Goal: Task Accomplishment & Management: Manage account settings

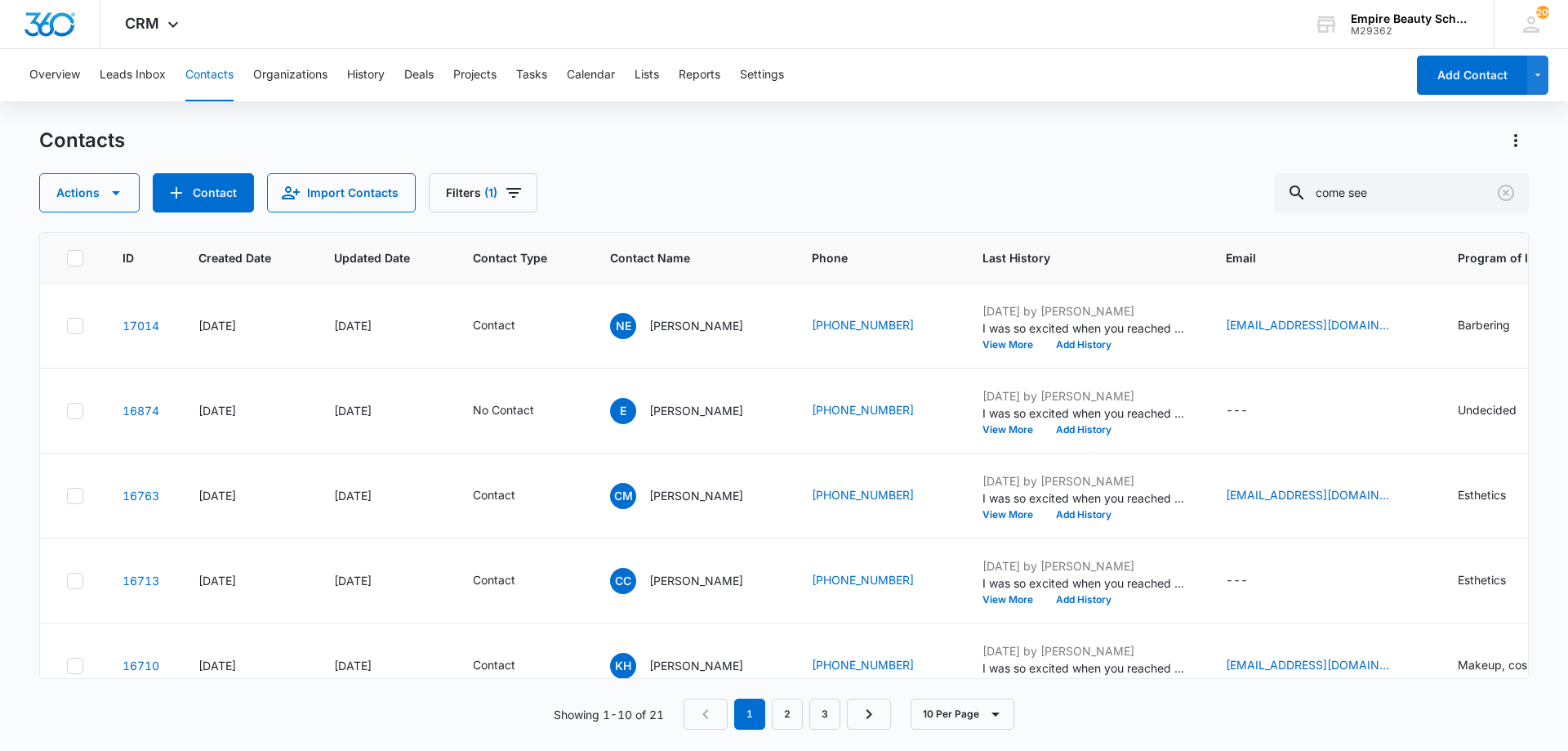
click at [694, 177] on div "Actions Contact Import Contacts Filters (1) come see" at bounding box center [784, 192] width 1490 height 39
click at [1515, 192] on icon "Clear" at bounding box center [1506, 193] width 20 height 20
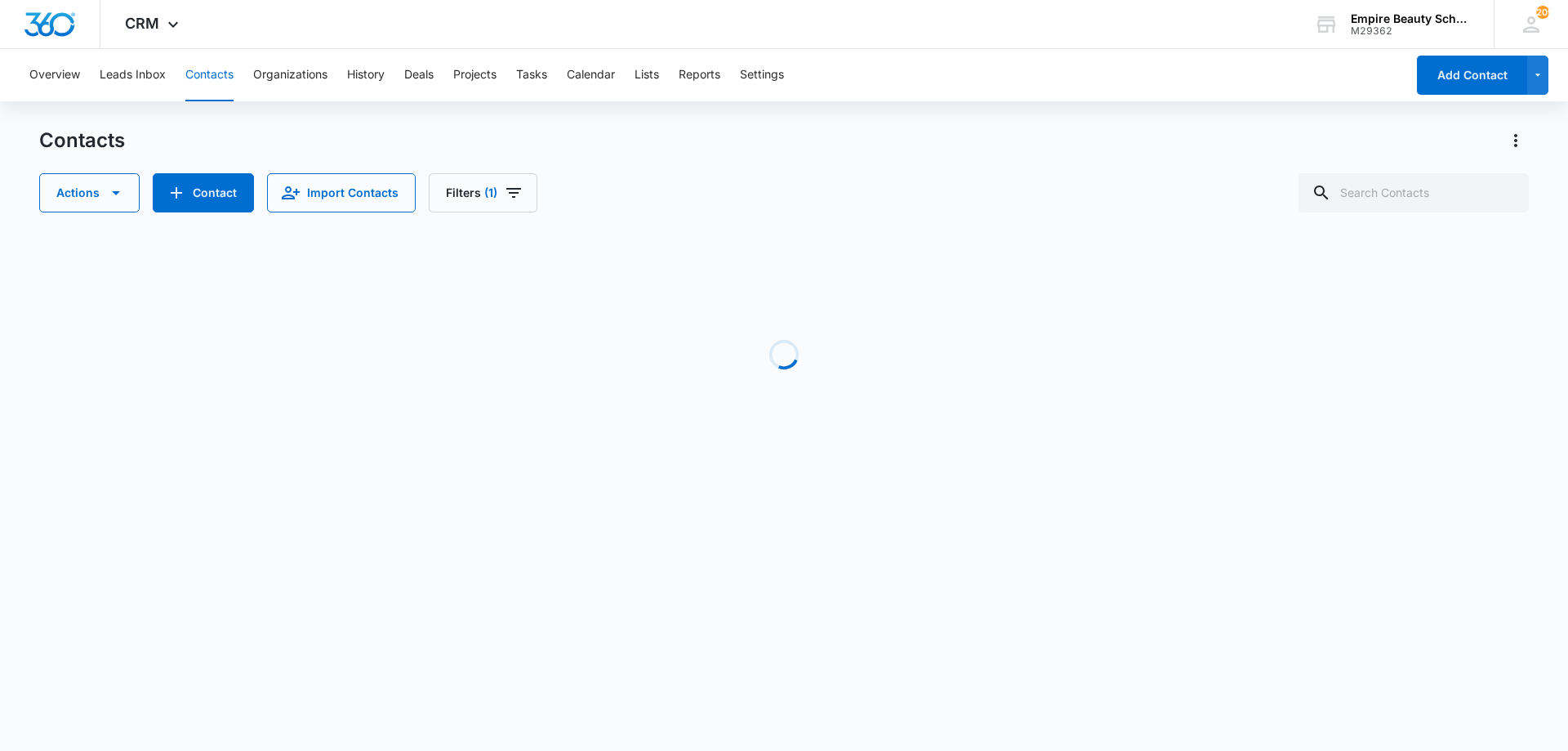
drag, startPoint x: 668, startPoint y: 183, endPoint x: 599, endPoint y: 178, distance: 69.2
click at [660, 180] on div "Actions Contact Import Contacts Filters (1)" at bounding box center [784, 192] width 1490 height 39
click at [494, 189] on button "Filters (1)" at bounding box center [483, 192] width 109 height 39
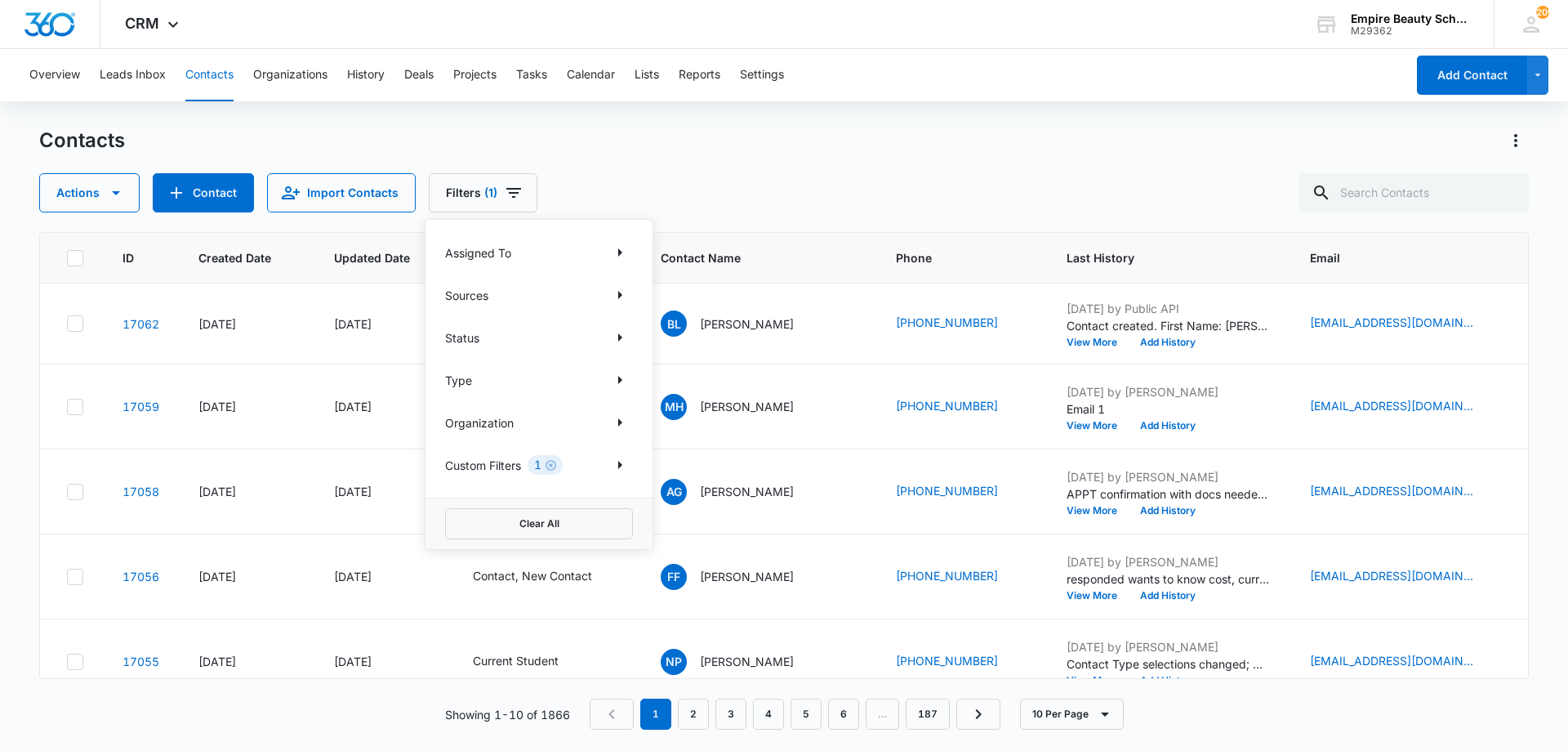
click at [613, 160] on div "Contacts Actions Contact Import Contacts Filters (1) Assigned To Sources Status…" at bounding box center [784, 170] width 1490 height 85
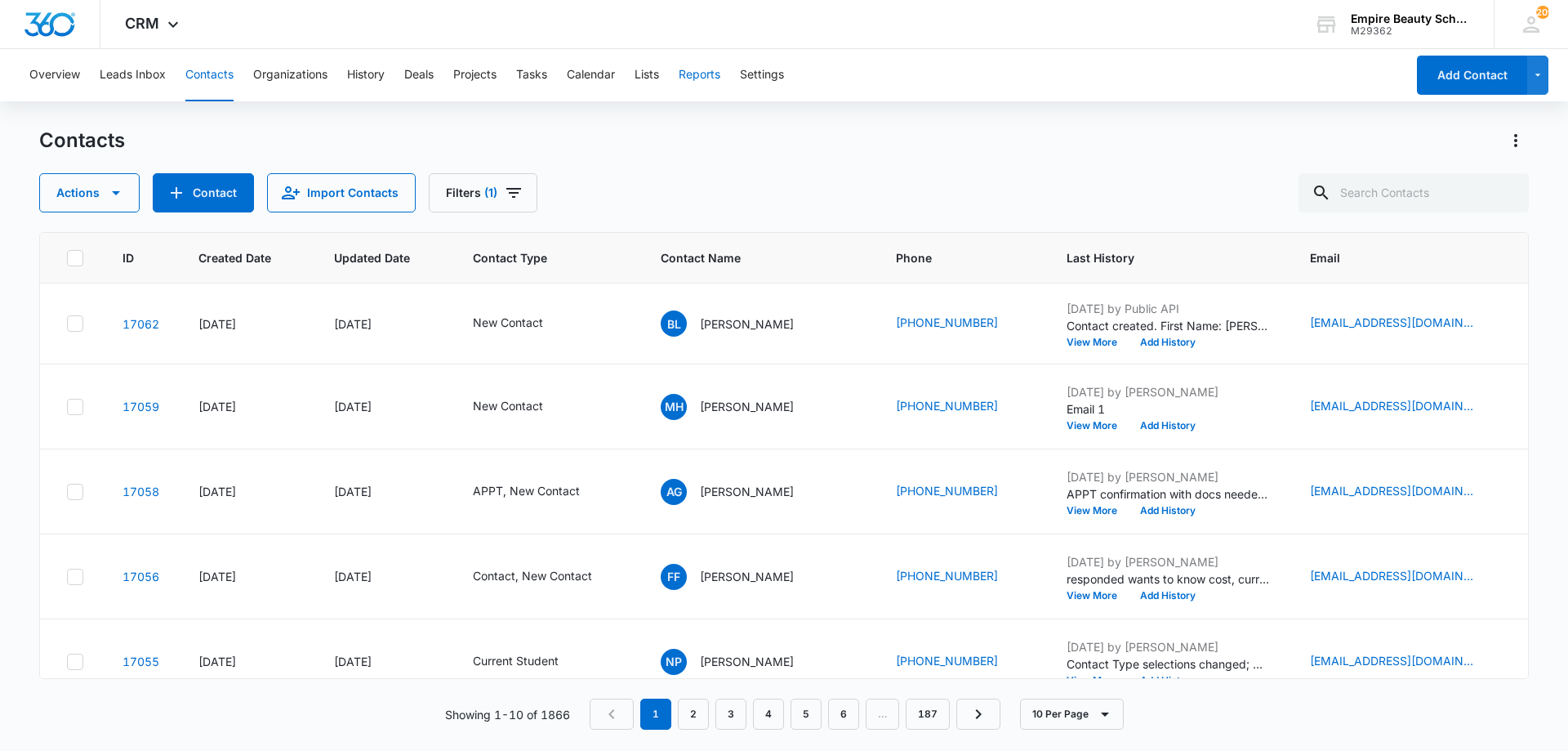
click at [705, 75] on button "Reports" at bounding box center [700, 74] width 42 height 52
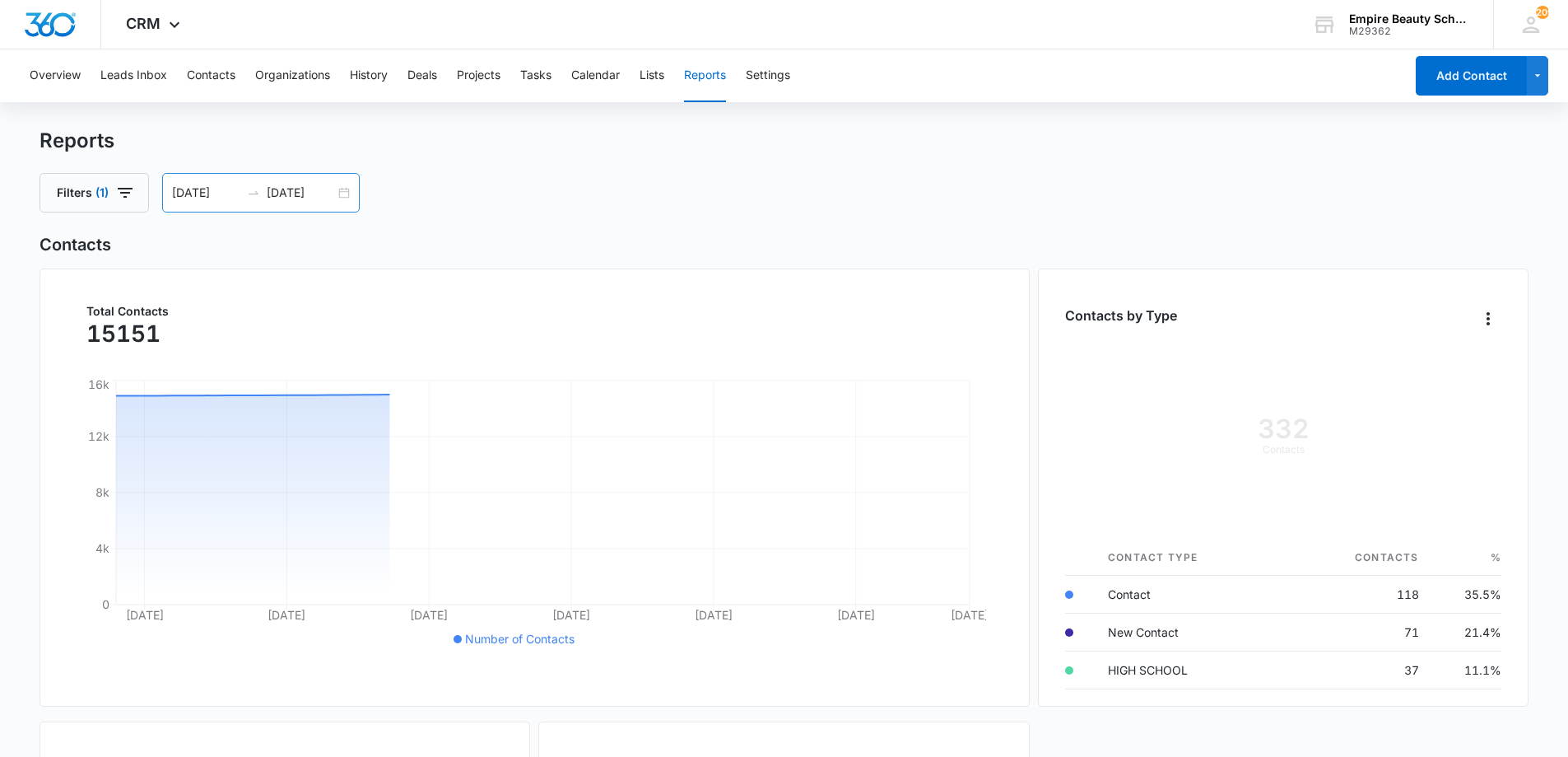
click at [340, 193] on div "09/08/2025 10/08/2025" at bounding box center [261, 192] width 197 height 39
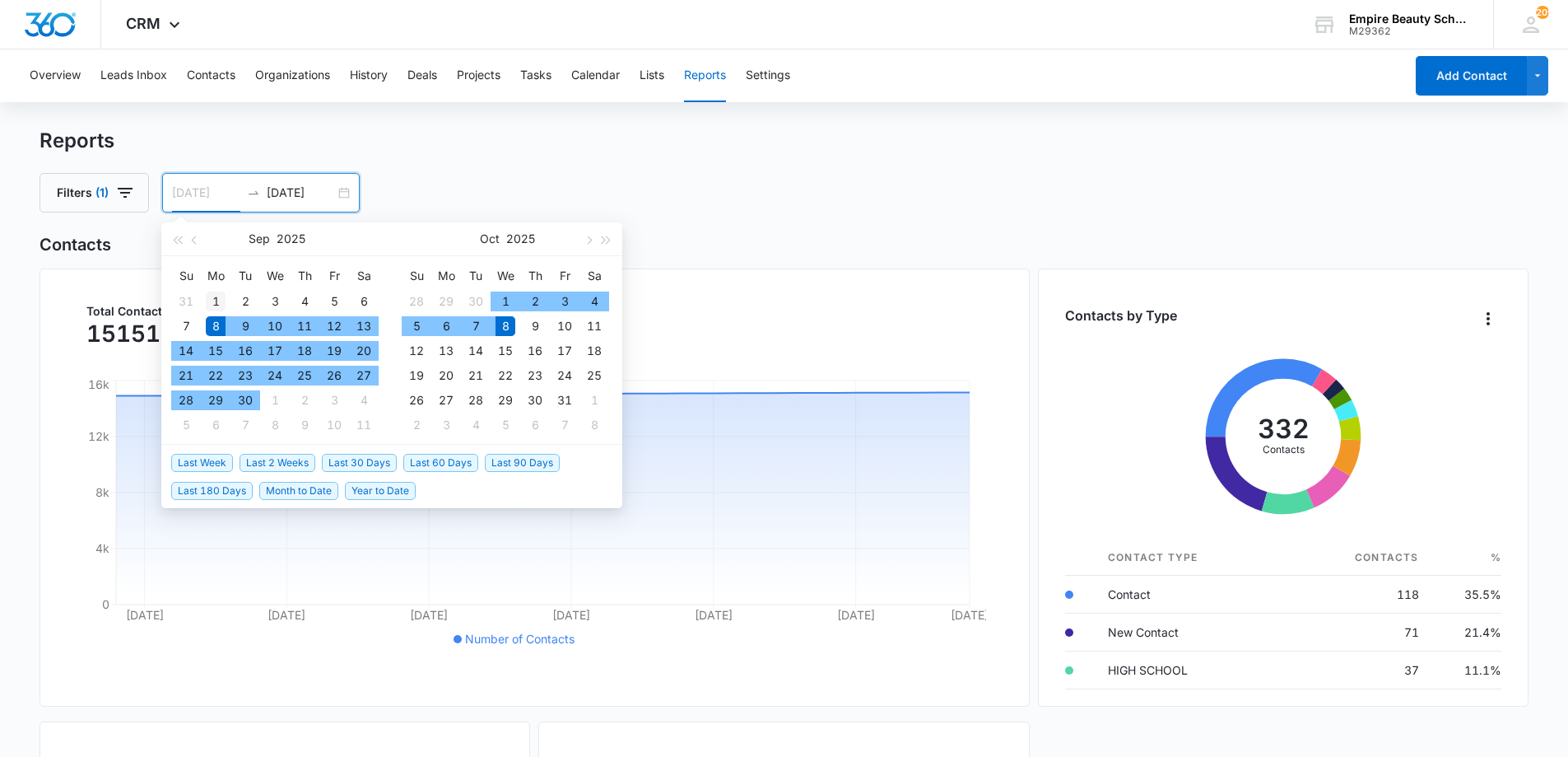
type input "09/01/2025"
click at [212, 300] on div "1" at bounding box center [215, 301] width 20 height 20
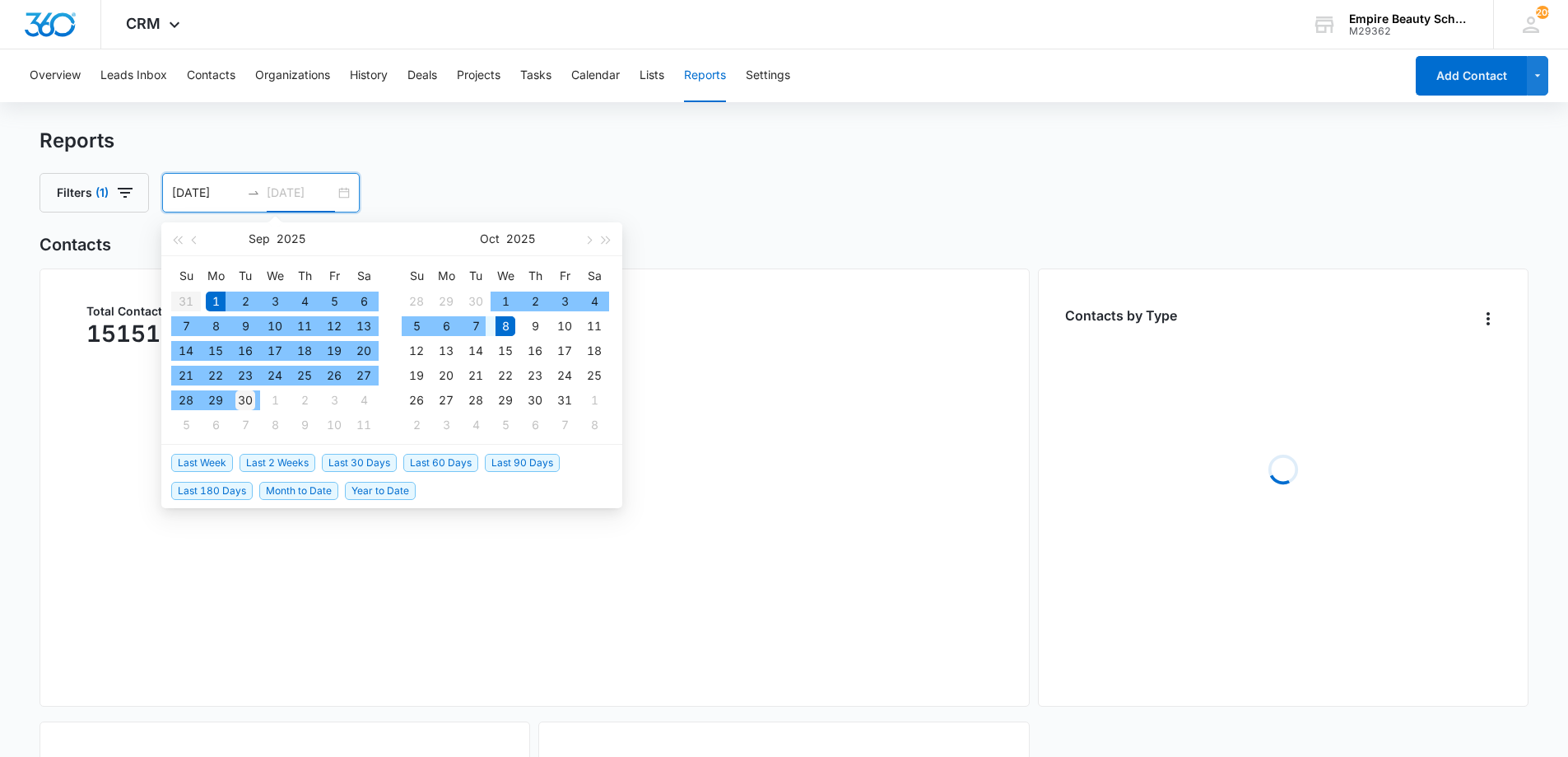
type input "09/30/2025"
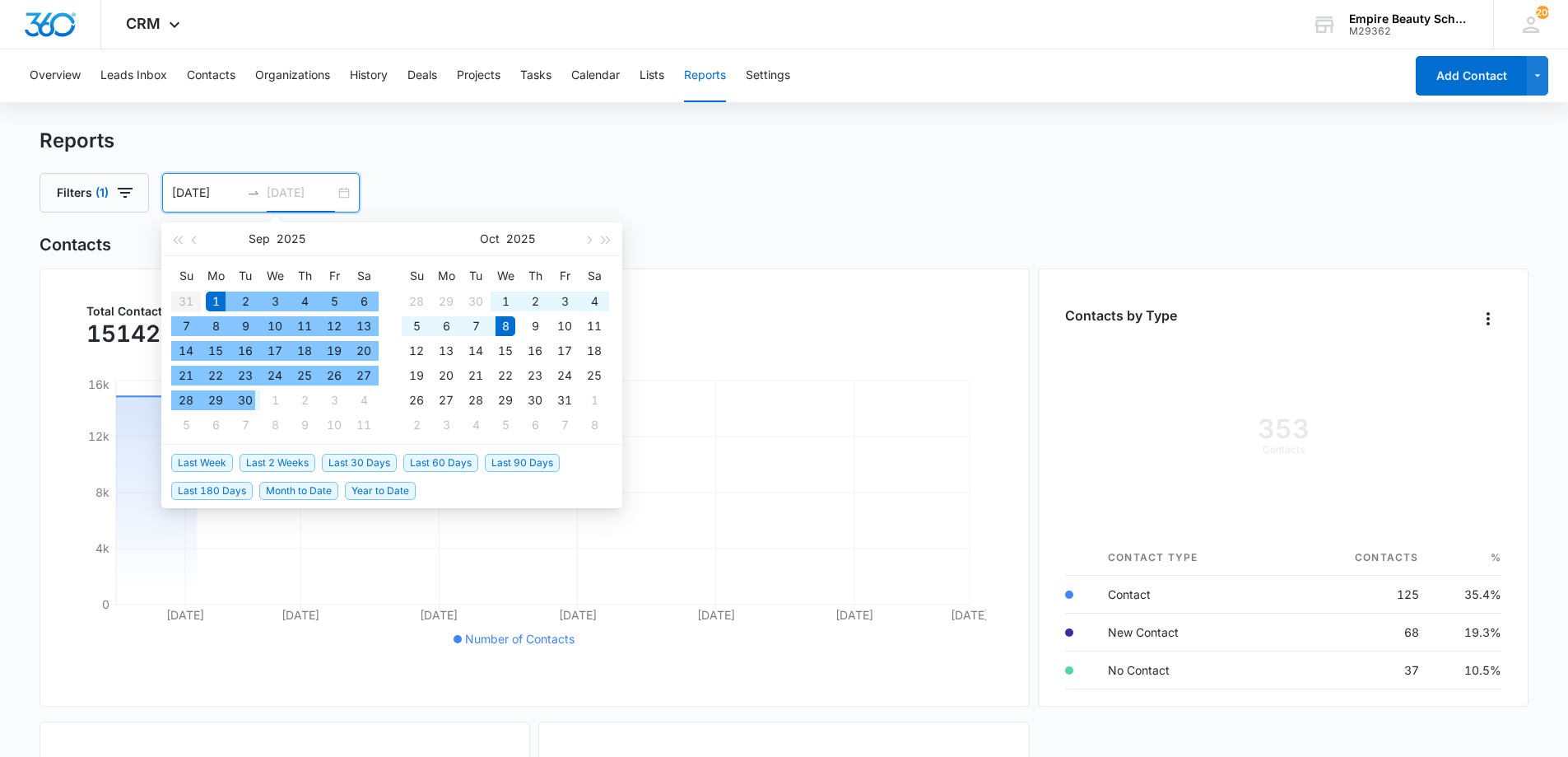
click at [248, 402] on div "30" at bounding box center [245, 400] width 20 height 20
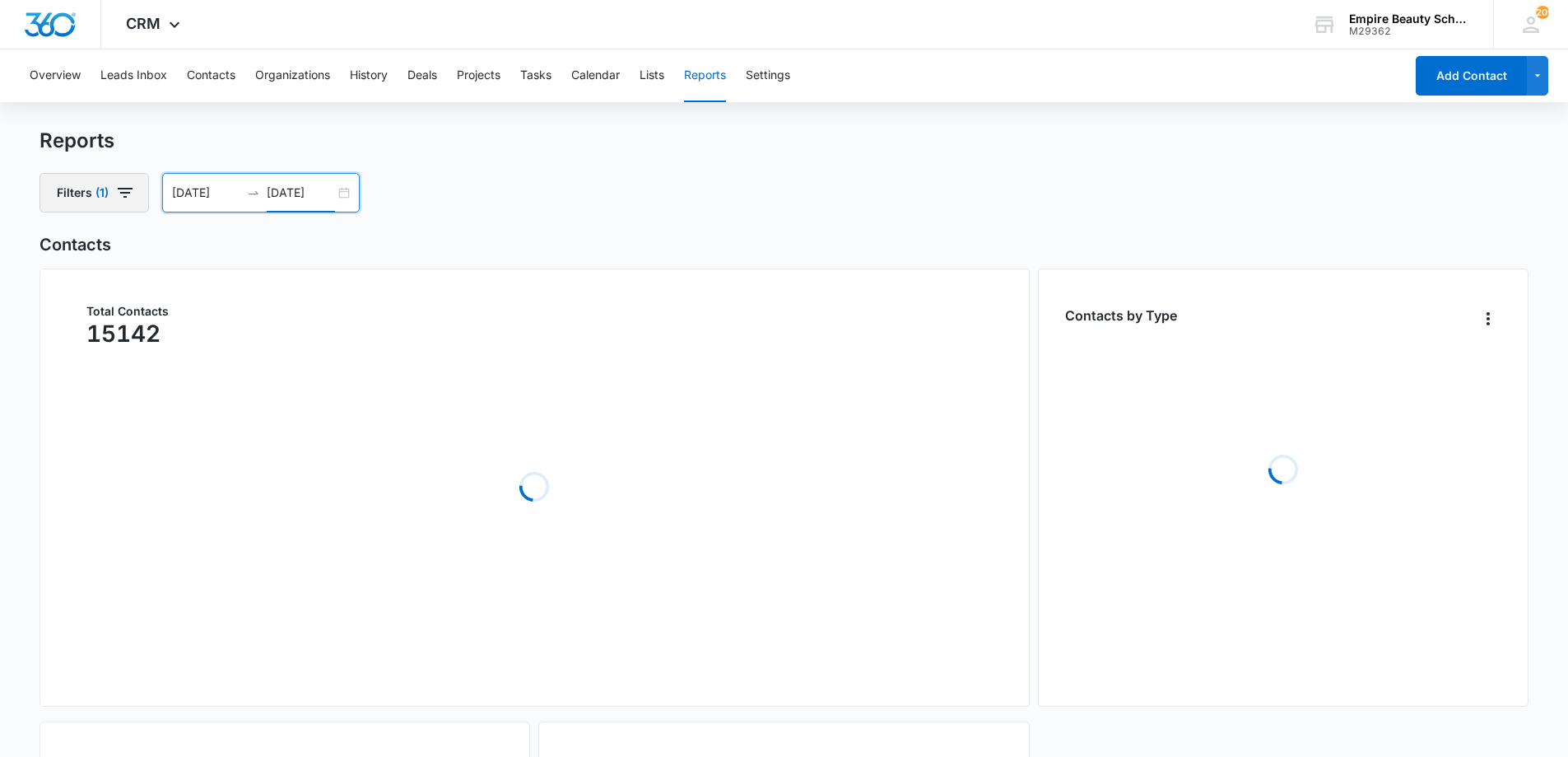
click at [128, 187] on icon "button" at bounding box center [125, 192] width 20 height 20
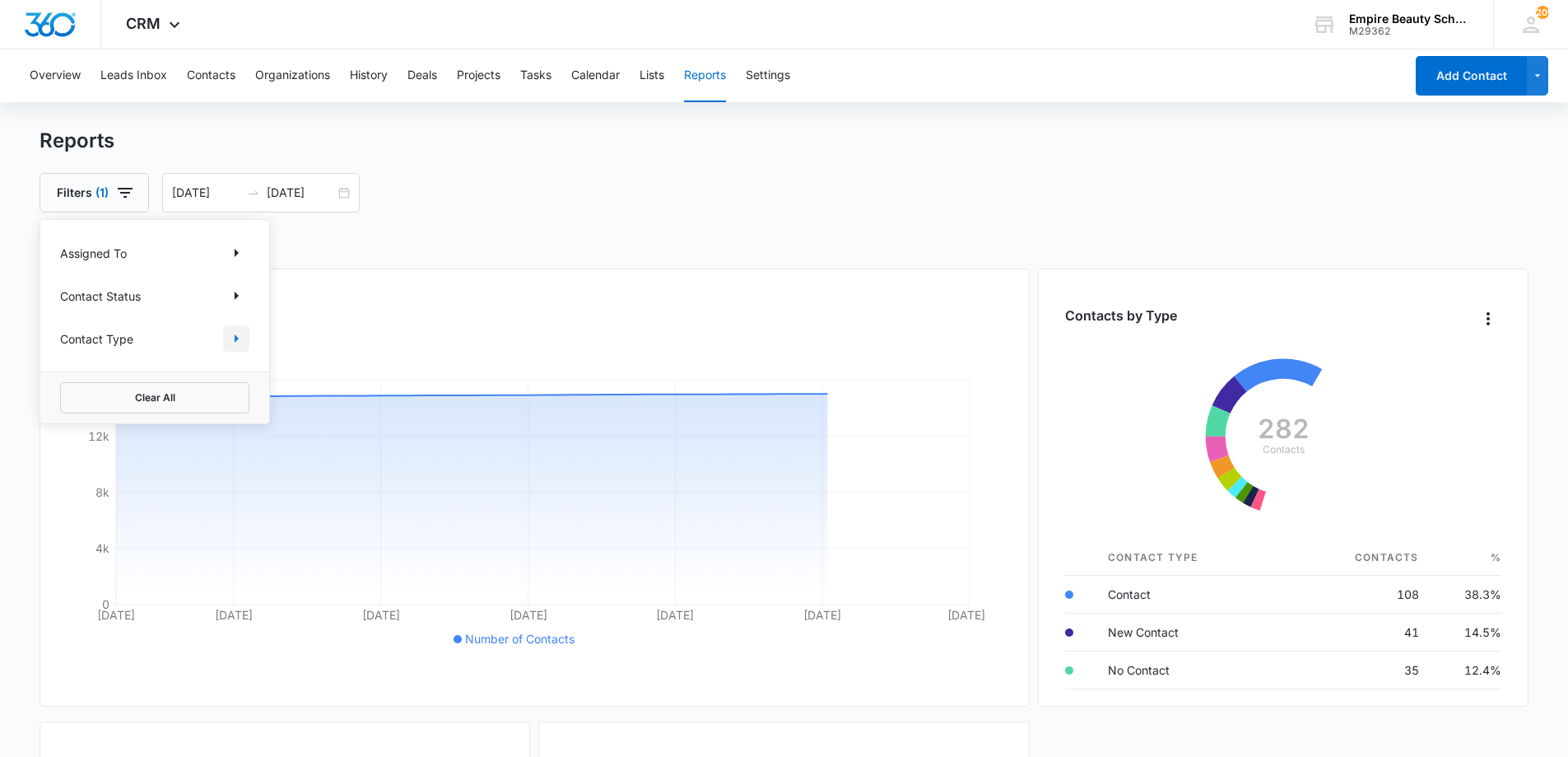
click at [231, 348] on button "Show Contact Type filters" at bounding box center [236, 338] width 26 height 26
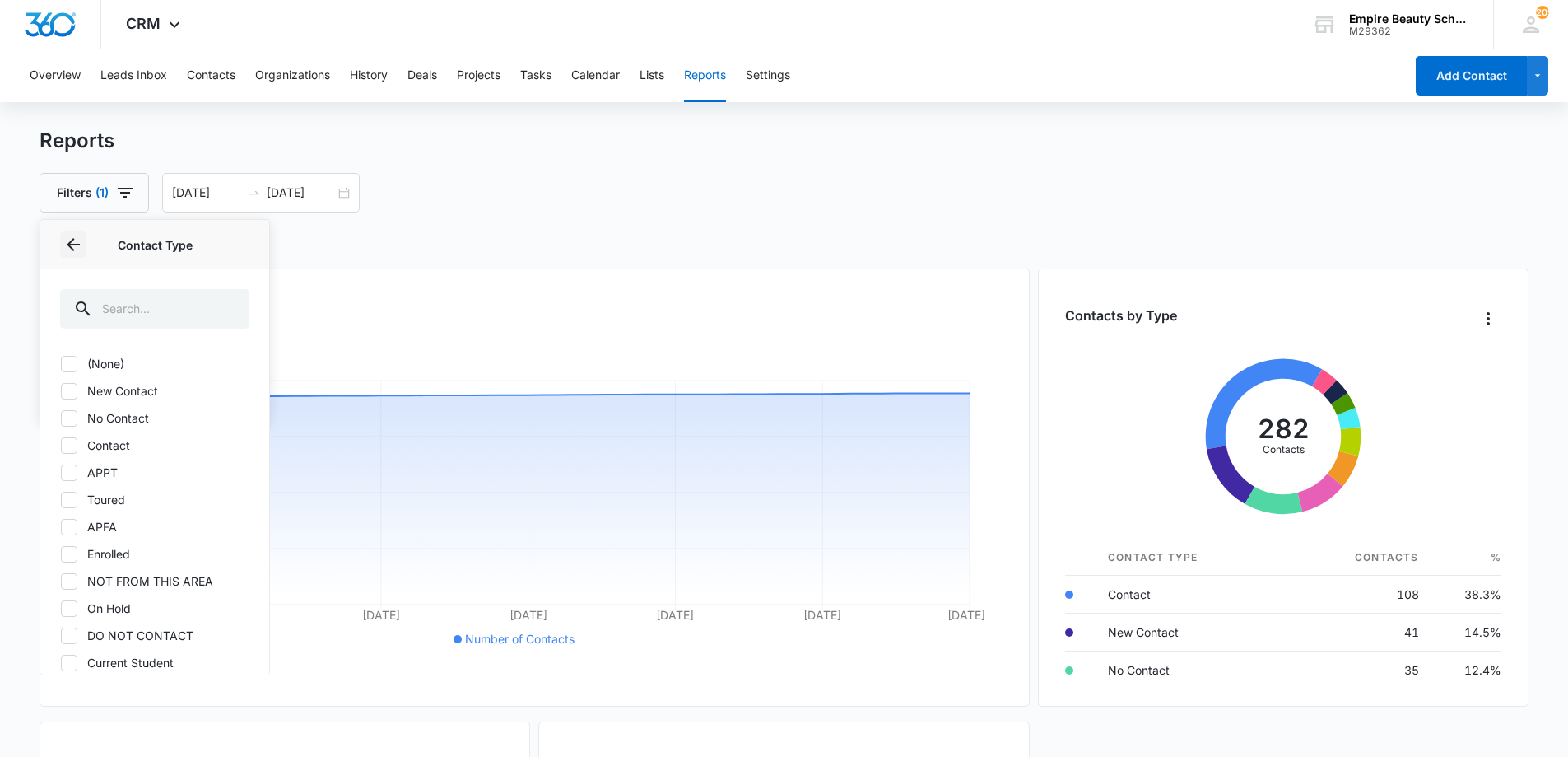
click at [71, 238] on icon "Back" at bounding box center [73, 244] width 20 height 20
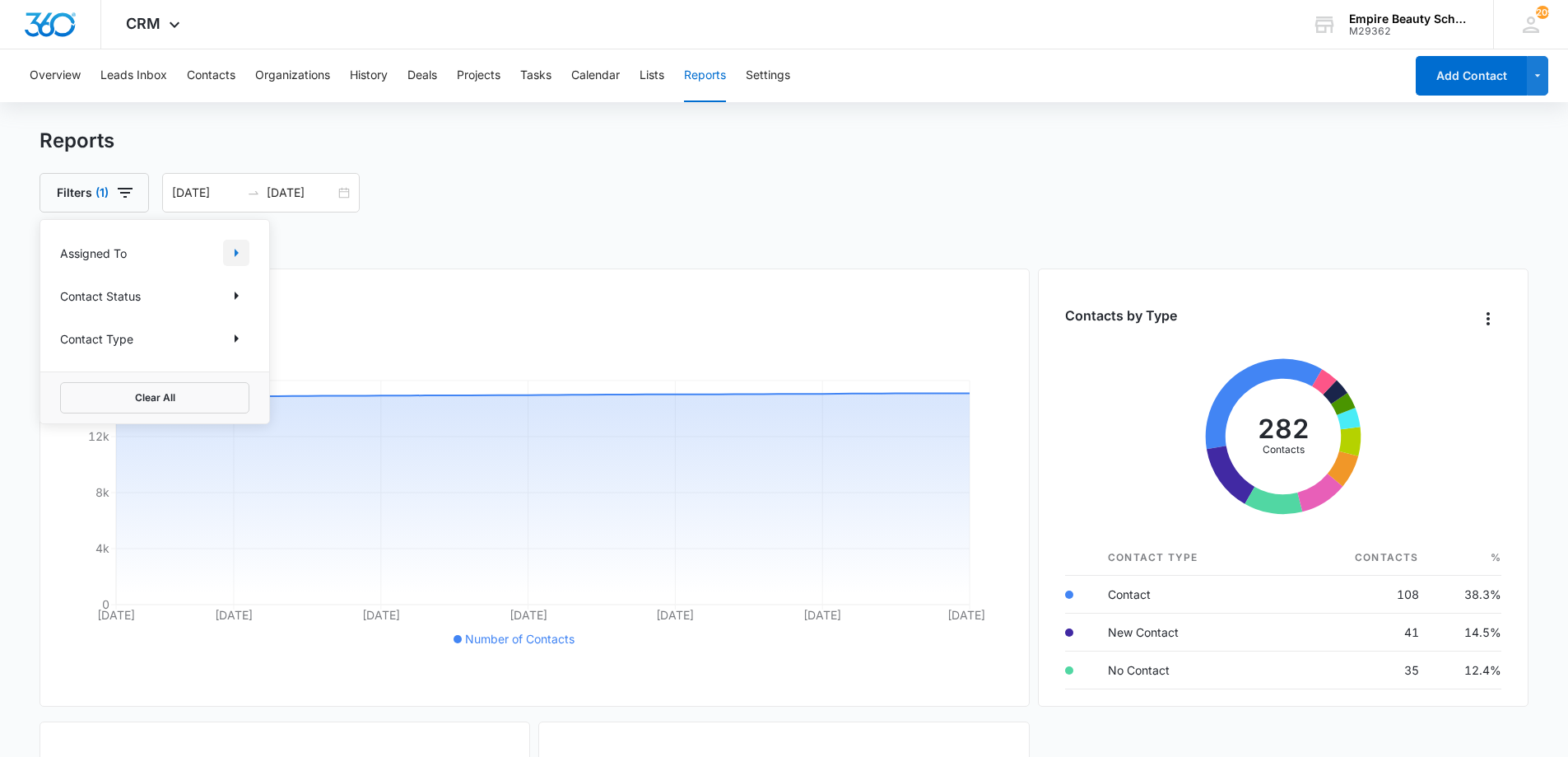
click at [241, 255] on icon "Show Assigned To filters" at bounding box center [236, 252] width 20 height 20
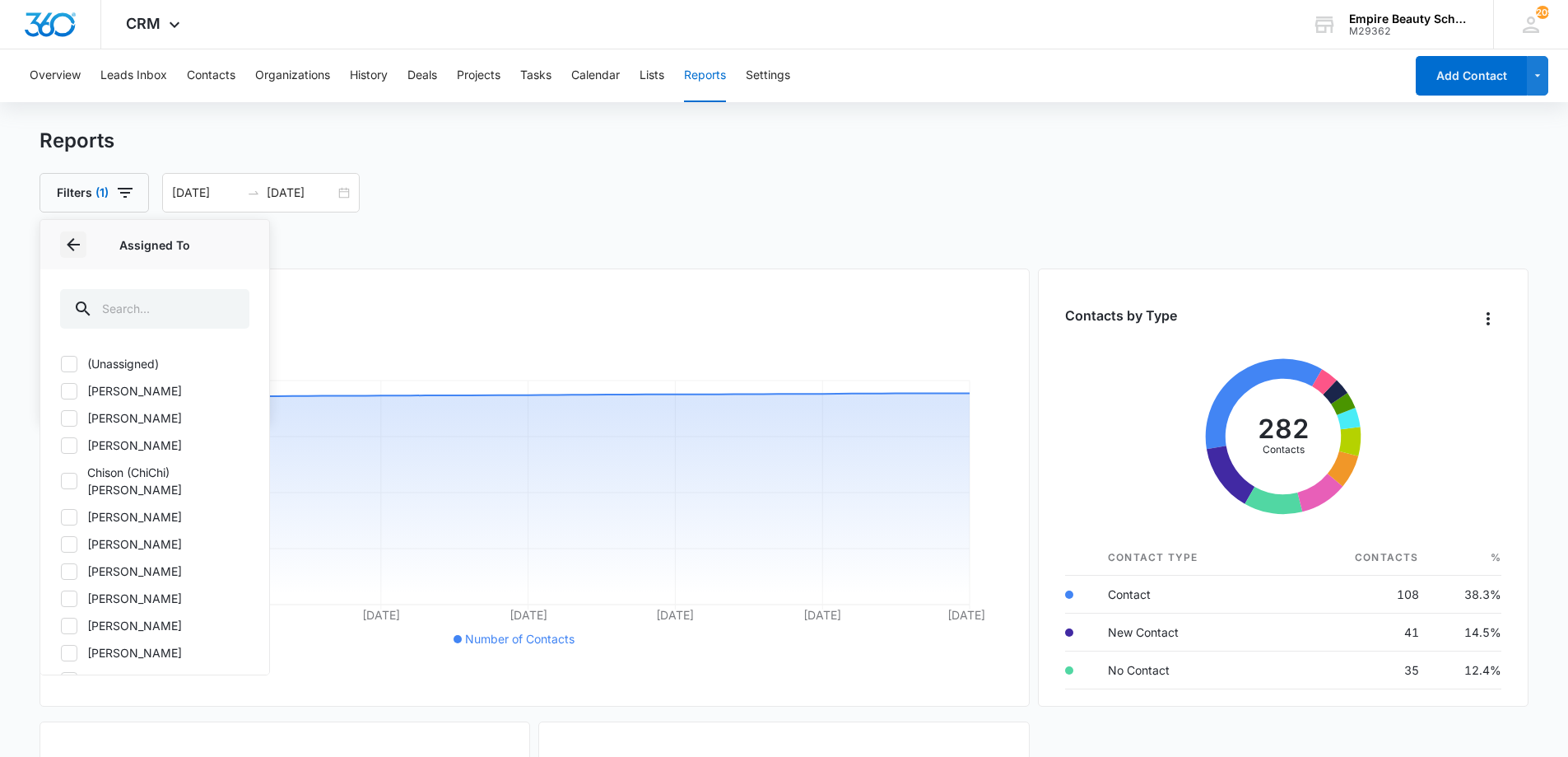
click at [72, 243] on icon "Back" at bounding box center [73, 244] width 13 height 13
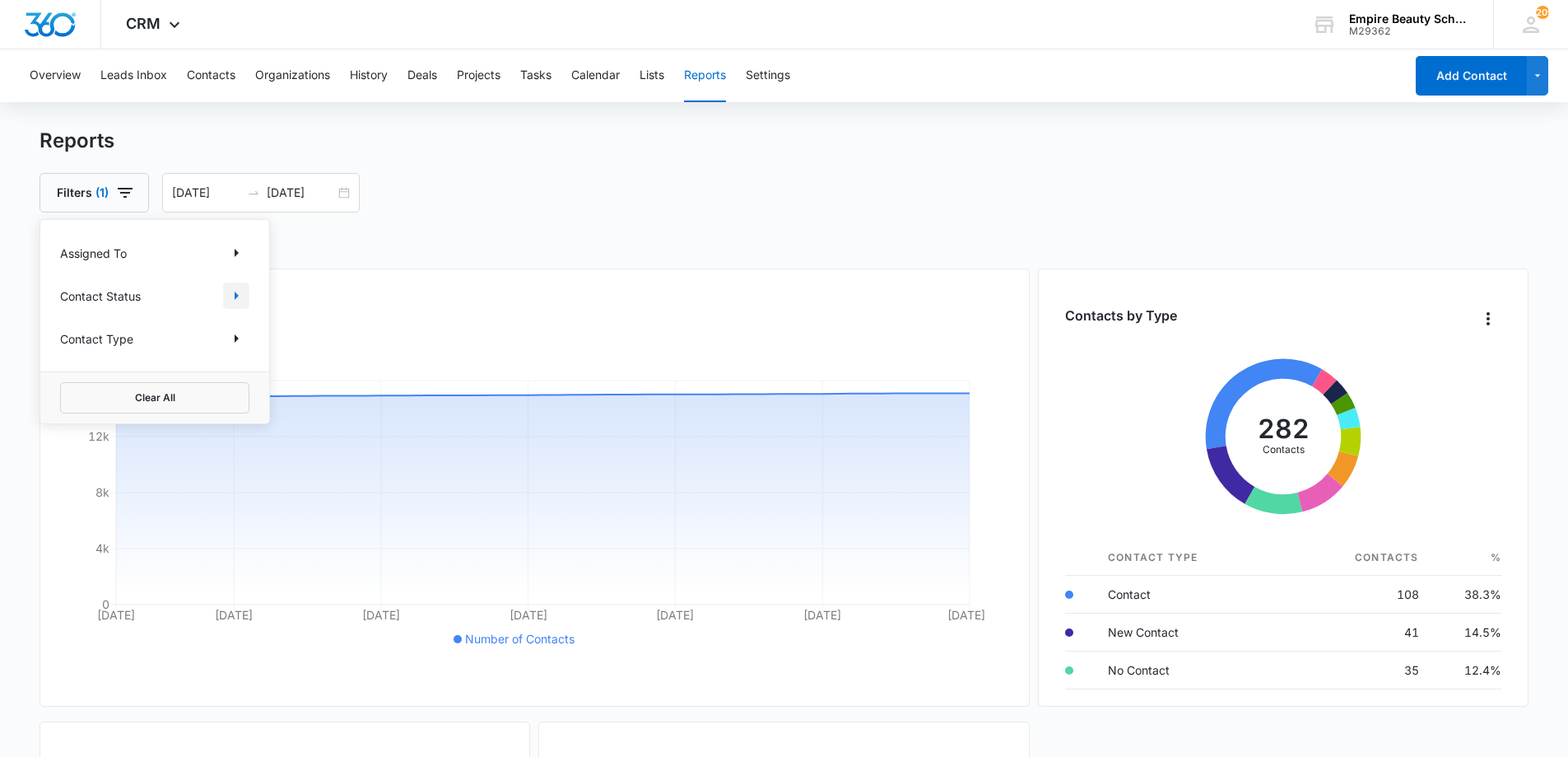
click at [237, 297] on icon "Show Contact Status filters" at bounding box center [237, 295] width 4 height 9
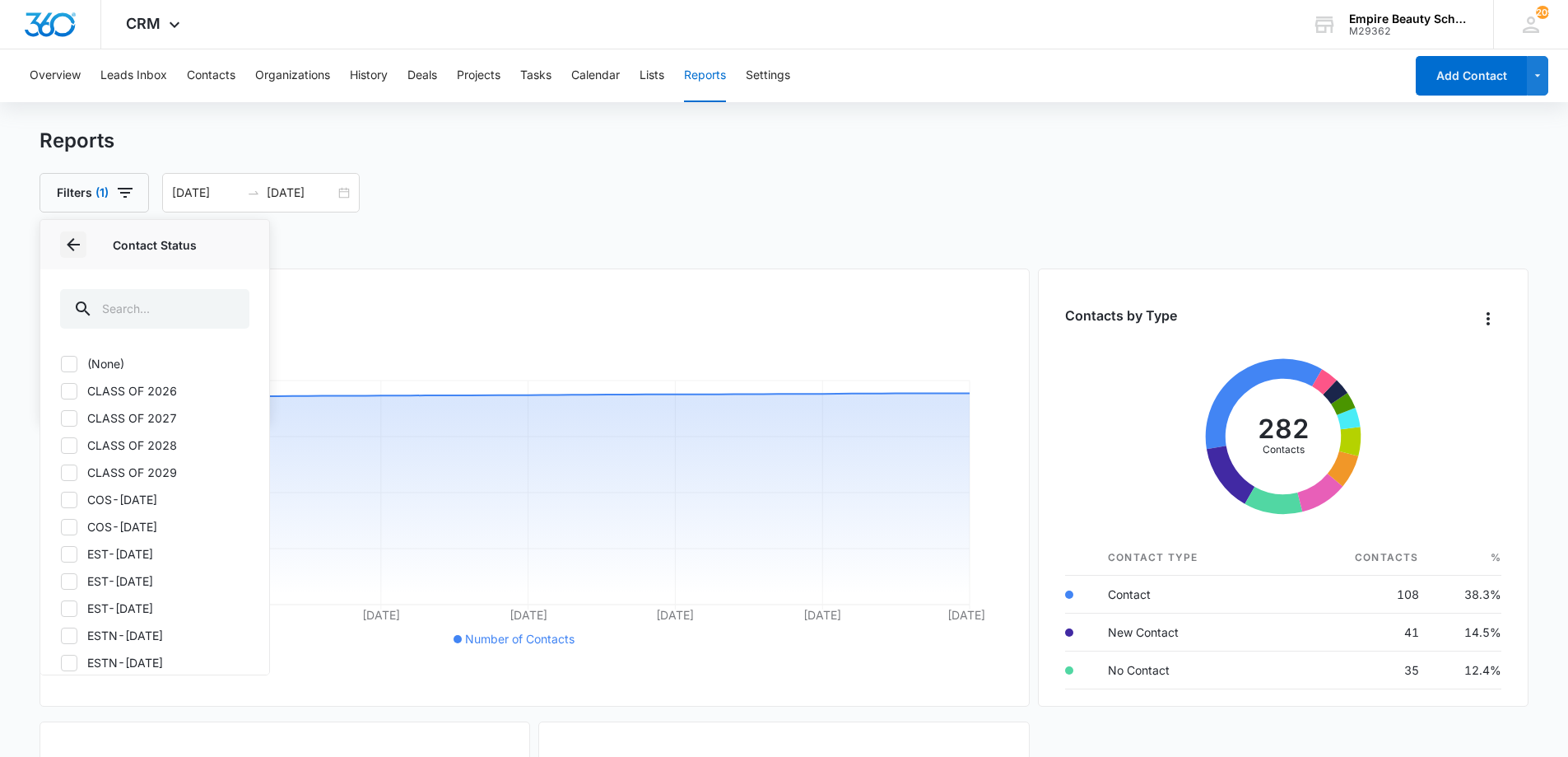
click at [82, 251] on icon "Back" at bounding box center [73, 244] width 20 height 20
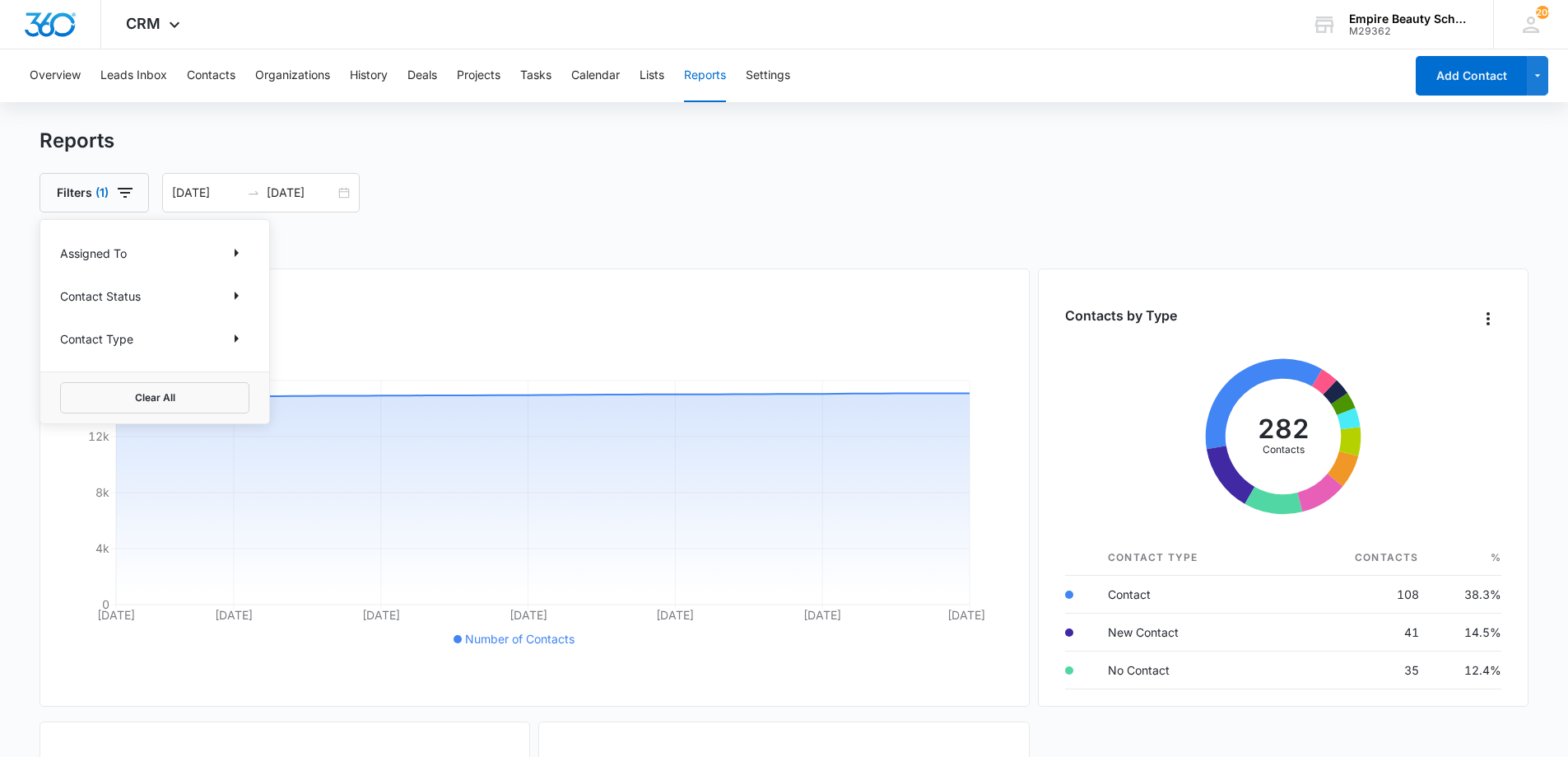
click at [487, 242] on h2 "Contacts" at bounding box center [784, 244] width 1490 height 25
click at [123, 189] on icon "button" at bounding box center [124, 192] width 14 height 10
click at [240, 249] on icon "Show Assigned To filters" at bounding box center [236, 252] width 20 height 20
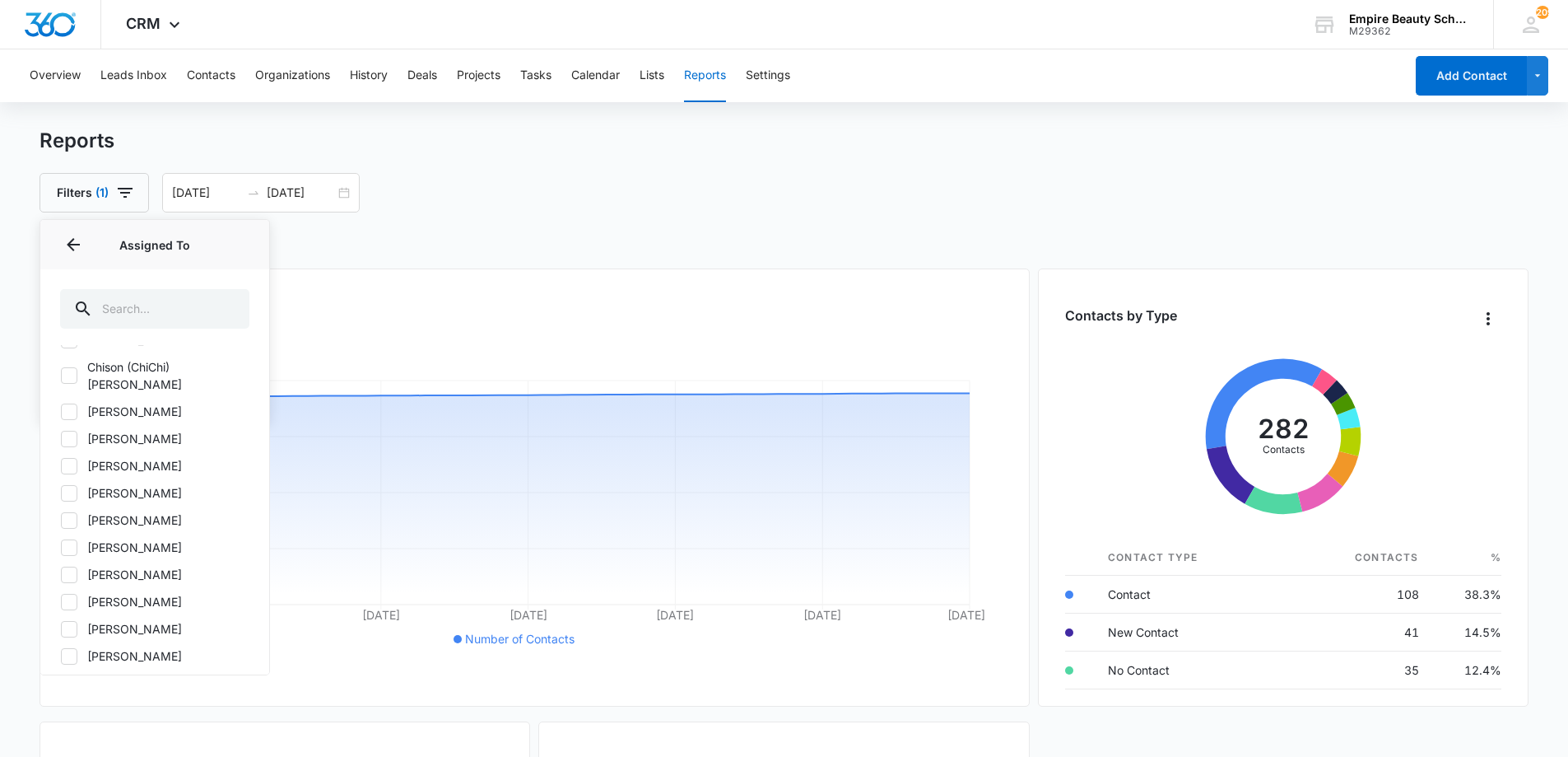
scroll to position [108, 0]
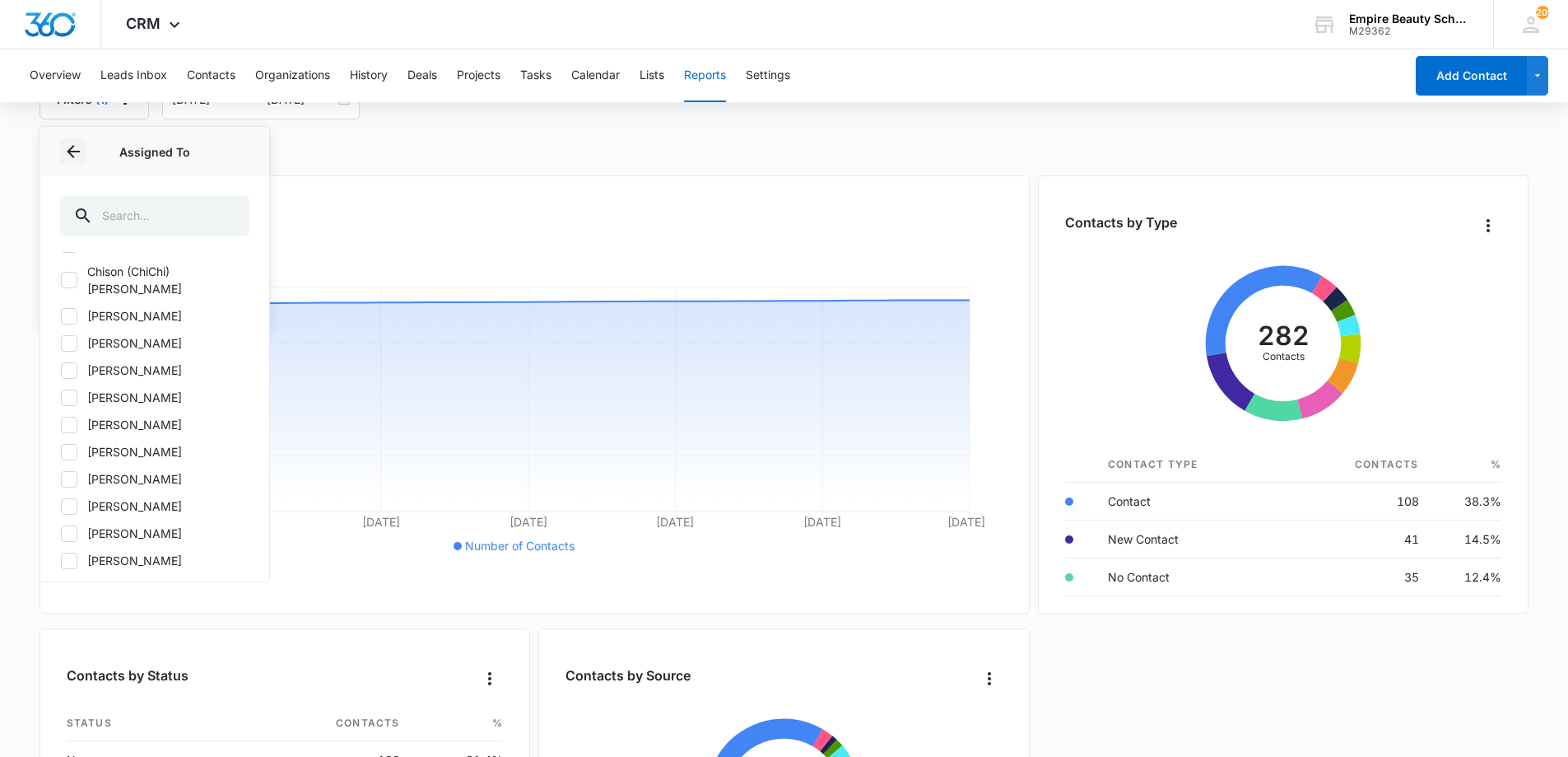
click at [71, 148] on icon "Back" at bounding box center [73, 152] width 13 height 13
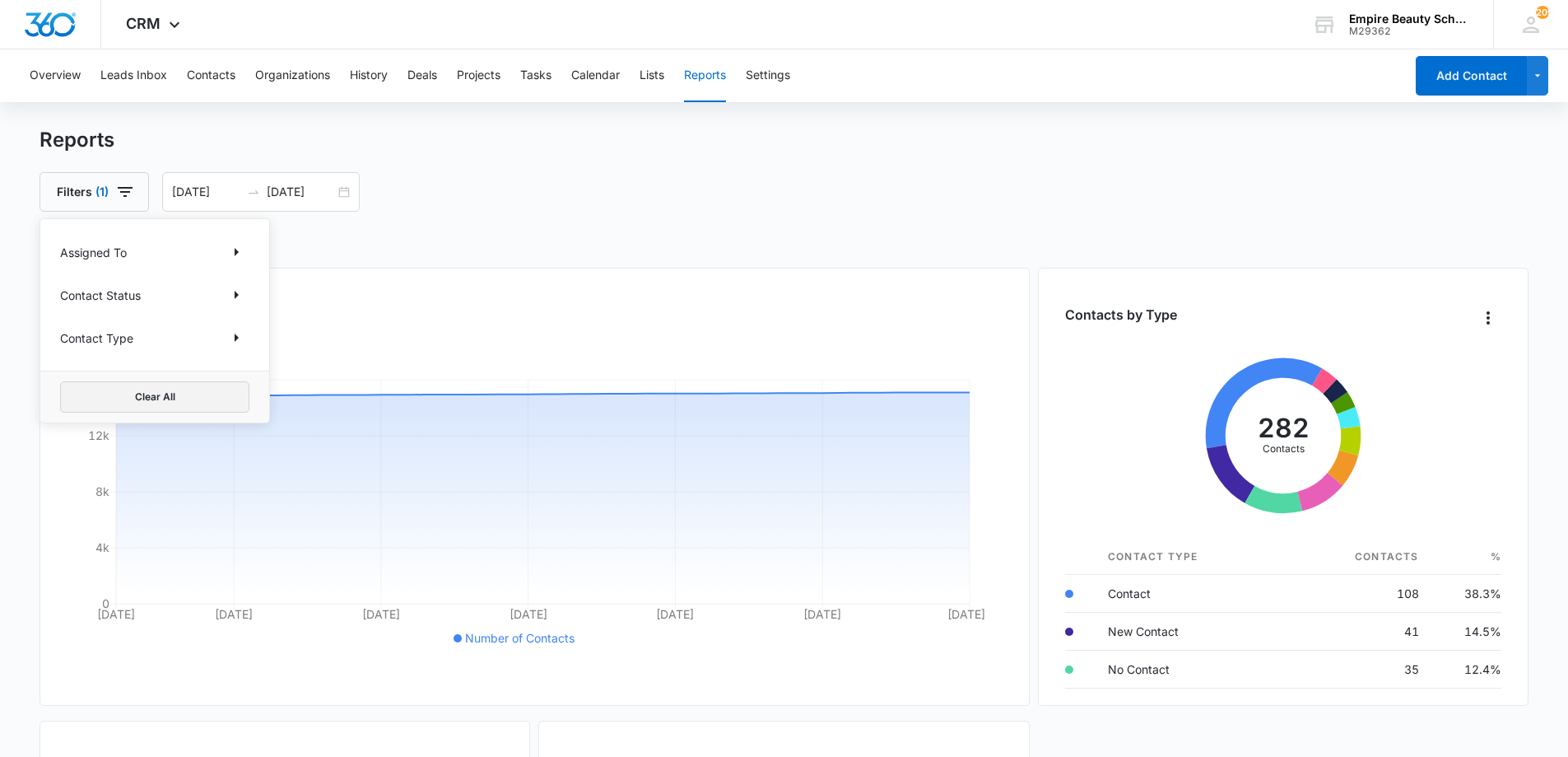
scroll to position [0, 0]
click at [231, 348] on button "Show Contact Type filters" at bounding box center [236, 338] width 26 height 26
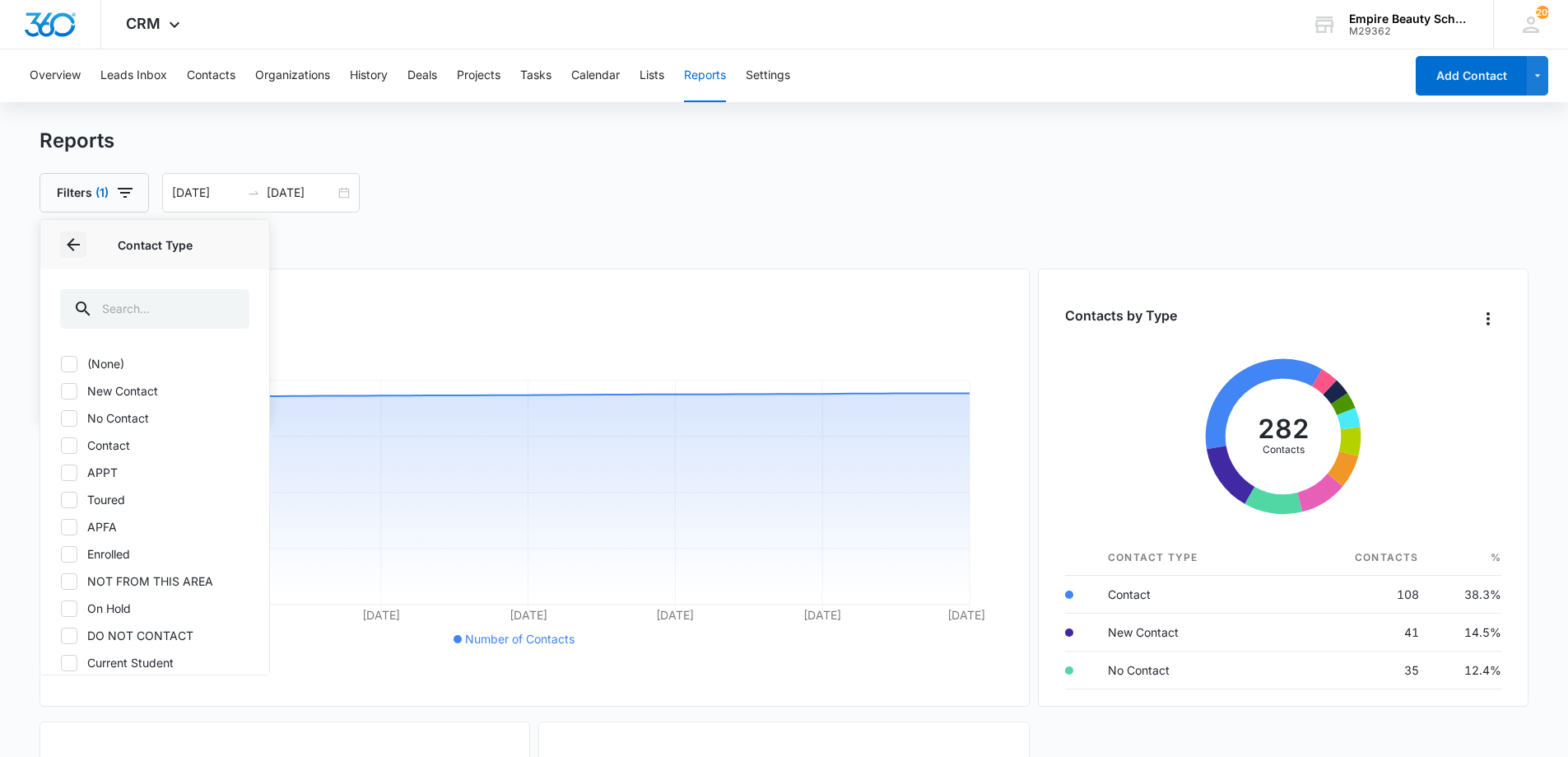
click at [67, 244] on icon "Back" at bounding box center [73, 244] width 13 height 13
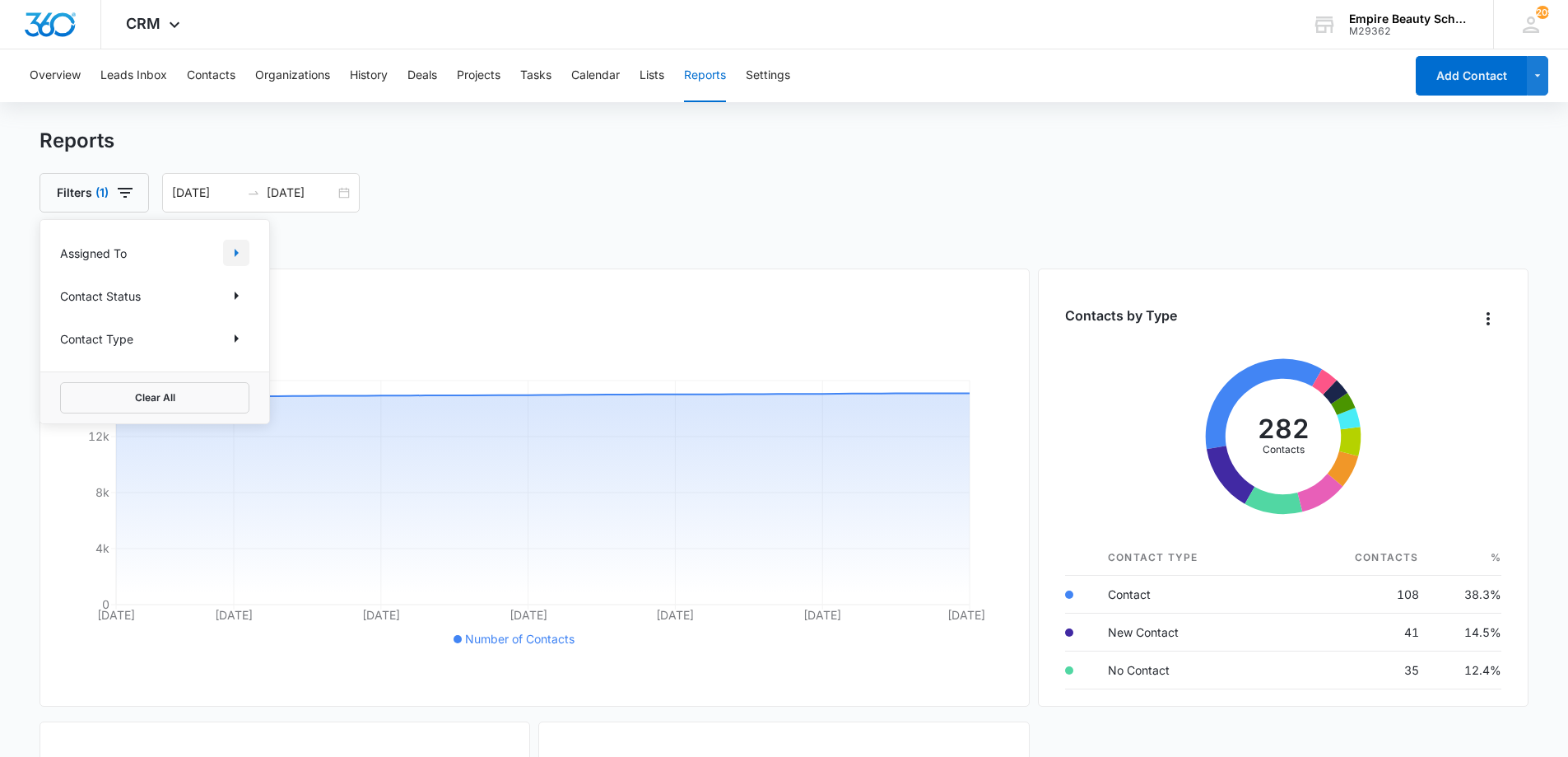
click at [240, 255] on icon "Show Assigned To filters" at bounding box center [236, 252] width 20 height 20
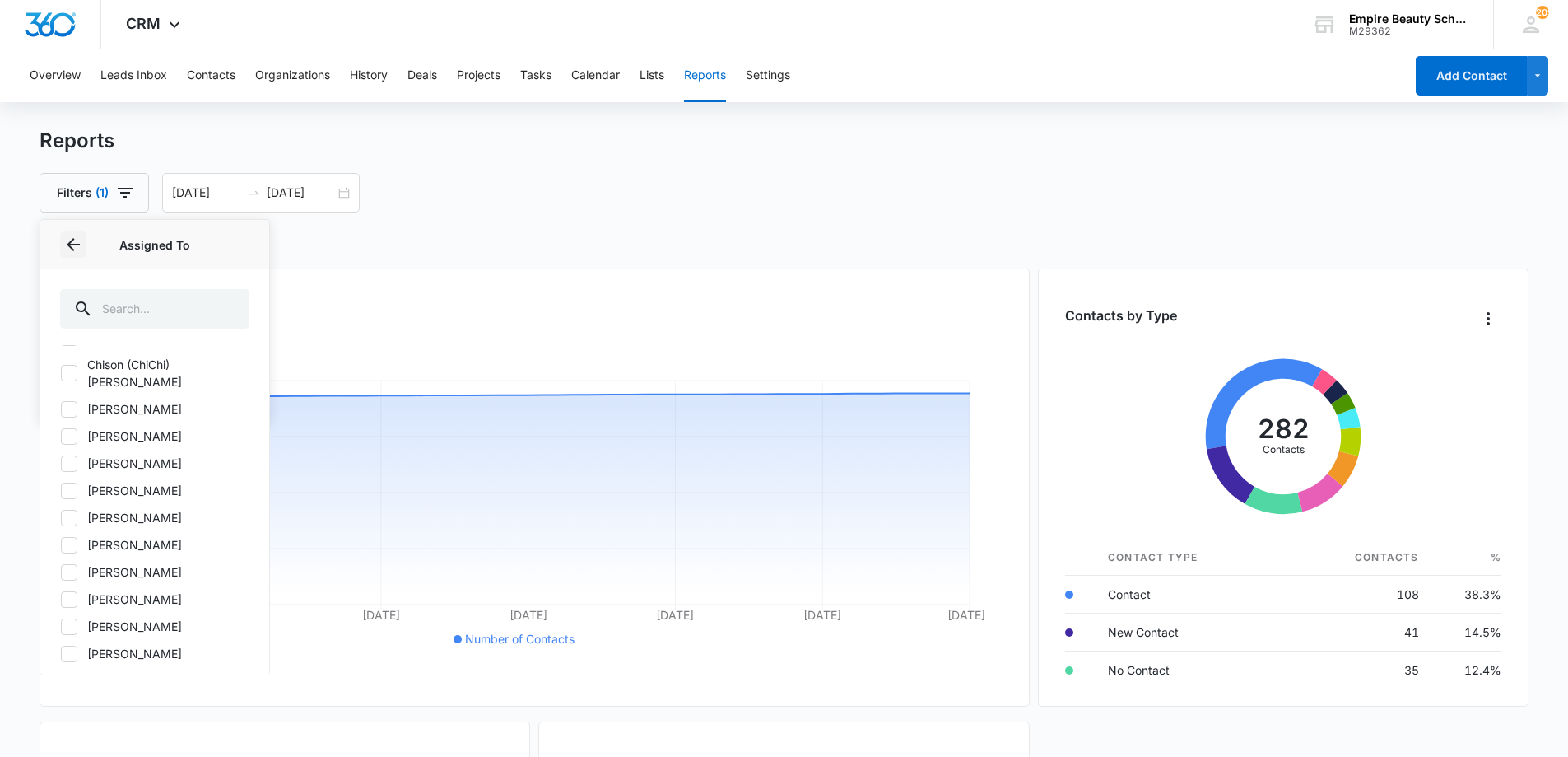
click at [79, 241] on icon "Back" at bounding box center [73, 244] width 20 height 20
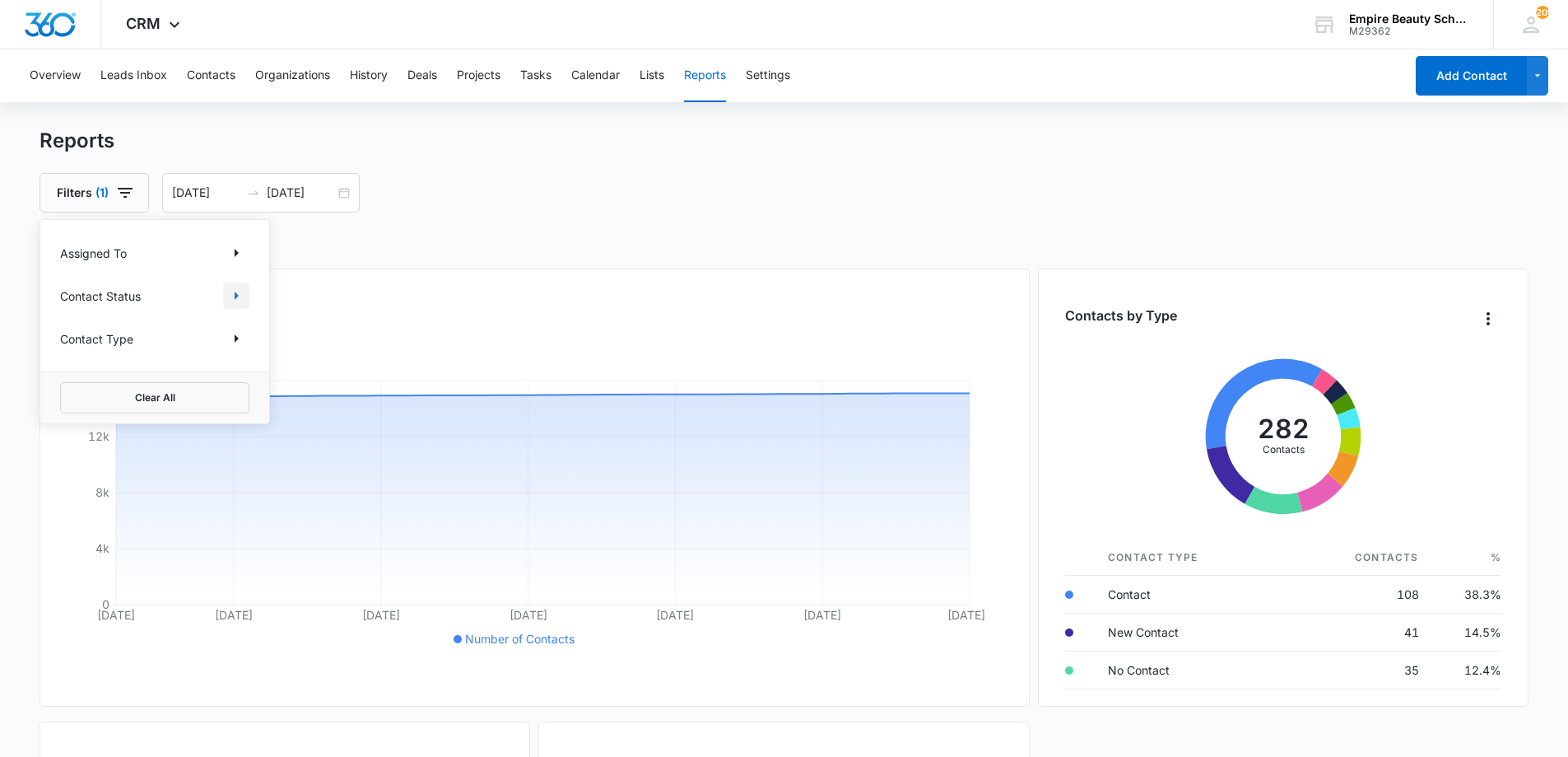
click at [242, 306] on button "Show Contact Status filters" at bounding box center [236, 295] width 26 height 26
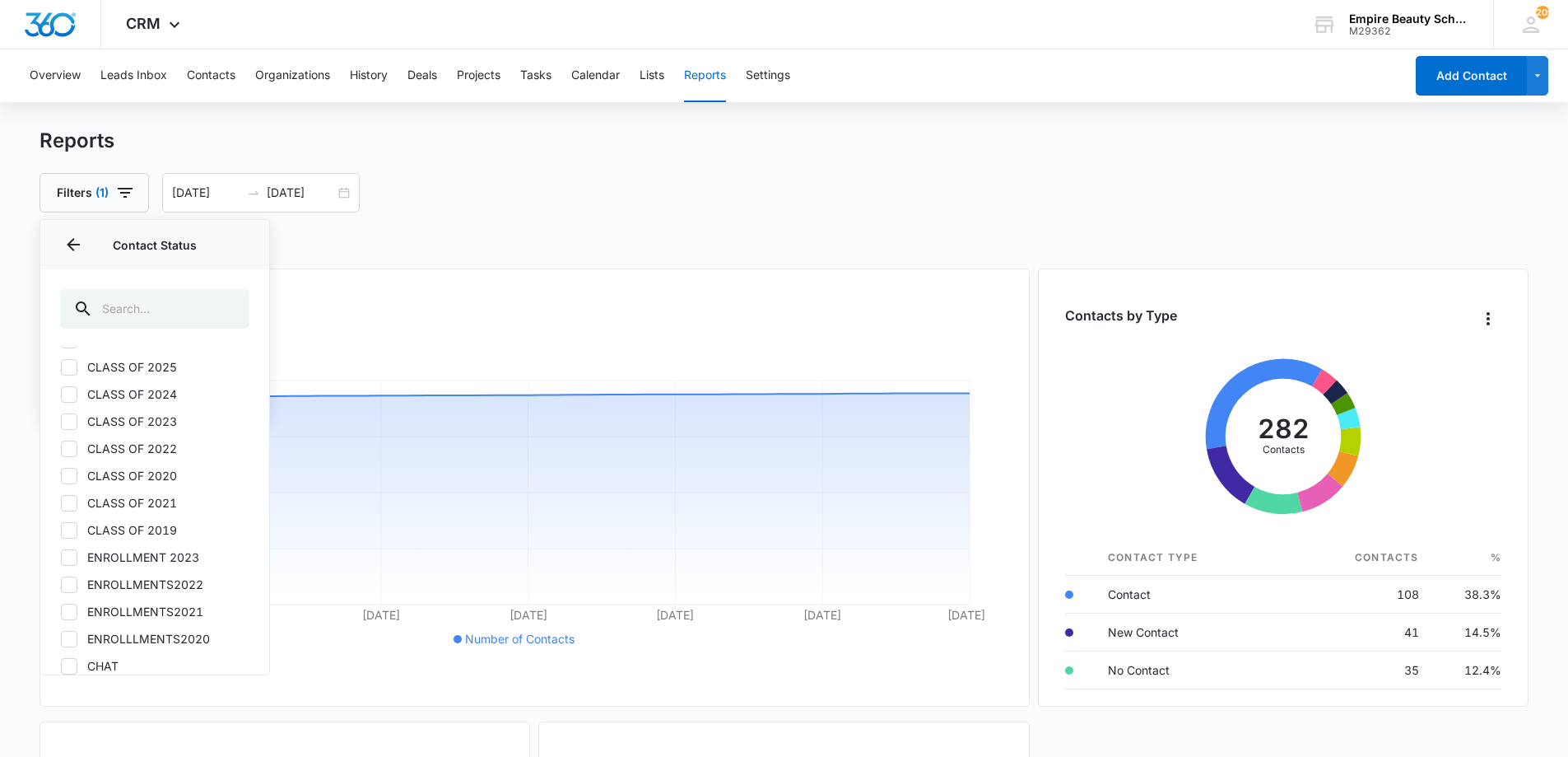
scroll to position [869, 0]
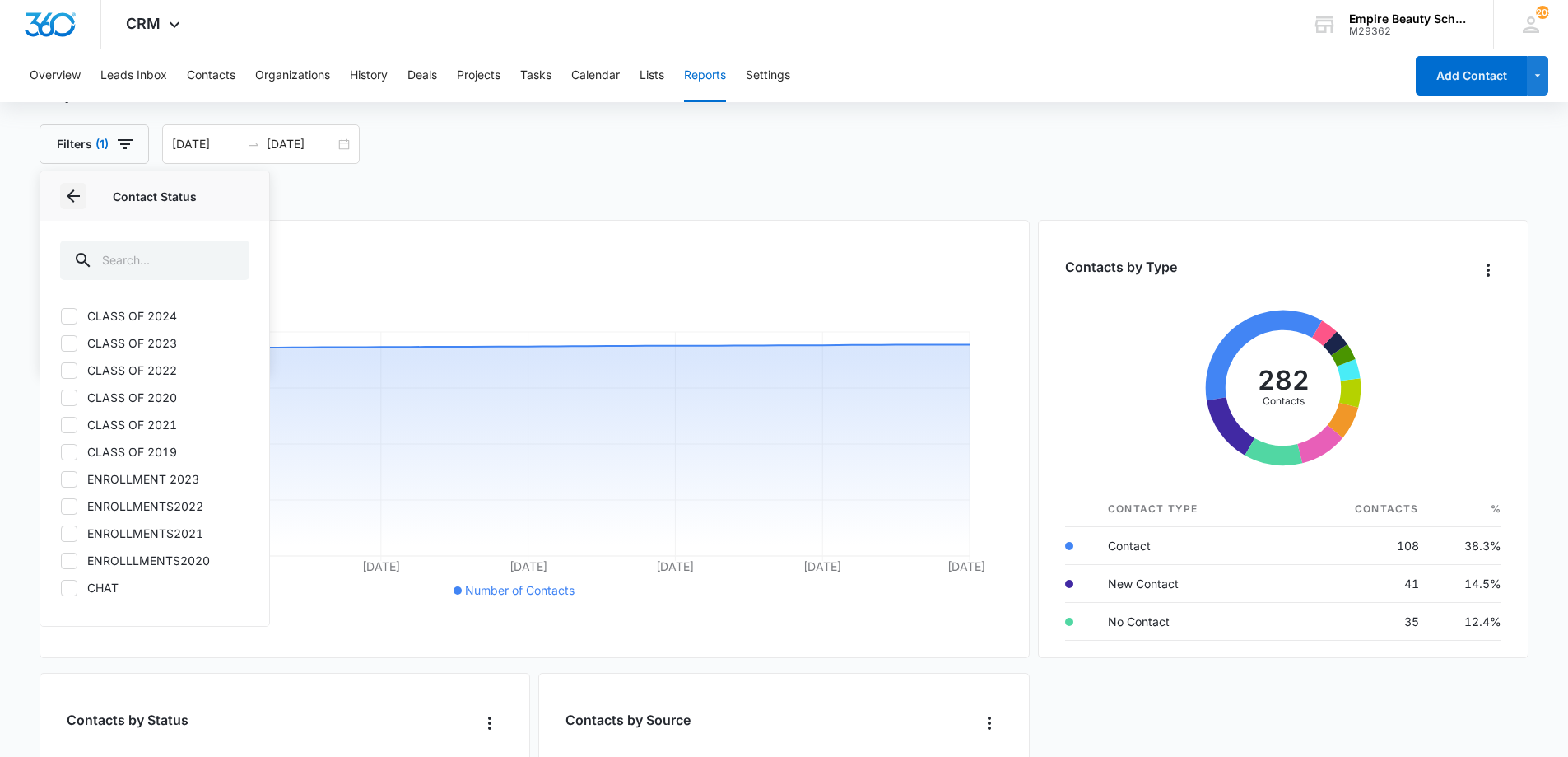
click at [73, 185] on button "Back" at bounding box center [72, 195] width 26 height 26
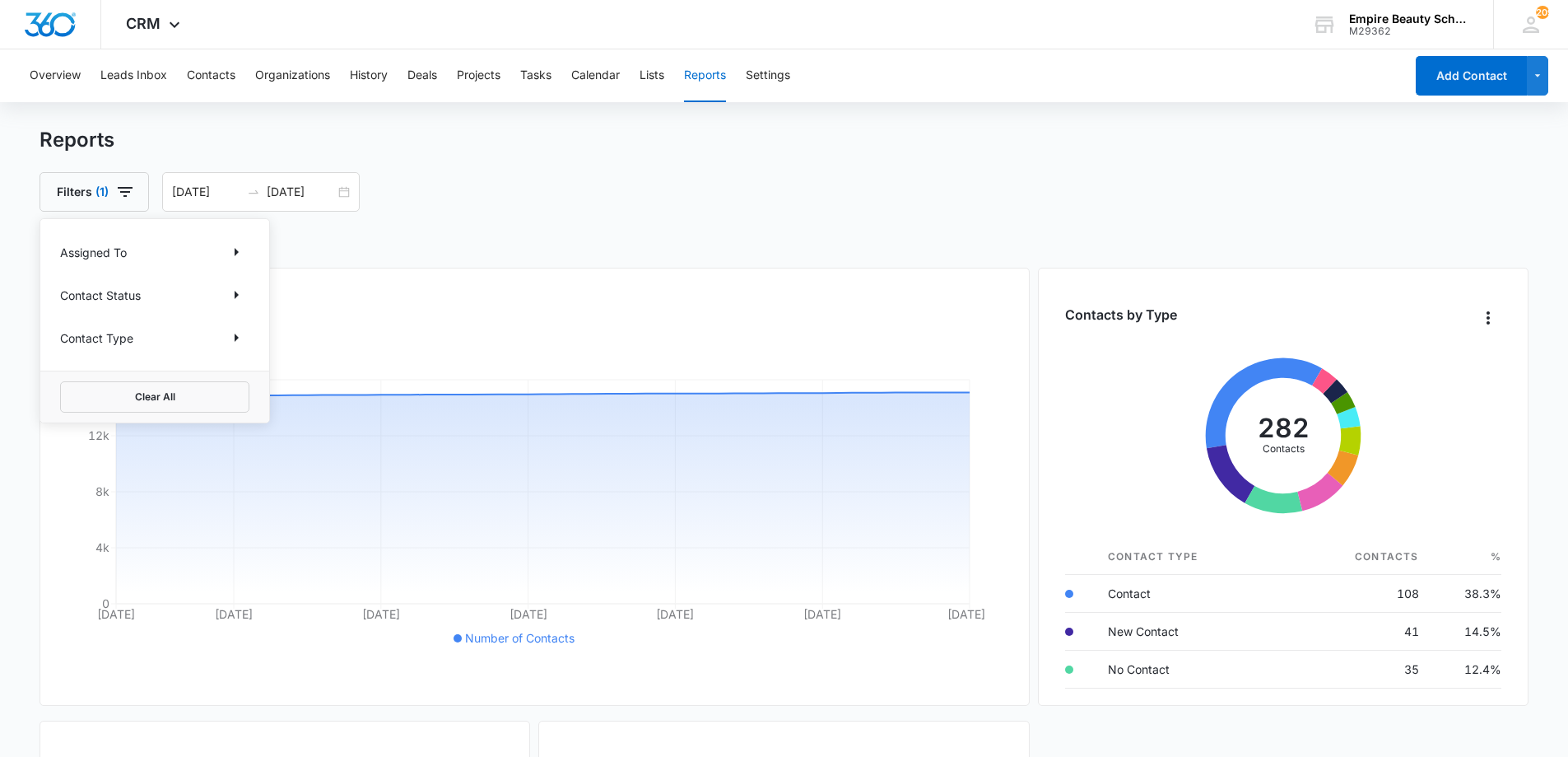
scroll to position [0, 0]
click at [344, 189] on div "09/01/2025 09/30/2025" at bounding box center [261, 192] width 197 height 39
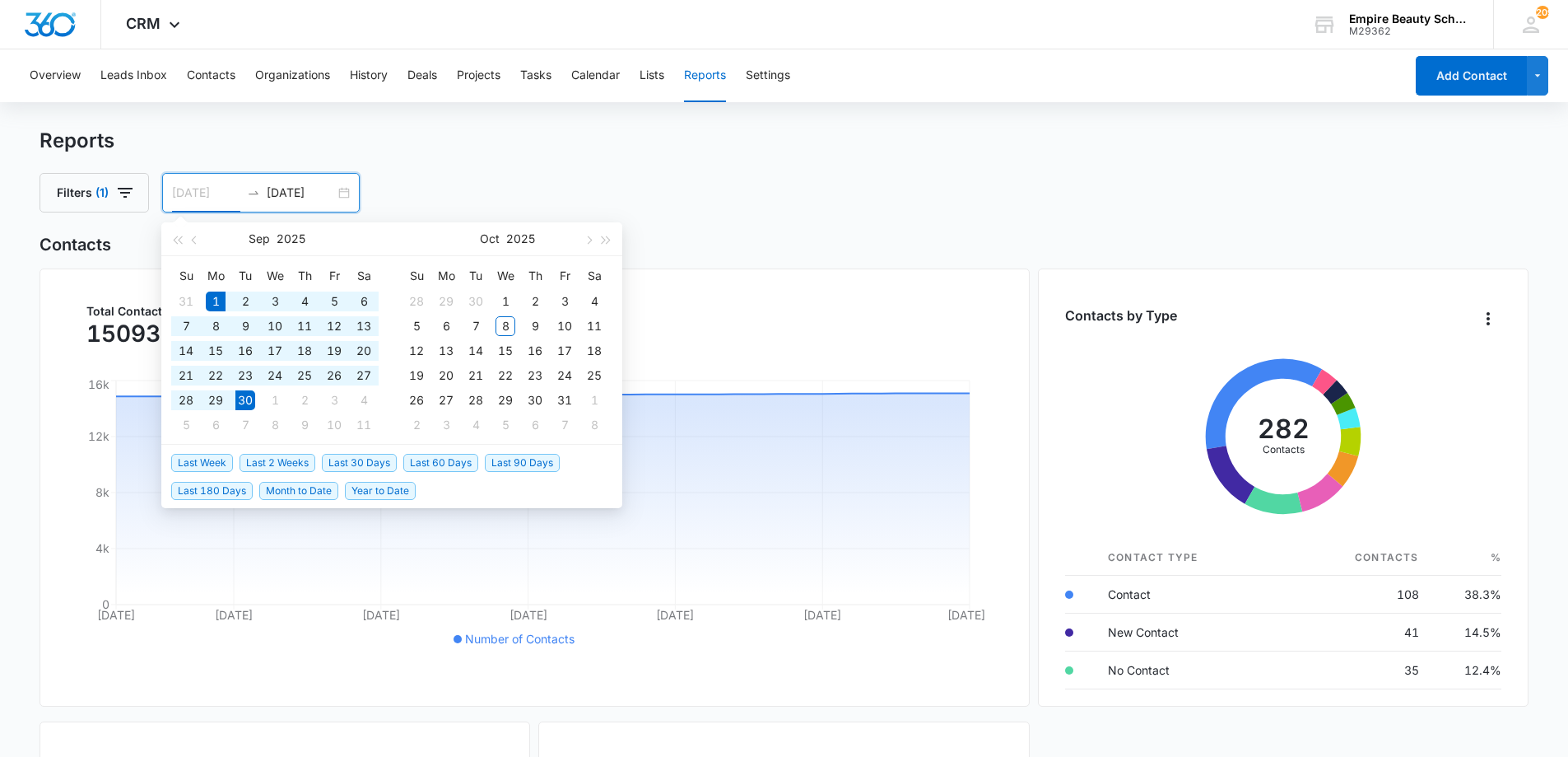
type input "09/01/2025"
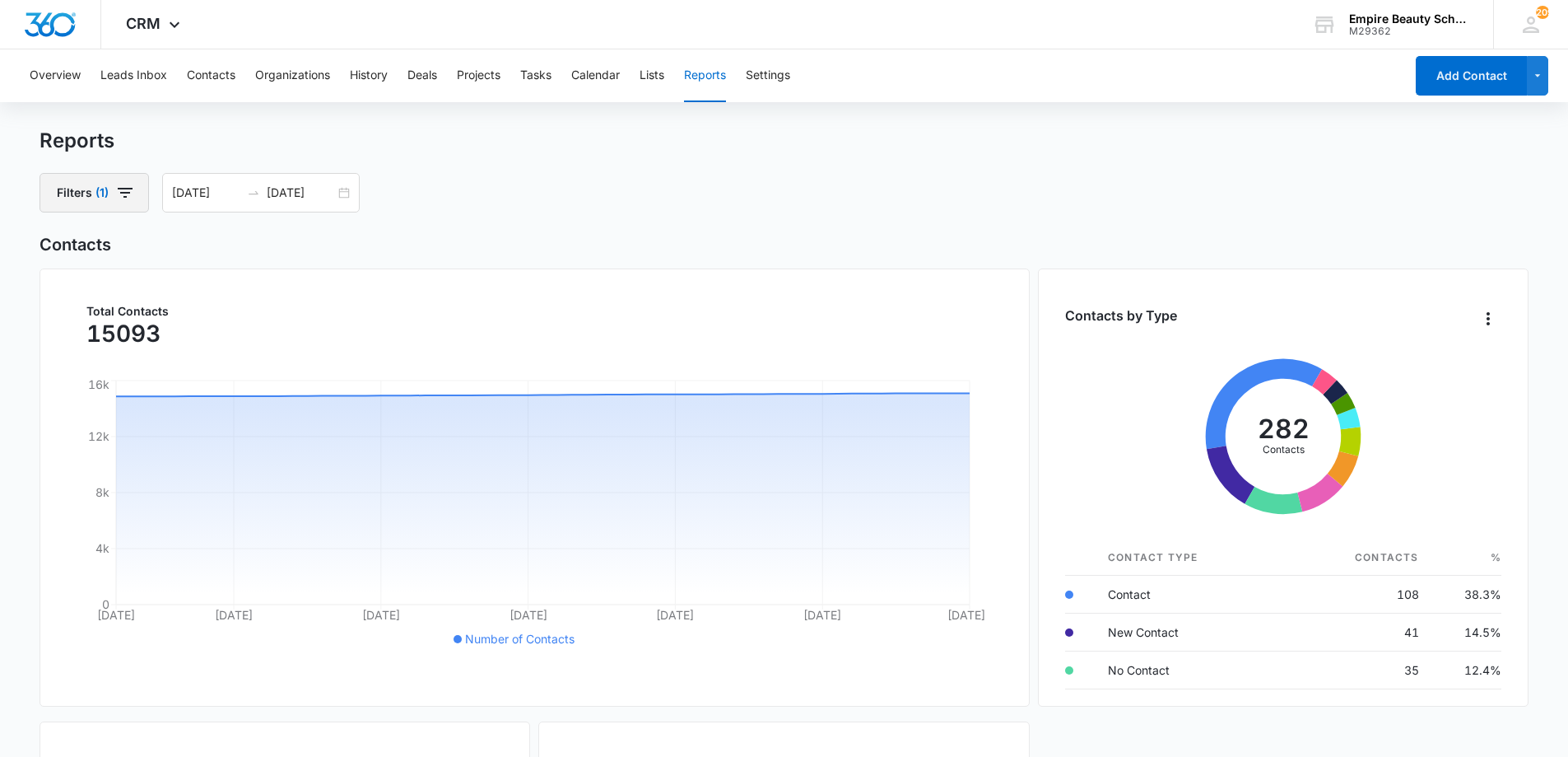
click at [135, 190] on icon "button" at bounding box center [125, 192] width 20 height 20
click at [238, 296] on icon "Show Contact Status filters" at bounding box center [237, 295] width 4 height 9
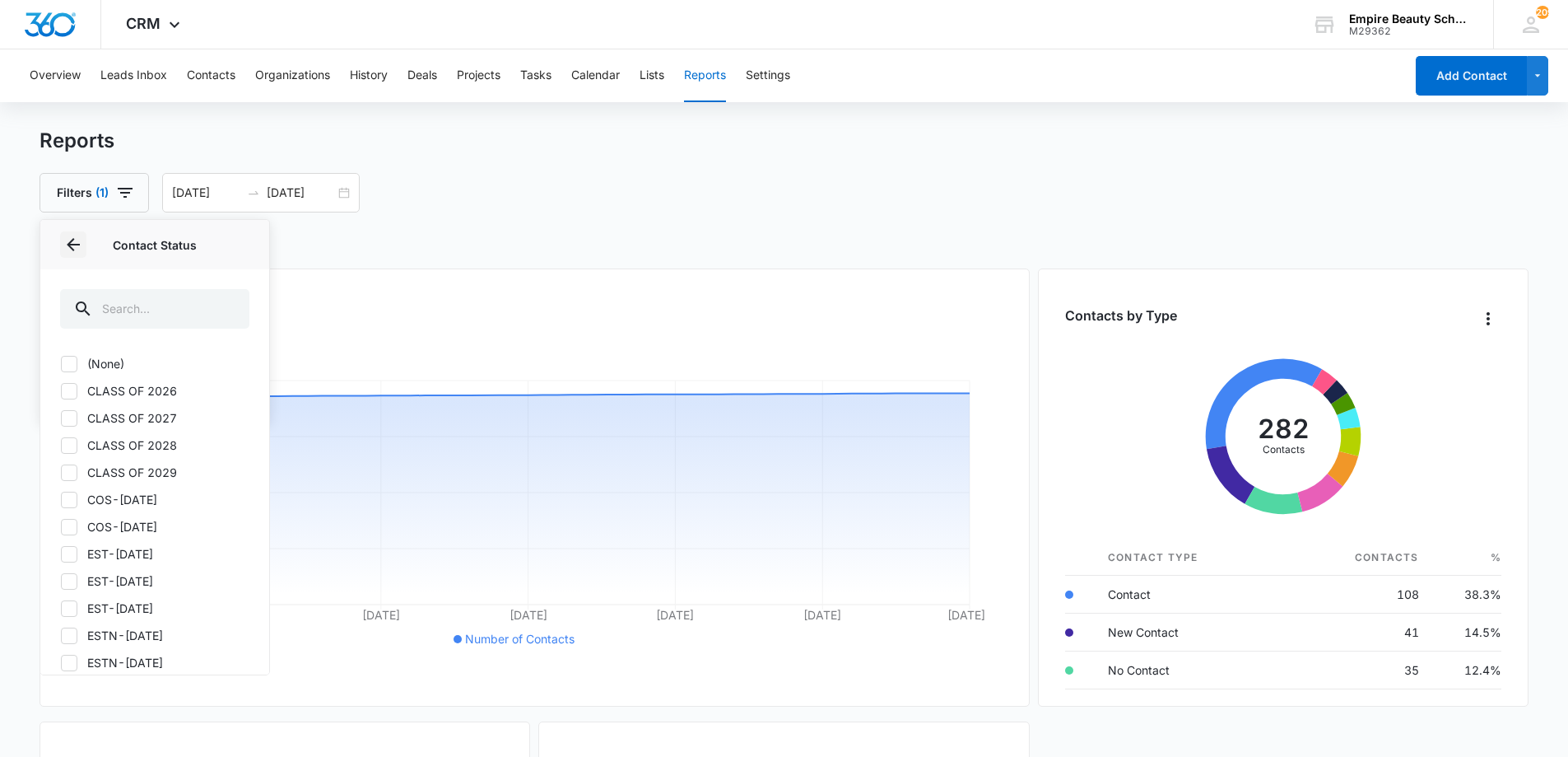
click at [85, 247] on button "Back" at bounding box center [72, 243] width 26 height 26
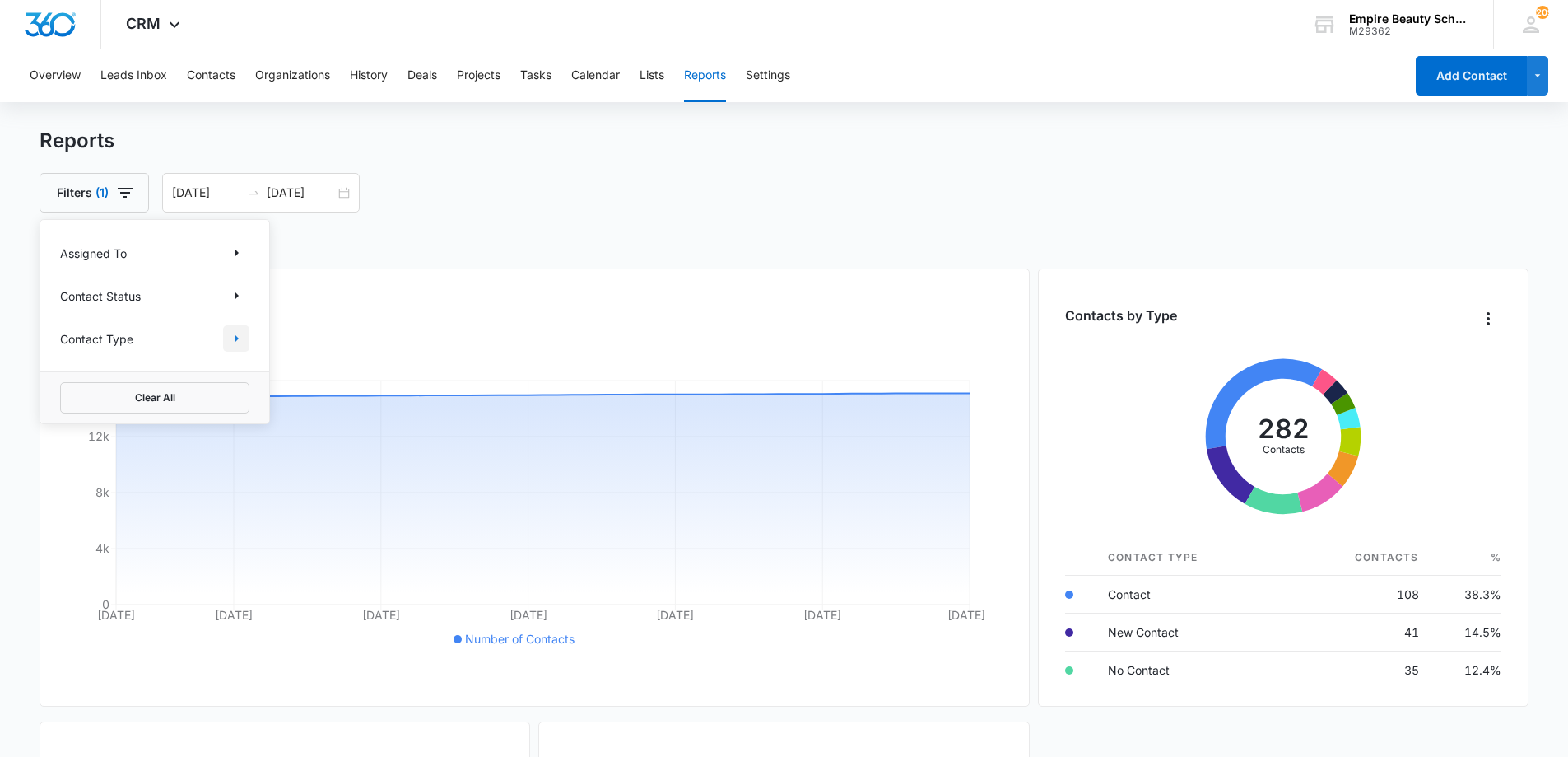
click at [238, 346] on icon "Show Contact Type filters" at bounding box center [236, 338] width 20 height 20
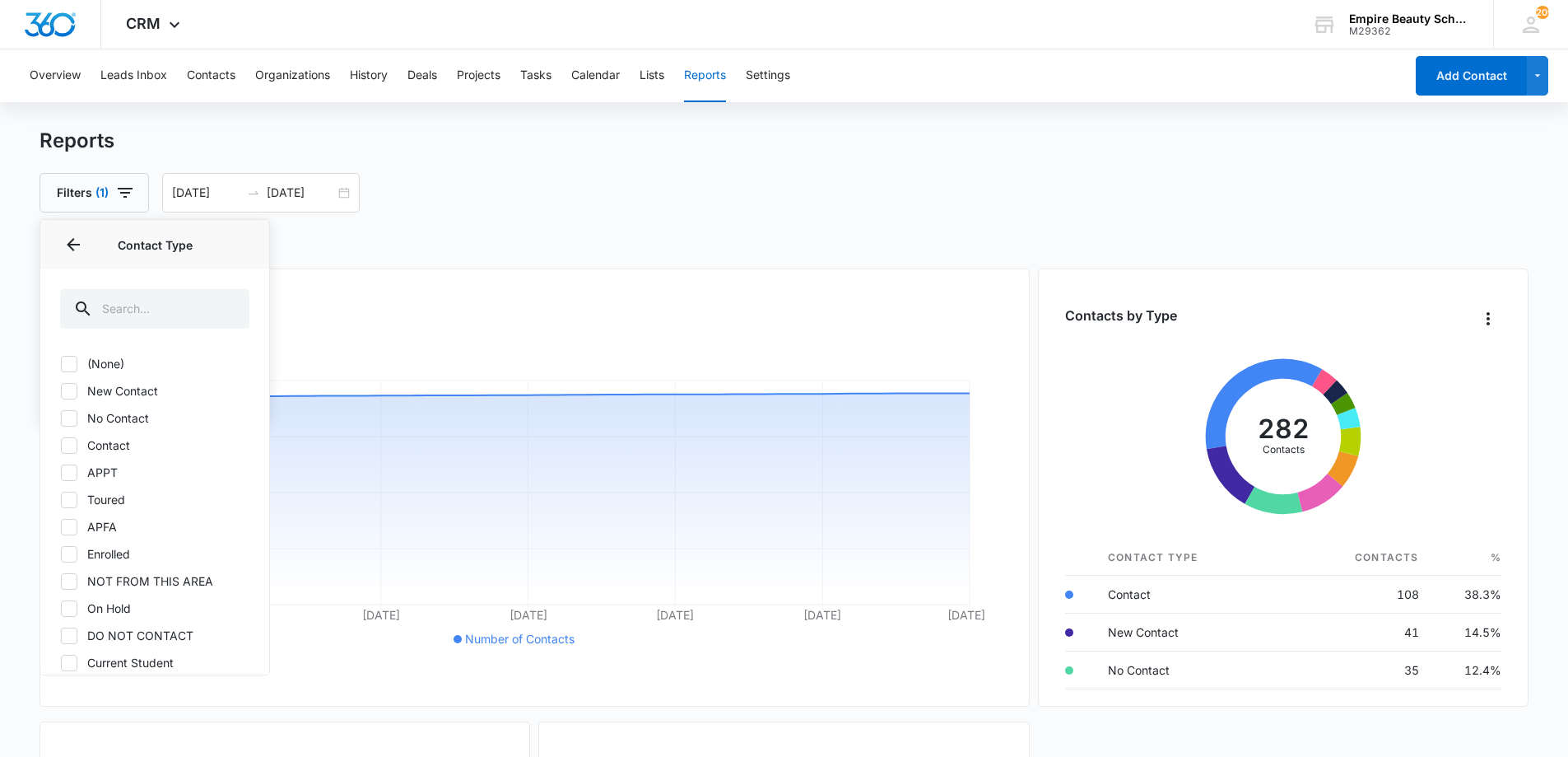
click at [81, 554] on label "Enrolled" at bounding box center [154, 554] width 190 height 17
click at [61, 554] on input "Enrolled" at bounding box center [60, 553] width 1 height 1
checkbox input "true"
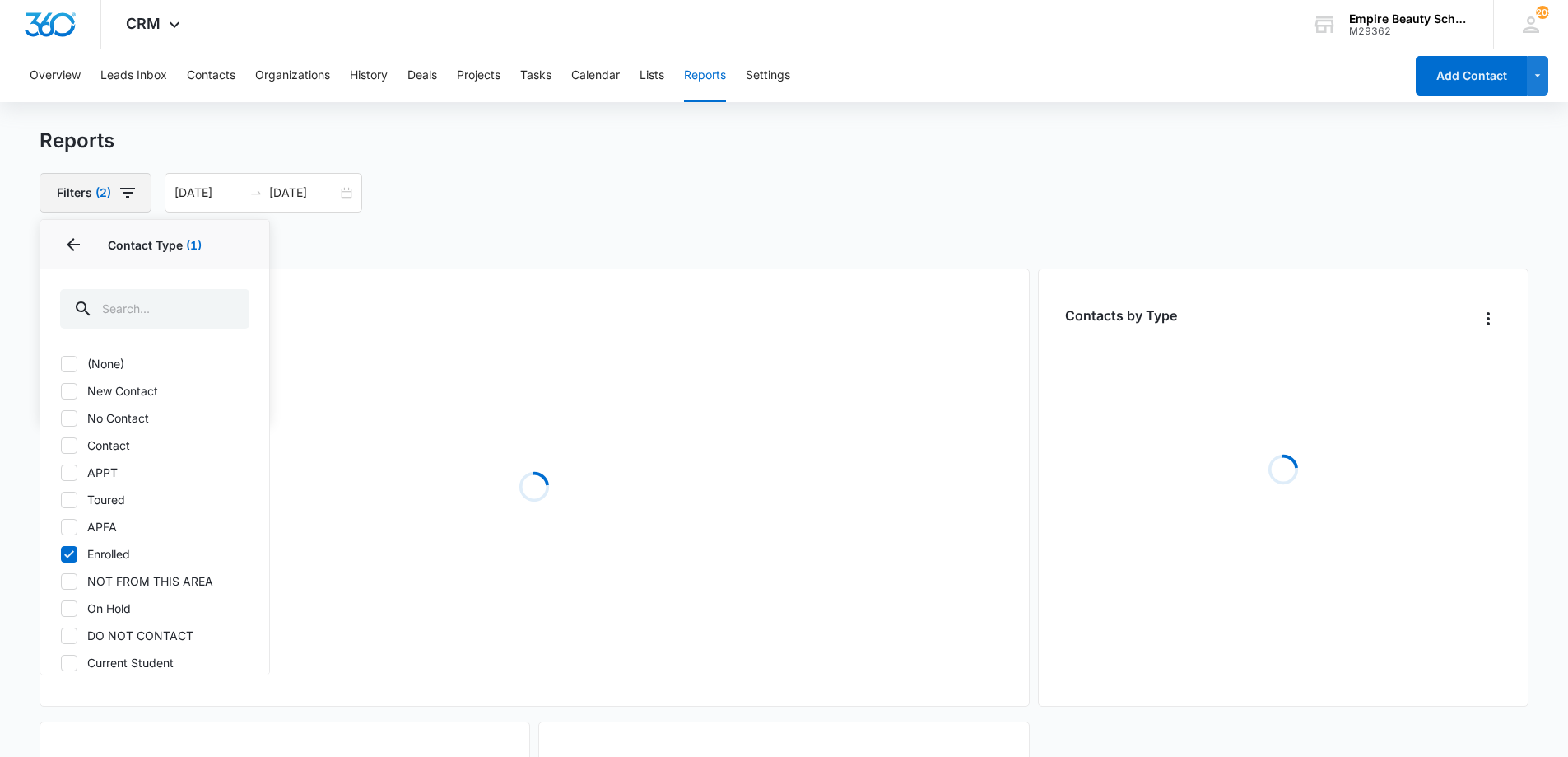
click at [129, 196] on icon "button" at bounding box center [127, 192] width 20 height 20
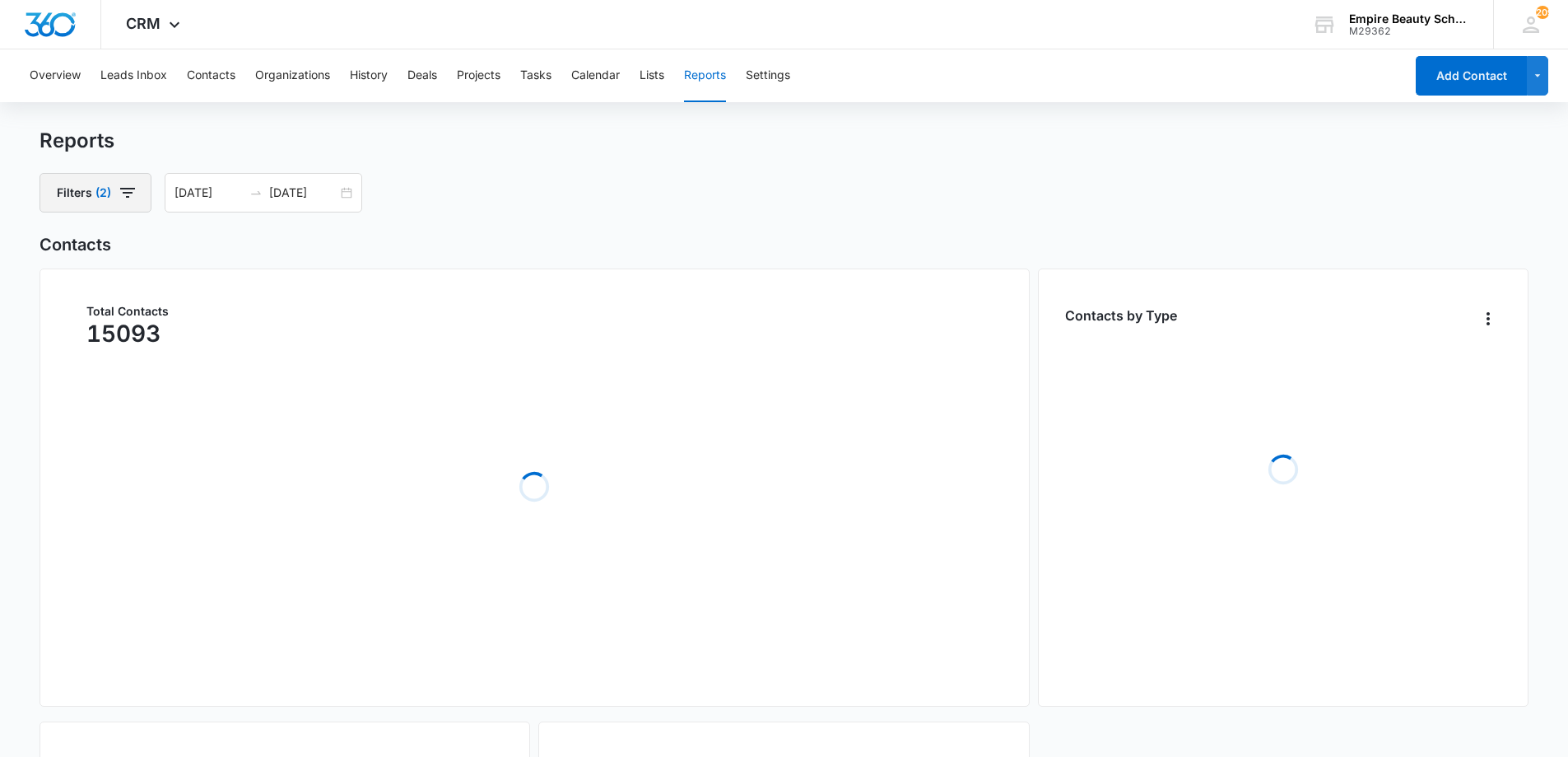
click at [126, 189] on icon "button" at bounding box center [127, 192] width 14 height 10
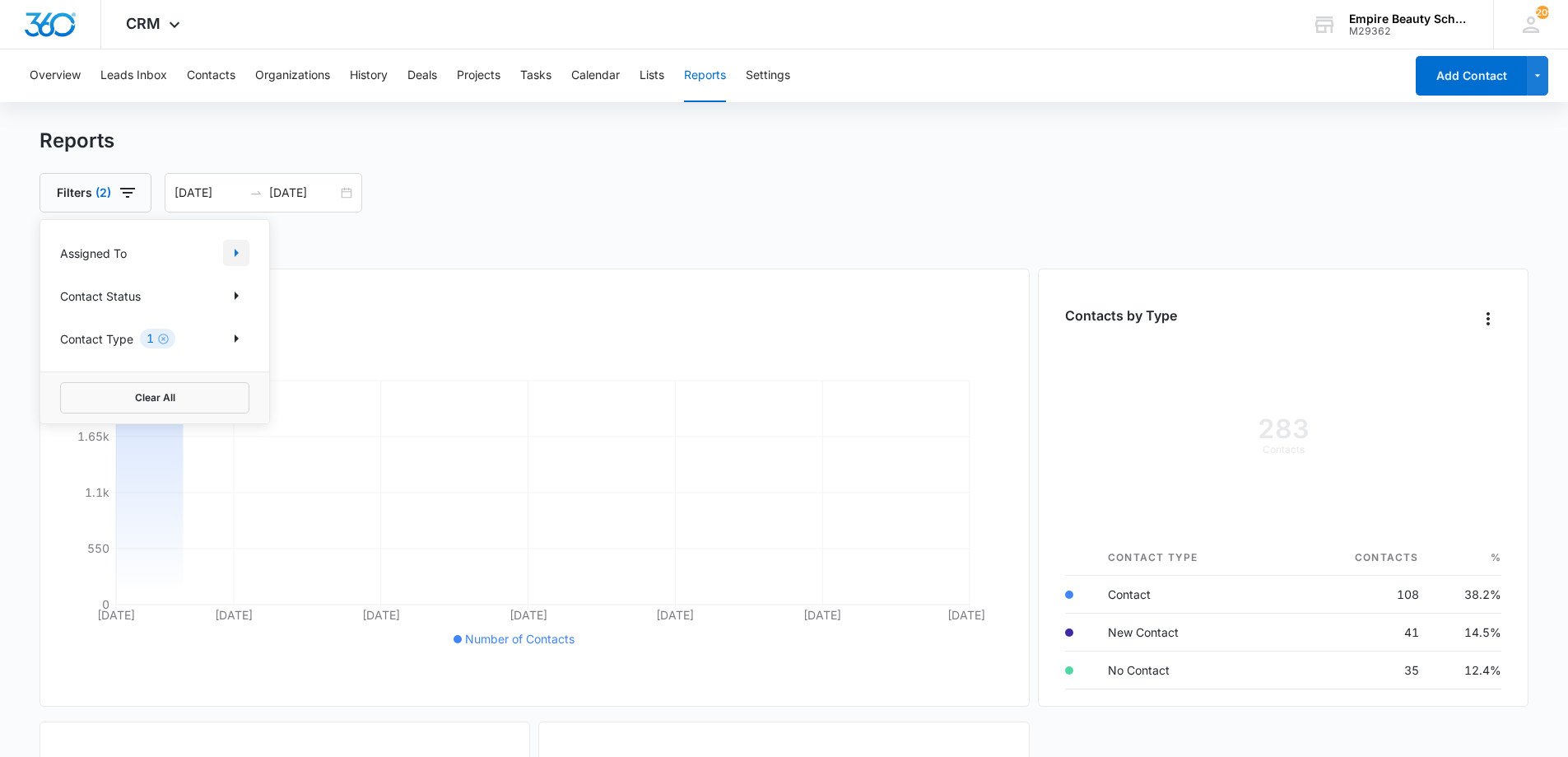
click at [245, 245] on icon "Show Assigned To filters" at bounding box center [236, 252] width 20 height 20
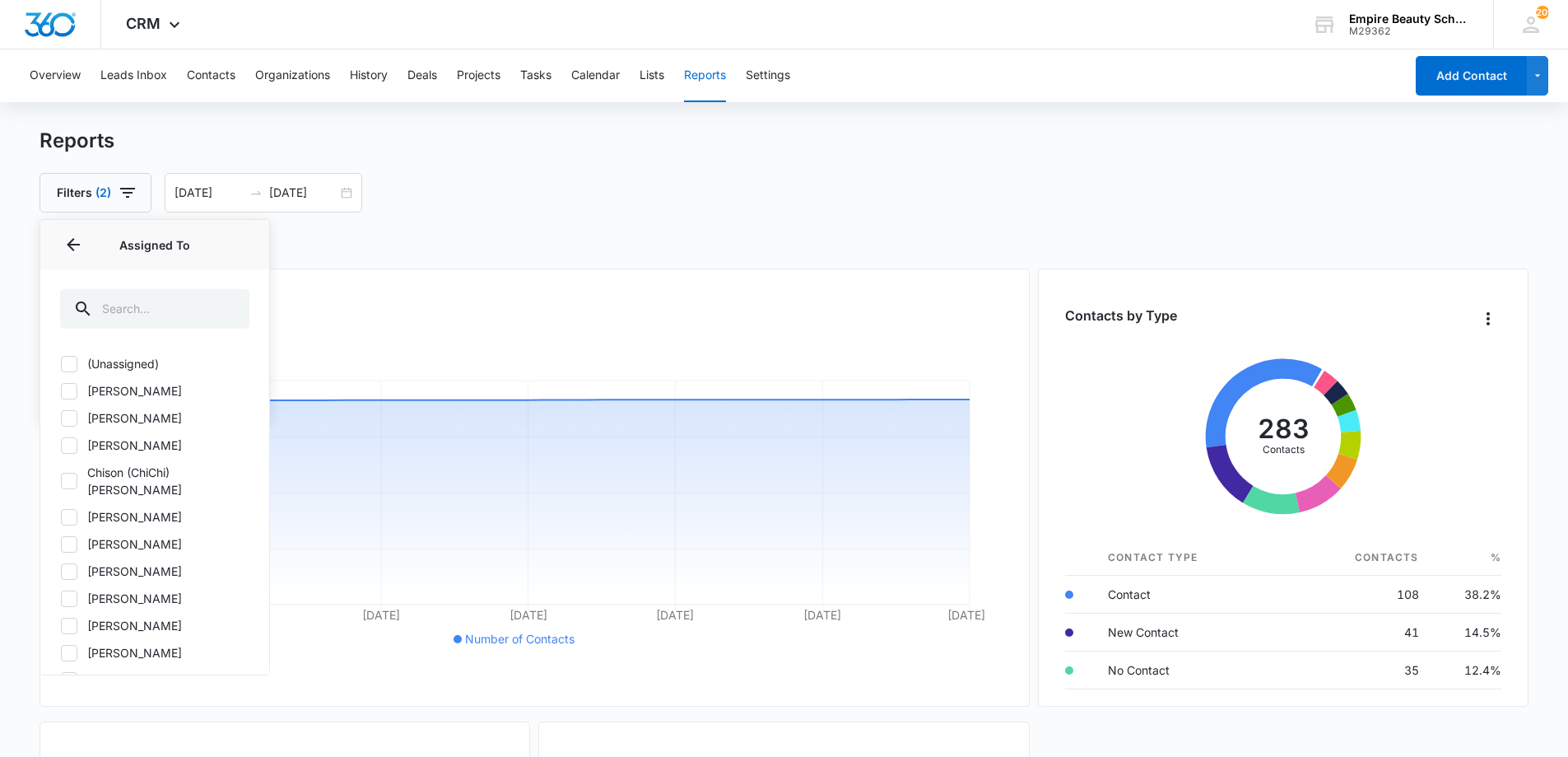
click at [70, 423] on icon at bounding box center [68, 417] width 14 height 14
click at [61, 418] on input "Amelia Gauthier" at bounding box center [60, 417] width 1 height 1
checkbox input "true"
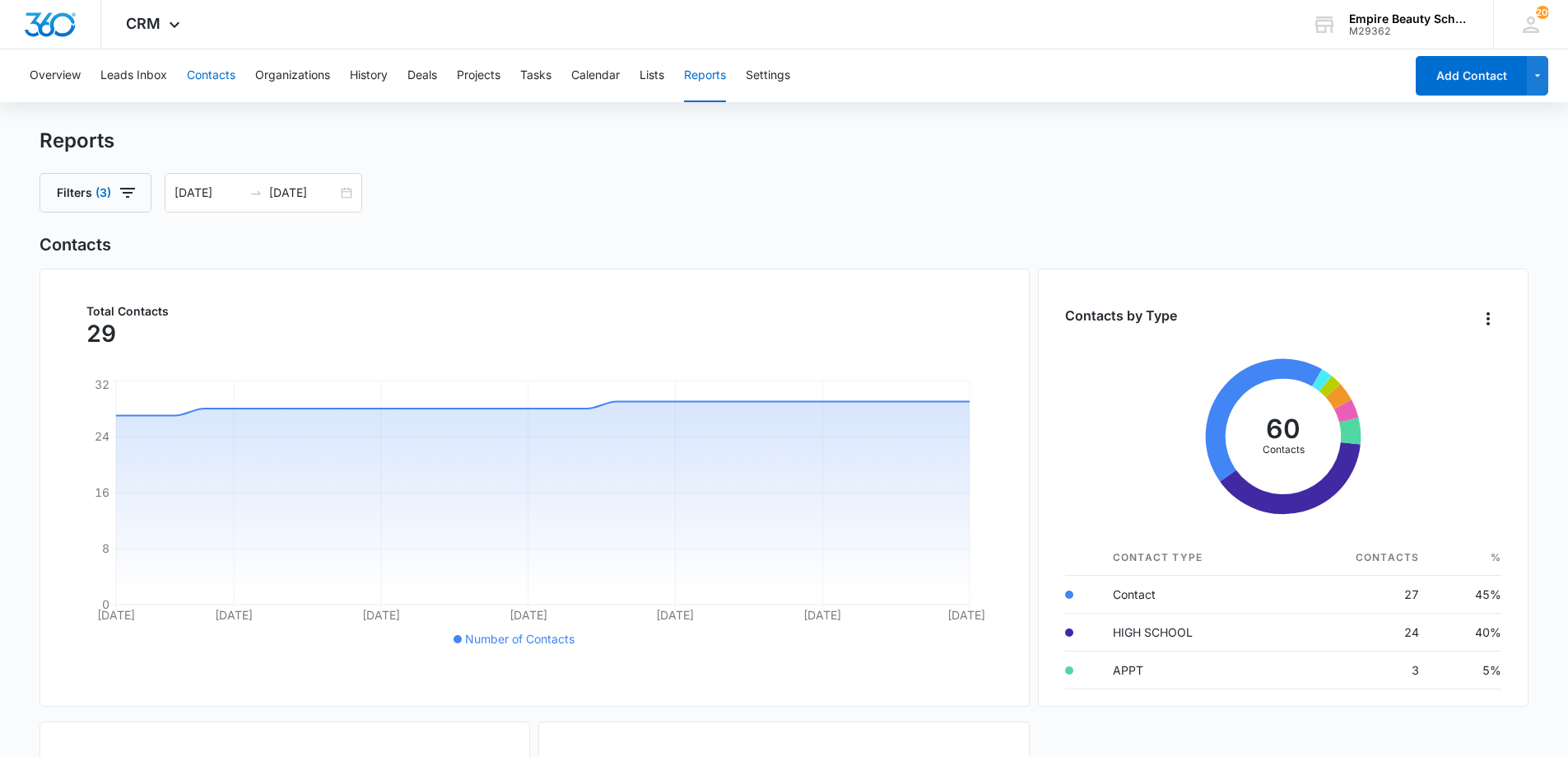
click at [203, 70] on button "Contacts" at bounding box center [211, 75] width 48 height 53
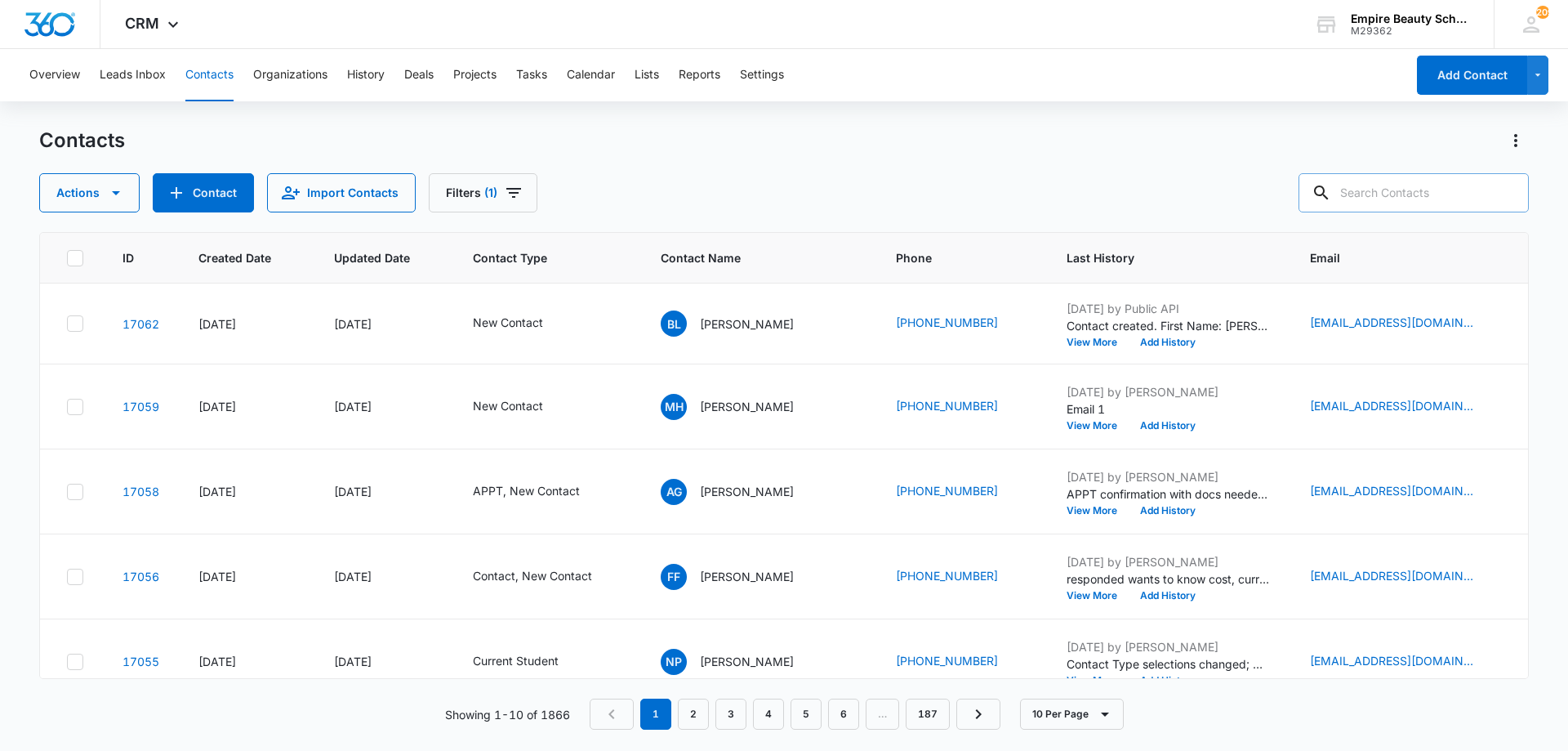
click at [1380, 189] on input "text" at bounding box center [1413, 192] width 230 height 39
type input "4975"
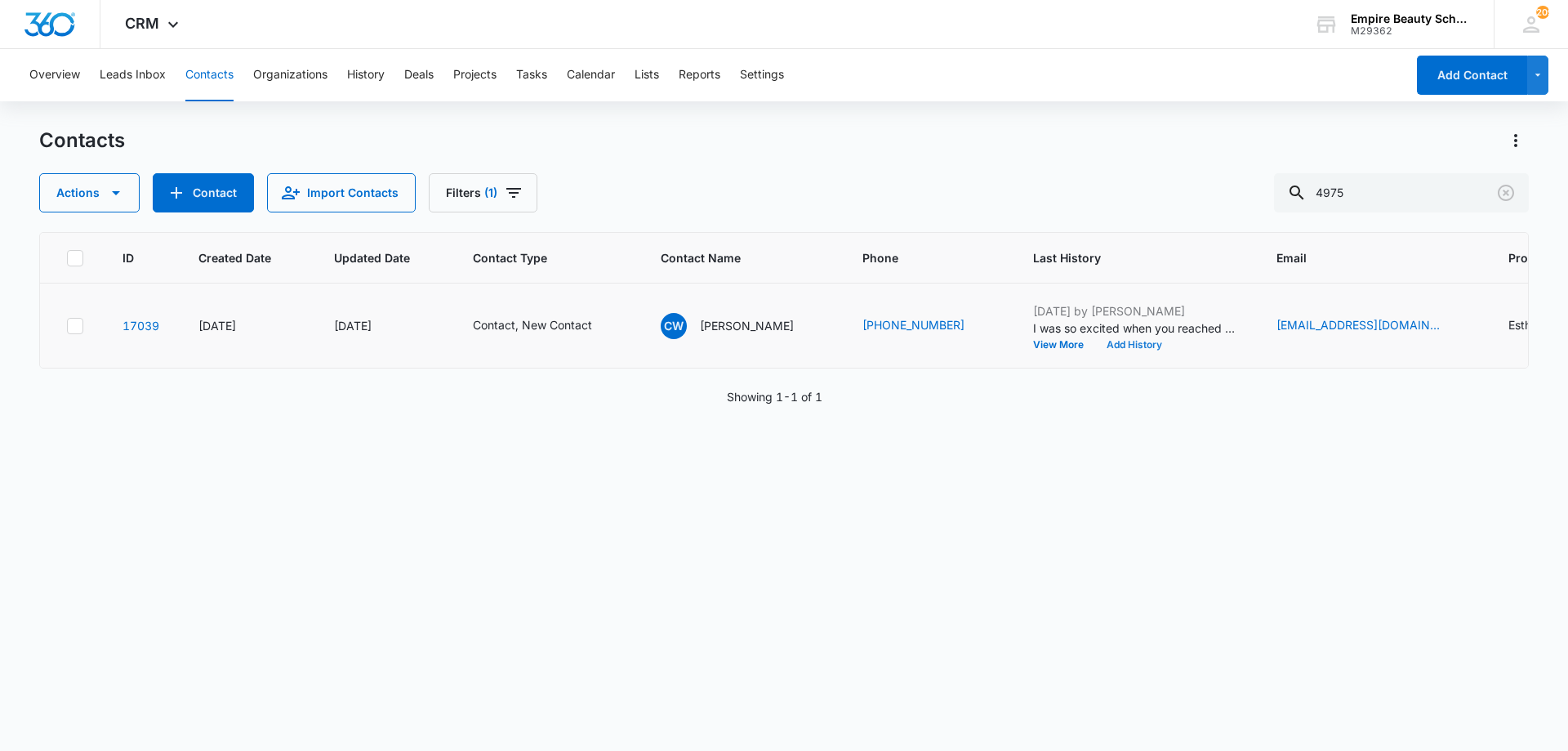
click at [1128, 340] on button "Add History" at bounding box center [1135, 344] width 78 height 10
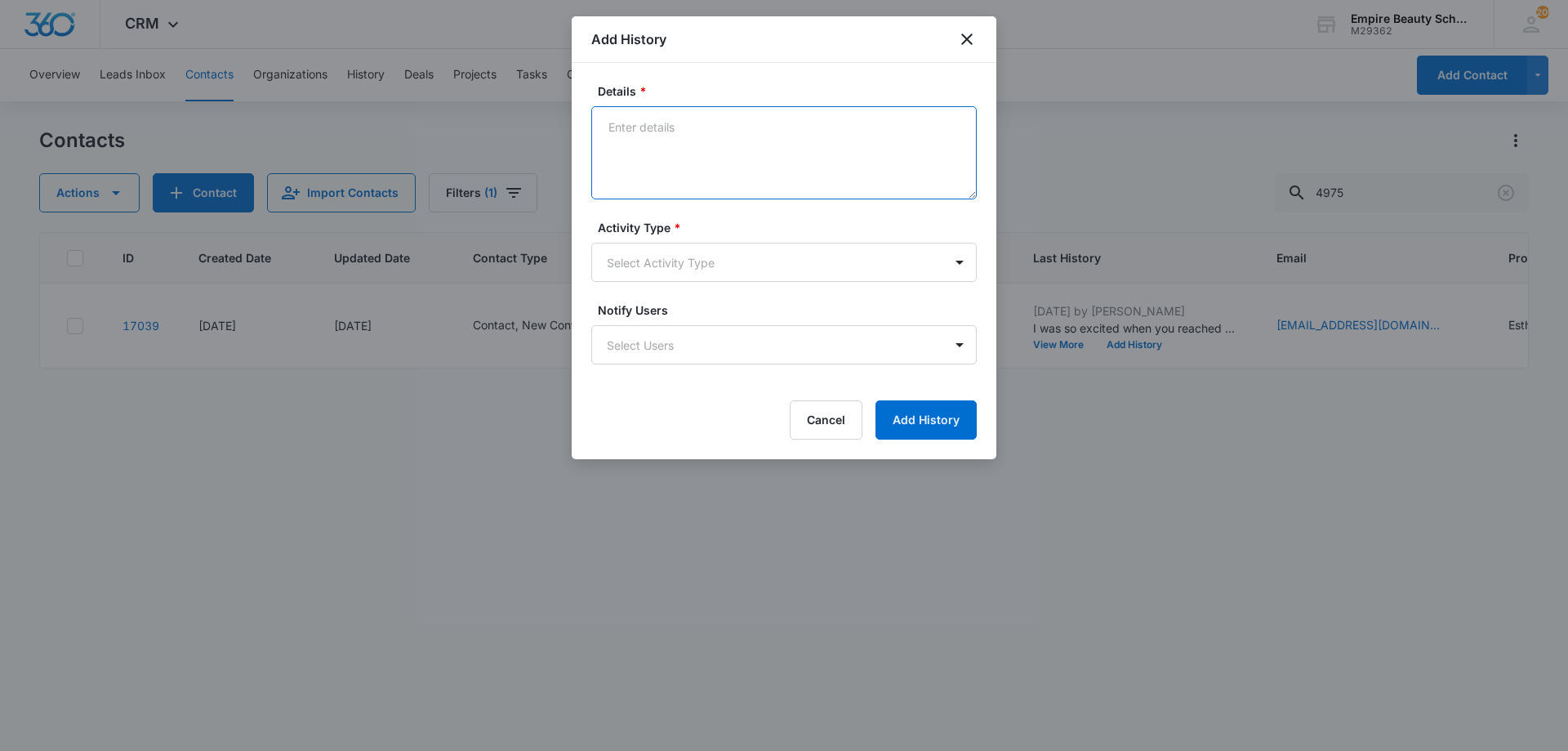
click at [783, 139] on textarea "Details *" at bounding box center [784, 153] width 386 height 94
type textarea "Thurs/Fri works best to tour - Best time tomorrow?"
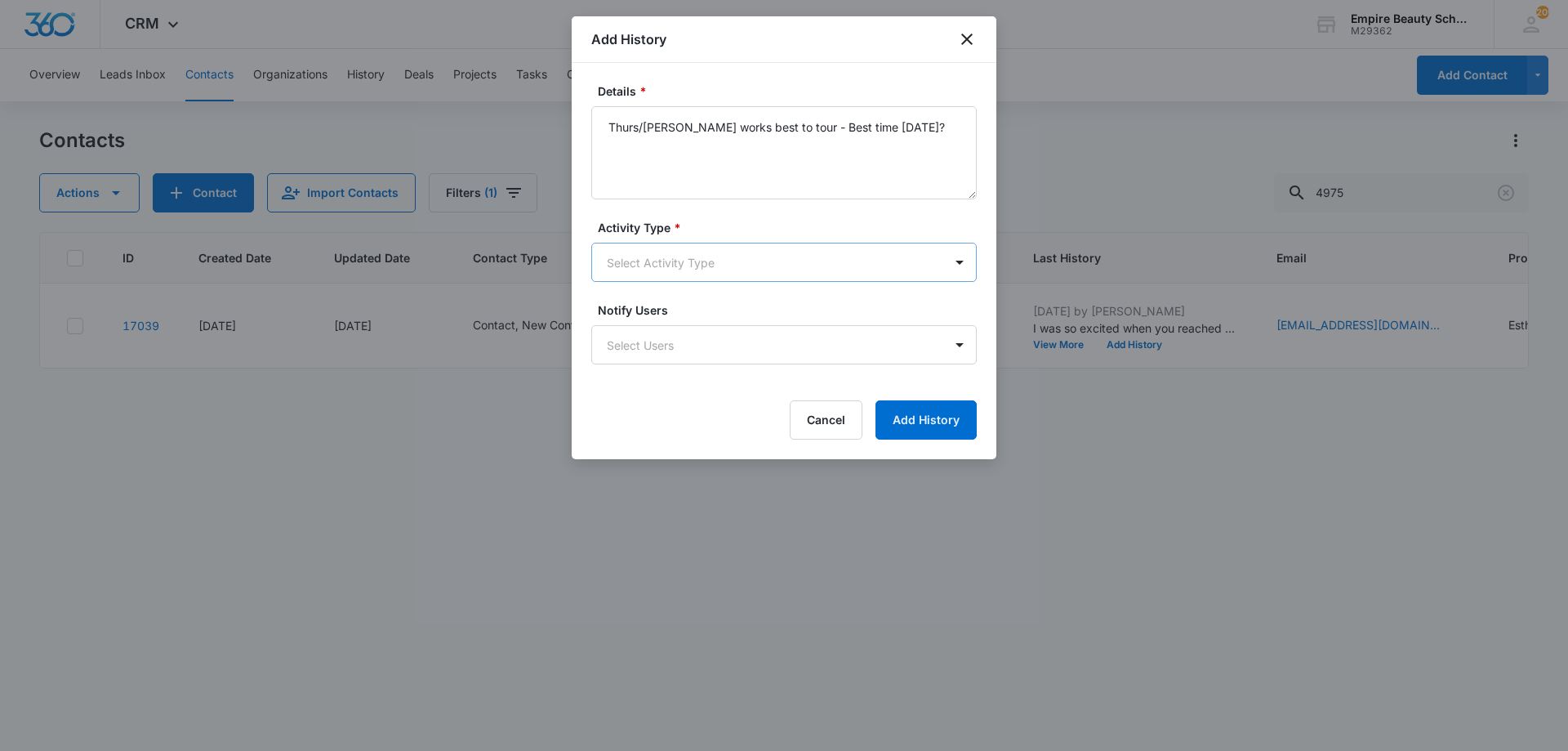
click at [726, 259] on body "CRM Apps Forms CRM Email Shop Payments POS Files Brand Settings AI Assistant Em…" at bounding box center [784, 375] width 1568 height 751
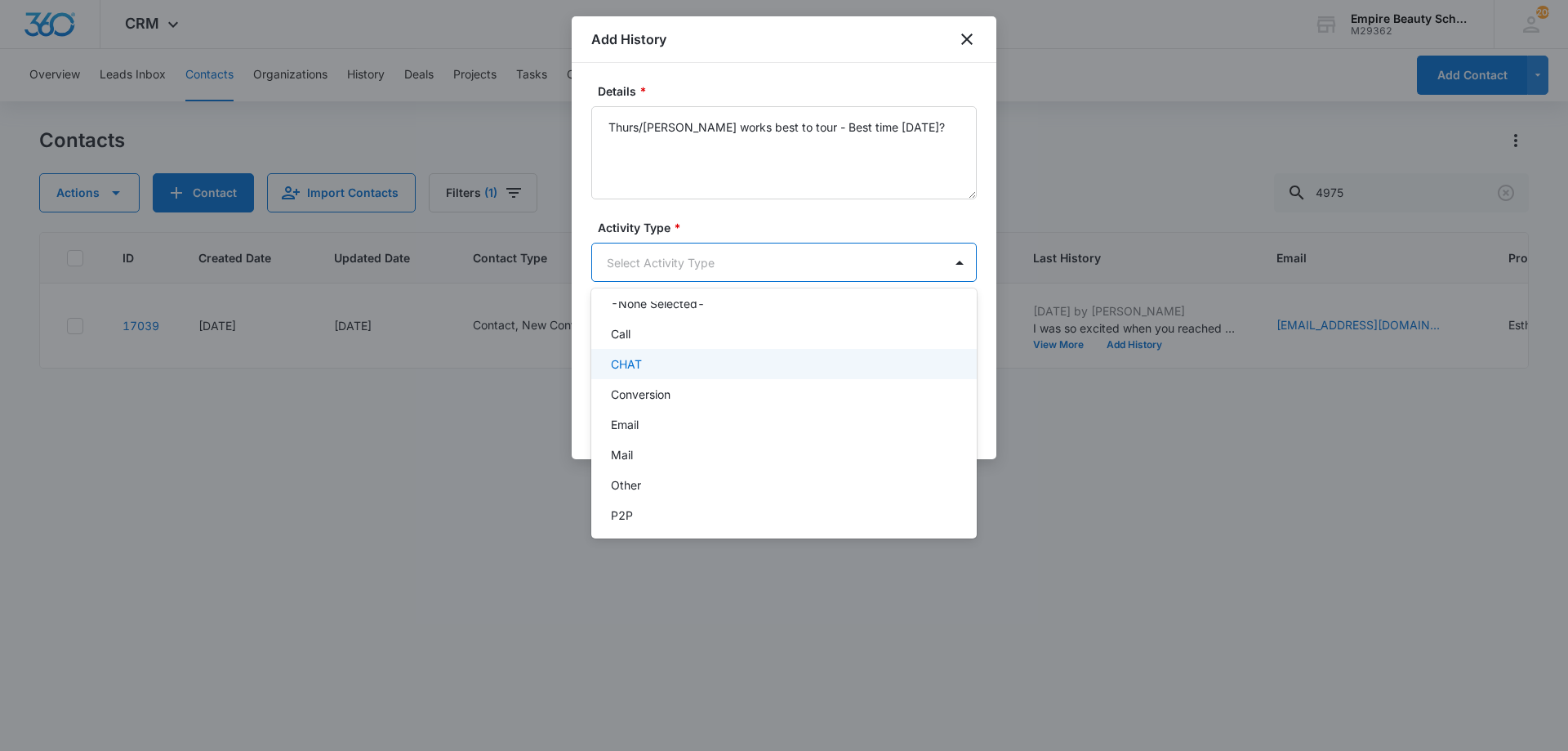
scroll to position [85, 0]
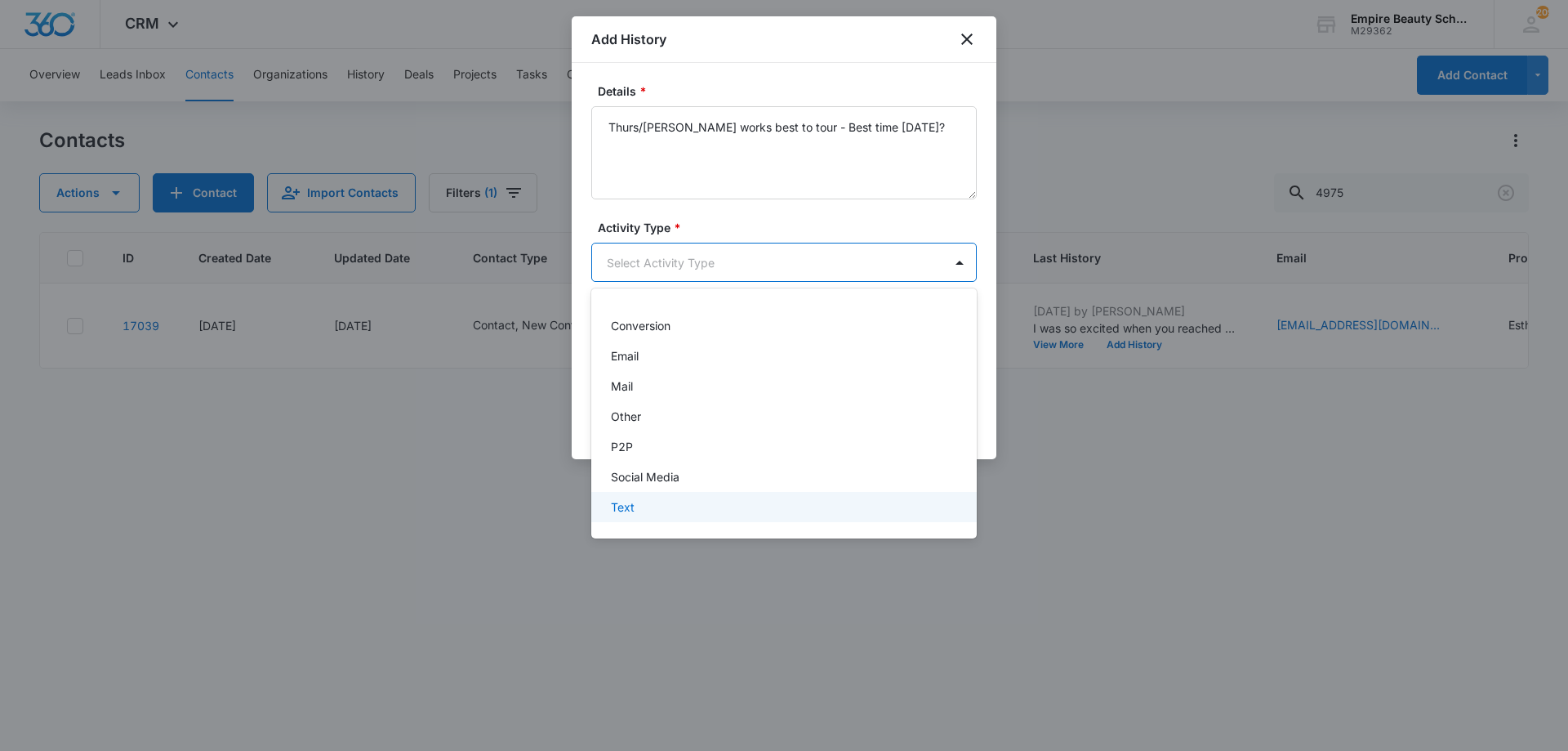
click at [658, 512] on div "Text" at bounding box center [782, 507] width 343 height 17
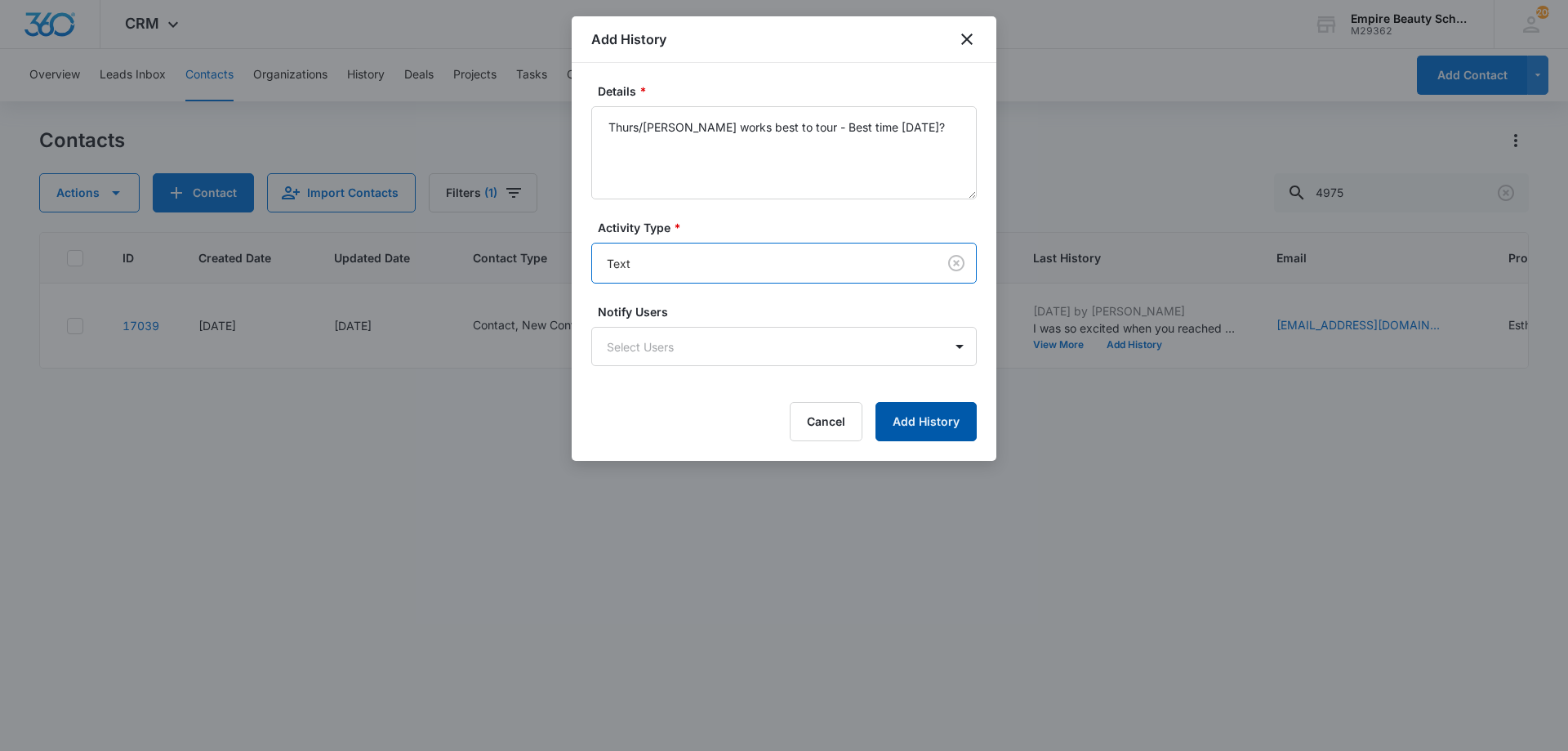
click at [932, 430] on button "Add History" at bounding box center [926, 421] width 101 height 39
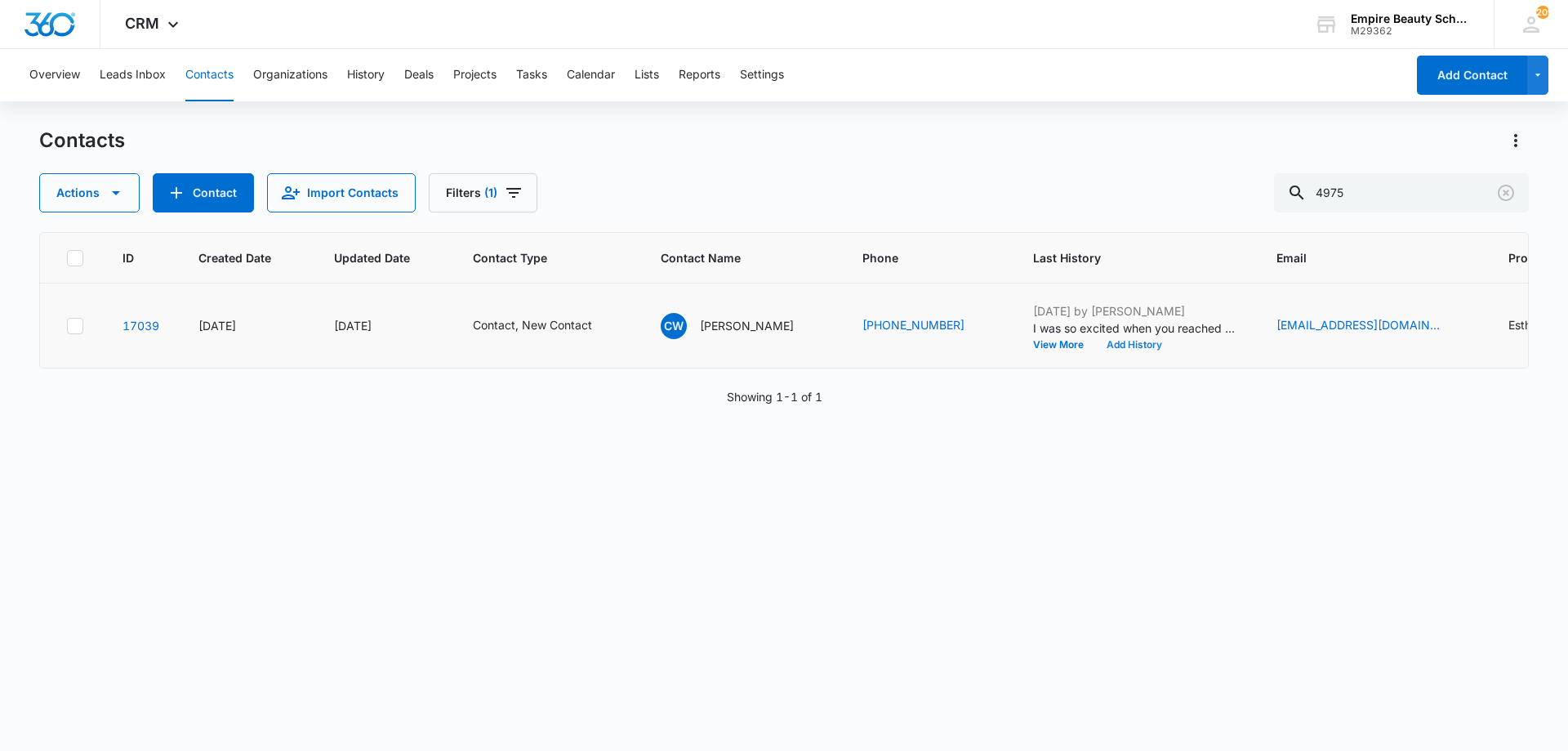
click at [1110, 343] on button "Add History" at bounding box center [1135, 344] width 78 height 10
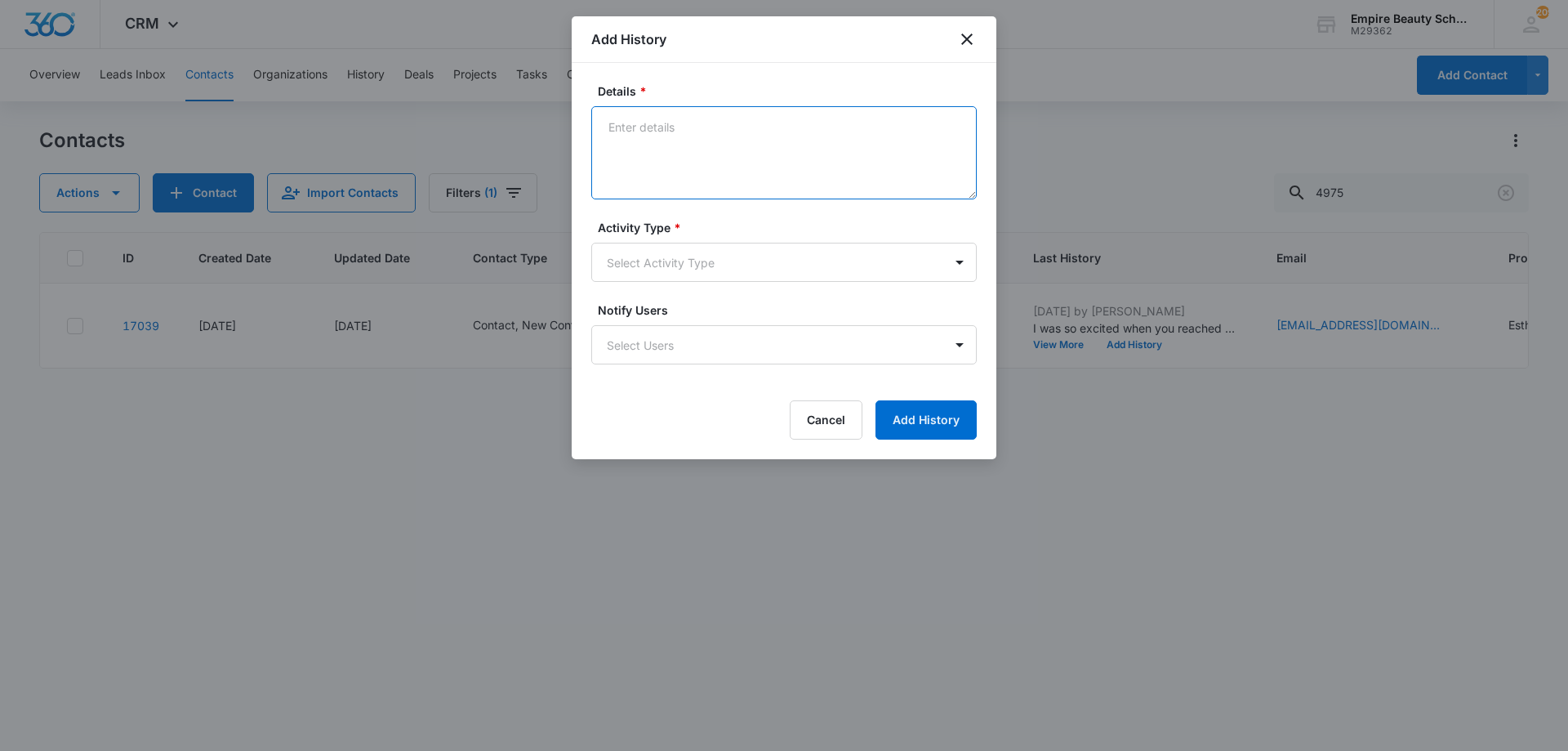
click at [813, 134] on textarea "Details *" at bounding box center [784, 153] width 386 height 94
click at [718, 145] on textarea "Details *" at bounding box center [784, 153] width 386 height 94
type textarea "Next week works better - Best time on 10/16?"
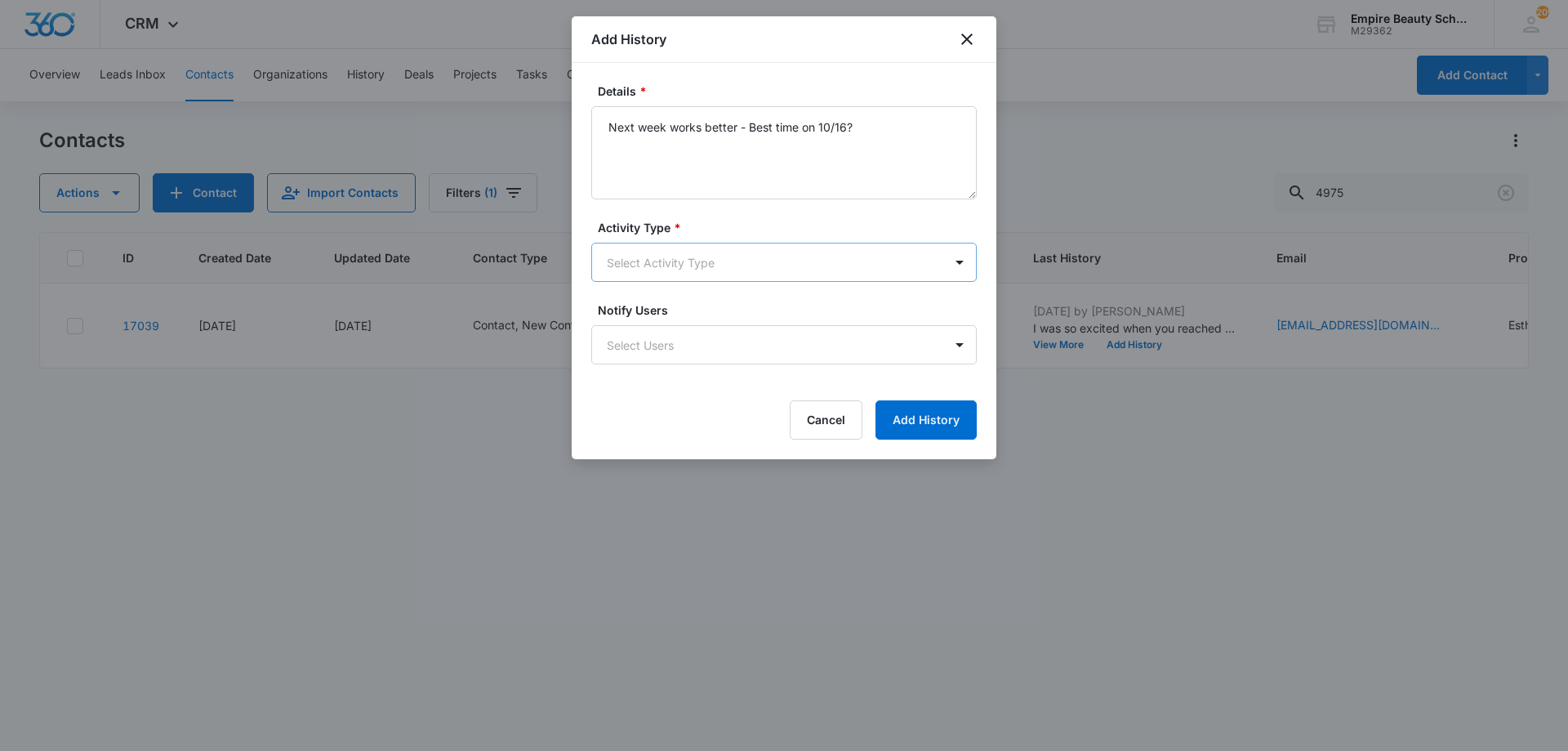
click at [645, 265] on body "CRM Apps Forms CRM Email Shop Payments POS Files Brand Settings AI Assistant Em…" at bounding box center [784, 375] width 1568 height 751
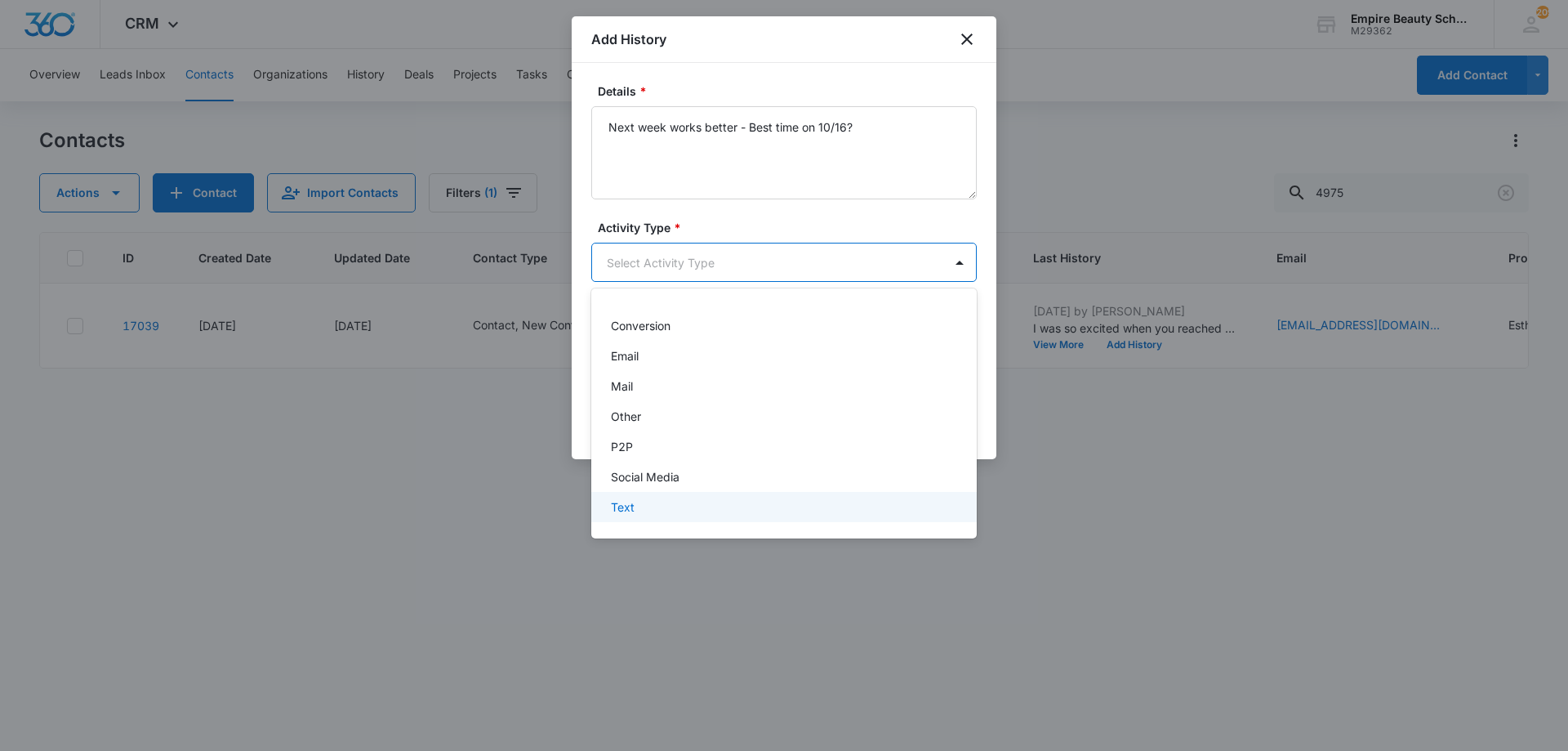
click at [691, 495] on div "Text" at bounding box center [784, 507] width 386 height 31
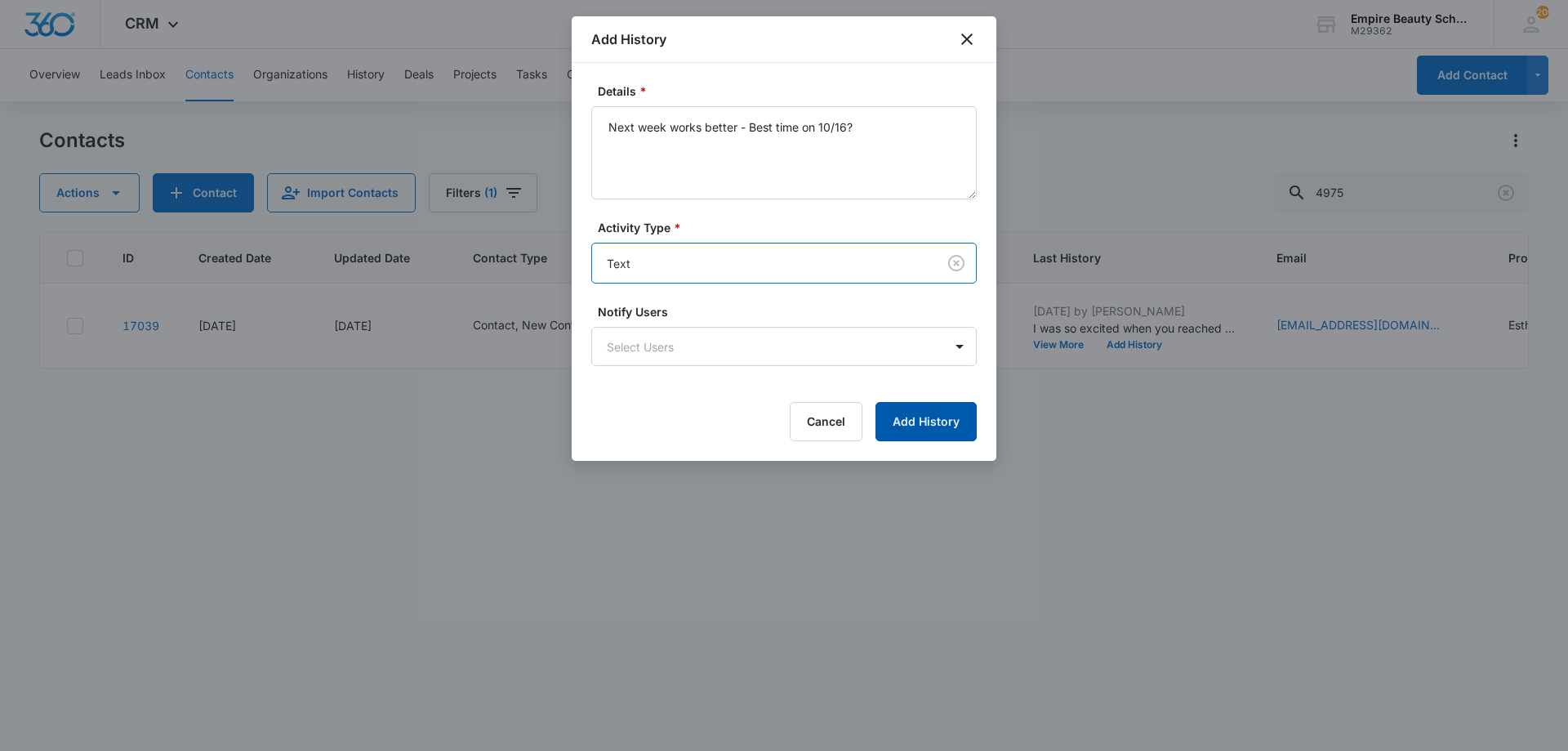
click at [911, 403] on button "Add History" at bounding box center [926, 421] width 101 height 39
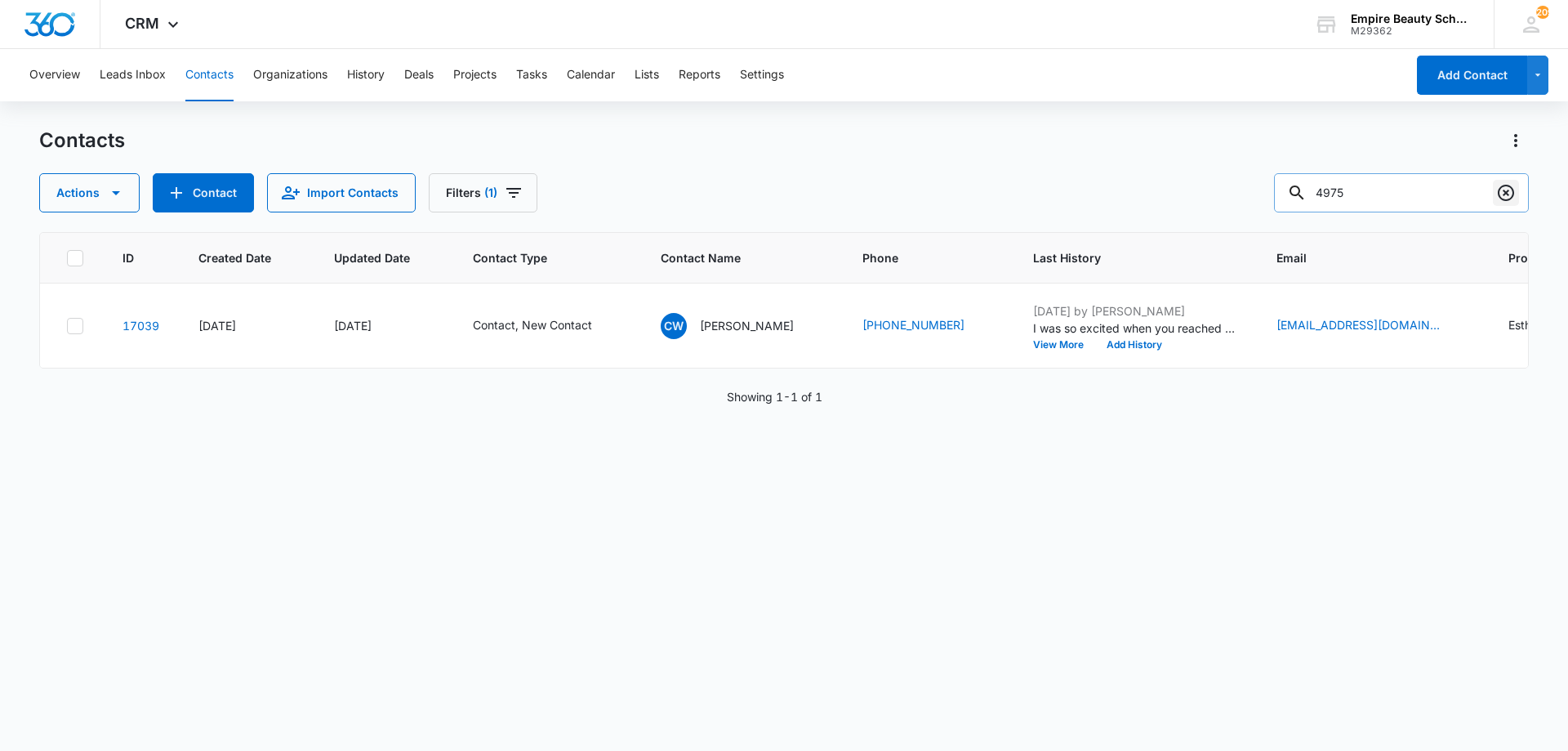
click at [1503, 190] on icon "Clear" at bounding box center [1506, 193] width 20 height 20
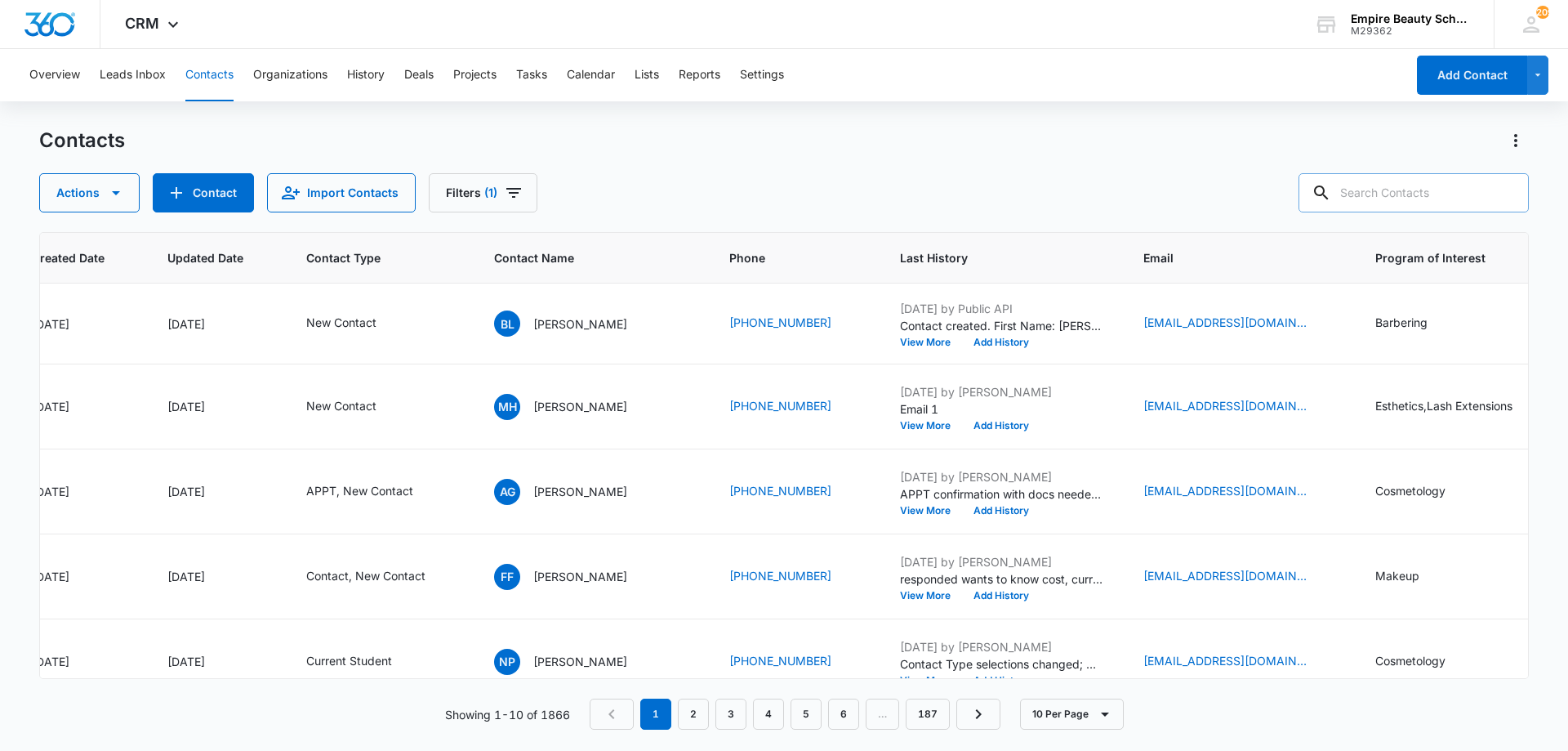
scroll to position [0, 227]
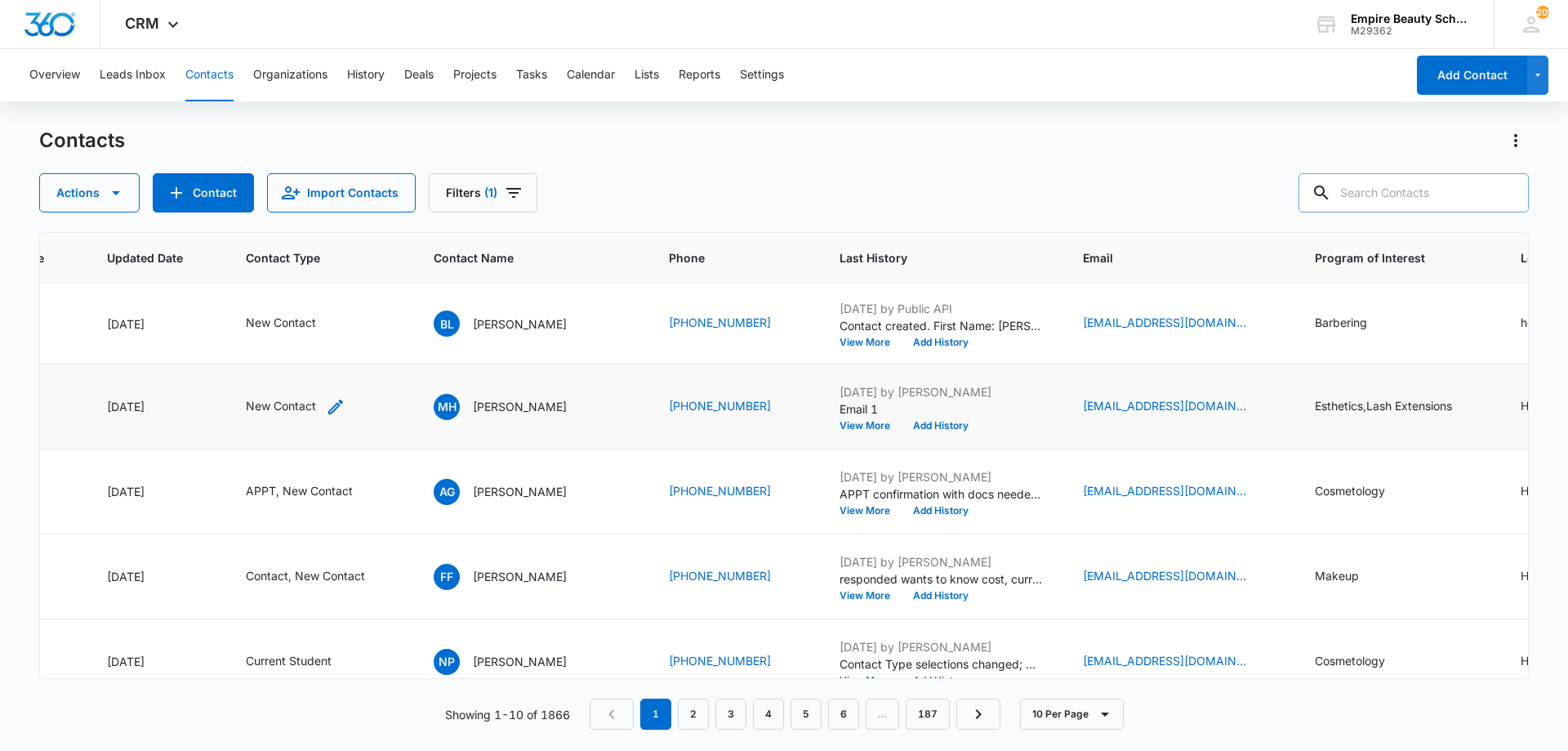
click at [322, 410] on div "New Contact" at bounding box center [296, 407] width 99 height 20
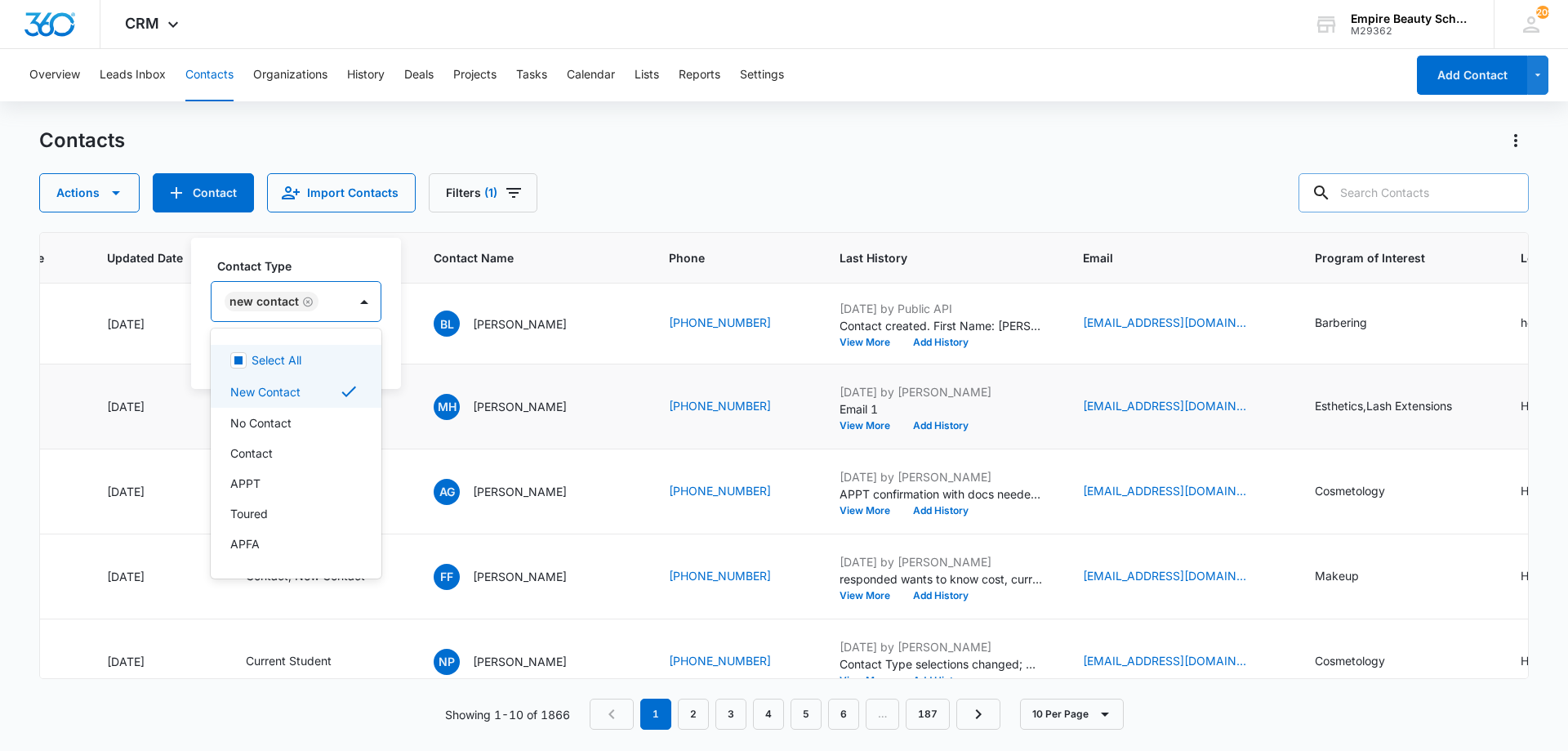
click at [320, 295] on div "New Contact" at bounding box center [280, 301] width 136 height 39
click at [250, 453] on p "Contact" at bounding box center [251, 453] width 43 height 17
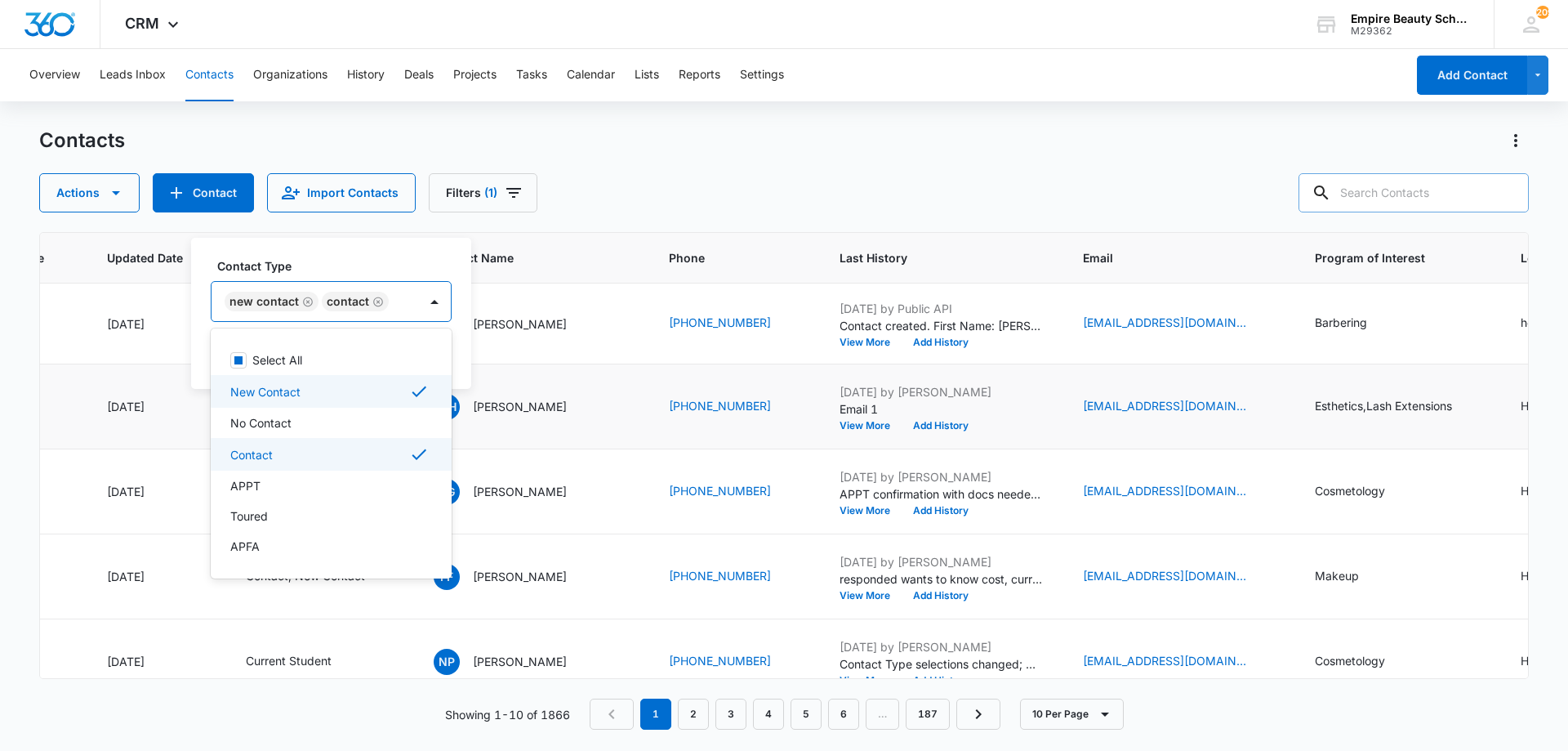
click at [303, 272] on label "Contact Type" at bounding box center [338, 266] width 240 height 17
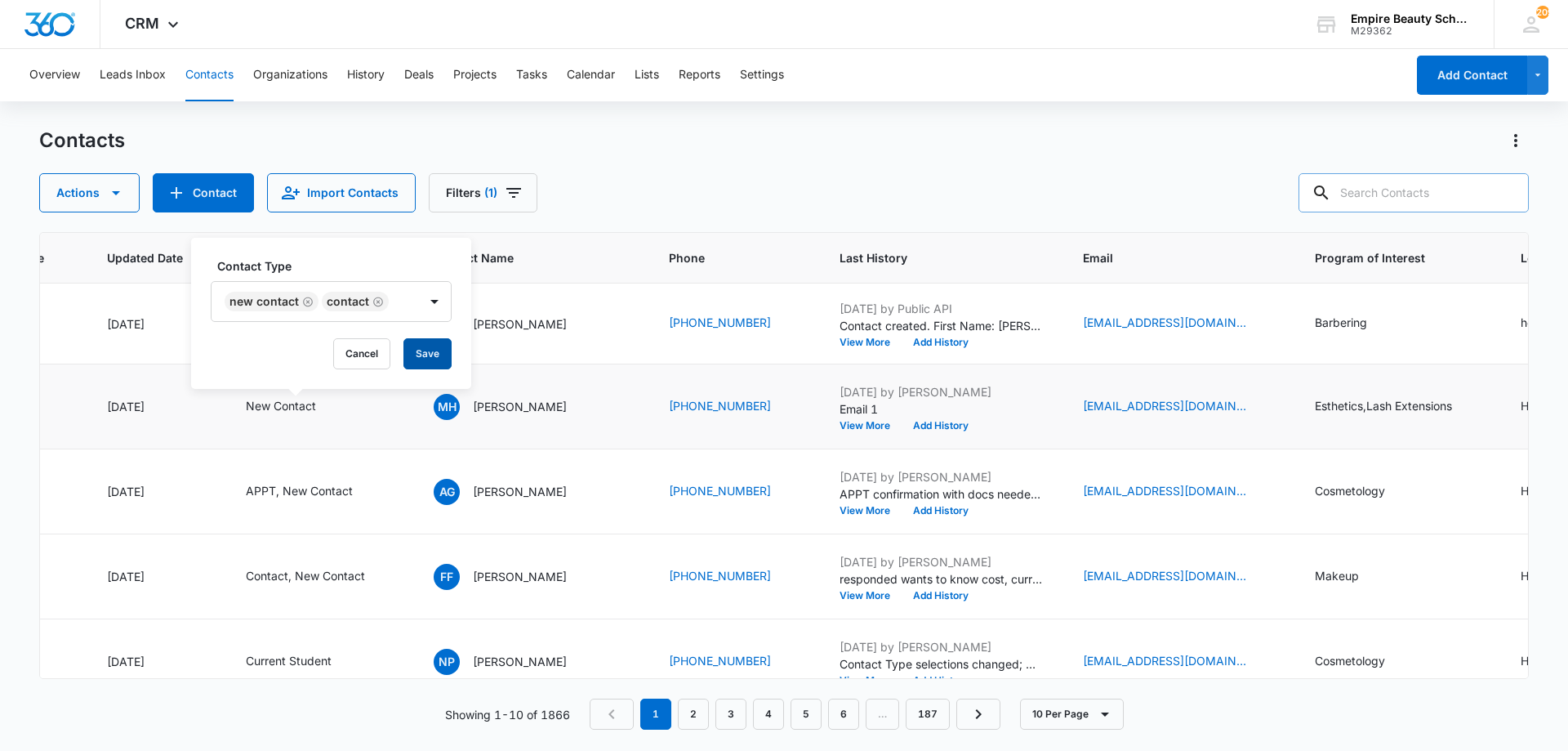
click at [429, 350] on button "Save" at bounding box center [428, 353] width 48 height 31
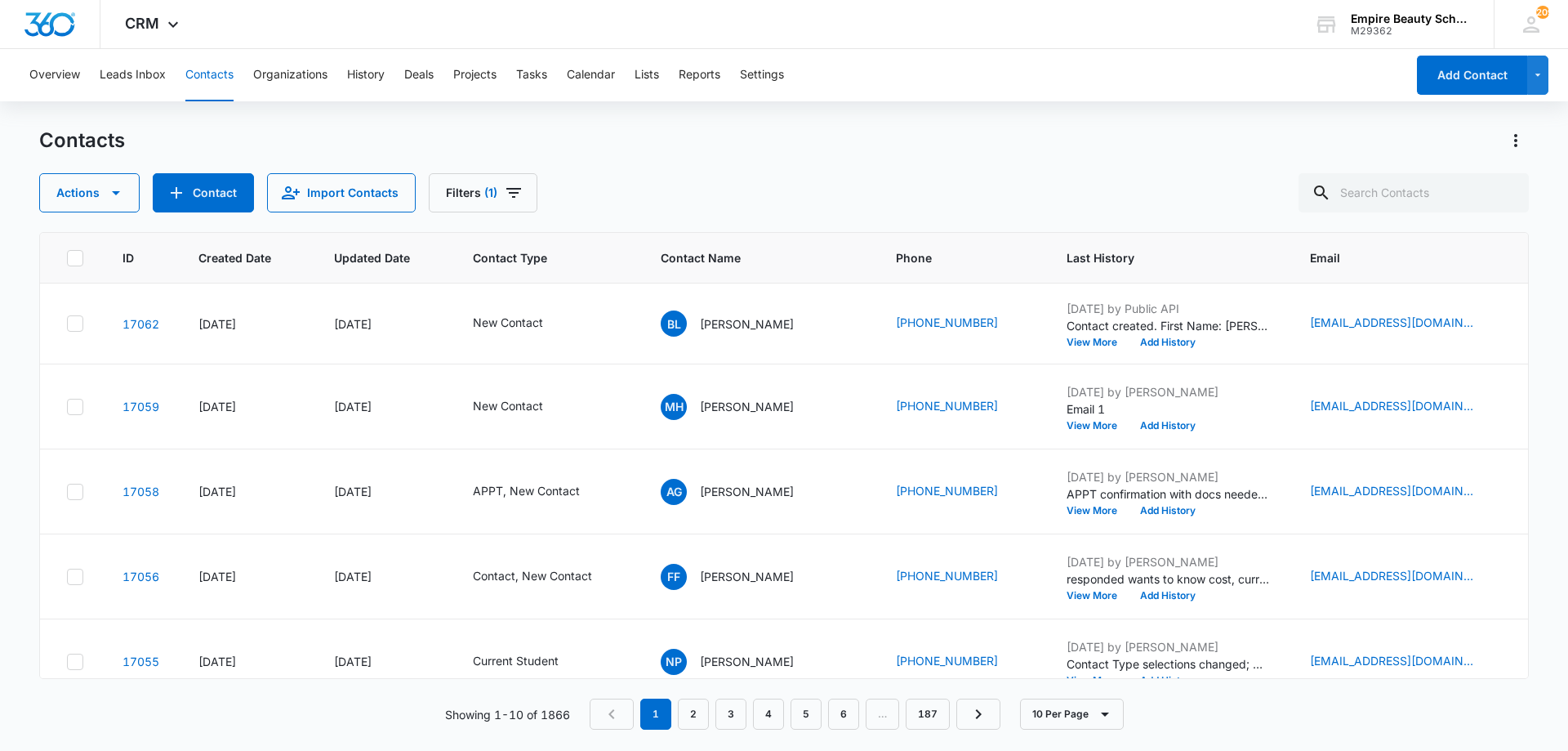
scroll to position [0, 115]
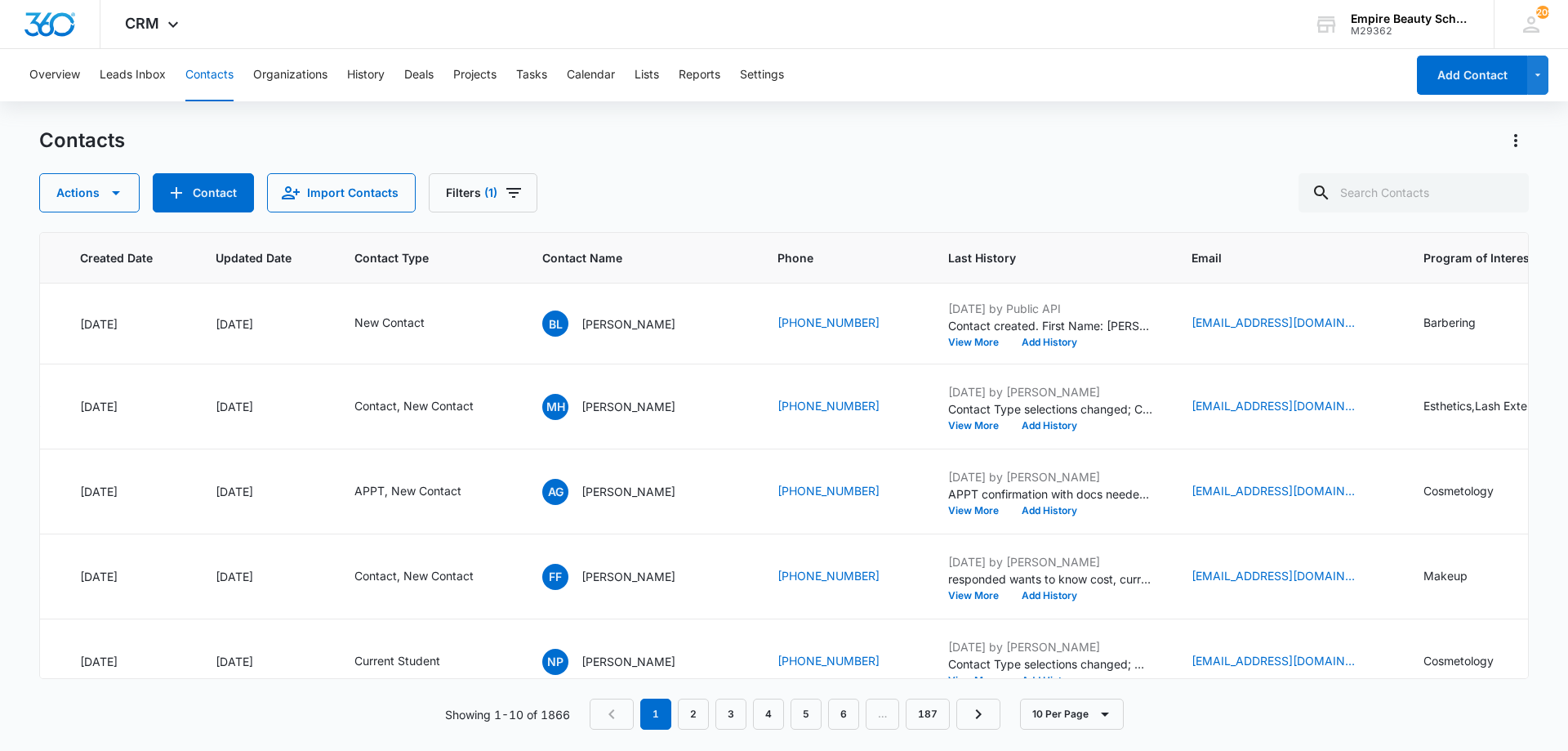
scroll to position [0, 164]
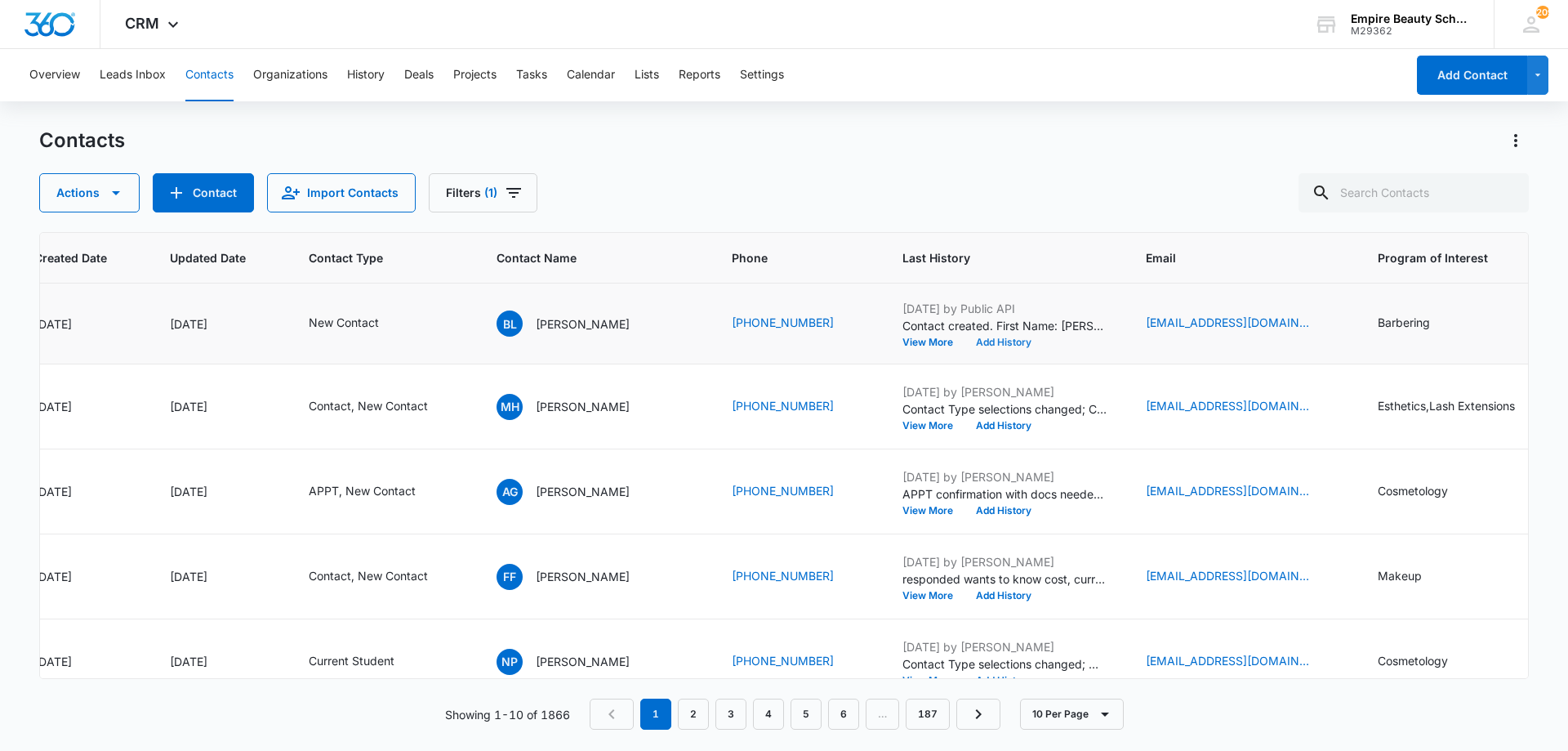
click at [989, 340] on button "Add History" at bounding box center [1004, 342] width 78 height 10
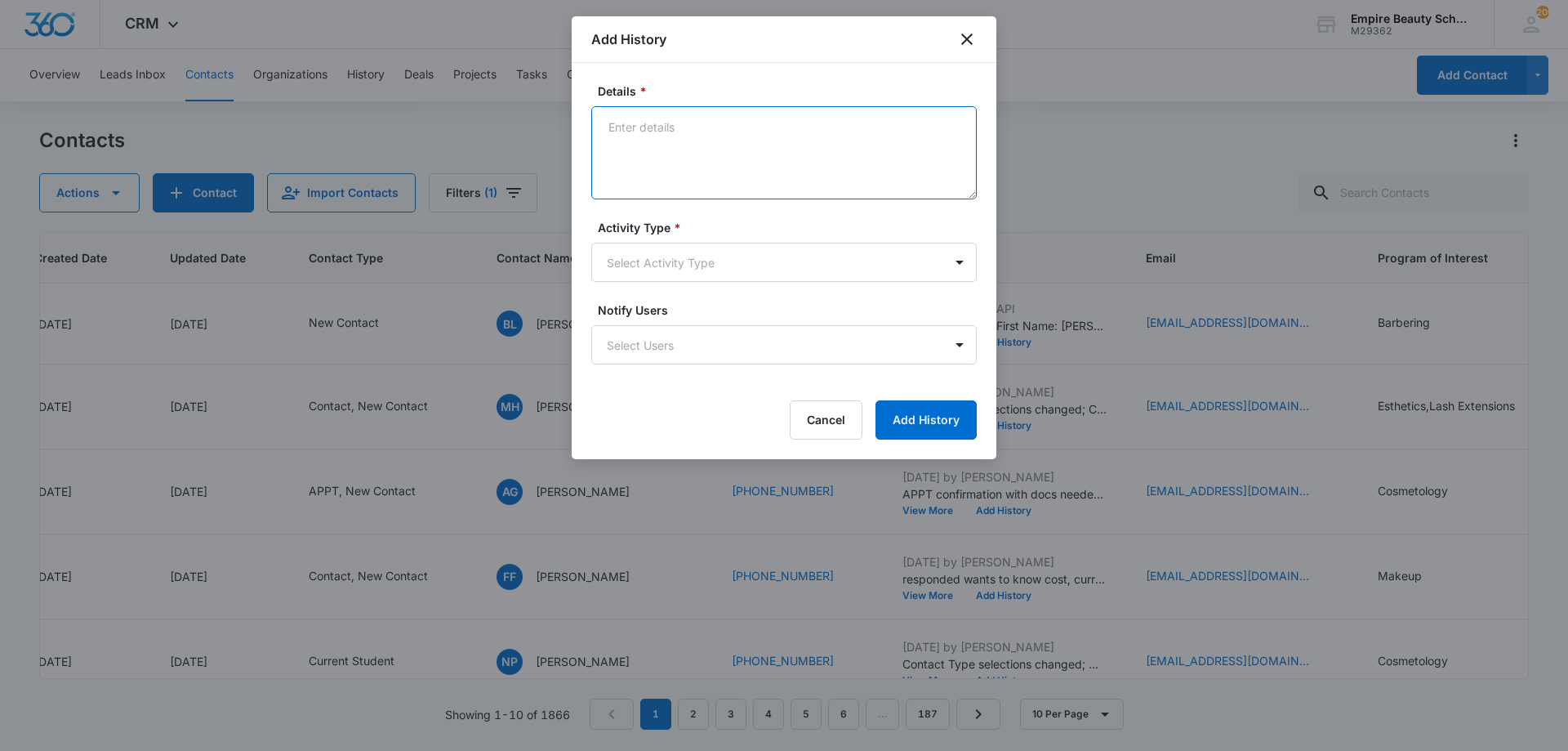
click at [728, 128] on textarea "Details *" at bounding box center [784, 153] width 386 height 94
type textarea "V"
type textarea "W"
type textarea "VM 1 - VM was in spanish"
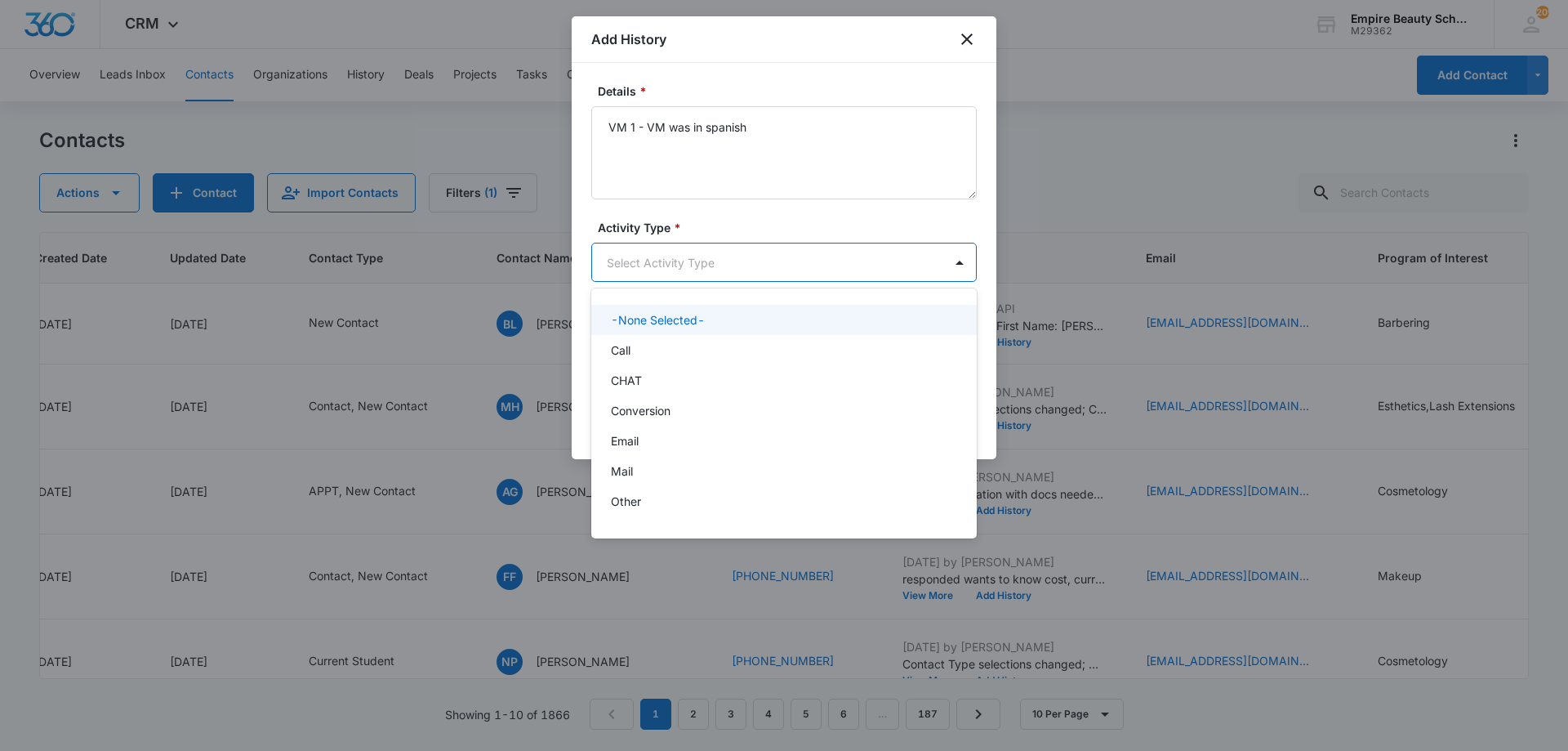
drag, startPoint x: 679, startPoint y: 254, endPoint x: 678, endPoint y: 320, distance: 66.0
click at [679, 258] on body "CRM Apps Forms CRM Email Shop Payments POS Files Brand Settings AI Assistant Em…" at bounding box center [784, 375] width 1568 height 751
click at [655, 360] on div "Call" at bounding box center [784, 350] width 386 height 31
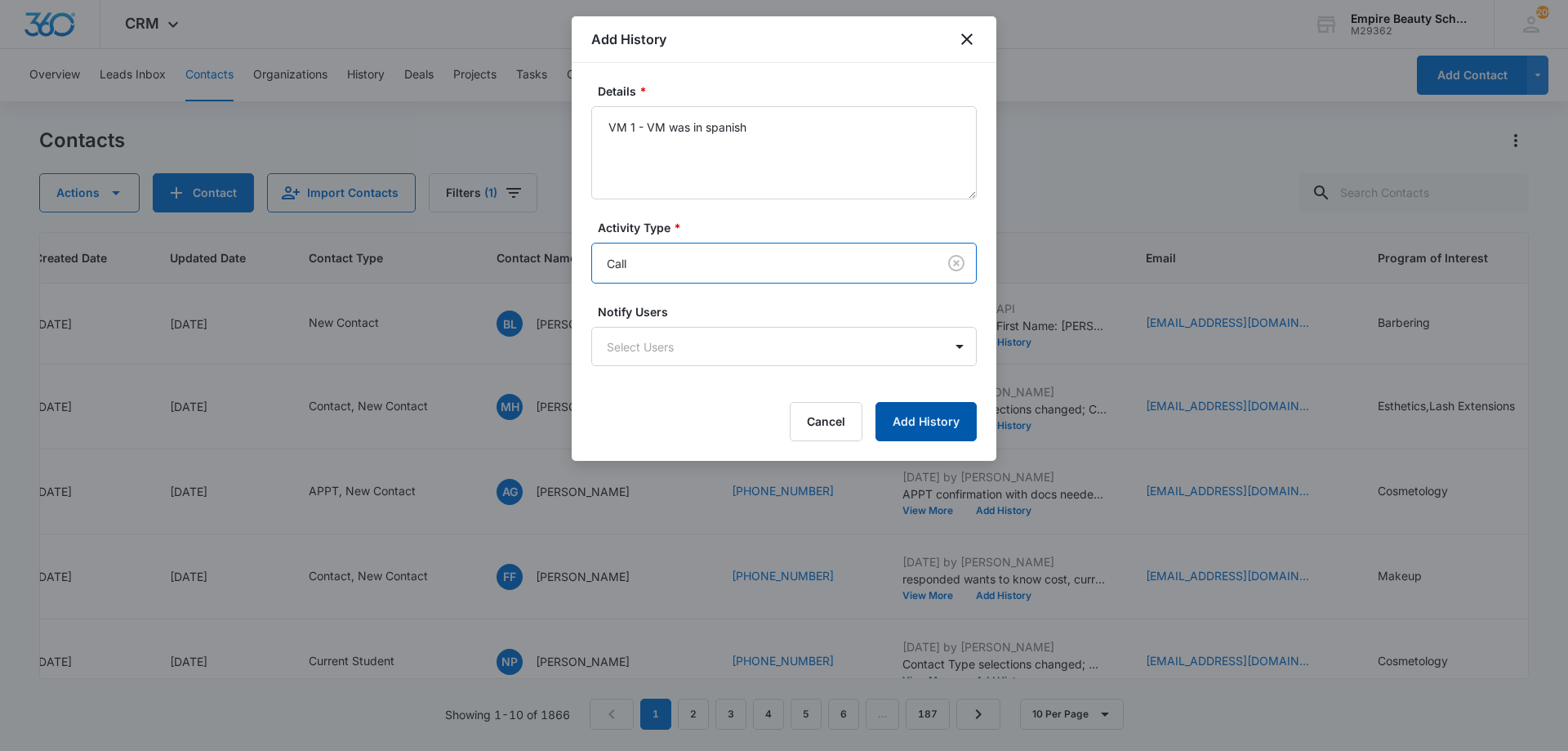
click at [934, 416] on button "Add History" at bounding box center [926, 421] width 101 height 39
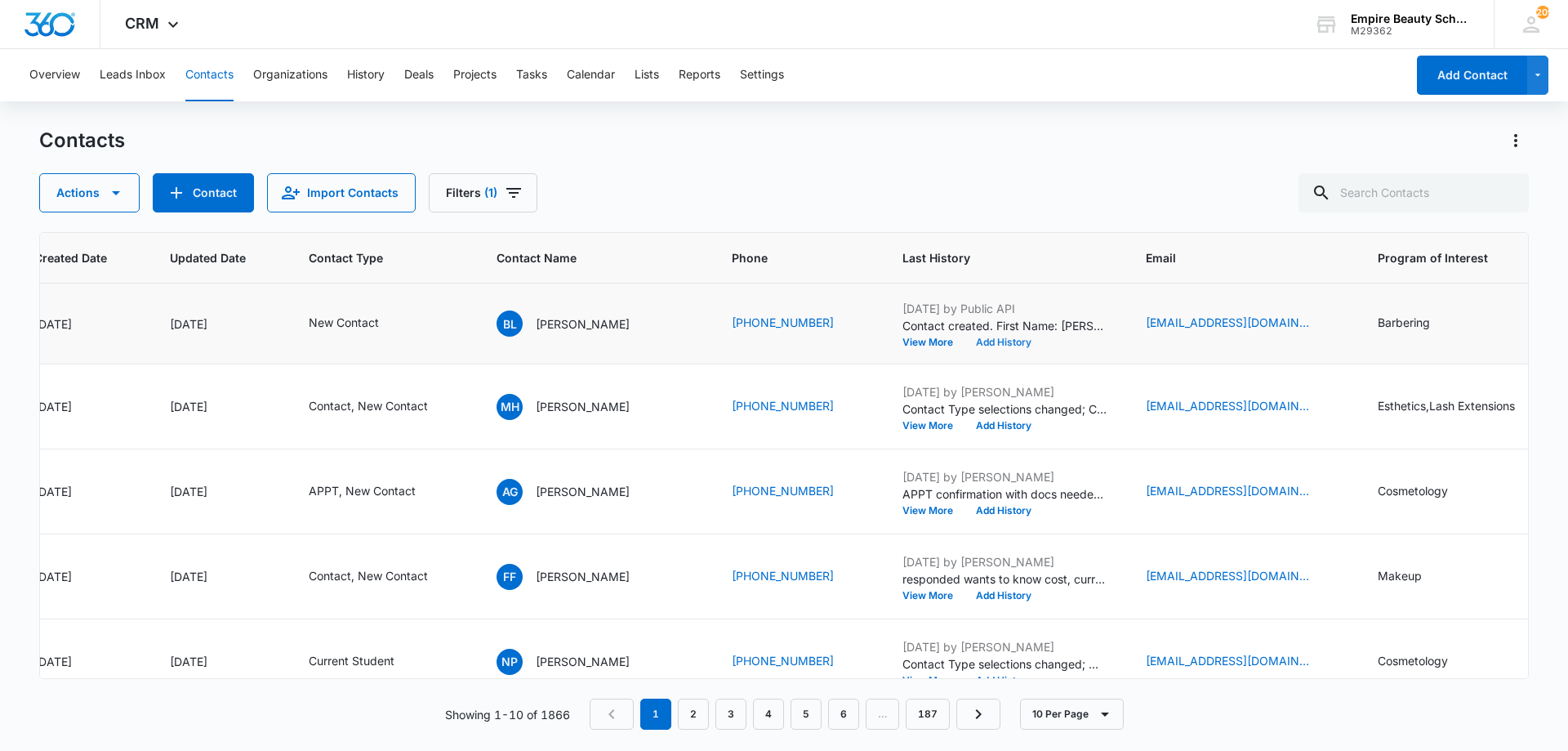
click at [994, 343] on button "Add History" at bounding box center [1004, 342] width 78 height 10
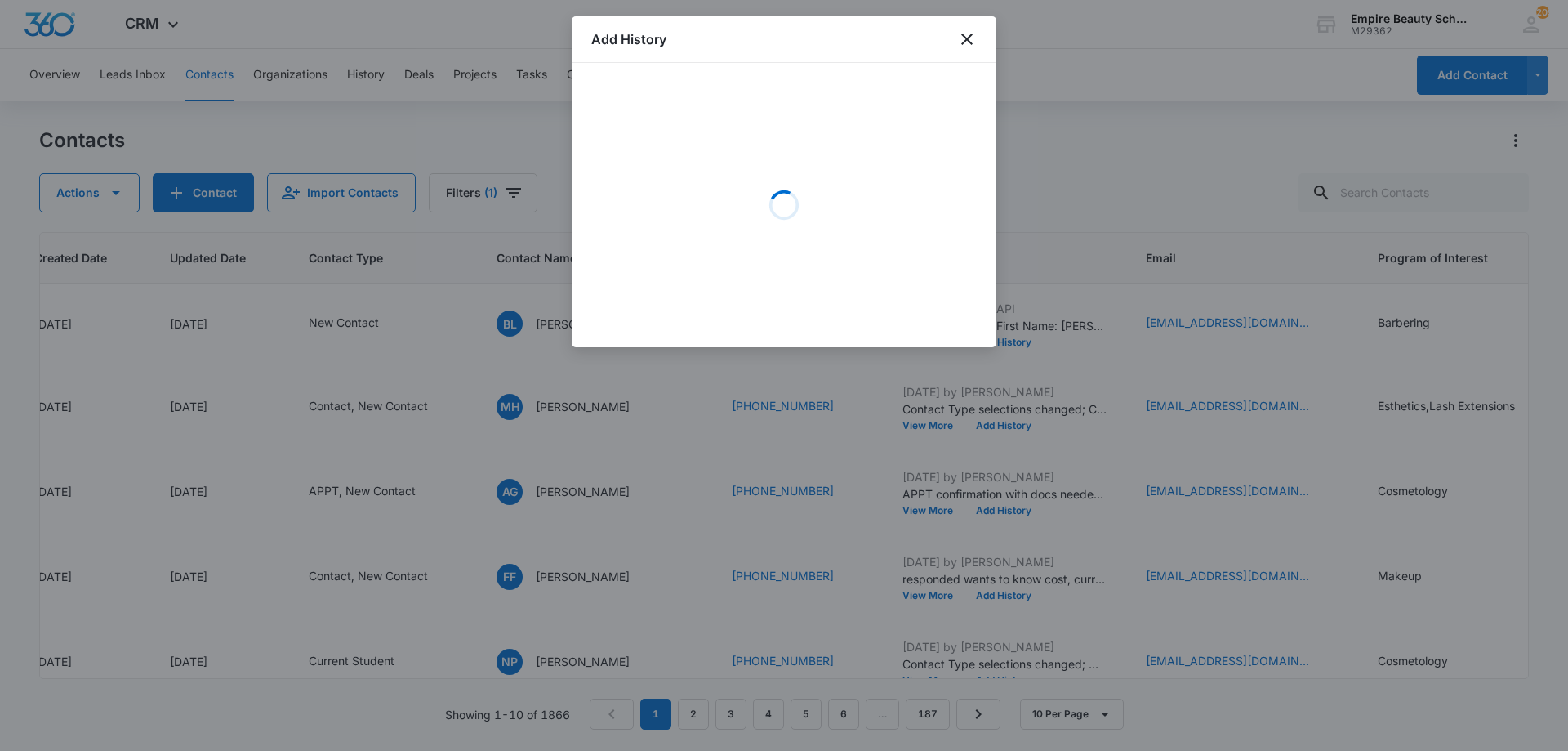
click at [762, 124] on div "Loading" at bounding box center [784, 204] width 386 height 245
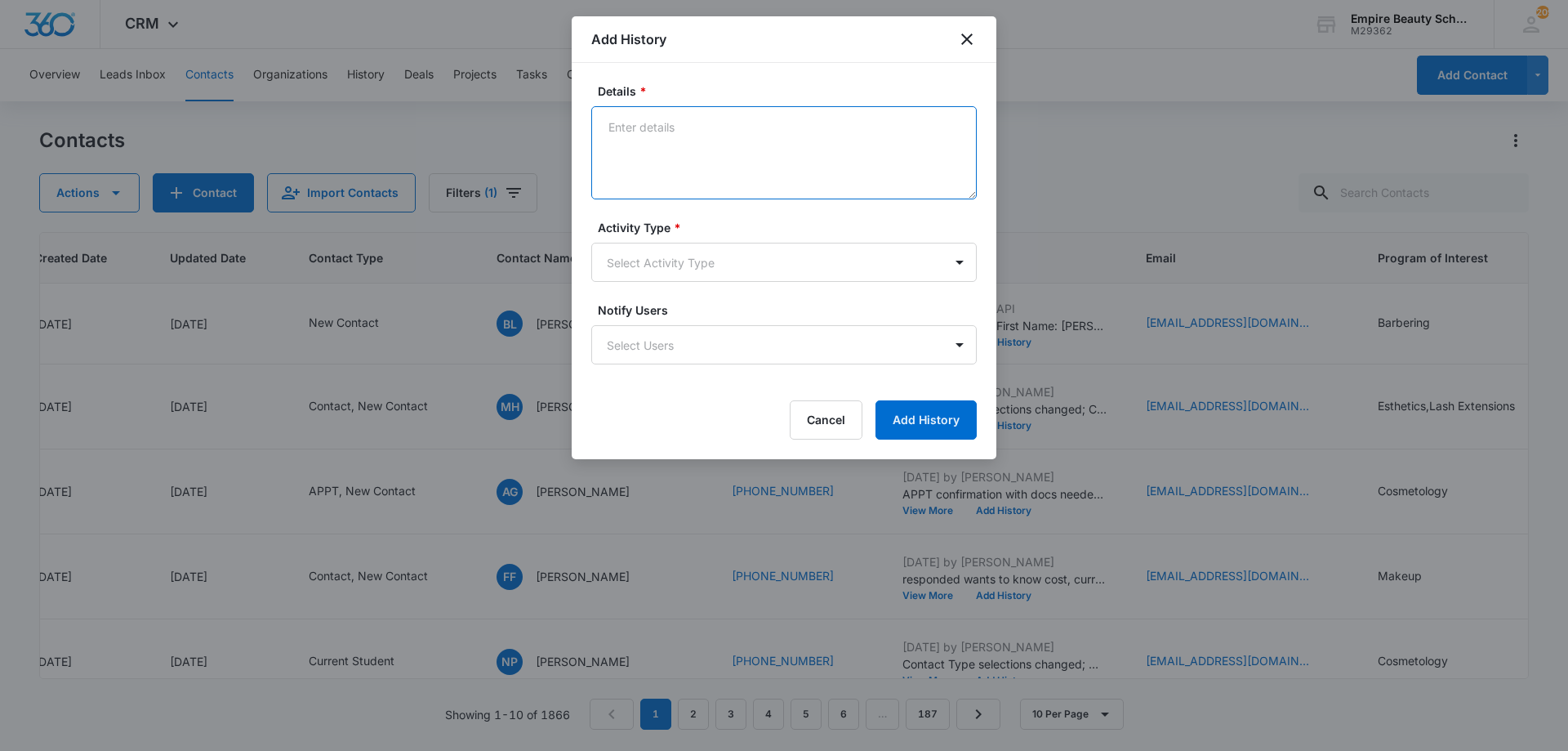
click at [778, 173] on textarea "Details *" at bounding box center [784, 153] width 386 height 94
type textarea "Text 1"
click at [668, 255] on body "CRM Apps Forms CRM Email Shop Payments POS Files Brand Settings AI Assistant Em…" at bounding box center [784, 375] width 1568 height 751
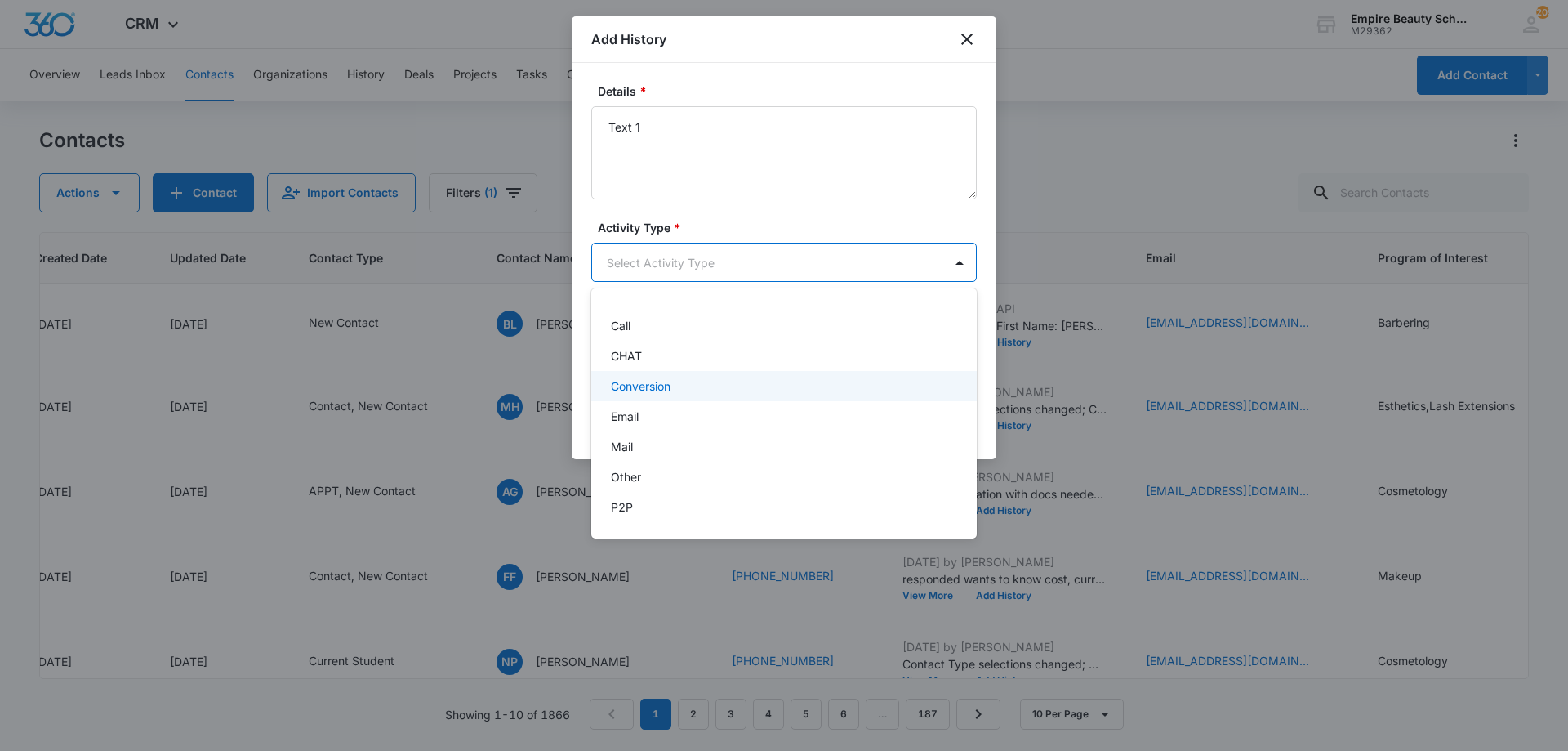
scroll to position [85, 0]
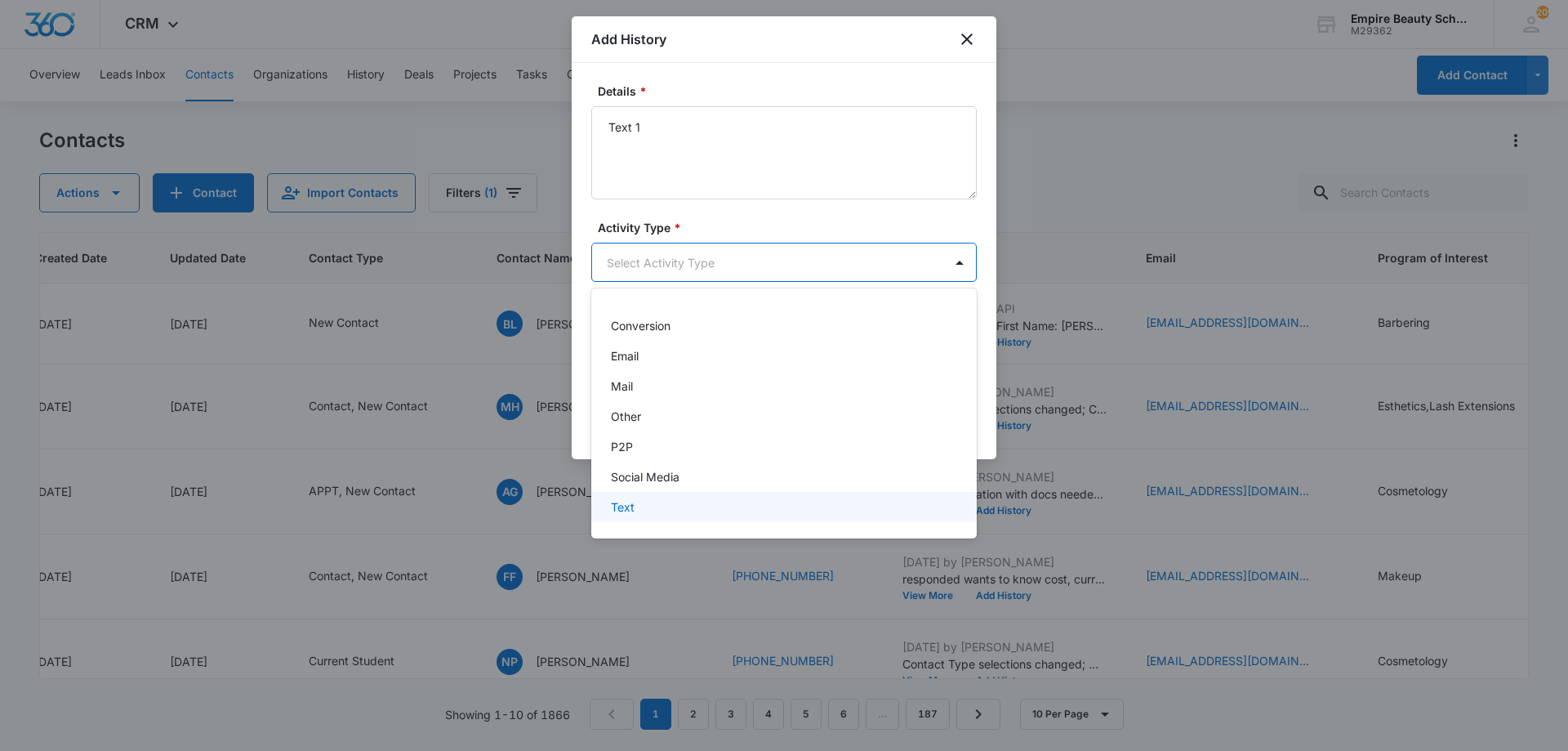
click at [615, 512] on p "Text" at bounding box center [622, 507] width 24 height 17
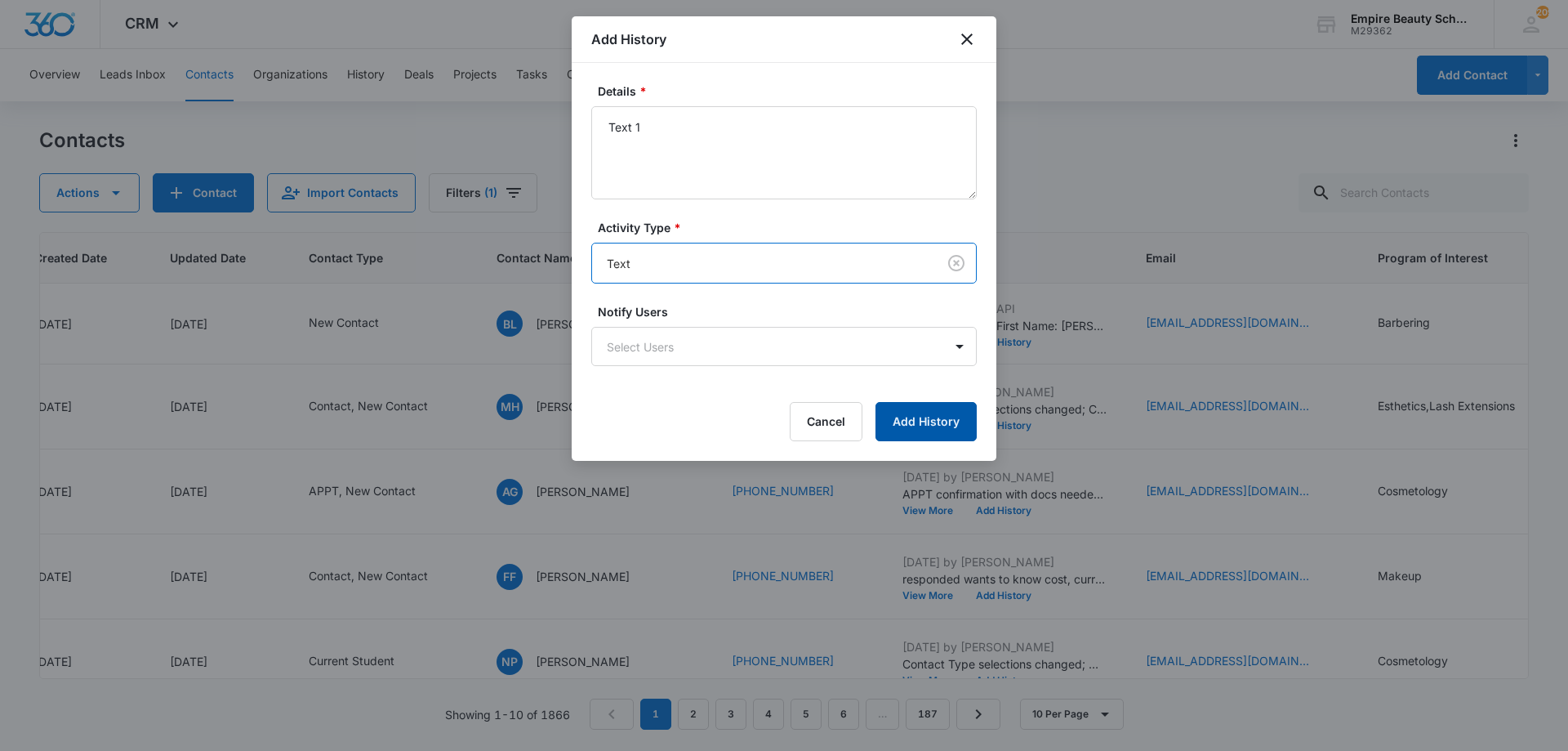
click at [904, 413] on button "Add History" at bounding box center [926, 421] width 101 height 39
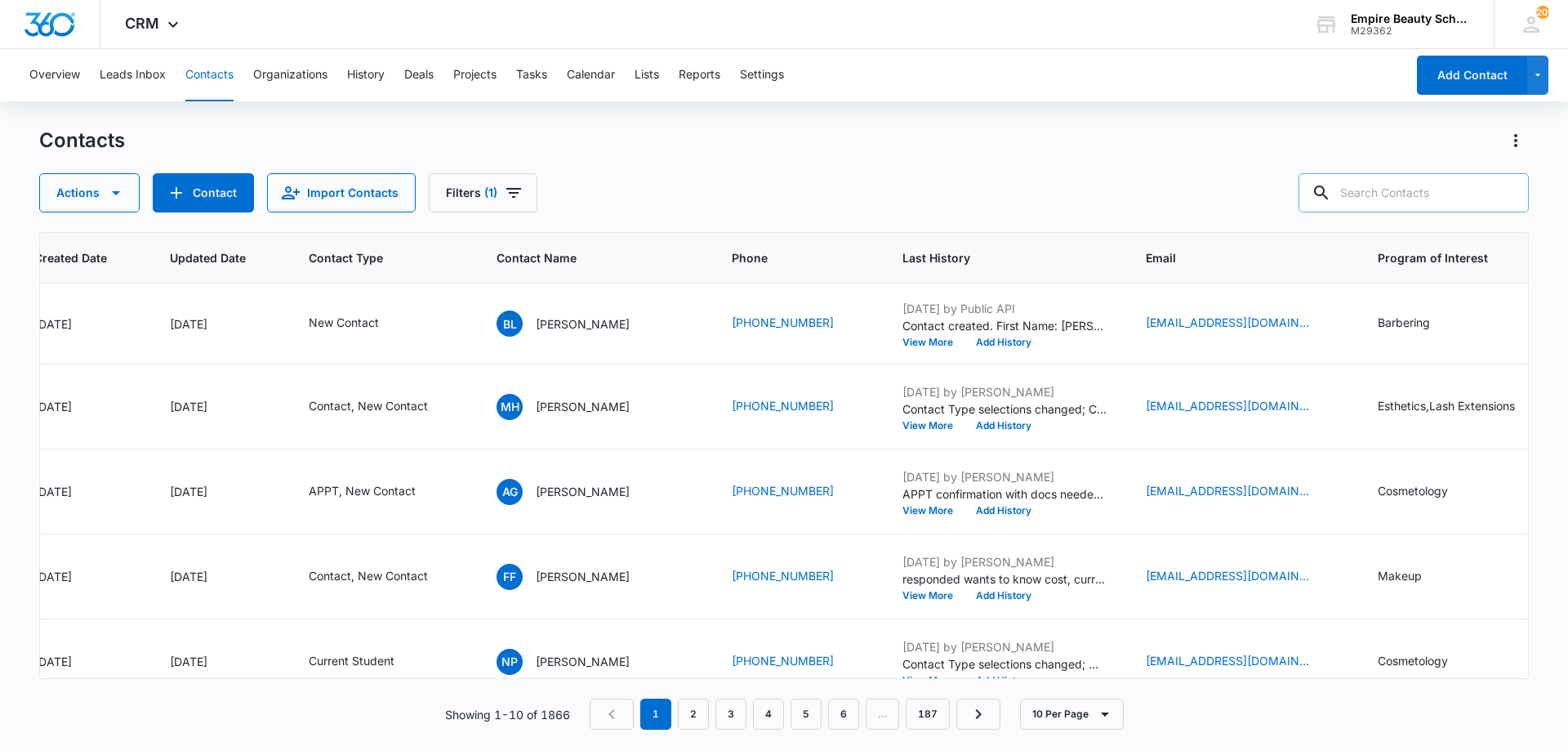
click at [1460, 185] on input "text" at bounding box center [1413, 192] width 230 height 39
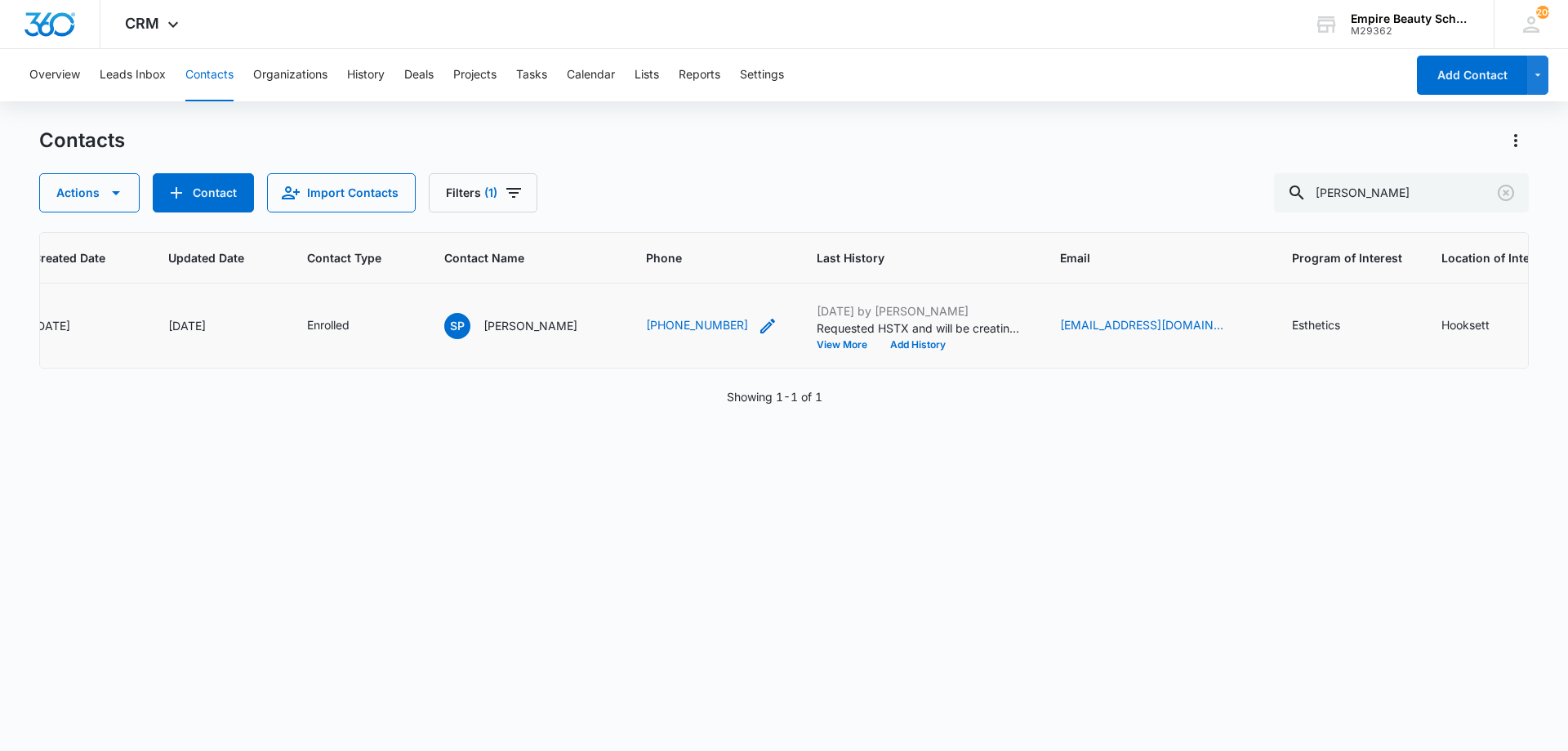
click at [758, 320] on icon "Phone - (603) 814-2811 - Select to Edit Field" at bounding box center [767, 325] width 20 height 20
drag, startPoint x: 654, startPoint y: 229, endPoint x: 611, endPoint y: 227, distance: 43.0
click at [611, 227] on input "Phone" at bounding box center [695, 220] width 206 height 39
drag, startPoint x: 1387, startPoint y: 197, endPoint x: 1145, endPoint y: 200, distance: 242.0
click at [1145, 200] on div "Actions Contact Import Contacts Filters (1) shannon pina" at bounding box center [784, 192] width 1490 height 39
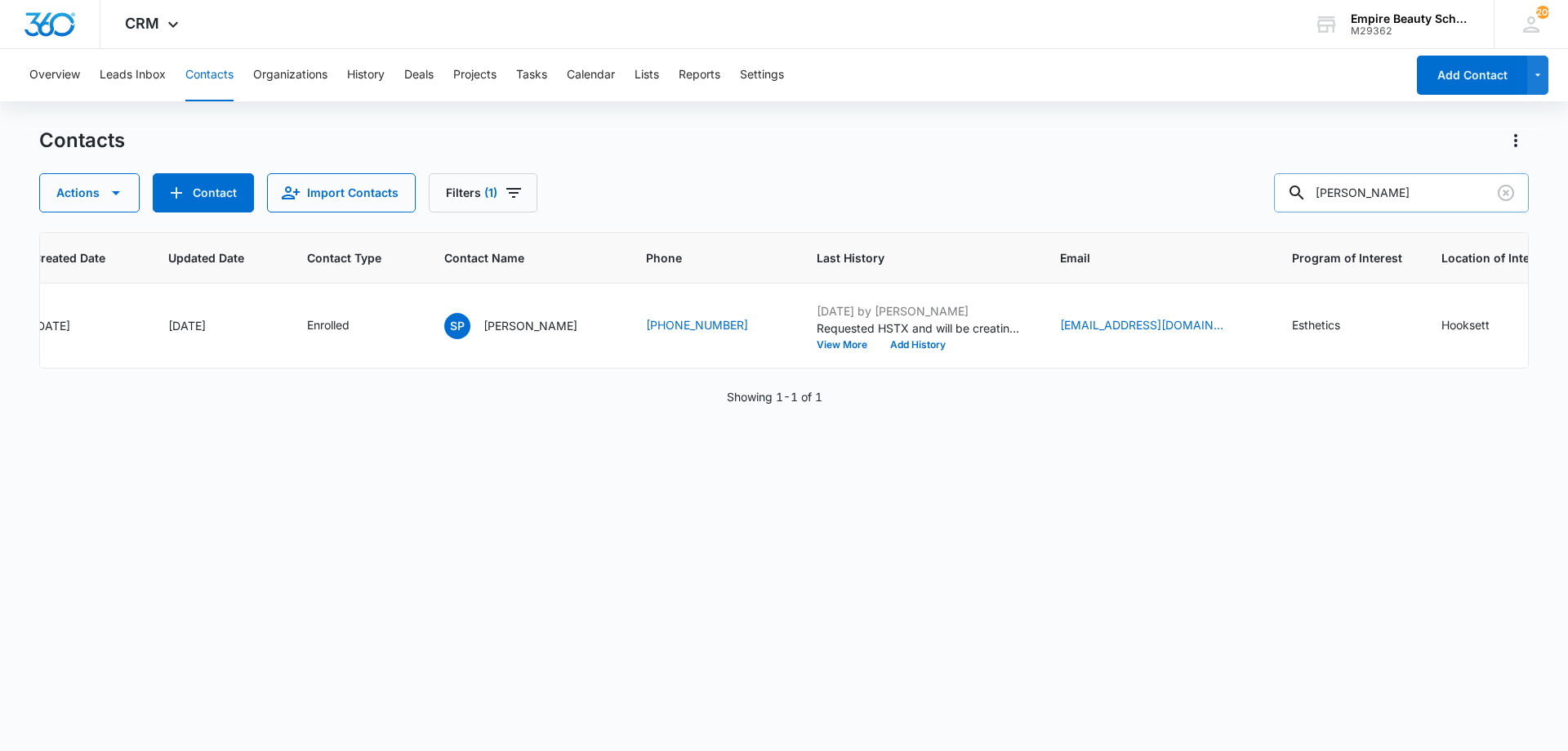
paste input "(603) 814-2811"
click at [1371, 196] on input "(603) 814-2811" at bounding box center [1401, 192] width 255 height 39
drag, startPoint x: 1386, startPoint y: 191, endPoint x: 1272, endPoint y: 191, distance: 114.0
click at [1272, 191] on div "Actions Contact Import Contacts Filters (1) (603) 814-2811" at bounding box center [784, 192] width 1490 height 39
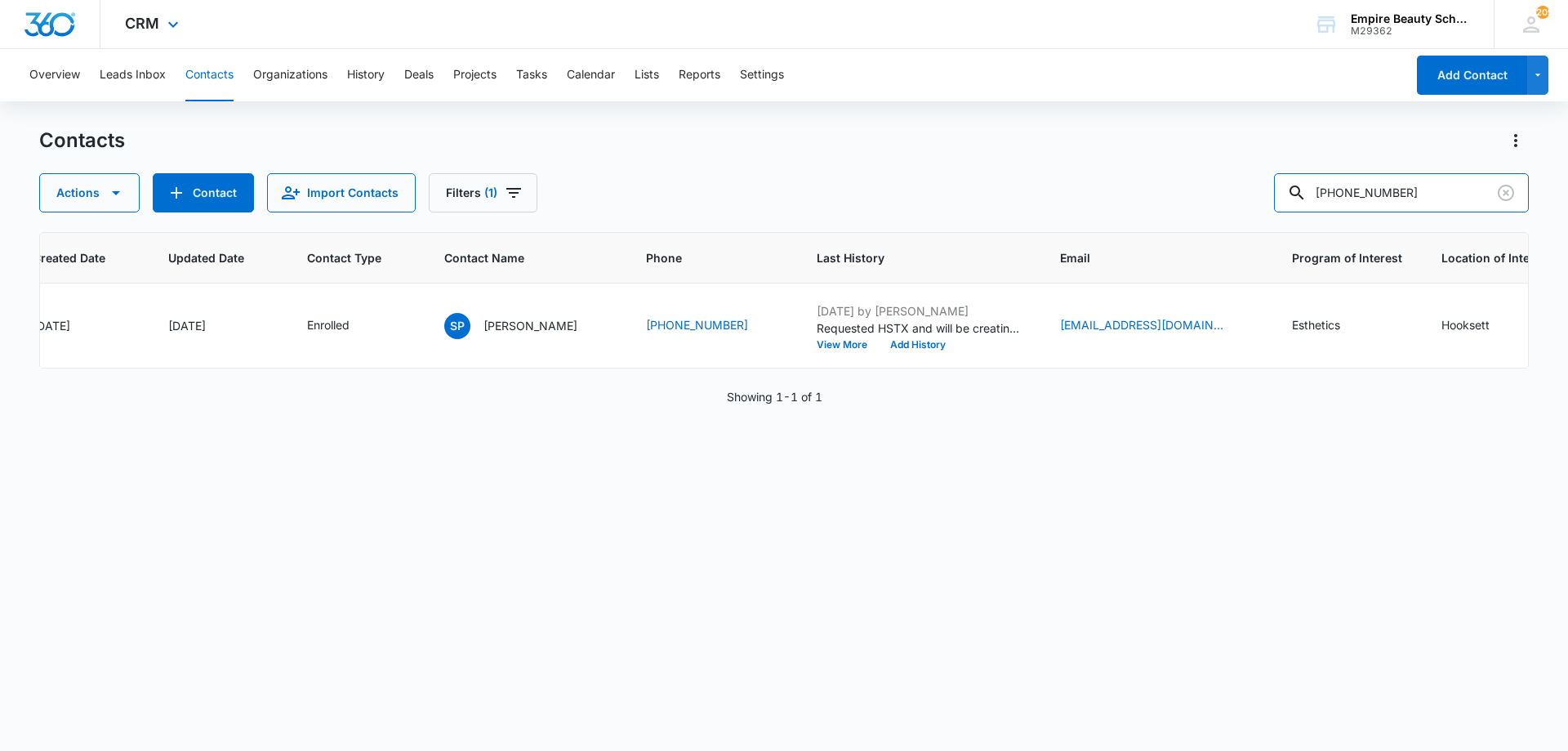
type input "(603) 814-2811"
click at [1508, 198] on icon "Clear" at bounding box center [1506, 193] width 20 height 20
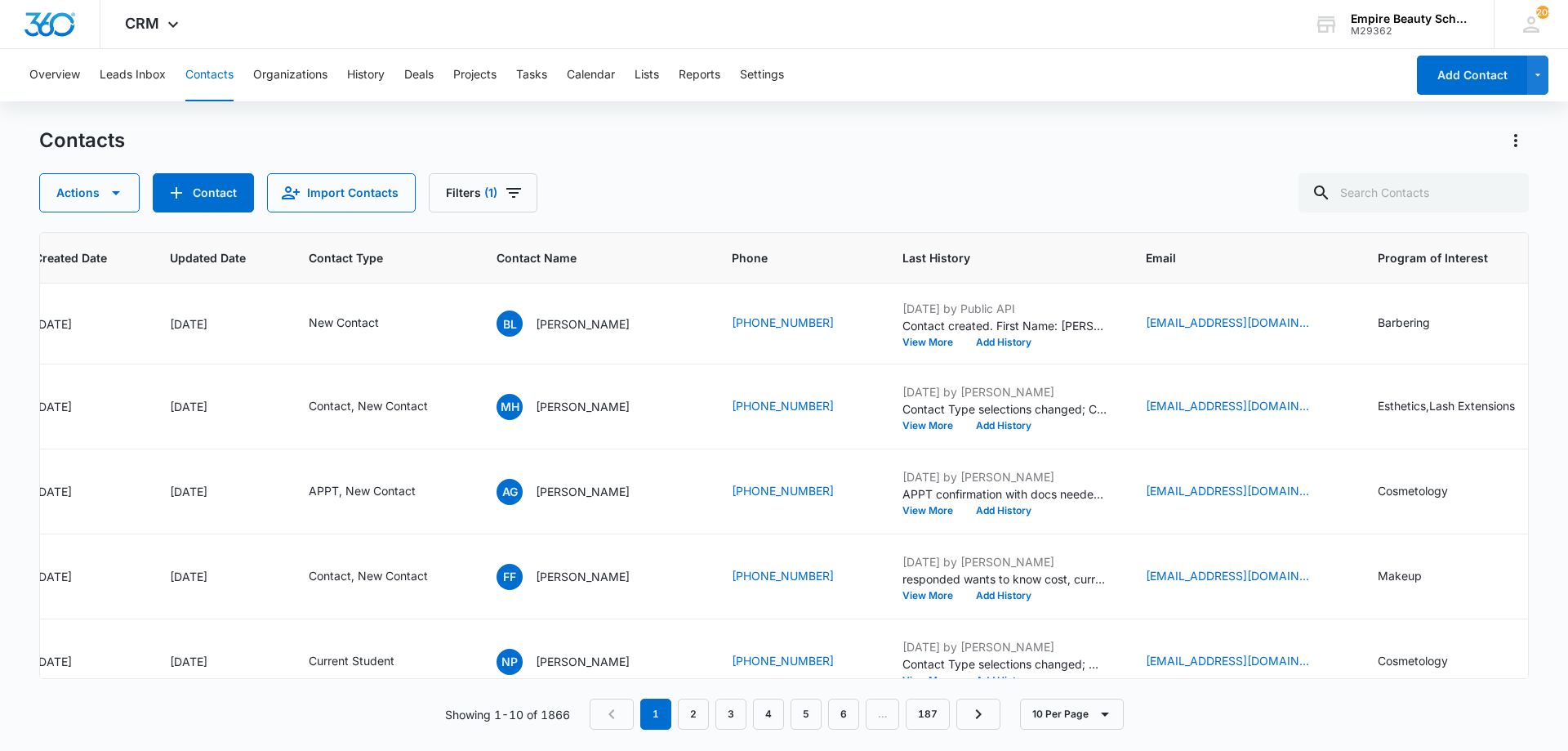
click at [947, 177] on div "Actions Contact Import Contacts Filters (1)" at bounding box center [784, 192] width 1490 height 39
click at [916, 346] on button "View More" at bounding box center [933, 342] width 62 height 10
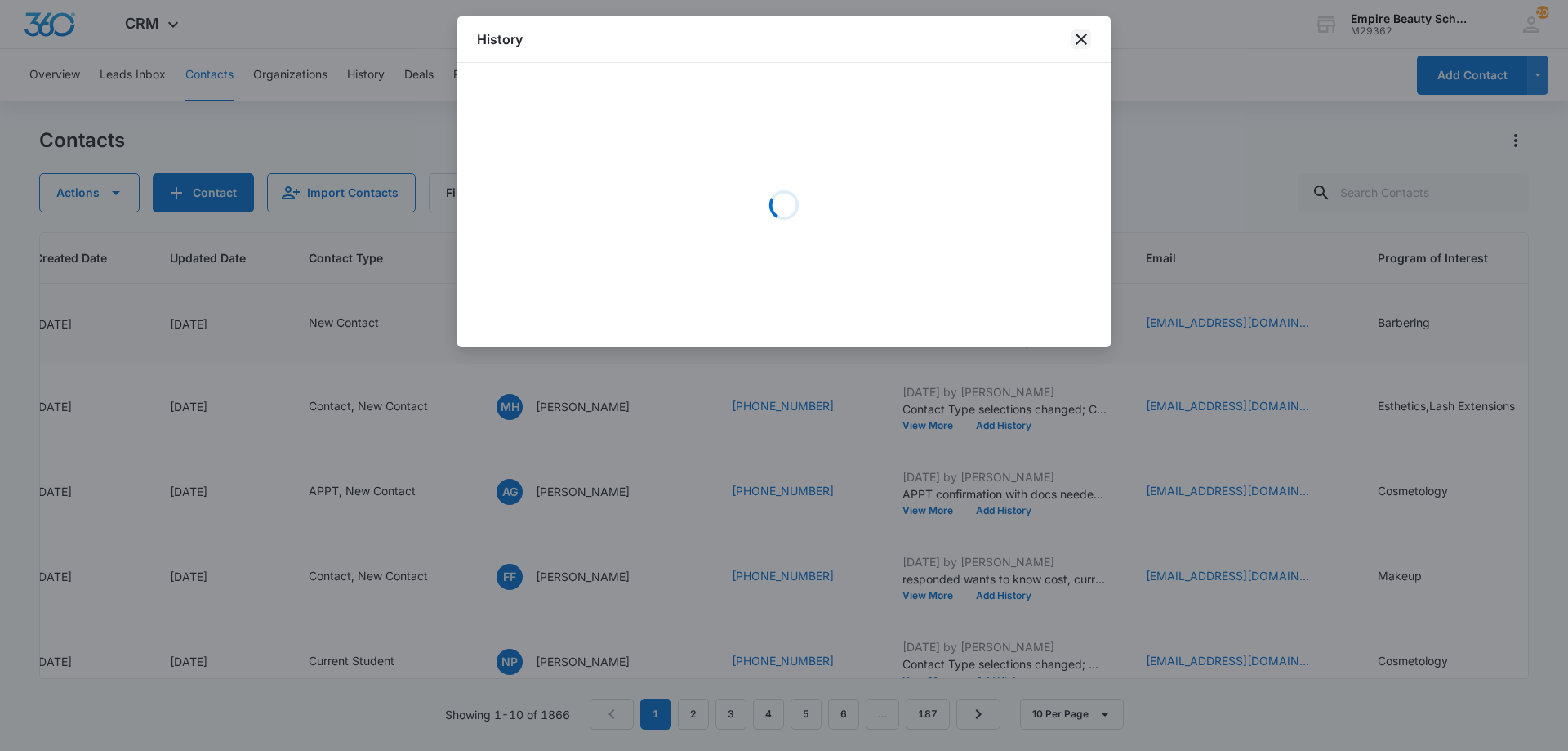
click at [1084, 38] on icon "close" at bounding box center [1081, 39] width 20 height 20
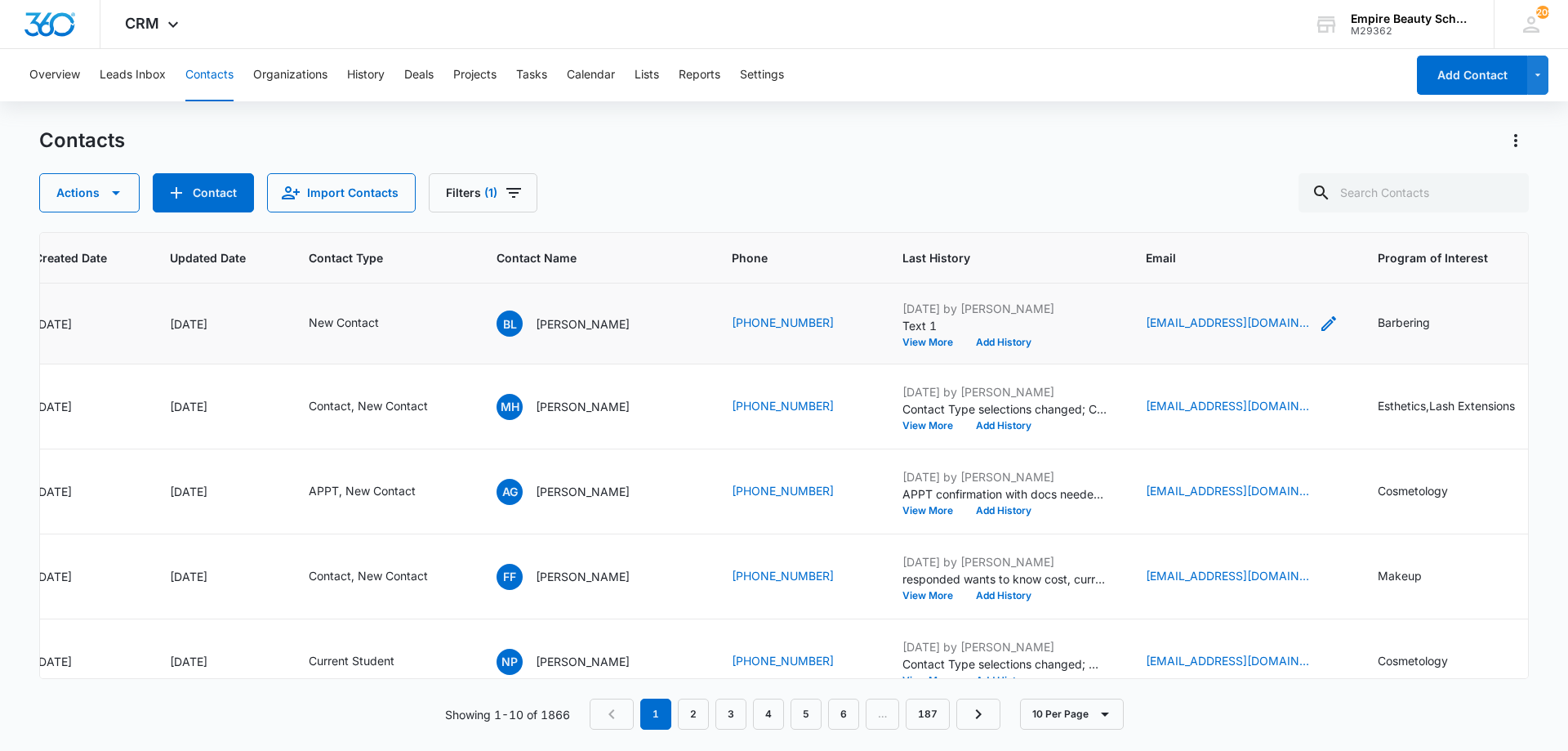
click at [1294, 326] on div "dekeonliz1110@gmail.com" at bounding box center [1243, 323] width 193 height 20
click at [1209, 221] on input "dekeonliz1110@gmail.com" at bounding box center [1239, 219] width 206 height 39
click at [1223, 275] on button "Cancel" at bounding box center [1252, 270] width 57 height 31
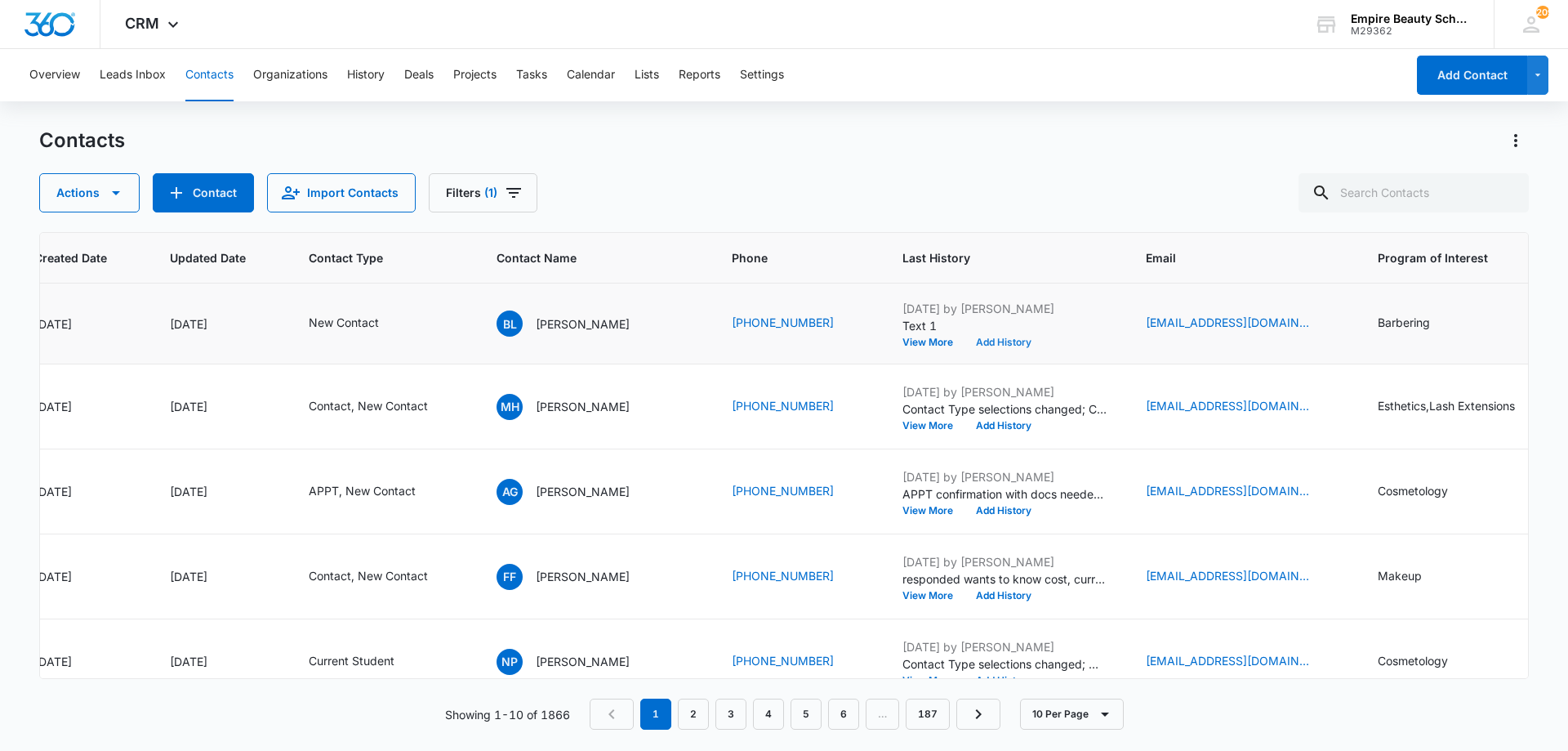
click at [980, 338] on button "Add History" at bounding box center [1004, 342] width 78 height 10
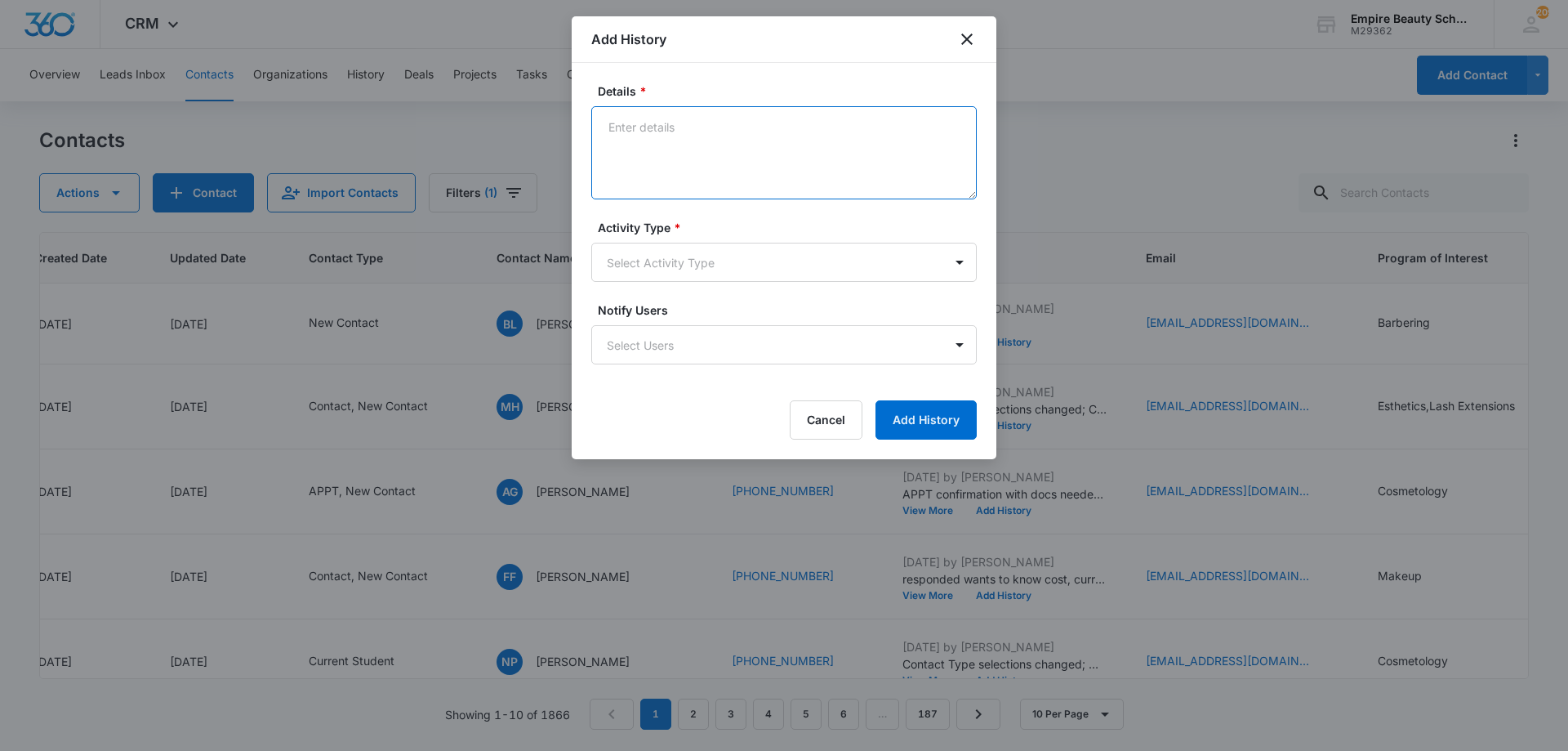
click at [811, 112] on textarea "Details *" at bounding box center [784, 153] width 386 height 94
type textarea "Email 1"
click at [672, 248] on body "CRM Apps Forms CRM Email Shop Payments POS Files Brand Settings AI Assistant Em…" at bounding box center [784, 375] width 1568 height 751
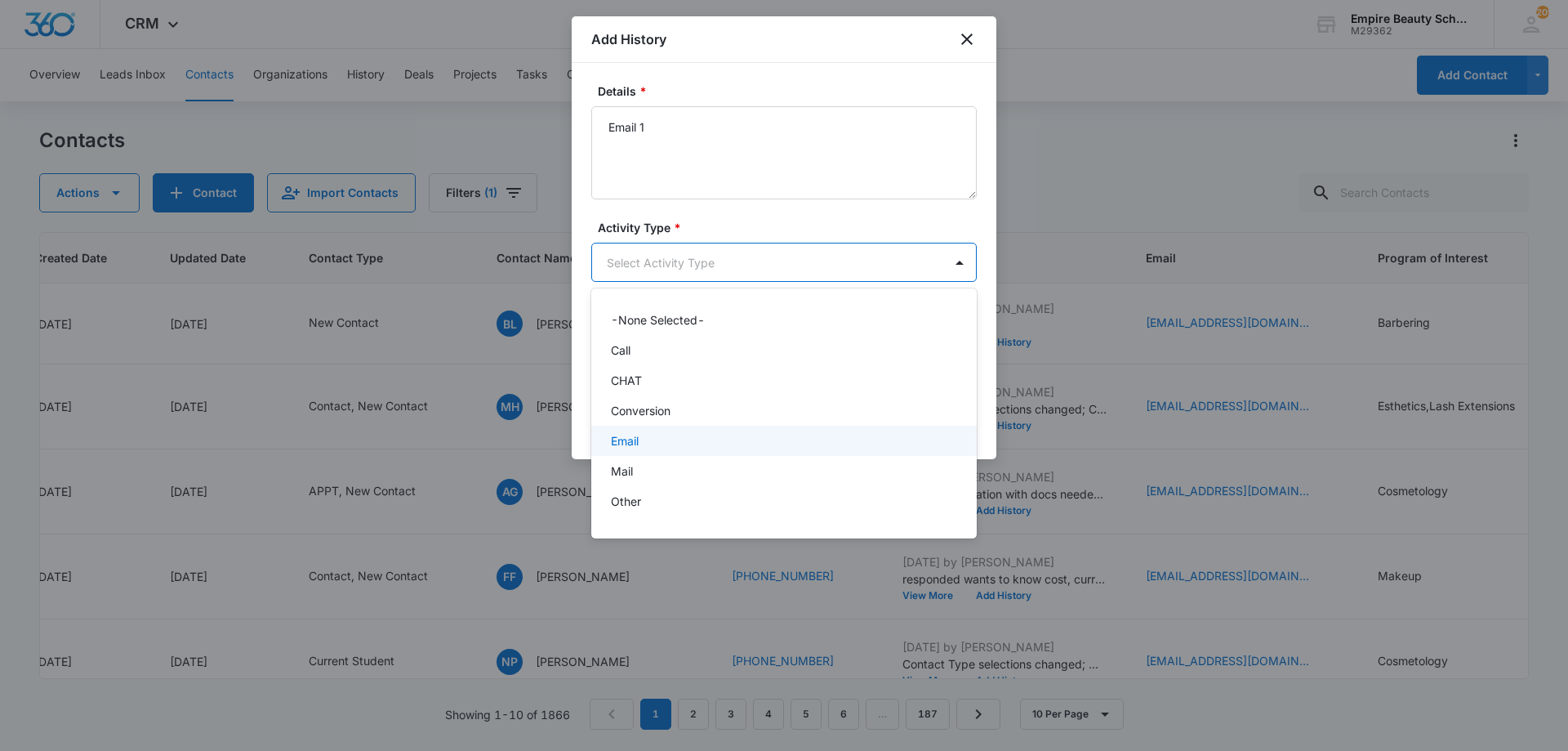
click at [633, 433] on p "Email" at bounding box center [624, 441] width 28 height 17
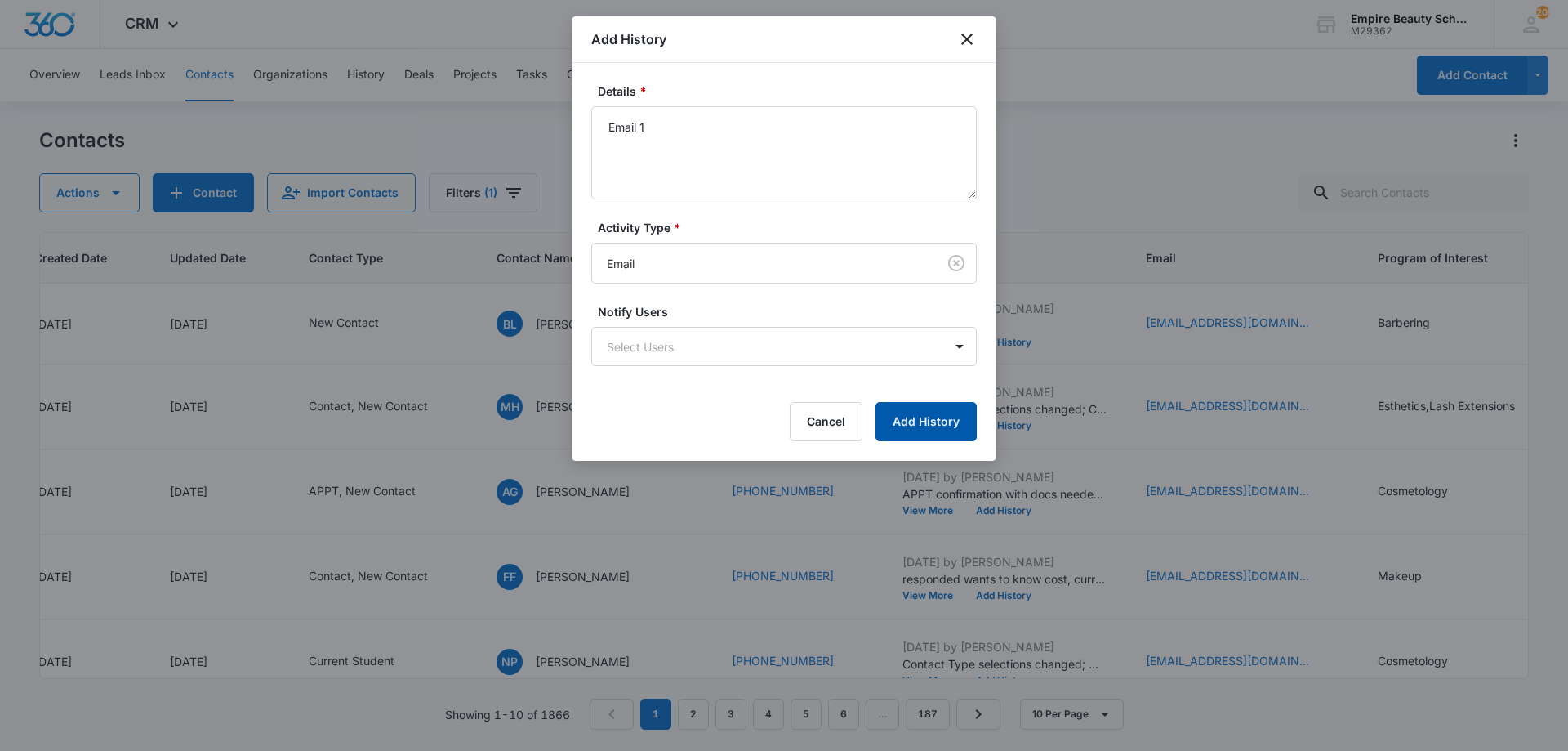
click at [925, 422] on button "Add History" at bounding box center [926, 421] width 101 height 39
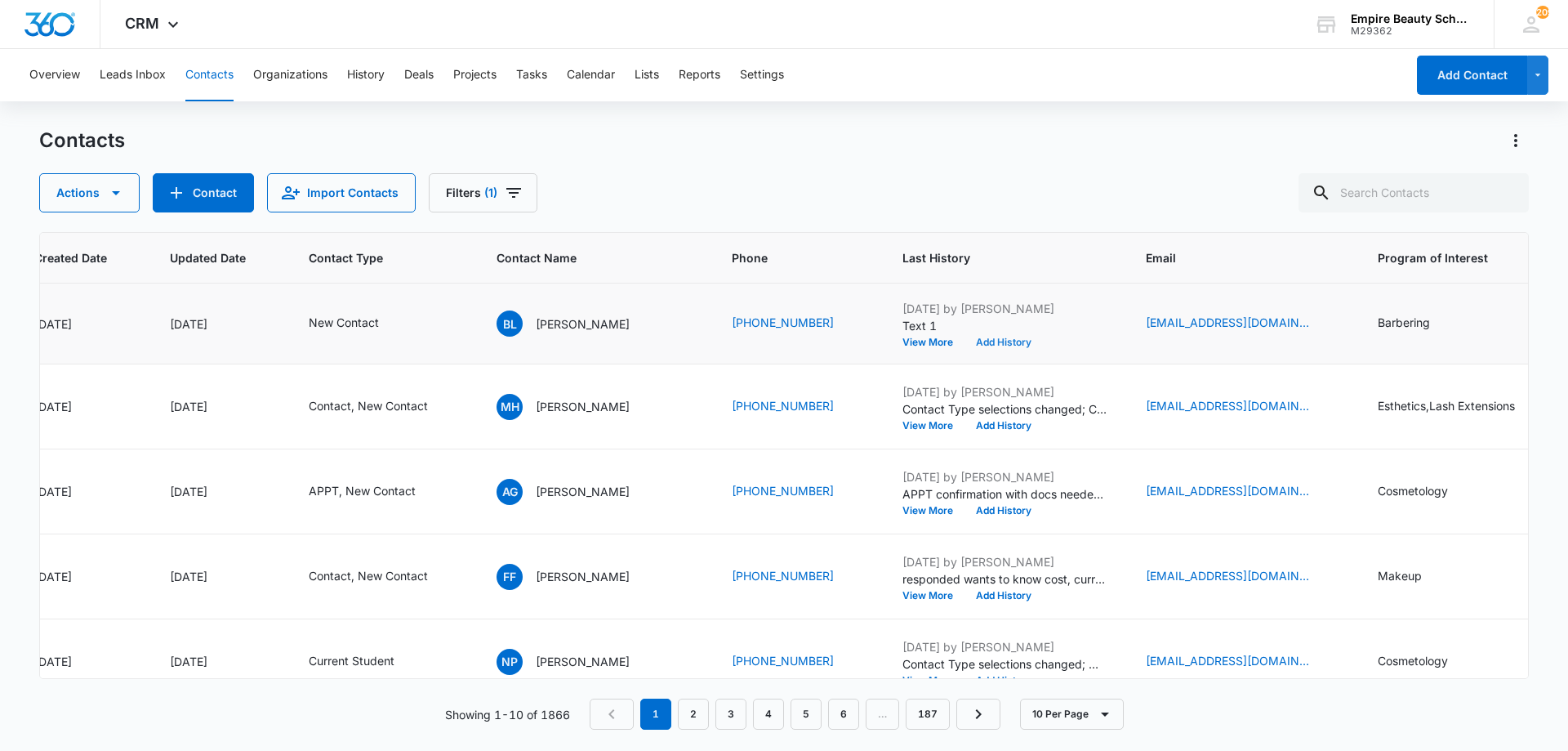
click at [1009, 346] on button "Add History" at bounding box center [1004, 342] width 78 height 10
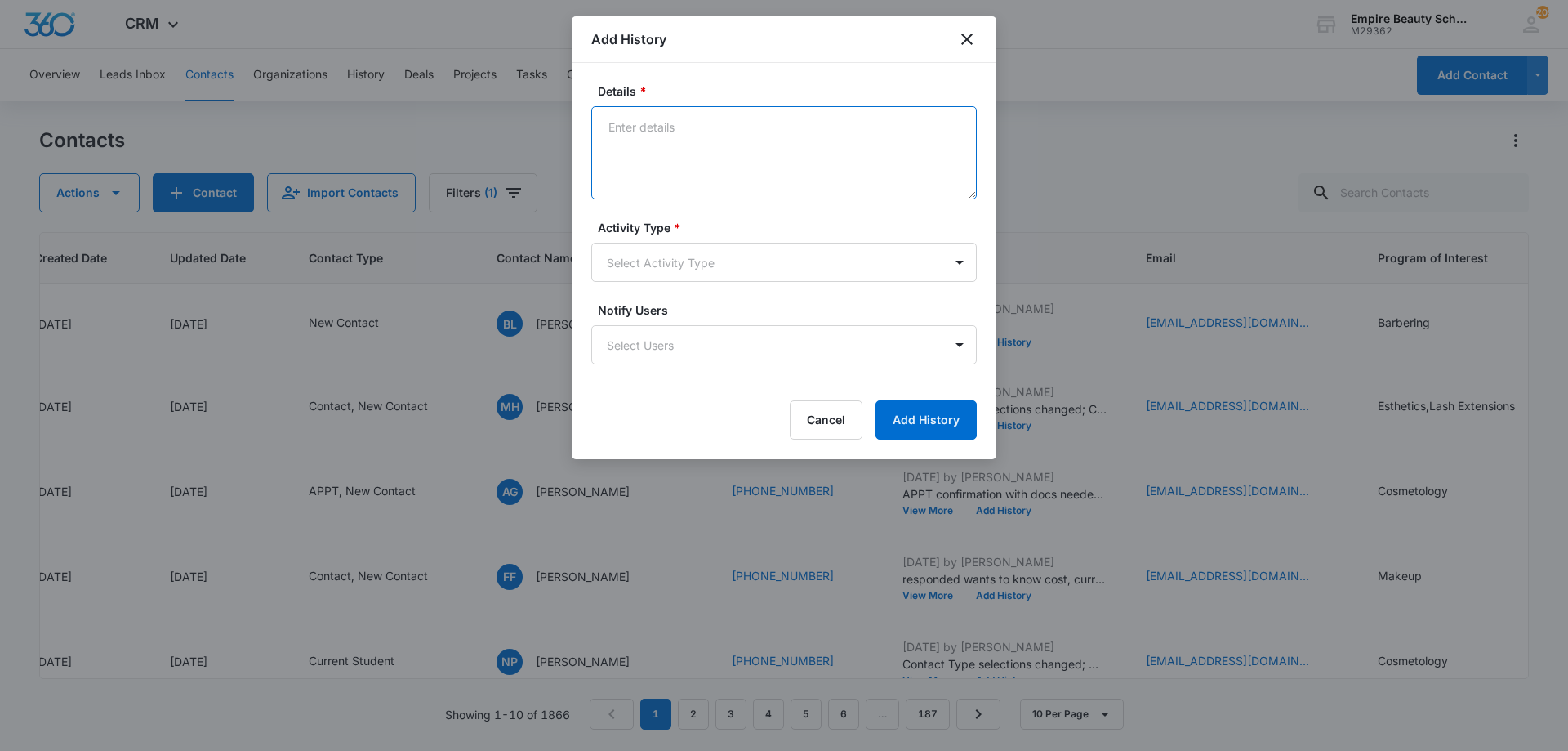
click at [731, 137] on textarea "Details *" at bounding box center [784, 153] width 386 height 94
click at [744, 135] on textarea "Email" at bounding box center [784, 153] width 386 height 94
type textarea "Email is invalid"
click at [700, 266] on body "CRM Apps Forms CRM Email Shop Payments POS Files Brand Settings AI Assistant Em…" at bounding box center [784, 375] width 1568 height 751
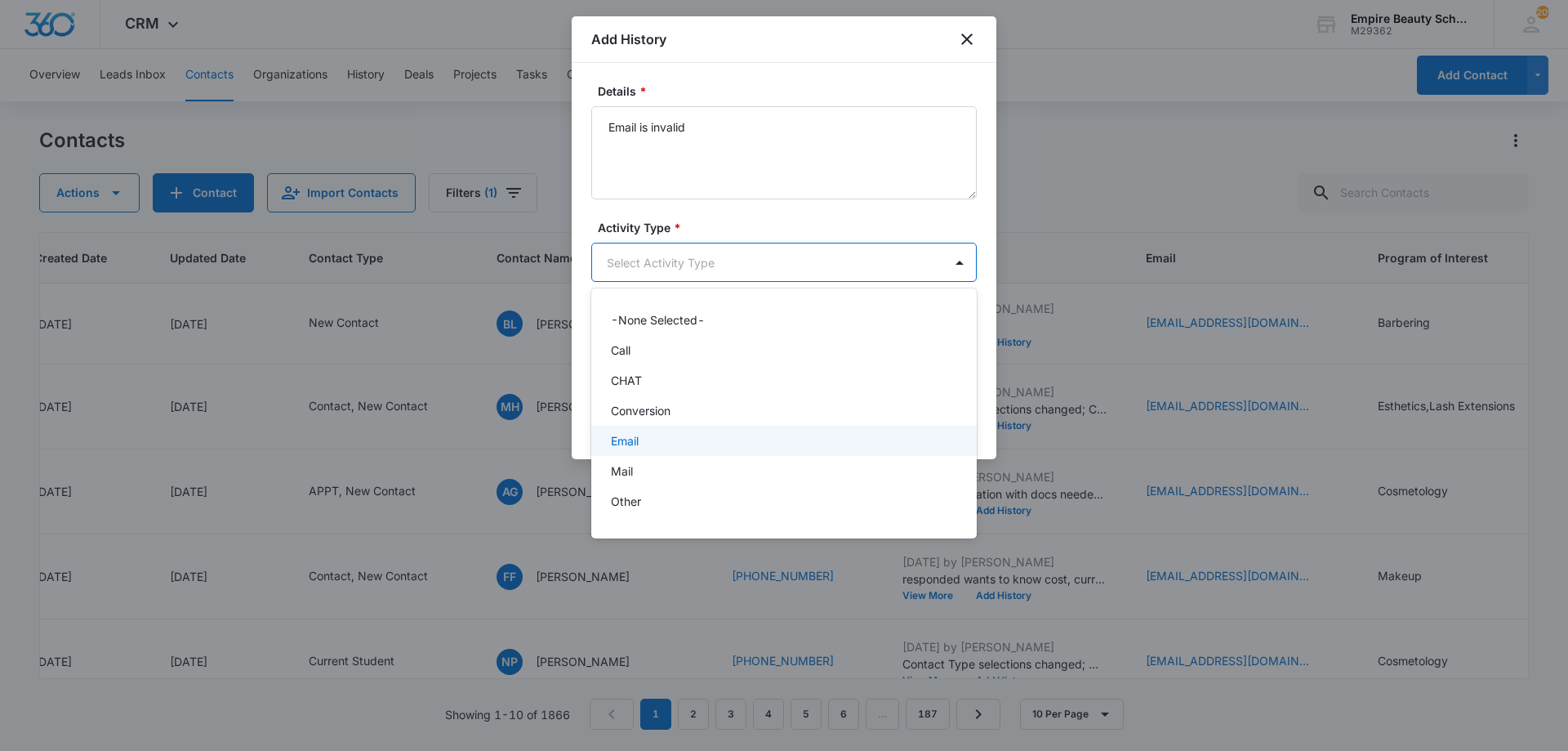
click at [666, 444] on div "Email" at bounding box center [782, 441] width 343 height 17
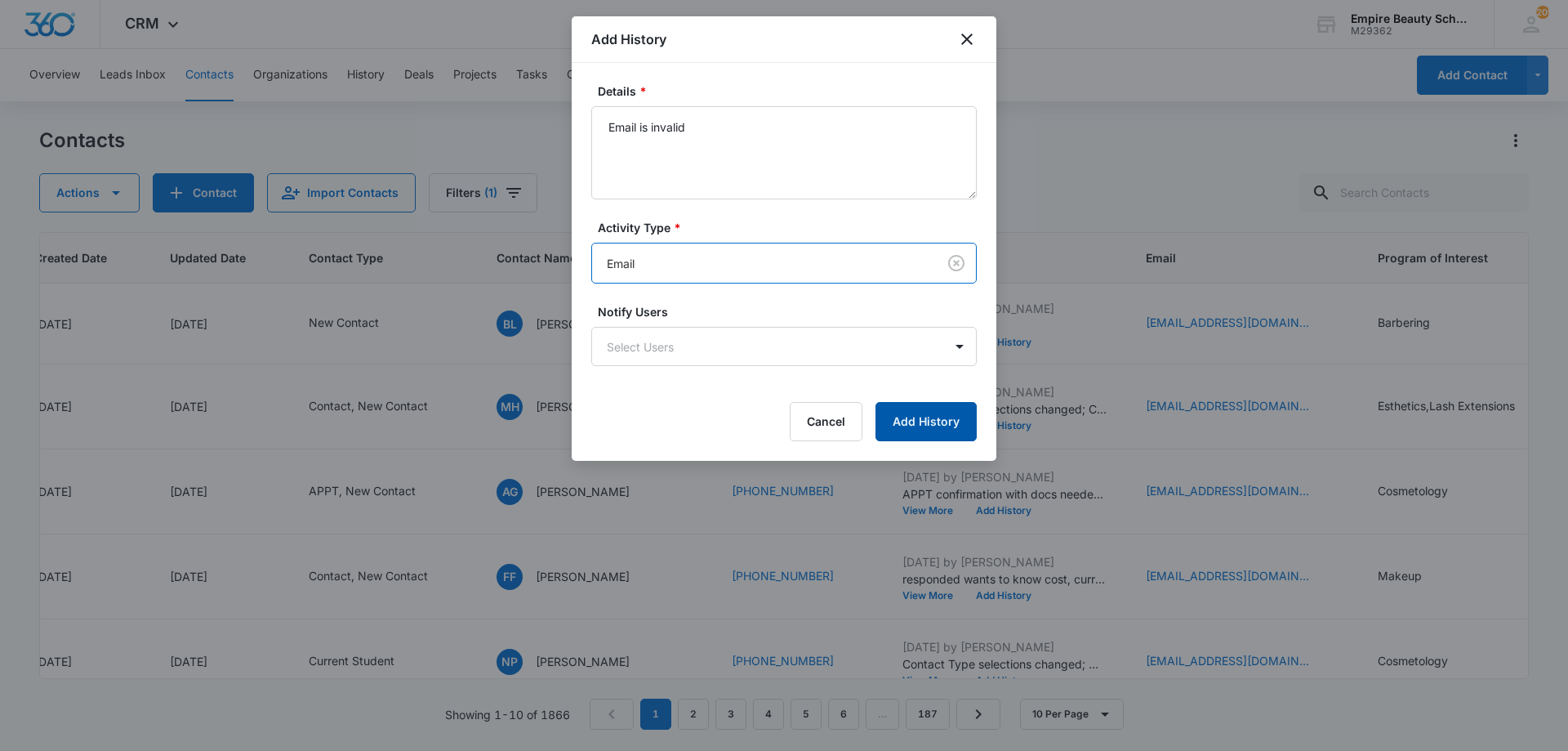
click at [940, 431] on button "Add History" at bounding box center [926, 421] width 101 height 39
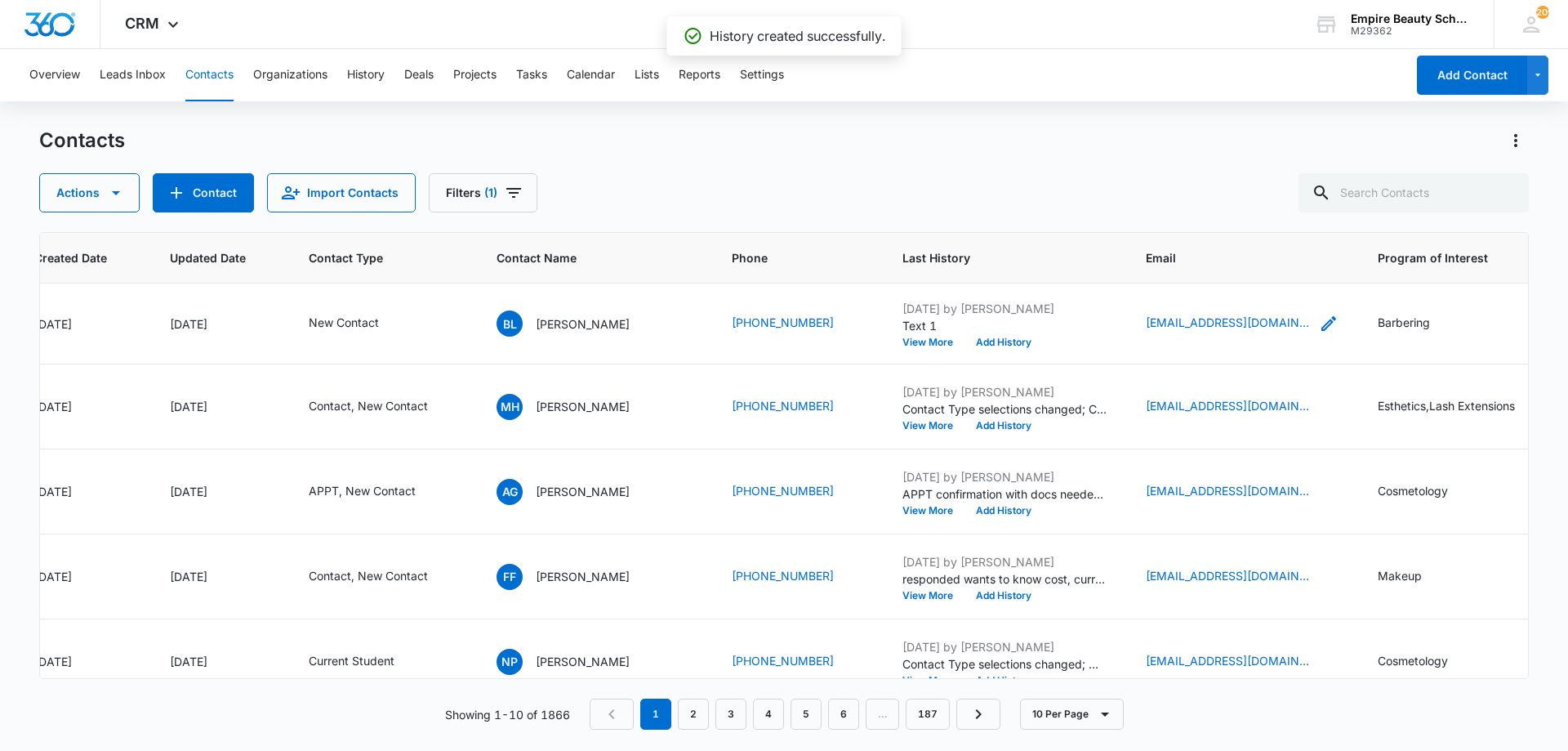
click at [1299, 317] on div "dekeonliz1110@gmail.com" at bounding box center [1243, 323] width 193 height 20
click at [1252, 217] on input "dekeonliz1110@gmail.com" at bounding box center [1239, 219] width 206 height 39
click at [1305, 276] on button "Save" at bounding box center [1318, 270] width 48 height 31
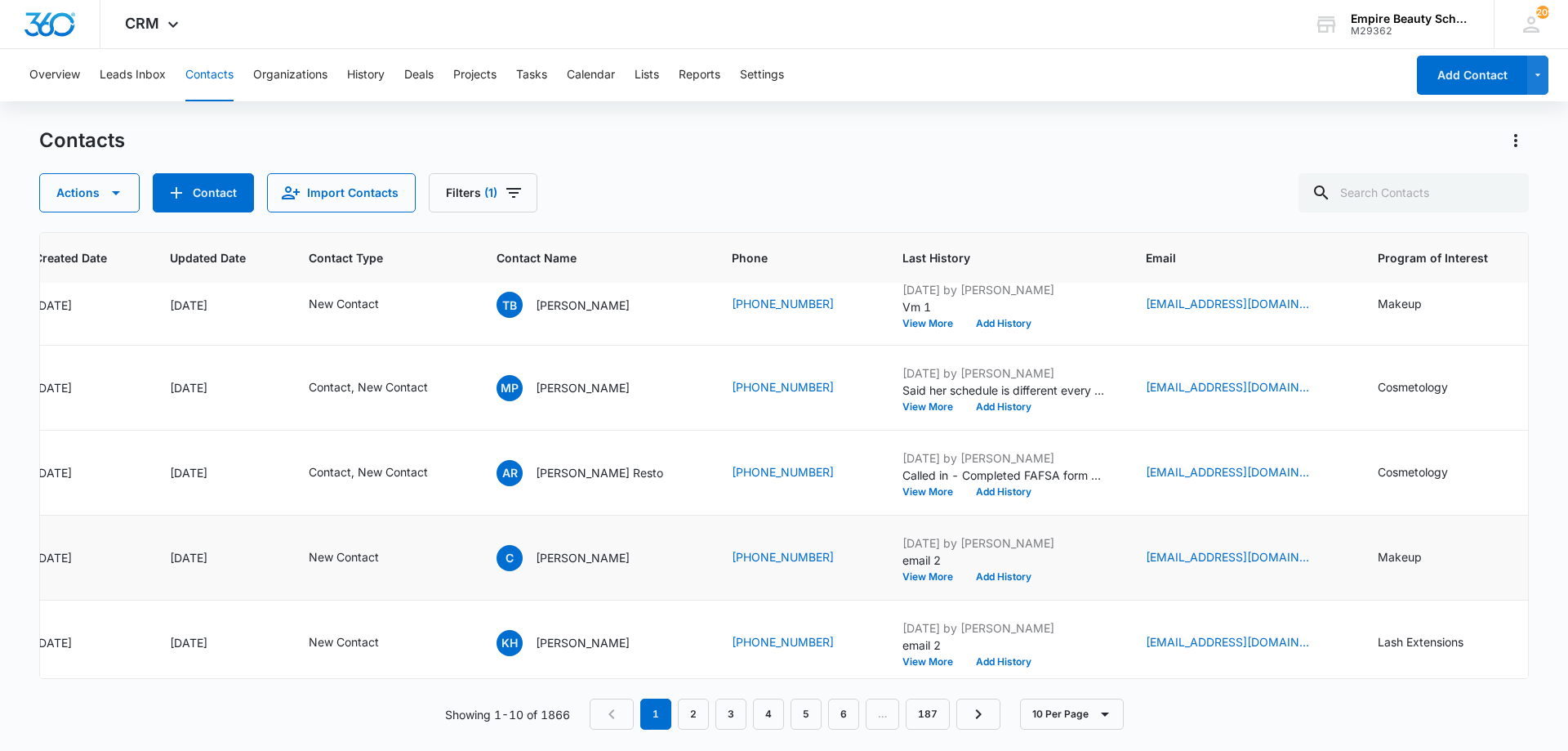
scroll to position [458, 164]
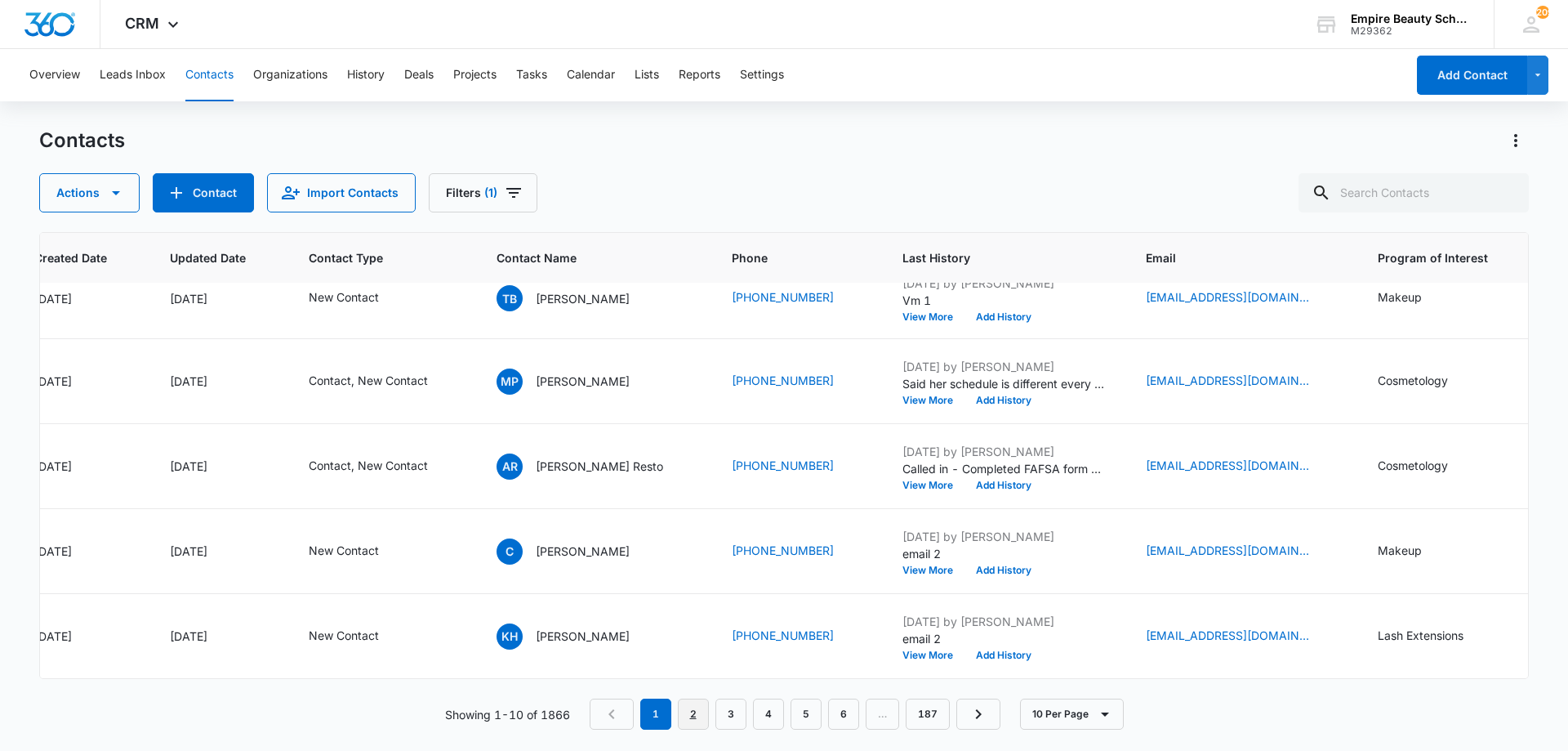
click at [705, 705] on link "2" at bounding box center [693, 714] width 31 height 31
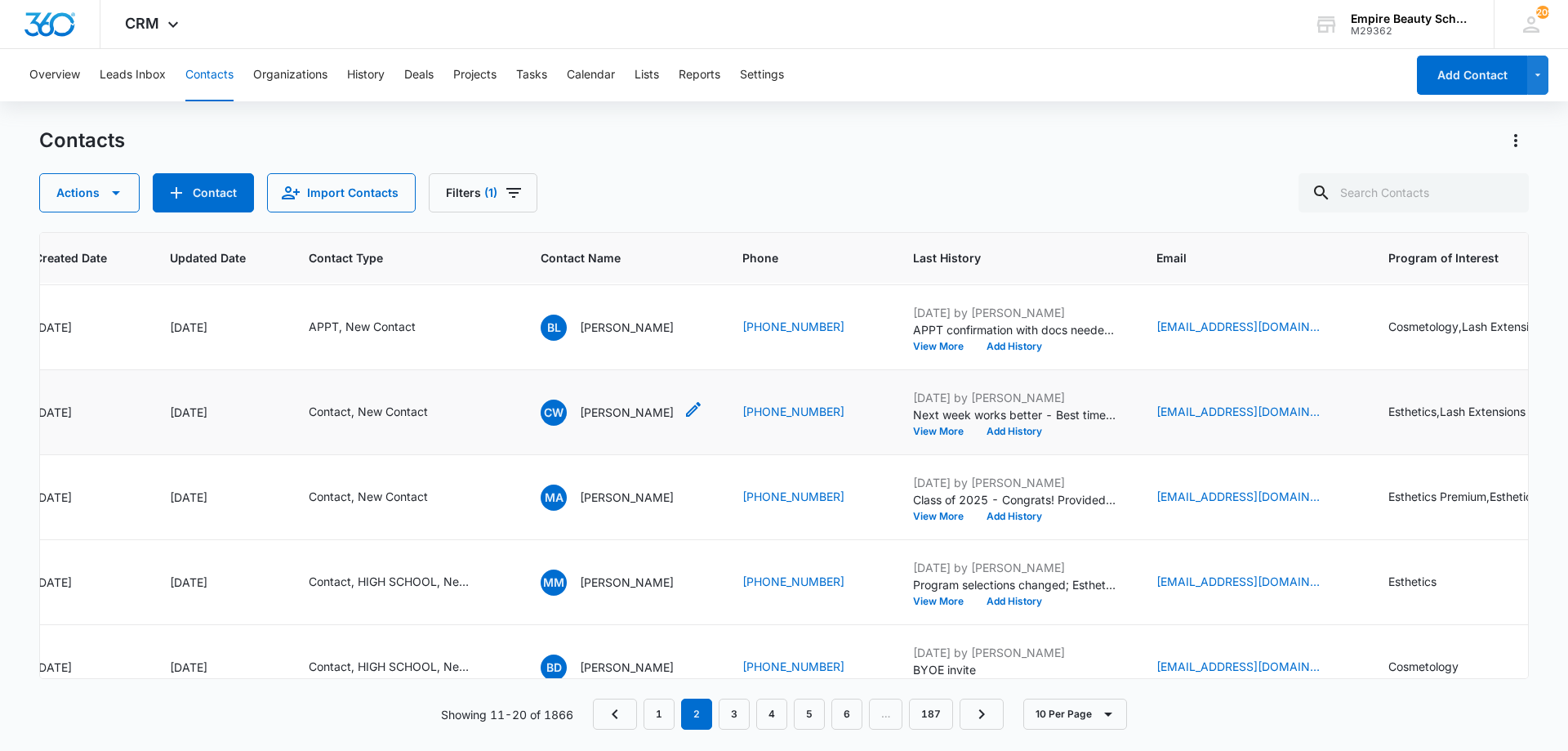
scroll to position [82, 164]
drag, startPoint x: 575, startPoint y: 407, endPoint x: 873, endPoint y: 405, distance: 298.0
click at [873, 405] on tr "17039 Oct 6, 2025 Oct 6, 2025 Contact, New Contact CW Chloe Wofford (603) 260-4…" at bounding box center [1063, 413] width 2374 height 85
drag, startPoint x: 793, startPoint y: 390, endPoint x: 763, endPoint y: 413, distance: 37.8
copy tr "Chloe Wofford (603) 260-4975"
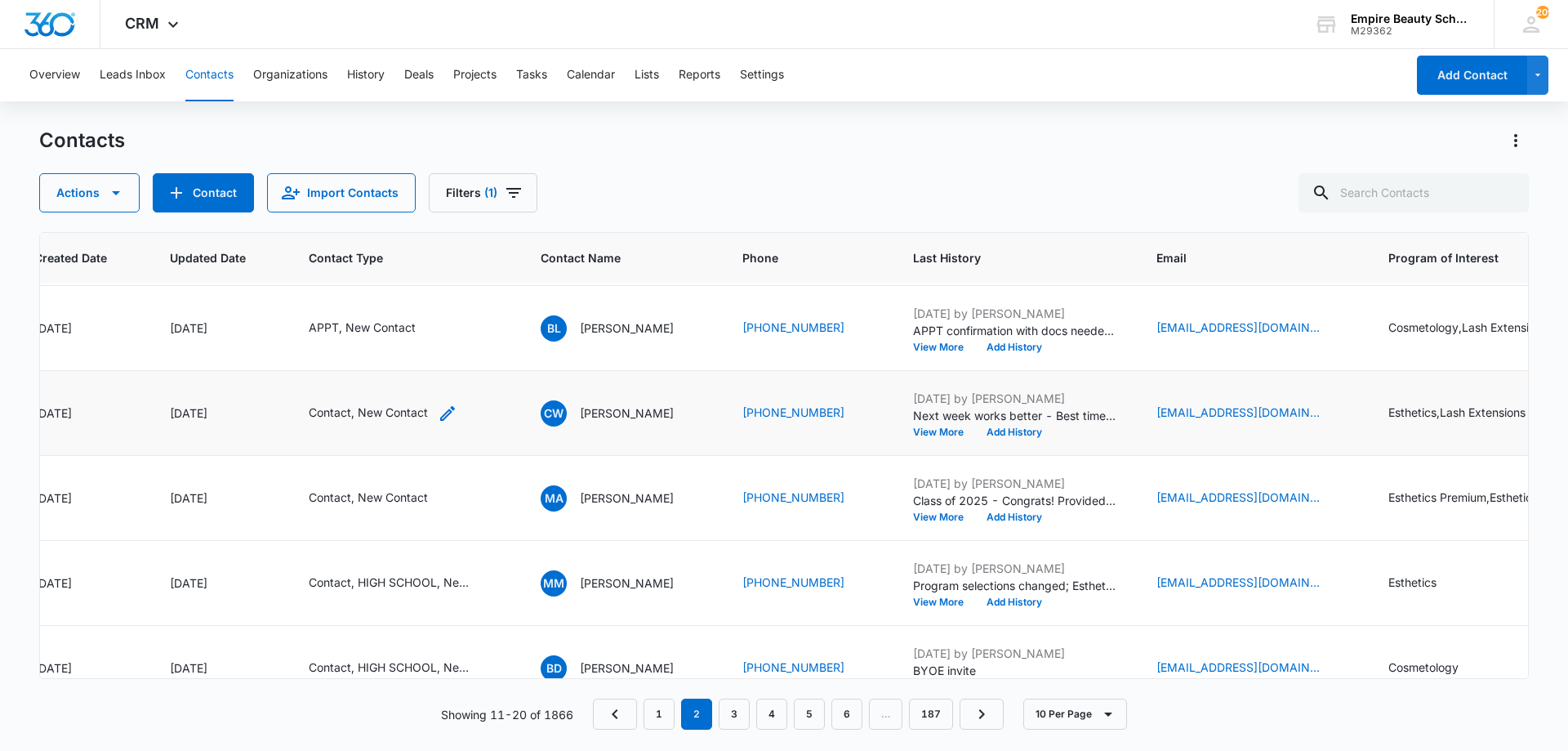
click at [449, 410] on icon "Contact Type - Contact, New Contact - Select to Edit Field" at bounding box center [447, 412] width 14 height 14
drag, startPoint x: 352, startPoint y: 309, endPoint x: 415, endPoint y: 309, distance: 63.0
click at [409, 302] on div "New Contact Contact" at bounding box center [366, 307] width 207 height 39
click at [425, 309] on icon "Remove Contact" at bounding box center [430, 308] width 11 height 12
click at [416, 309] on div at bounding box center [416, 307] width 26 height 26
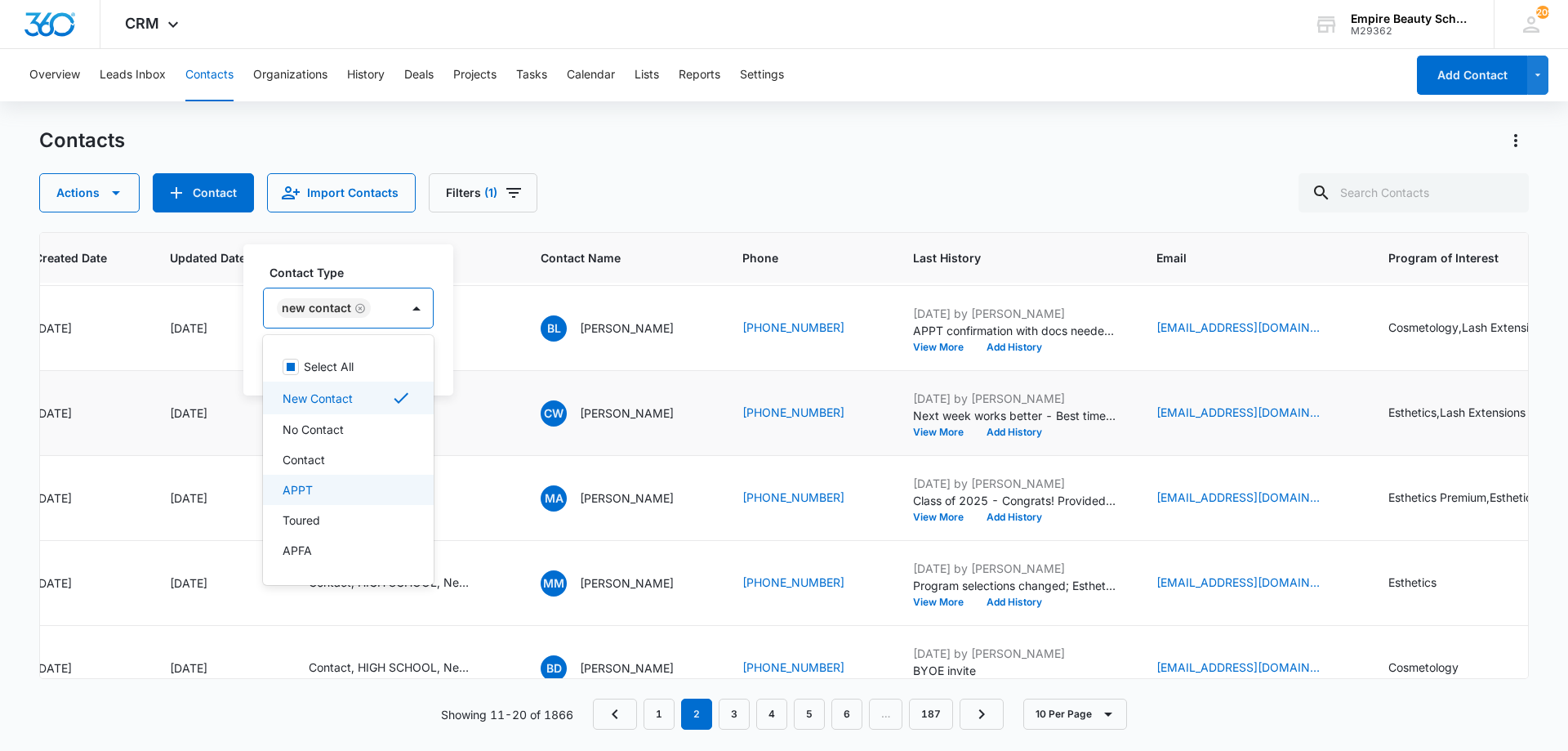
click at [348, 486] on div "APPT" at bounding box center [346, 490] width 128 height 17
click at [376, 285] on div "Contact Type option APPT, selected. 16 results available. Use Up and Down to ch…" at bounding box center [375, 296] width 223 height 65
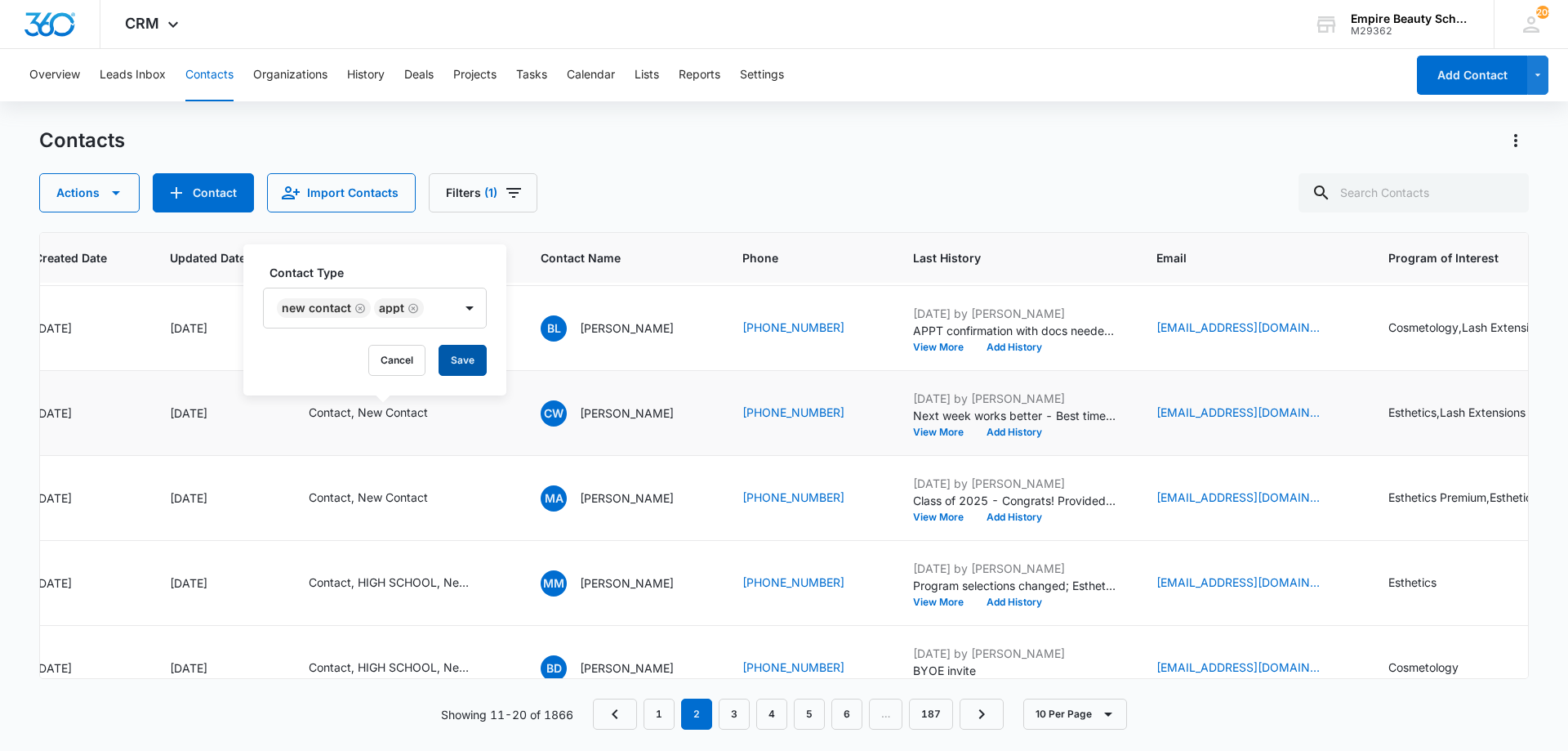
click at [472, 366] on button "Save" at bounding box center [463, 360] width 48 height 31
click at [1029, 430] on button "Add History" at bounding box center [1014, 432] width 78 height 10
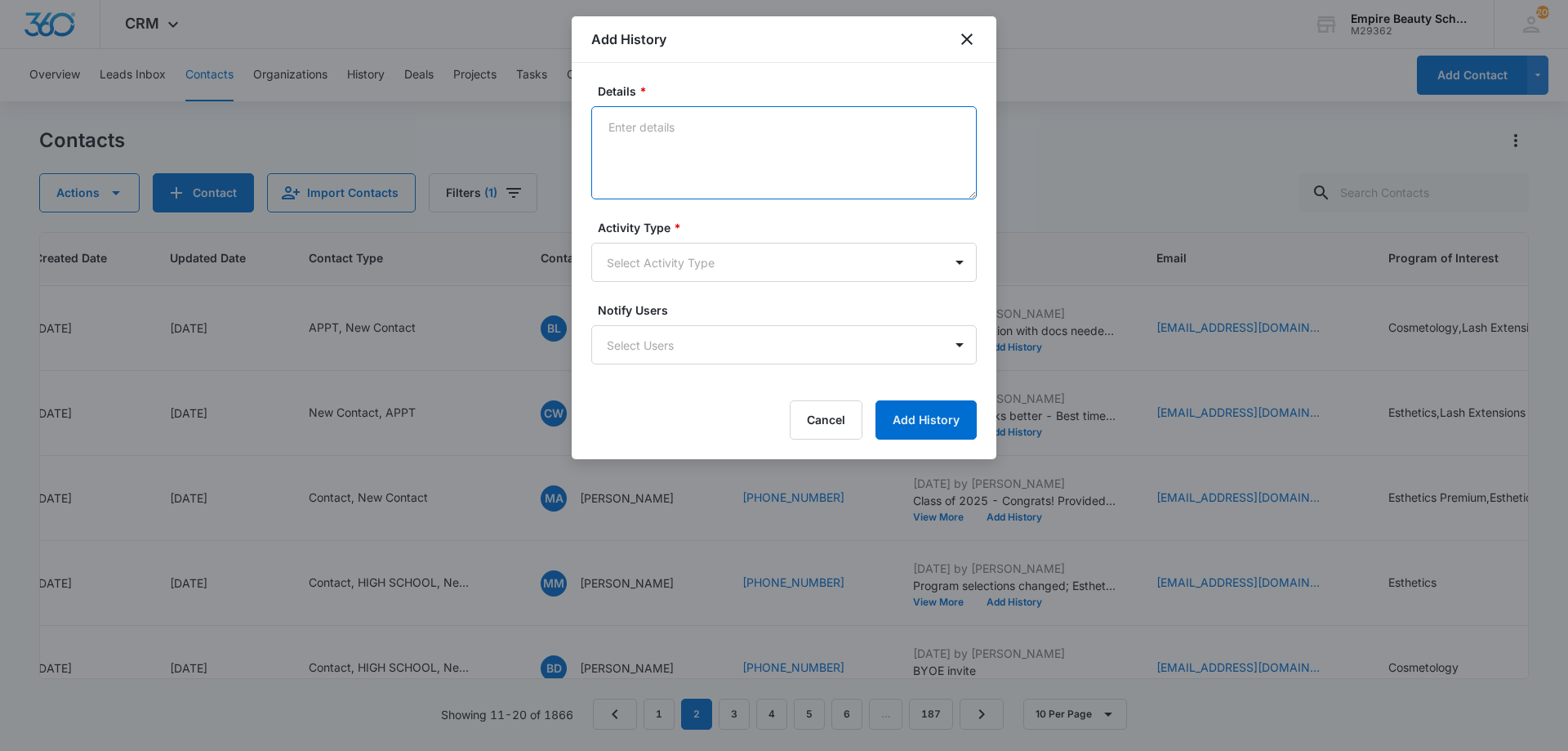
click at [702, 156] on textarea "Details *" at bounding box center [784, 153] width 386 height 94
type textarea "Set APPT for 10/16 at 9:30am"
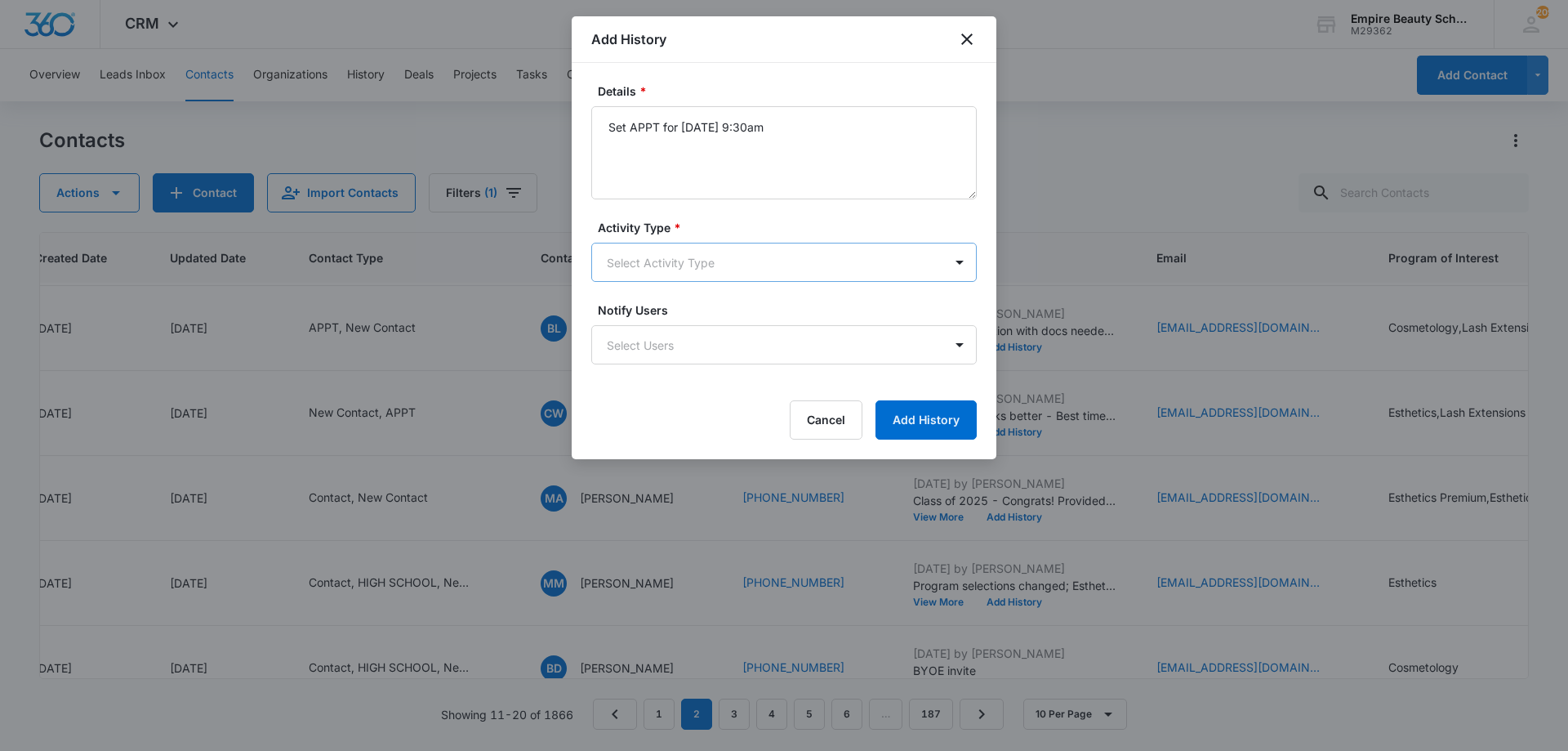
click at [687, 252] on body "CRM Apps Forms CRM Email Shop Payments POS Files Brand Settings AI Assistant Em…" at bounding box center [784, 375] width 1568 height 751
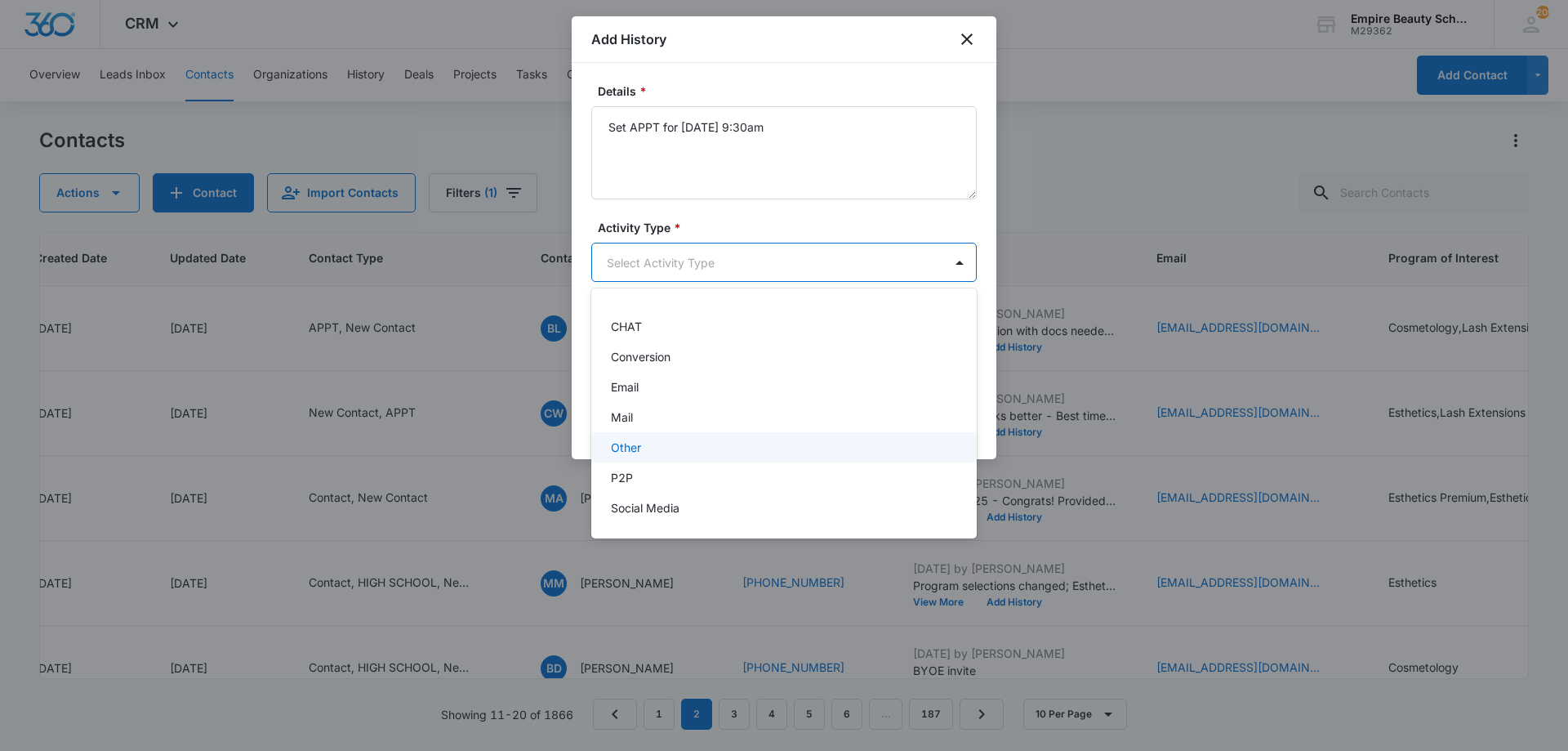
scroll to position [85, 0]
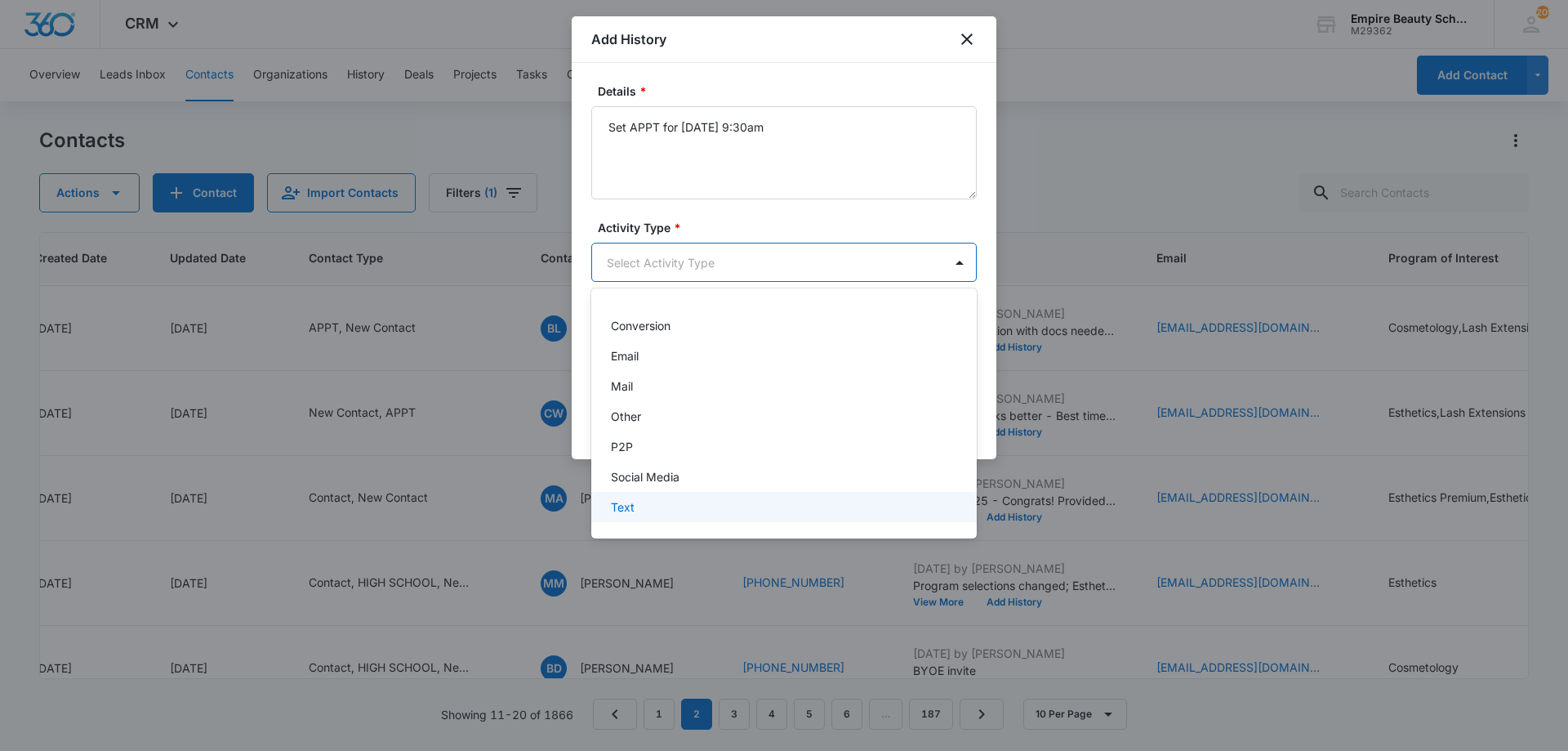
click at [648, 499] on div "Text" at bounding box center [782, 507] width 343 height 17
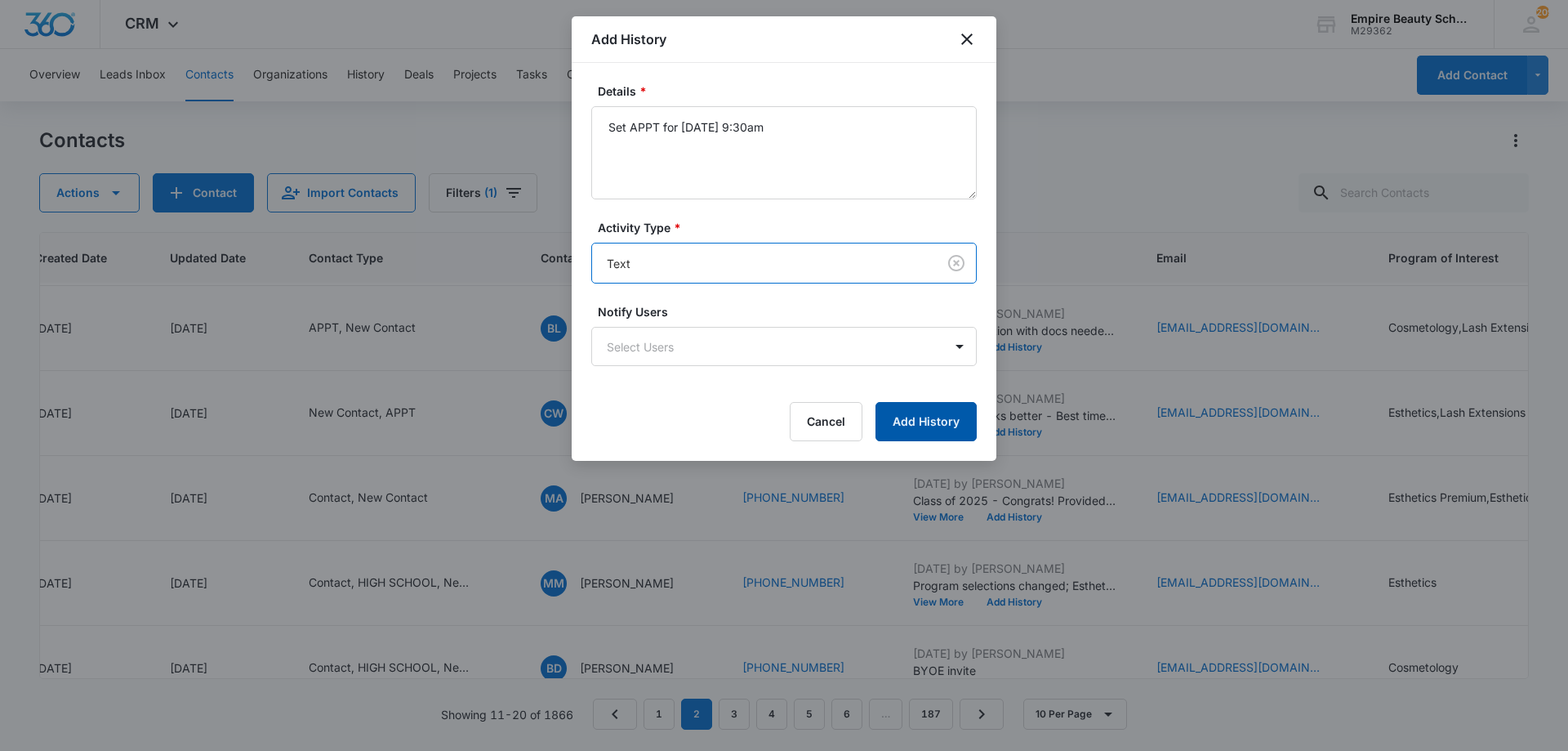
click at [910, 425] on button "Add History" at bounding box center [926, 421] width 101 height 39
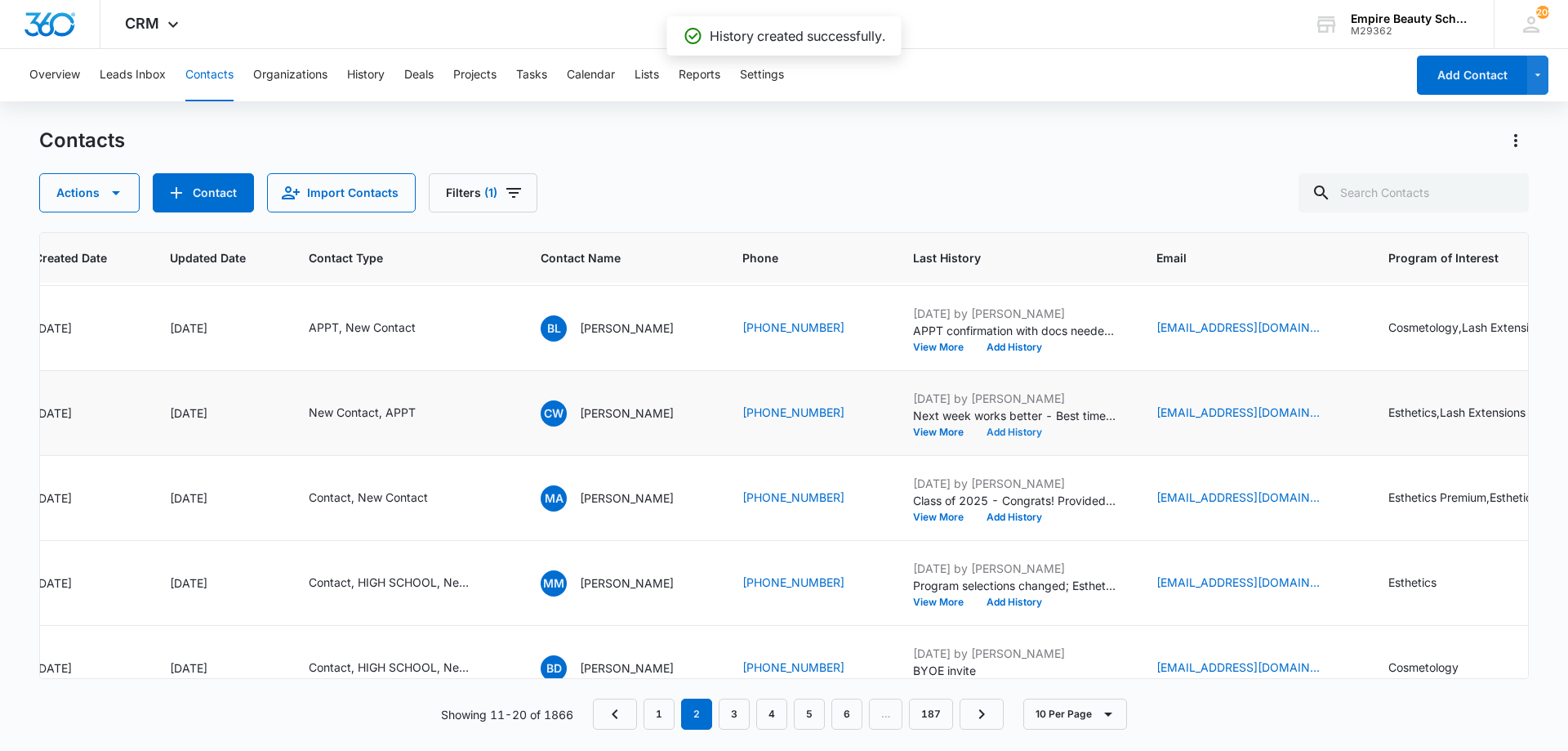
click at [1033, 431] on button "Add History" at bounding box center [1014, 432] width 78 height 10
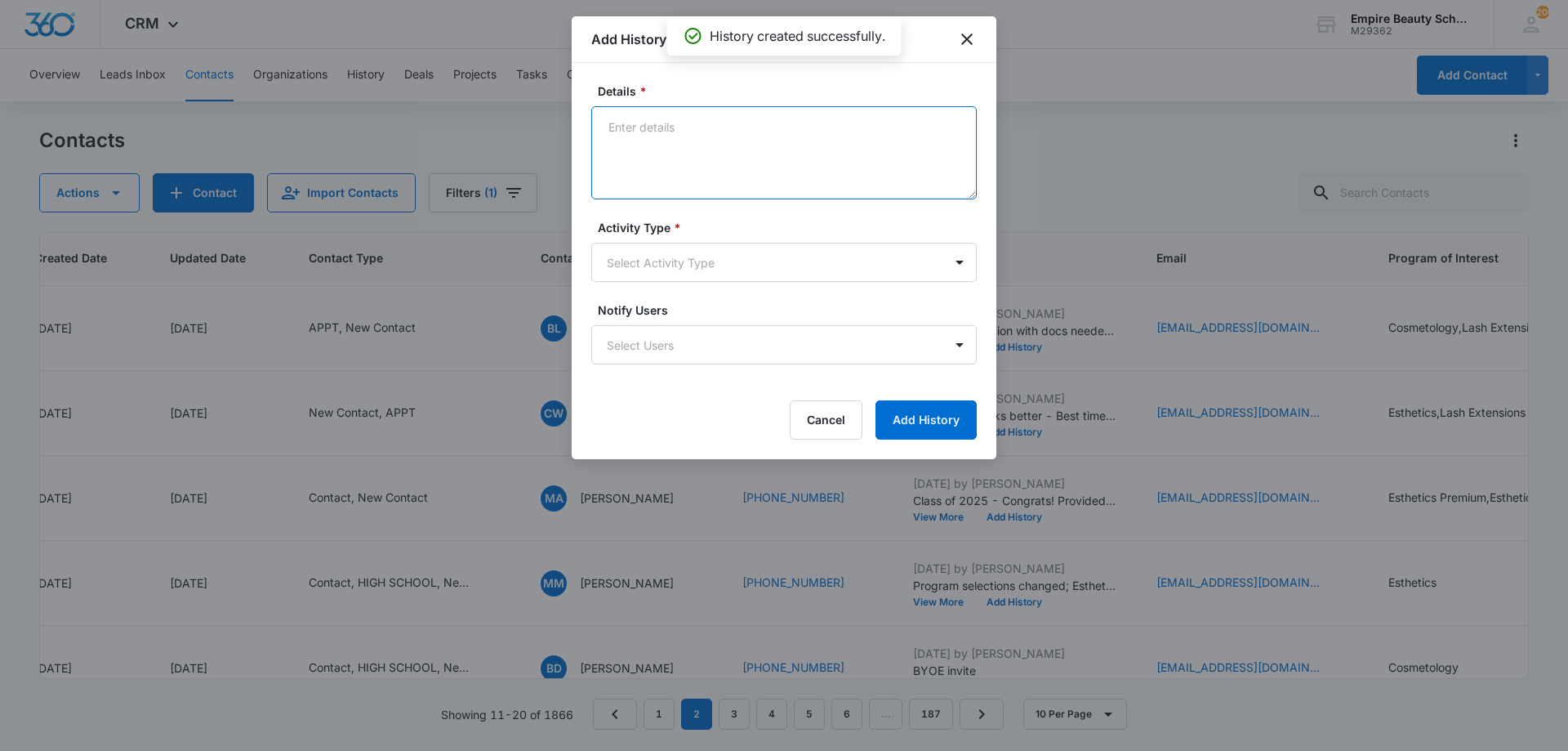
click at [657, 134] on textarea "Details *" at bounding box center [784, 153] width 386 height 94
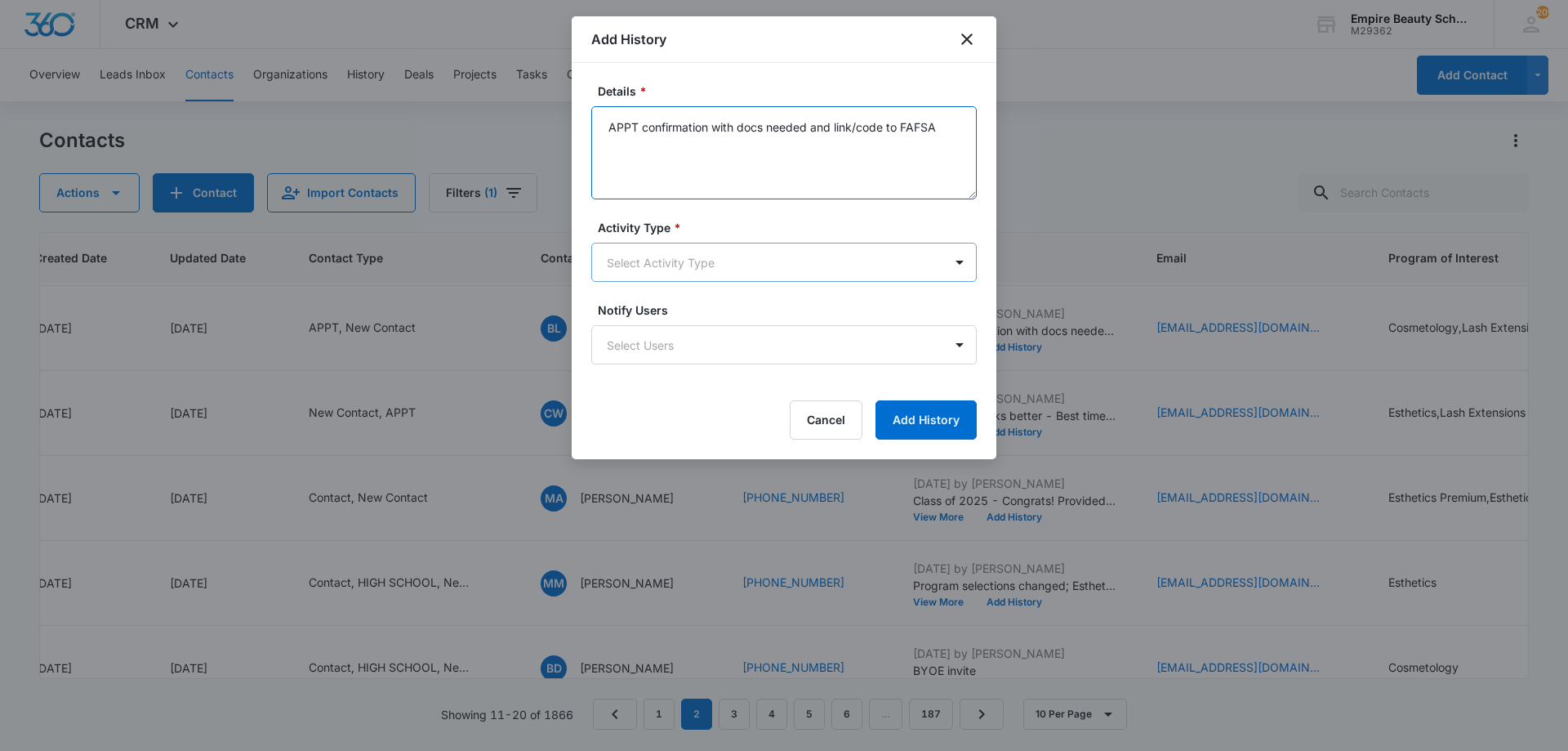
type textarea "APPT confirmation with docs needed and link/code to FAFSA"
click at [637, 246] on body "CRM Apps Forms CRM Email Shop Payments POS Files Brand Settings AI Assistant Em…" at bounding box center [784, 375] width 1568 height 751
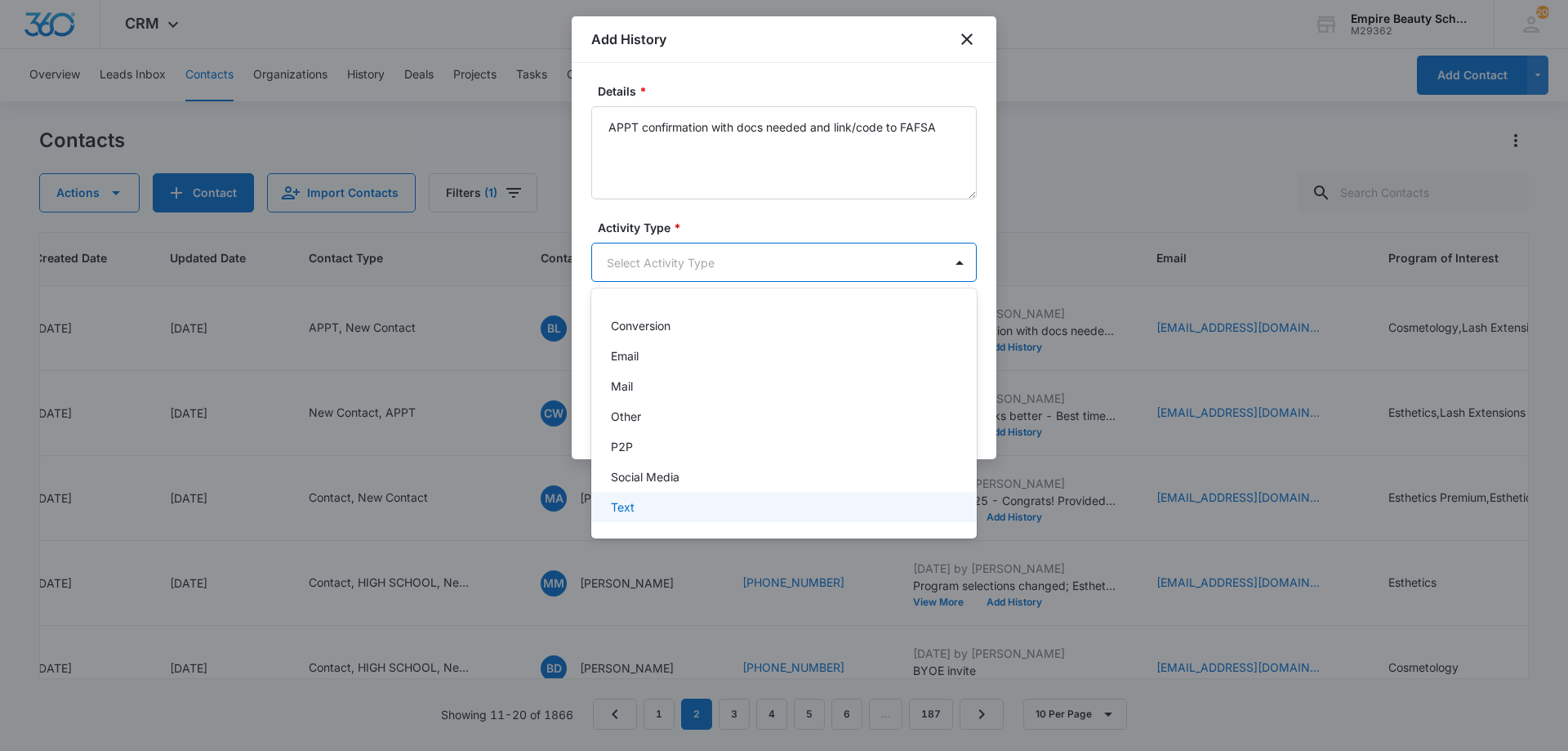
click at [627, 501] on p "Text" at bounding box center [622, 507] width 24 height 17
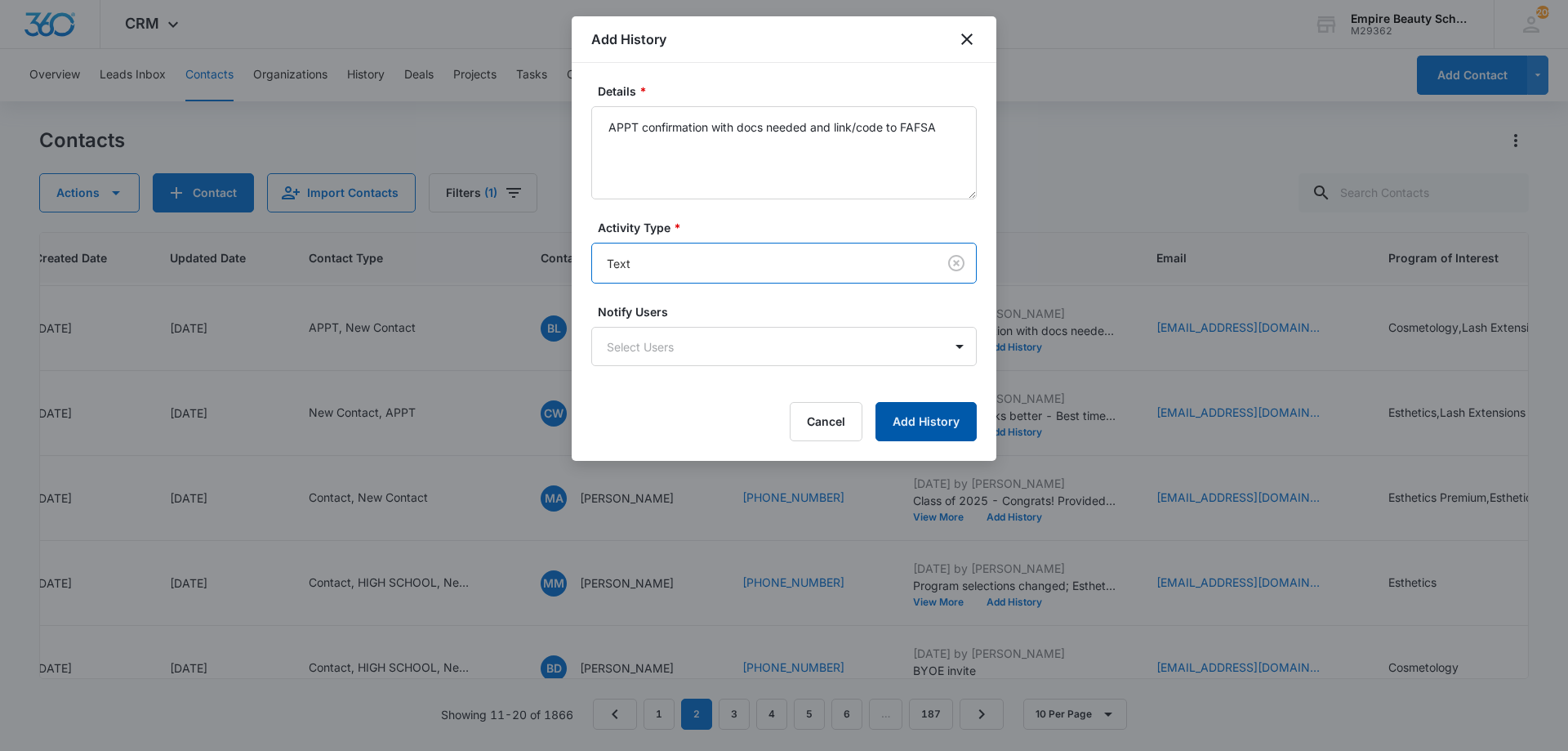
click at [905, 409] on button "Add History" at bounding box center [926, 421] width 101 height 39
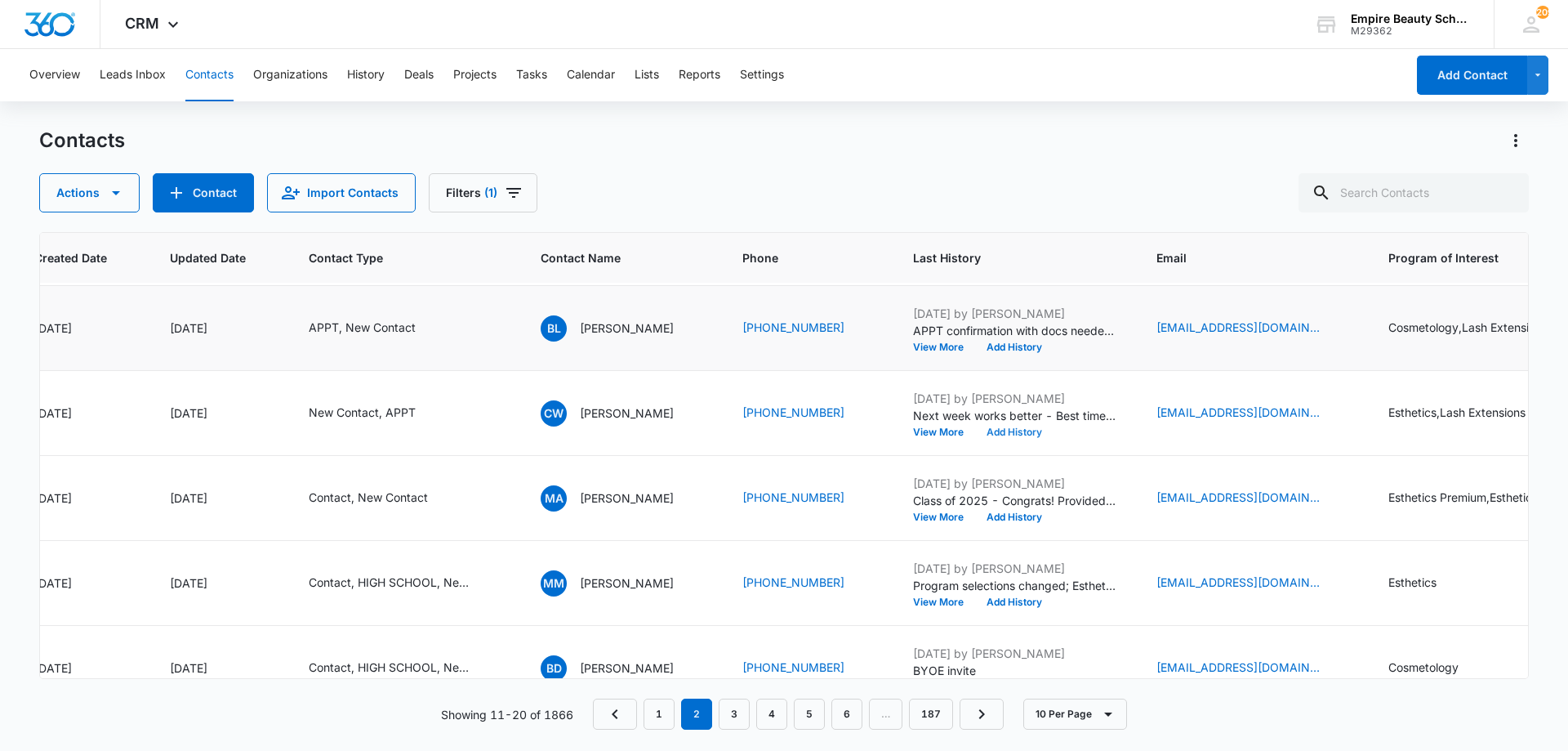
click at [975, 428] on button "Add History" at bounding box center [1014, 432] width 78 height 10
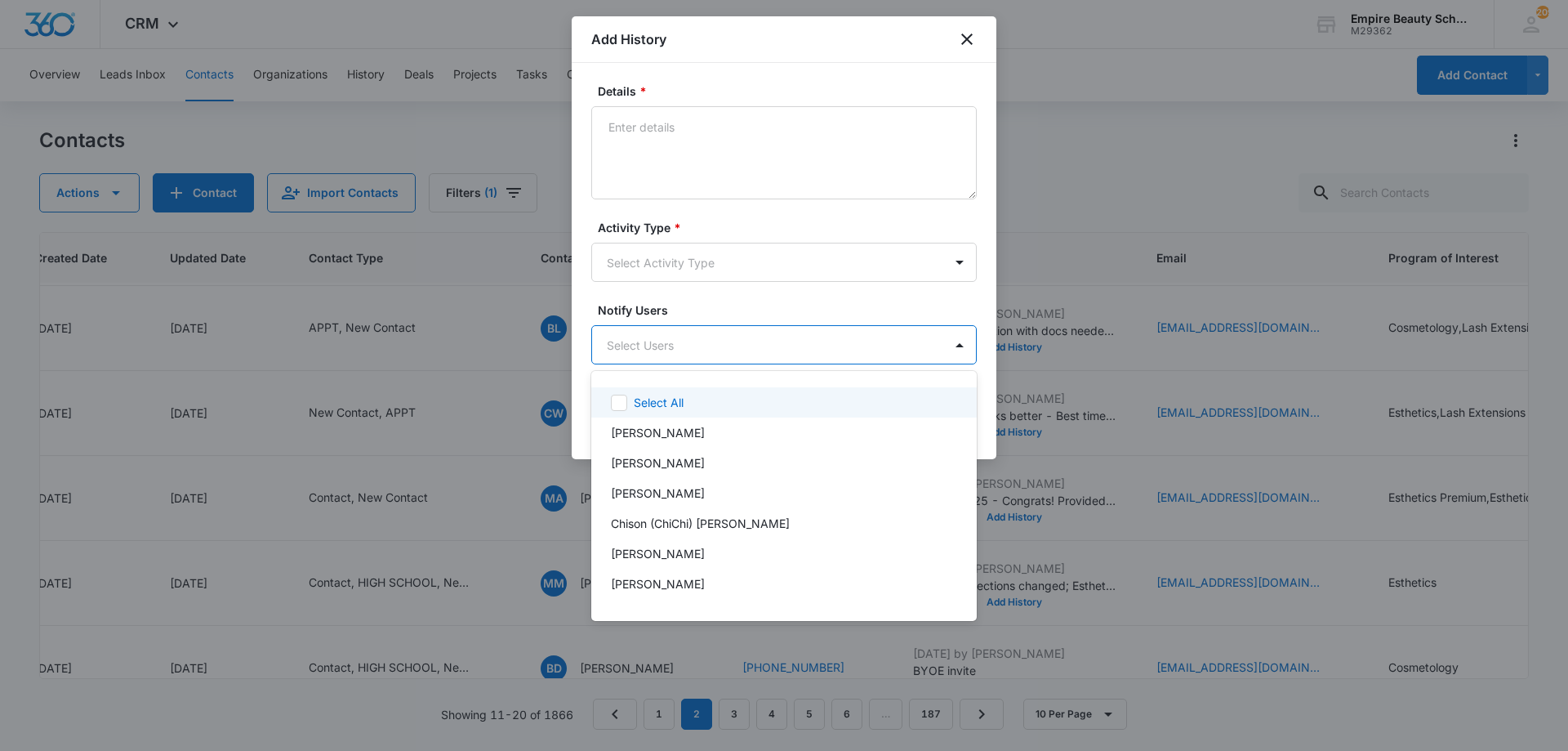
drag, startPoint x: 826, startPoint y: 356, endPoint x: 837, endPoint y: 420, distance: 64.9
click at [826, 360] on body "CRM Apps Forms CRM Email Shop Payments POS Files Brand Settings AI Assistant Em…" at bounding box center [784, 375] width 1568 height 751
click at [968, 41] on div at bounding box center [784, 375] width 1568 height 751
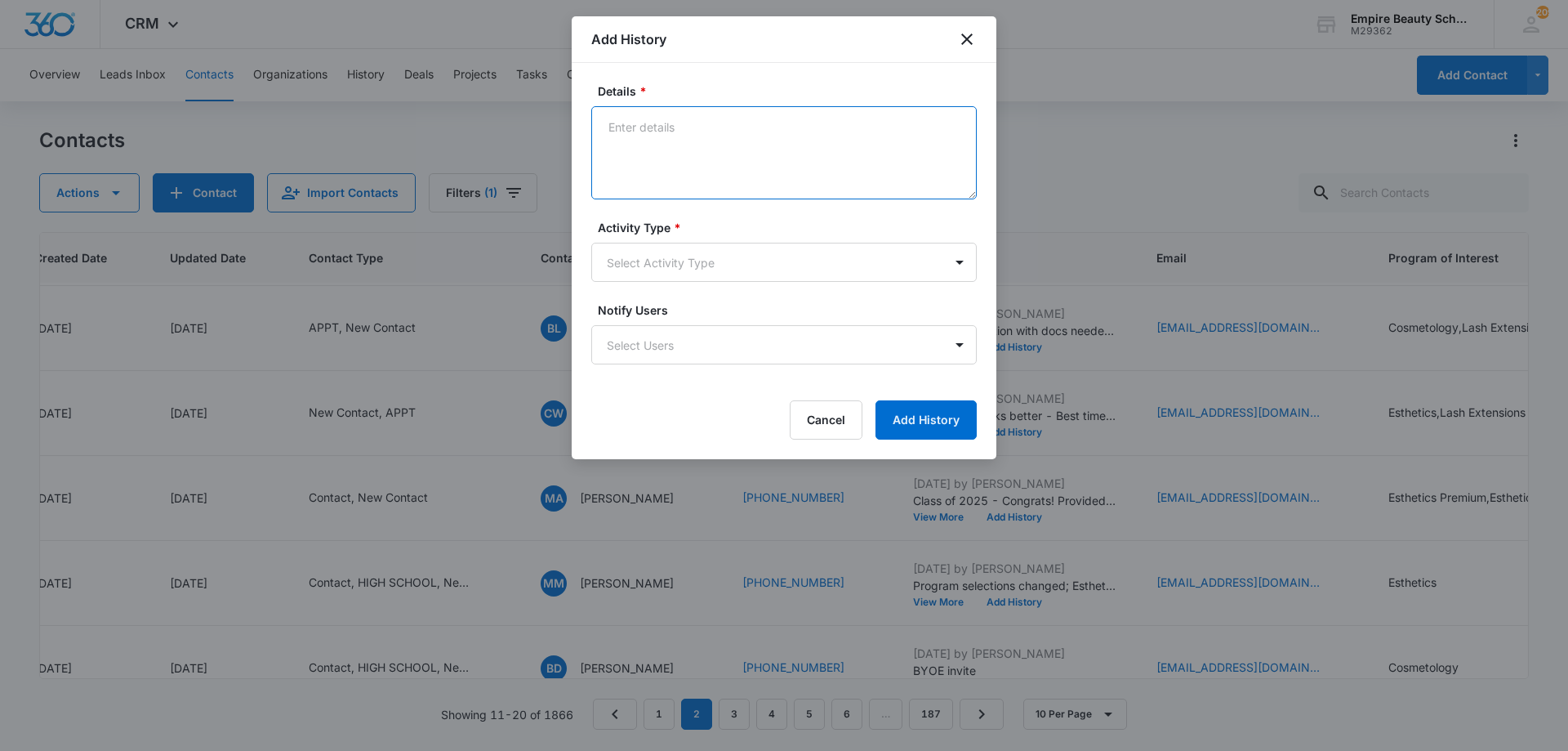
click at [949, 183] on textarea "Details *" at bounding box center [784, 153] width 386 height 94
click at [845, 436] on button "Cancel" at bounding box center [826, 419] width 73 height 39
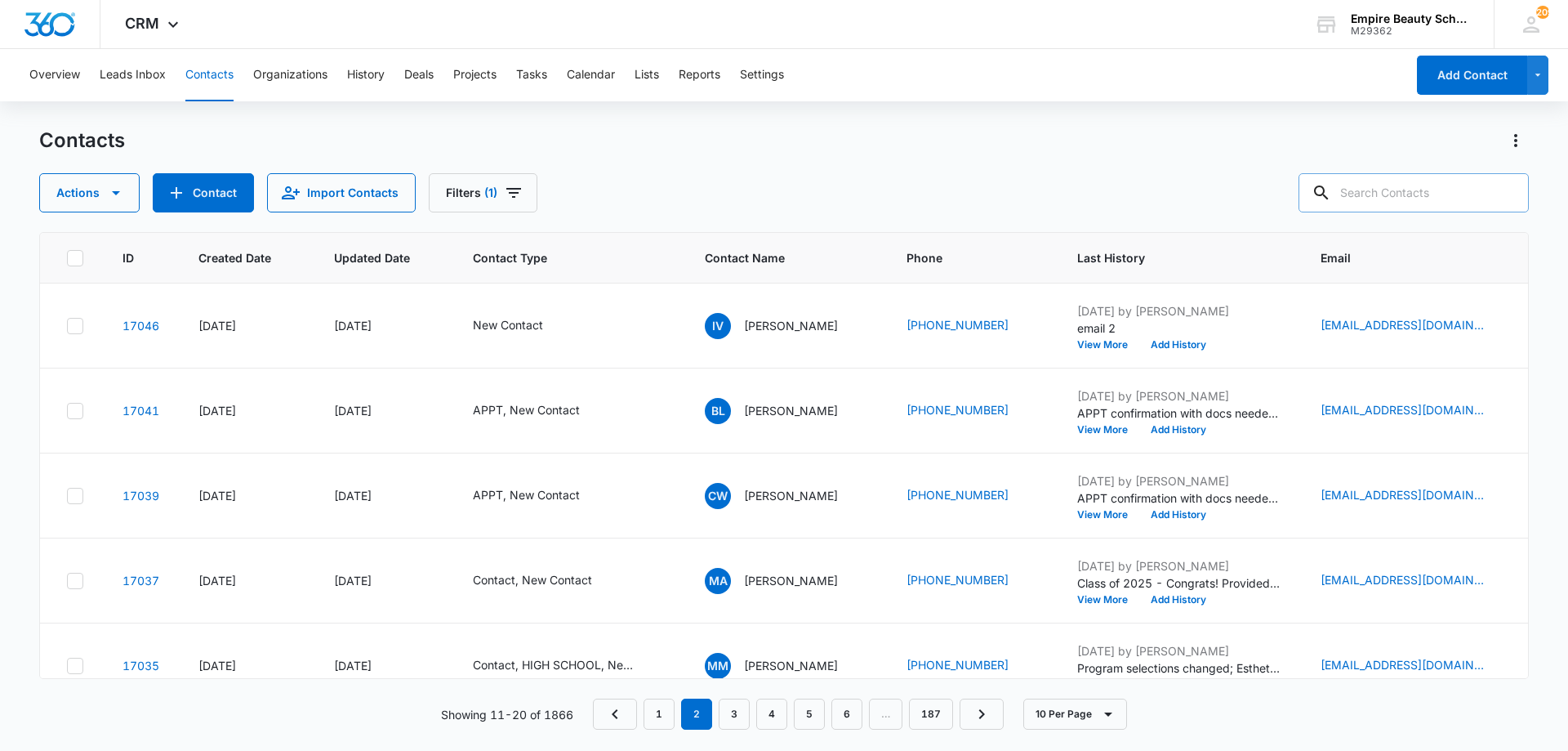
click at [1411, 202] on input "text" at bounding box center [1413, 192] width 230 height 39
type input "[PERSON_NAME]"
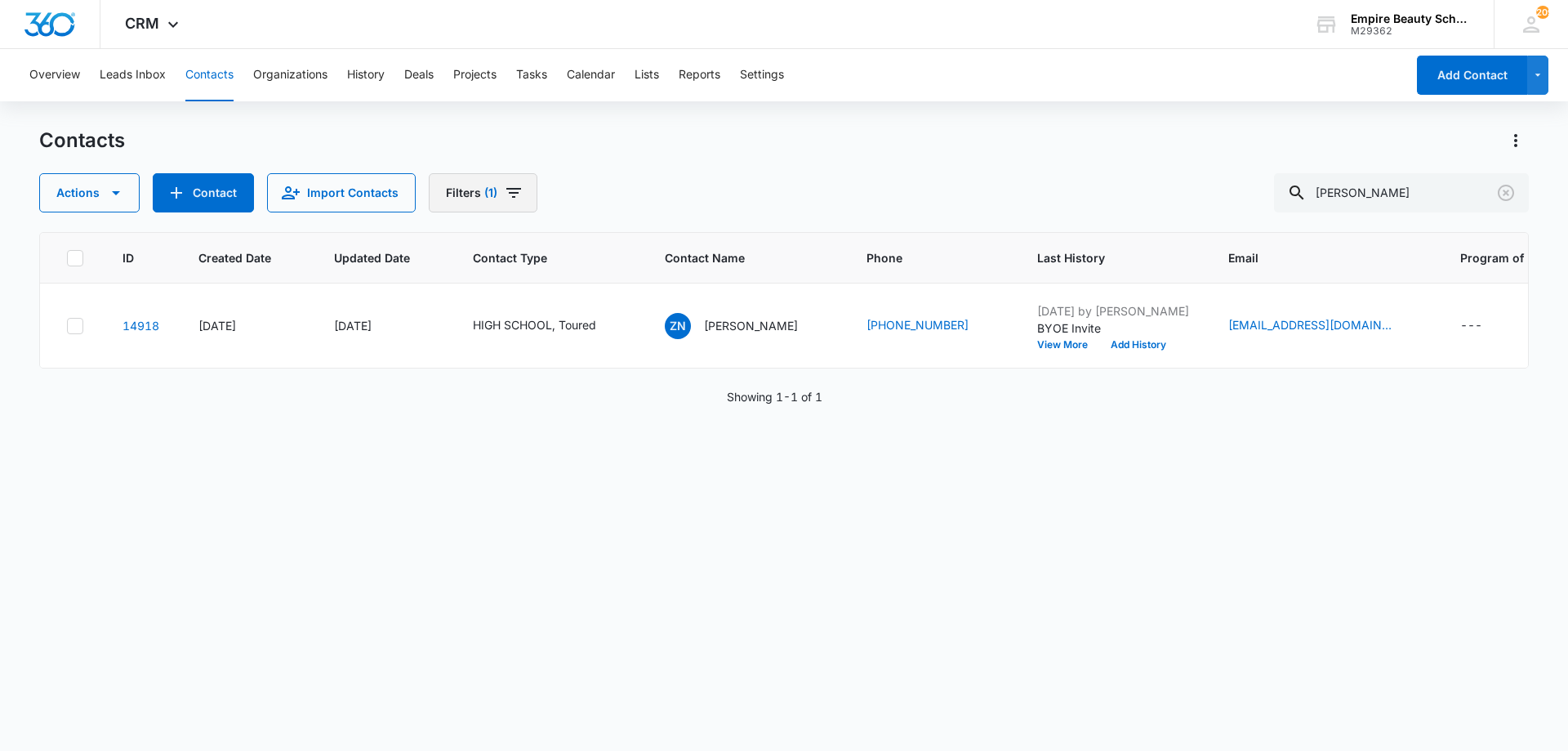
click at [517, 199] on icon "Filters" at bounding box center [513, 193] width 20 height 20
click at [552, 465] on icon "Clear" at bounding box center [551, 465] width 12 height 12
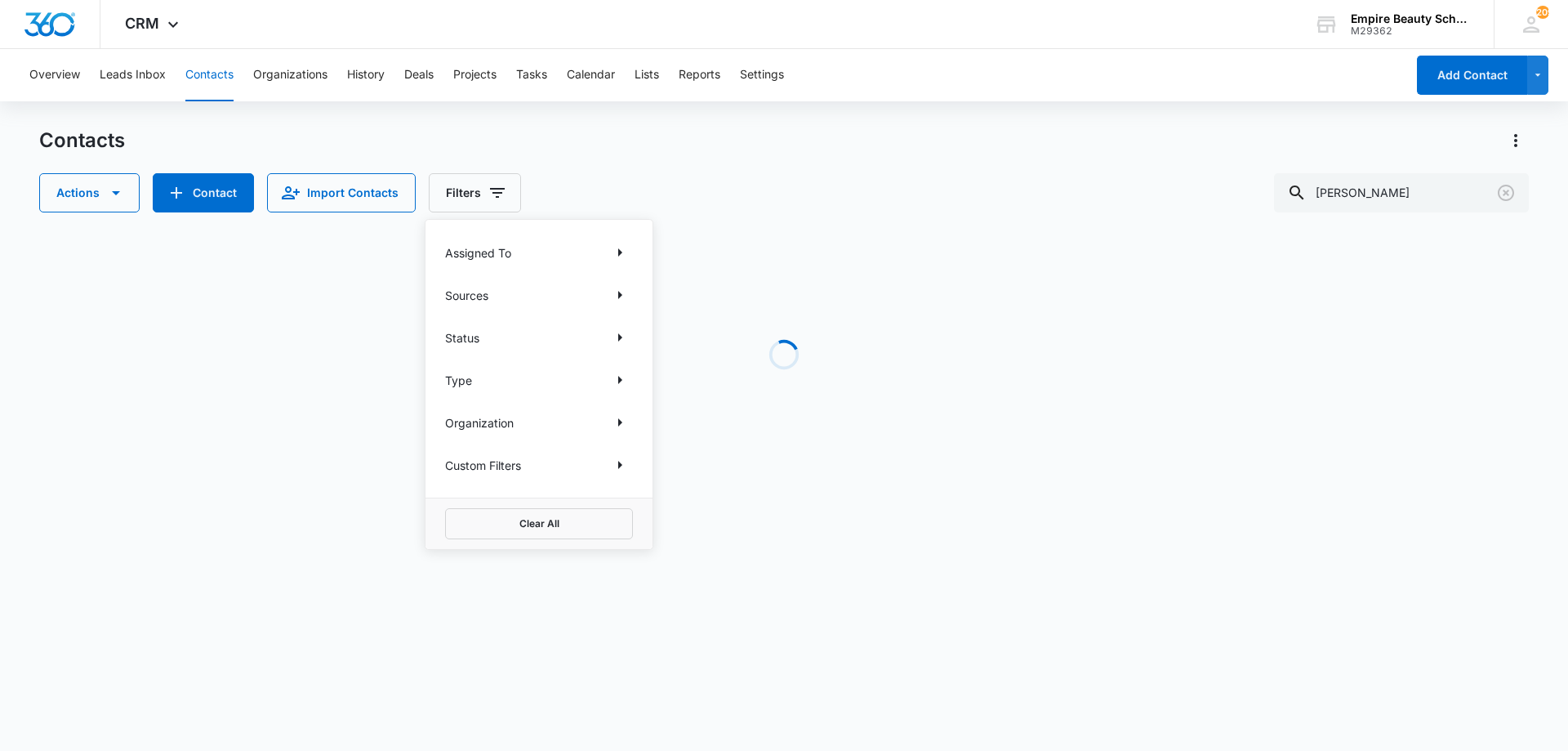
click at [752, 180] on div "Actions Contact Import Contacts Filters Assigned To Sources Status Type Organiz…" at bounding box center [784, 192] width 1490 height 39
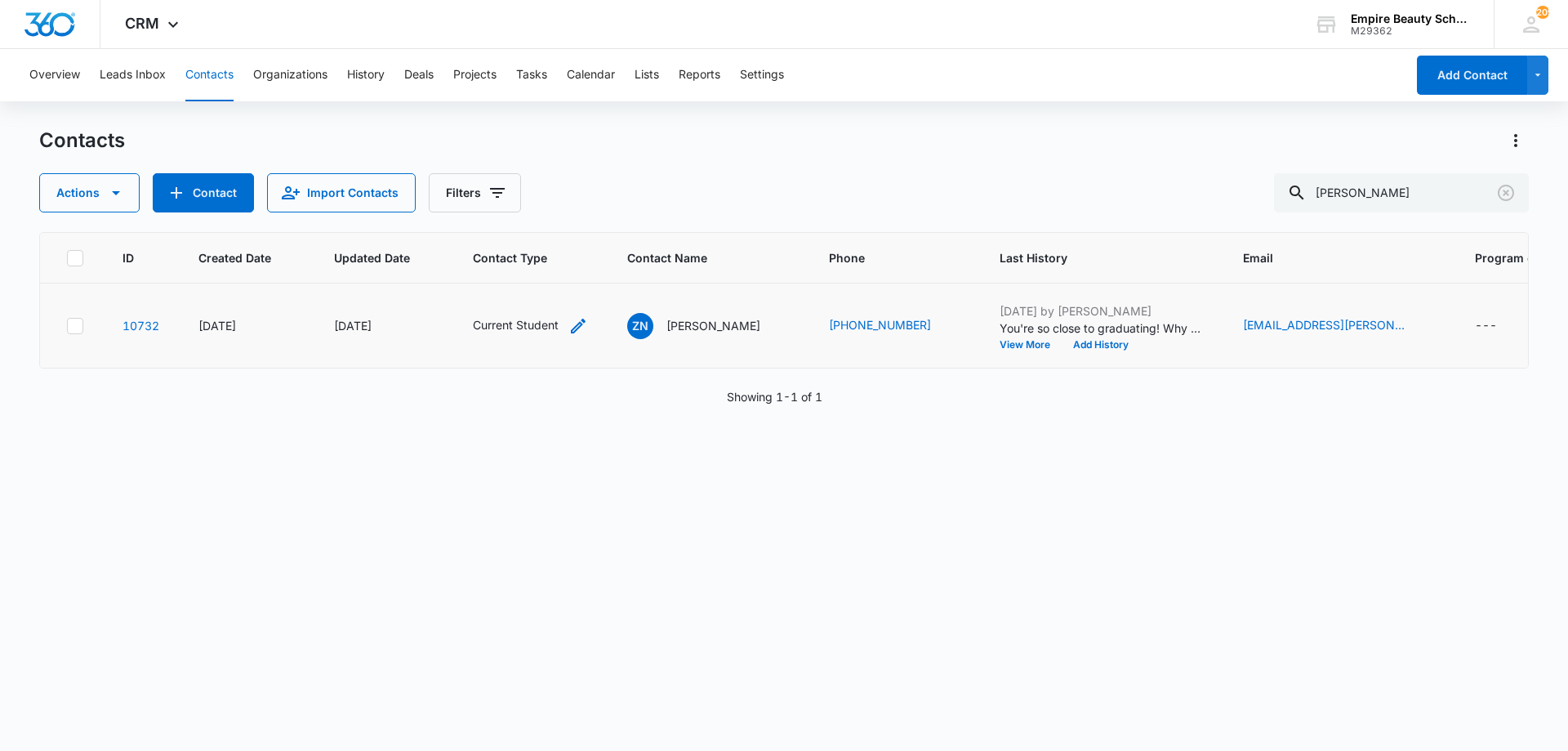
click at [566, 325] on div "Current Student" at bounding box center [531, 325] width 115 height 20
click at [544, 219] on div "Remove Current Student" at bounding box center [551, 220] width 14 height 11
click at [547, 226] on div at bounding box center [563, 220] width 32 height 37
click at [502, 398] on p "Graduate" at bounding box center [481, 406] width 50 height 17
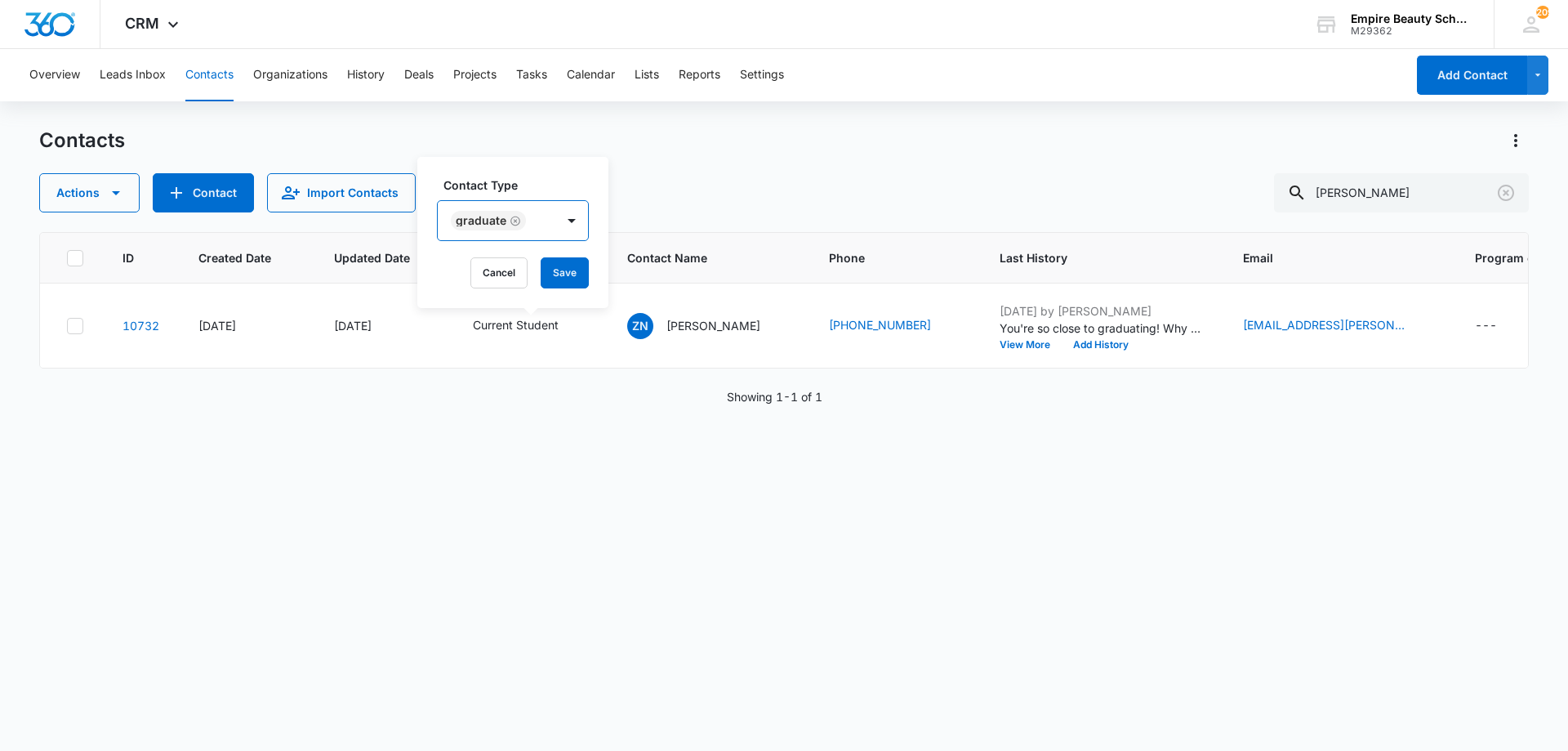
click at [551, 201] on div "Graduate" at bounding box center [496, 220] width 117 height 39
click at [578, 276] on button "Save" at bounding box center [565, 273] width 48 height 31
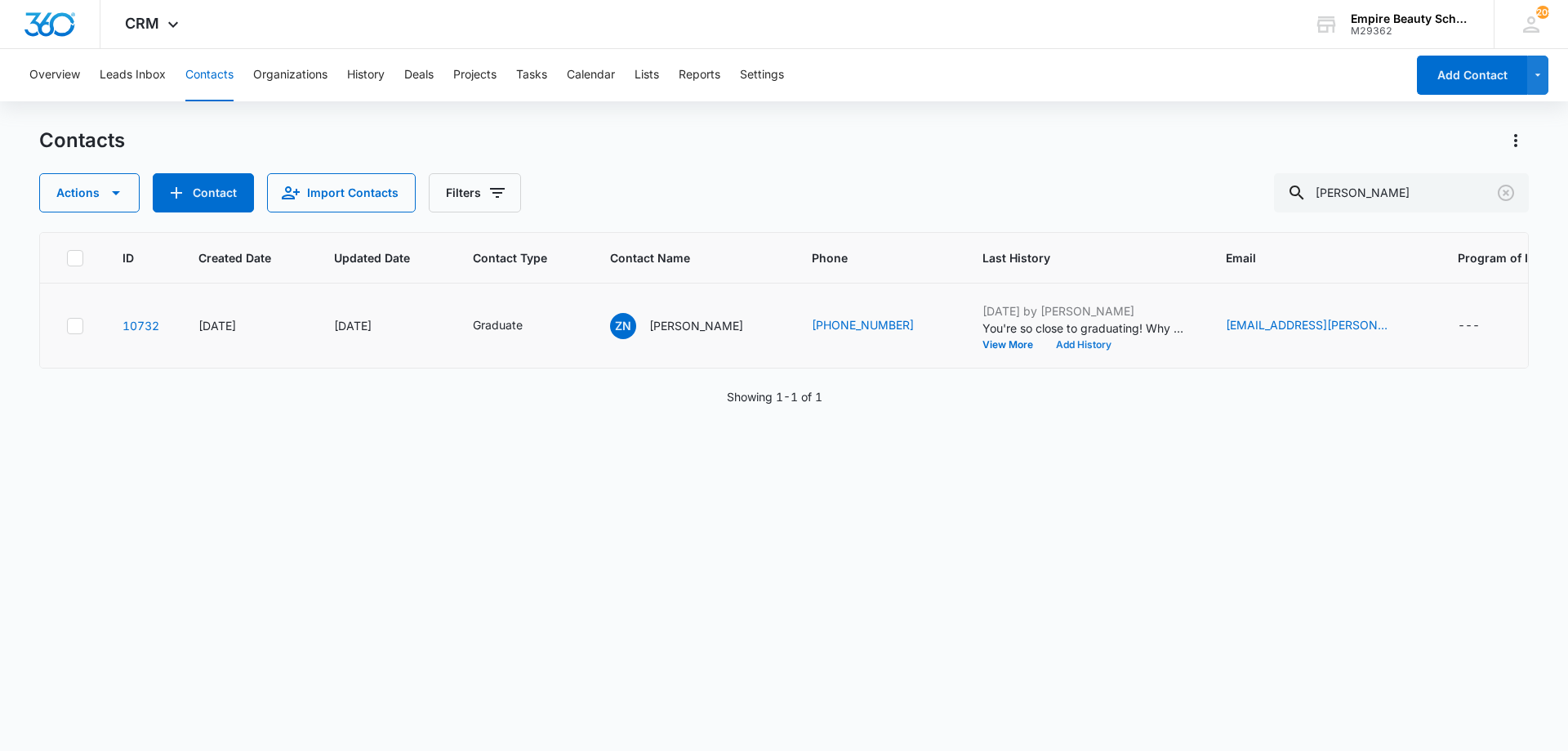
click at [1046, 346] on button "Add History" at bounding box center [1084, 344] width 78 height 10
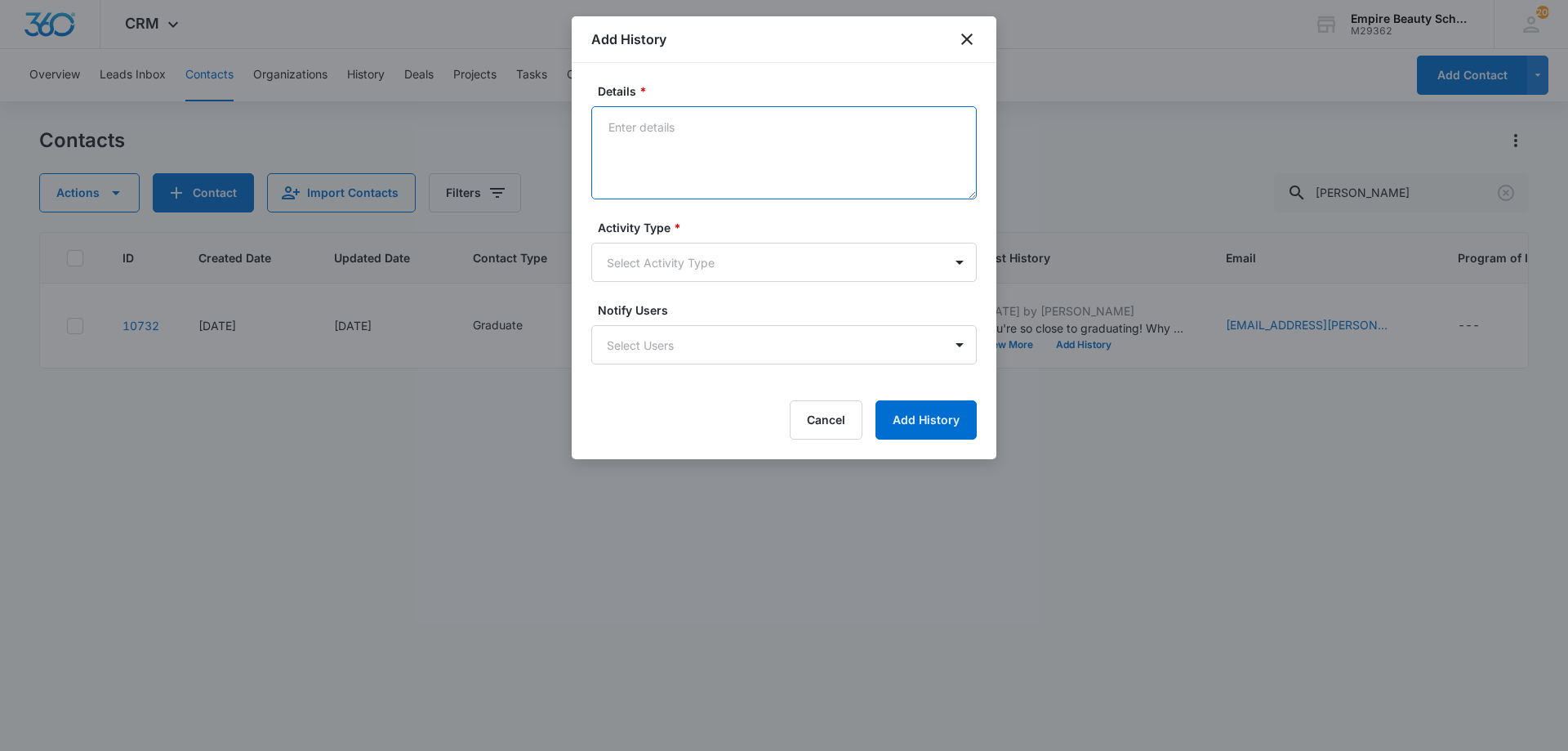
click at [728, 165] on textarea "Details *" at bounding box center [784, 153] width 386 height 94
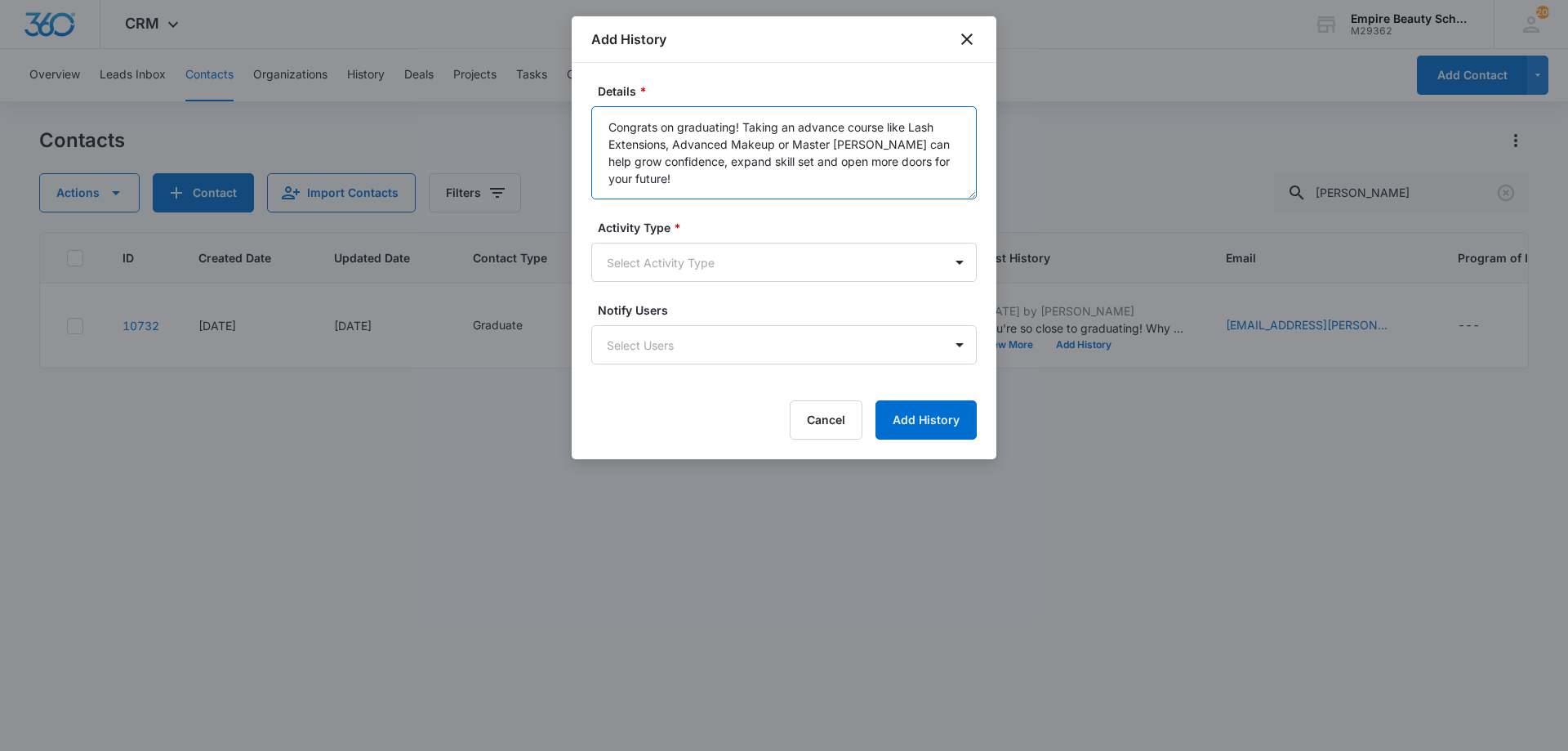
click at [670, 187] on textarea "Congrats on graduating! Taking an advance course like Lash Extensions, Advanced…" at bounding box center [784, 153] width 386 height 94
drag, startPoint x: 690, startPoint y: 163, endPoint x: 524, endPoint y: 94, distance: 179.8
click at [524, 94] on body "CRM Apps Forms CRM Email Shop Payments POS Files Brand Settings AI Assistant Em…" at bounding box center [784, 375] width 1568 height 751
type textarea "Congrats on graduating! Taking an advance course like Lash Extensions, Advanced…"
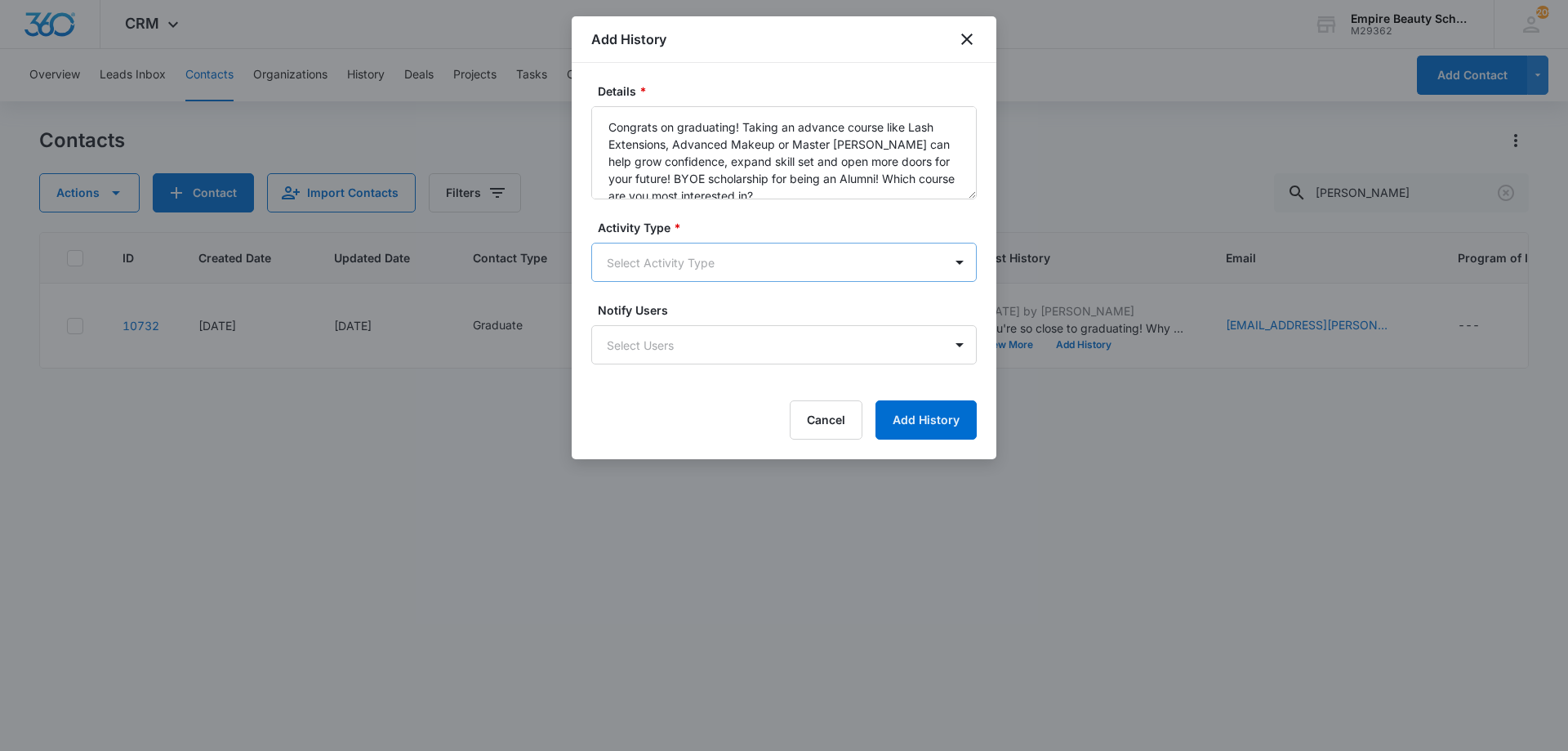
click at [657, 261] on body "CRM Apps Forms CRM Email Shop Payments POS Files Brand Settings AI Assistant Em…" at bounding box center [784, 375] width 1568 height 751
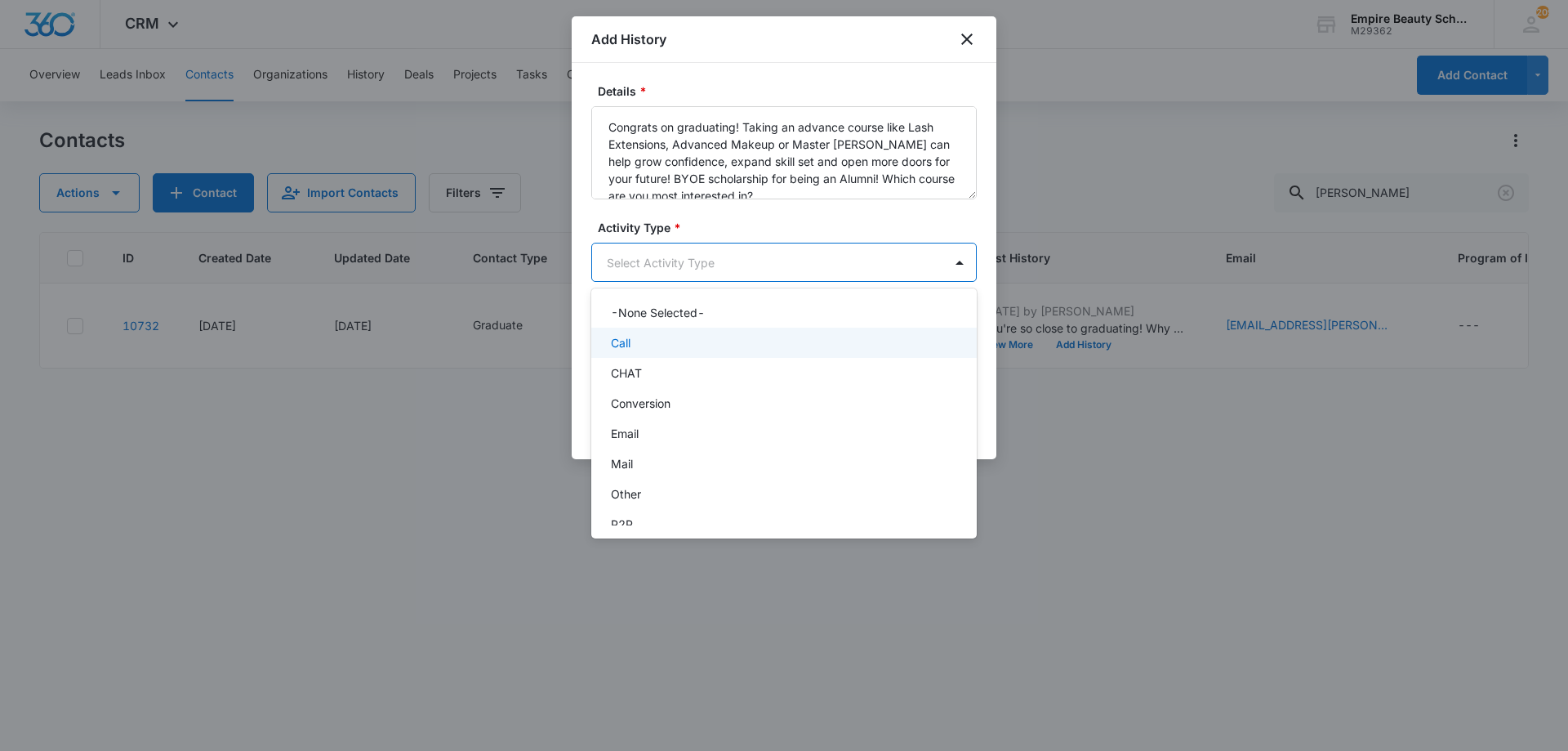
scroll to position [85, 0]
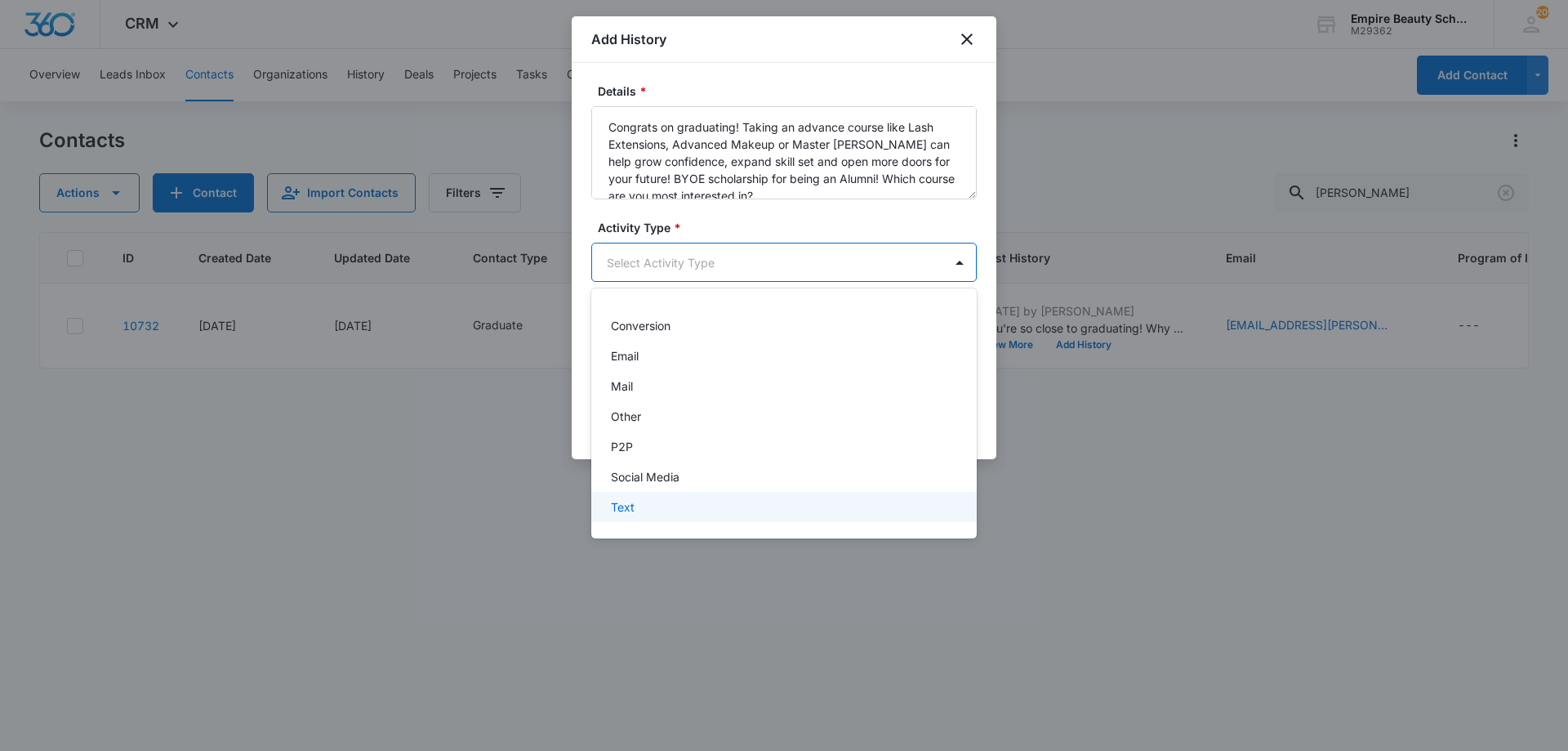
click at [619, 511] on p "Text" at bounding box center [622, 507] width 24 height 17
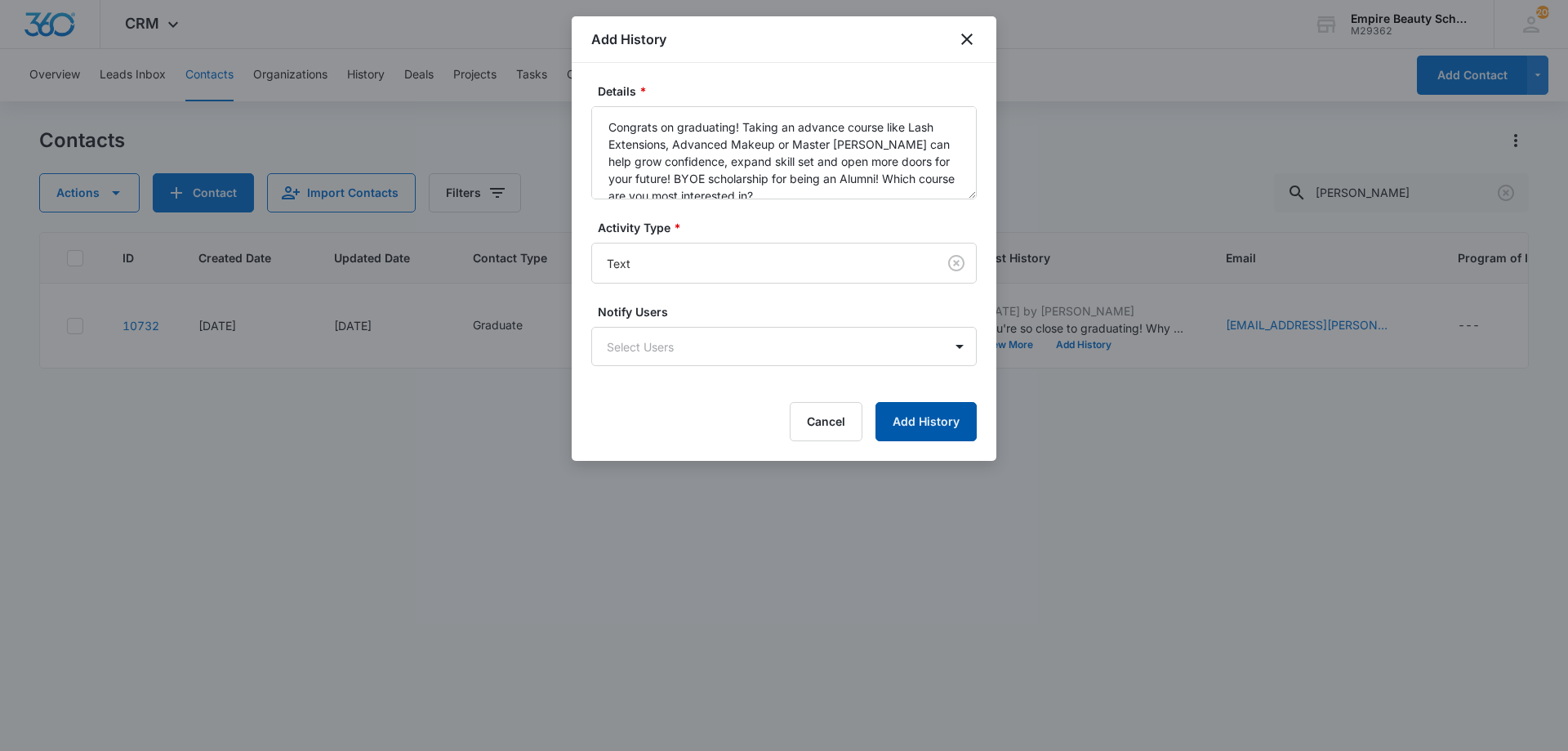
click at [916, 426] on button "Add History" at bounding box center [926, 421] width 101 height 39
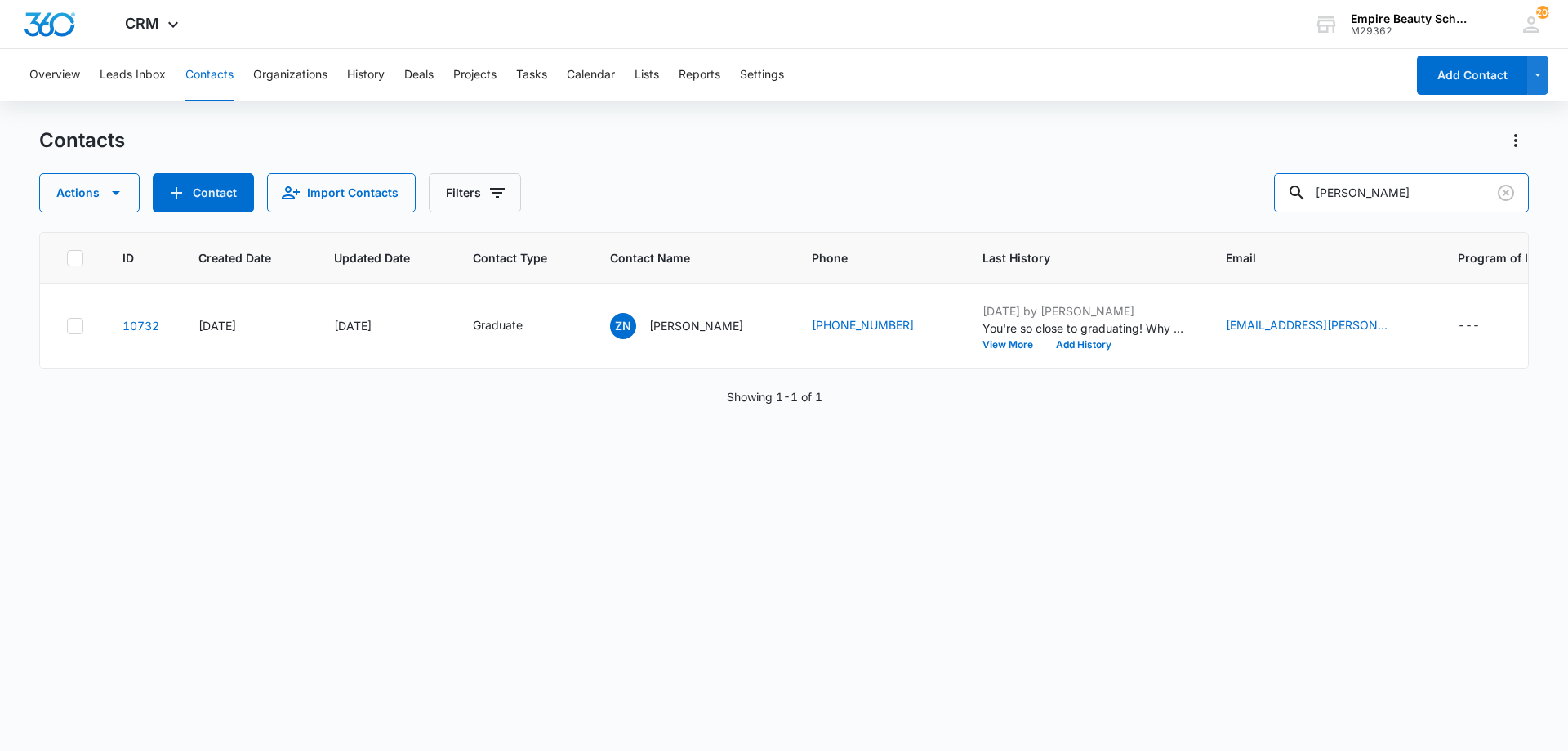
drag, startPoint x: 1403, startPoint y: 190, endPoint x: 1122, endPoint y: 178, distance: 281.3
click at [1122, 178] on div "Actions Contact Import Contacts Filters zoe nault" at bounding box center [784, 192] width 1490 height 39
type input "m"
type input "schof"
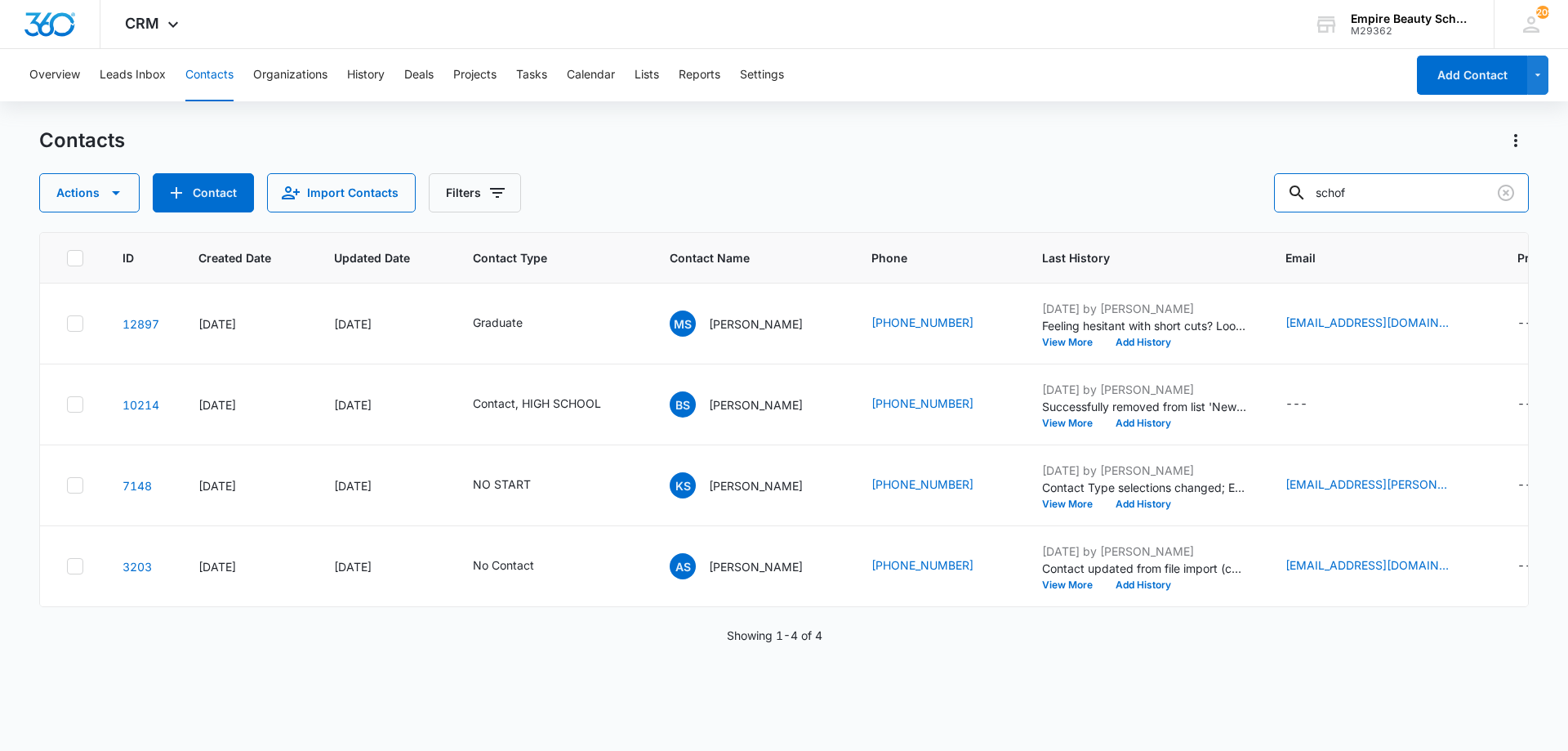
drag, startPoint x: 1394, startPoint y: 191, endPoint x: 953, endPoint y: 204, distance: 441.2
click at [980, 206] on div "Actions Contact Import Contacts Filters schof" at bounding box center [784, 192] width 1490 height 39
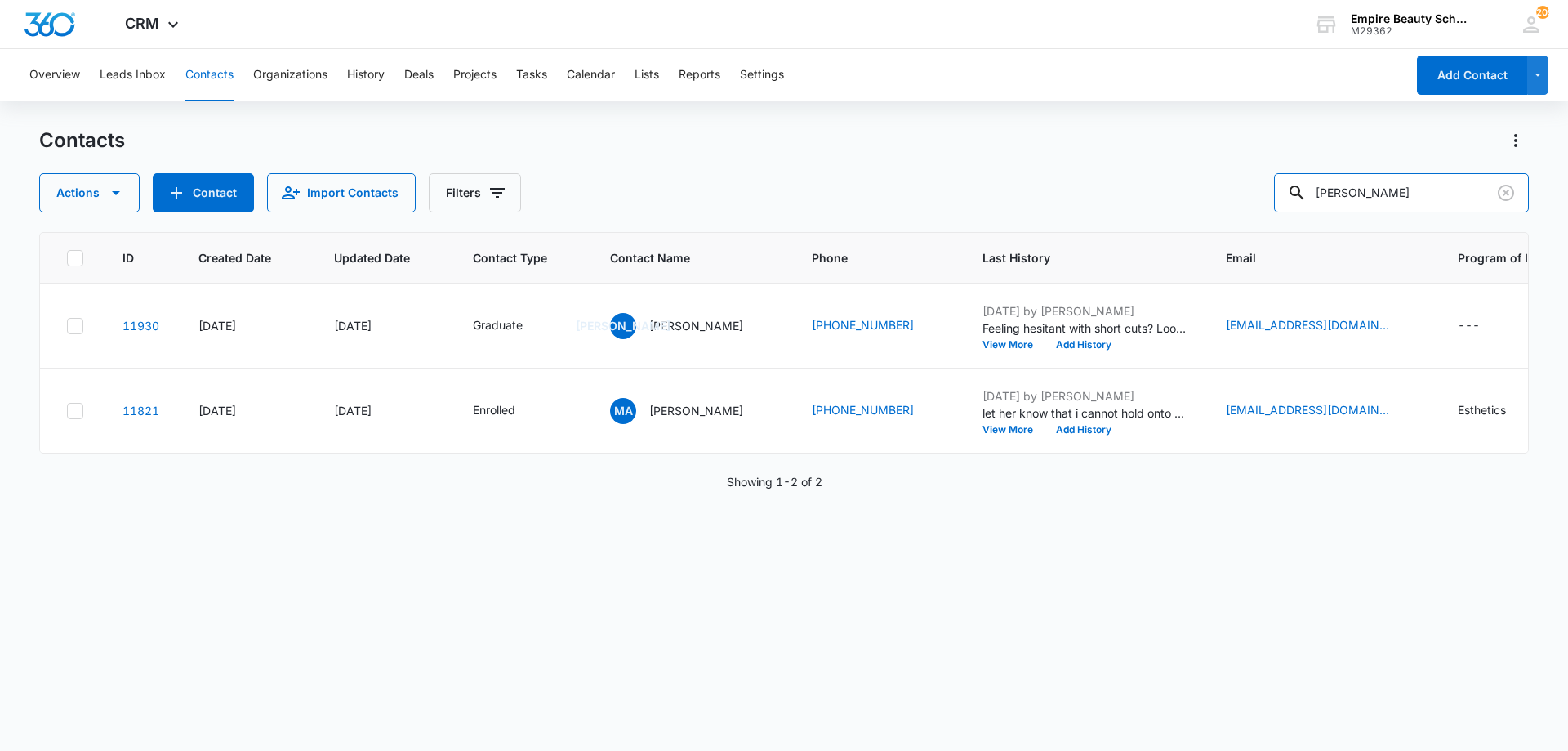
drag, startPoint x: 1380, startPoint y: 206, endPoint x: 1049, endPoint y: 219, distance: 331.3
click at [1049, 219] on div "Contacts Actions Contact Import Contacts Filters audette ID Created Date Update…" at bounding box center [784, 438] width 1490 height 621
type input "tavehi"
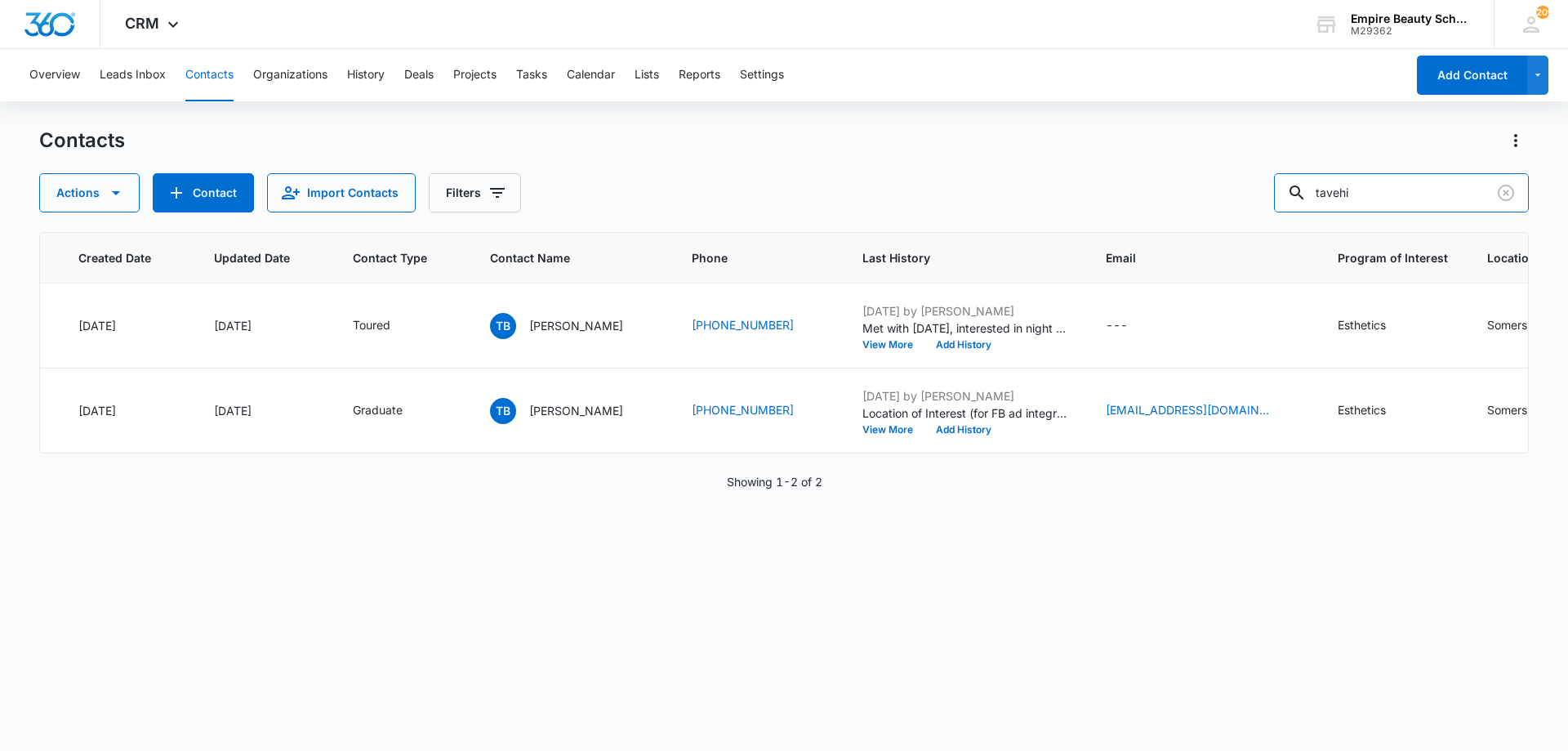
scroll to position [0, 176]
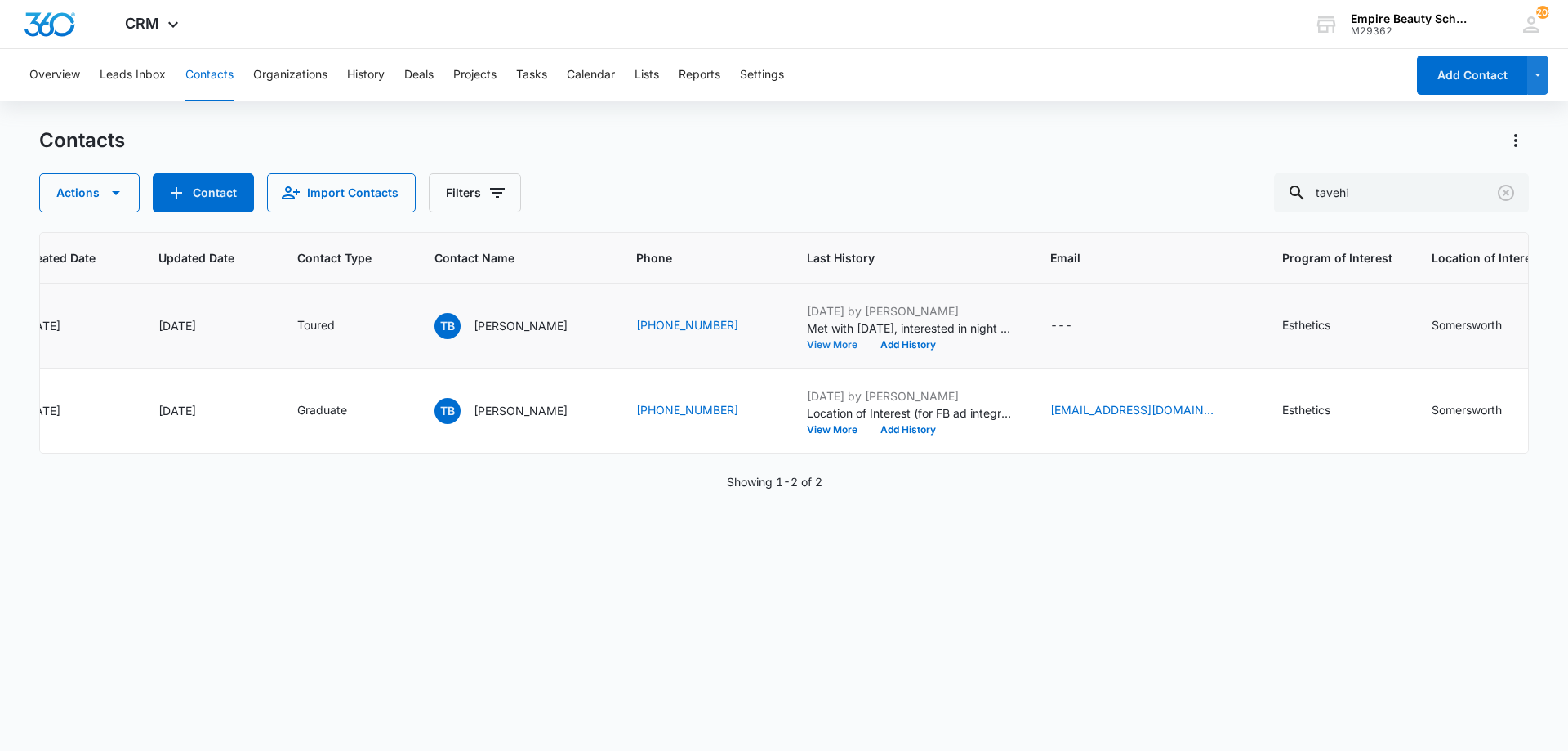
click at [829, 346] on button "View More" at bounding box center [838, 344] width 62 height 10
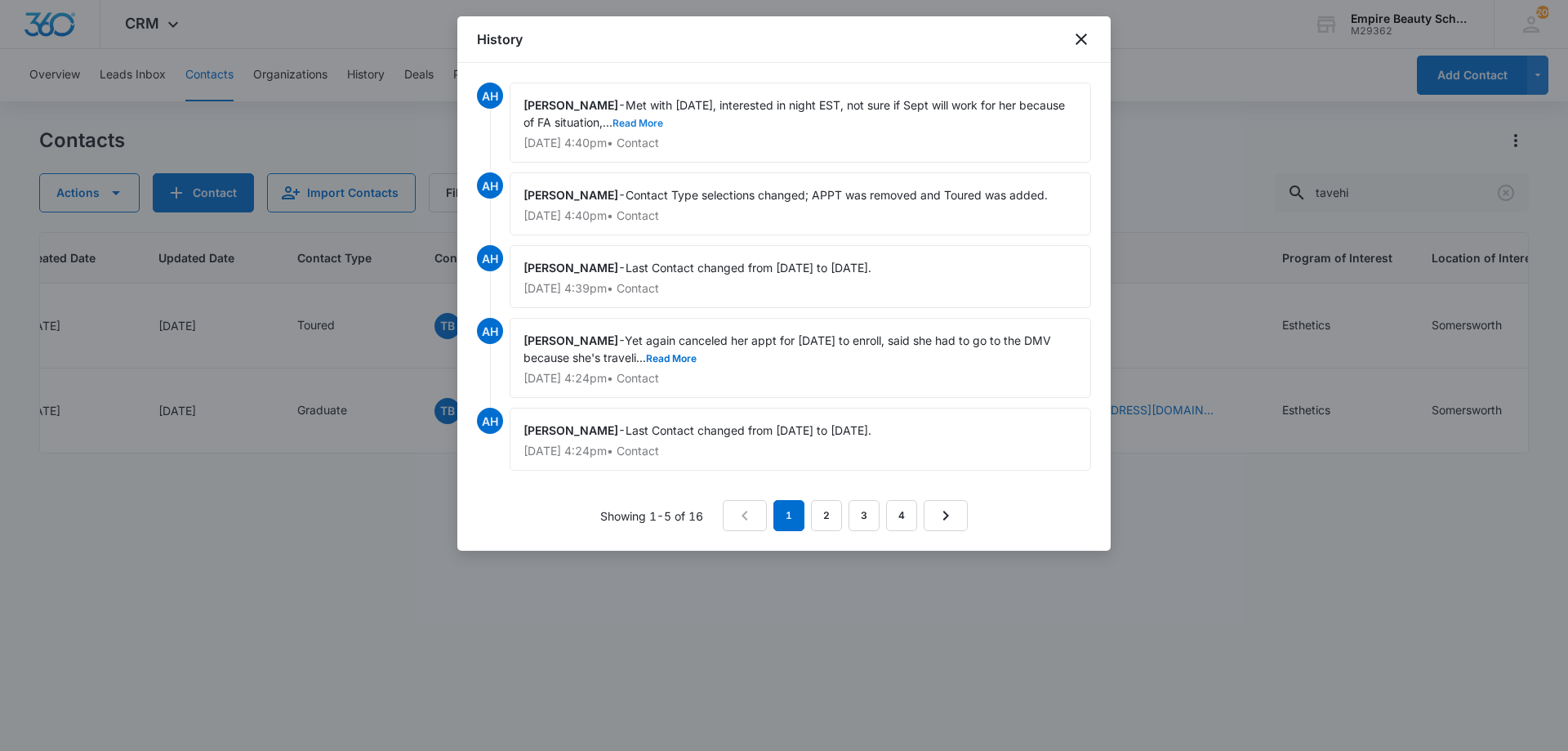
click at [623, 124] on button "Read More" at bounding box center [638, 123] width 51 height 10
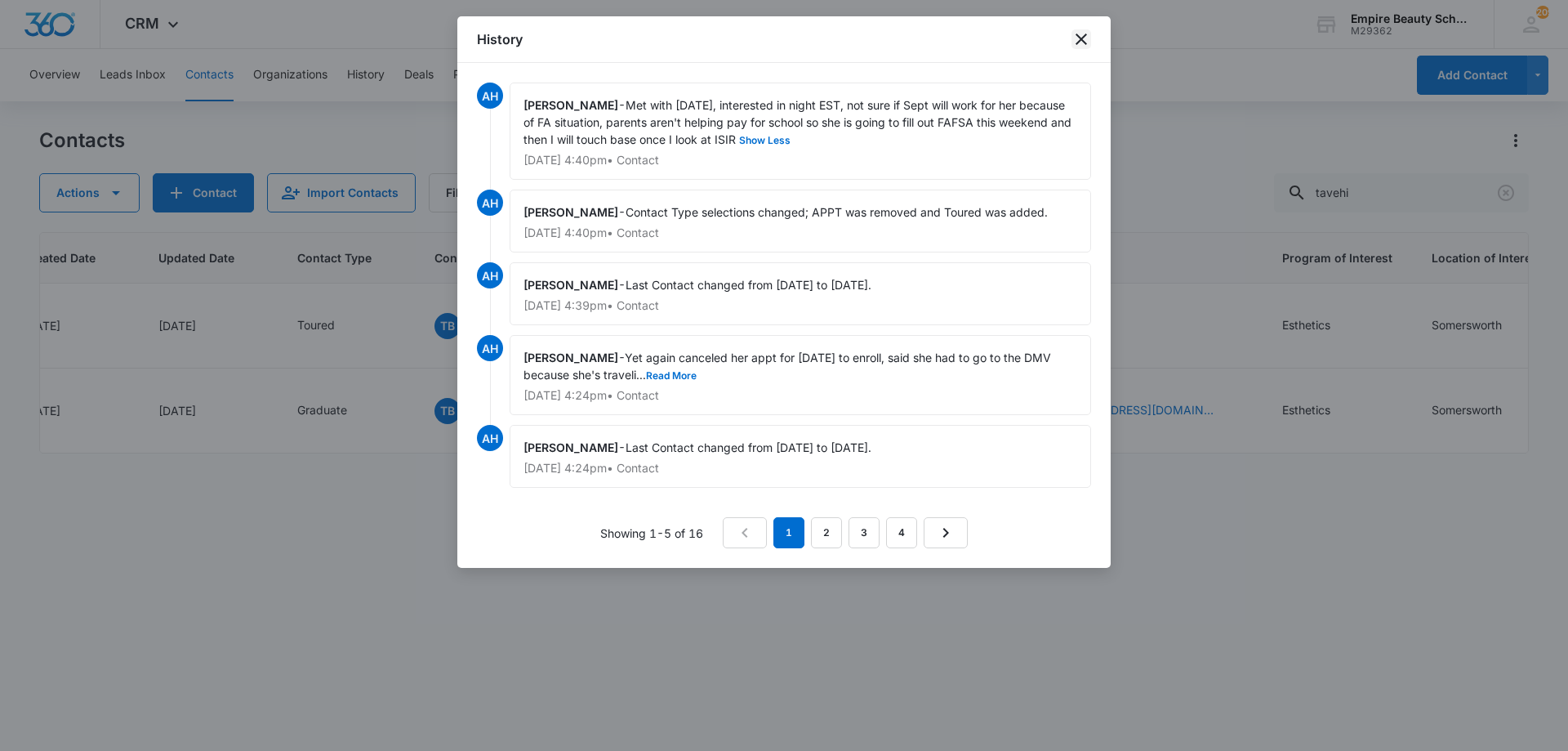
click at [1087, 41] on icon "close" at bounding box center [1081, 39] width 20 height 20
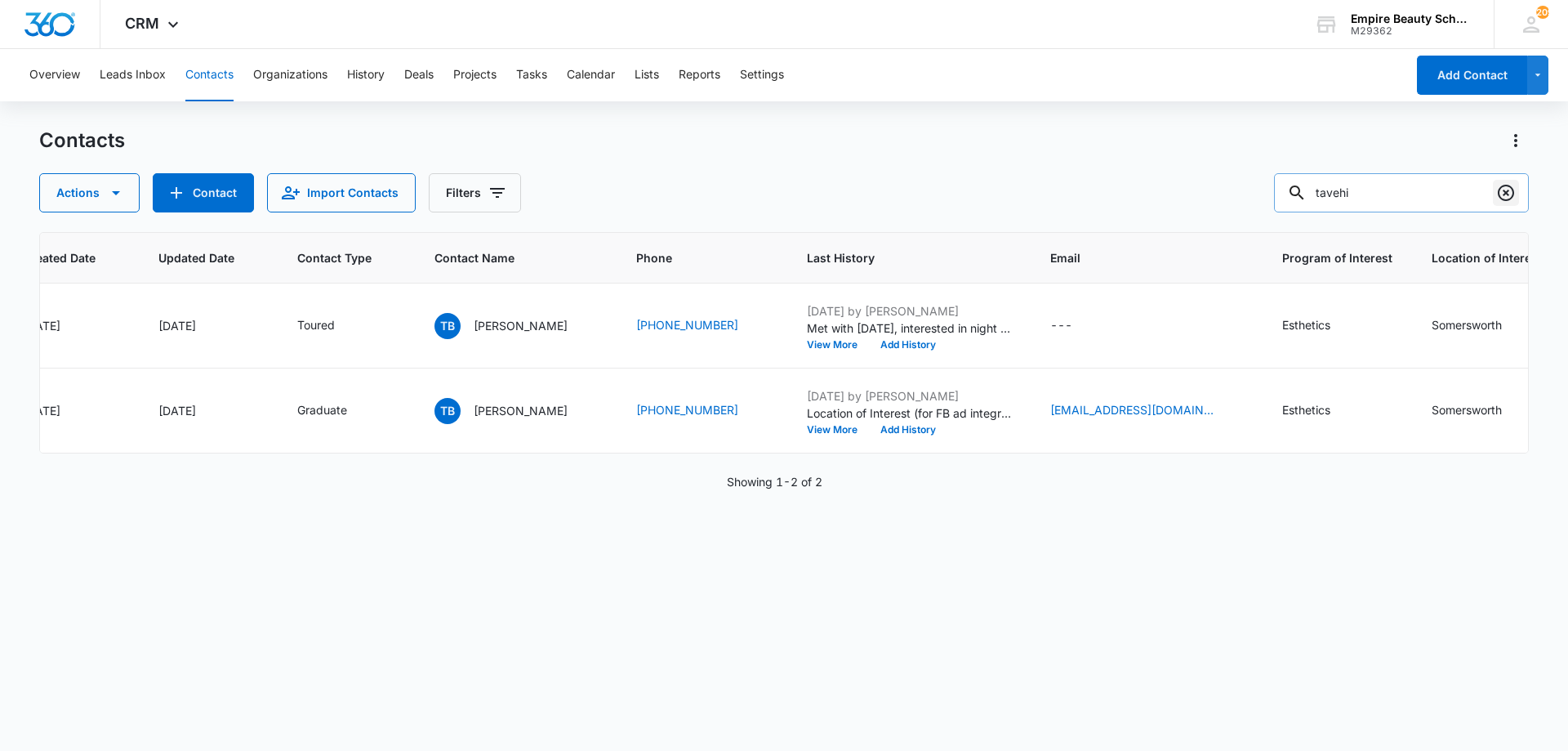
click at [1512, 191] on icon "Clear" at bounding box center [1506, 193] width 20 height 20
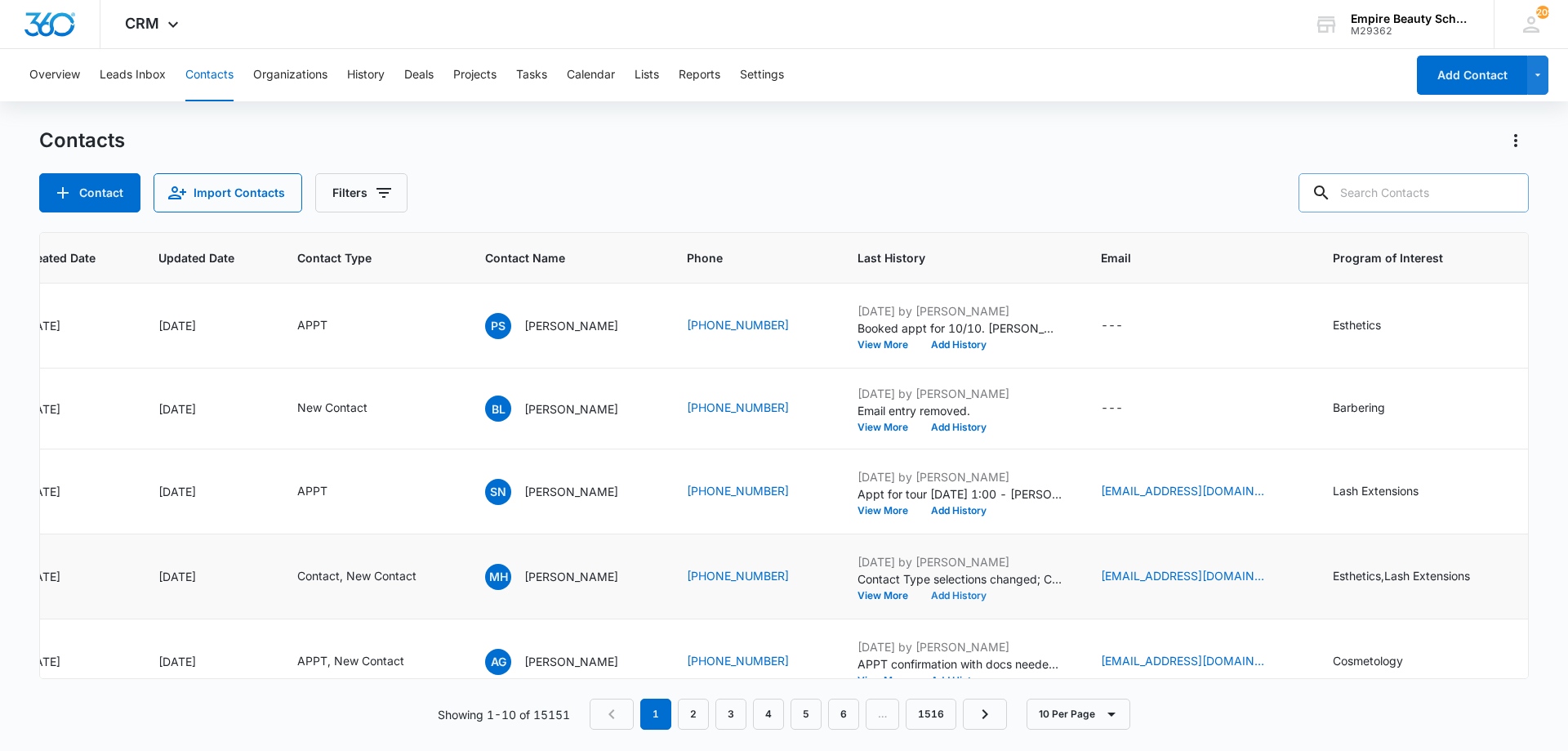
click at [937, 594] on button "Add History" at bounding box center [959, 595] width 78 height 10
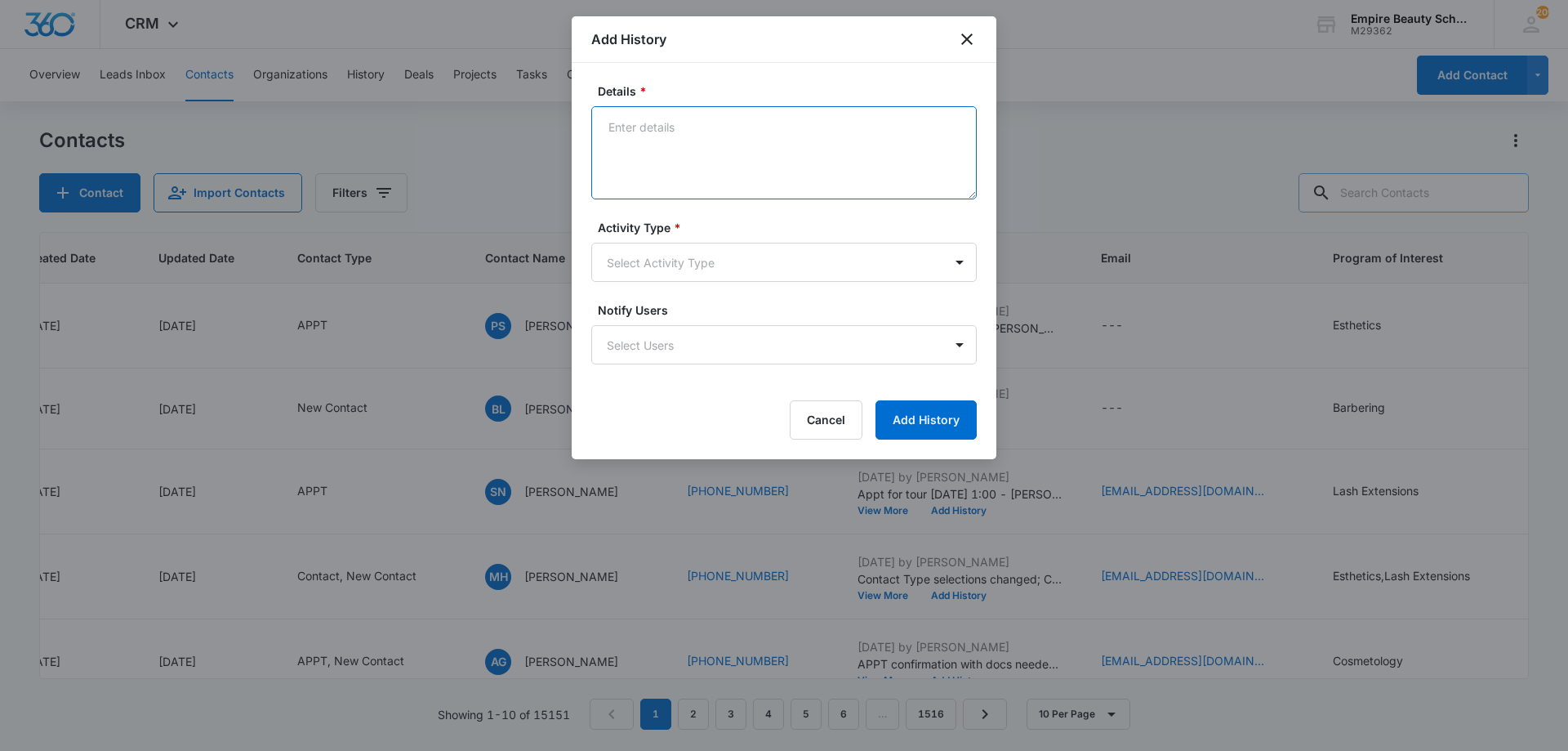
paste textarea "Hello Jess, this is something that I am just looking into, I started a cosmetol…"
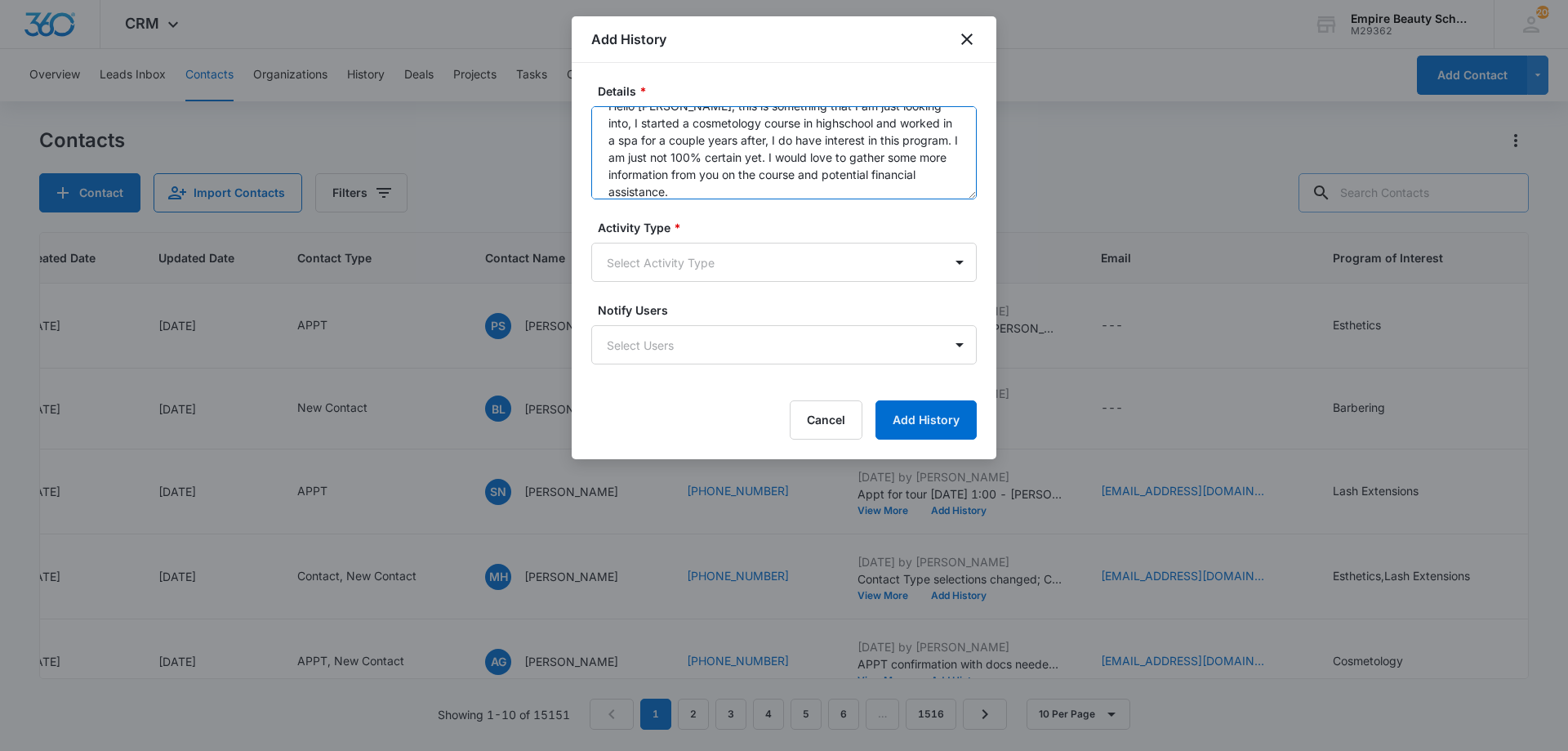
scroll to position [0, 0]
drag, startPoint x: 610, startPoint y: 143, endPoint x: 613, endPoint y: 135, distance: 8.5
click at [613, 135] on textarea "Hello Jess, this is something that I am just looking into, I started a cosmetol…" at bounding box center [784, 153] width 386 height 94
click at [615, 151] on textarea "Hello Jess, this is something that I am just looking into, I started a cosmetol…" at bounding box center [784, 153] width 386 height 94
drag, startPoint x: 613, startPoint y: 144, endPoint x: 598, endPoint y: 108, distance: 39.0
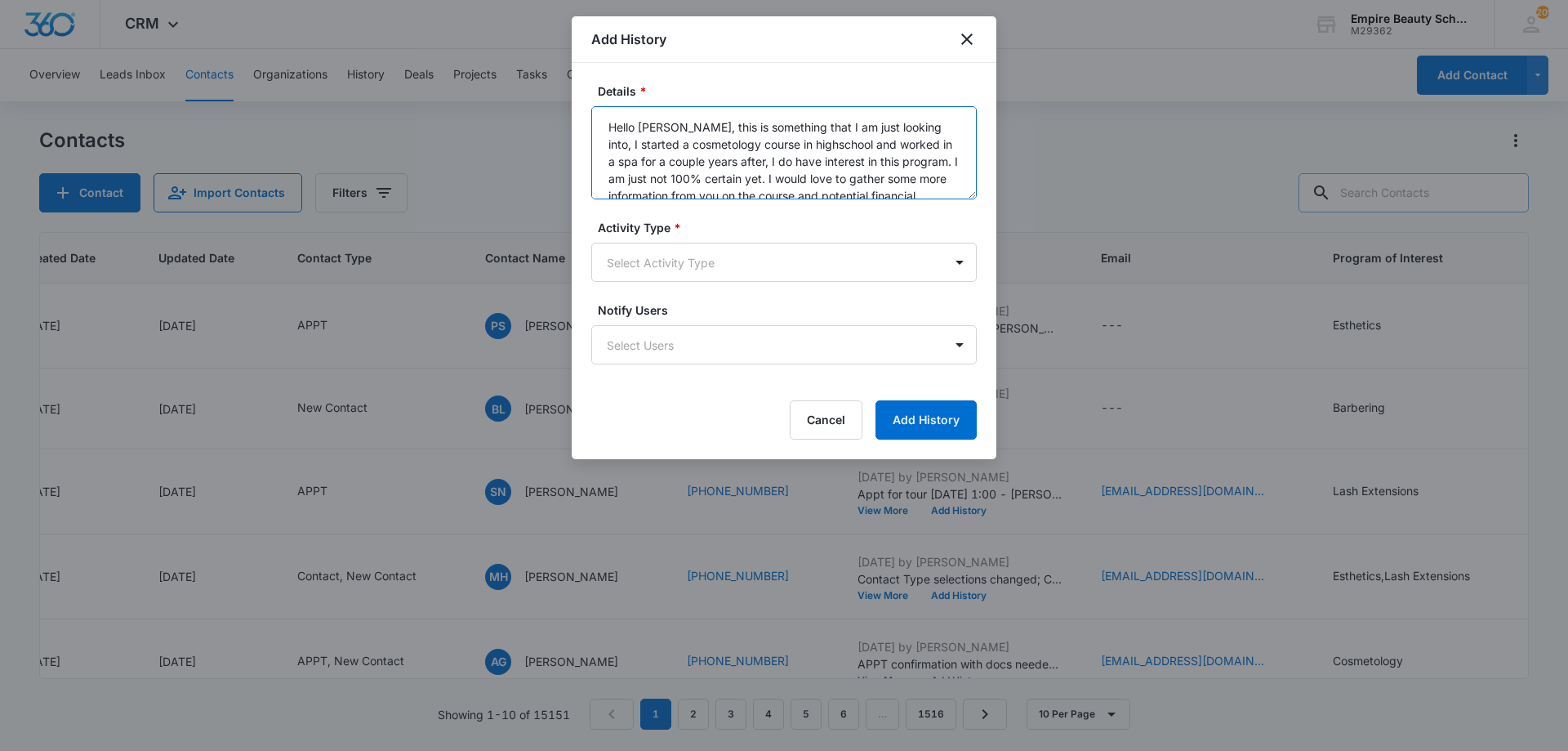
click at [598, 108] on textarea "Hello Jess, this is something that I am just looking into, I started a cosmetol…" at bounding box center [784, 153] width 386 height 94
drag, startPoint x: 949, startPoint y: 144, endPoint x: 756, endPoint y: 144, distance: 193.0
click at [756, 144] on textarea "Started a cosmetology course in highschool and worked in a spa for a couple yea…" at bounding box center [784, 153] width 386 height 94
click at [797, 142] on textarea "Started a cosmetology course in highschool and worked in a spa for a couple yea…" at bounding box center [784, 153] width 386 height 94
drag, startPoint x: 786, startPoint y: 141, endPoint x: 738, endPoint y: 146, distance: 48.3
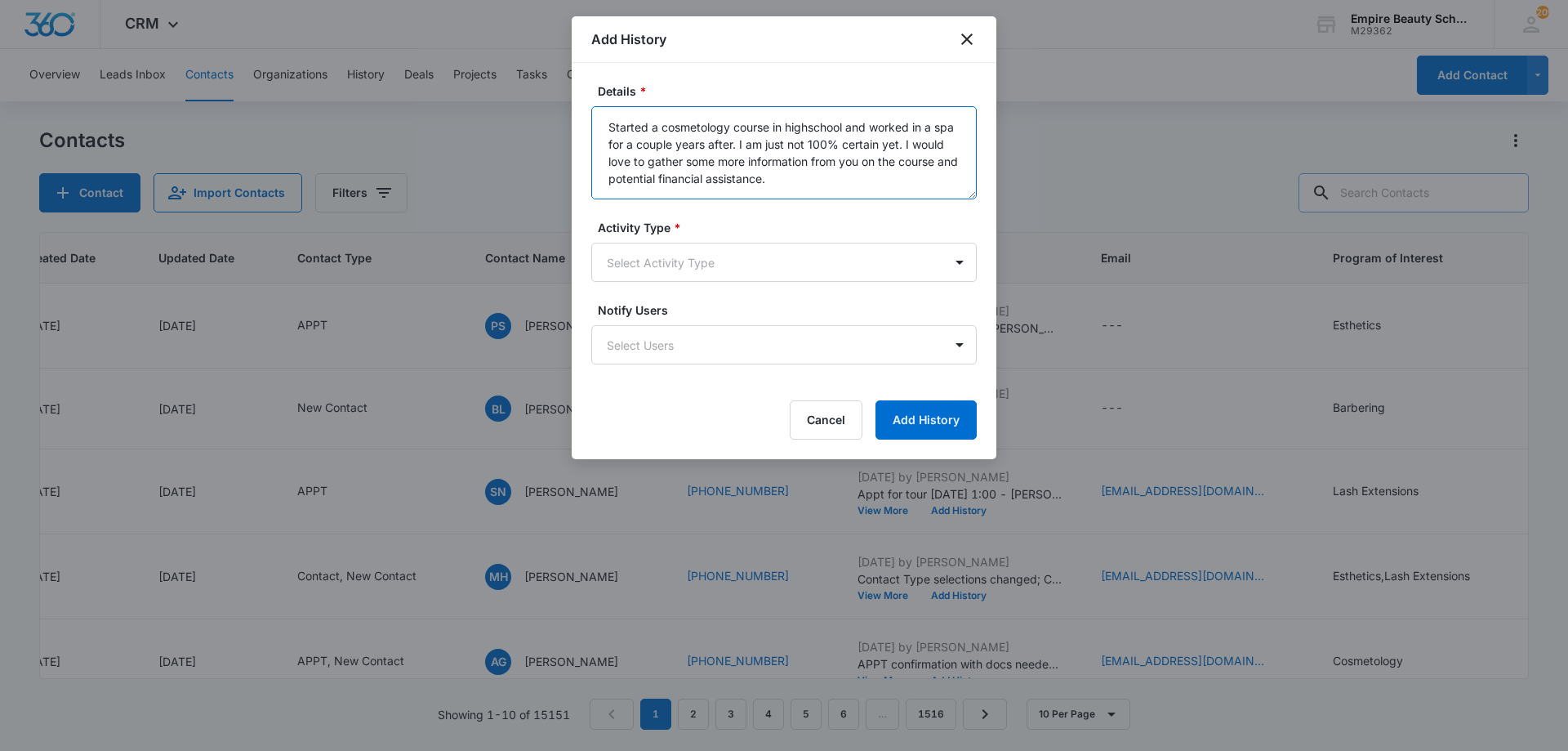
click at [738, 146] on textarea "Started a cosmetology course in highschool and worked in a spa for a couple yea…" at bounding box center [784, 153] width 386 height 94
drag, startPoint x: 645, startPoint y: 159, endPoint x: 914, endPoint y: 143, distance: 269.5
click at [914, 143] on textarea "Started a cosmetology course in highschool and worked in a spa for a couple yea…" at bounding box center [784, 153] width 386 height 94
drag, startPoint x: 832, startPoint y: 156, endPoint x: 877, endPoint y: 159, distance: 45.1
click at [877, 159] on textarea "Started a cosmetology course in highschool and worked in a spa for a couple yea…" at bounding box center [784, 153] width 386 height 94
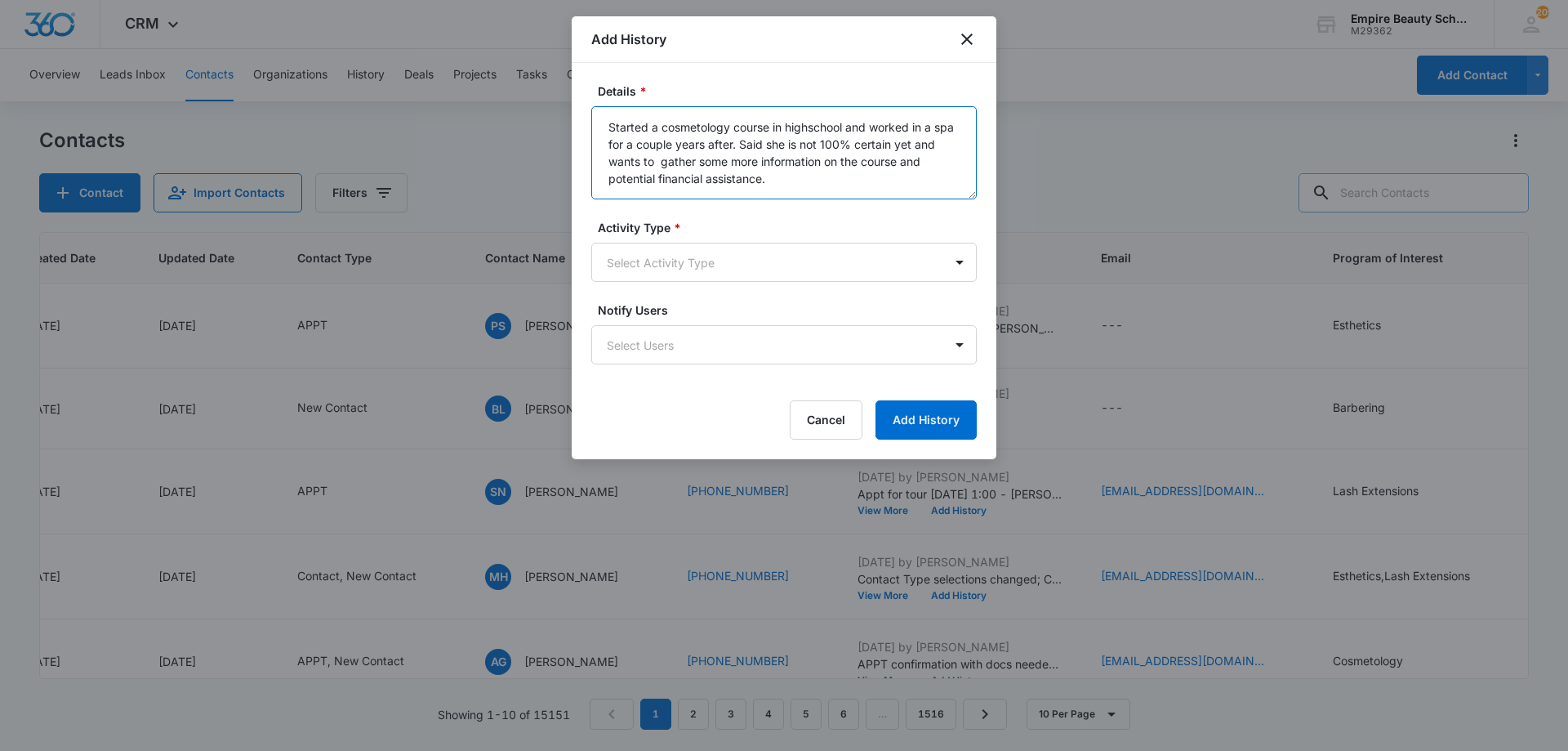
click at [821, 167] on textarea "Started a cosmetology course in highschool and worked in a spa for a couple yea…" at bounding box center [784, 153] width 386 height 94
click at [807, 122] on textarea "Started a cosmetology course in highschool and worked in a spa for a couple yea…" at bounding box center [784, 153] width 386 height 94
click at [790, 181] on textarea "Started a cosmetology course in high school and worked in a spa for a couple ye…" at bounding box center [784, 153] width 386 height 94
type textarea "Started a cosmetology course in high school and worked in a spa for a couple ye…"
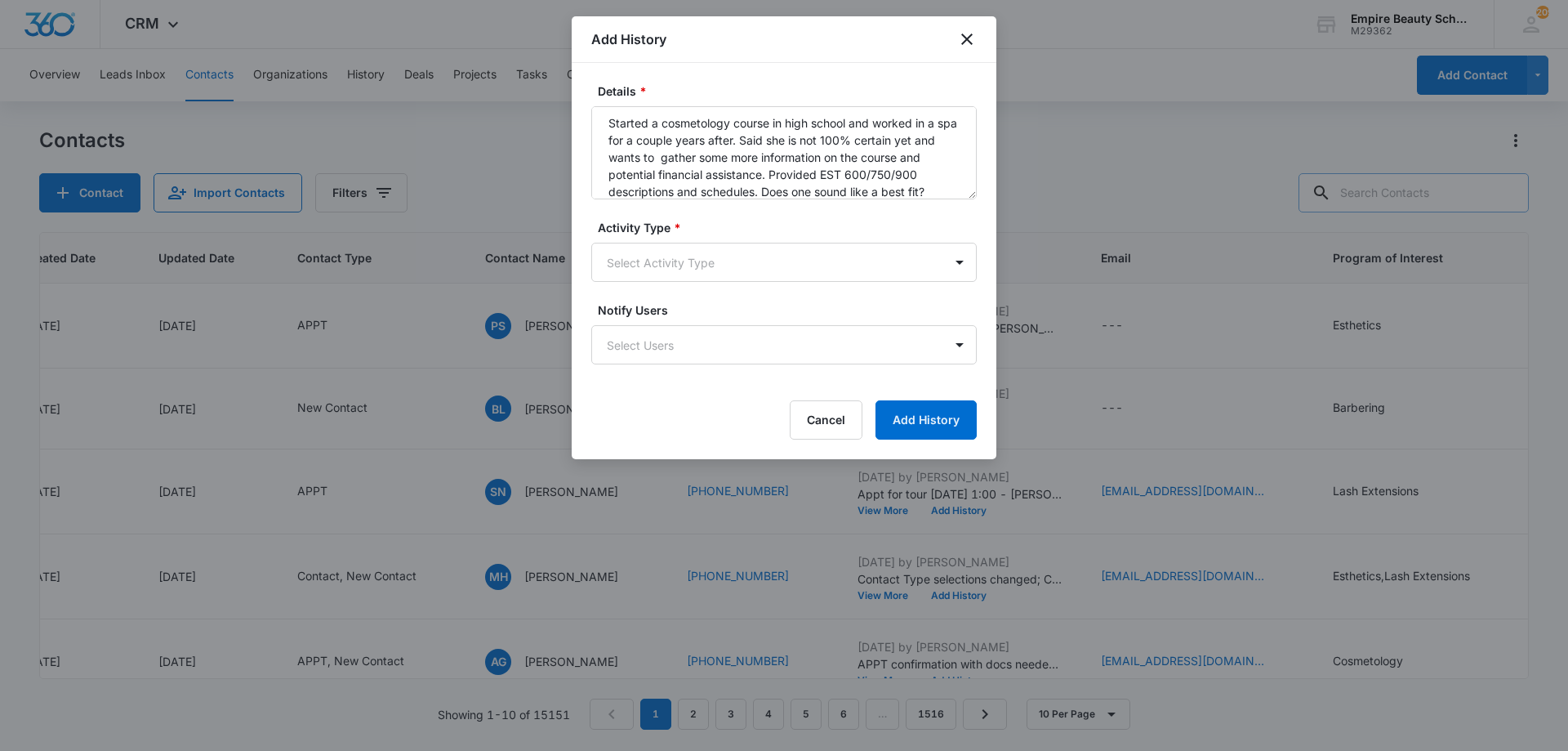
click at [771, 285] on form "Details * Started a cosmetology course in high school and worked in a spa for a…" at bounding box center [784, 261] width 386 height 357
click at [773, 274] on body "CRM Apps Forms CRM Email Shop Payments POS Files Brand Settings AI Assistant Em…" at bounding box center [784, 375] width 1568 height 751
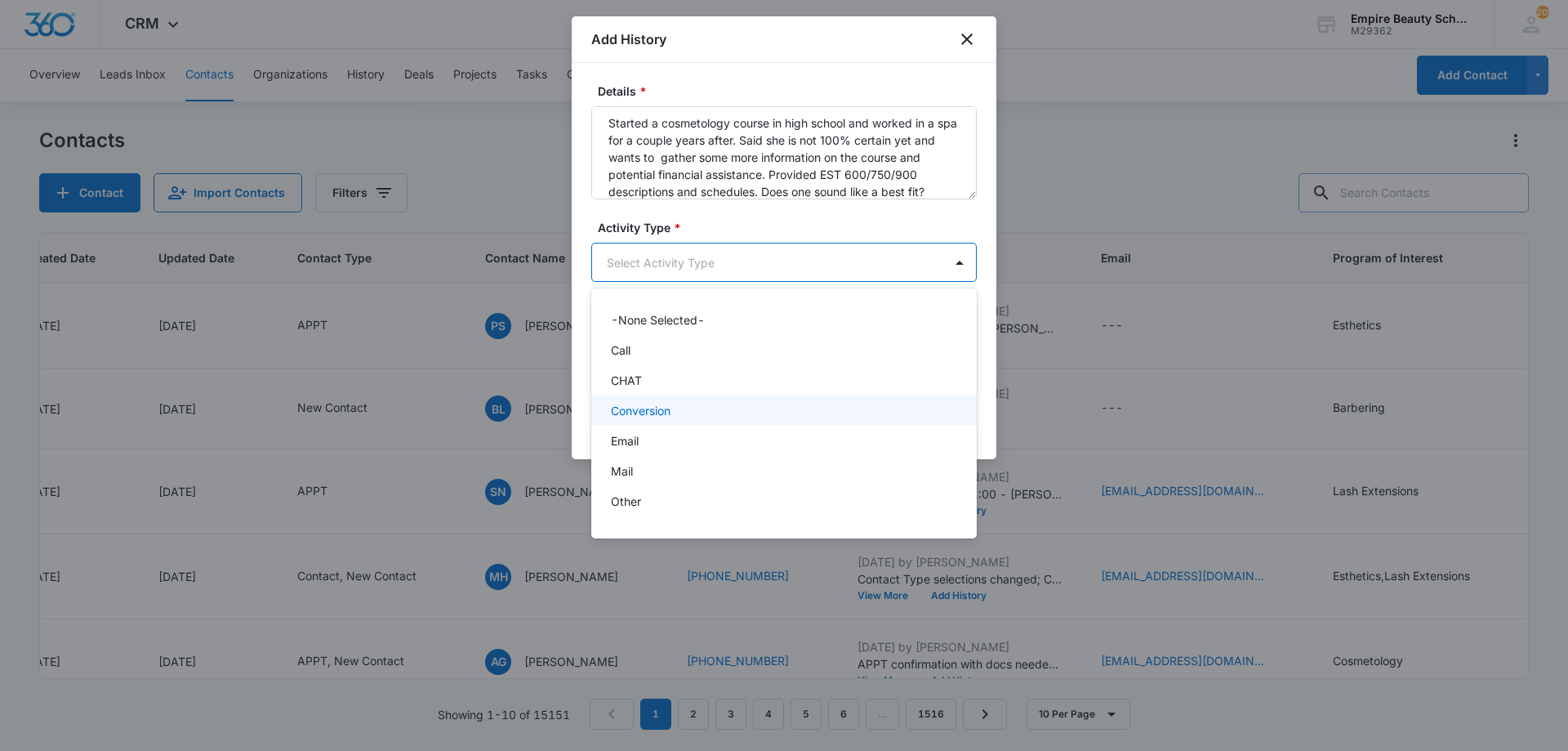
scroll to position [85, 0]
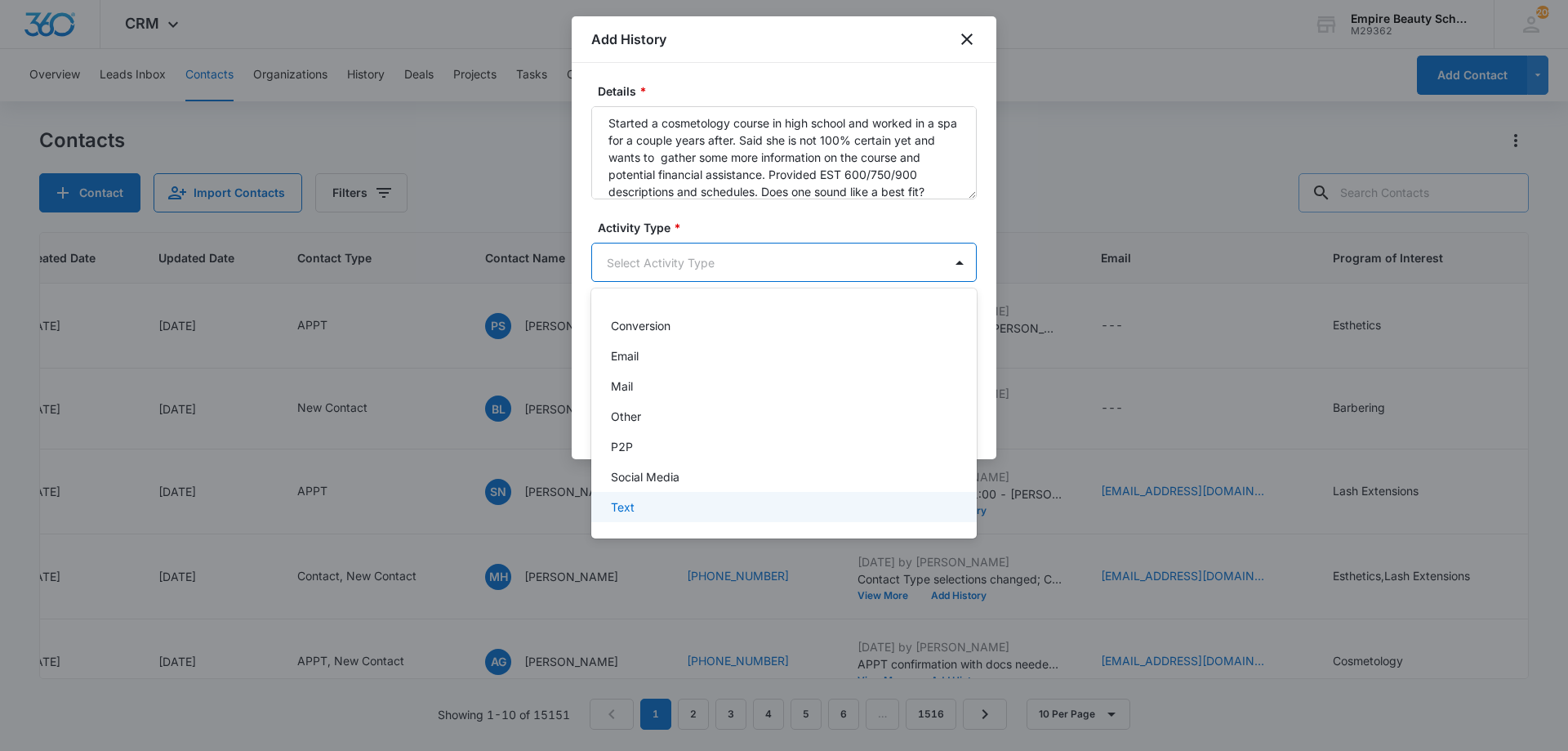
click at [686, 507] on div "Text" at bounding box center [782, 507] width 343 height 17
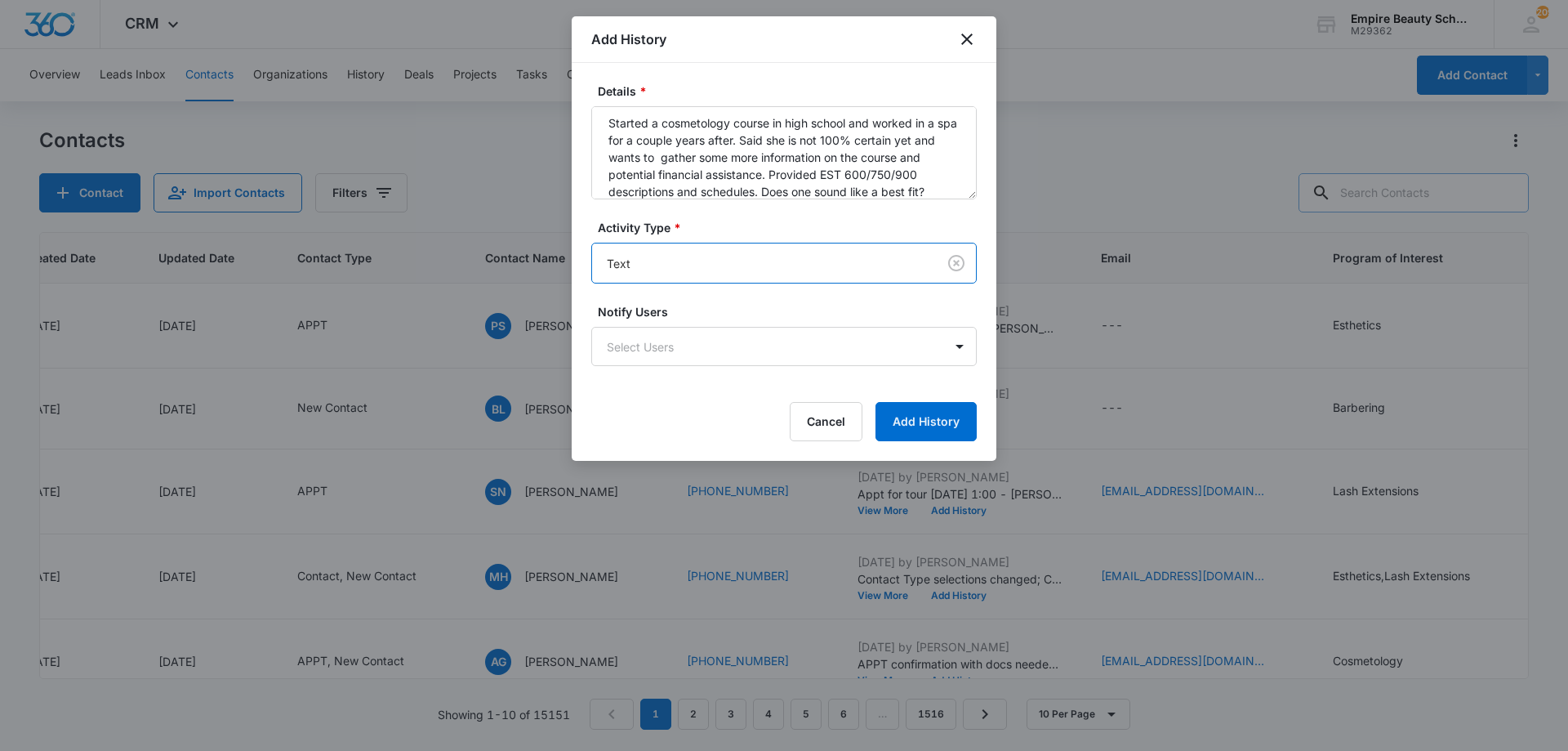
click at [755, 283] on form "Details * Started a cosmetology course in high school and worked in a spa for a…" at bounding box center [784, 261] width 386 height 359
click at [753, 272] on body "CRM Apps Forms CRM Email Shop Payments POS Files Brand Settings AI Assistant Em…" at bounding box center [784, 375] width 1568 height 751
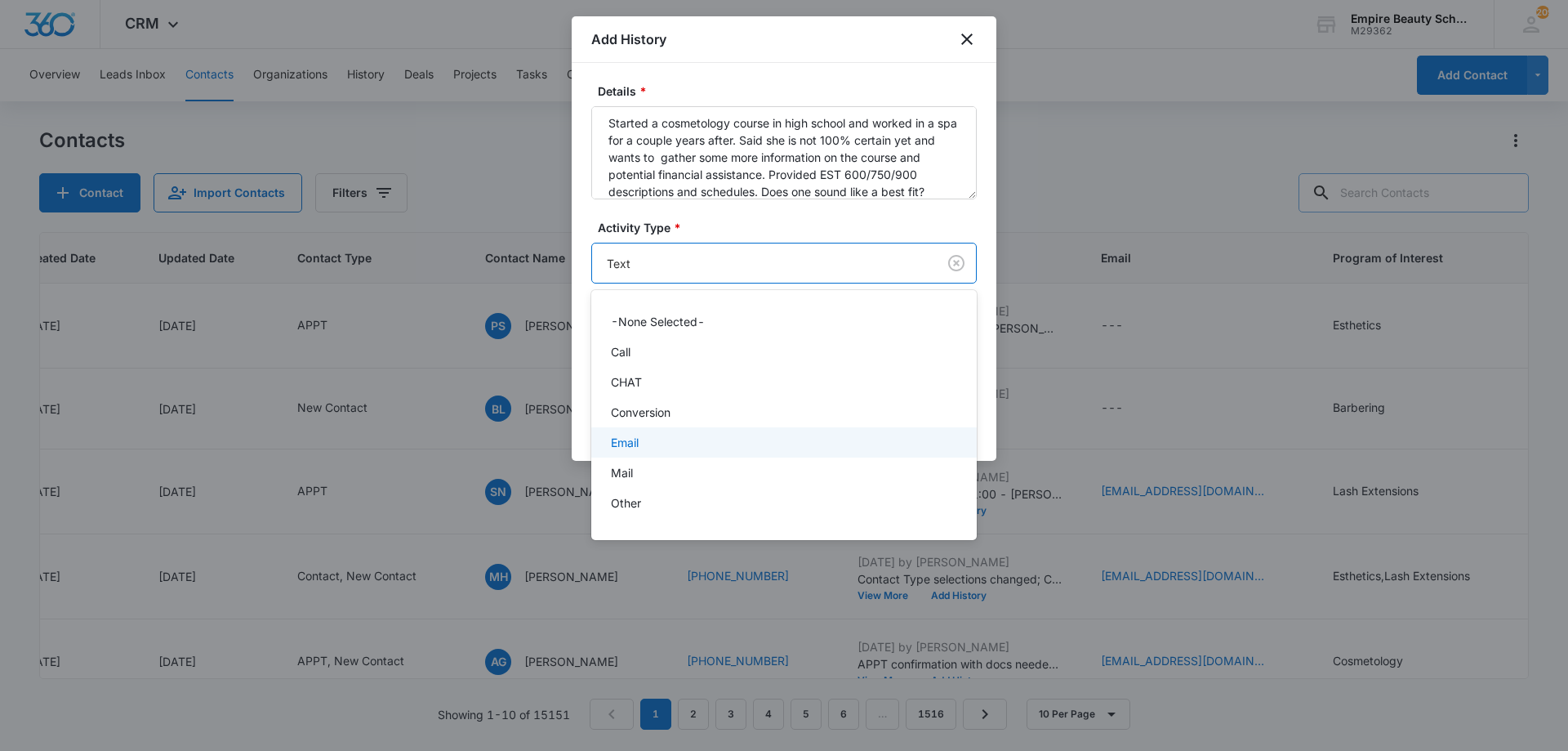
click at [666, 442] on div "Email" at bounding box center [782, 442] width 343 height 17
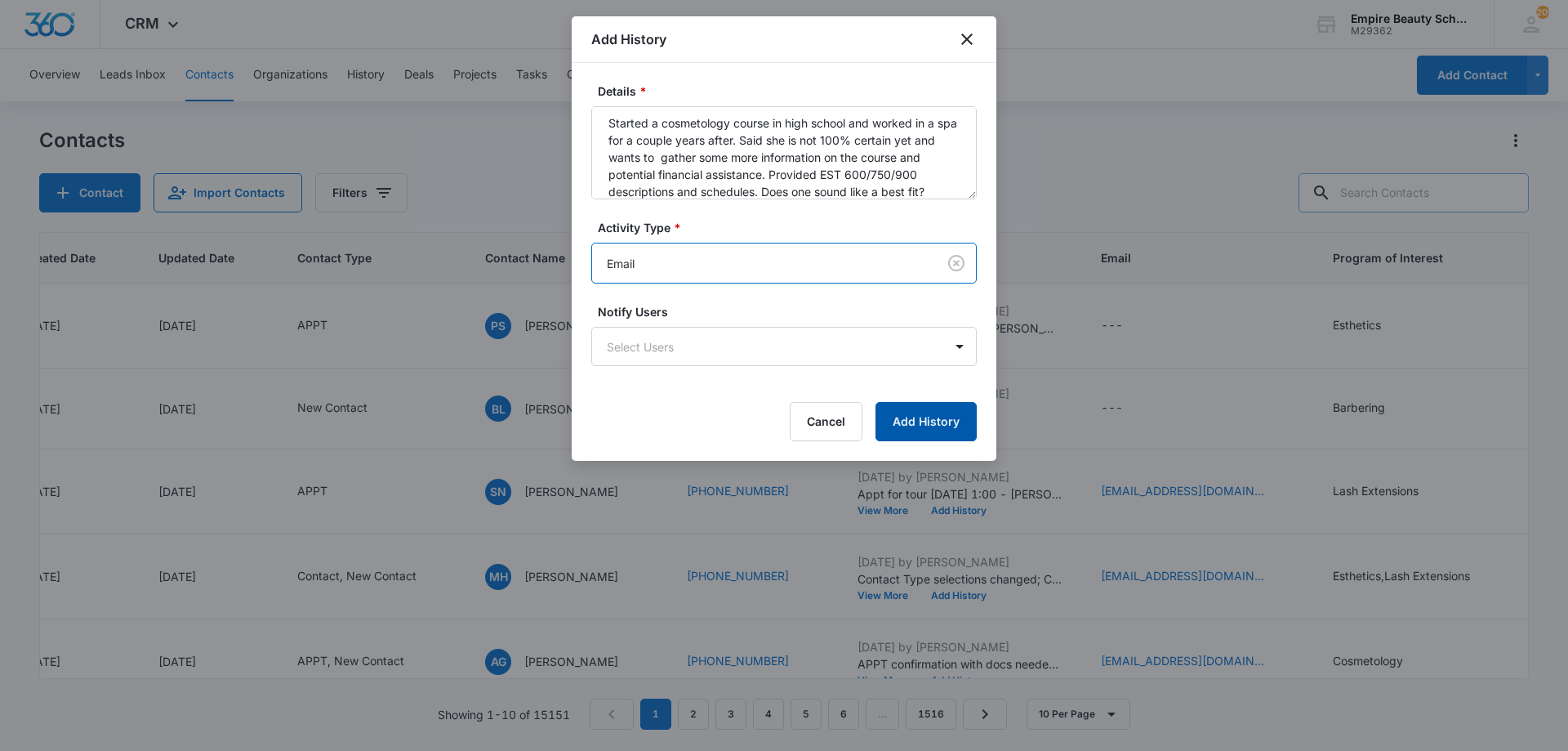
click at [948, 422] on button "Add History" at bounding box center [926, 421] width 101 height 39
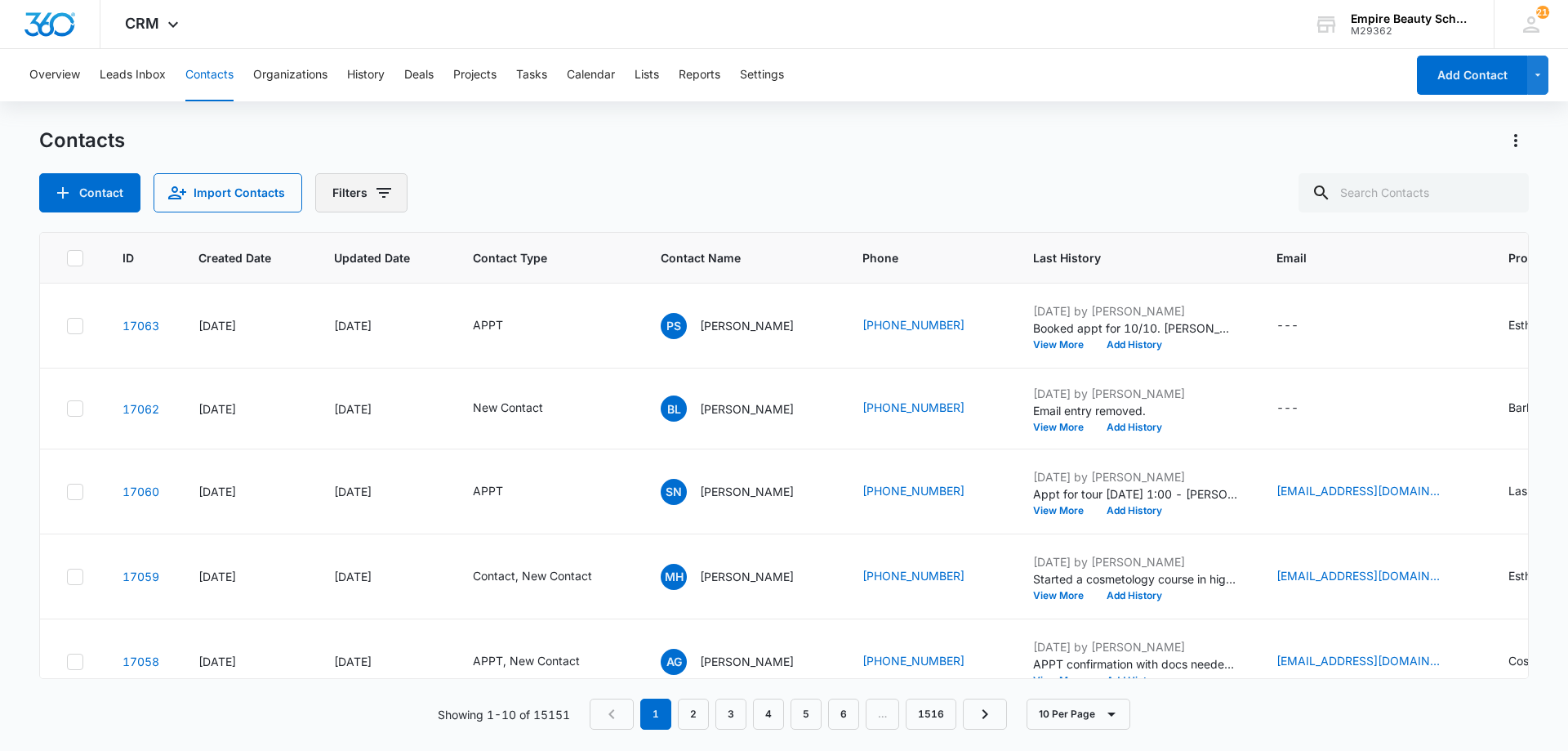
click at [380, 201] on icon "Filters" at bounding box center [384, 193] width 20 height 20
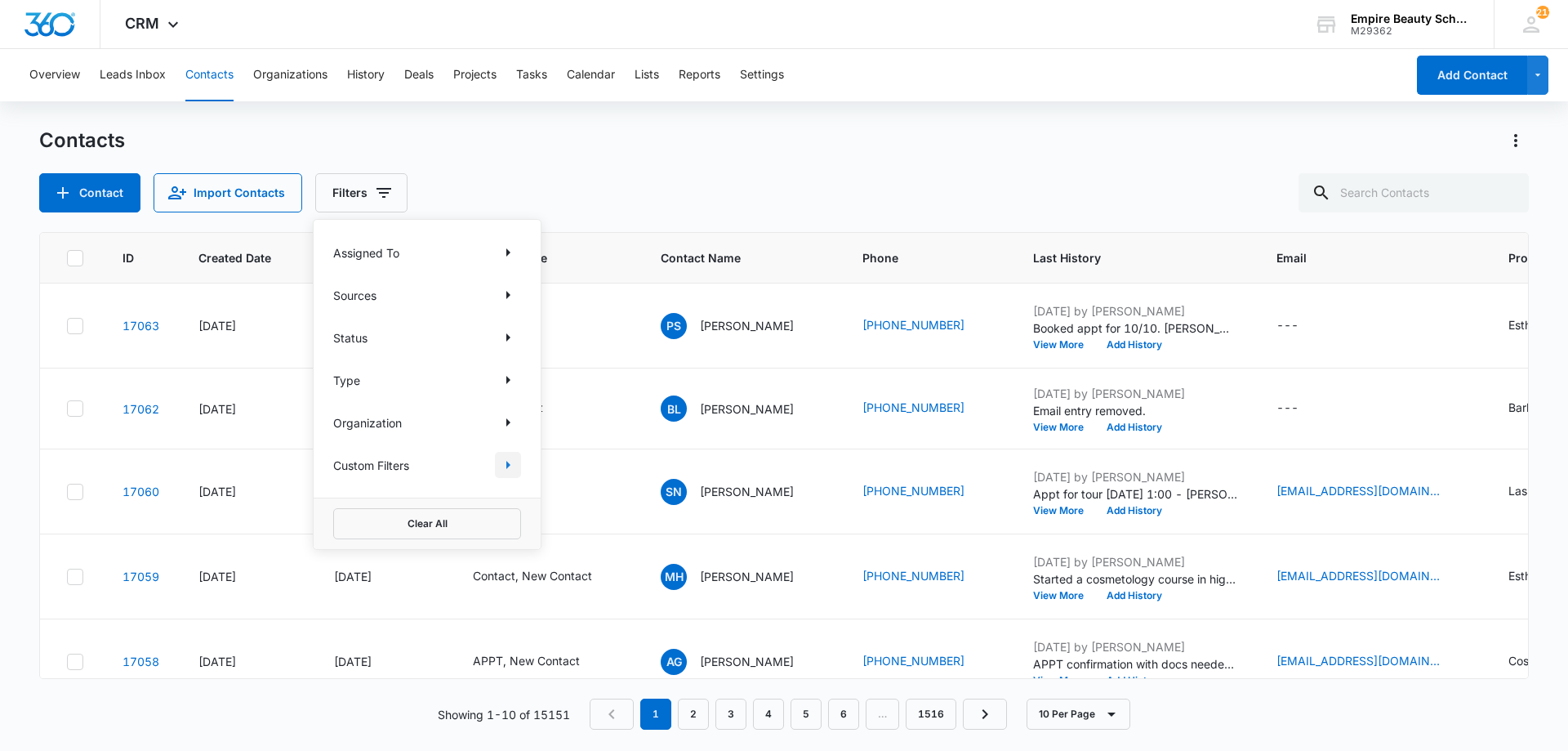
click at [504, 462] on icon "Show Custom Filters filters" at bounding box center [508, 465] width 20 height 20
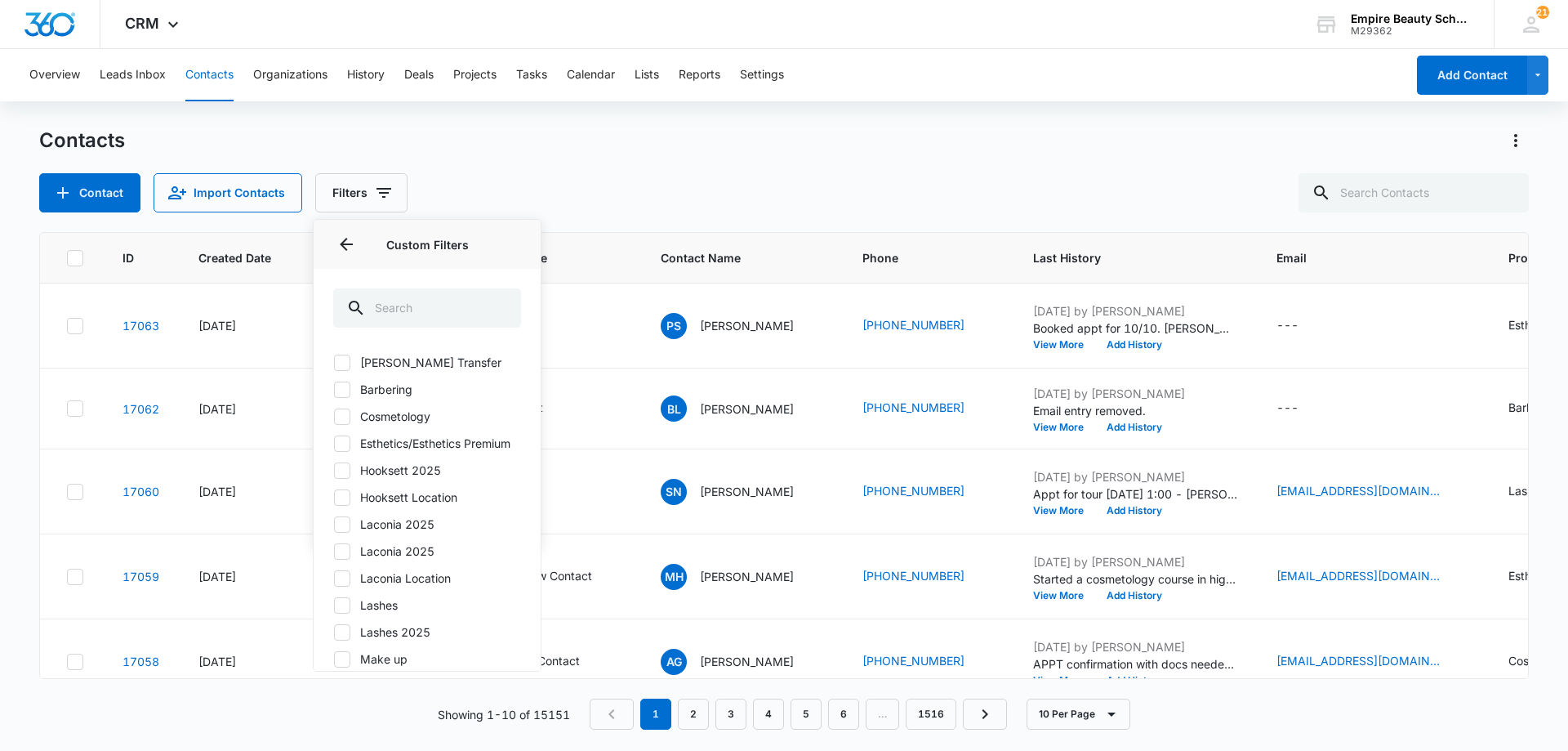
click at [424, 479] on label "Hooksett 2025" at bounding box center [427, 470] width 188 height 17
click at [334, 470] on input "Hooksett 2025" at bounding box center [333, 469] width 1 height 1
checkbox input "true"
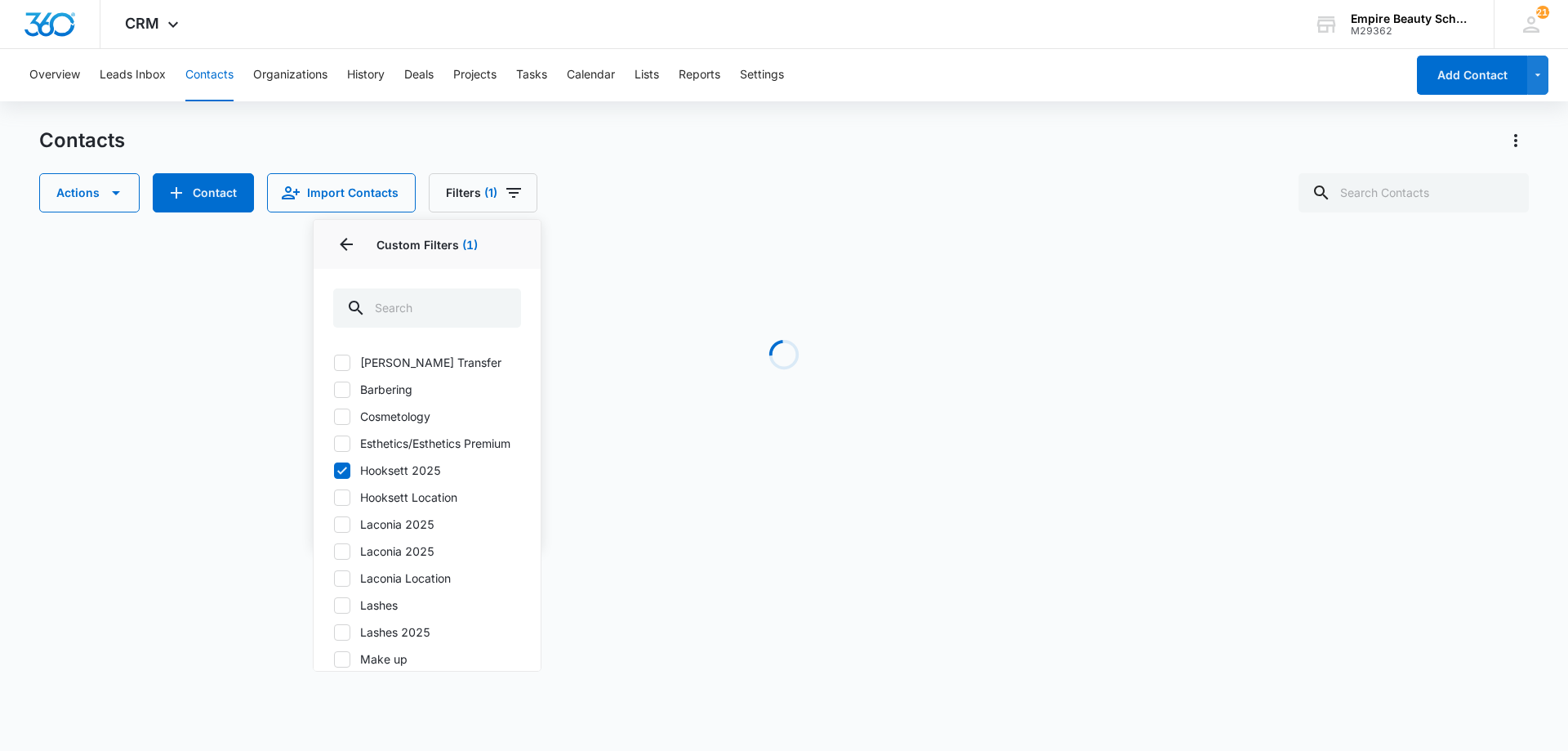
click at [771, 180] on div "Actions Contact Import Contacts Filters (1) Assigned To Sources Status Type Org…" at bounding box center [784, 192] width 1490 height 39
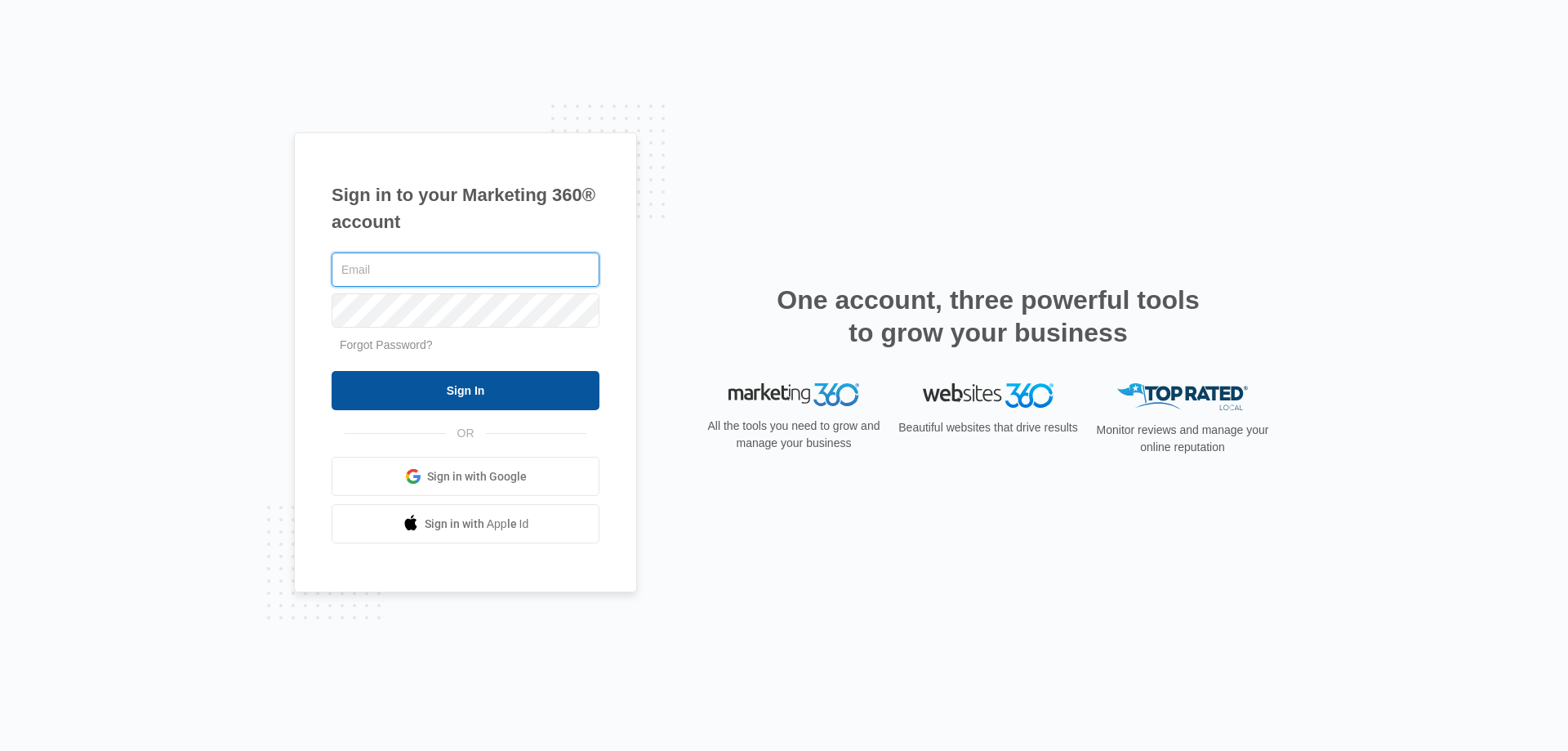
type input "[EMAIL_ADDRESS][DOMAIN_NAME]"
click at [485, 389] on input "Sign In" at bounding box center [465, 390] width 268 height 39
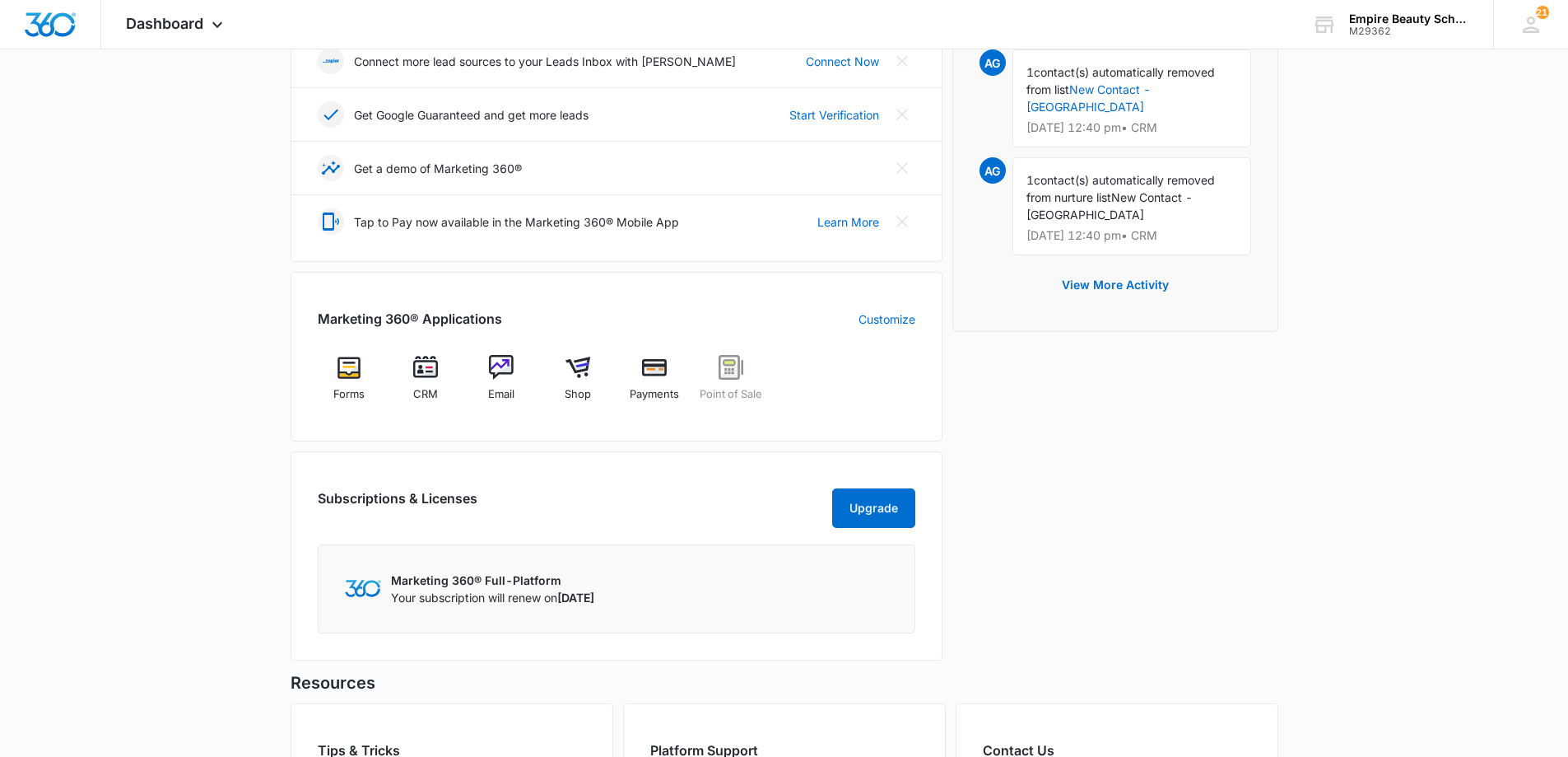
scroll to position [472, 0]
click at [419, 391] on span "CRM" at bounding box center [426, 392] width 25 height 16
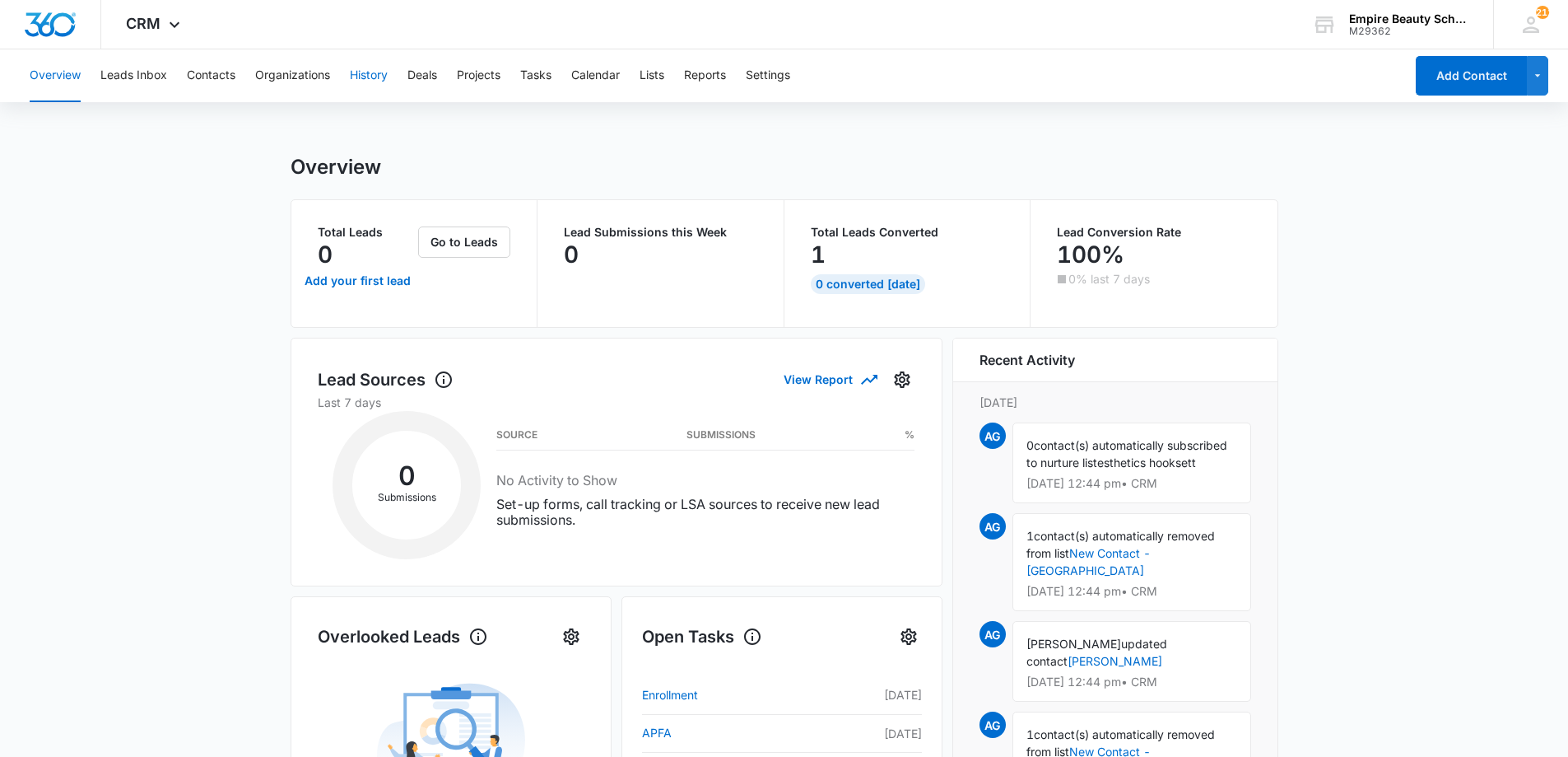
click at [364, 78] on button "History" at bounding box center [368, 75] width 38 height 53
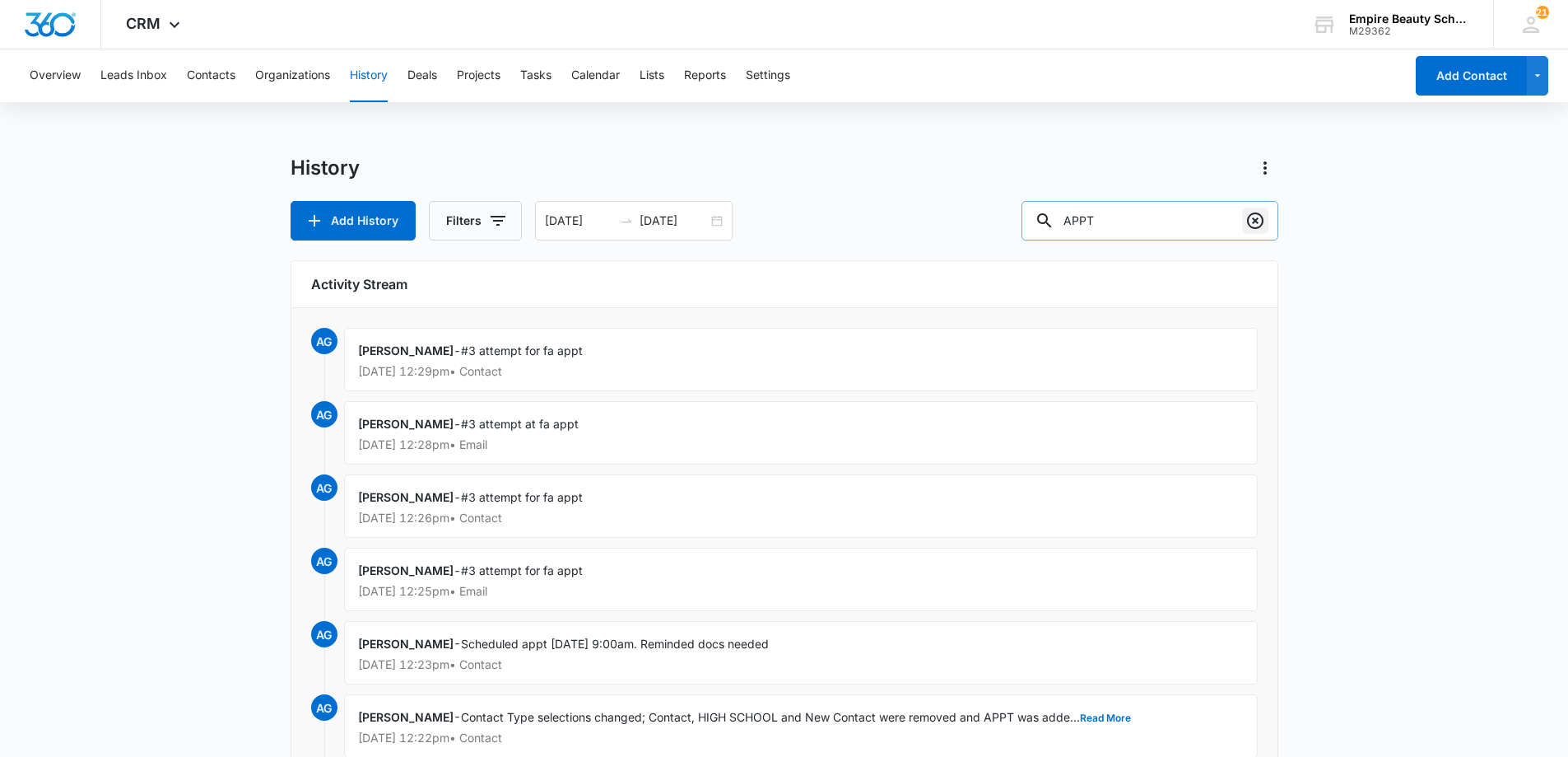
click at [1255, 223] on icon "Clear" at bounding box center [1255, 220] width 20 height 20
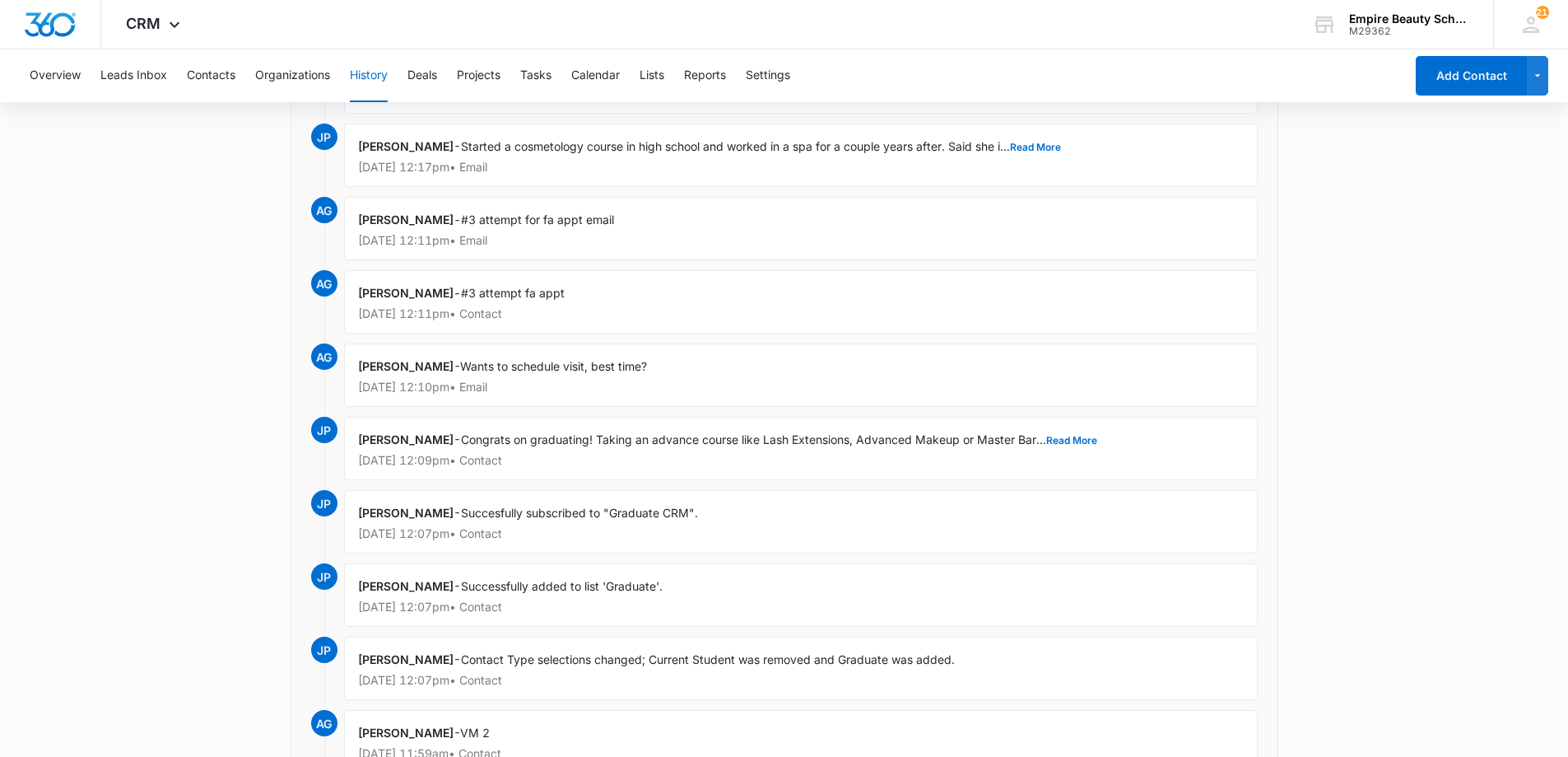
scroll to position [1753, 0]
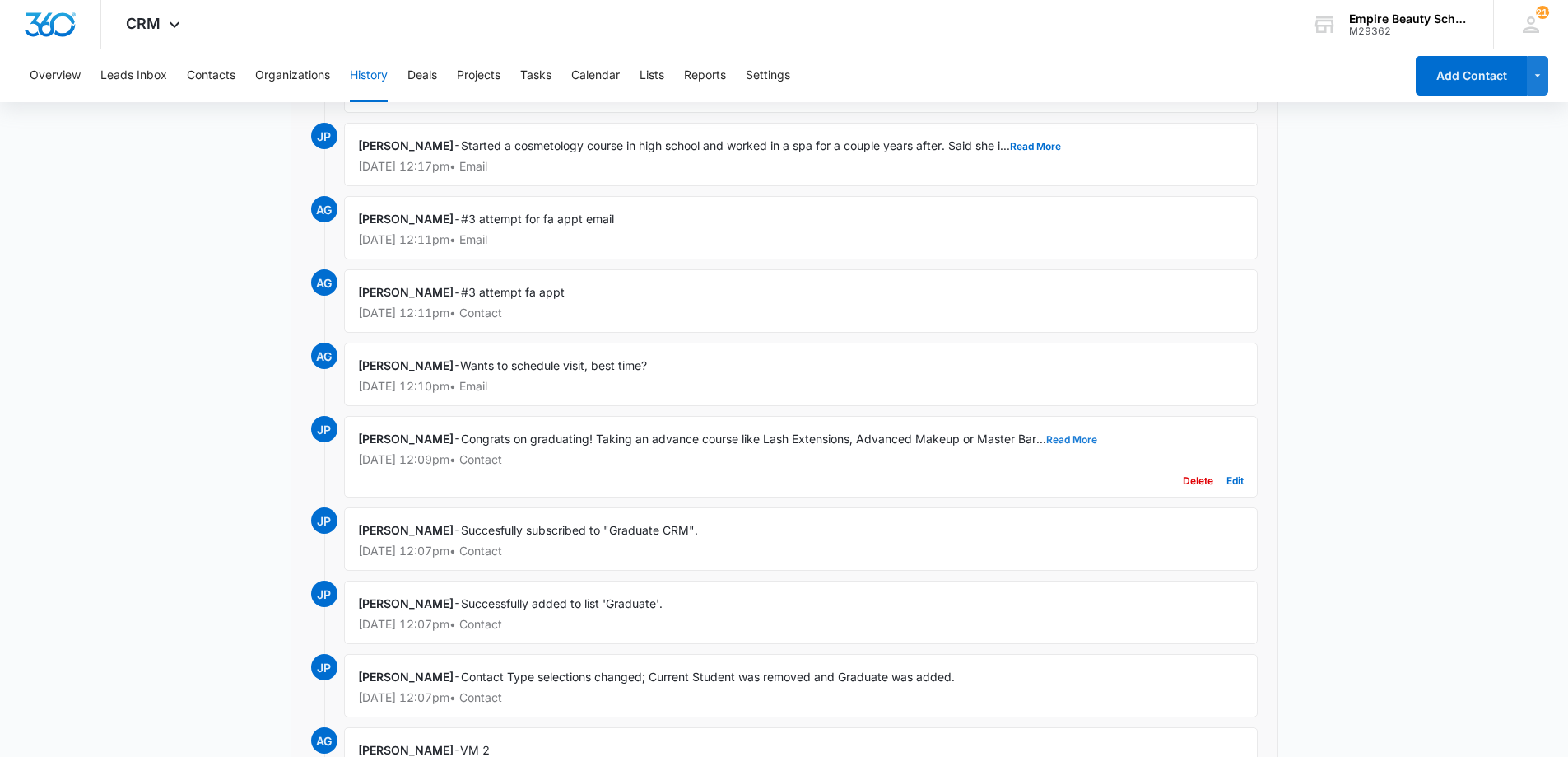
click at [1082, 439] on button "Read More" at bounding box center [1072, 440] width 51 height 10
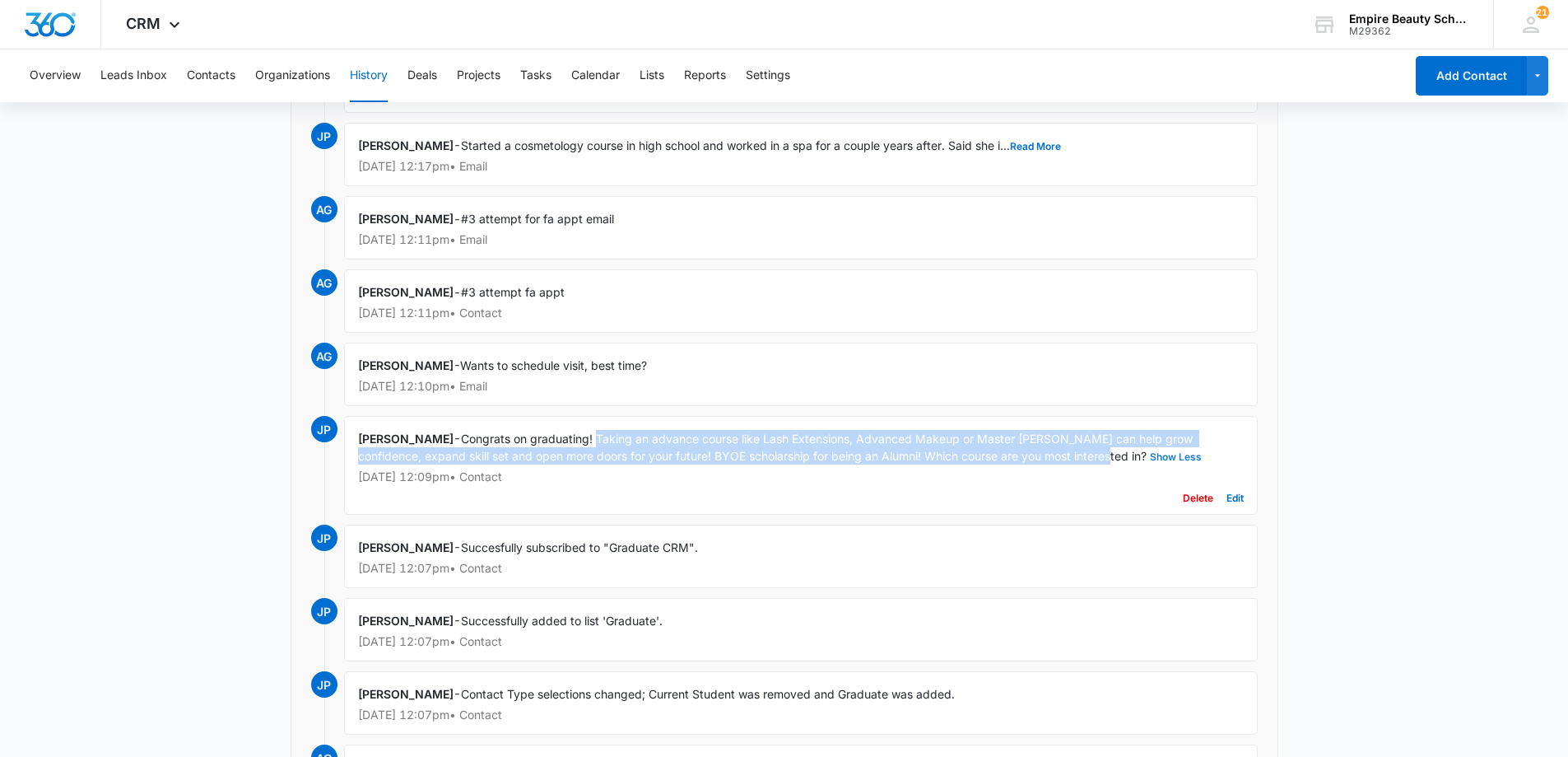
drag, startPoint x: 601, startPoint y: 434, endPoint x: 1088, endPoint y: 455, distance: 487.5
click at [1088, 455] on span "Congrats on graduating! Taking an advance course like Lash Extensions, Advanced…" at bounding box center [781, 446] width 847 height 32
copy span "Taking an advance course like Lash Extensions, Advanced Makeup or Master [PERSO…"
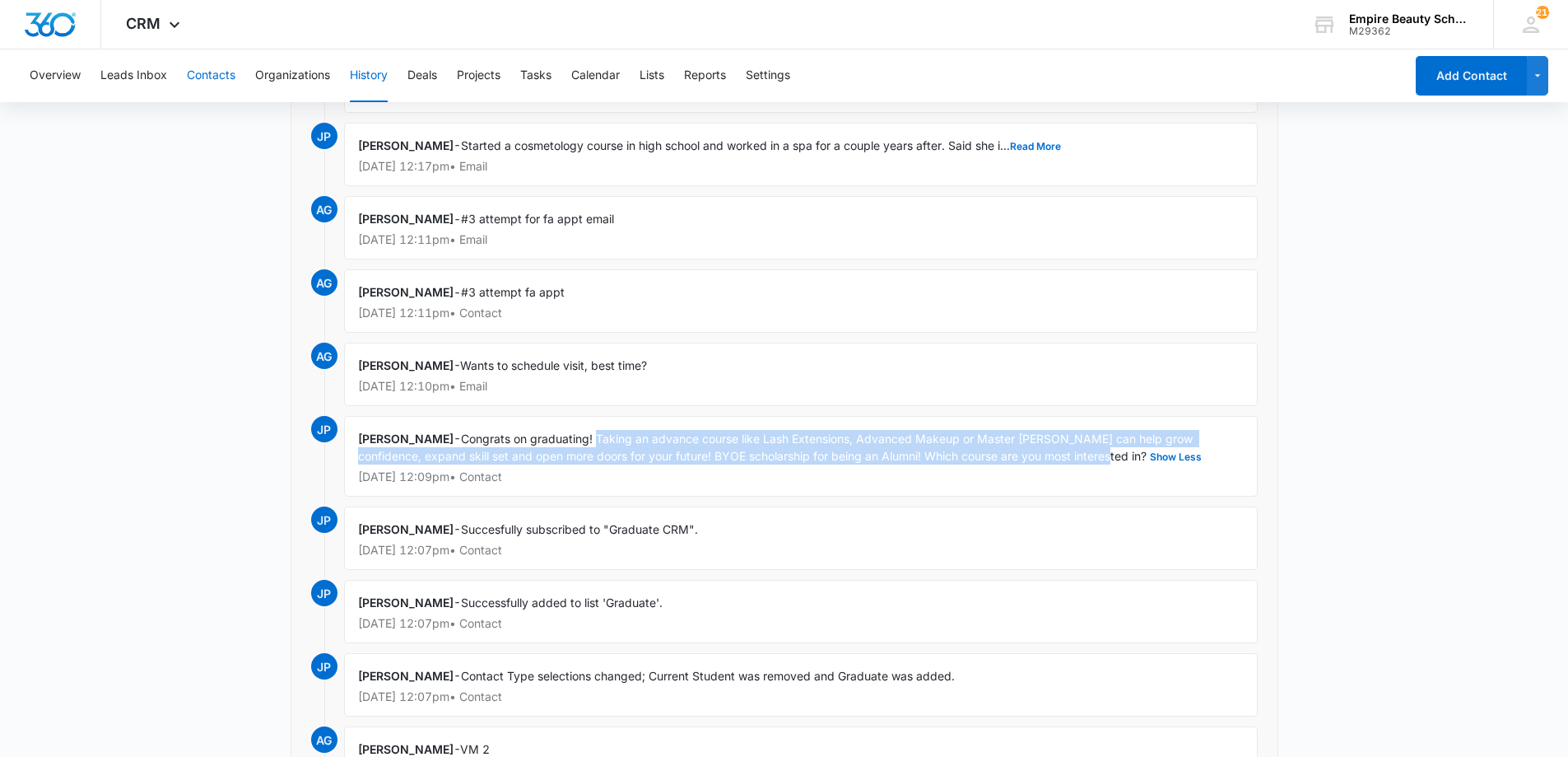
click at [231, 80] on button "Contacts" at bounding box center [211, 75] width 48 height 53
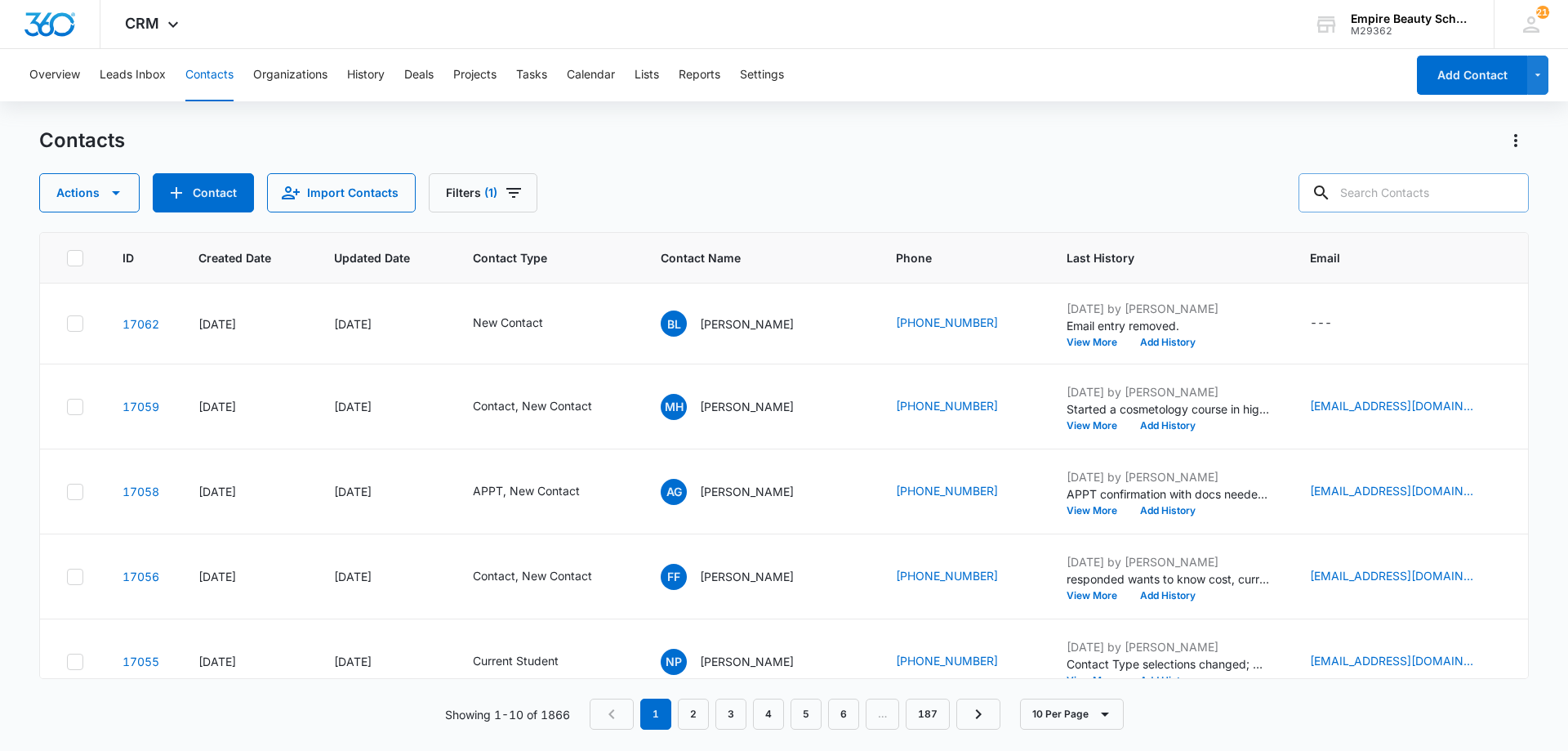
click at [1402, 190] on input "text" at bounding box center [1413, 192] width 230 height 39
type input "[PERSON_NAME]"
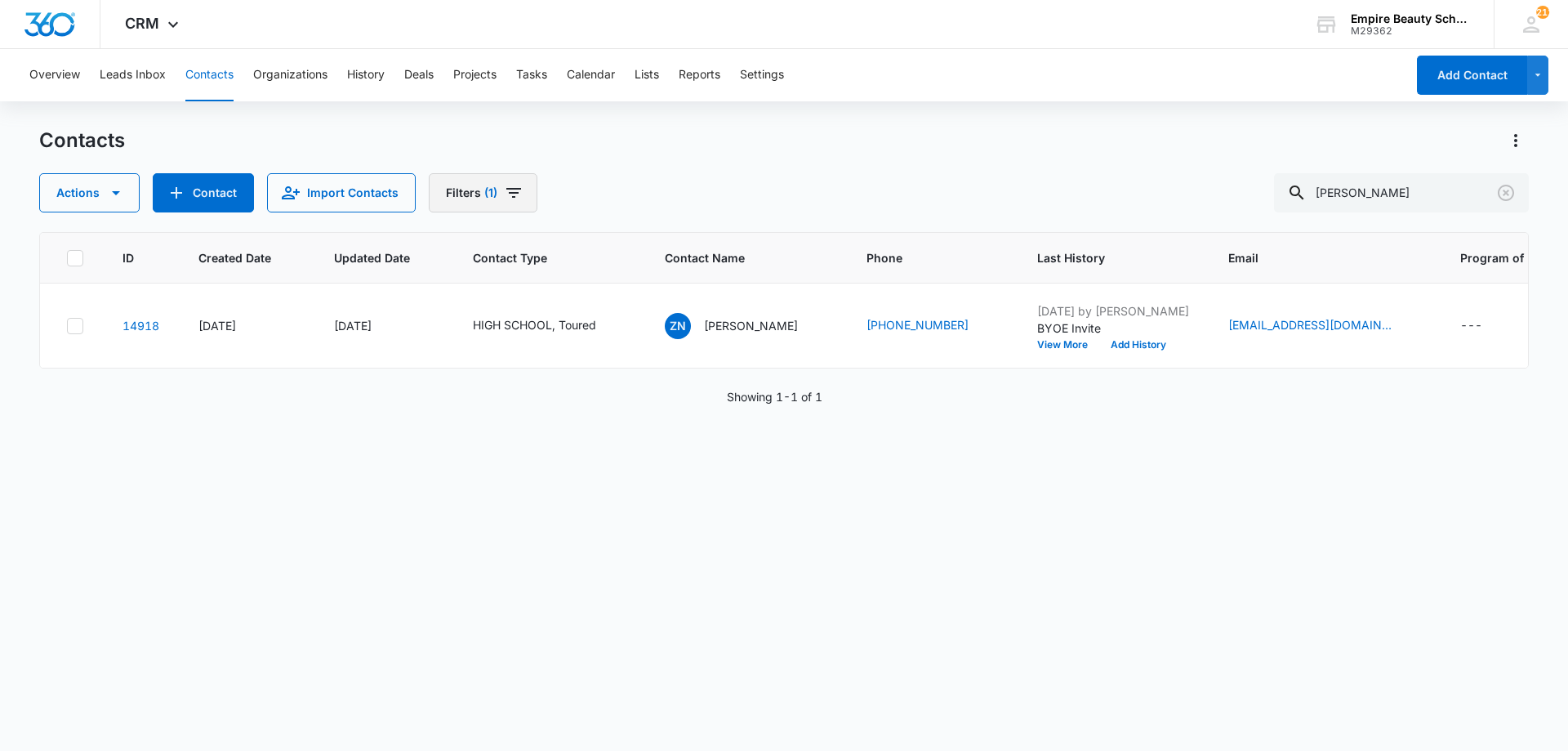
click at [503, 212] on button "Filters (1)" at bounding box center [483, 192] width 109 height 39
click at [555, 469] on icon "Clear" at bounding box center [551, 465] width 12 height 12
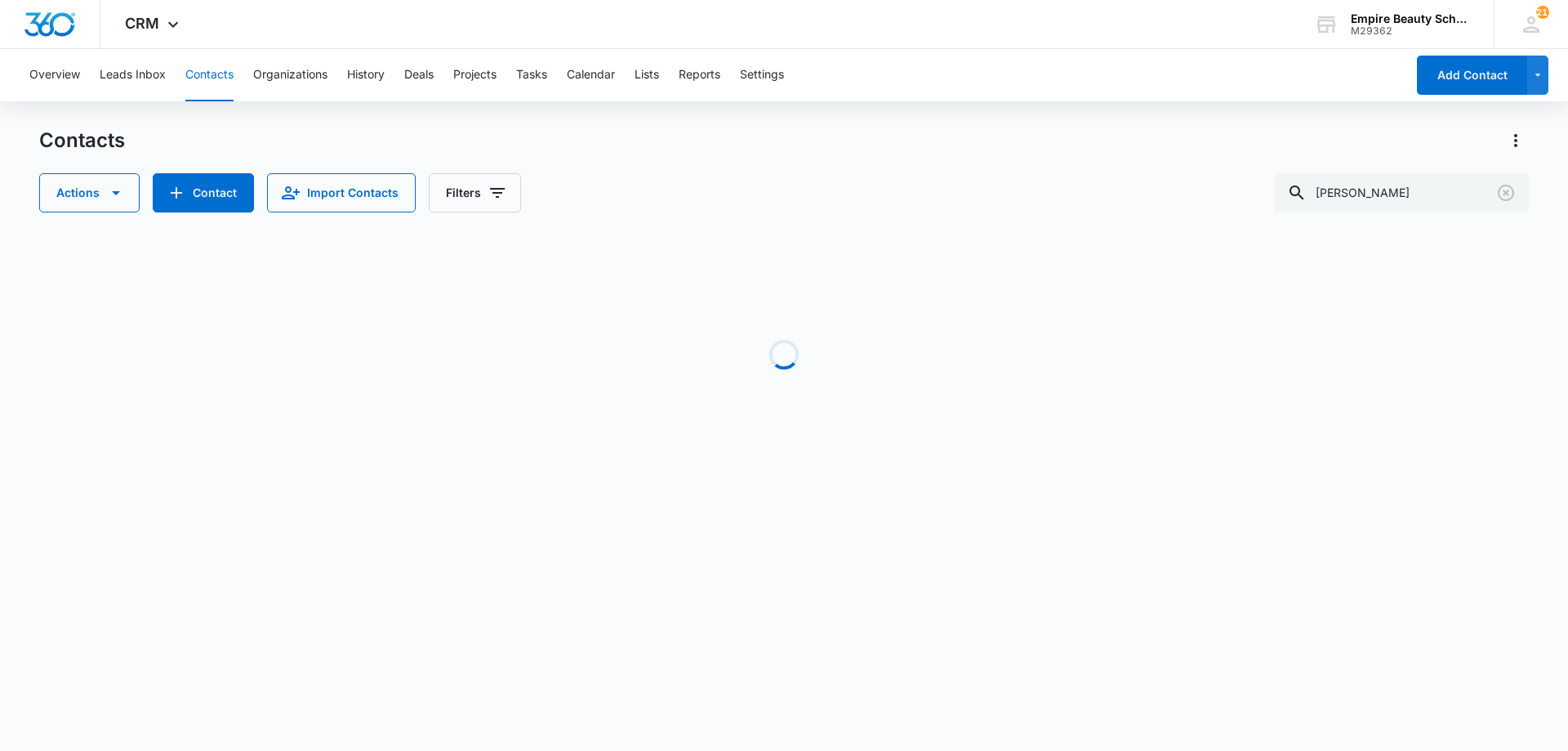
click at [809, 223] on div "Contacts Actions Contact Import Contacts Filters [PERSON_NAME] Loading No Resul…" at bounding box center [784, 312] width 1490 height 369
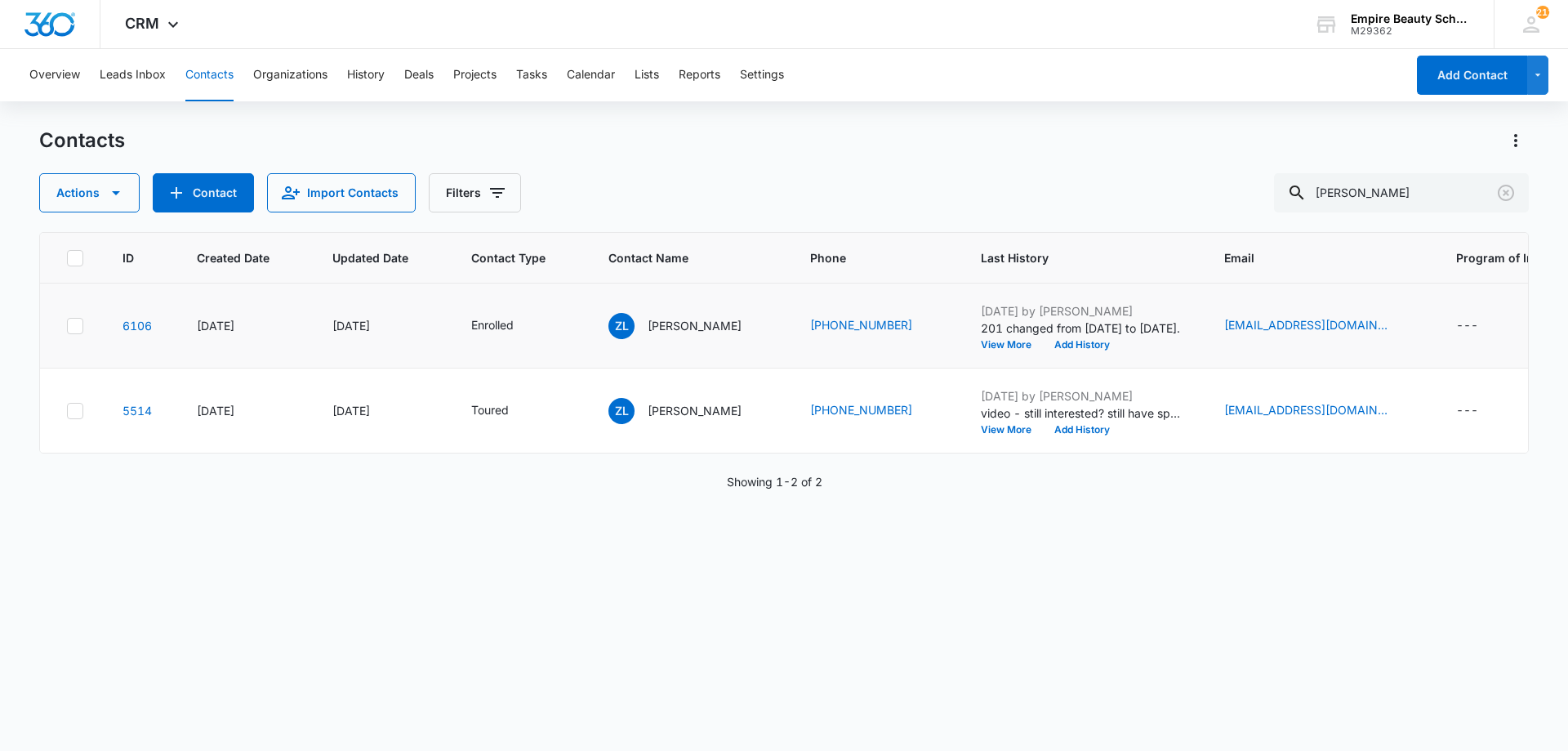
click at [82, 325] on div at bounding box center [74, 325] width 16 height 16
click at [67, 325] on input "checkbox" at bounding box center [66, 325] width 1 height 1
click at [72, 408] on icon at bounding box center [74, 410] width 14 height 14
click at [67, 410] on input "checkbox" at bounding box center [66, 410] width 1 height 1
click at [74, 196] on button "Actions" at bounding box center [89, 192] width 100 height 39
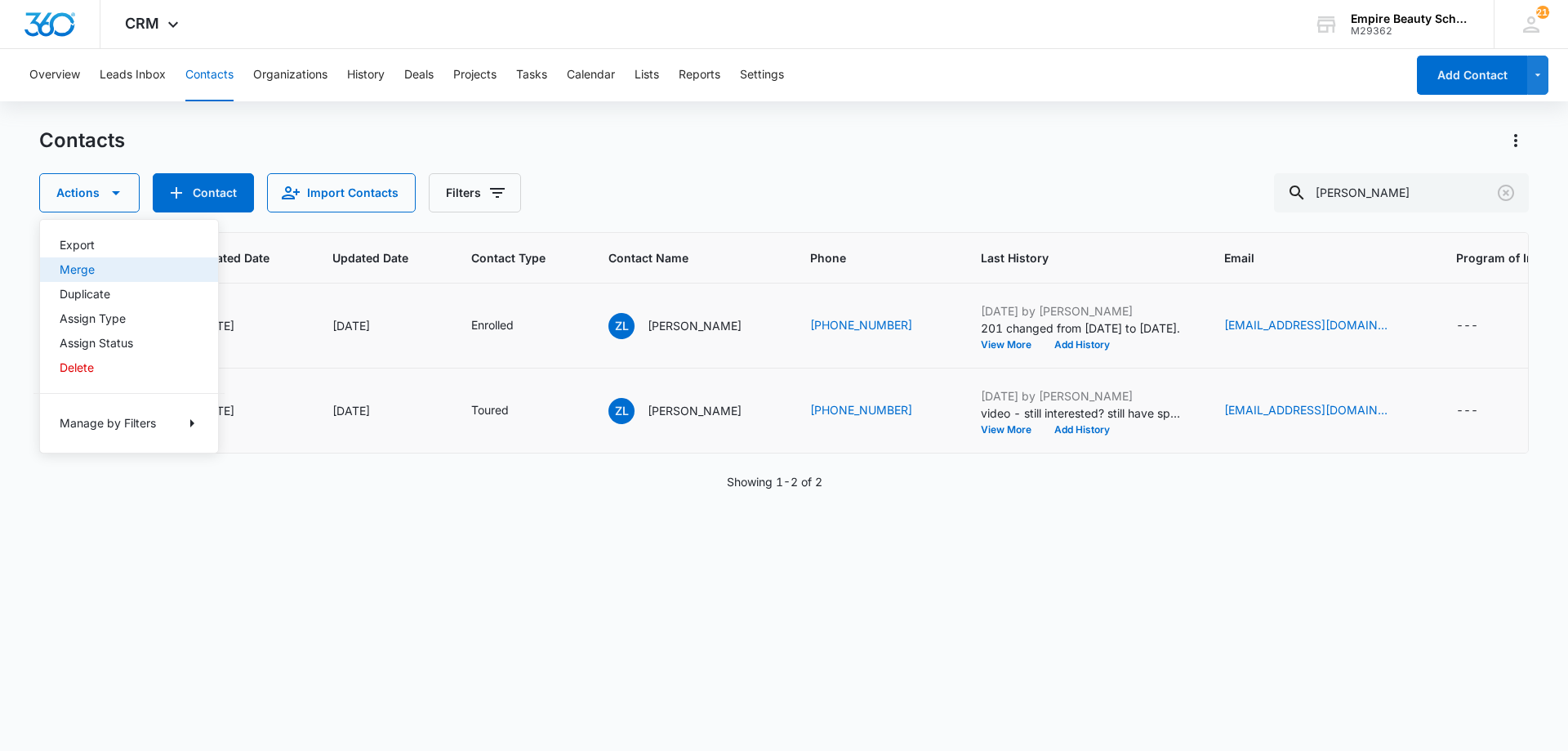
click at [99, 264] on div "Merge" at bounding box center [118, 269] width 119 height 11
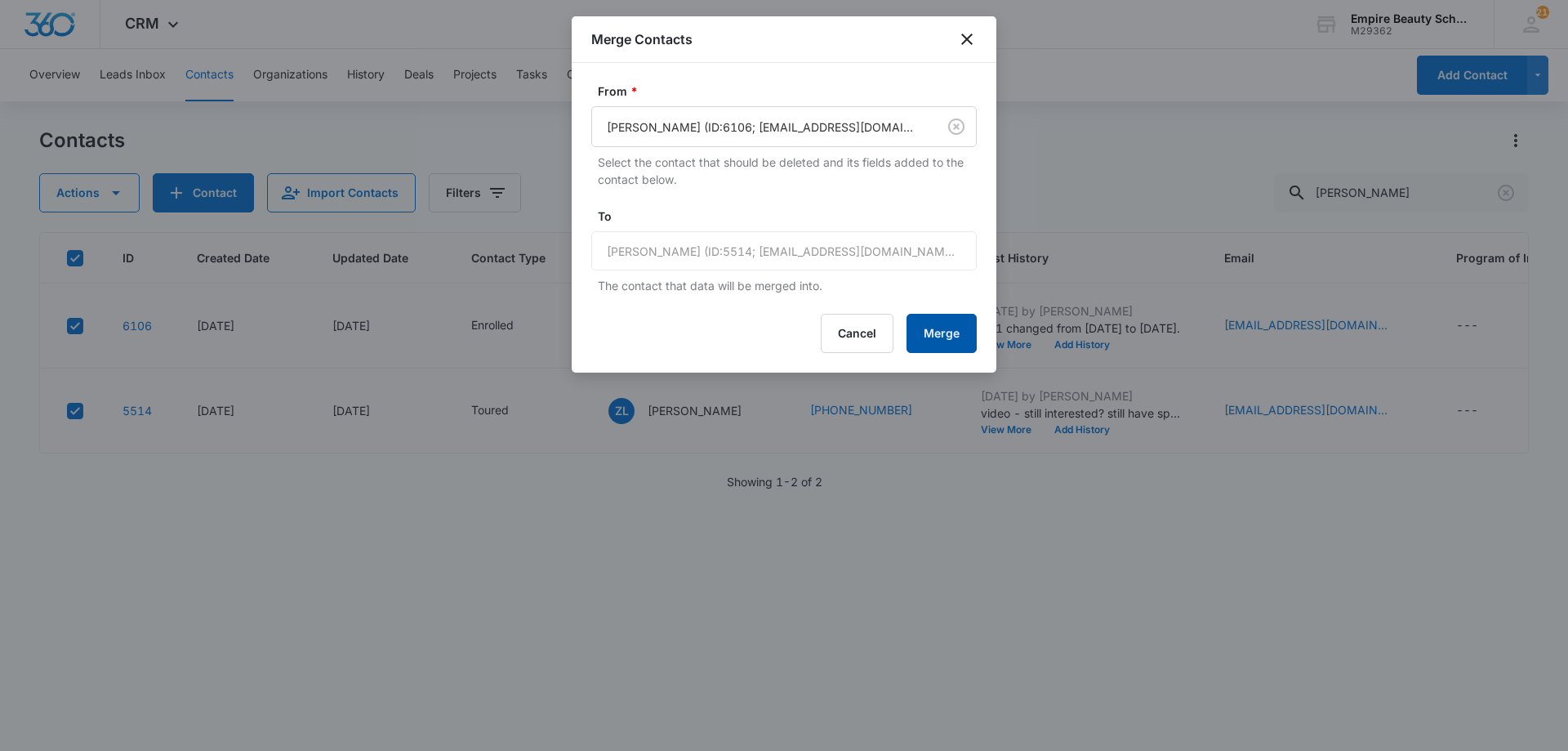
click at [925, 328] on button "Merge" at bounding box center [942, 333] width 71 height 39
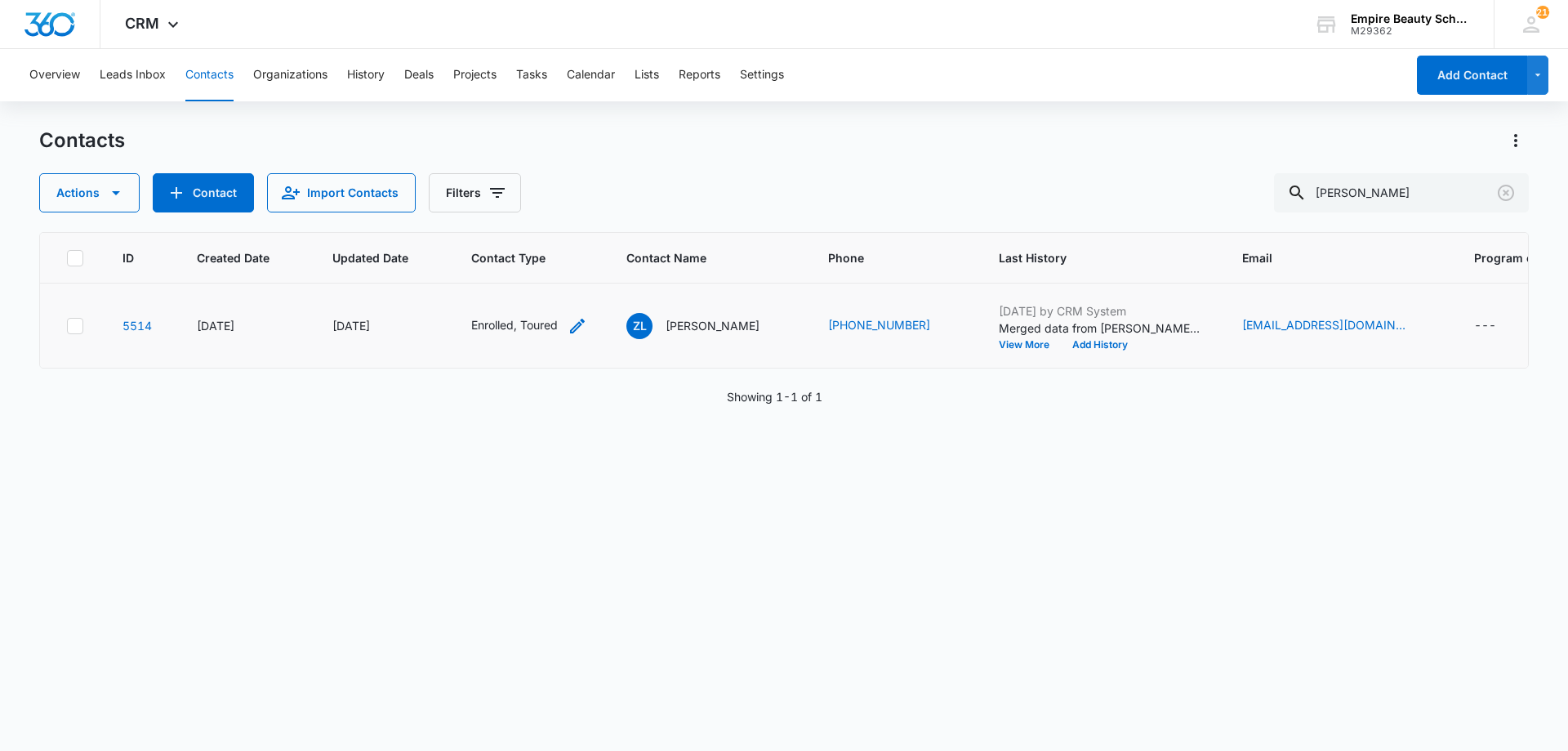
click at [585, 316] on icon "Contact Type - Enrolled, Toured - Select to Edit Field" at bounding box center [577, 325] width 20 height 20
click at [518, 212] on div at bounding box center [530, 208] width 170 height 39
click at [491, 223] on icon "Remove Toured" at bounding box center [491, 220] width 11 height 12
click at [487, 223] on div "Enrolled" at bounding box center [467, 220] width 47 height 11
click at [496, 221] on icon "Remove Enrolled" at bounding box center [499, 220] width 10 height 10
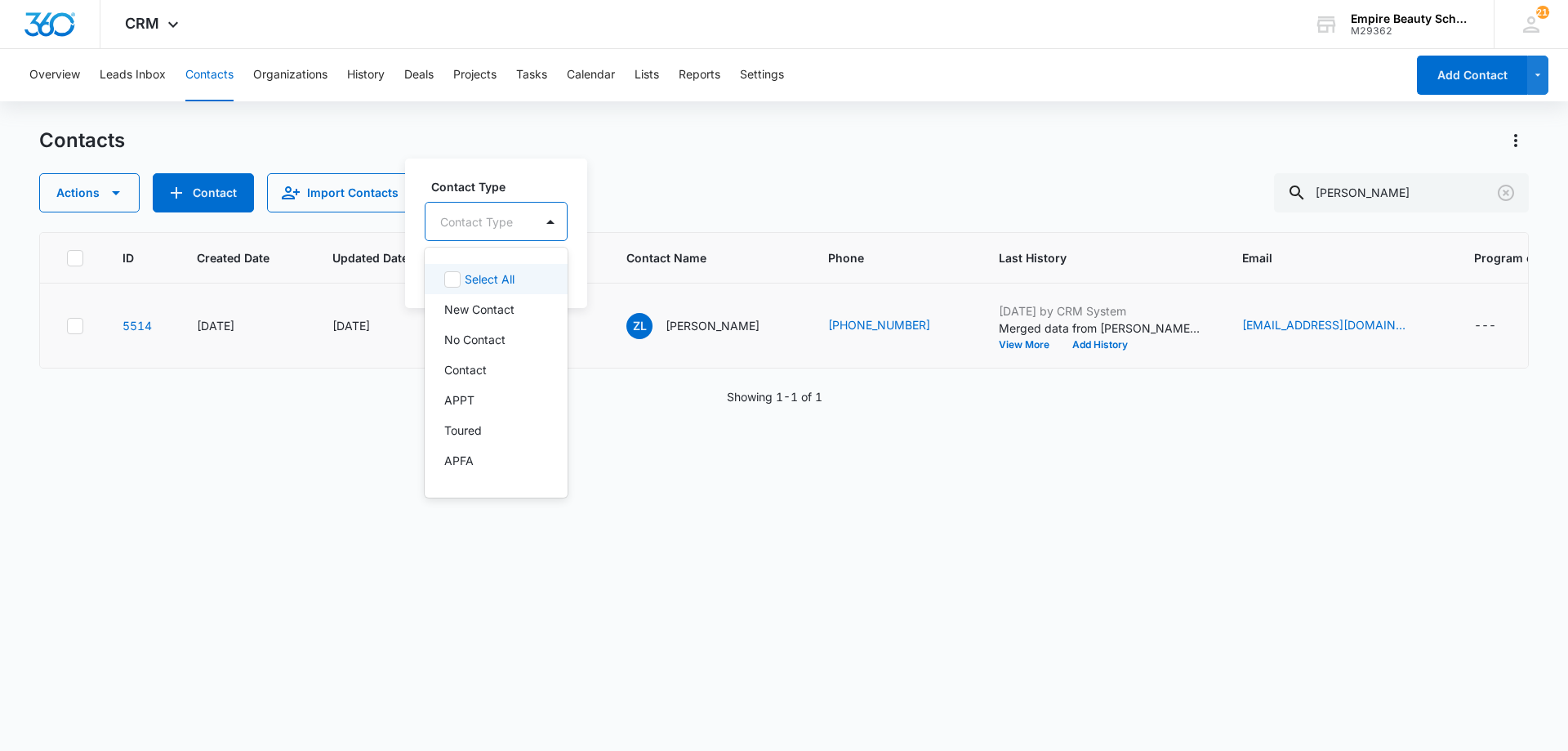
click at [496, 221] on div at bounding box center [476, 221] width 73 height 20
click at [496, 220] on div at bounding box center [476, 221] width 73 height 20
drag, startPoint x: 464, startPoint y: 458, endPoint x: 472, endPoint y: 411, distance: 47.7
click at [465, 458] on p "Graduate" at bounding box center [470, 461] width 50 height 17
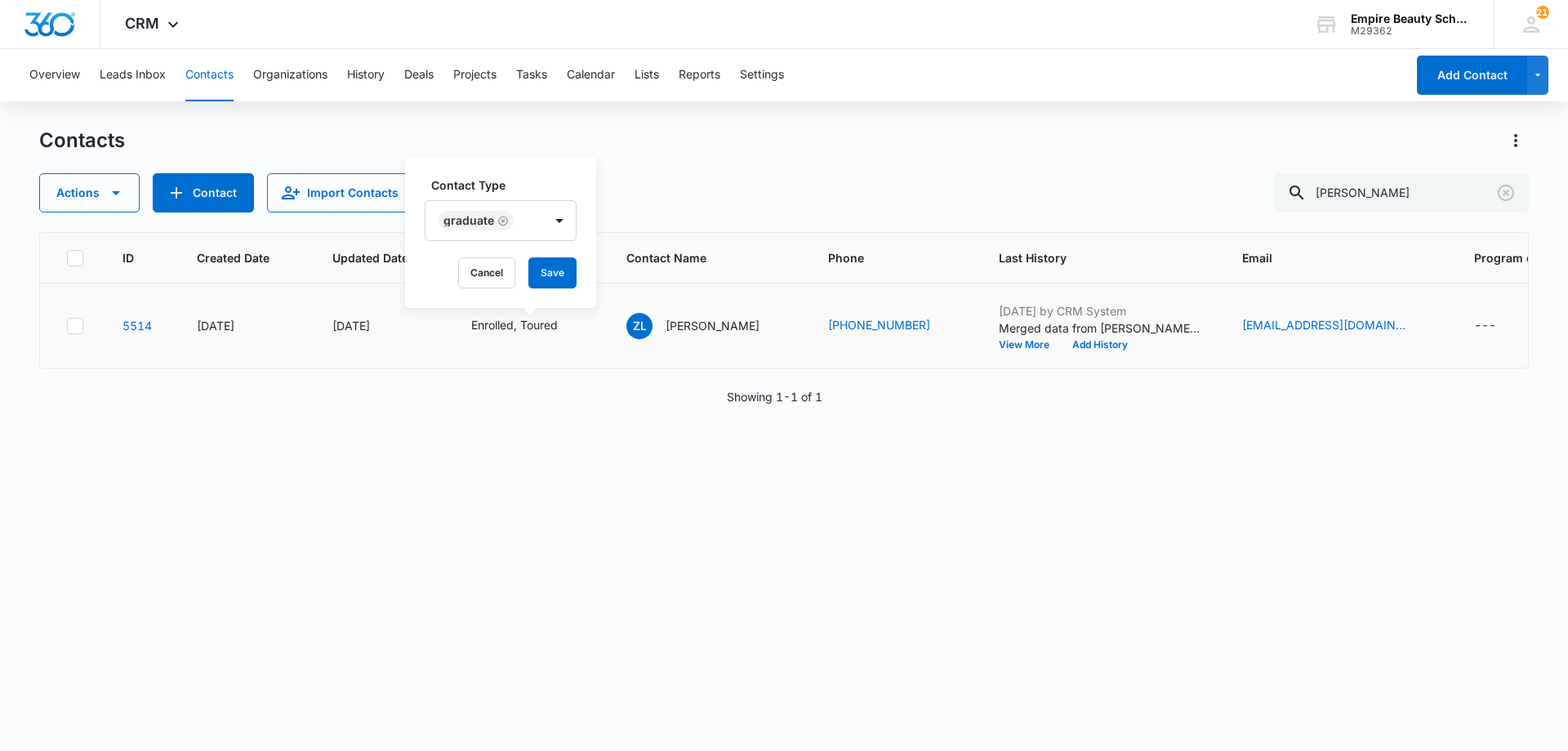
drag, startPoint x: 495, startPoint y: 190, endPoint x: 541, endPoint y: 256, distance: 80.4
click at [496, 190] on label "Contact Type" at bounding box center [507, 185] width 152 height 17
click at [548, 268] on button "Save" at bounding box center [553, 273] width 48 height 31
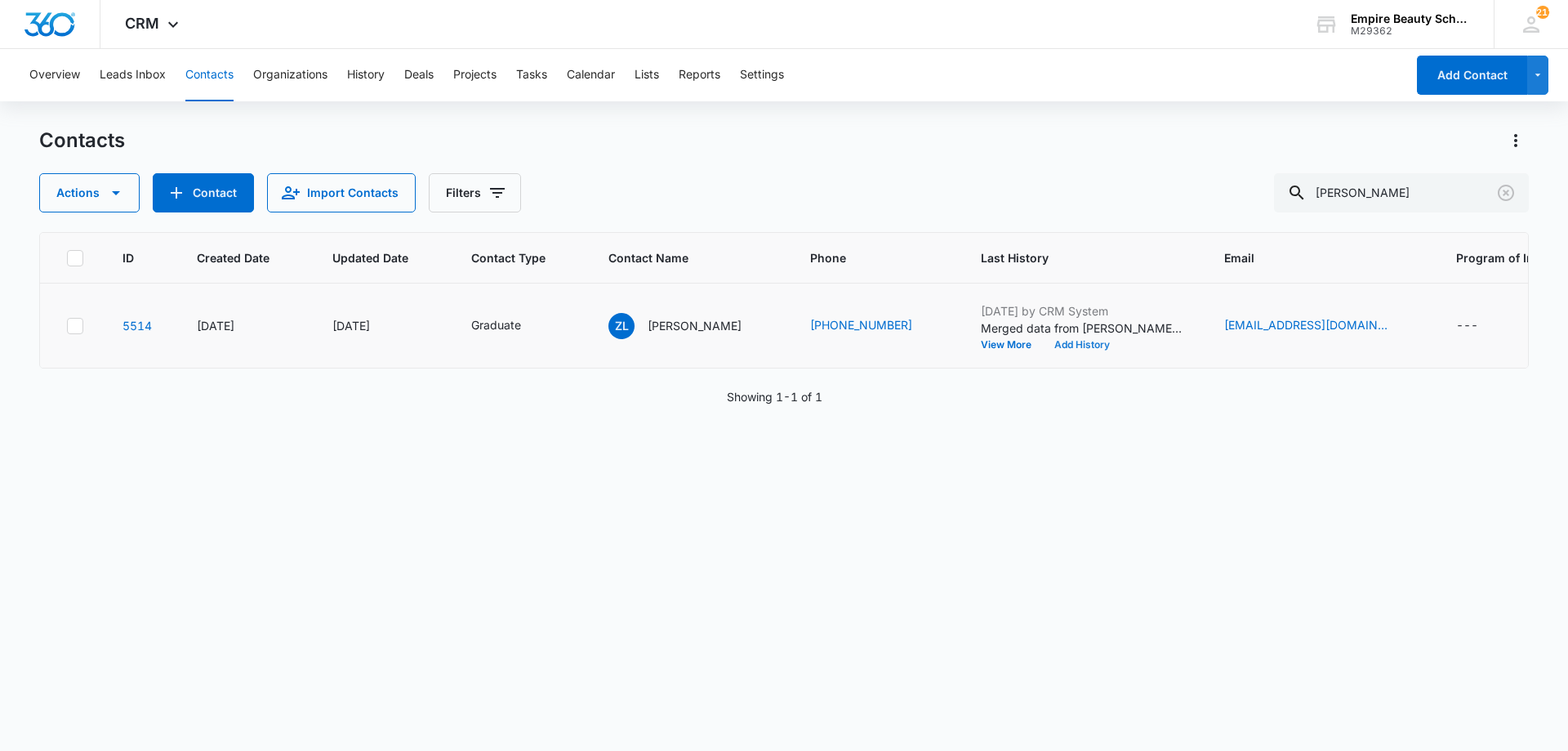
click at [1043, 344] on button "Add History" at bounding box center [1082, 344] width 78 height 10
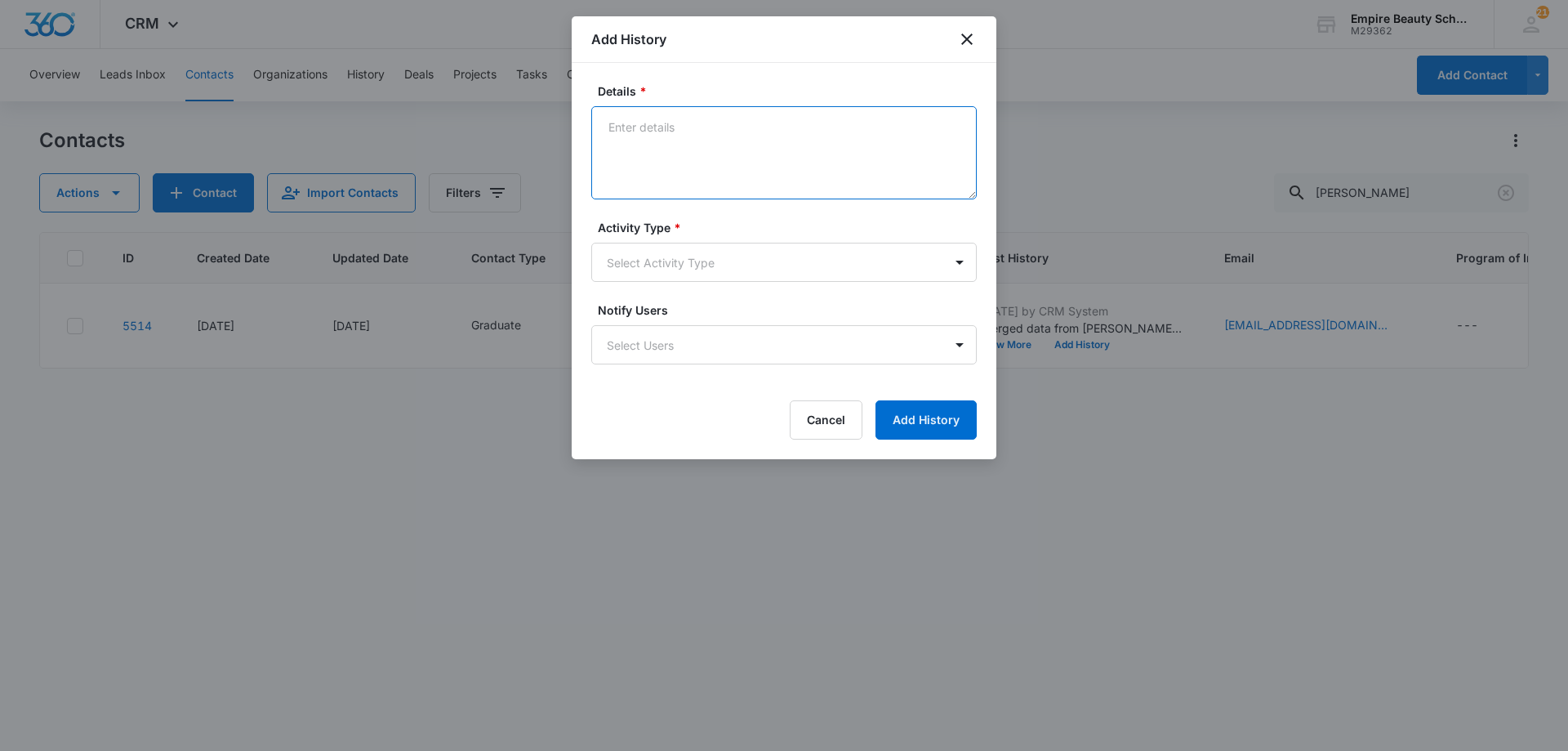
paste textarea "Taking an advance course like Lash Extensions, Advanced Makeup or Master [PERSO…"
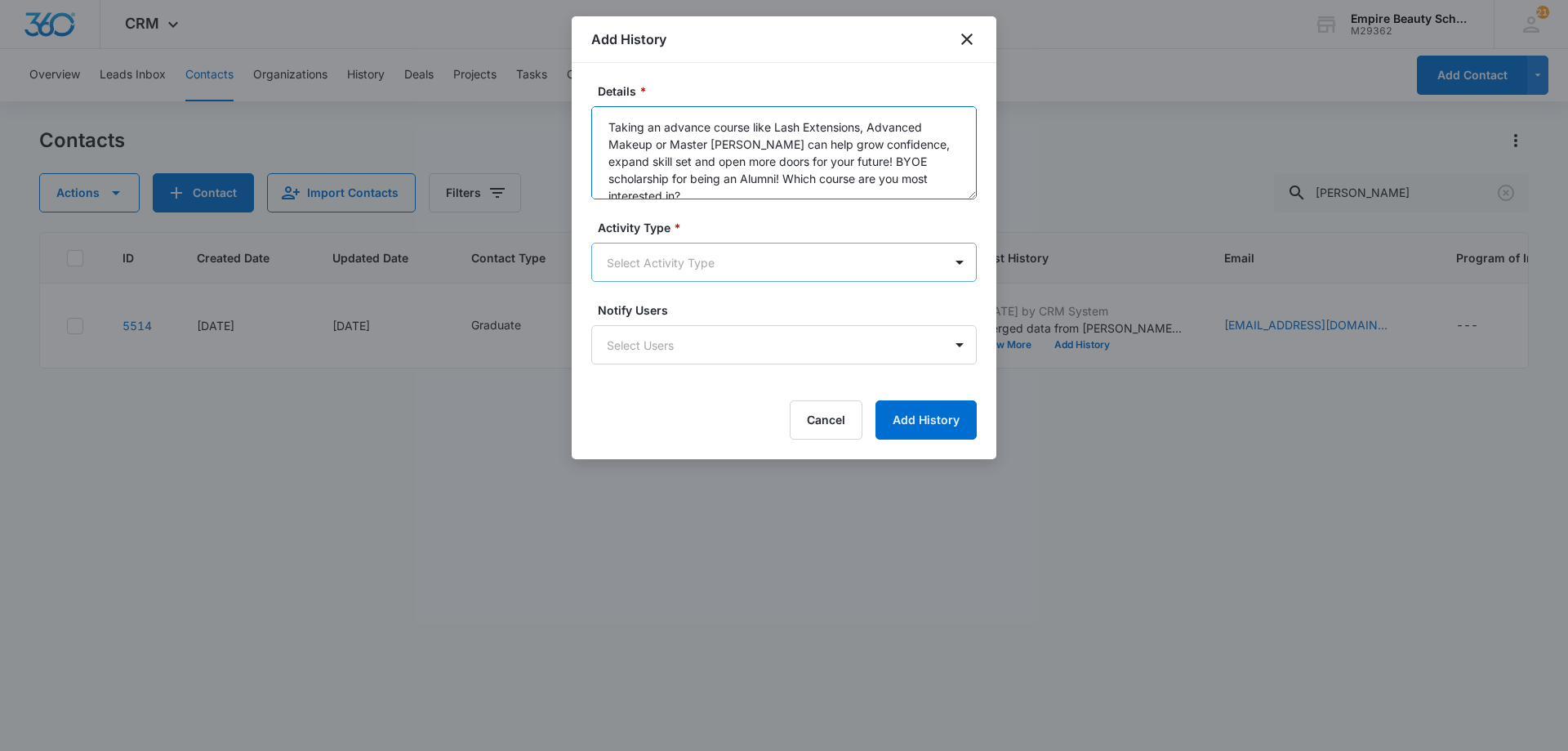
type textarea "Taking an advance course like Lash Extensions, Advanced Makeup or Master [PERSO…"
click at [678, 268] on body "CRM Apps Forms CRM Email Shop Payments POS Files Brand Settings AI Assistant Em…" at bounding box center [784, 375] width 1568 height 751
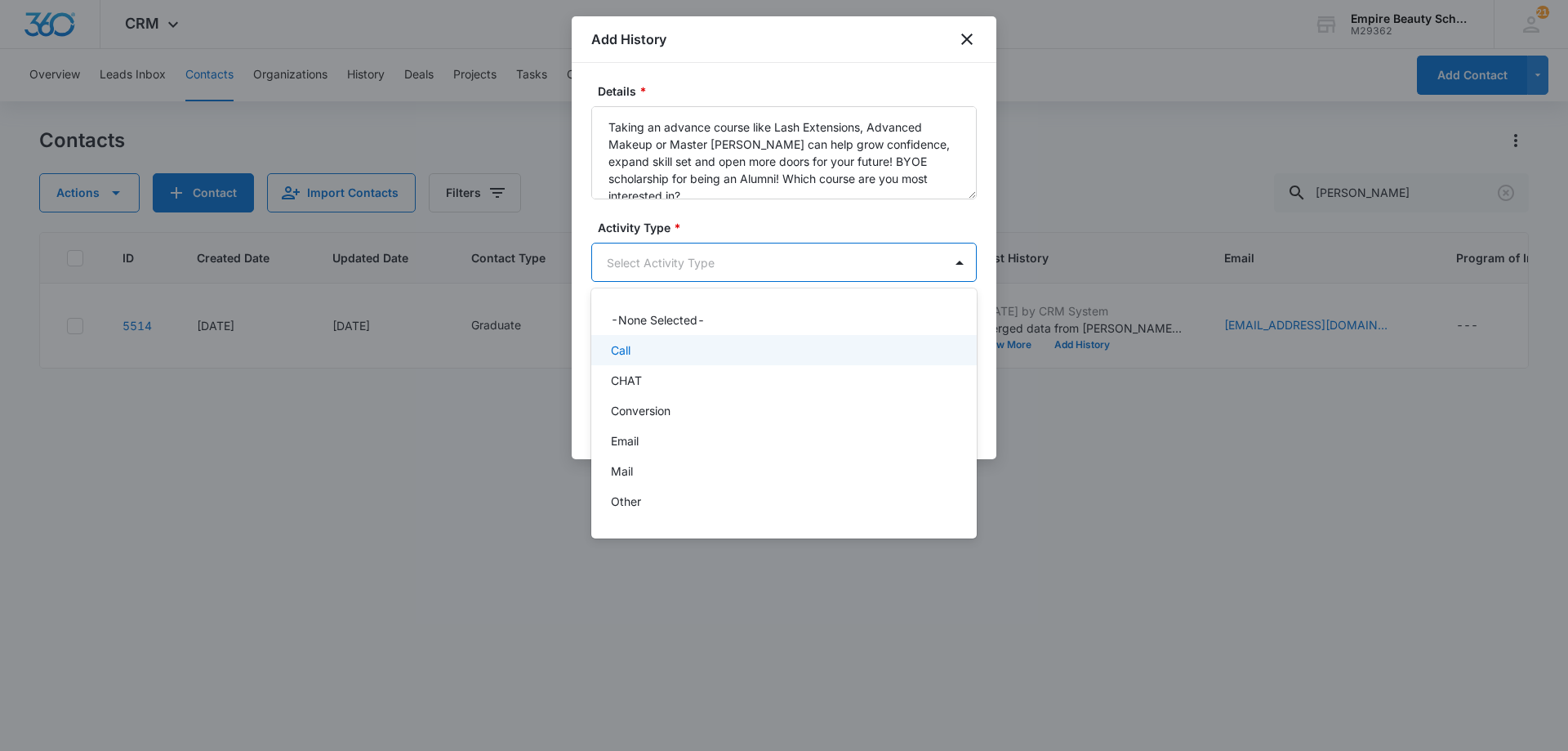
scroll to position [85, 0]
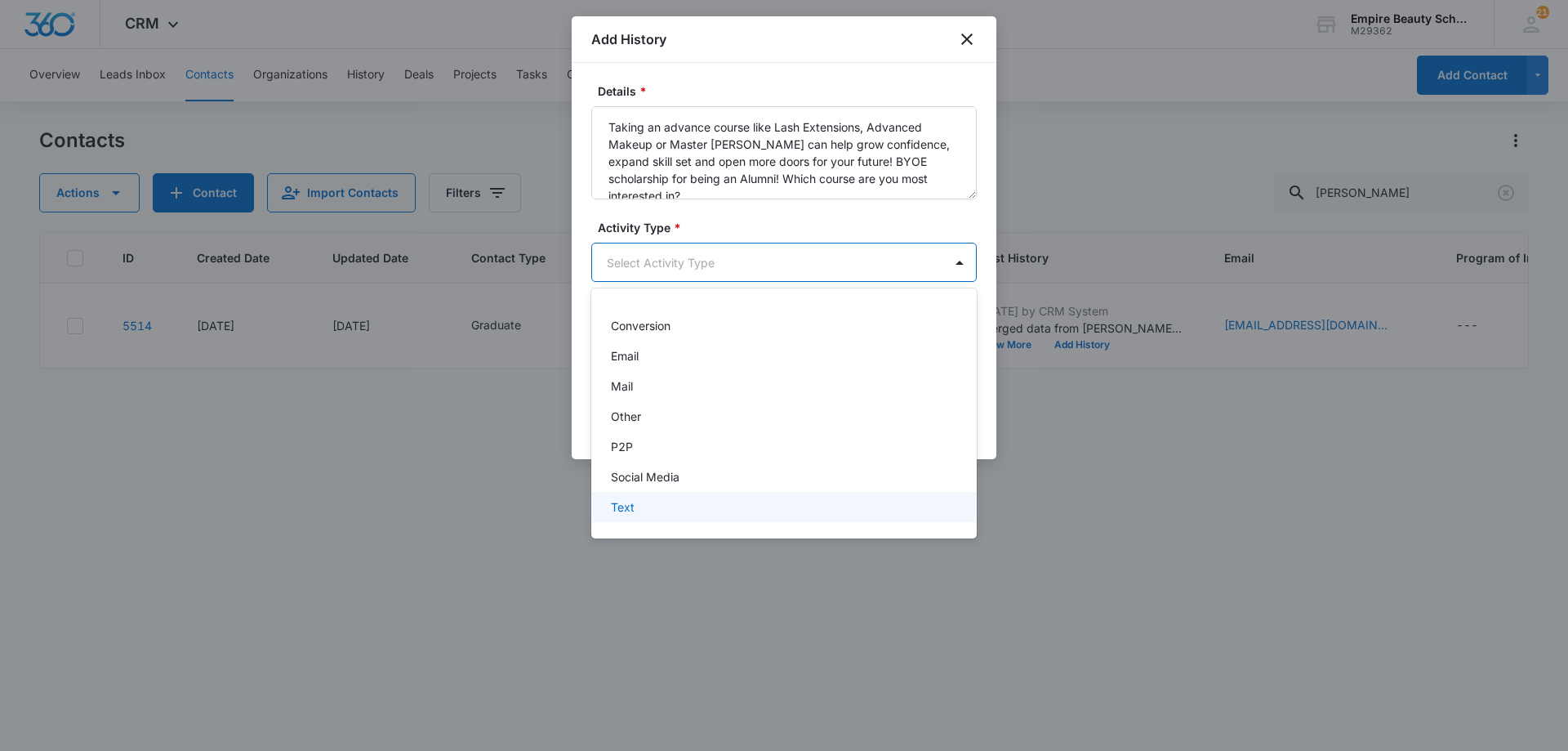
click at [617, 513] on p "Text" at bounding box center [622, 507] width 24 height 17
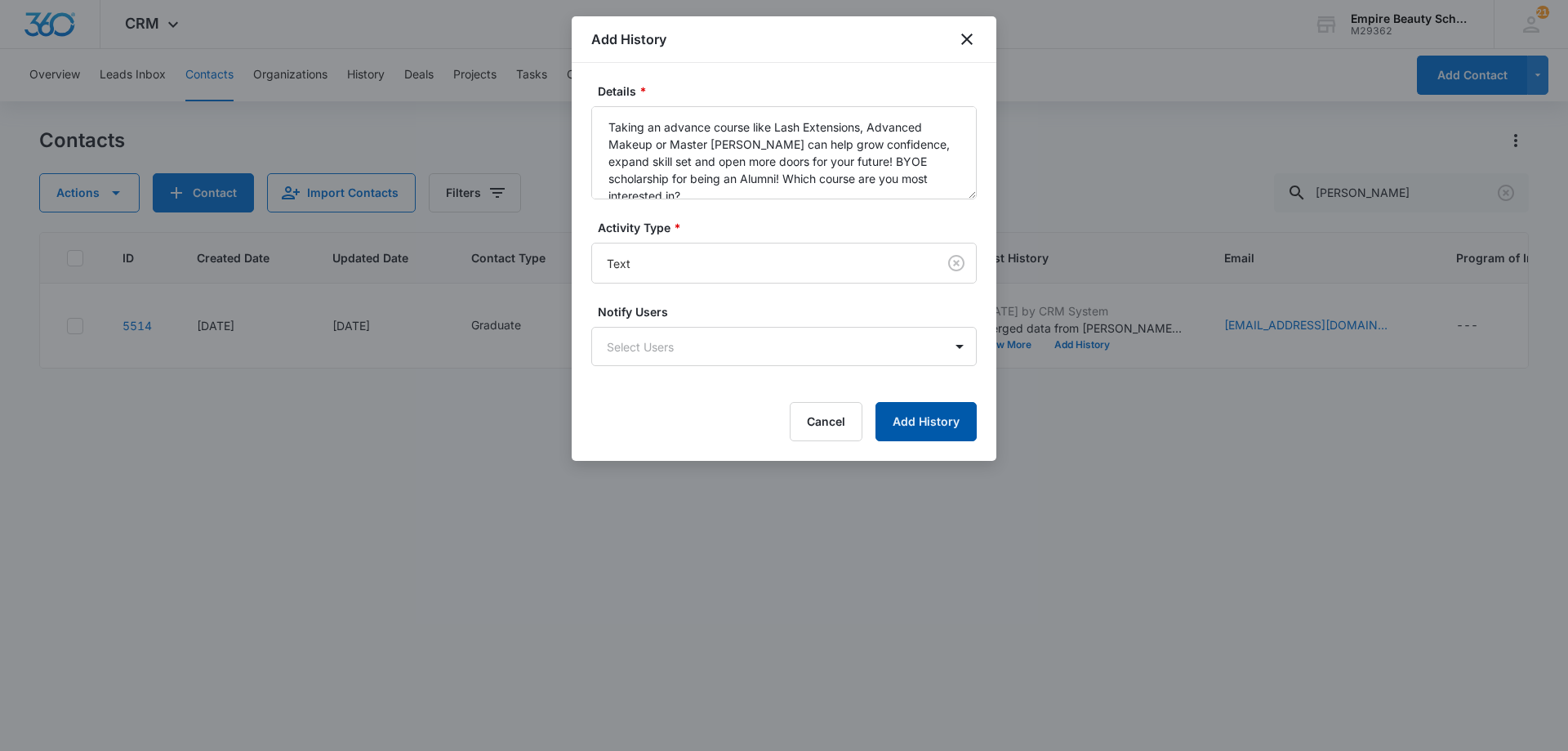
click at [943, 422] on button "Add History" at bounding box center [926, 421] width 101 height 39
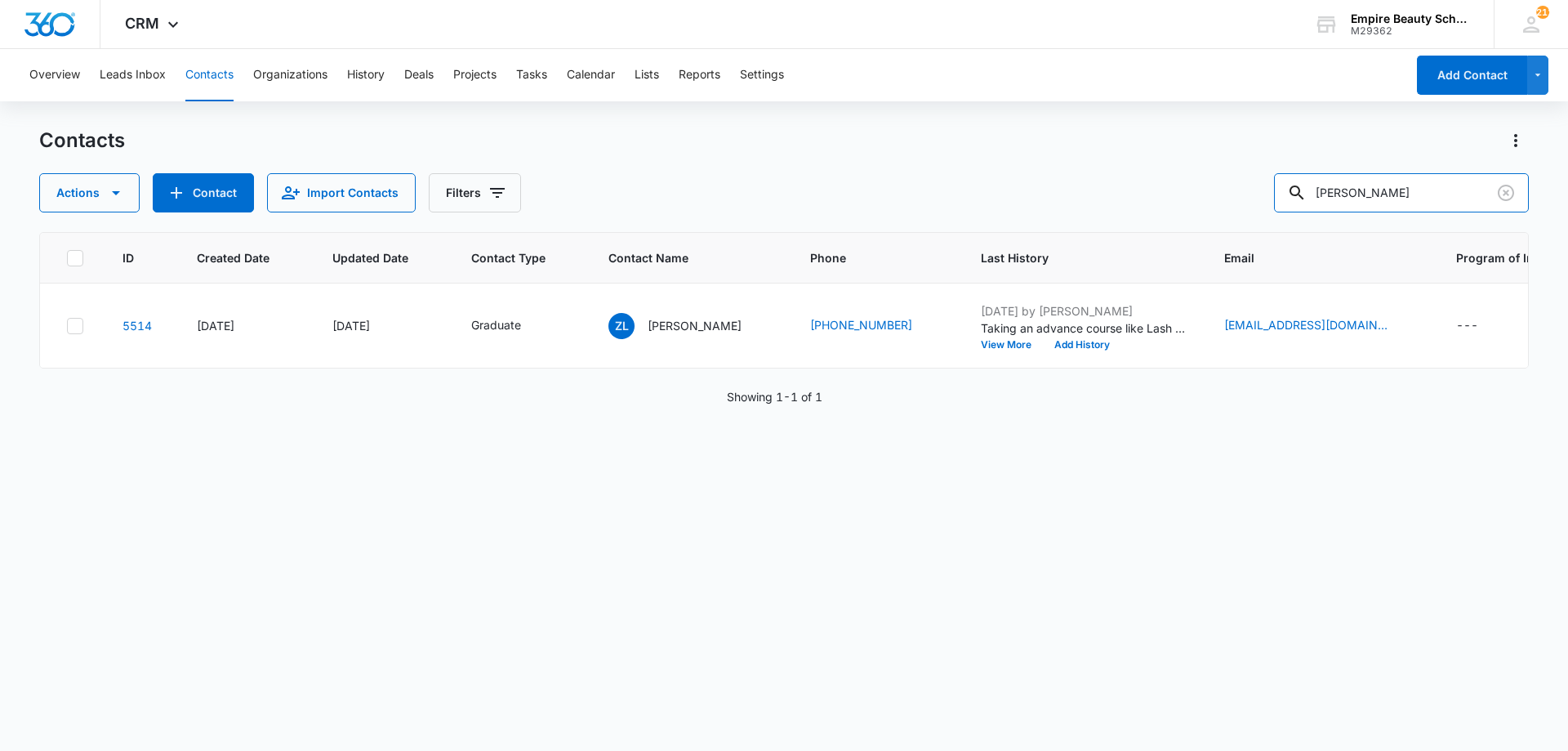
drag, startPoint x: 1431, startPoint y: 179, endPoint x: 960, endPoint y: 117, distance: 475.1
click at [1019, 144] on div "Contacts Actions Contact Import Contacts Filters [PERSON_NAME]" at bounding box center [784, 170] width 1490 height 85
type input "alivia es"
click at [1049, 344] on button "Add History" at bounding box center [1082, 344] width 78 height 10
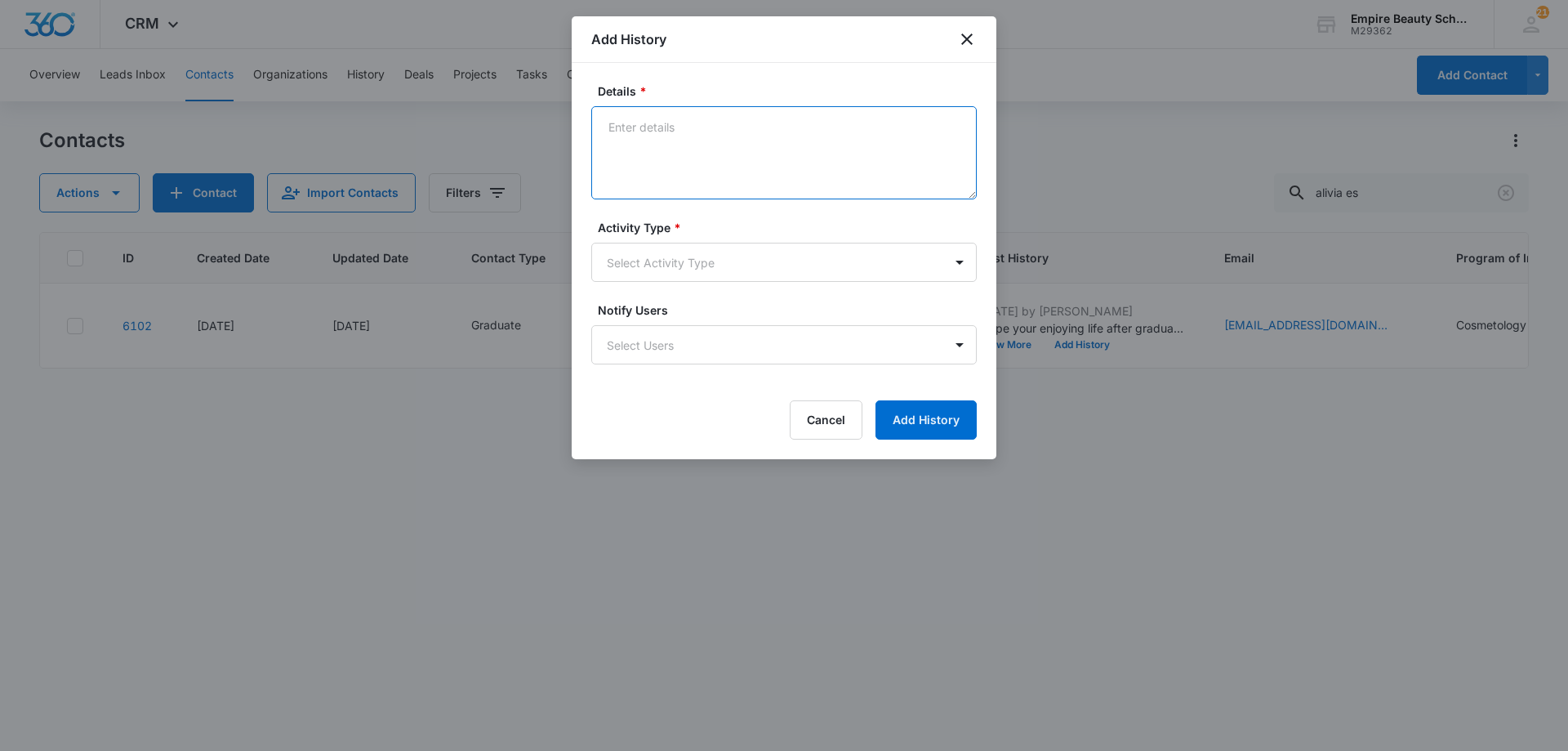
paste textarea "Taking an advance course like Lash Extensions, Advanced Makeup or Master [PERSO…"
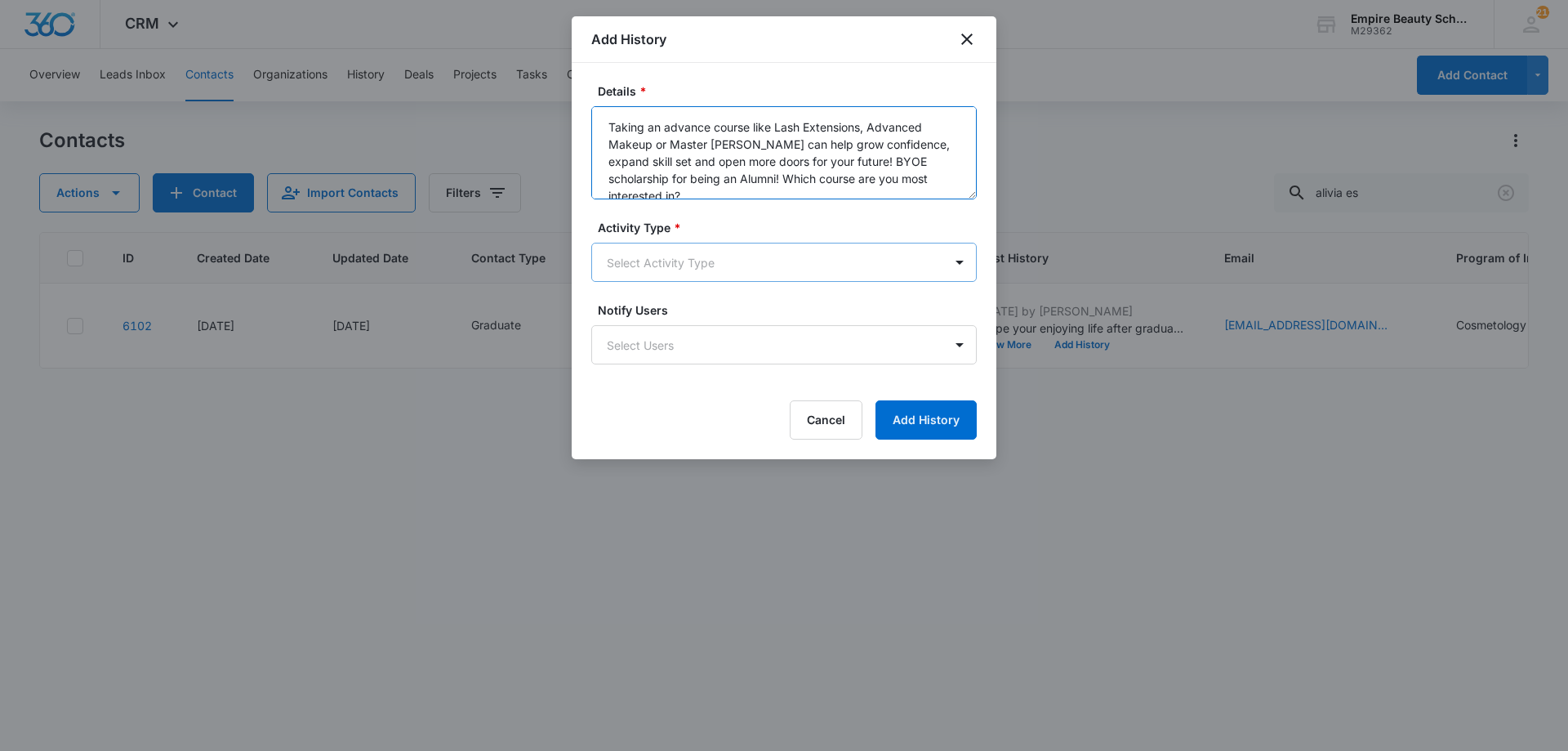
type textarea "Taking an advance course like Lash Extensions, Advanced Makeup or Master [PERSO…"
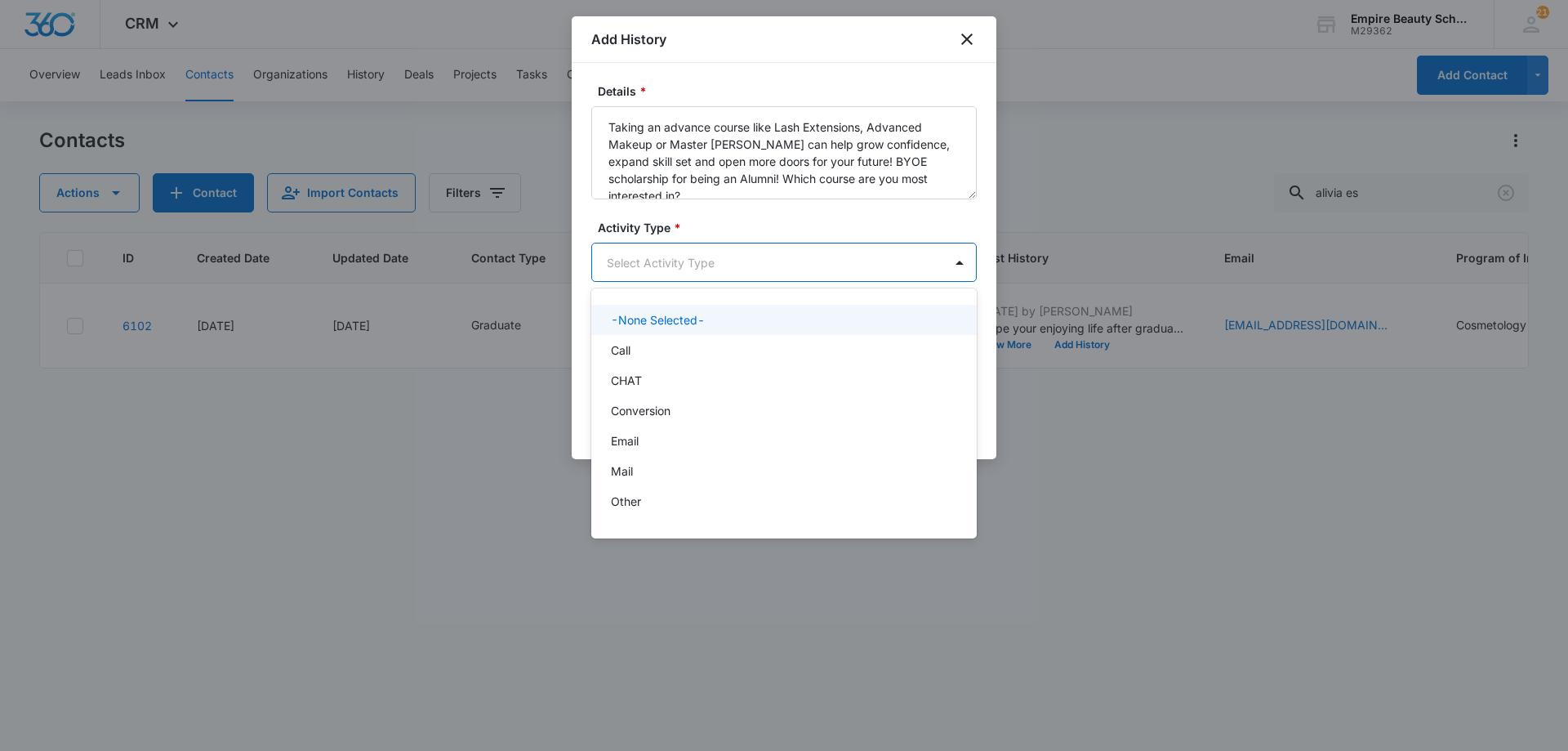
drag, startPoint x: 771, startPoint y: 252, endPoint x: 752, endPoint y: 282, distance: 35.5
click at [770, 254] on body "CRM Apps Forms CRM Email Shop Payments POS Files Brand Settings AI Assistant Em…" at bounding box center [784, 375] width 1568 height 751
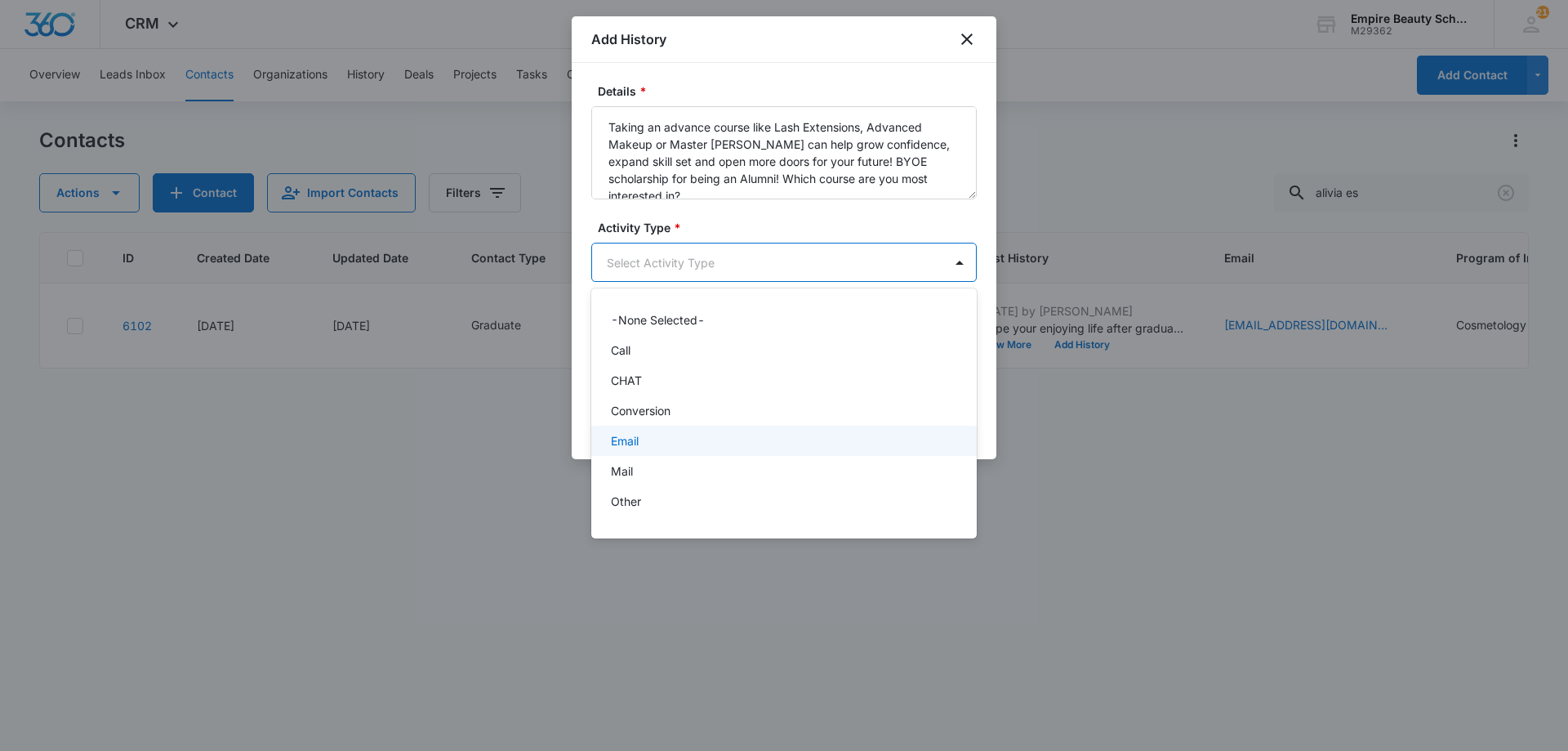
scroll to position [85, 0]
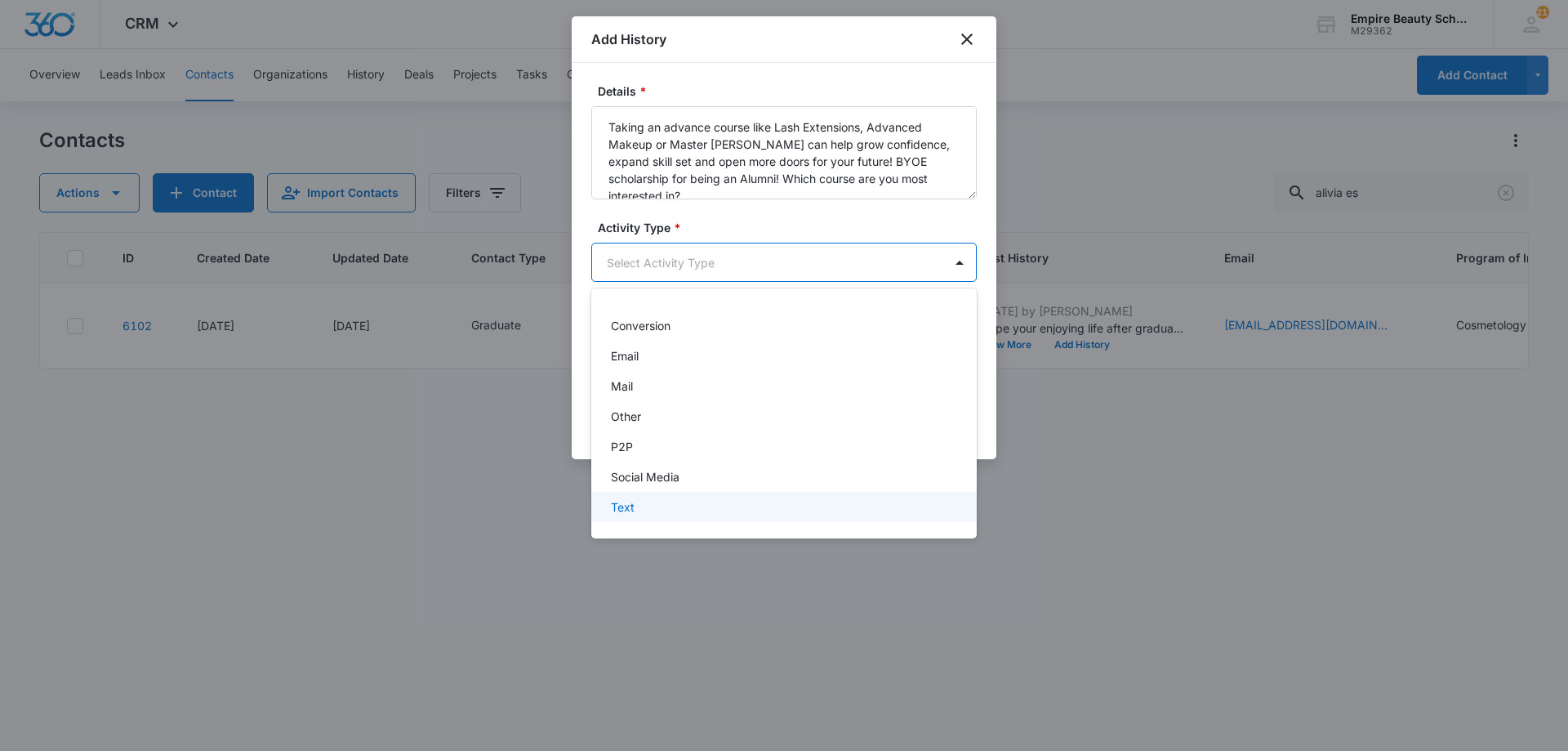
click at [668, 511] on div "Text" at bounding box center [782, 507] width 343 height 17
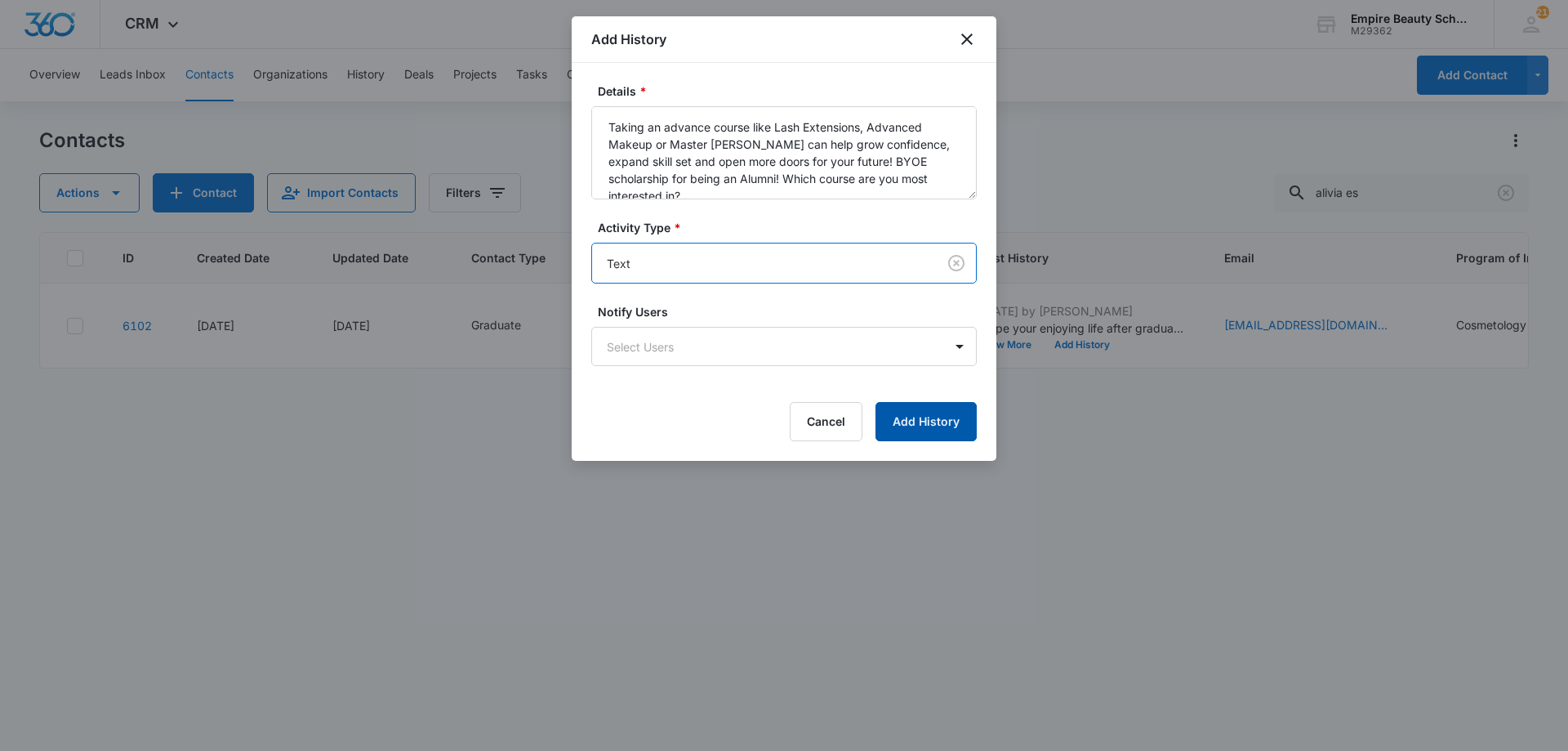
click at [912, 438] on button "Add History" at bounding box center [926, 421] width 101 height 39
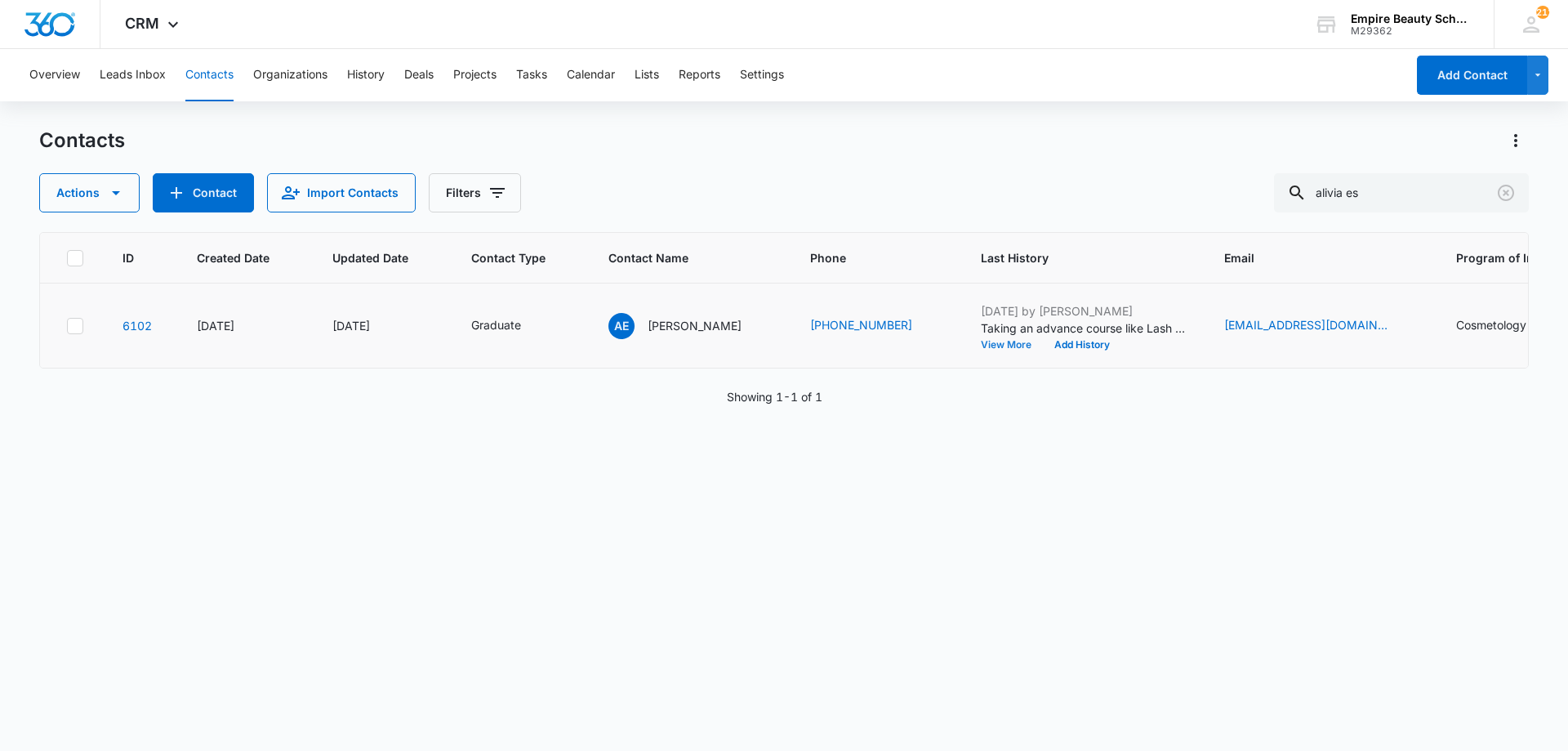
click at [983, 346] on button "View More" at bounding box center [1012, 344] width 62 height 10
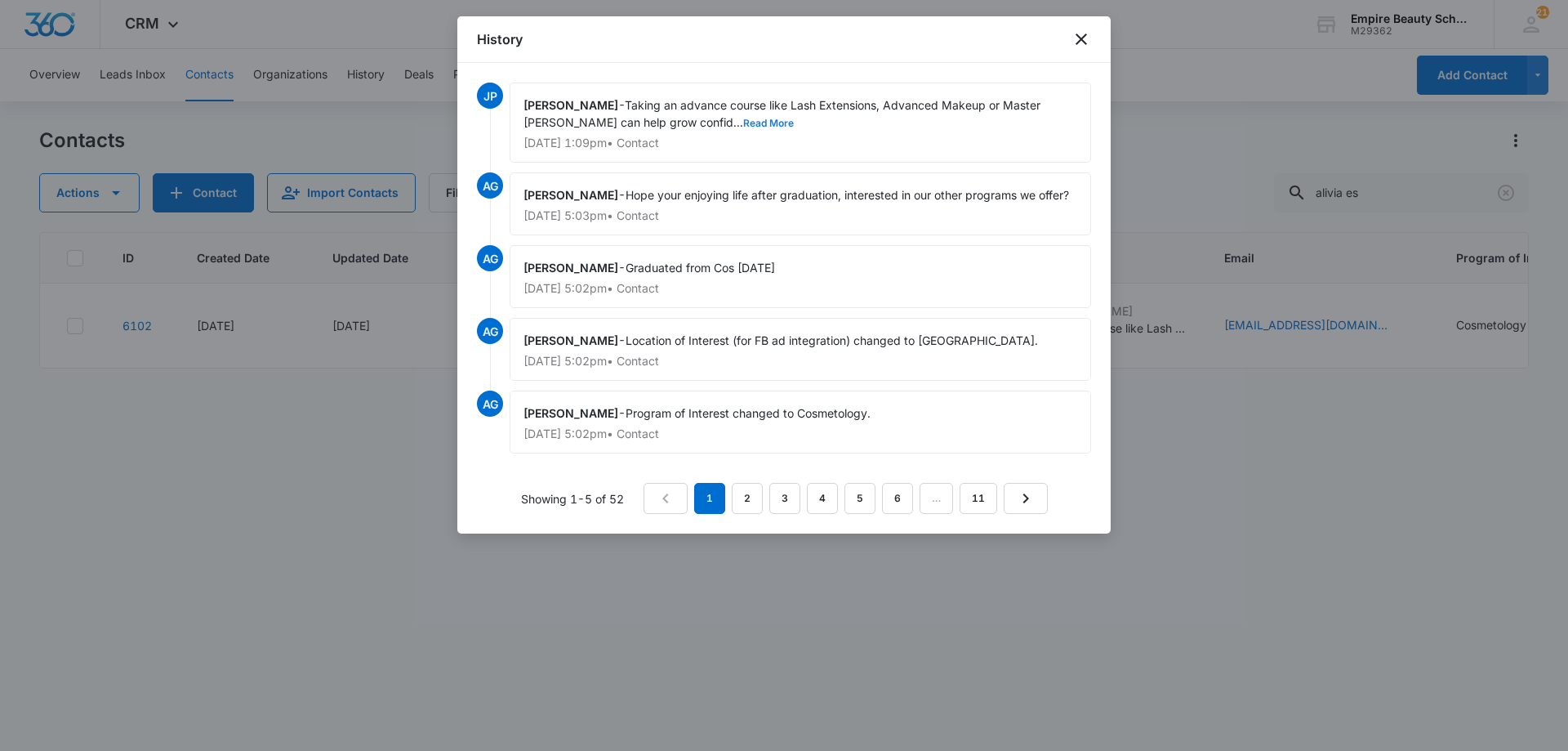
click at [743, 118] on button "Read More" at bounding box center [768, 123] width 51 height 10
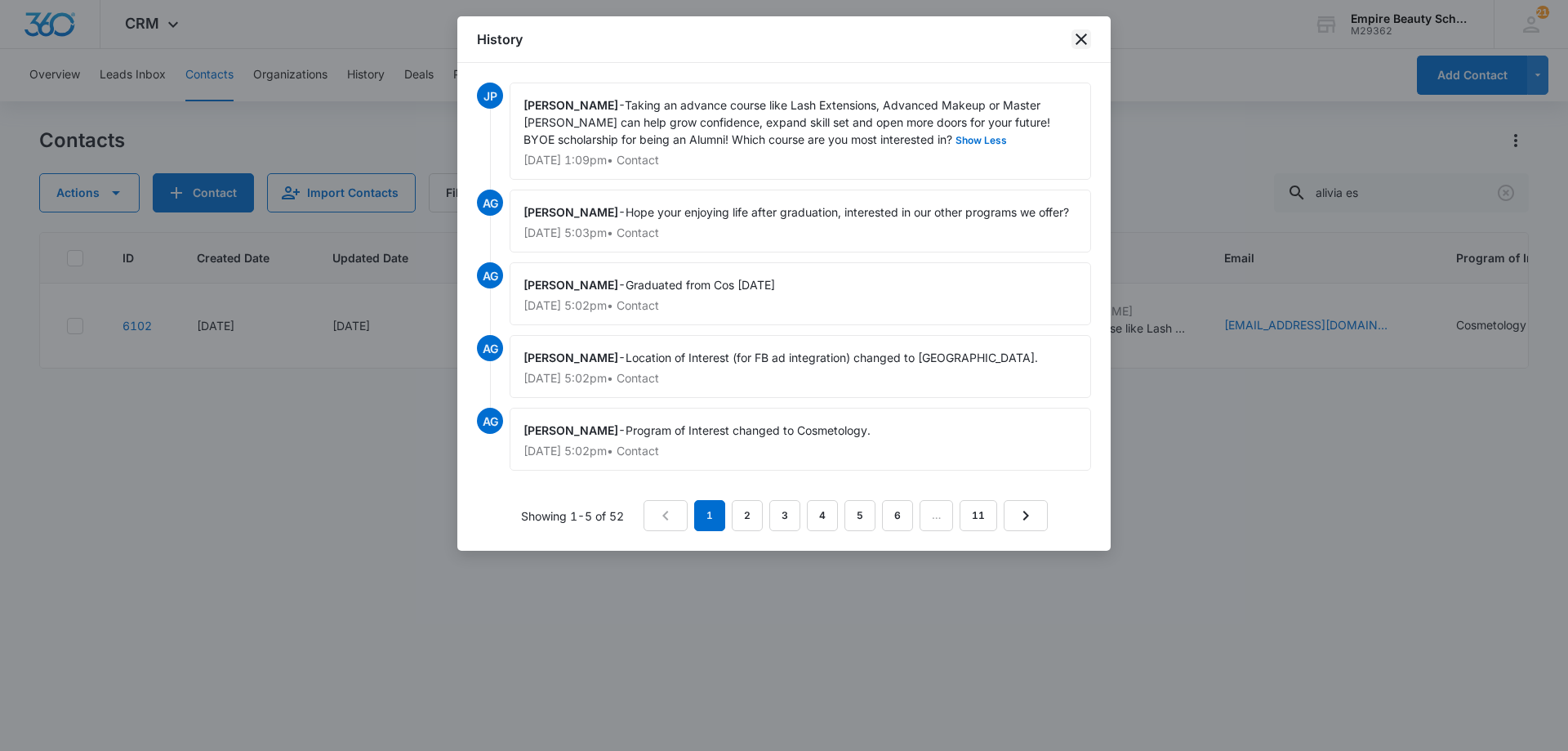
click at [1076, 40] on icon "close" at bounding box center [1081, 39] width 20 height 20
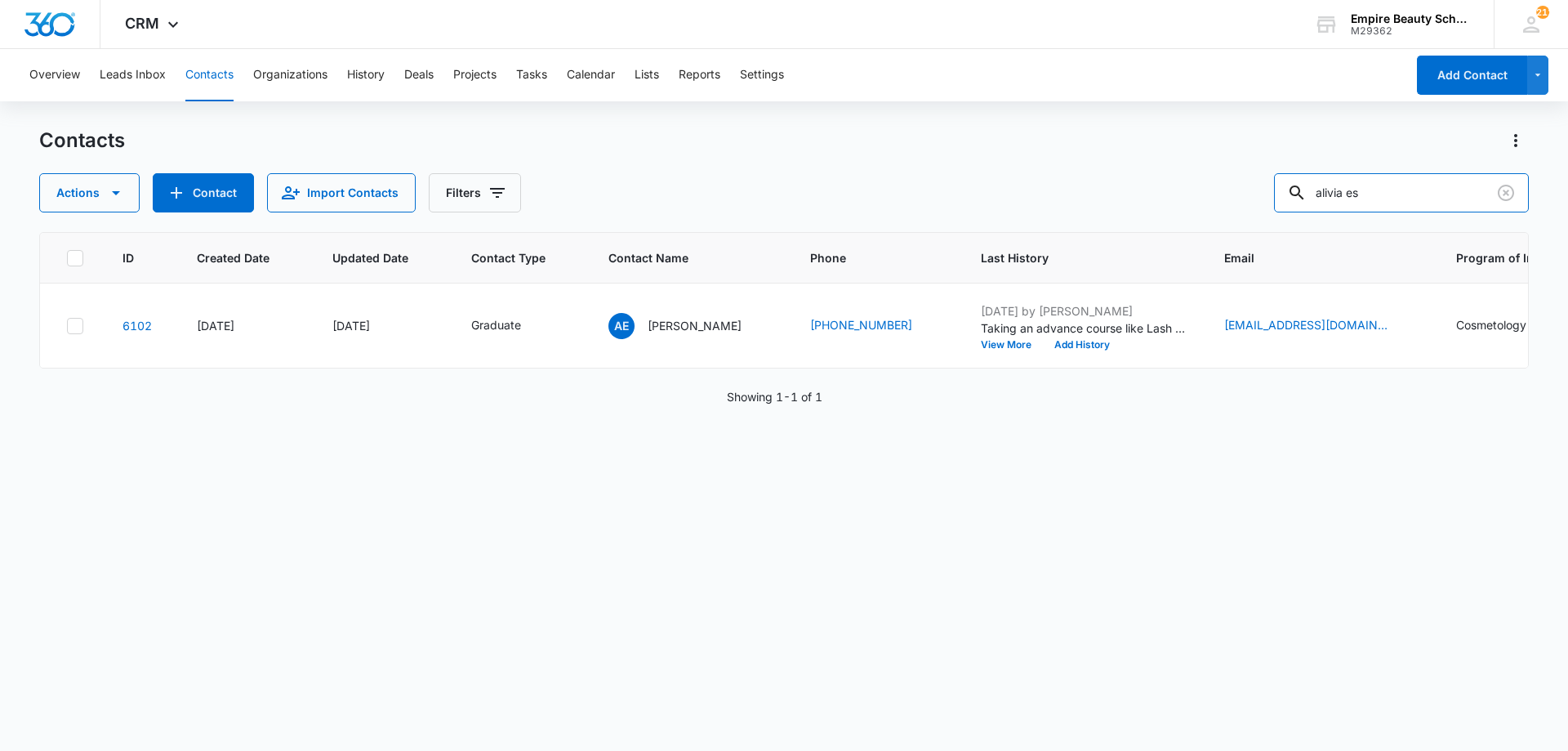
drag, startPoint x: 1413, startPoint y: 201, endPoint x: 972, endPoint y: 161, distance: 442.8
click at [972, 161] on div "Contacts Actions Contact Import Contacts Filters alivia es" at bounding box center [784, 170] width 1490 height 85
type input "lily brooks"
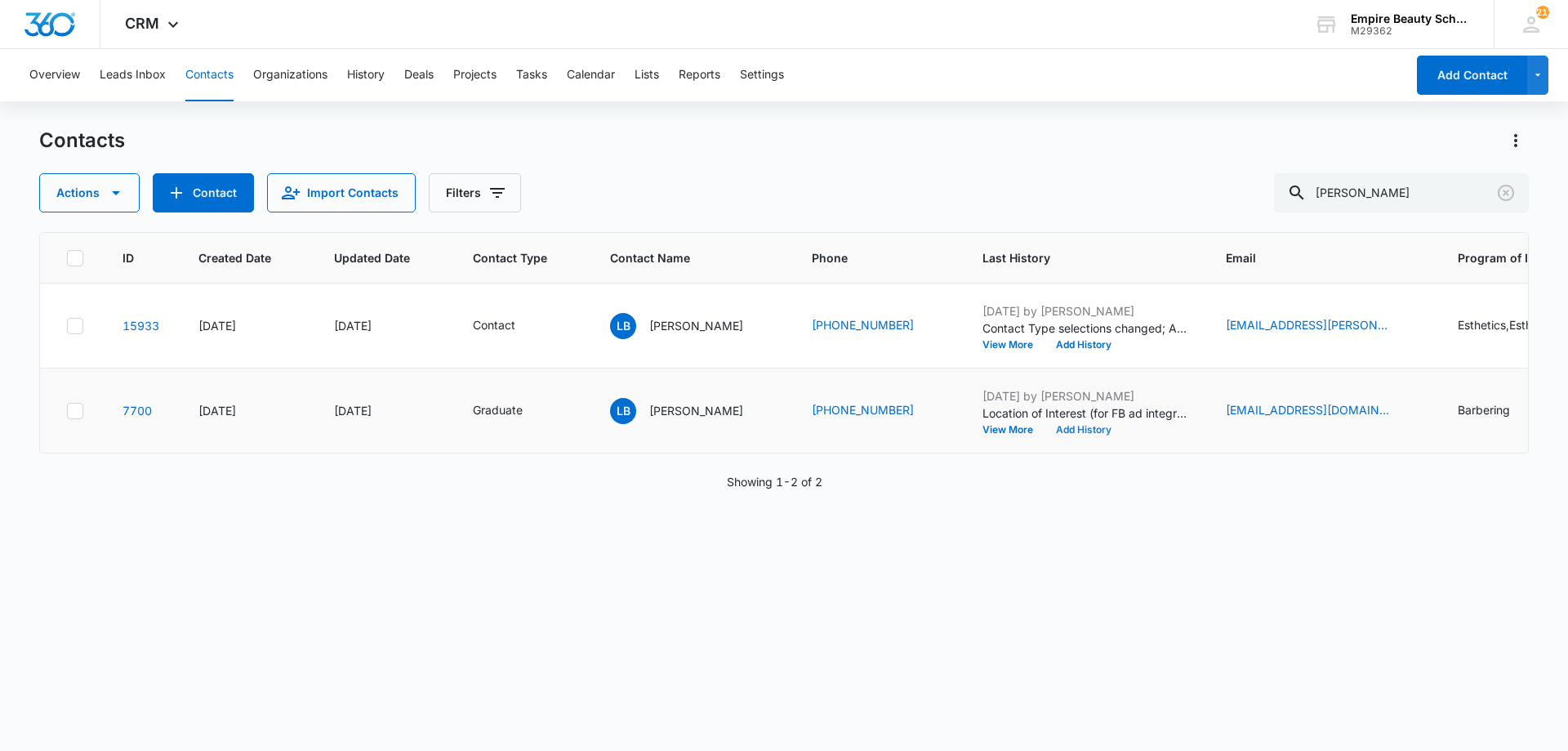
click at [1045, 428] on button "Add History" at bounding box center [1084, 429] width 78 height 10
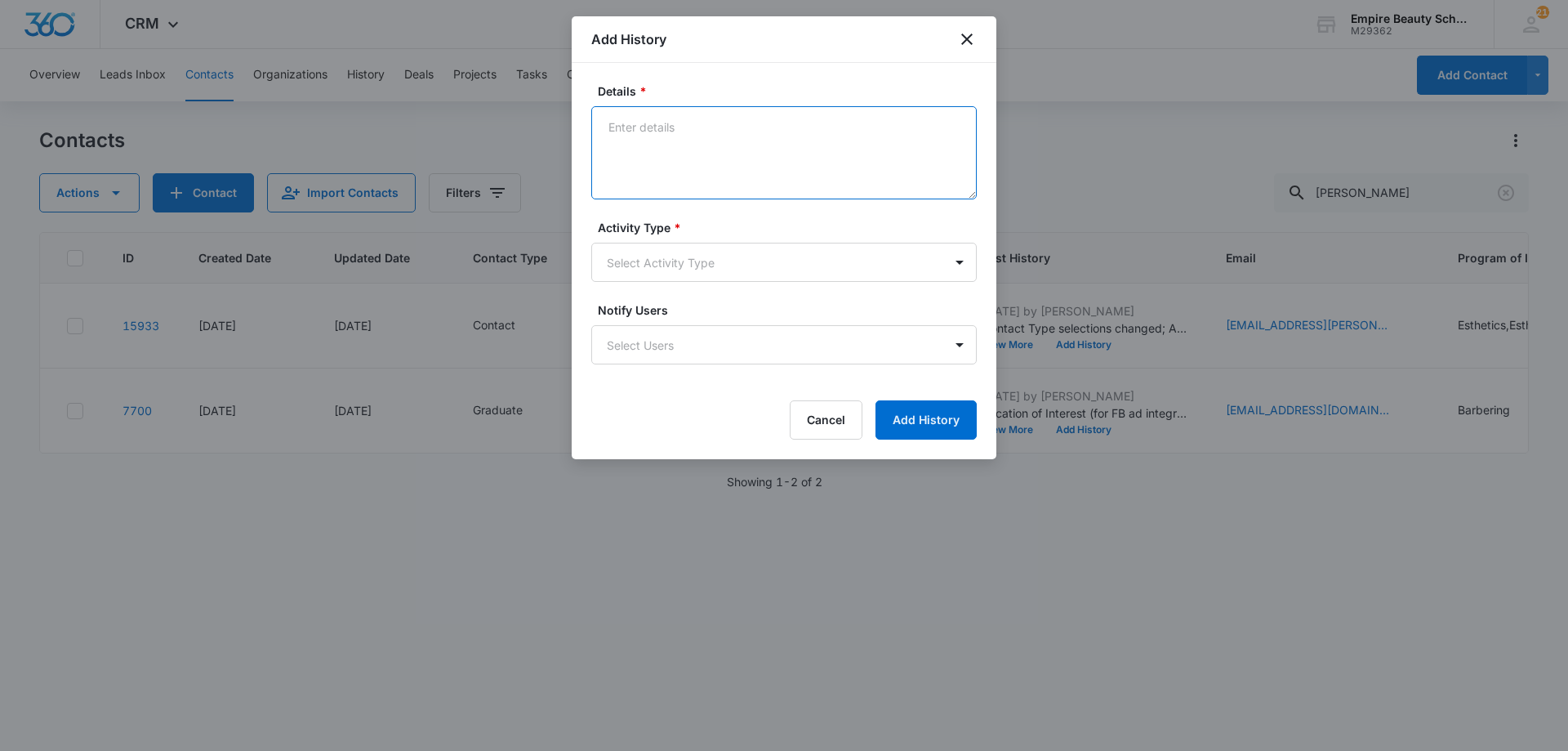
paste textarea "Taking an advance course like Lash Extensions, Advanced Makeup or Master [PERSO…"
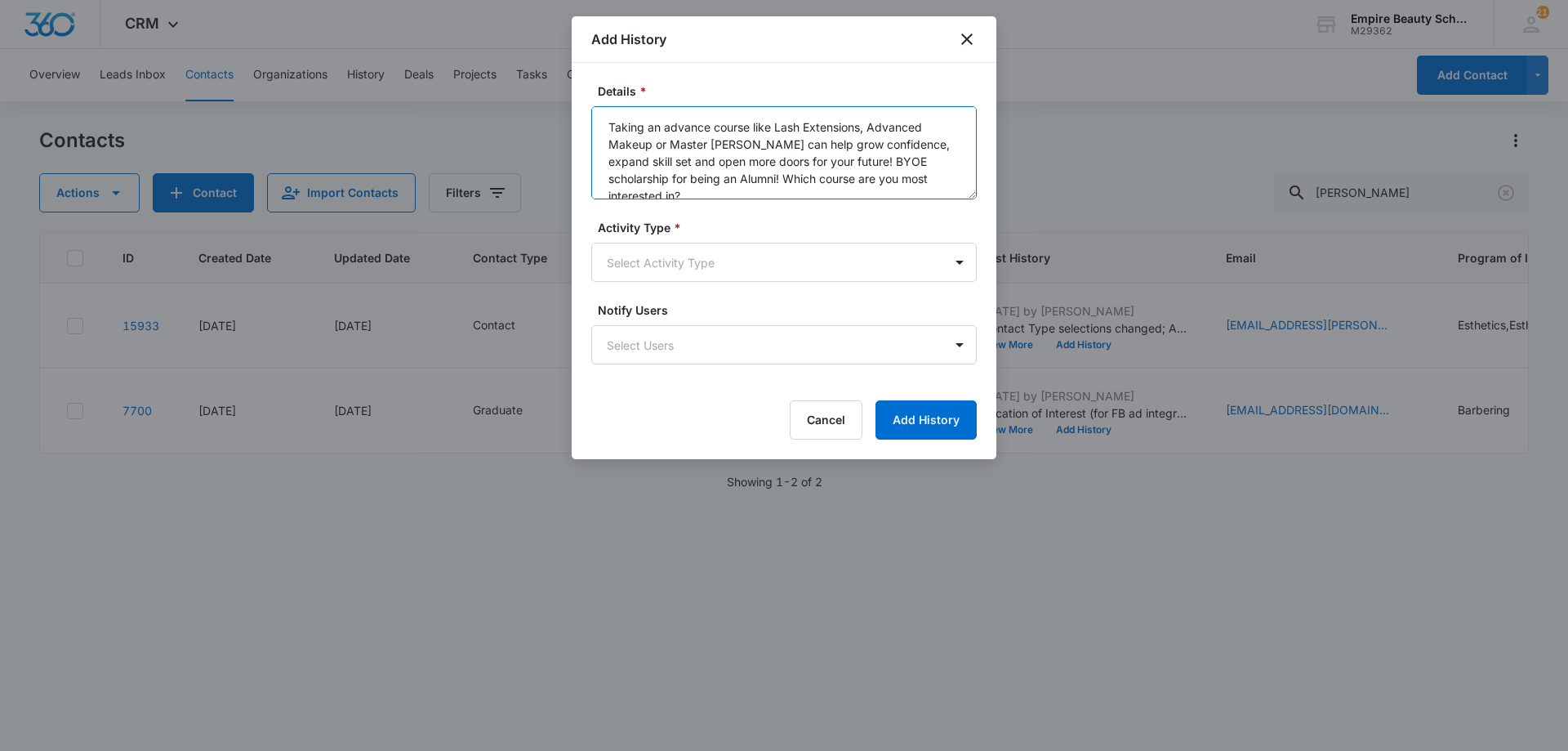
type textarea "Taking an advance course like Lash Extensions, Advanced Makeup or Master [PERSO…"
click at [680, 229] on span "*" at bounding box center [676, 227] width 10 height 14
click at [668, 257] on body "CRM Apps Forms CRM Email Shop Payments POS Files Brand Settings AI Assistant Em…" at bounding box center [784, 375] width 1568 height 751
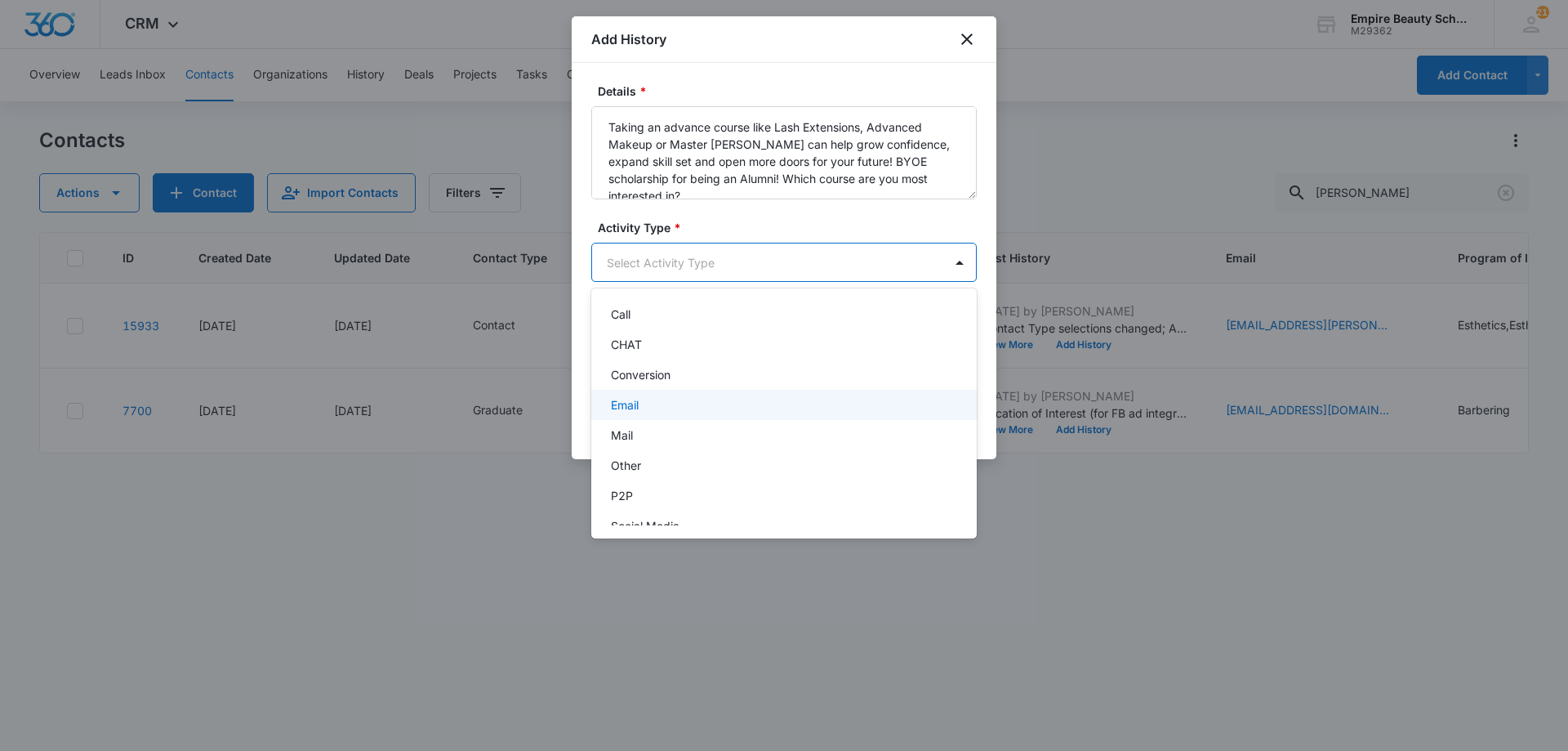
scroll to position [85, 0]
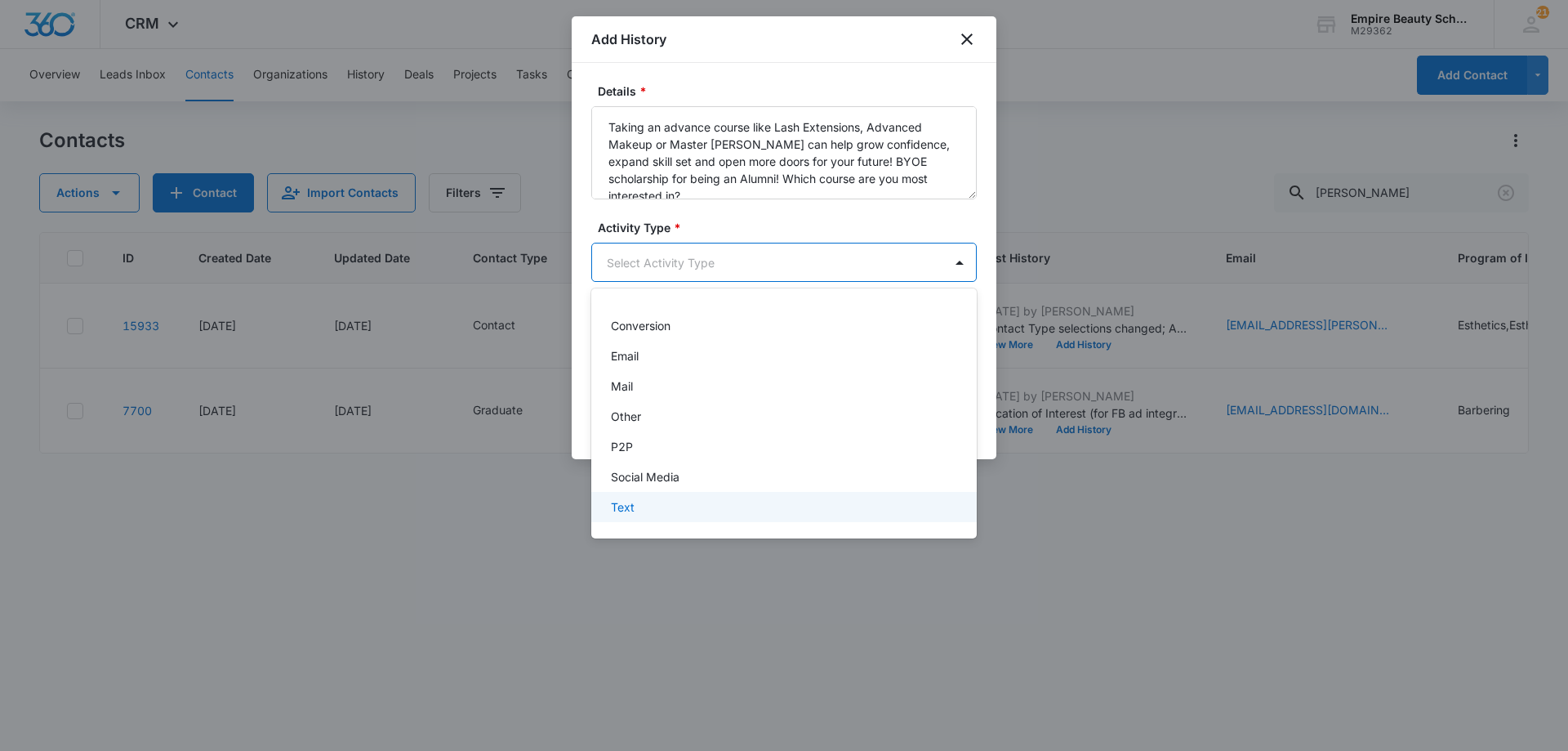
click at [638, 511] on div "Text" at bounding box center [782, 507] width 343 height 17
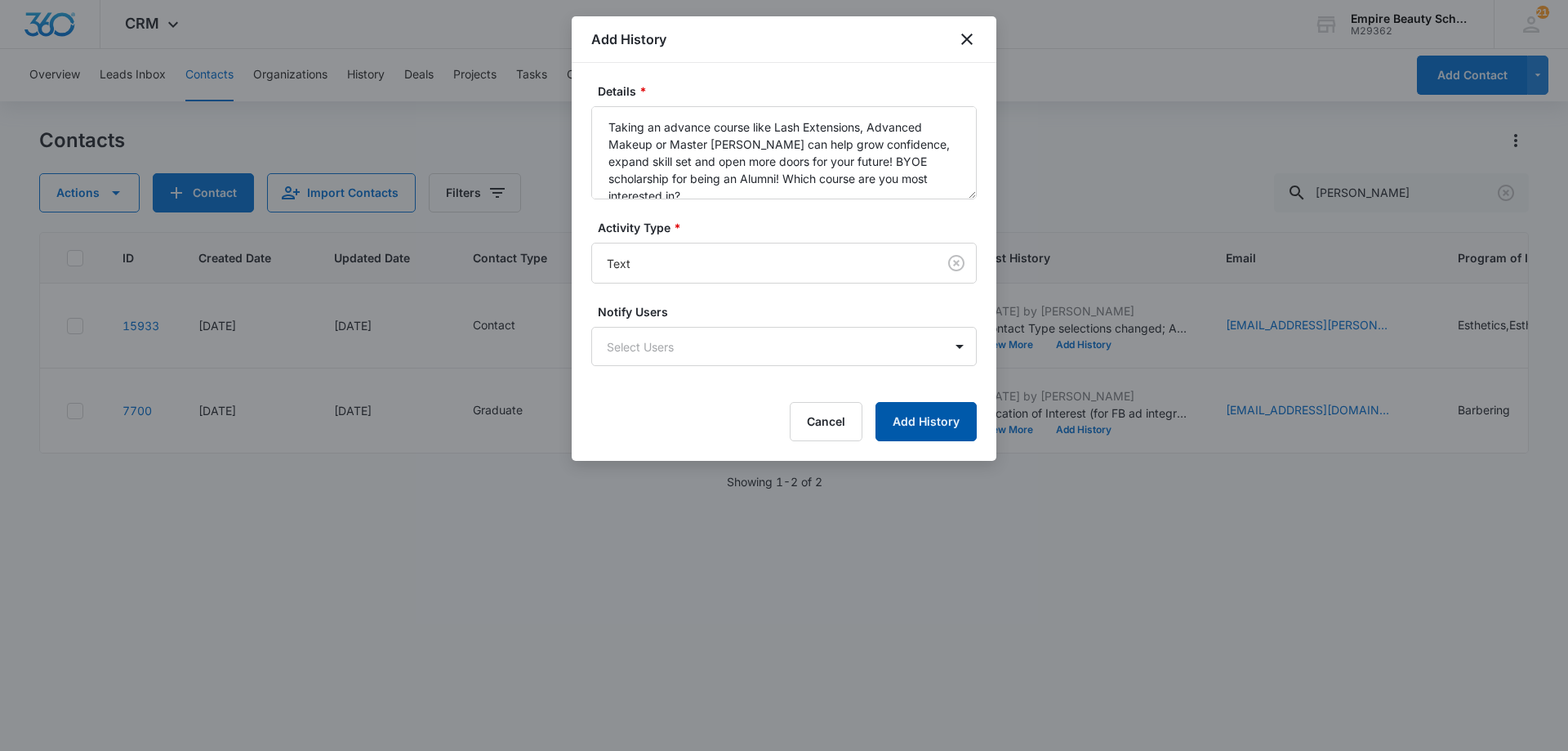
click at [914, 430] on button "Add History" at bounding box center [926, 421] width 101 height 39
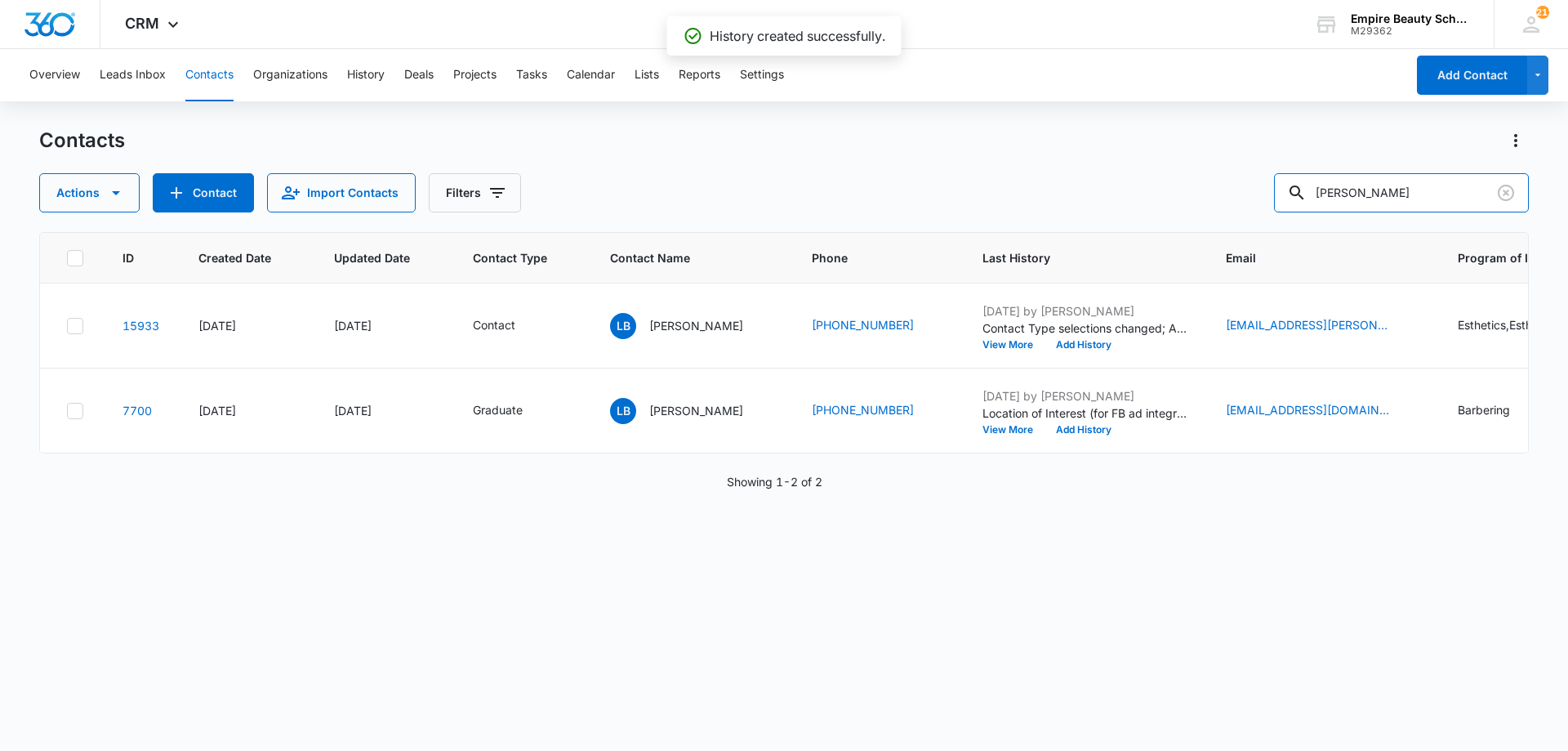
drag, startPoint x: 1424, startPoint y: 194, endPoint x: 741, endPoint y: 209, distance: 683.2
click at [894, 201] on div "Actions Contact Import Contacts Filters lily brooks" at bounding box center [784, 192] width 1490 height 39
type input "bulmer"
click at [1045, 430] on button "Add History" at bounding box center [1084, 429] width 78 height 10
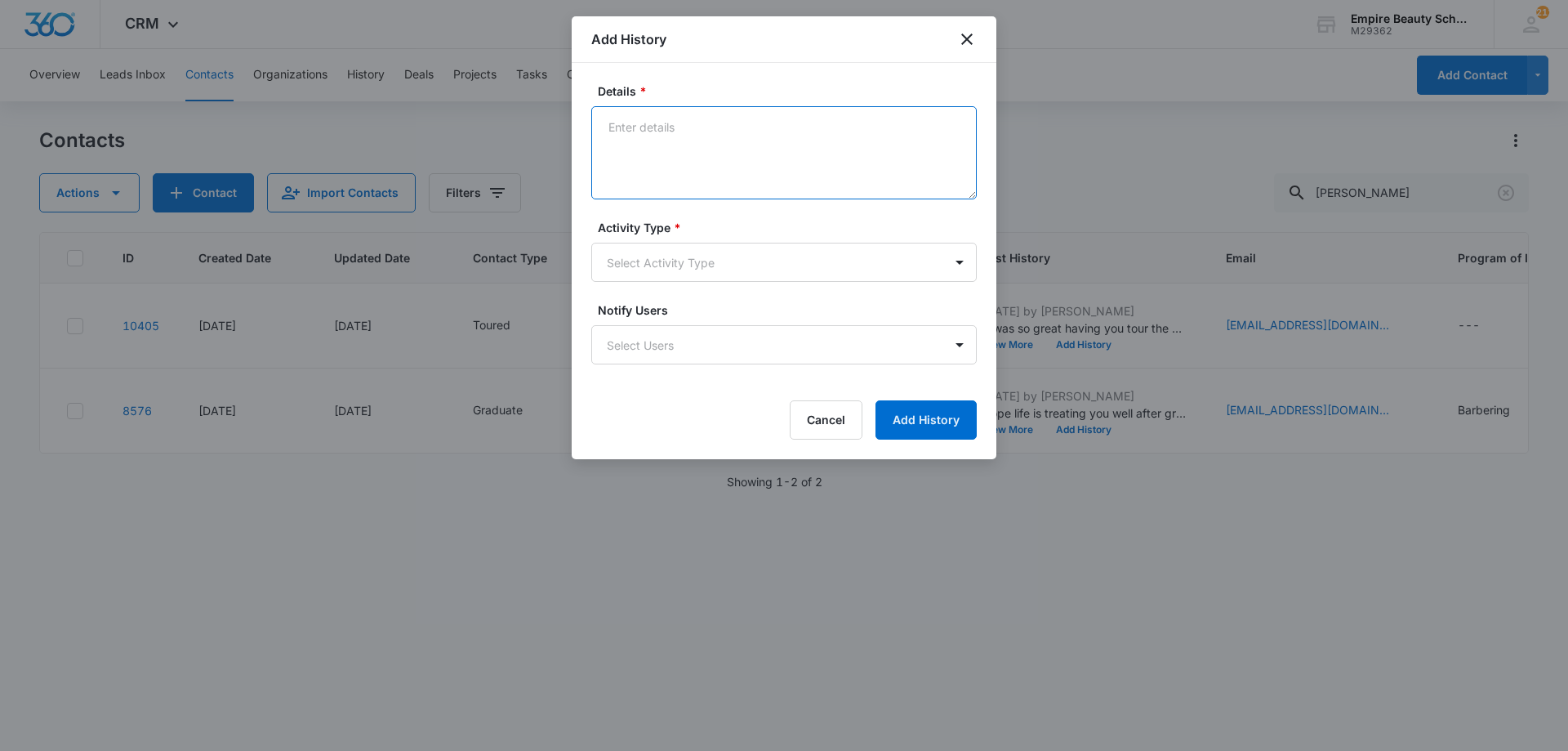
paste textarea "Taking an advance course like Lash Extensions, Advanced Makeup or Master [PERSO…"
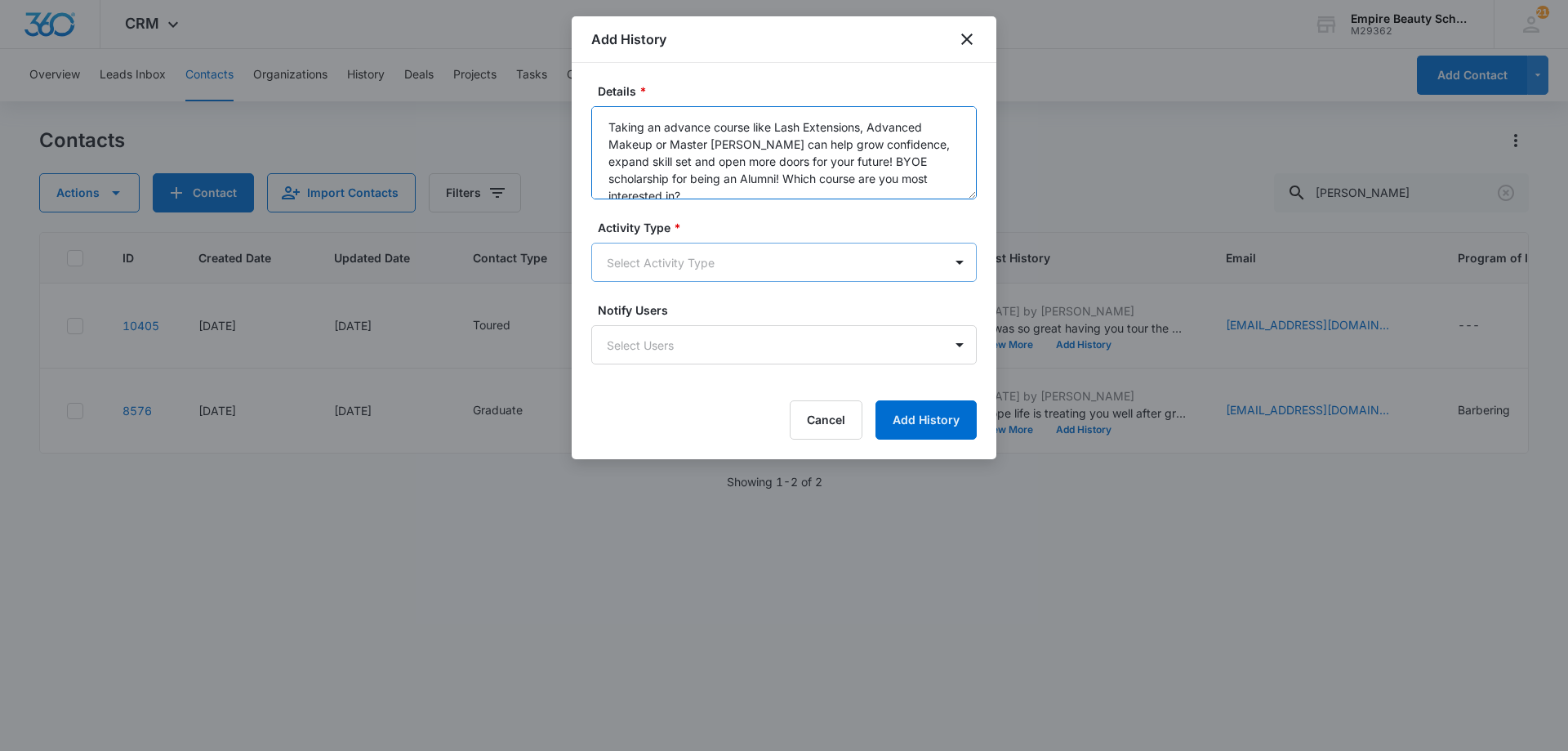
type textarea "Taking an advance course like Lash Extensions, Advanced Makeup or Master [PERSO…"
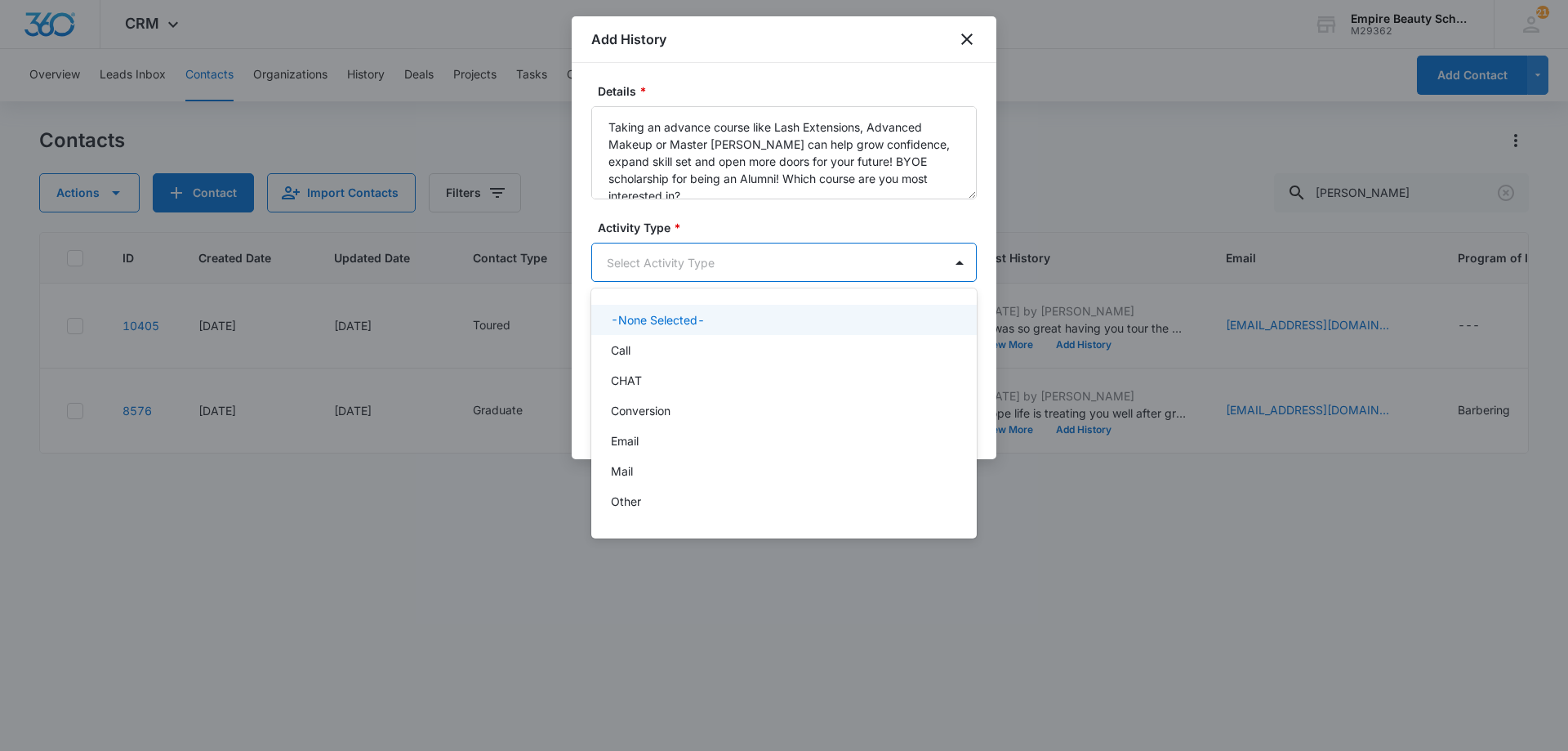
click at [742, 257] on body "CRM Apps Forms CRM Email Shop Payments POS Files Brand Settings AI Assistant Em…" at bounding box center [784, 375] width 1568 height 751
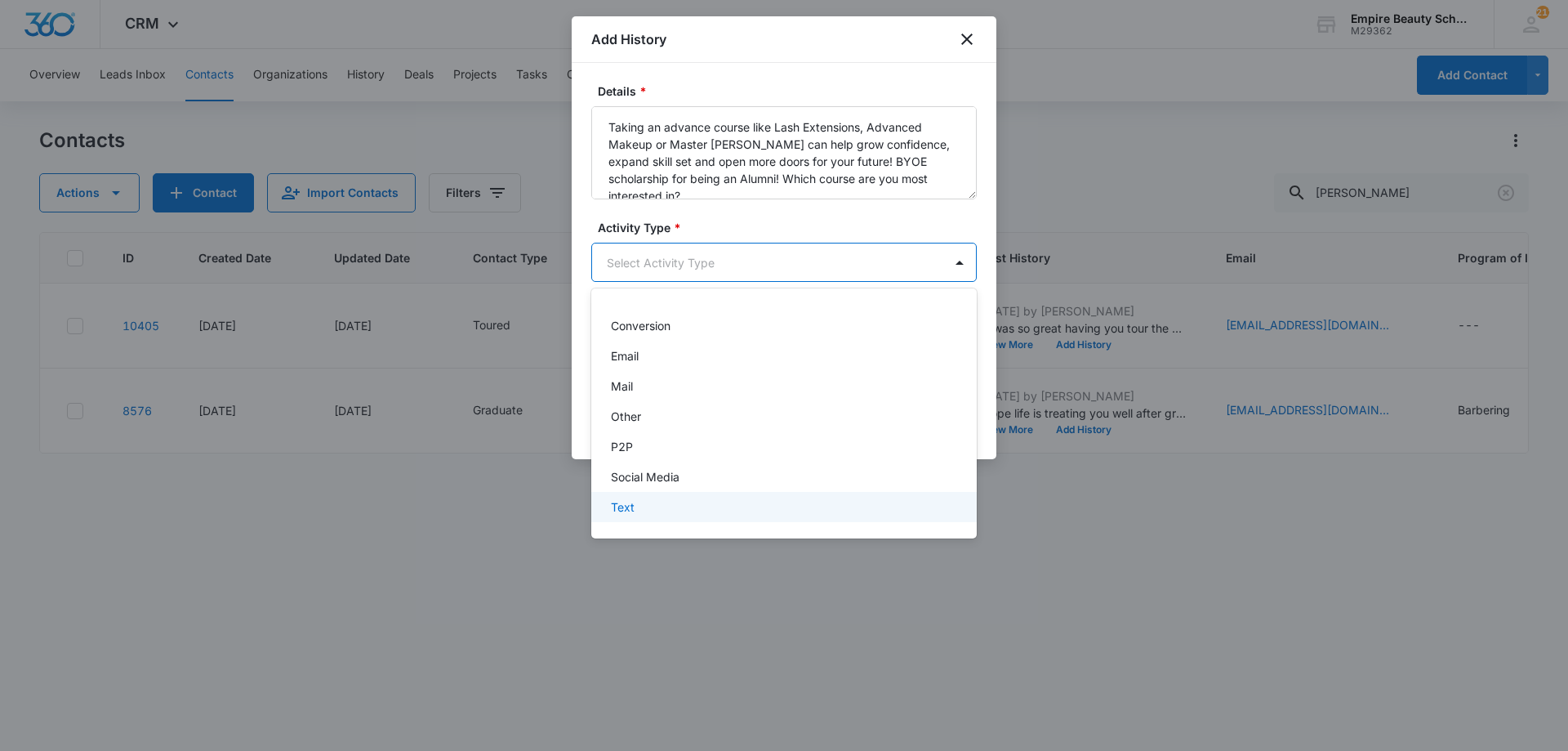
click at [683, 503] on div "Text" at bounding box center [782, 507] width 343 height 17
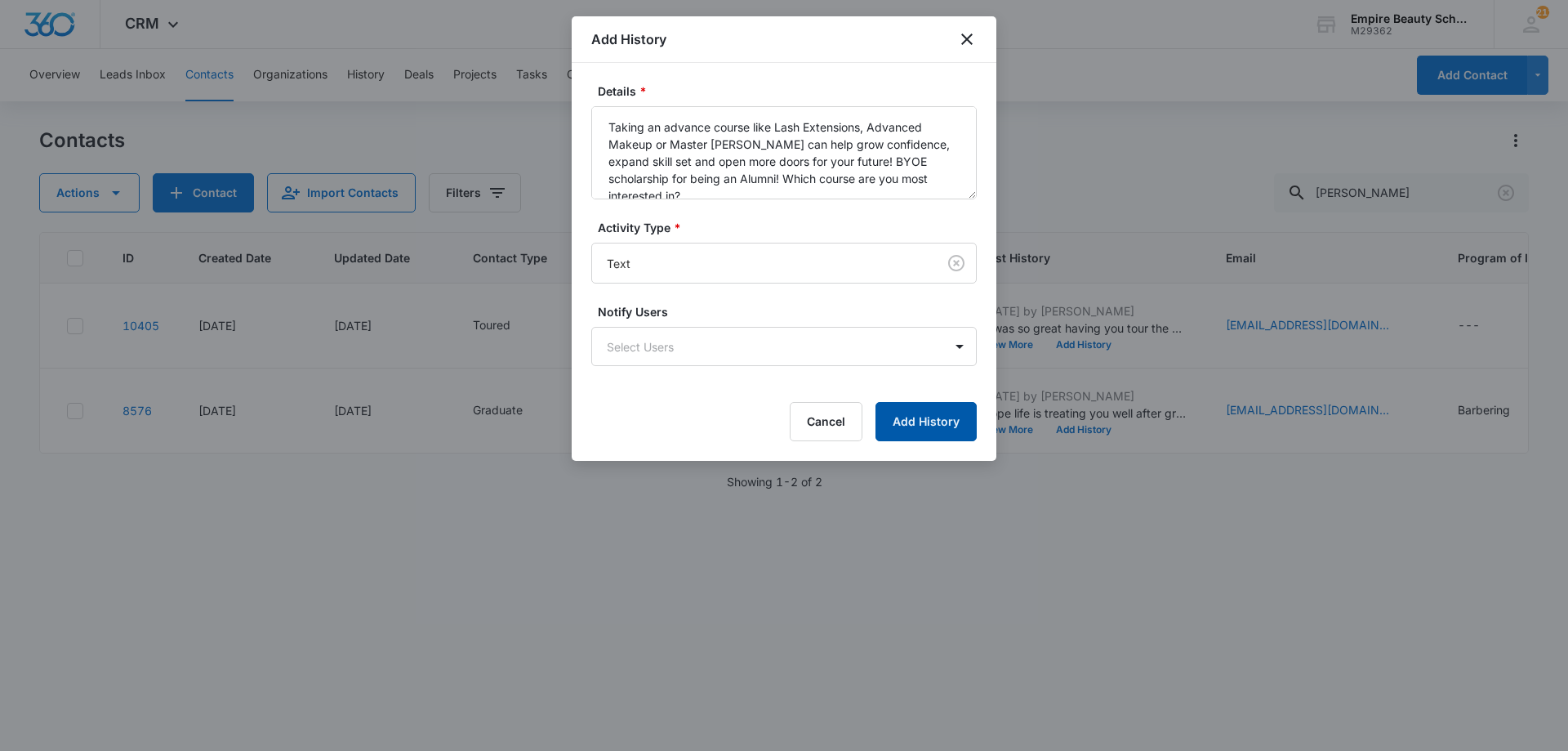
click at [906, 425] on button "Add History" at bounding box center [926, 421] width 101 height 39
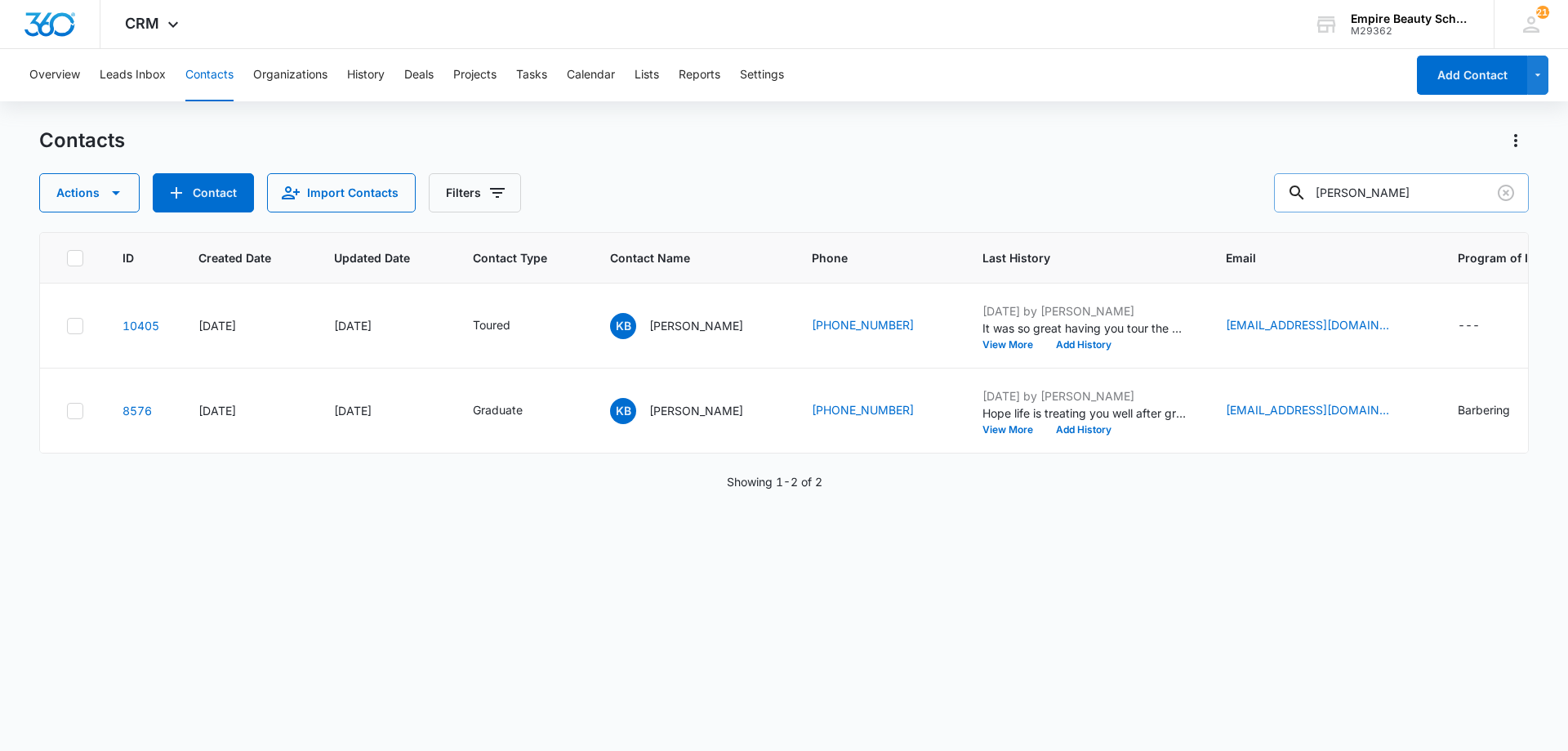
click at [1440, 207] on input "bulmer" at bounding box center [1401, 192] width 255 height 39
drag, startPoint x: 1397, startPoint y: 178, endPoint x: 768, endPoint y: 160, distance: 629.3
click at [775, 168] on div "Contacts Actions Contact Import Contacts Filters bulmer" at bounding box center [784, 170] width 1490 height 85
type input "mance"
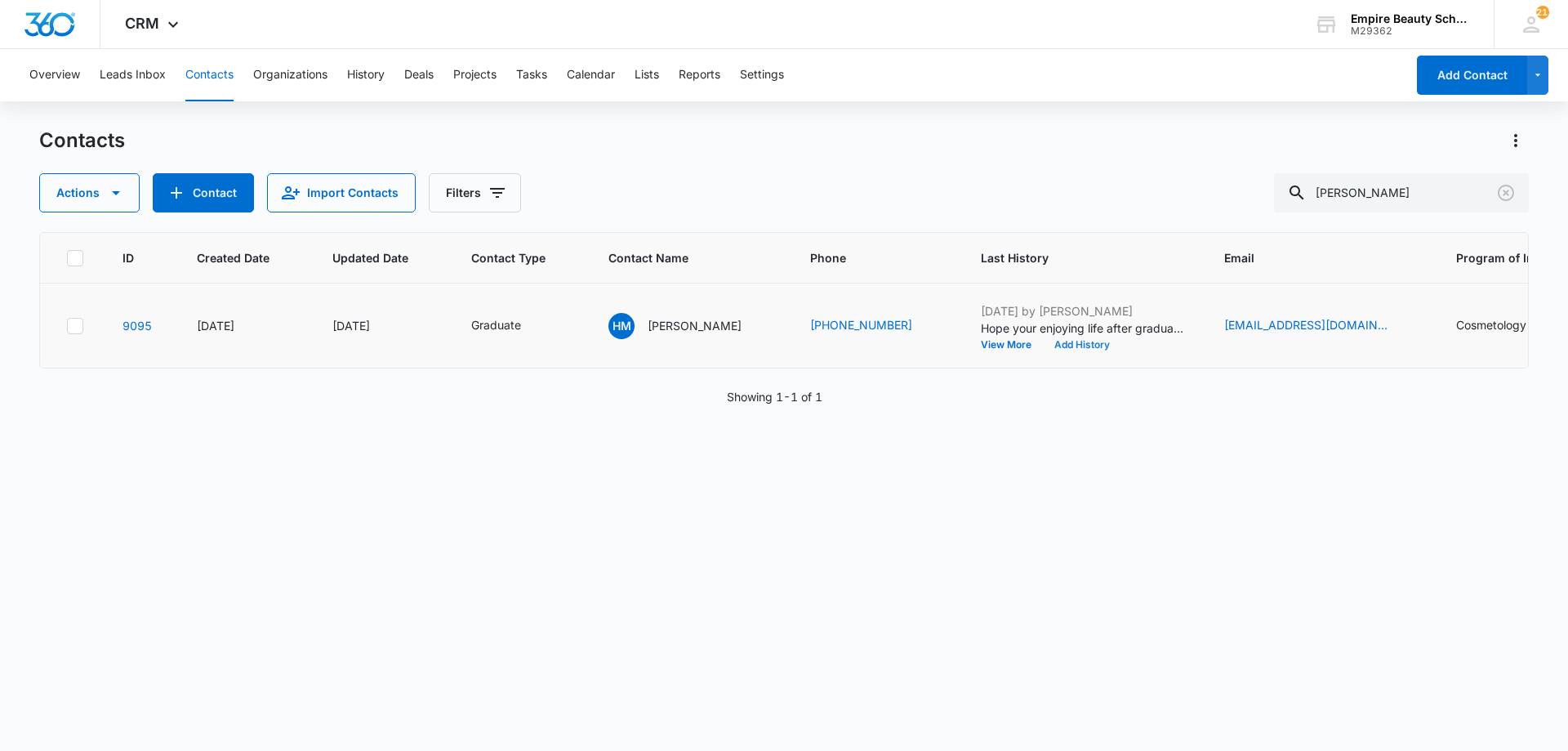
click at [1063, 343] on button "Add History" at bounding box center [1082, 344] width 78 height 10
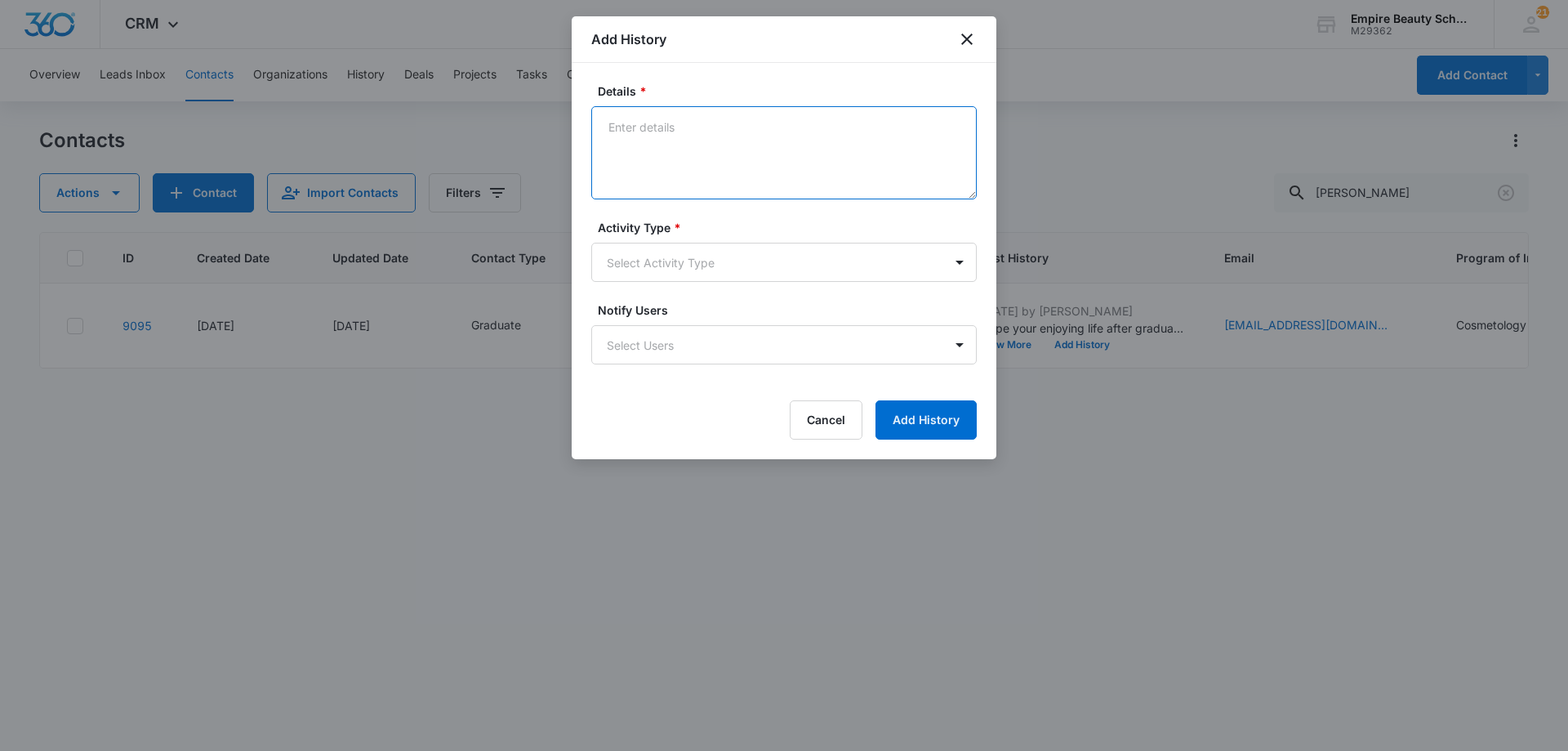
paste textarea "Taking an advance course like Lash Extensions, Advanced Makeup or Master [PERSO…"
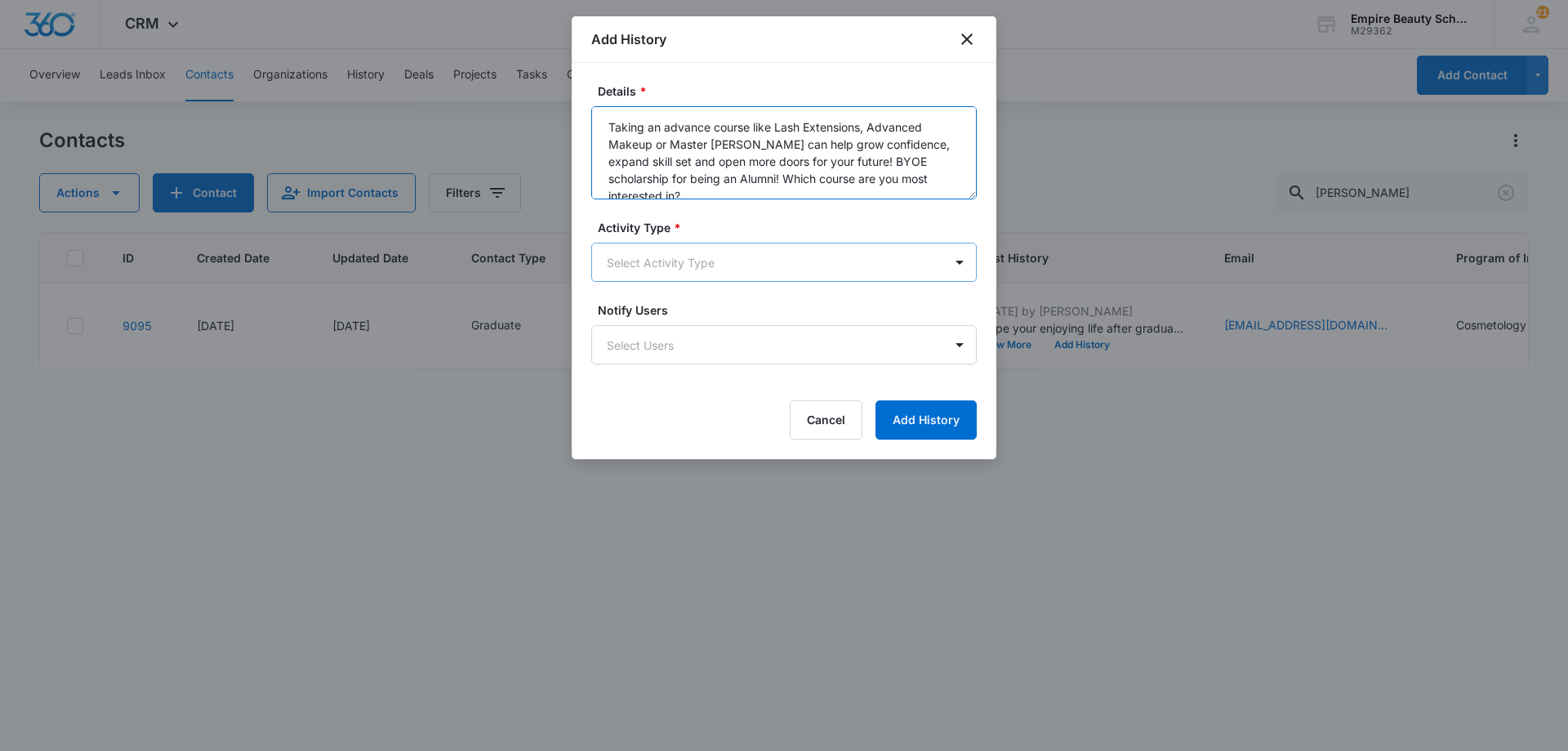
type textarea "Taking an advance course like Lash Extensions, Advanced Makeup or Master [PERSO…"
click at [693, 258] on body "CRM Apps Forms CRM Email Shop Payments POS Files Brand Settings AI Assistant Em…" at bounding box center [784, 375] width 1568 height 751
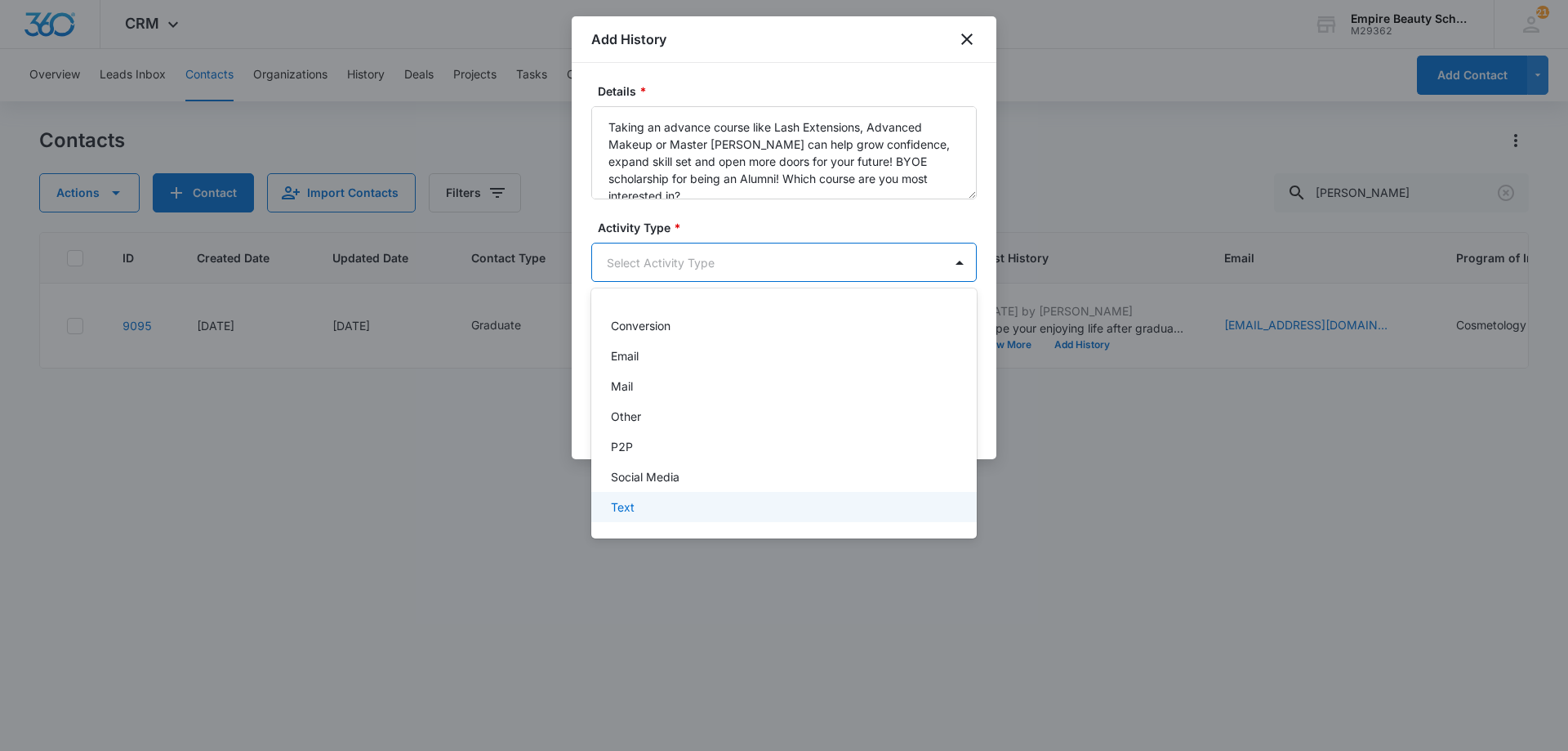
click at [641, 496] on div "Text" at bounding box center [784, 507] width 386 height 31
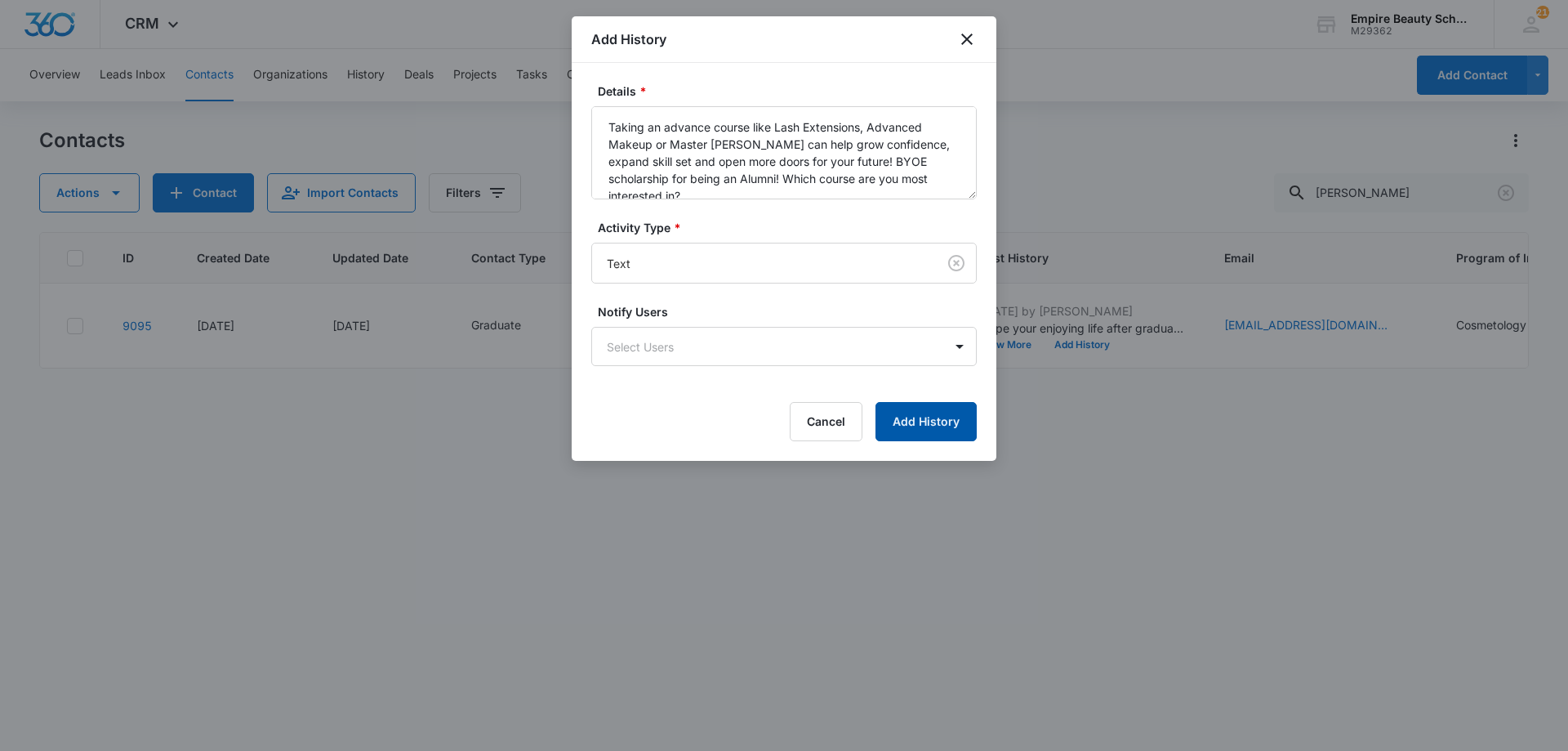
click at [898, 422] on button "Add History" at bounding box center [926, 421] width 101 height 39
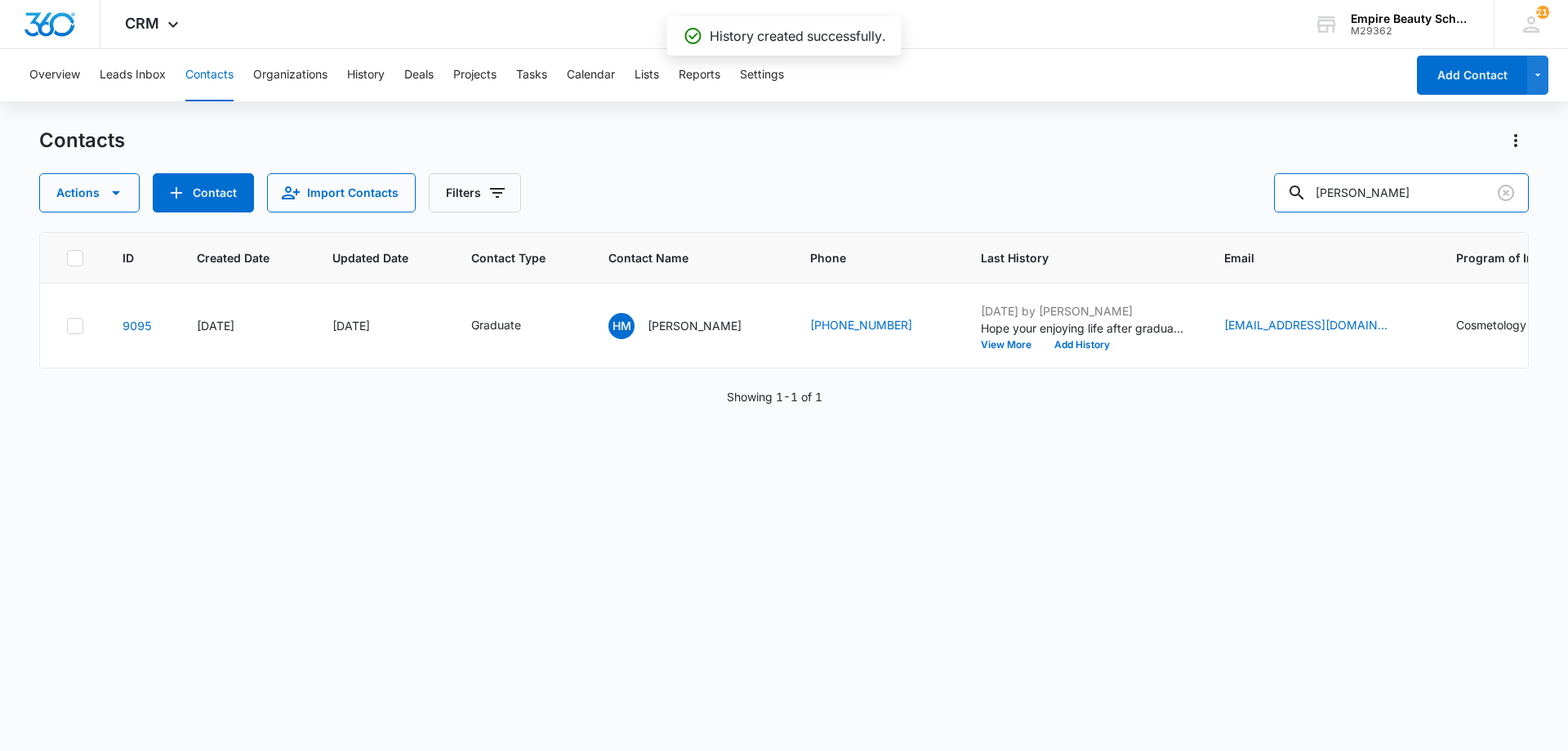
drag, startPoint x: 1381, startPoint y: 201, endPoint x: 1122, endPoint y: 180, distance: 259.8
click at [1126, 177] on div "Actions Contact Import Contacts Filters mance" at bounding box center [784, 192] width 1490 height 39
type input "kaelie"
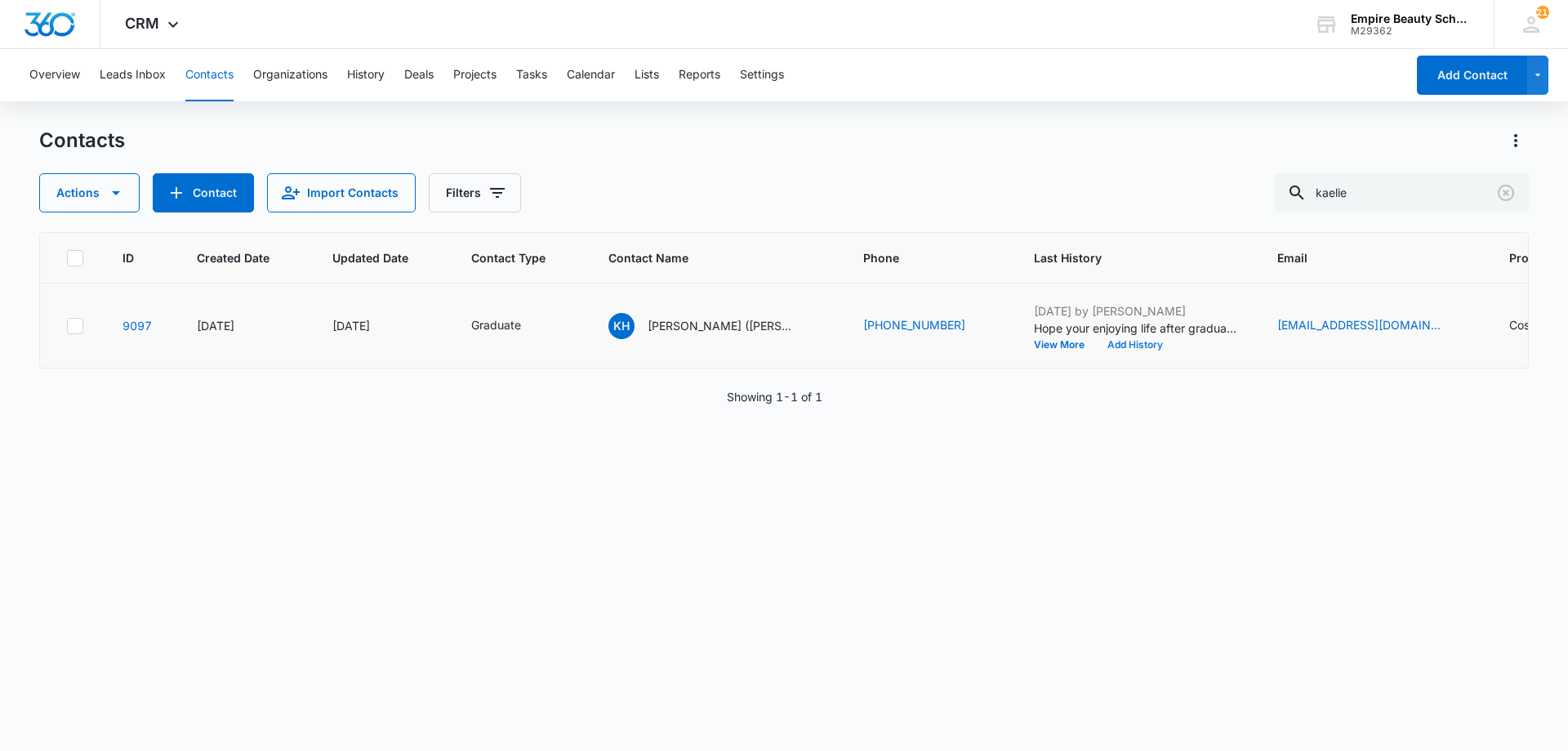
click at [1135, 346] on button "Add History" at bounding box center [1136, 344] width 78 height 10
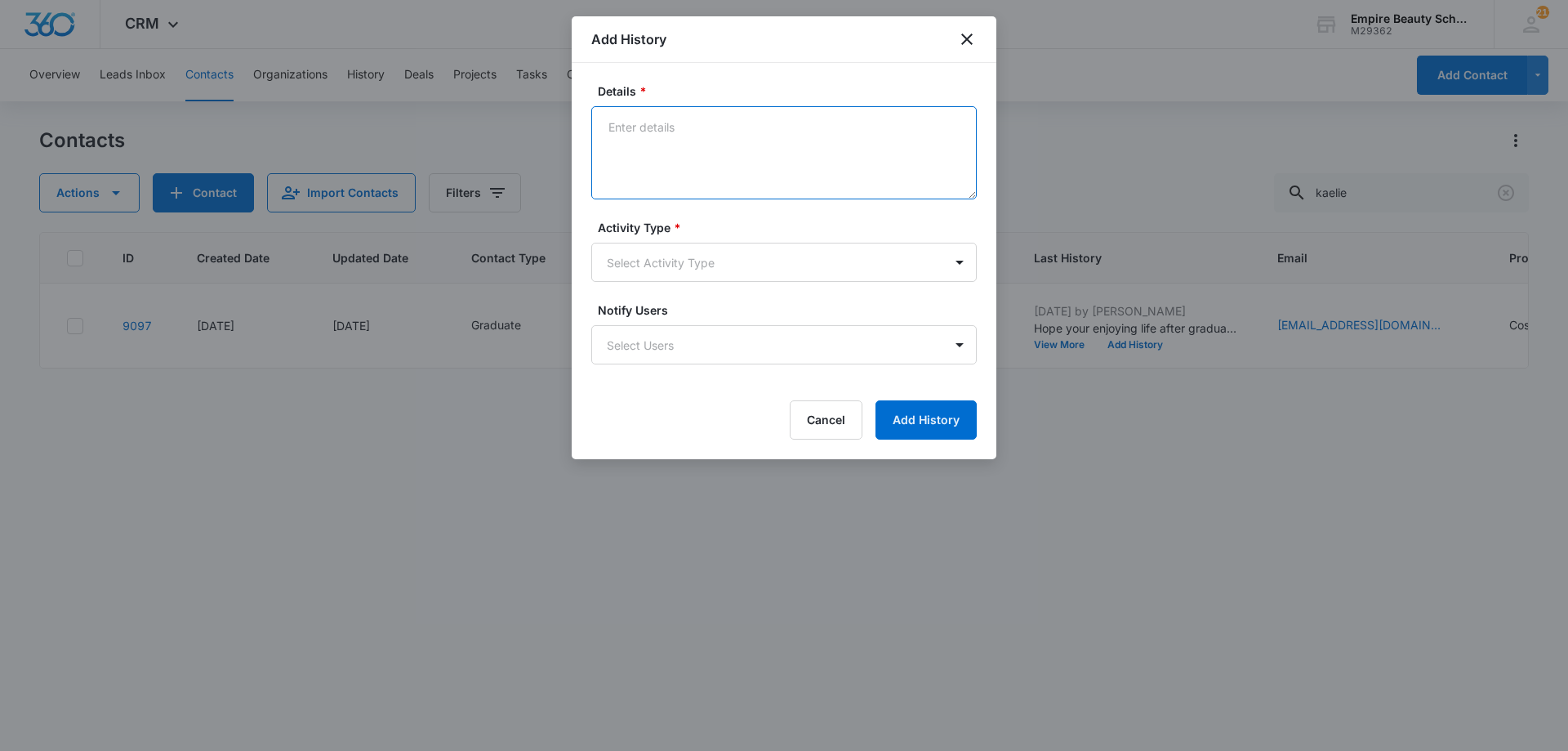
paste textarea "Taking an advance course like Lash Extensions, Advanced Makeup or Master [PERSO…"
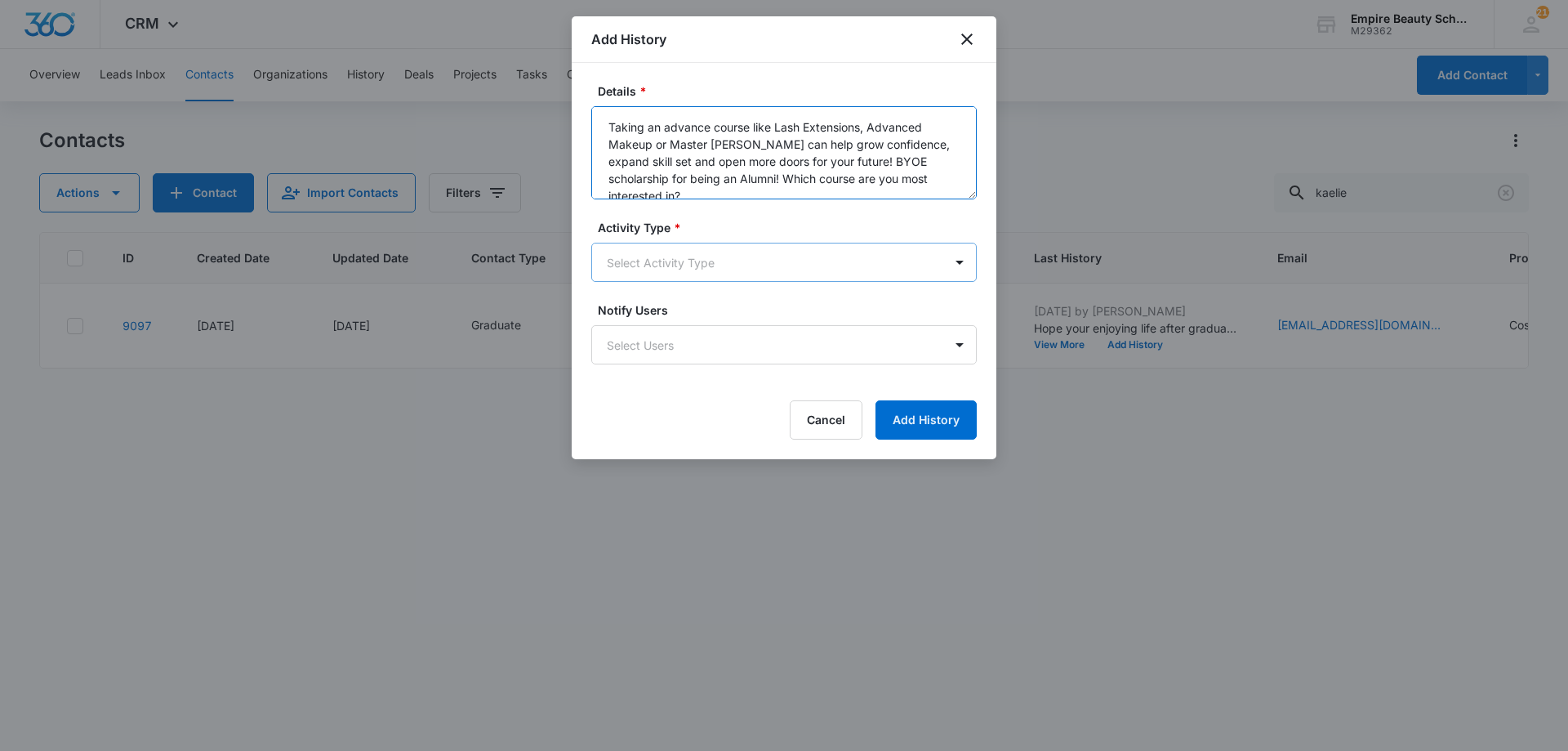
type textarea "Taking an advance course like Lash Extensions, Advanced Makeup or Master [PERSO…"
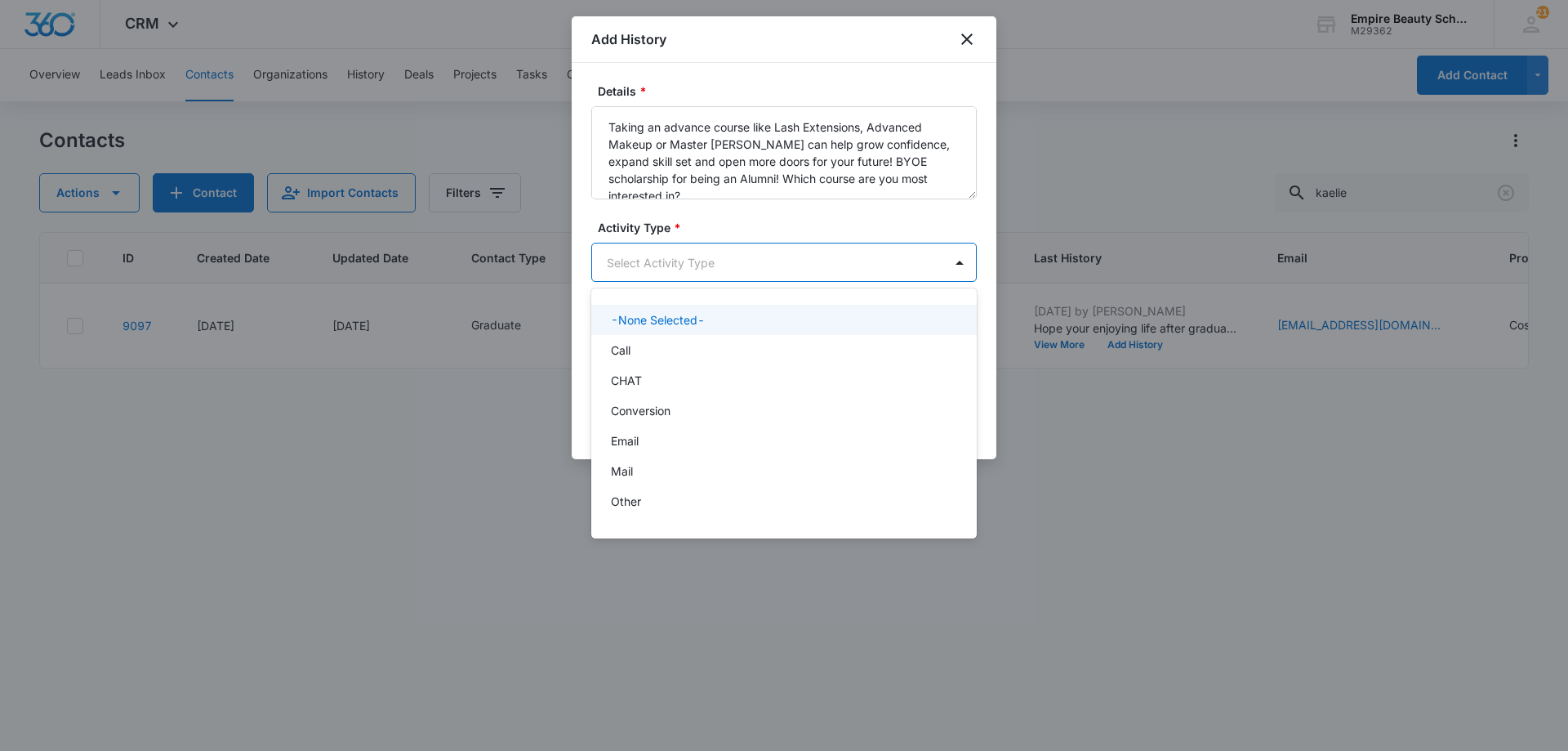
click at [705, 243] on body "CRM Apps Forms CRM Email Shop Payments POS Files Brand Settings AI Assistant Em…" at bounding box center [784, 375] width 1568 height 751
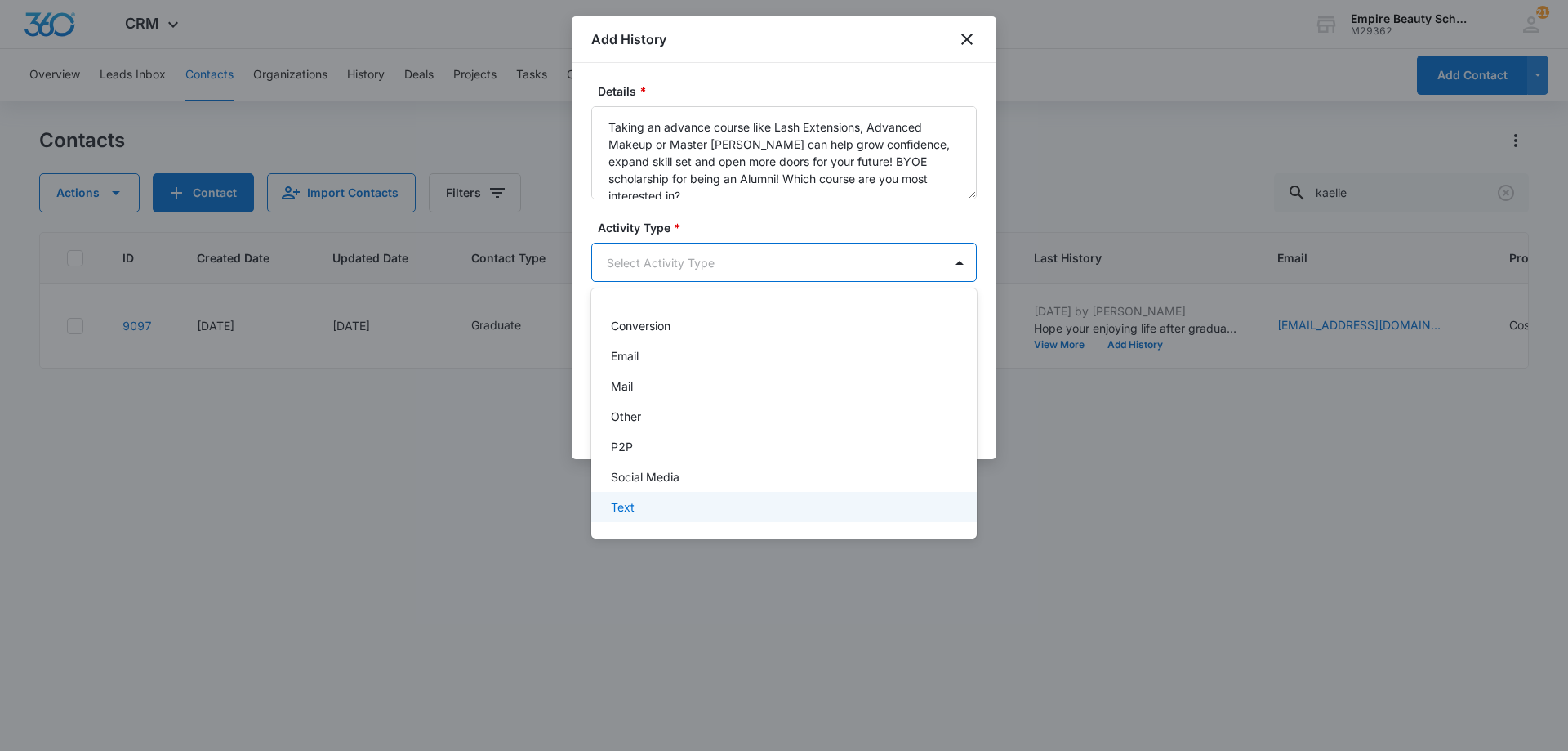
click at [690, 510] on div "Text" at bounding box center [782, 507] width 343 height 17
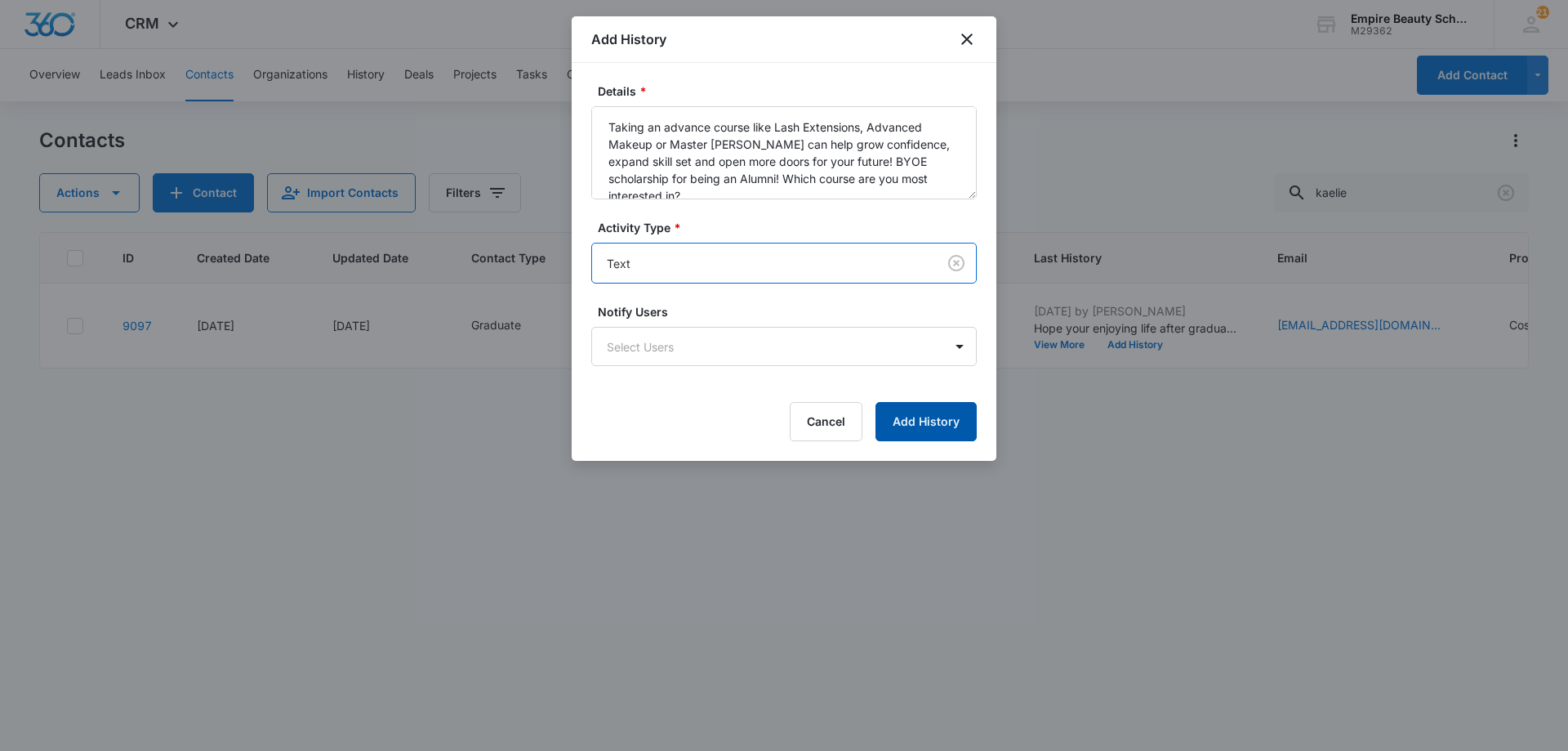
click at [905, 402] on button "Add History" at bounding box center [926, 421] width 101 height 39
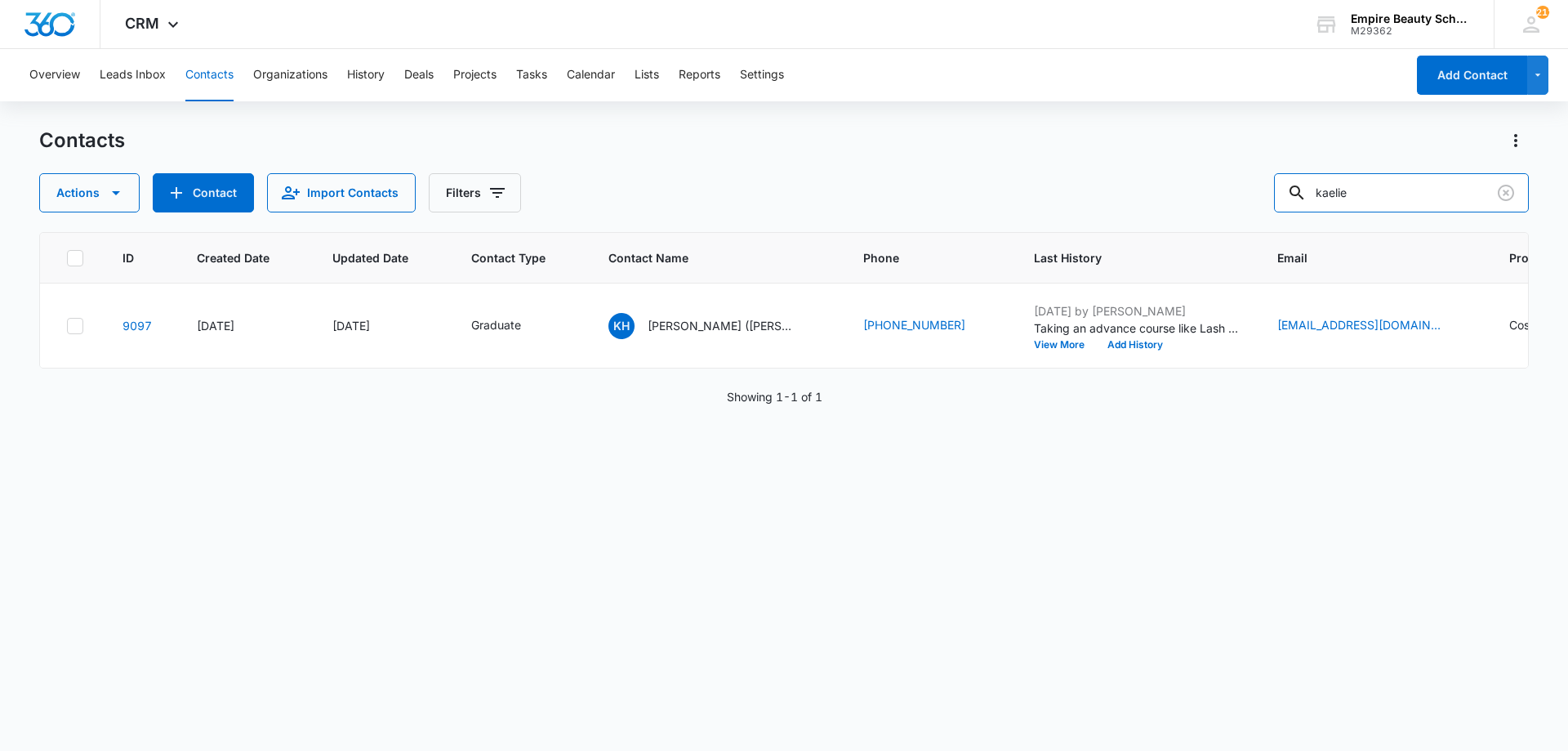
drag, startPoint x: 1214, startPoint y: 194, endPoint x: 684, endPoint y: 178, distance: 530.2
click at [686, 178] on div "Actions Contact Import Contacts Filters kaelie" at bounding box center [784, 192] width 1490 height 39
type input "molly o"
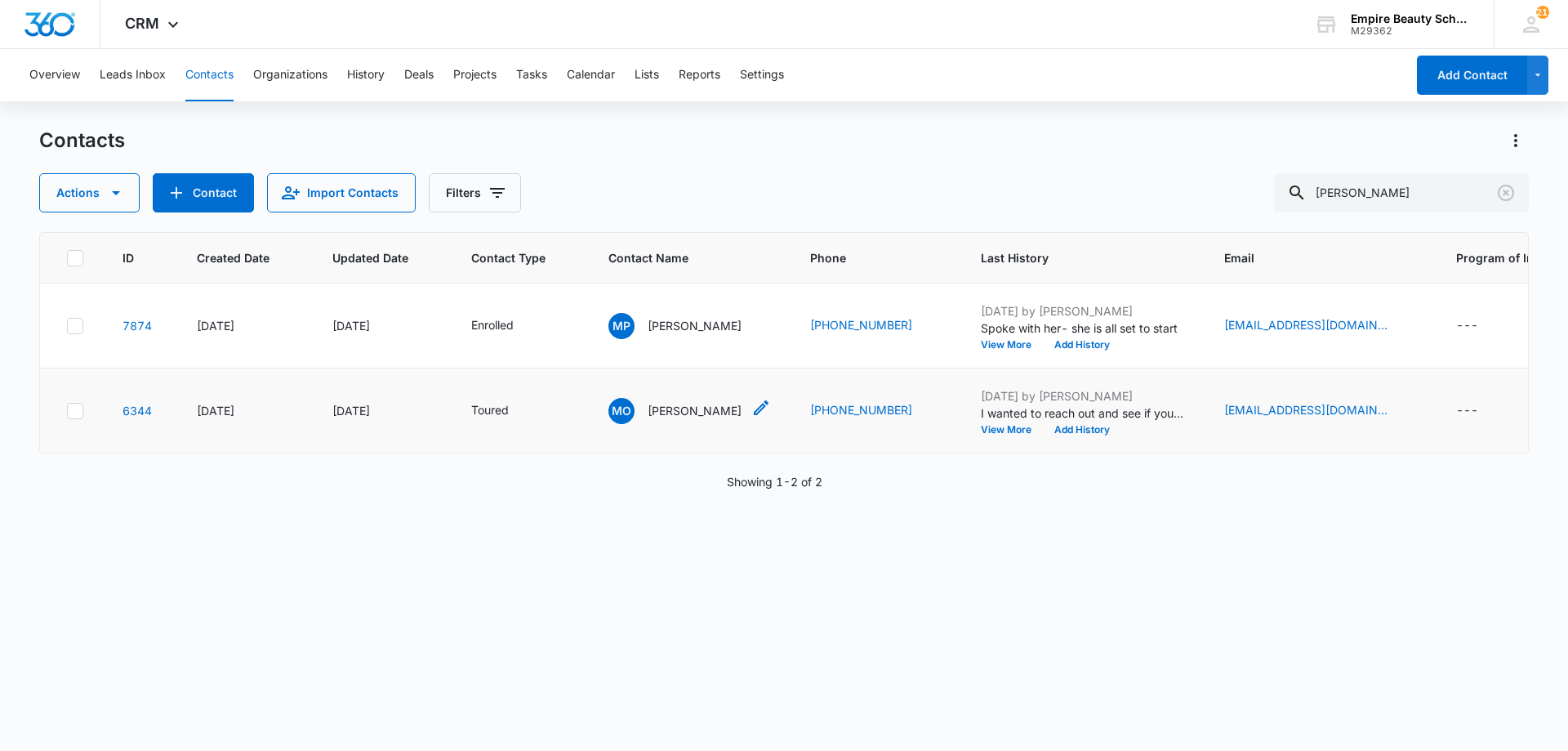
click at [754, 407] on icon "Contact Name - Molly O Connor - Select to Edit Field" at bounding box center [761, 407] width 20 height 20
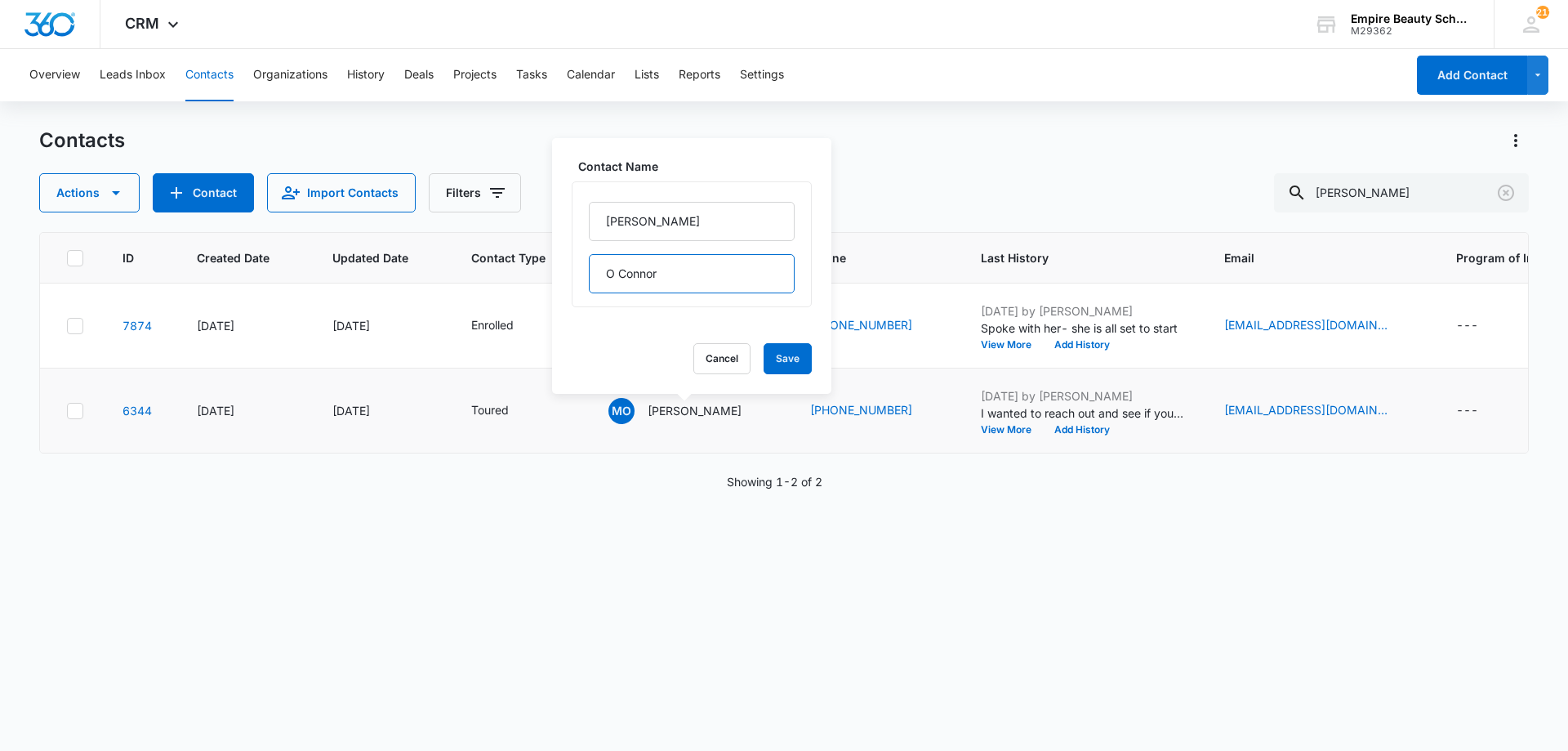
click at [620, 274] on input "O Connor" at bounding box center [692, 273] width 206 height 39
type input "O'Connor"
click at [774, 355] on button "Save" at bounding box center [787, 358] width 48 height 31
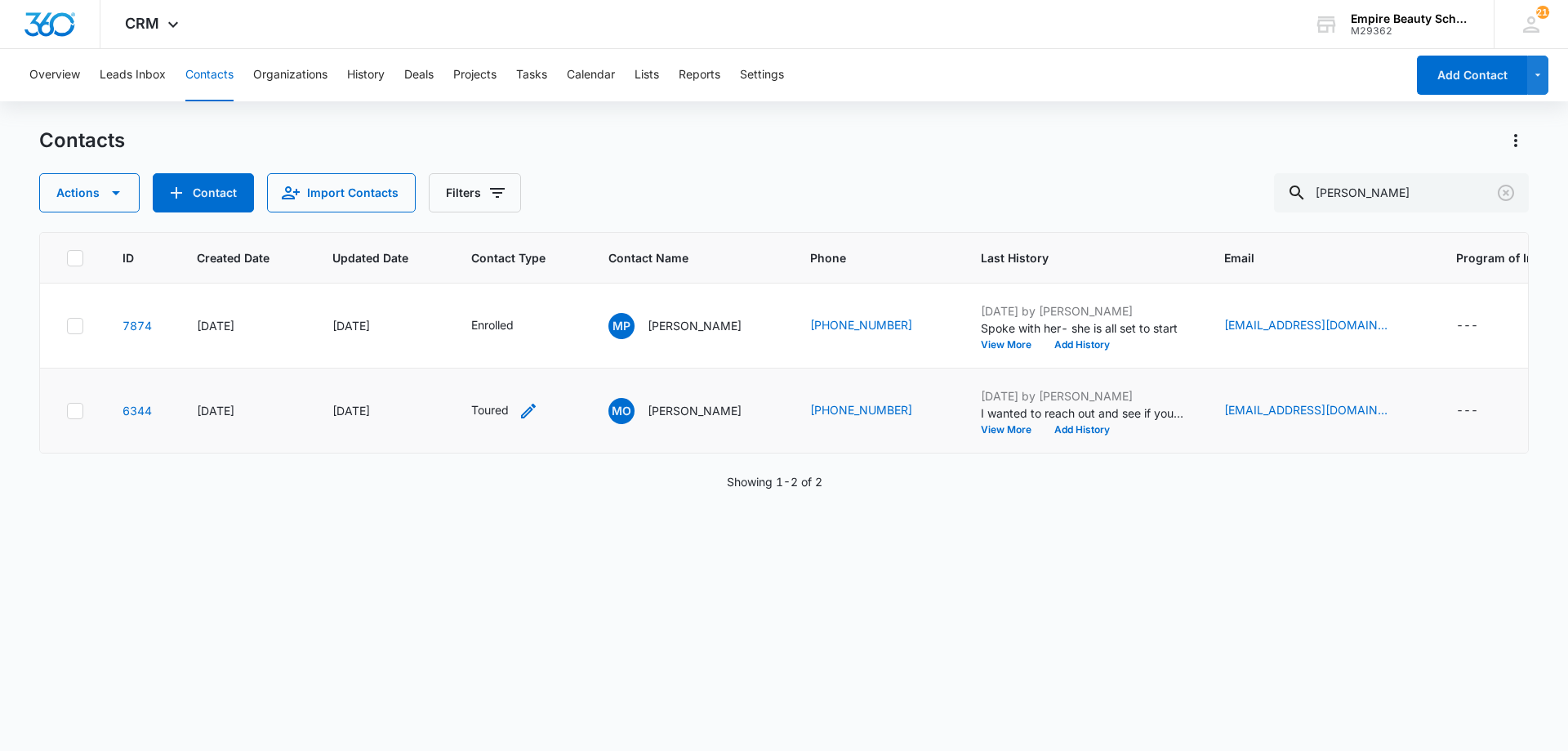
click at [527, 410] on icon "Contact Type - Toured - Select to Edit Field" at bounding box center [528, 410] width 14 height 14
click at [500, 300] on icon "Remove Toured" at bounding box center [501, 305] width 11 height 12
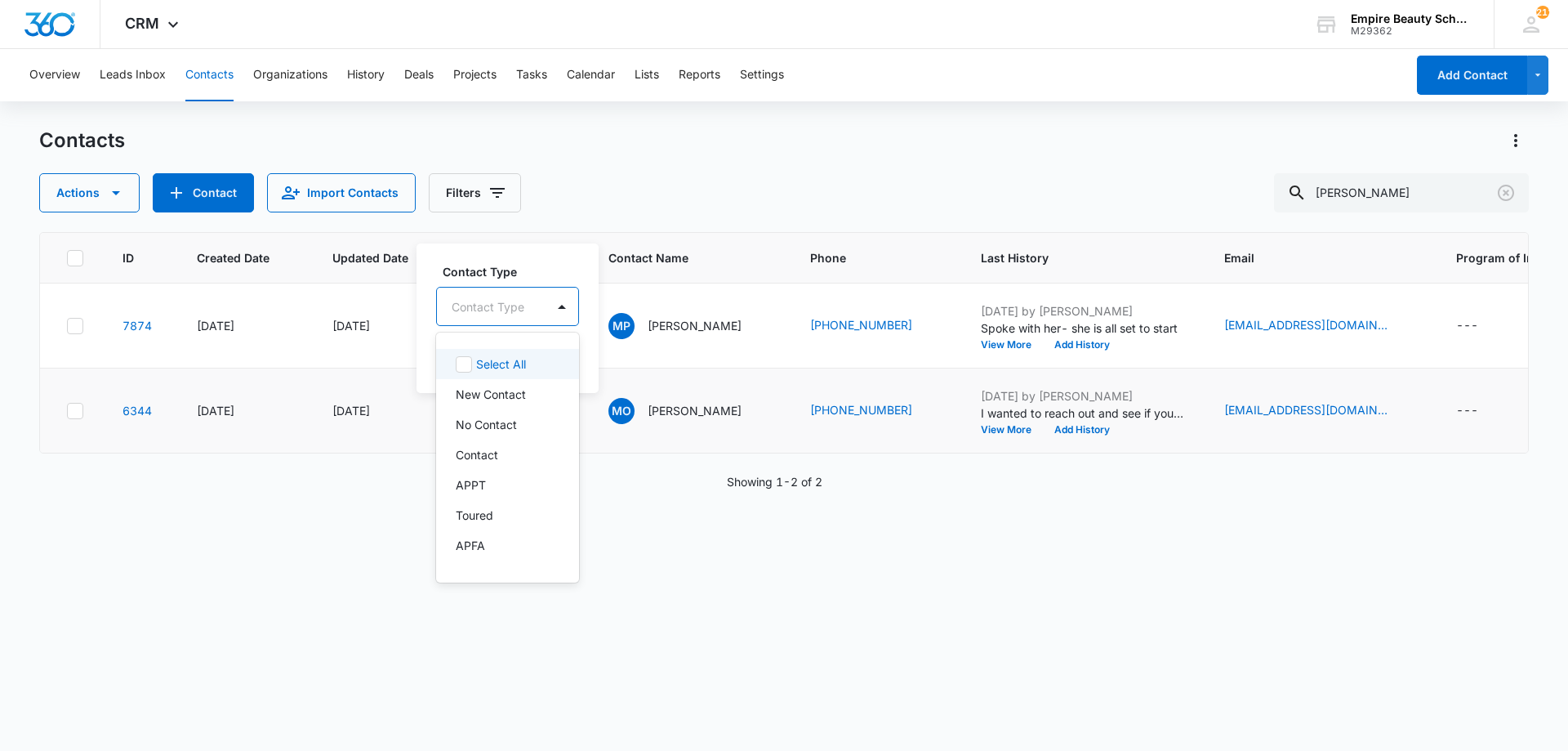
click at [503, 315] on div at bounding box center [488, 306] width 73 height 20
click at [498, 485] on p "Graduate" at bounding box center [481, 490] width 50 height 17
click at [507, 274] on label "Contact Type" at bounding box center [518, 270] width 152 height 17
click at [580, 367] on button "Save" at bounding box center [564, 358] width 48 height 31
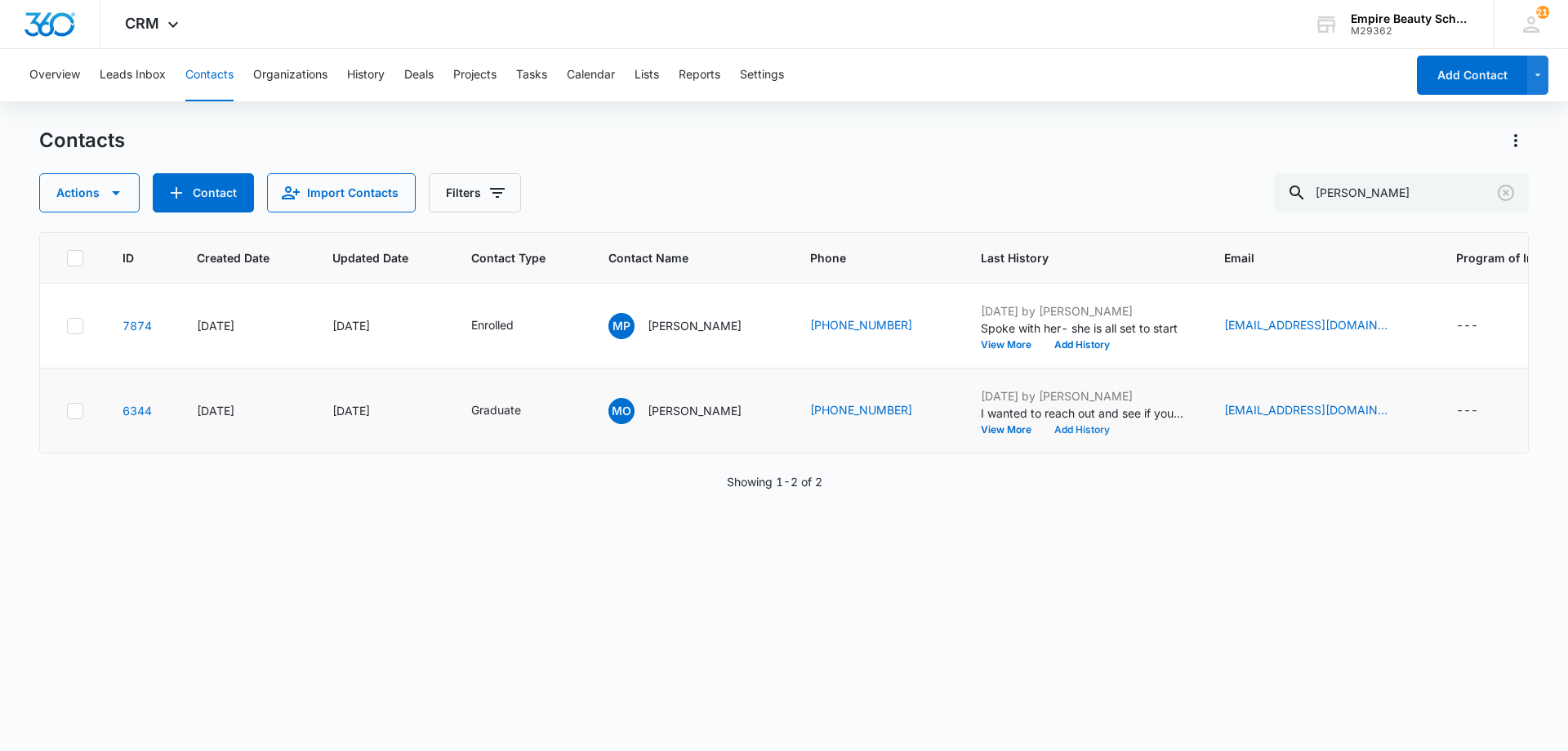
click at [1053, 433] on button "Add History" at bounding box center [1082, 429] width 78 height 10
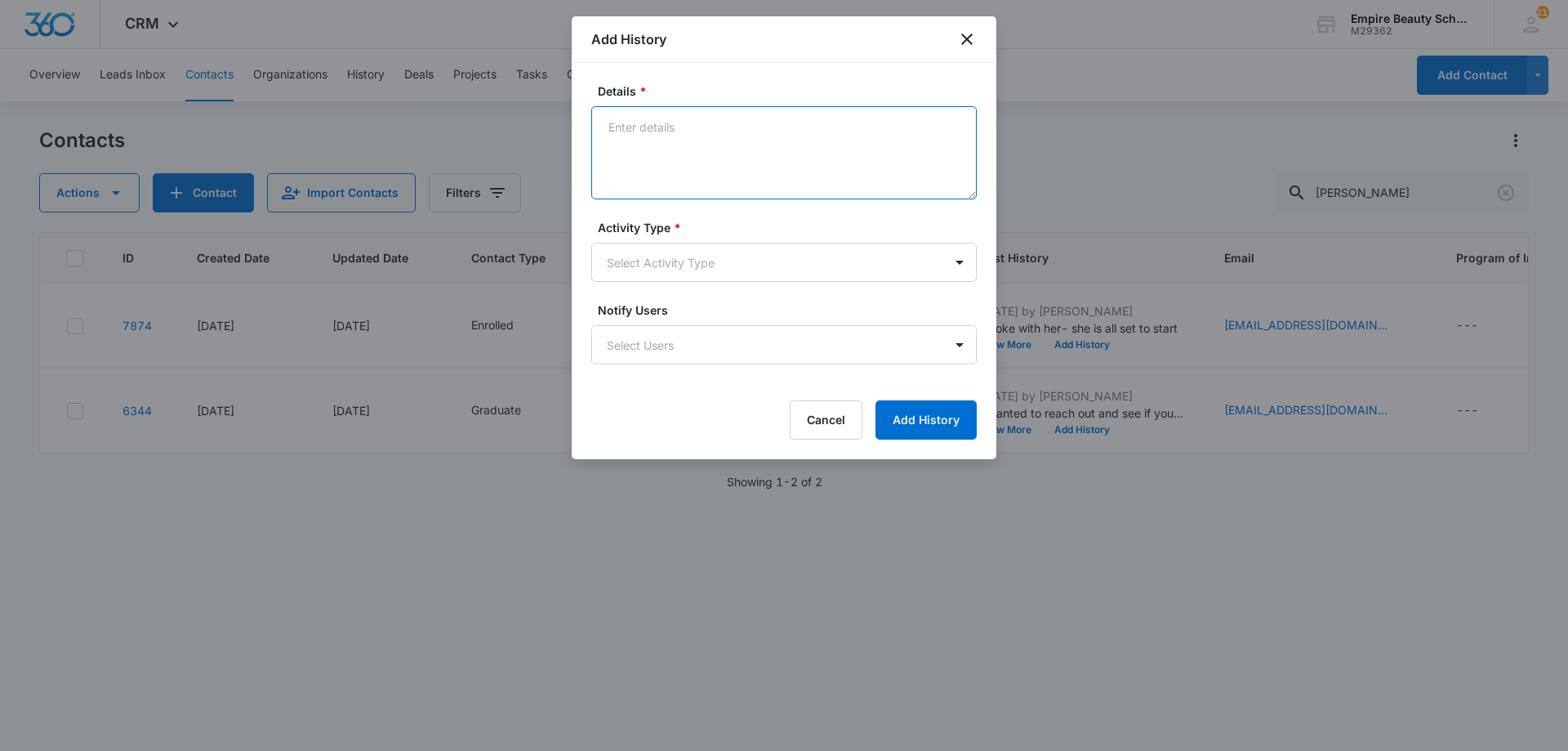
paste textarea "Taking an advance course like Lash Extensions, Advanced Makeup or Master Barber…"
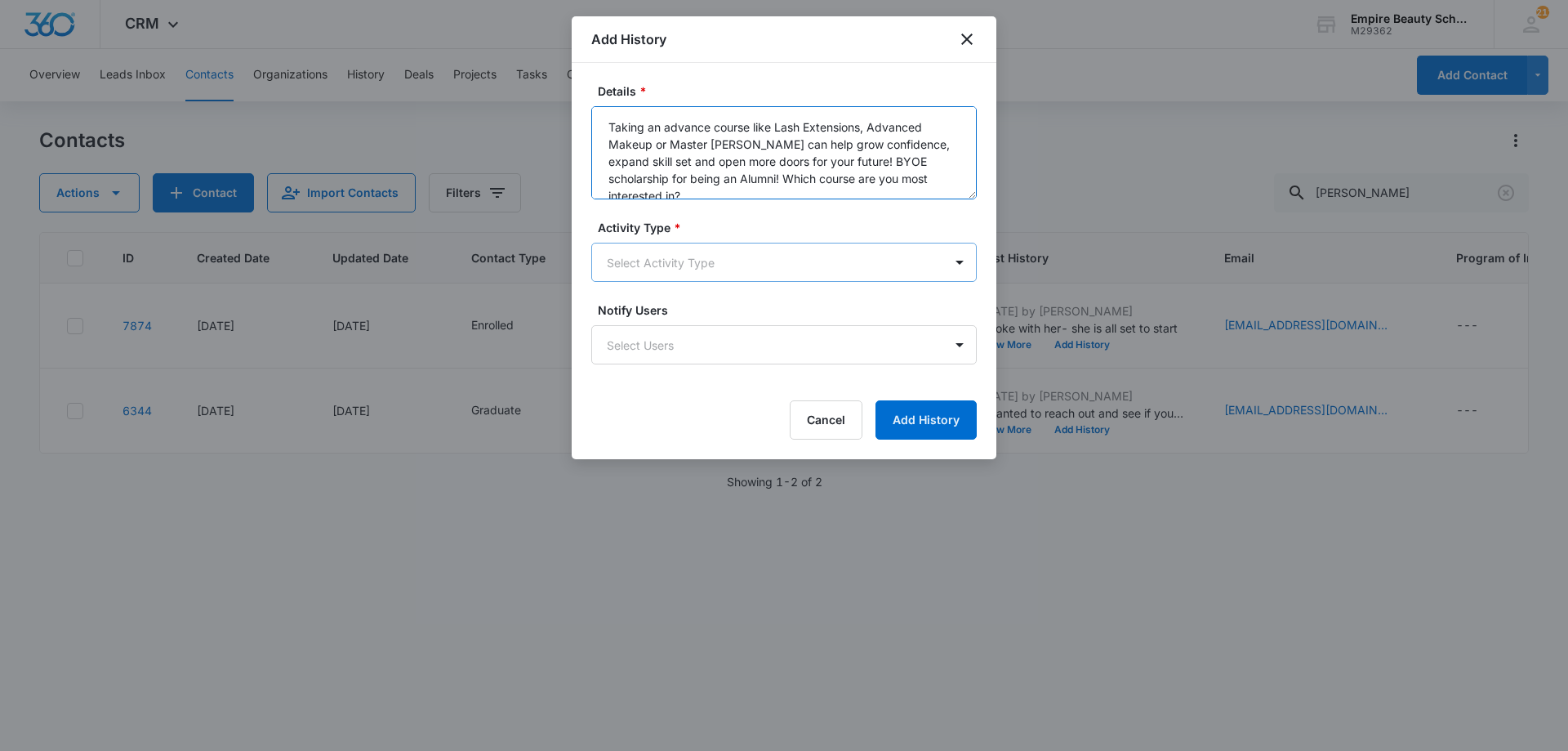
type textarea "Taking an advance course like Lash Extensions, Advanced Makeup or Master Barber…"
click at [688, 281] on body "CRM Apps Forms CRM Email Shop Payments POS Files Brand Settings AI Assistant Em…" at bounding box center [784, 375] width 1568 height 751
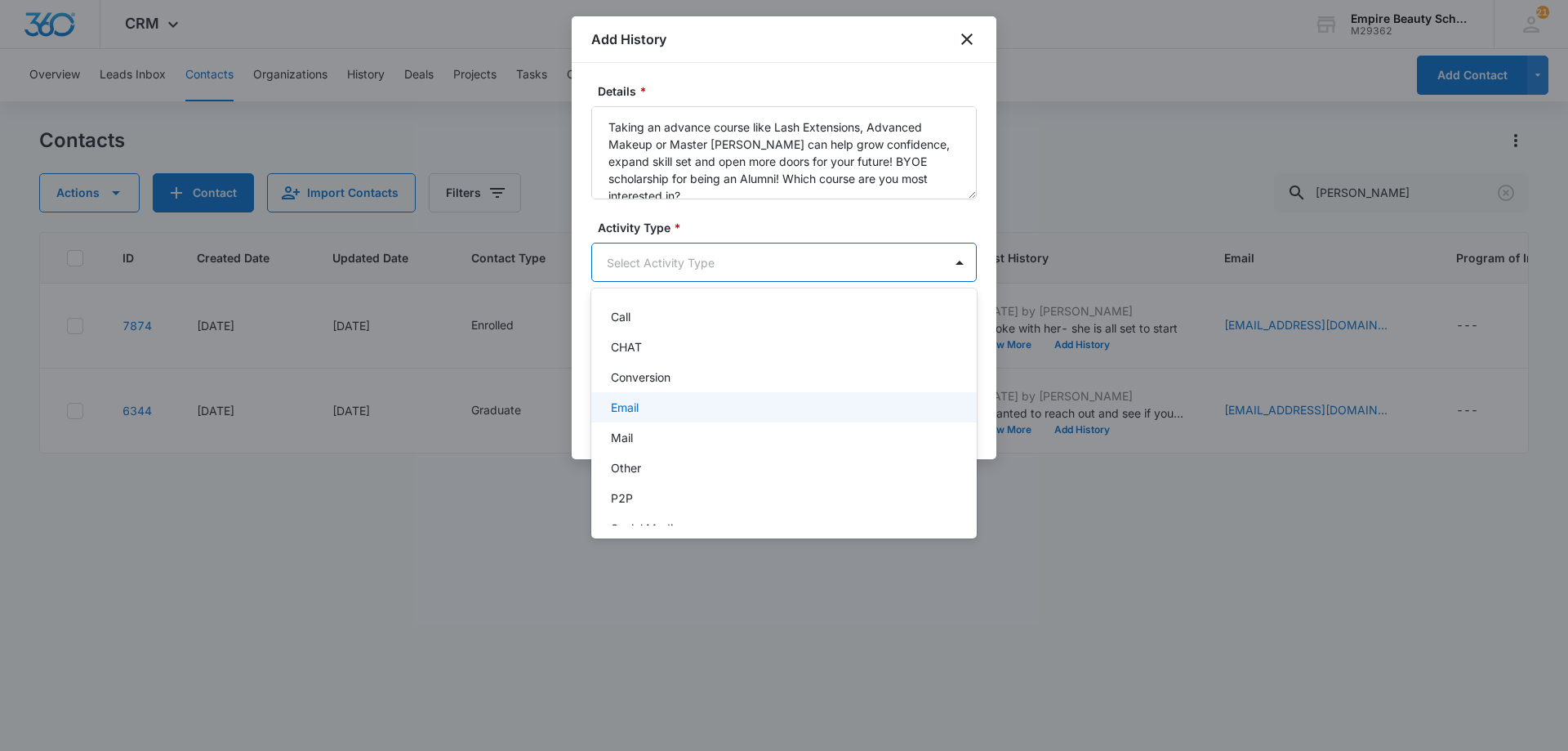
scroll to position [85, 0]
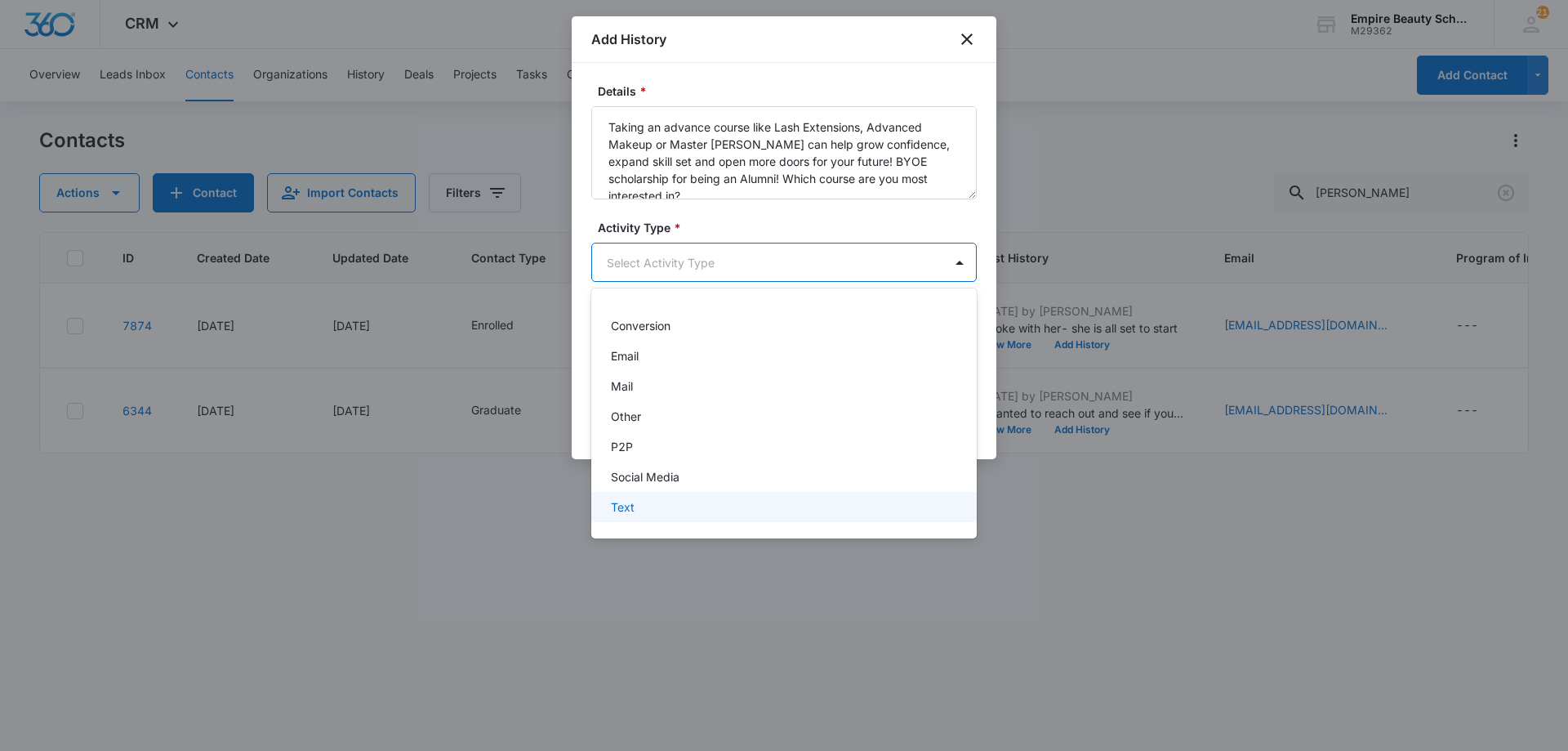
click at [638, 502] on div "Text" at bounding box center [782, 507] width 343 height 17
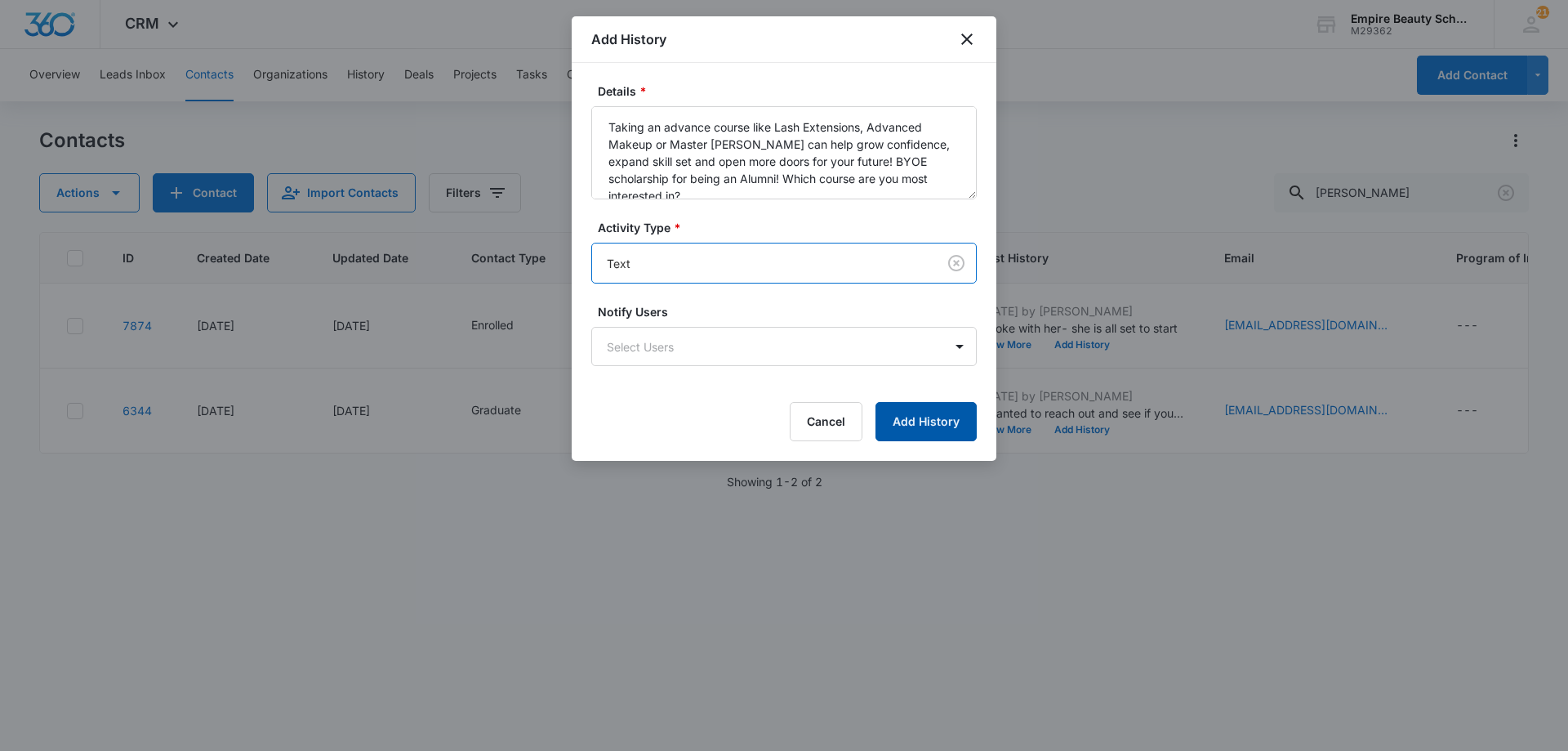
click at [912, 426] on button "Add History" at bounding box center [926, 421] width 101 height 39
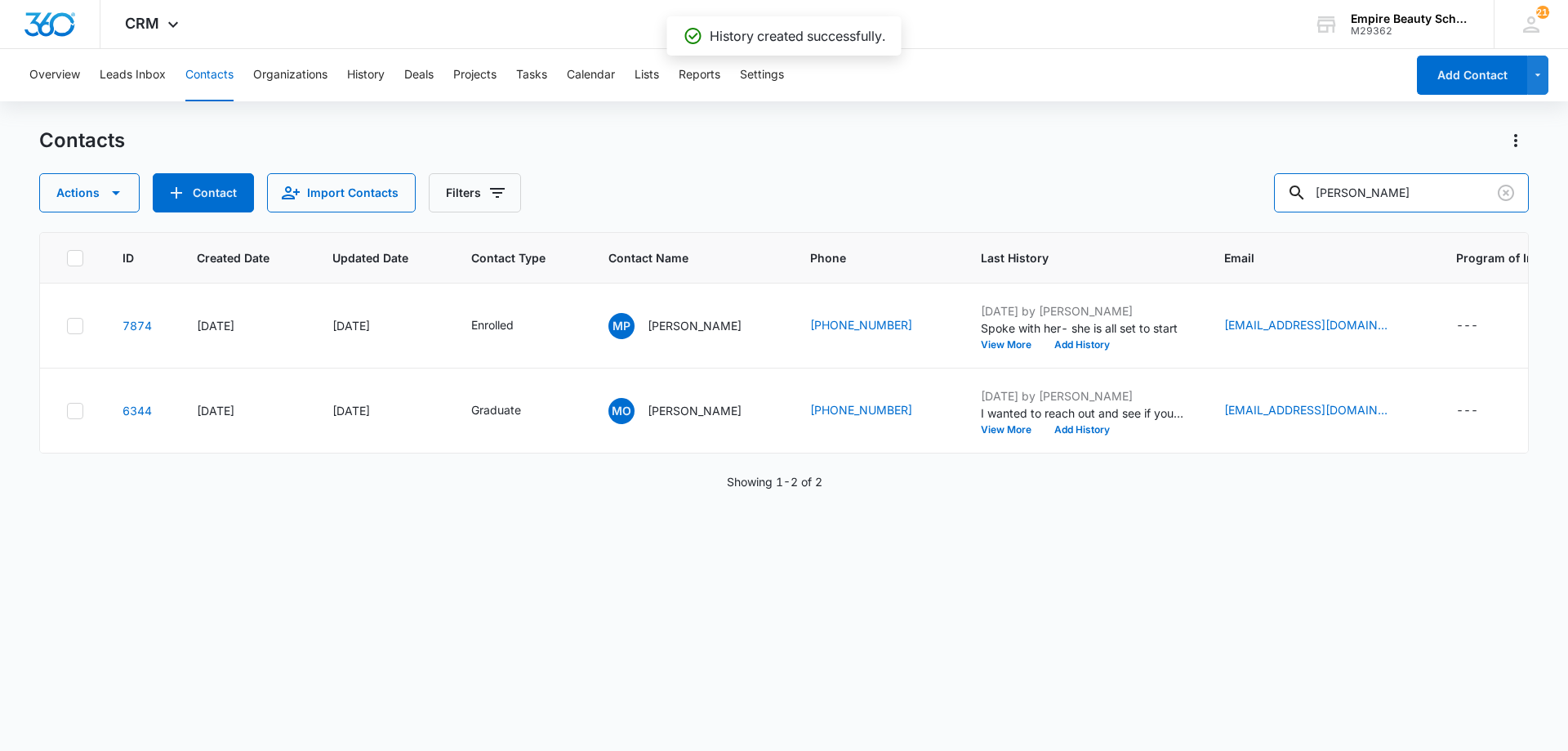
drag, startPoint x: 1424, startPoint y: 178, endPoint x: 731, endPoint y: 53, distance: 704.2
click at [751, 60] on div "Overview Leads Inbox Contacts Organizations History Deals Projects Tasks Calend…" at bounding box center [784, 398] width 1568 height 699
type input "kamryn"
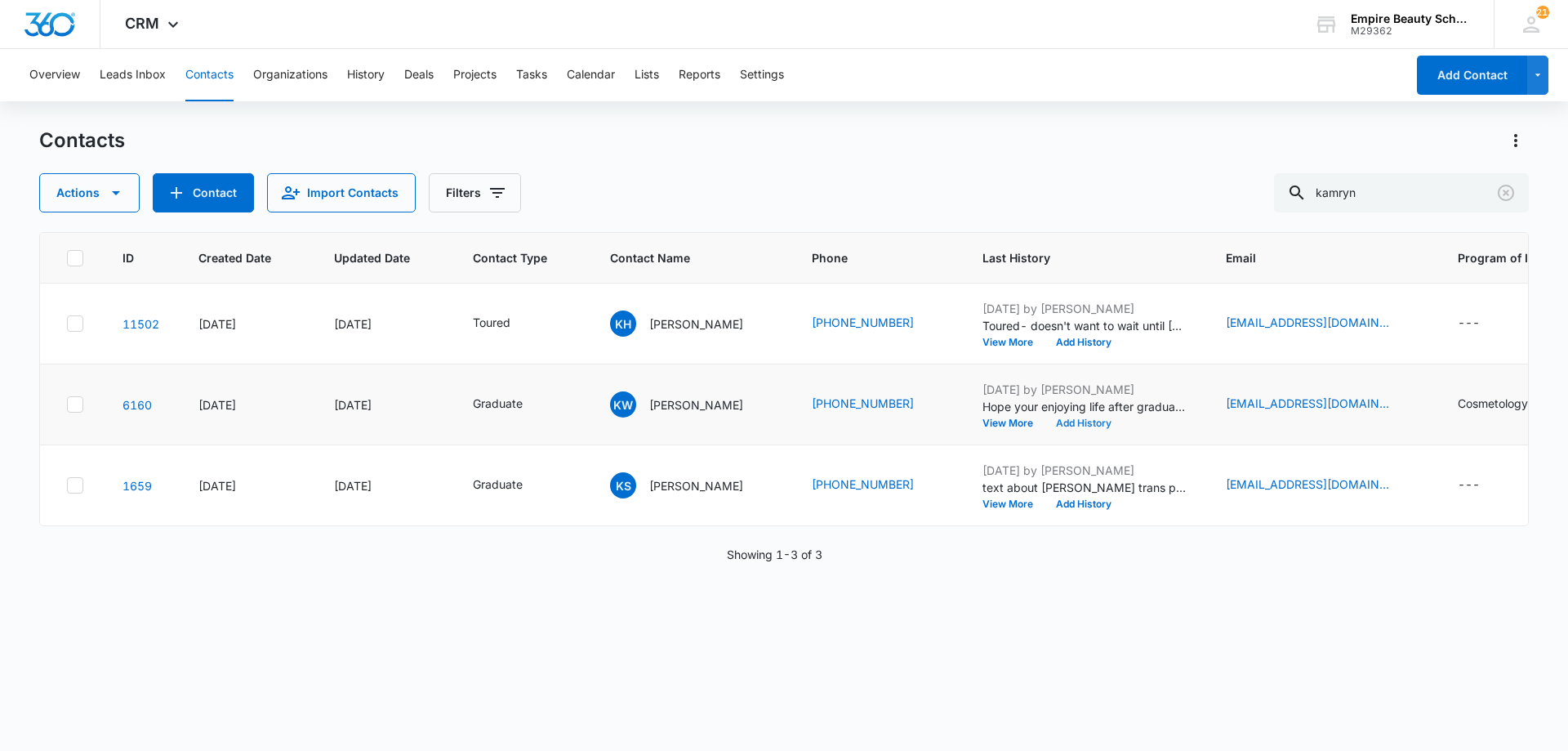
click at [1100, 422] on button "Add History" at bounding box center [1084, 423] width 78 height 10
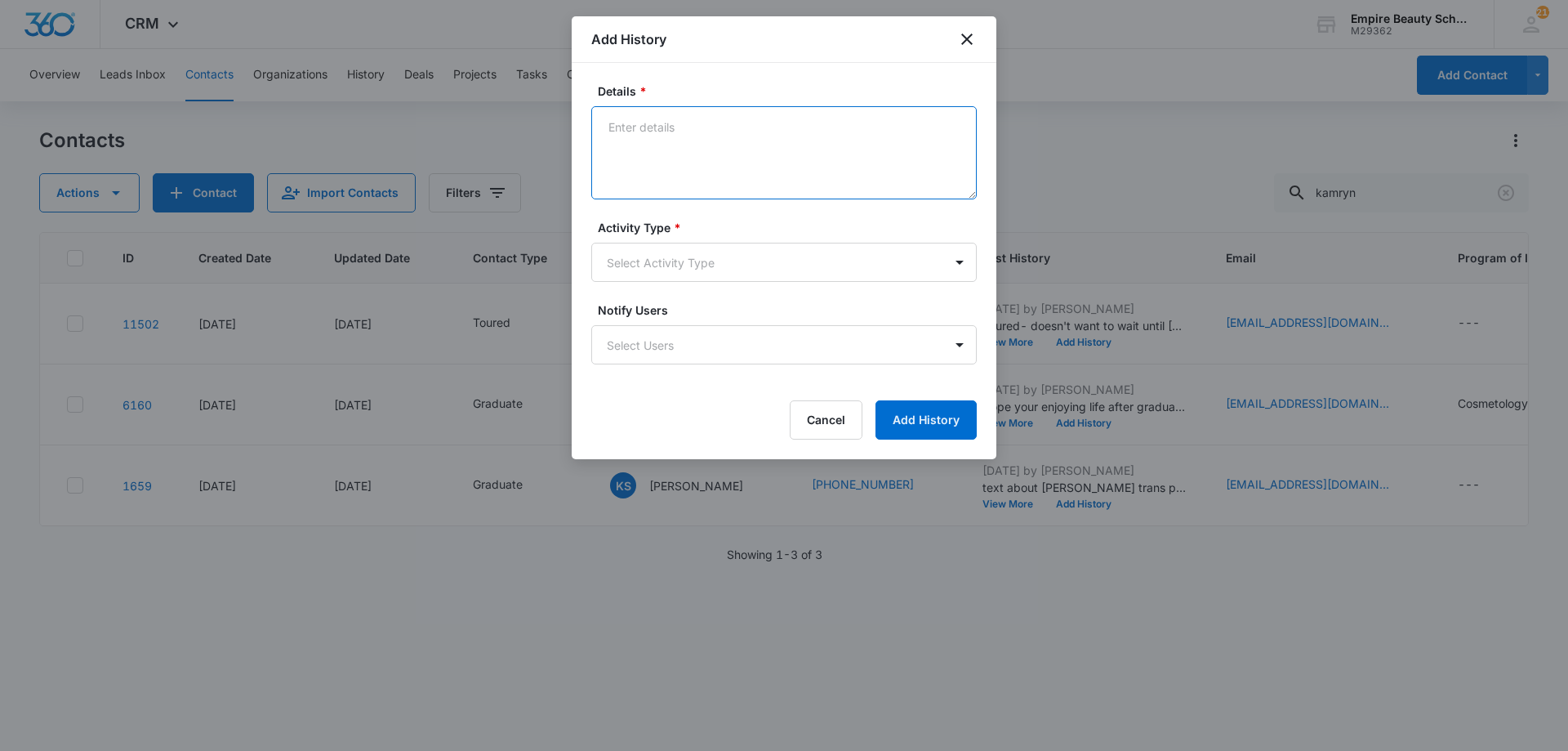
click at [790, 172] on textarea "Details *" at bounding box center [784, 153] width 386 height 94
paste textarea "Taking an advance course like Lash Extensions, Advanced Makeup or Master Barber…"
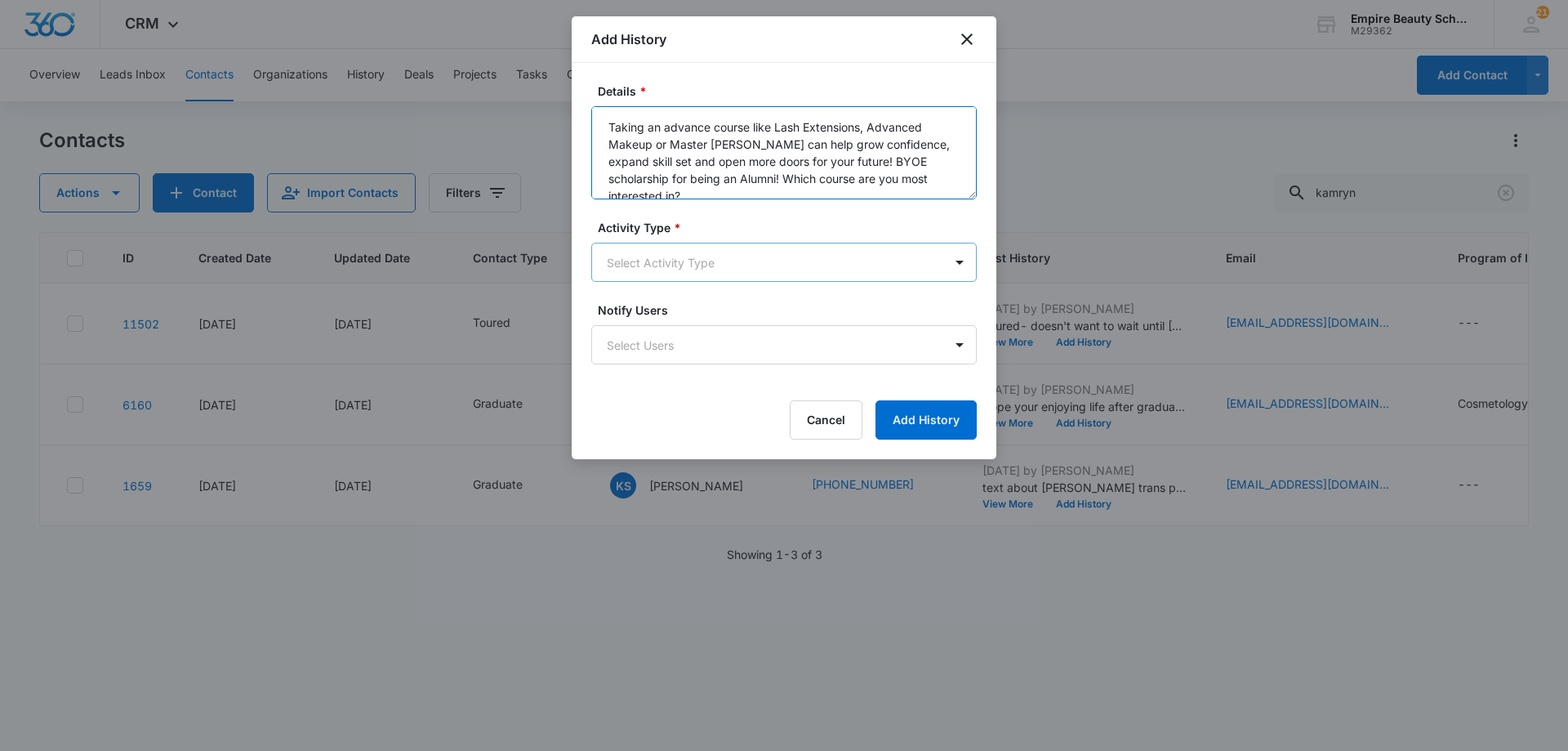
type textarea "Taking an advance course like Lash Extensions, Advanced Makeup or Master Barber…"
click at [739, 268] on body "CRM Apps Forms CRM Email Shop Payments POS Files Brand Settings AI Assistant Em…" at bounding box center [784, 375] width 1568 height 751
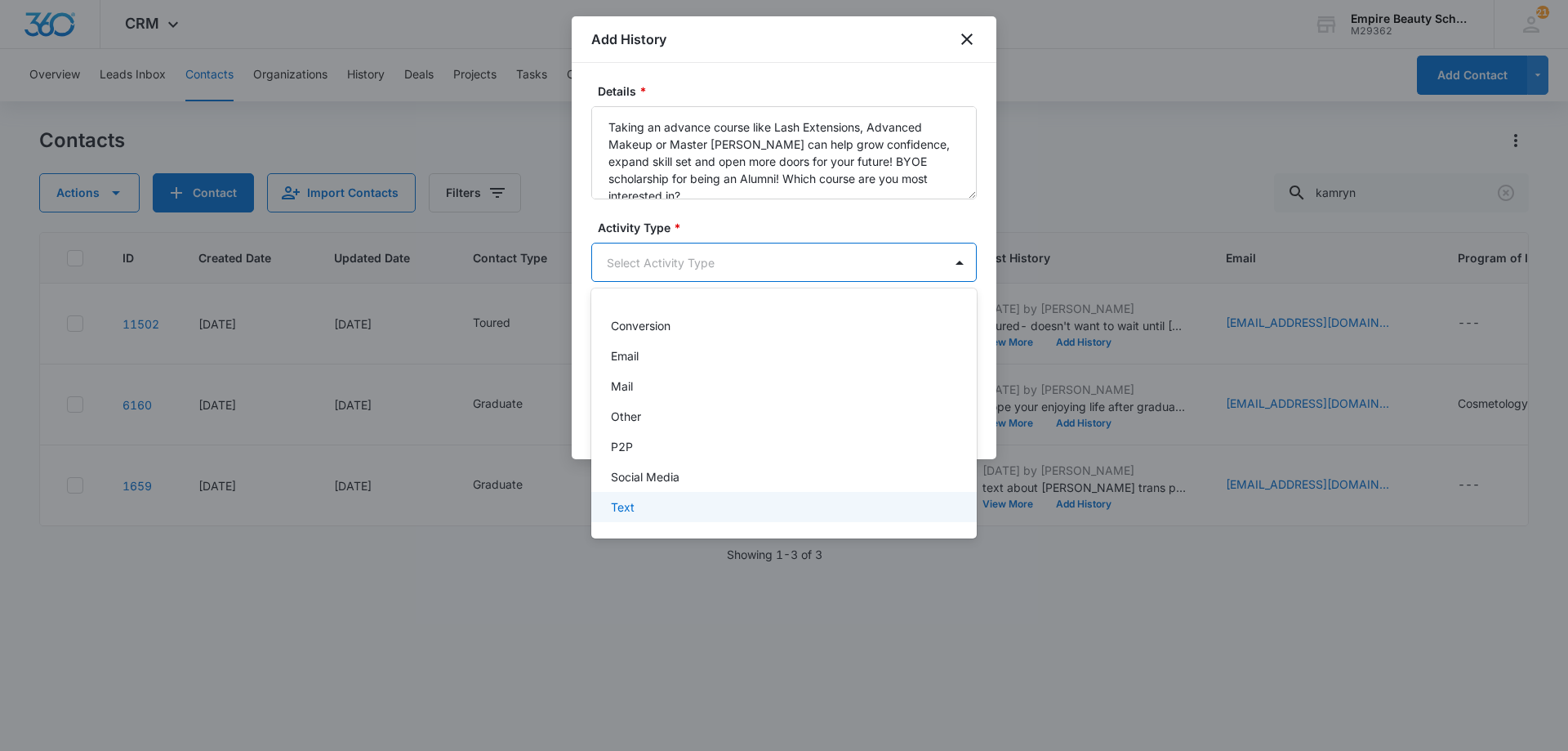
click at [628, 497] on div "Text" at bounding box center [784, 507] width 386 height 31
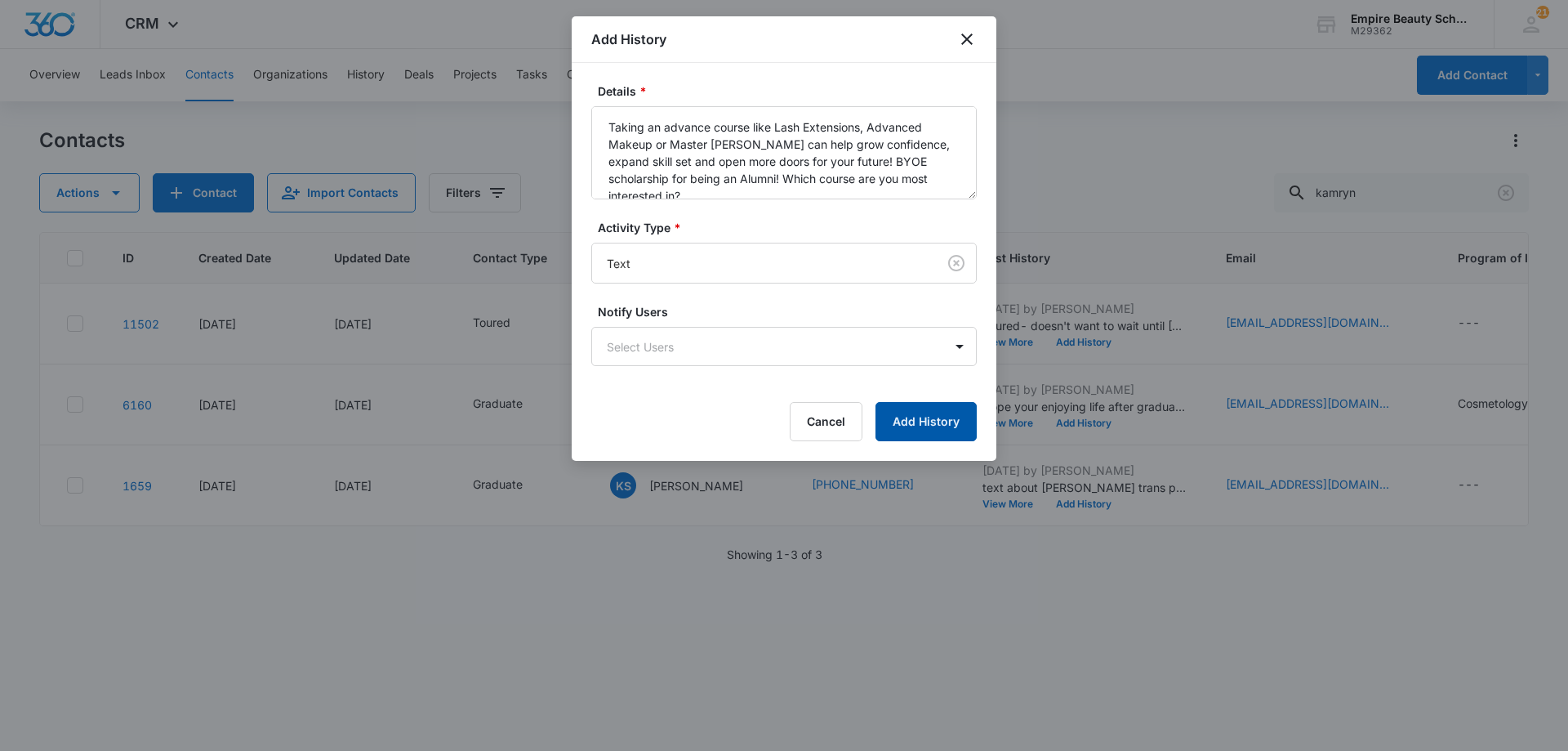
click at [943, 428] on button "Add History" at bounding box center [926, 421] width 101 height 39
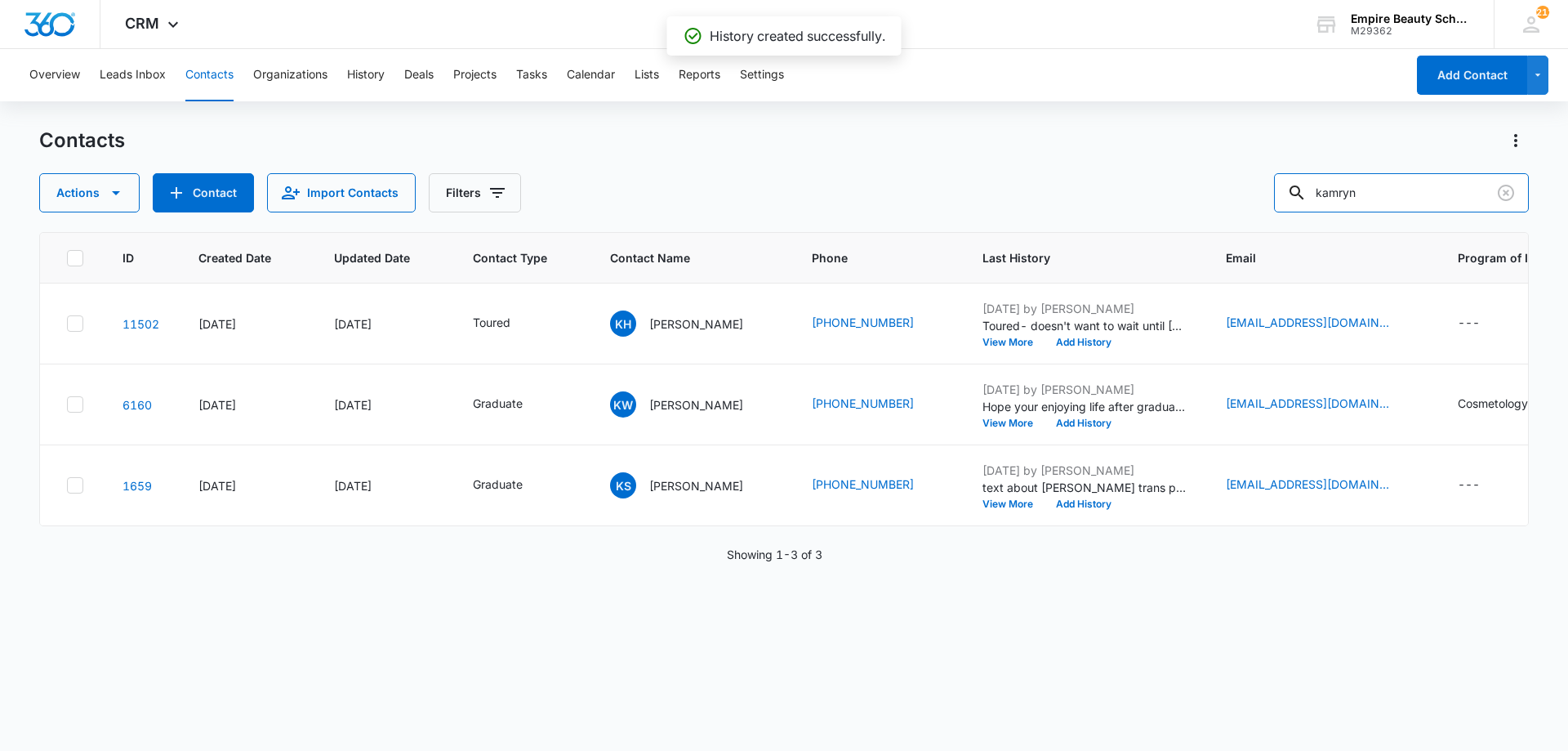
drag, startPoint x: 1320, startPoint y: 174, endPoint x: 1145, endPoint y: 157, distance: 175.8
click at [1145, 157] on div "Contacts Actions Contact Import Contacts Filters kamryn" at bounding box center [784, 170] width 1490 height 85
type input "rachel britt"
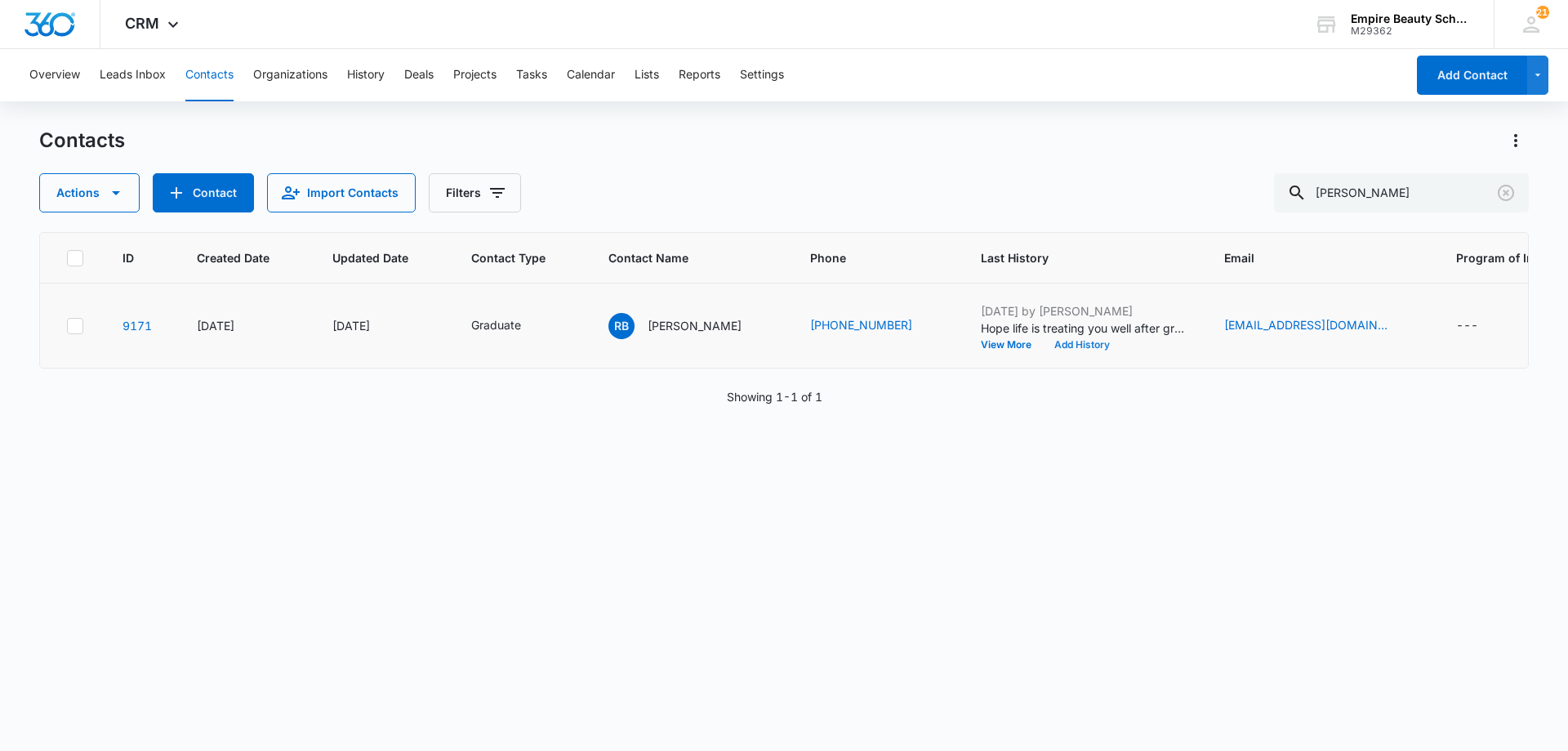
click at [1052, 344] on button "Add History" at bounding box center [1082, 344] width 78 height 10
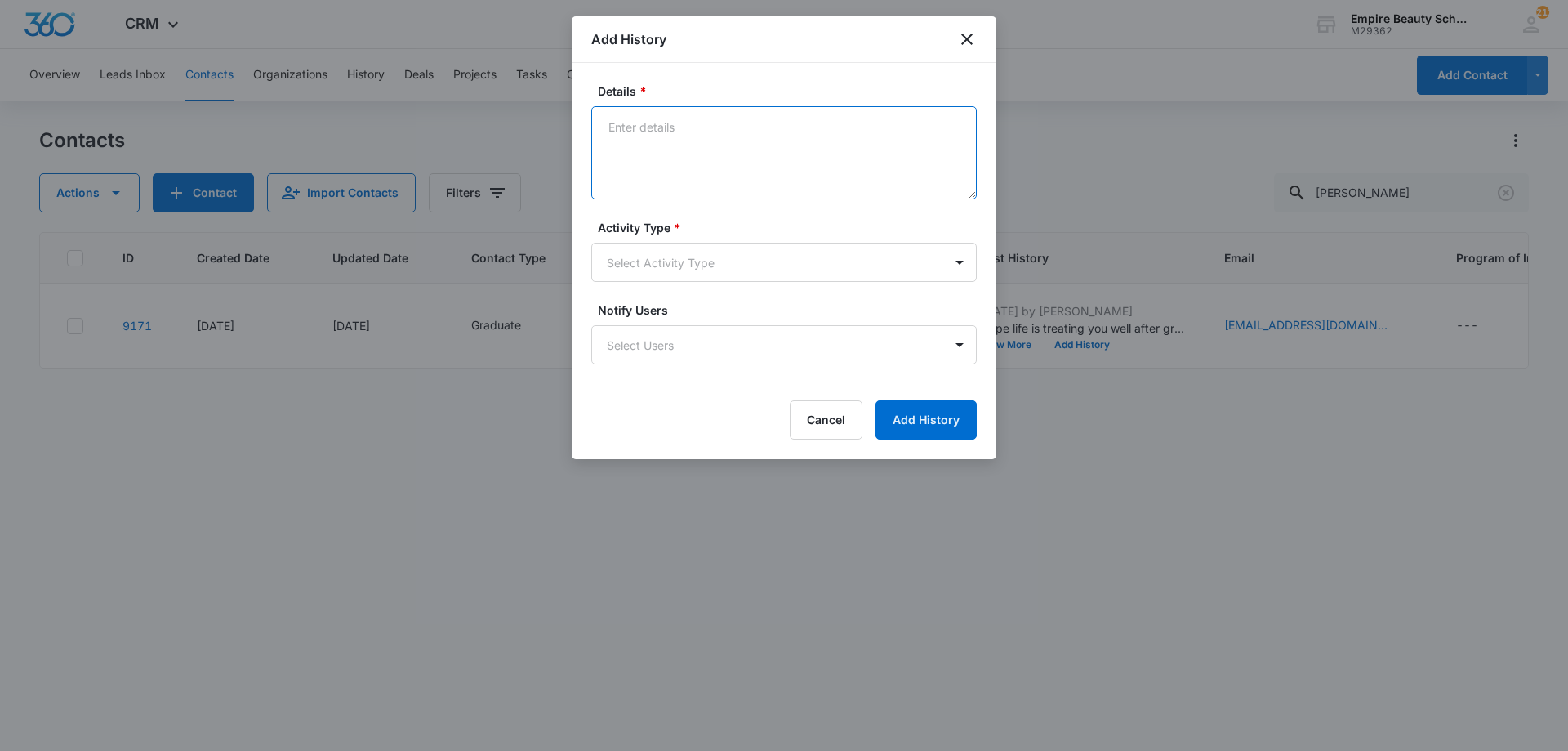
paste textarea "Taking an advance course like Lash Extensions, Advanced Makeup or Master Barber…"
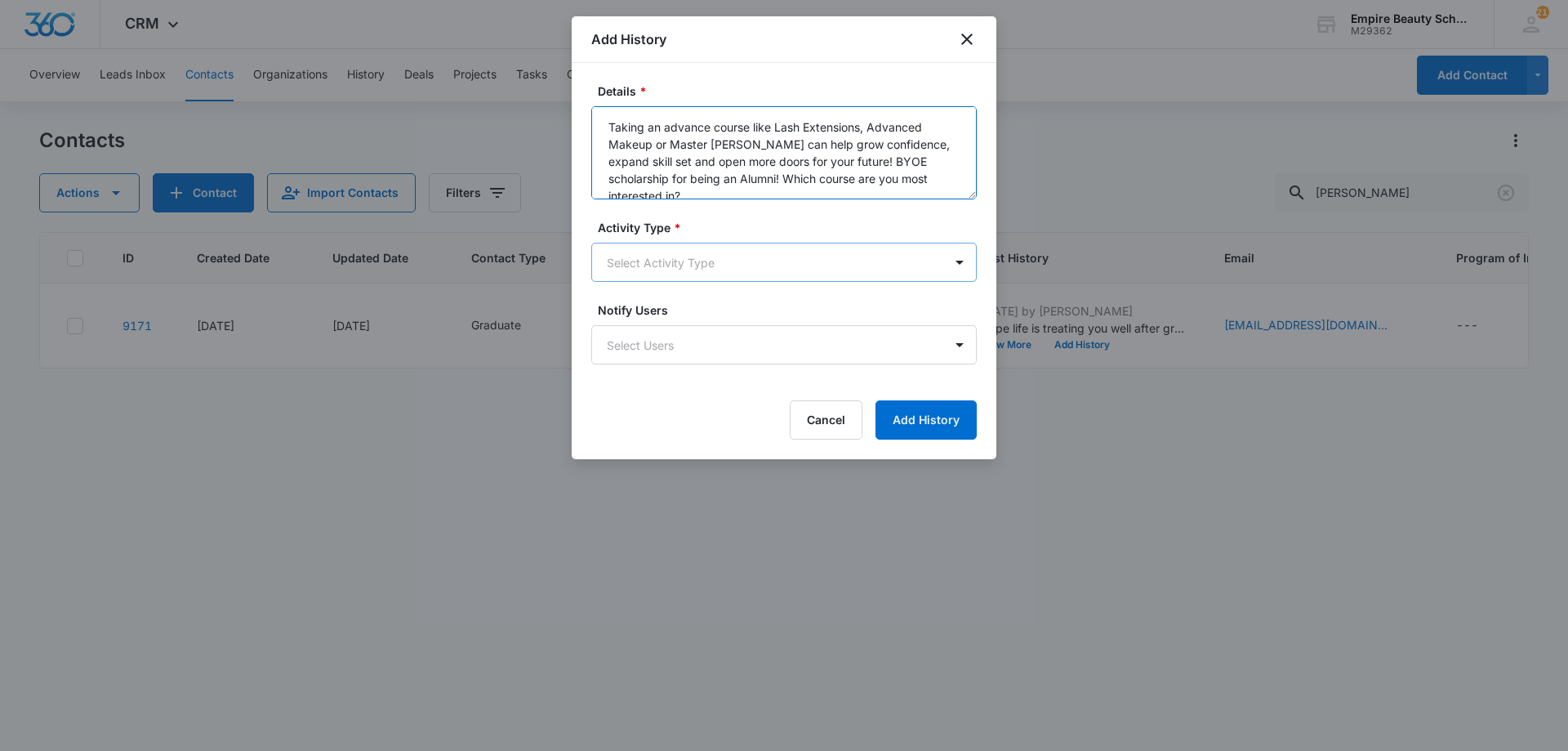
type textarea "Taking an advance course like Lash Extensions, Advanced Makeup or Master Barber…"
click at [698, 262] on body "CRM Apps Forms CRM Email Shop Payments POS Files Brand Settings AI Assistant Em…" at bounding box center [784, 375] width 1568 height 751
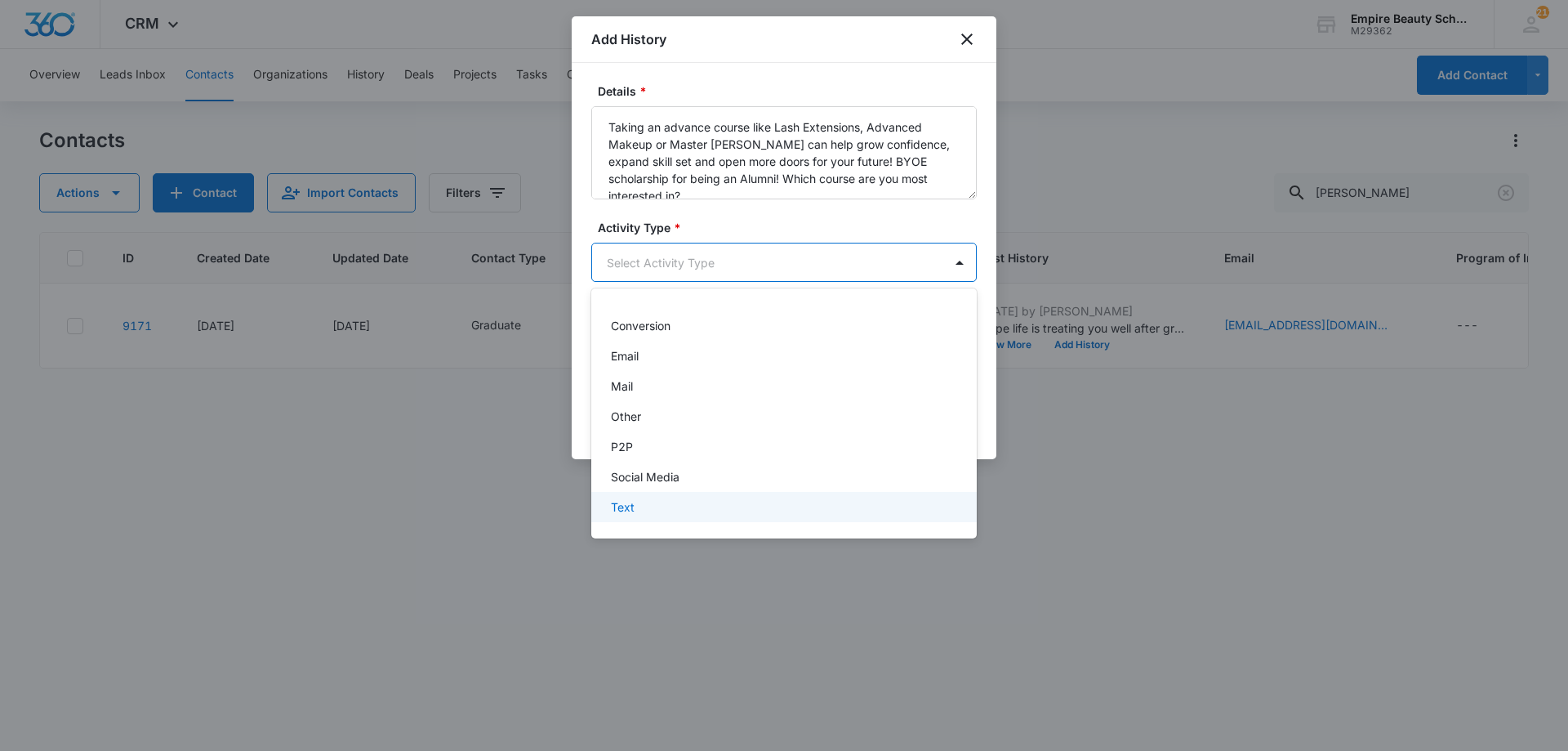
click at [640, 506] on div "Text" at bounding box center [782, 507] width 343 height 17
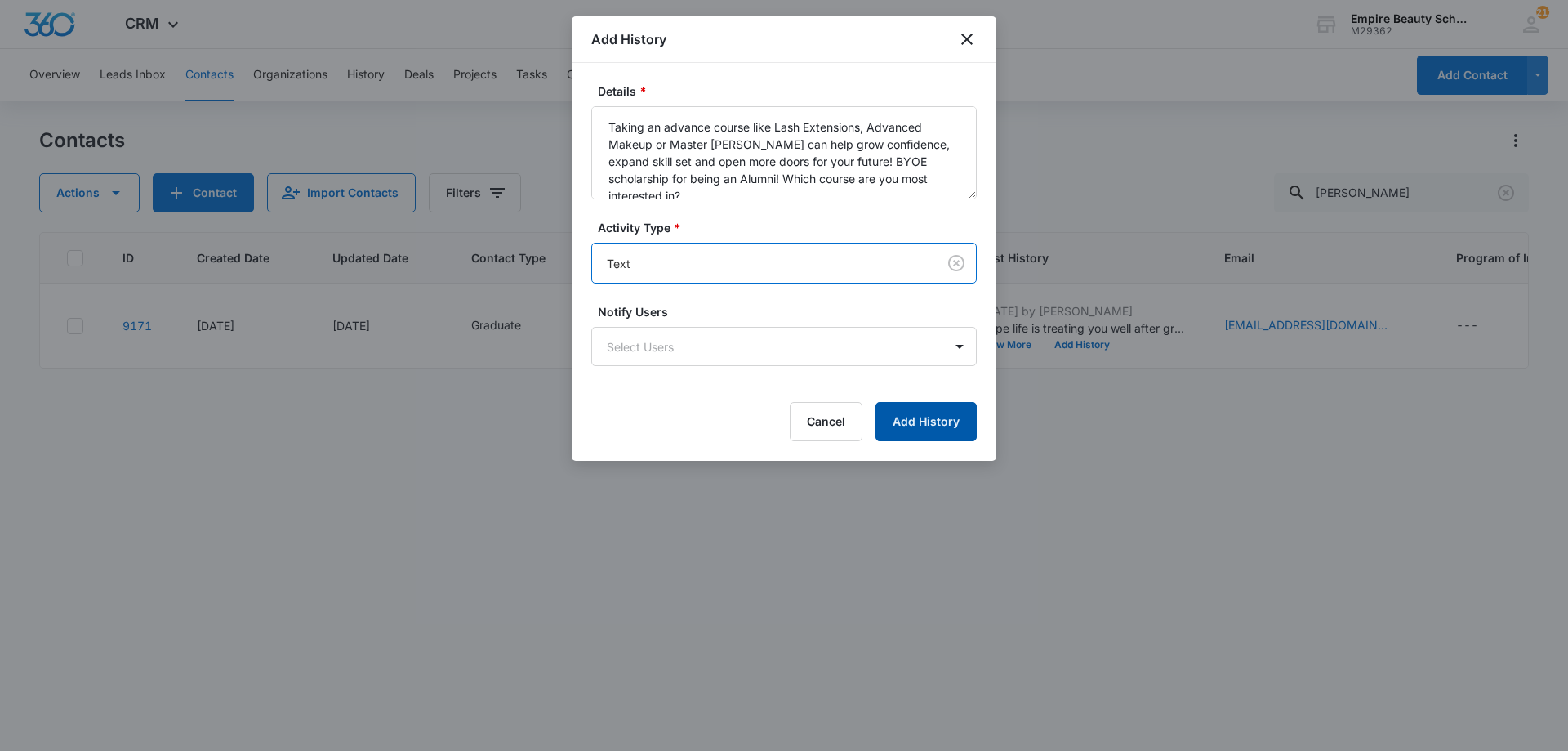
click at [924, 416] on button "Add History" at bounding box center [926, 421] width 101 height 39
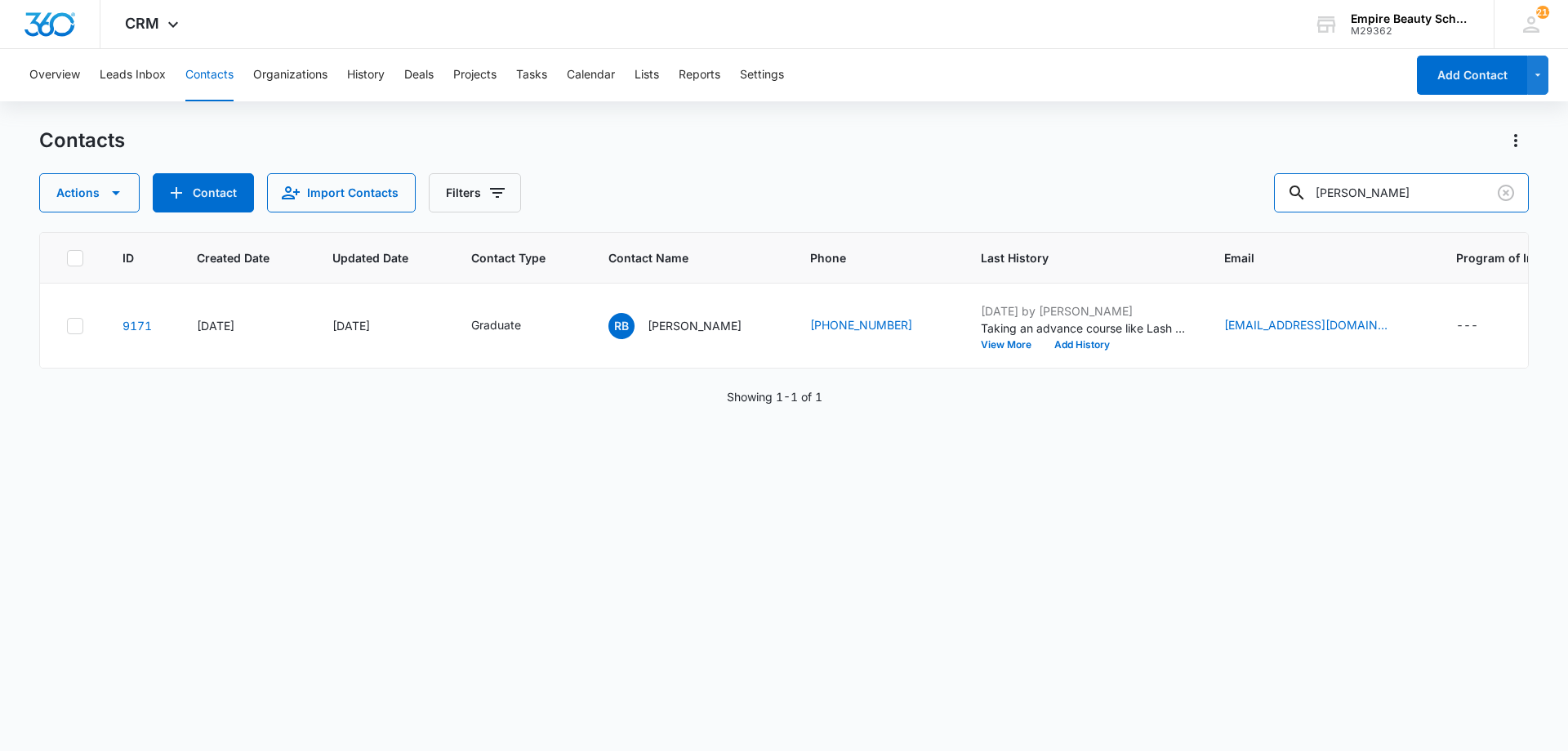
drag, startPoint x: 1429, startPoint y: 190, endPoint x: 470, endPoint y: 147, distance: 960.0
click at [488, 143] on div "Contacts Actions Contact Import Contacts Filters rachel britt" at bounding box center [784, 170] width 1490 height 85
type input "[PERSON_NAME]"
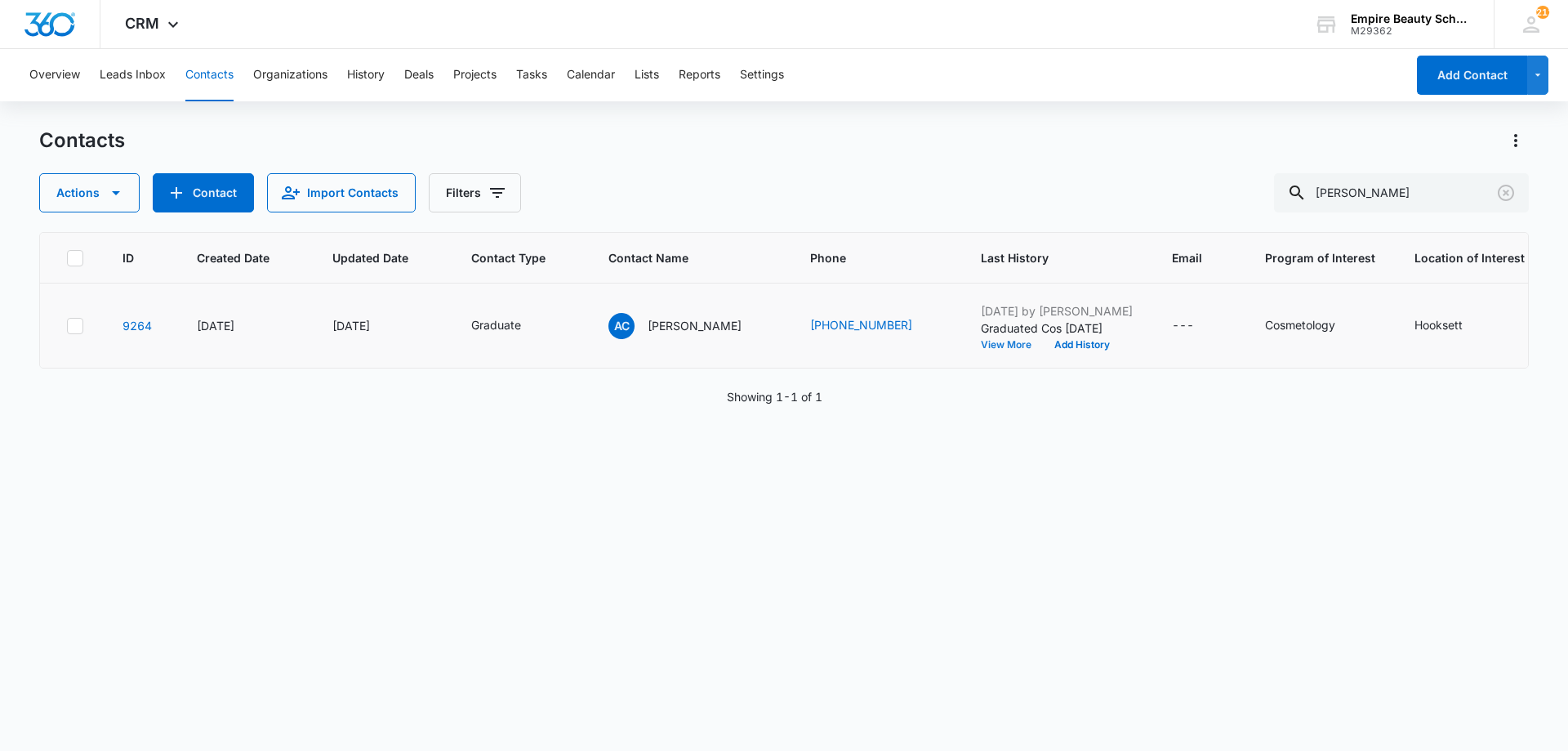
click at [1004, 343] on button "View More" at bounding box center [1012, 344] width 62 height 10
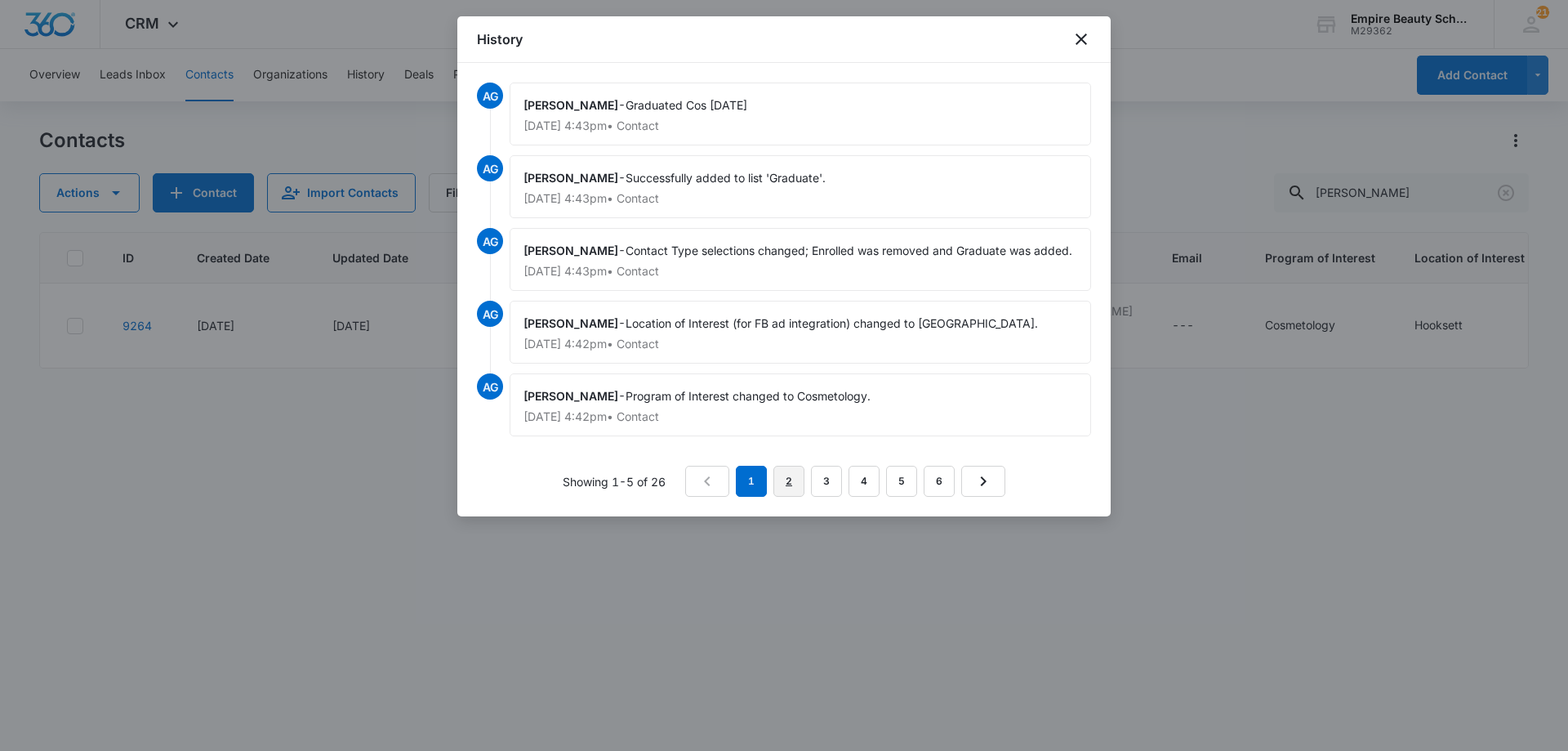
click at [784, 486] on link "2" at bounding box center [788, 481] width 31 height 31
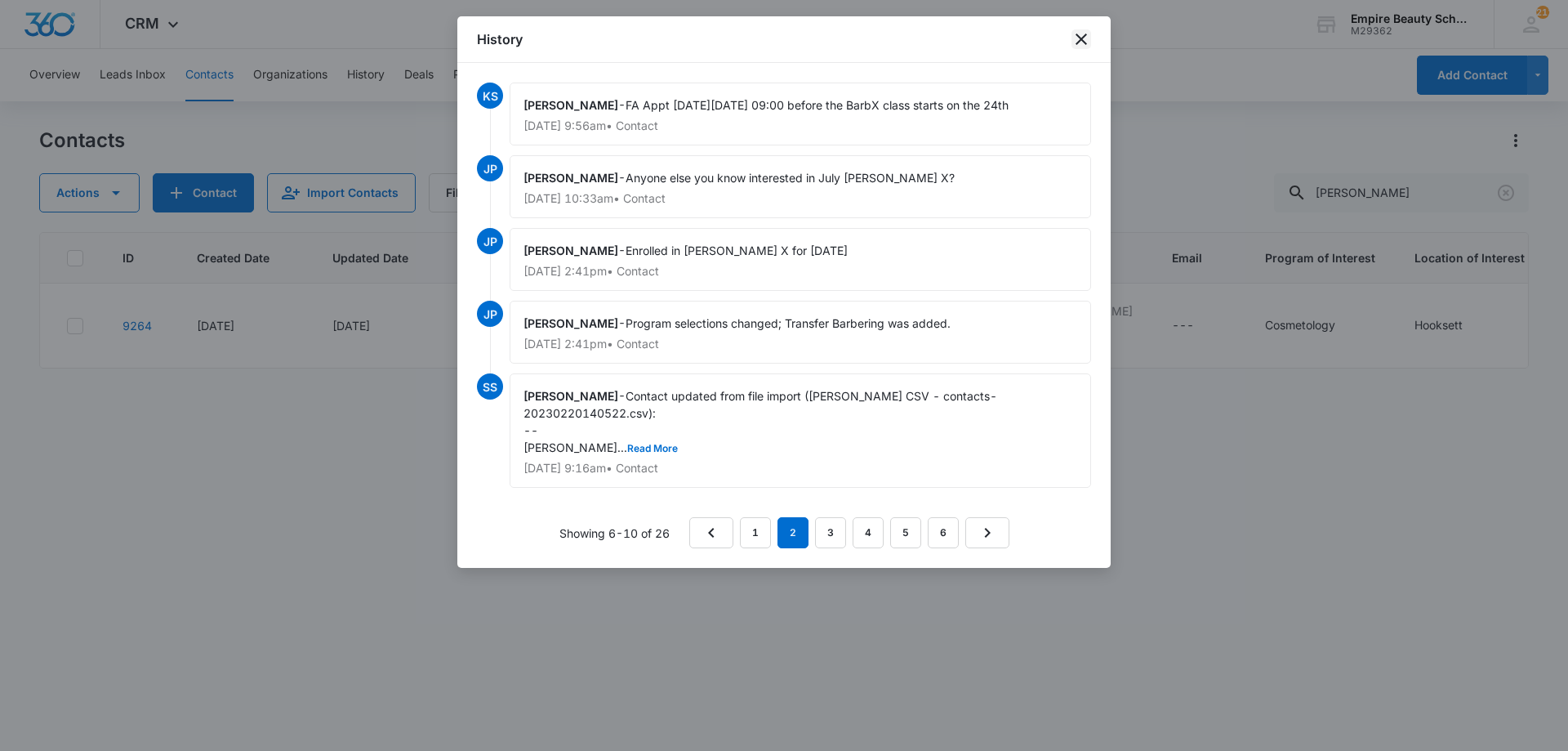
click at [1077, 39] on icon "close" at bounding box center [1081, 39] width 20 height 20
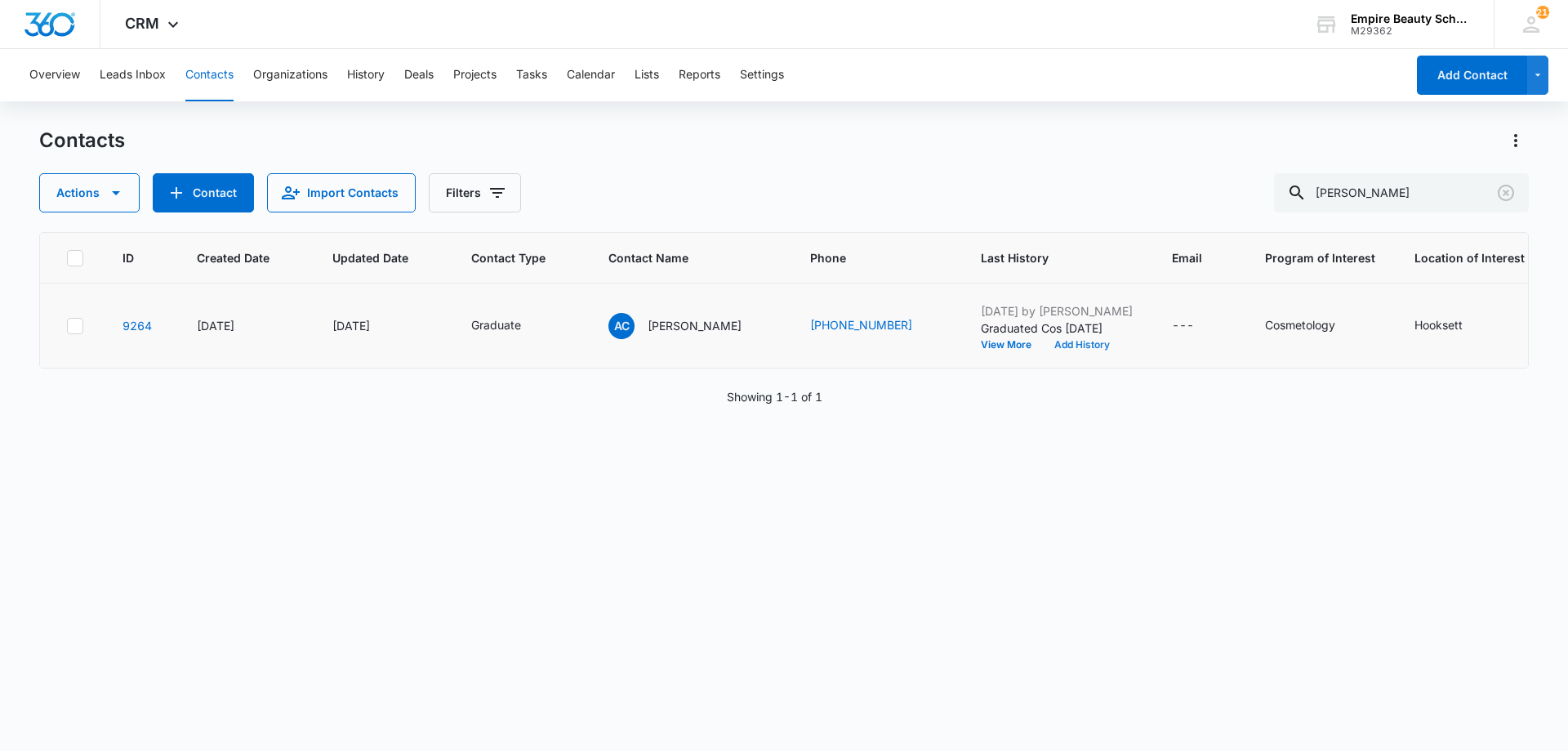
click at [1067, 347] on button "Add History" at bounding box center [1082, 344] width 78 height 10
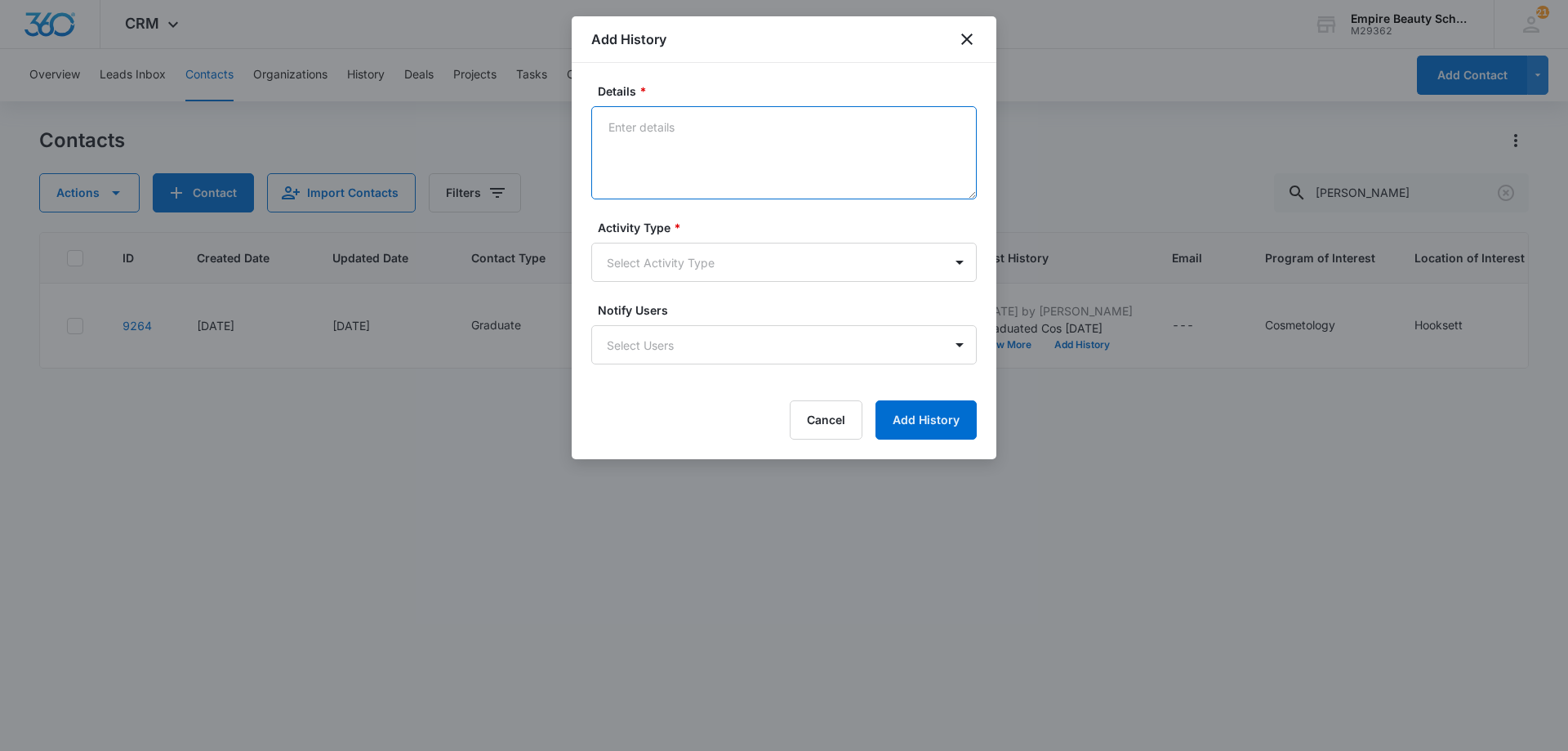
drag, startPoint x: 654, startPoint y: 155, endPoint x: 653, endPoint y: 130, distance: 25.0
paste textarea "Taking an advance course like Lash Extensions, Advanced Makeup or Master Barber…"
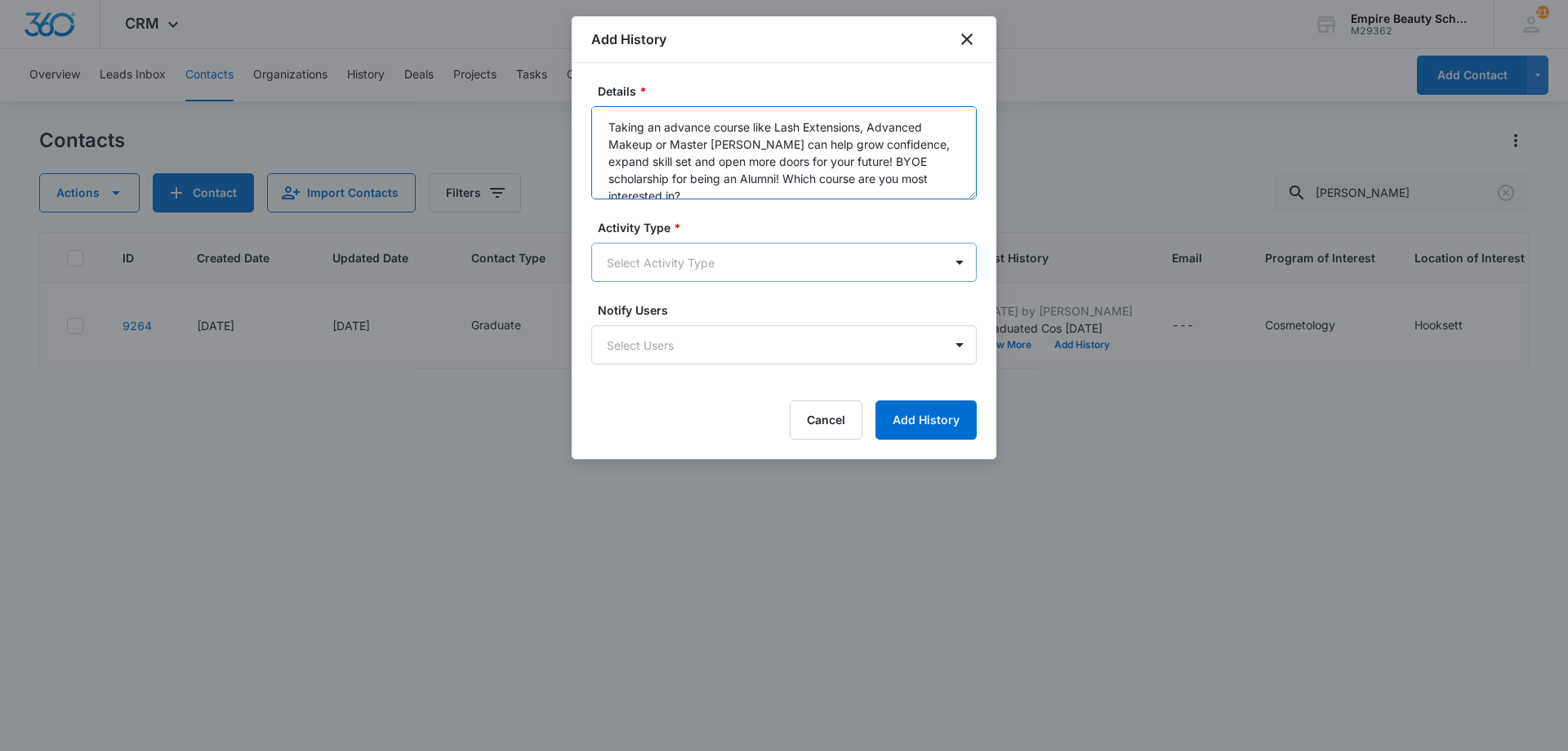
type textarea "Taking an advance course like Lash Extensions, Advanced Makeup or Master Barber…"
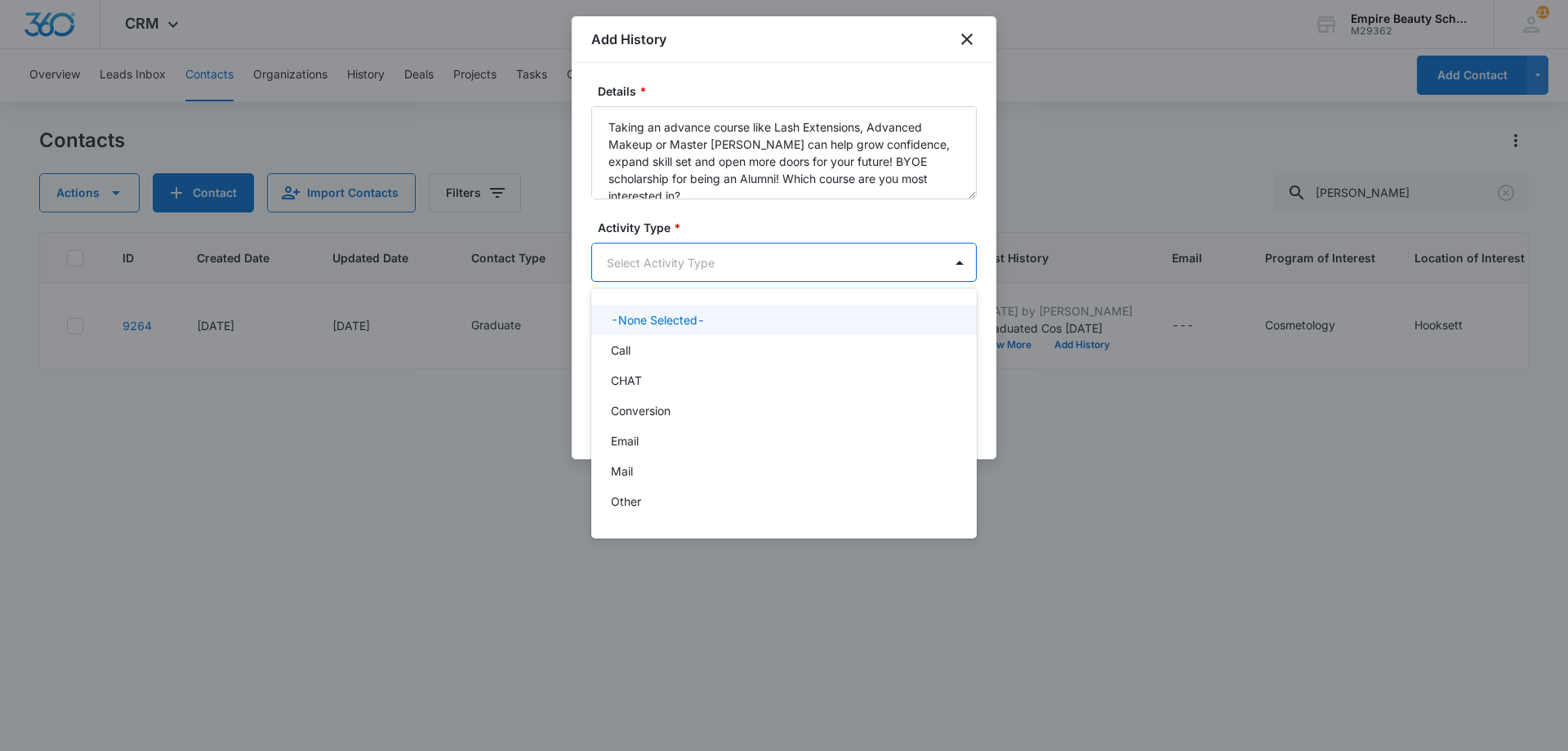
click at [706, 260] on body "CRM Apps Forms CRM Email Shop Payments POS Files Brand Settings AI Assistant Em…" at bounding box center [784, 375] width 1568 height 751
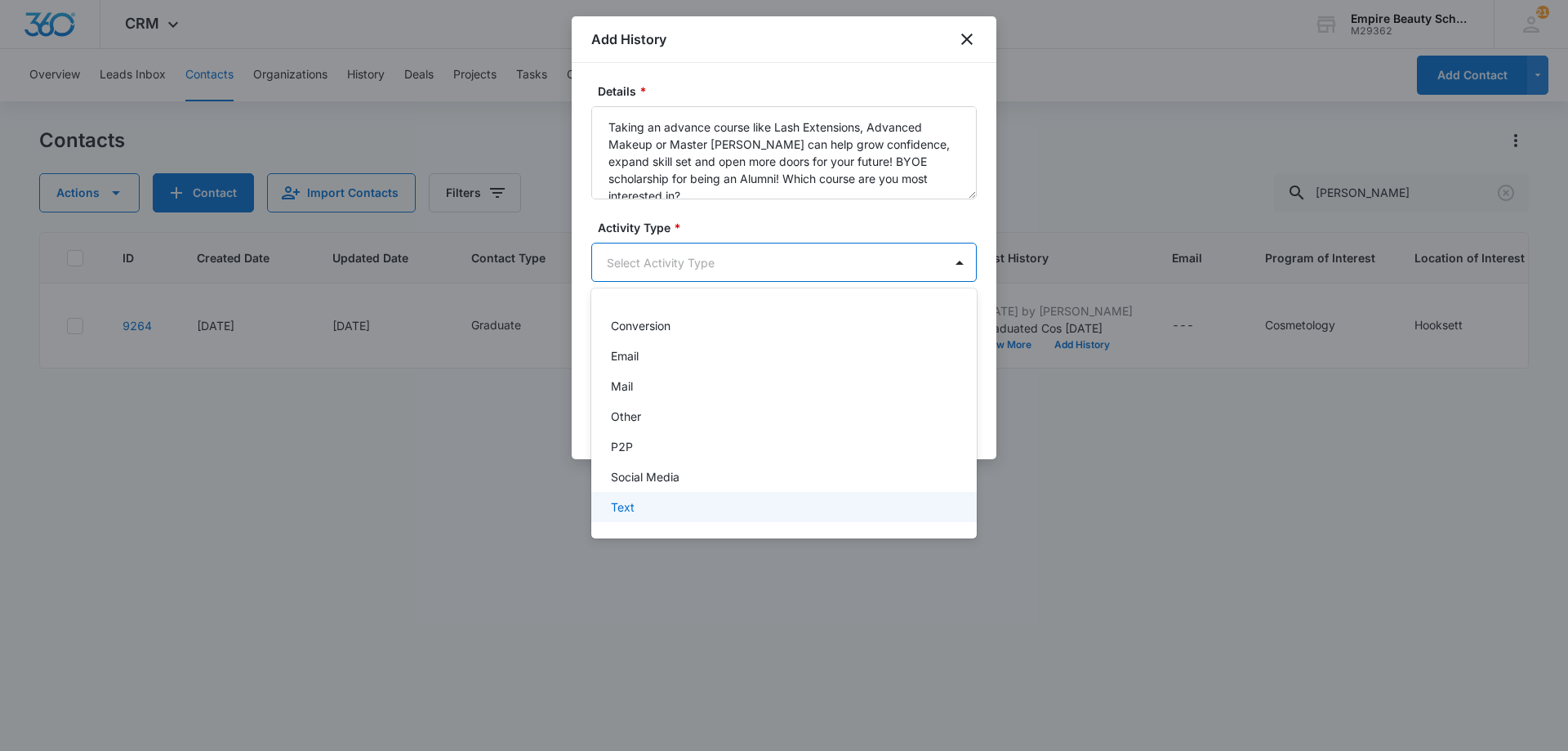
click at [643, 513] on div "Text" at bounding box center [782, 507] width 343 height 17
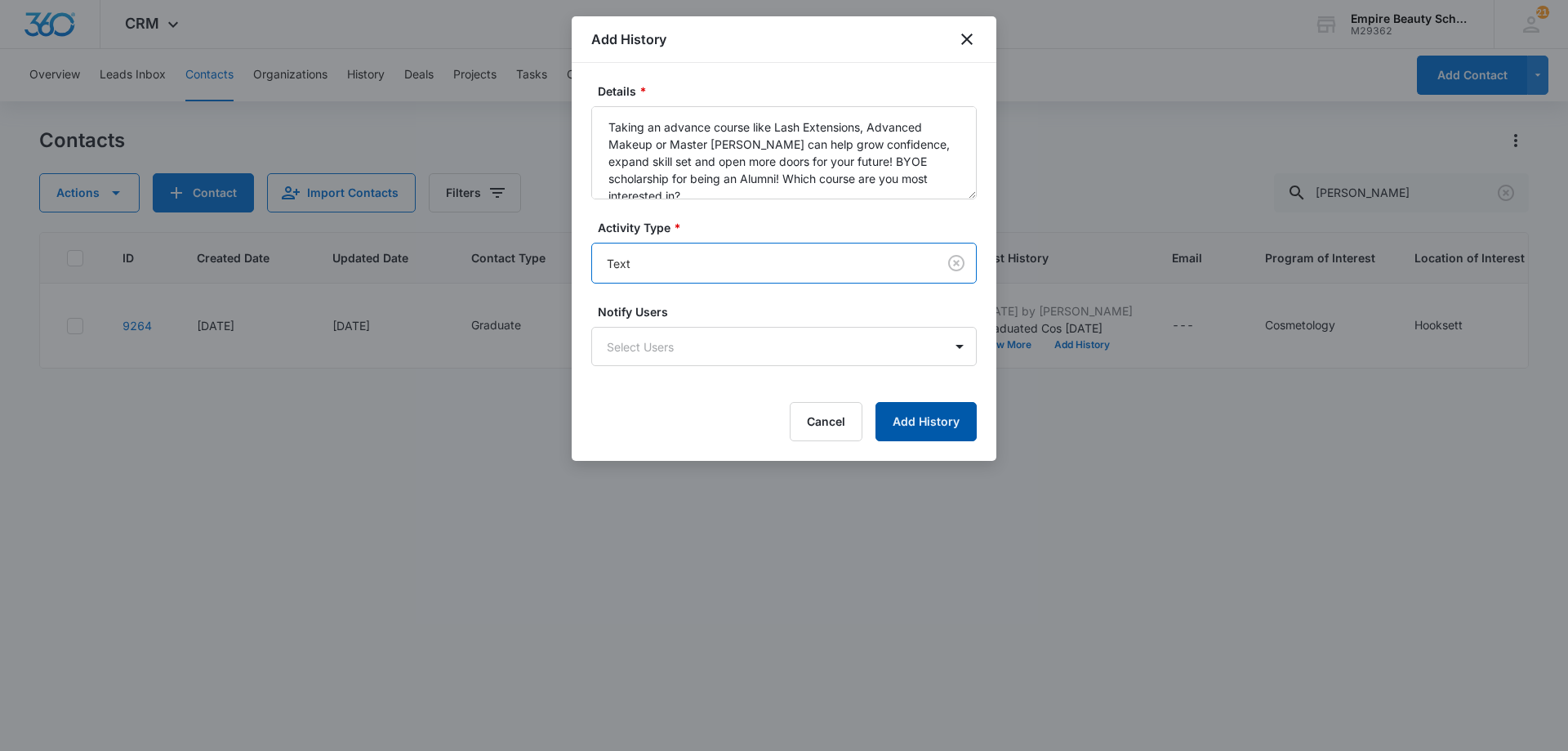
click at [907, 420] on button "Add History" at bounding box center [926, 421] width 101 height 39
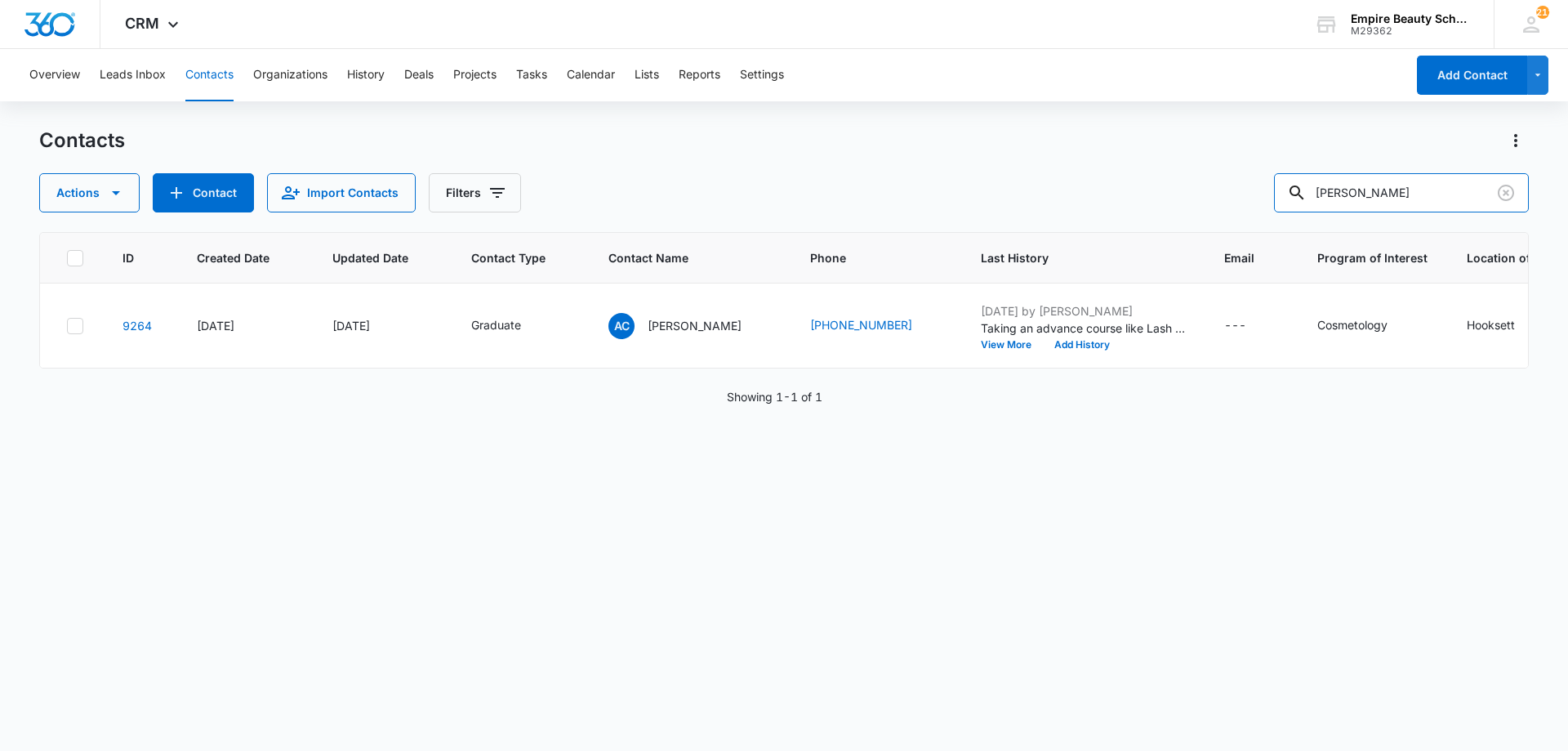
drag, startPoint x: 1376, startPoint y: 177, endPoint x: 1105, endPoint y: 172, distance: 271.0
click at [1138, 178] on div "Actions Contact Import Contacts Filters [PERSON_NAME]" at bounding box center [784, 192] width 1490 height 39
type input "jaihilani"
click at [1052, 343] on button "Add History" at bounding box center [1082, 344] width 78 height 10
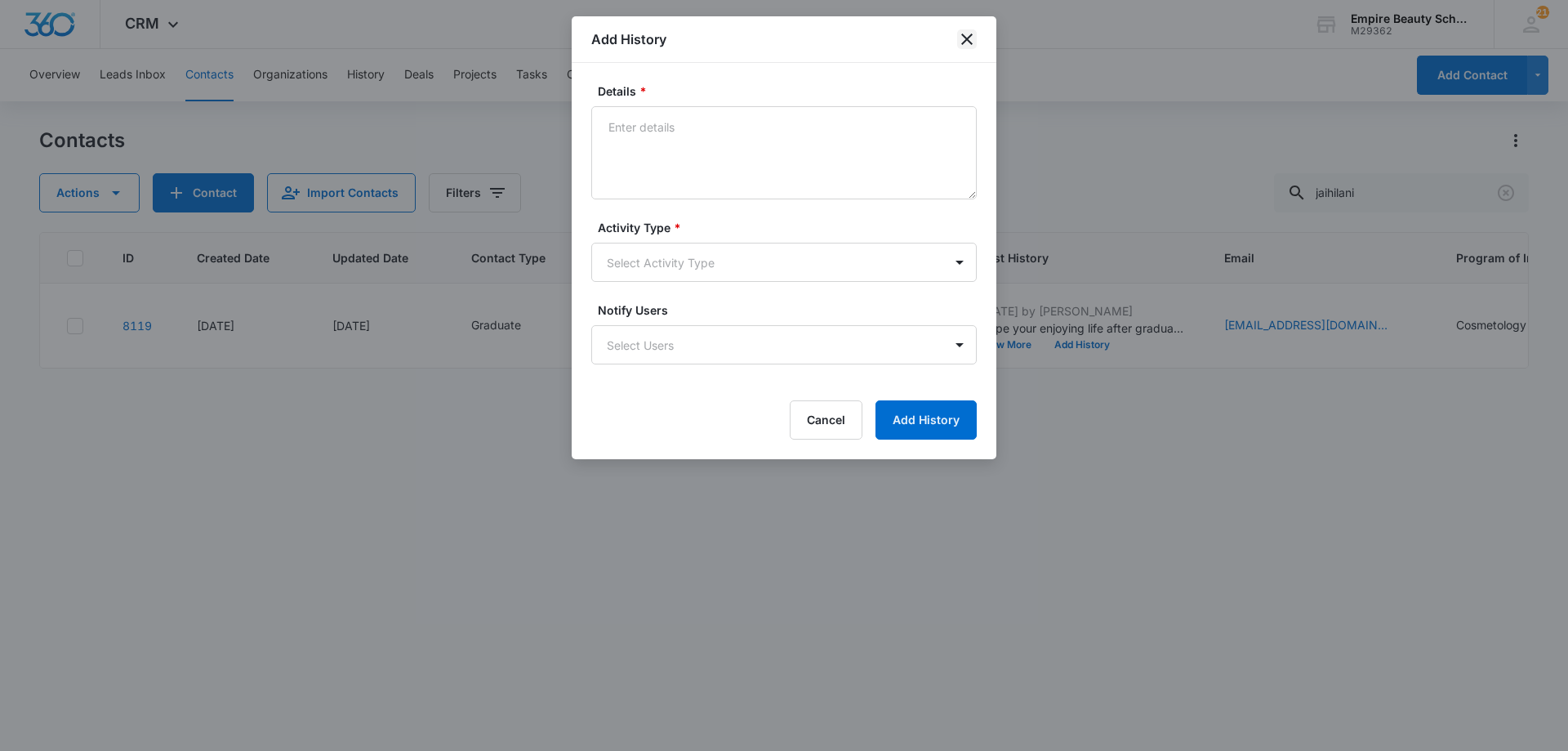
click at [966, 43] on icon "close" at bounding box center [967, 39] width 20 height 20
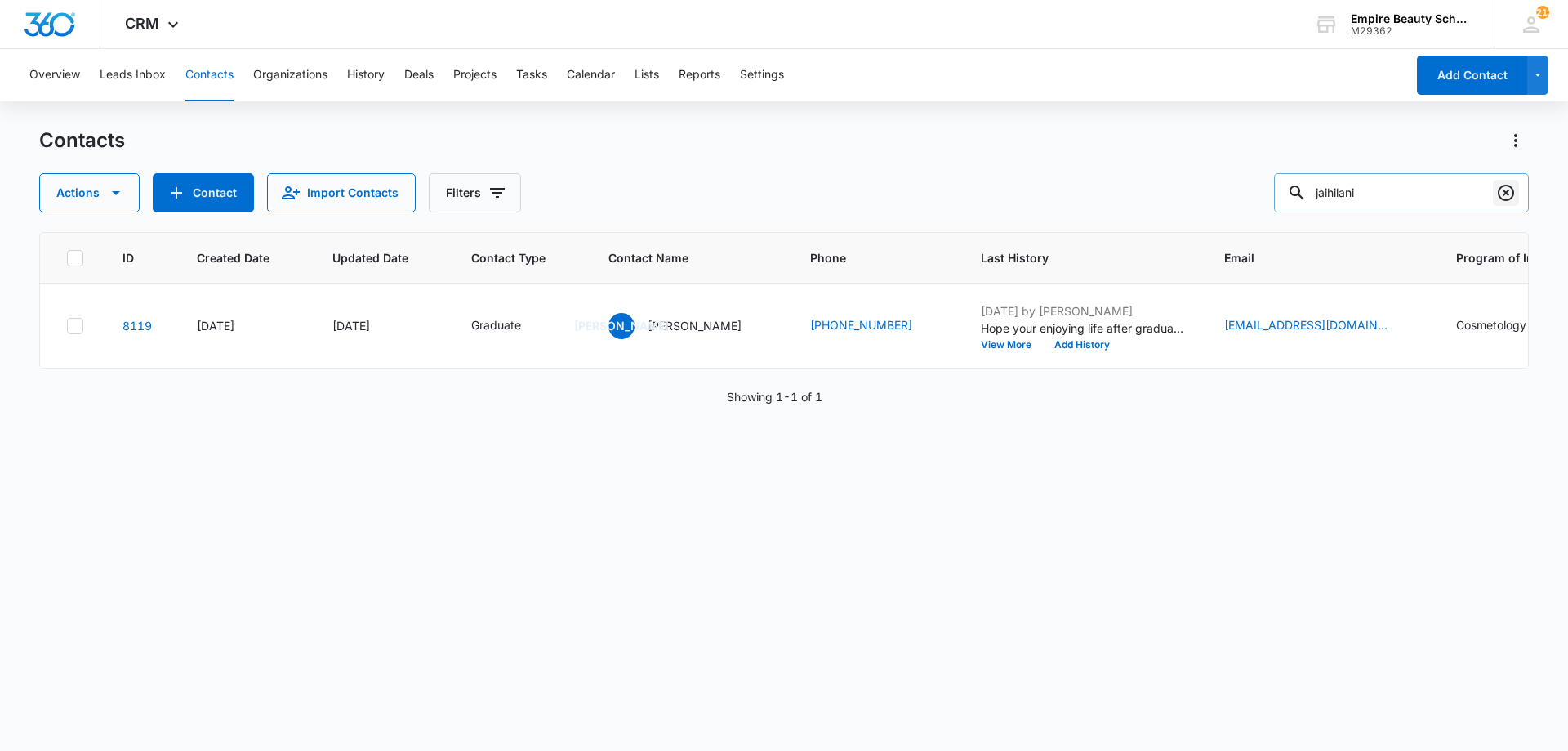
click at [1506, 188] on icon "Clear" at bounding box center [1506, 193] width 20 height 20
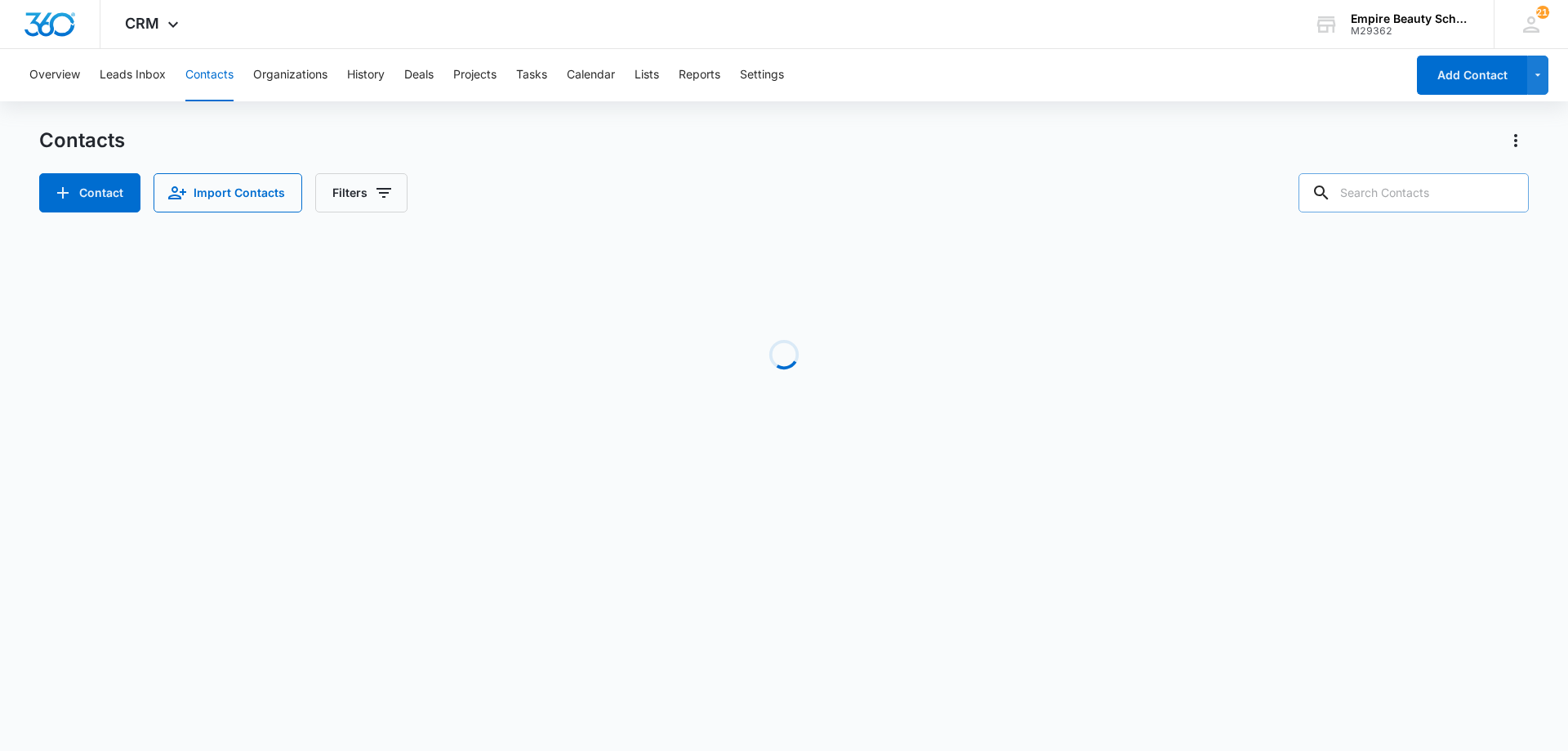
click at [881, 218] on div "Contacts Contact Import Contacts Filters Loading No Results Showing 1-1 of 1" at bounding box center [784, 312] width 1490 height 369
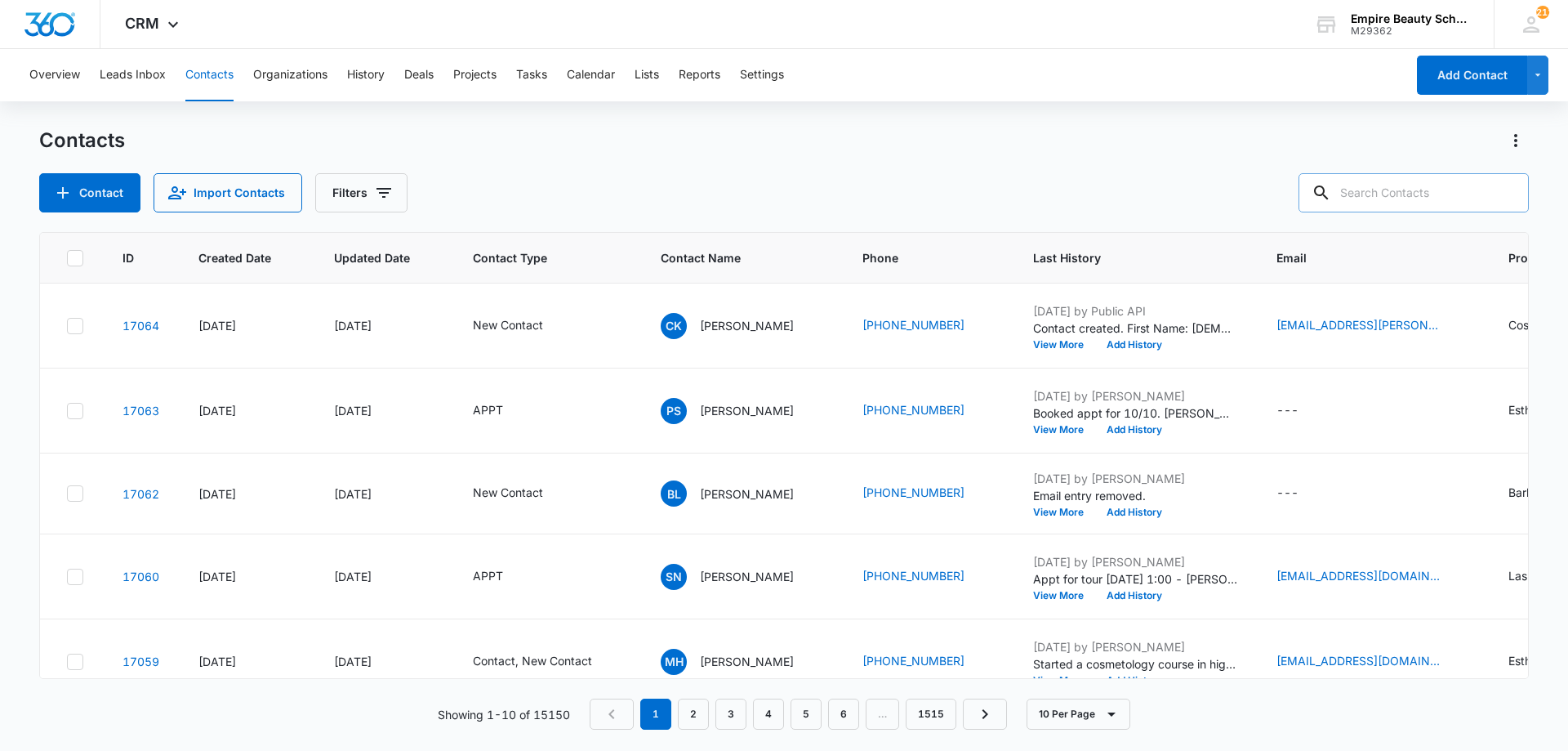
click at [1432, 172] on div "Contacts Contact Import Contacts Filters" at bounding box center [784, 170] width 1490 height 85
click at [1421, 189] on input "text" at bounding box center [1413, 192] width 230 height 39
type input "vias"
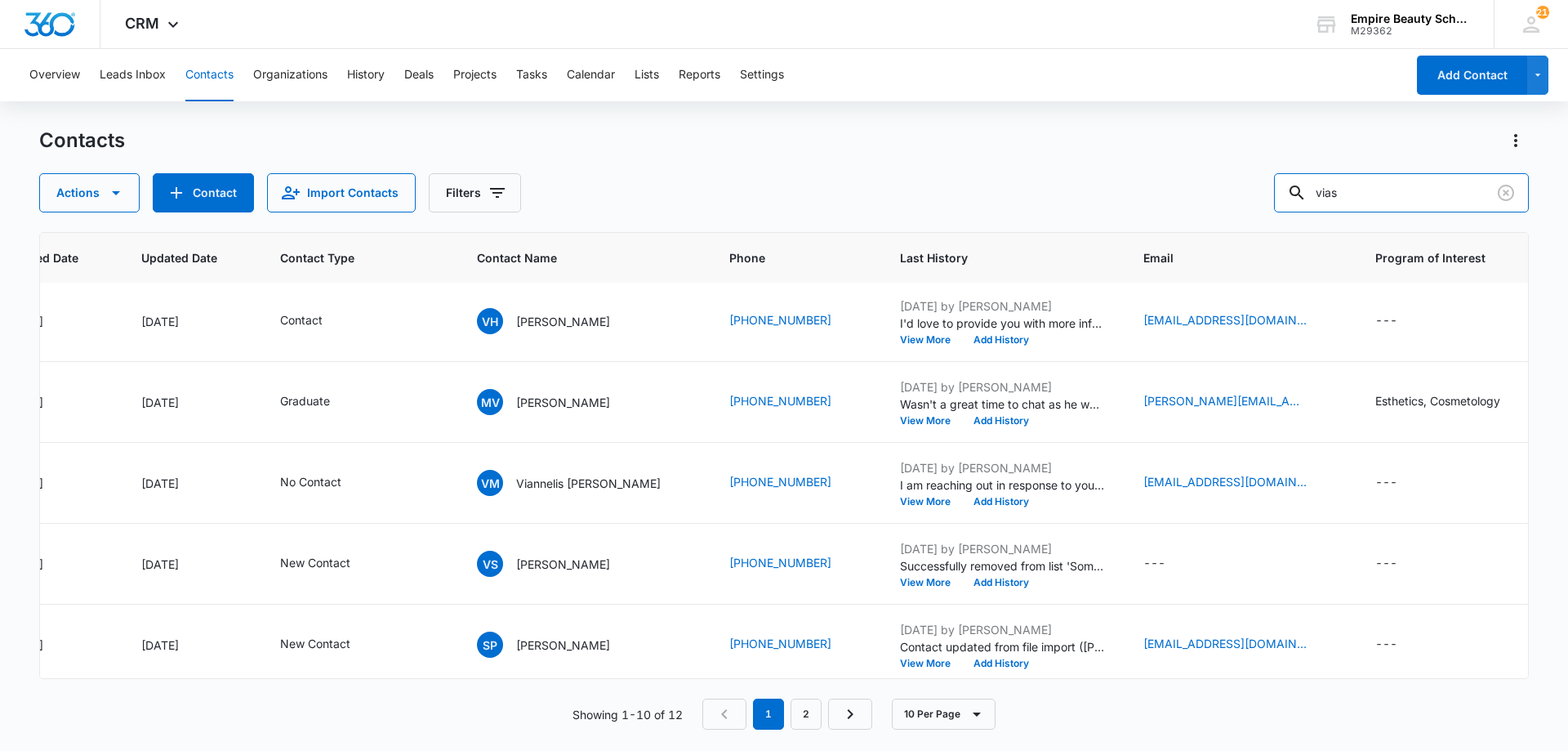
scroll to position [325, 217]
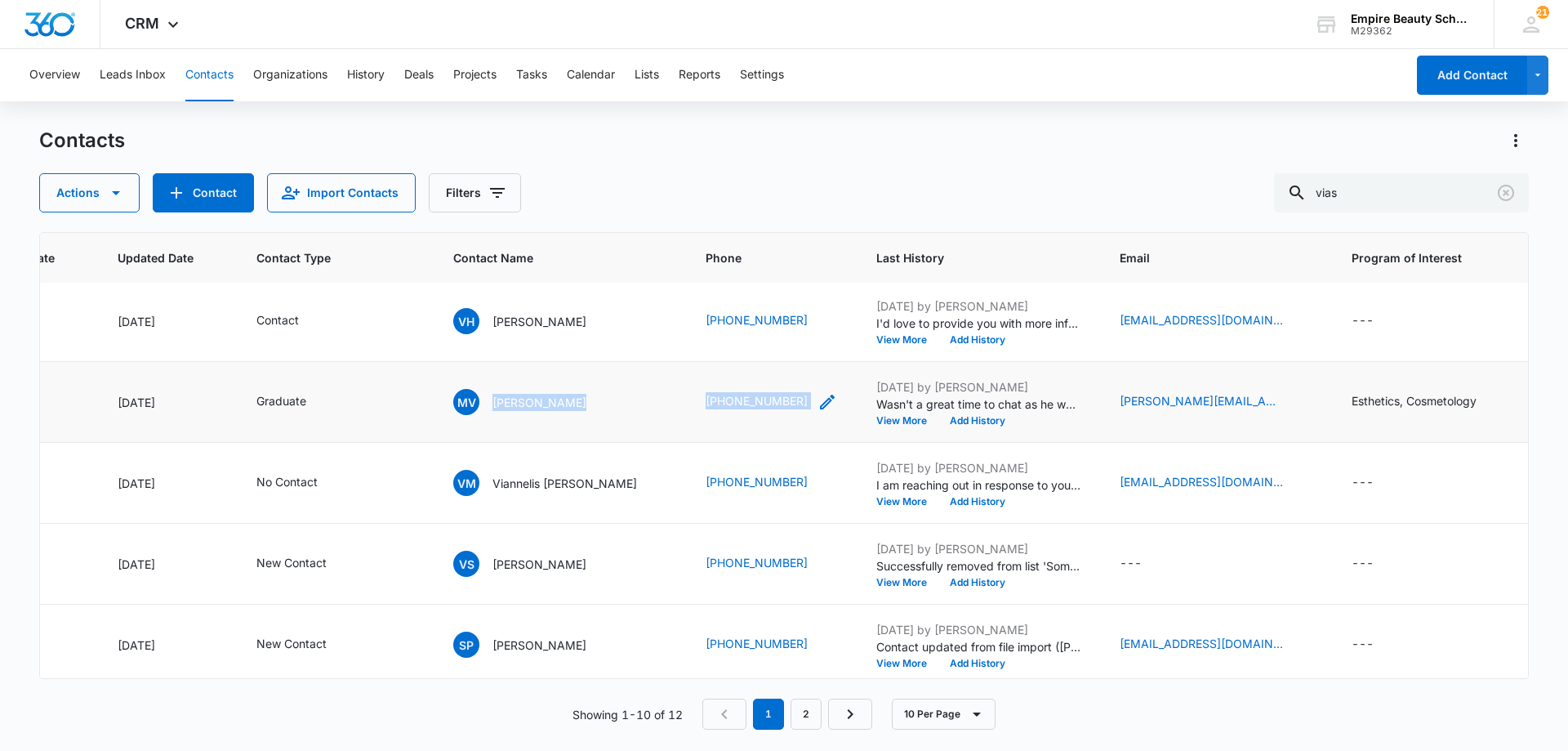
drag, startPoint x: 491, startPoint y: 395, endPoint x: 764, endPoint y: 408, distance: 273.3
click at [764, 408] on tr "10504 [DATE] [DATE] Graduate MV [PERSON_NAME] (978) 302-6917 [DATE] by [PERSON_…" at bounding box center [1100, 402] width 2554 height 81
copy tr "[PERSON_NAME] [PHONE_NUMBER]"
click at [319, 407] on icon "Contact Type - Graduate - Select to Edit Field" at bounding box center [325, 401] width 14 height 14
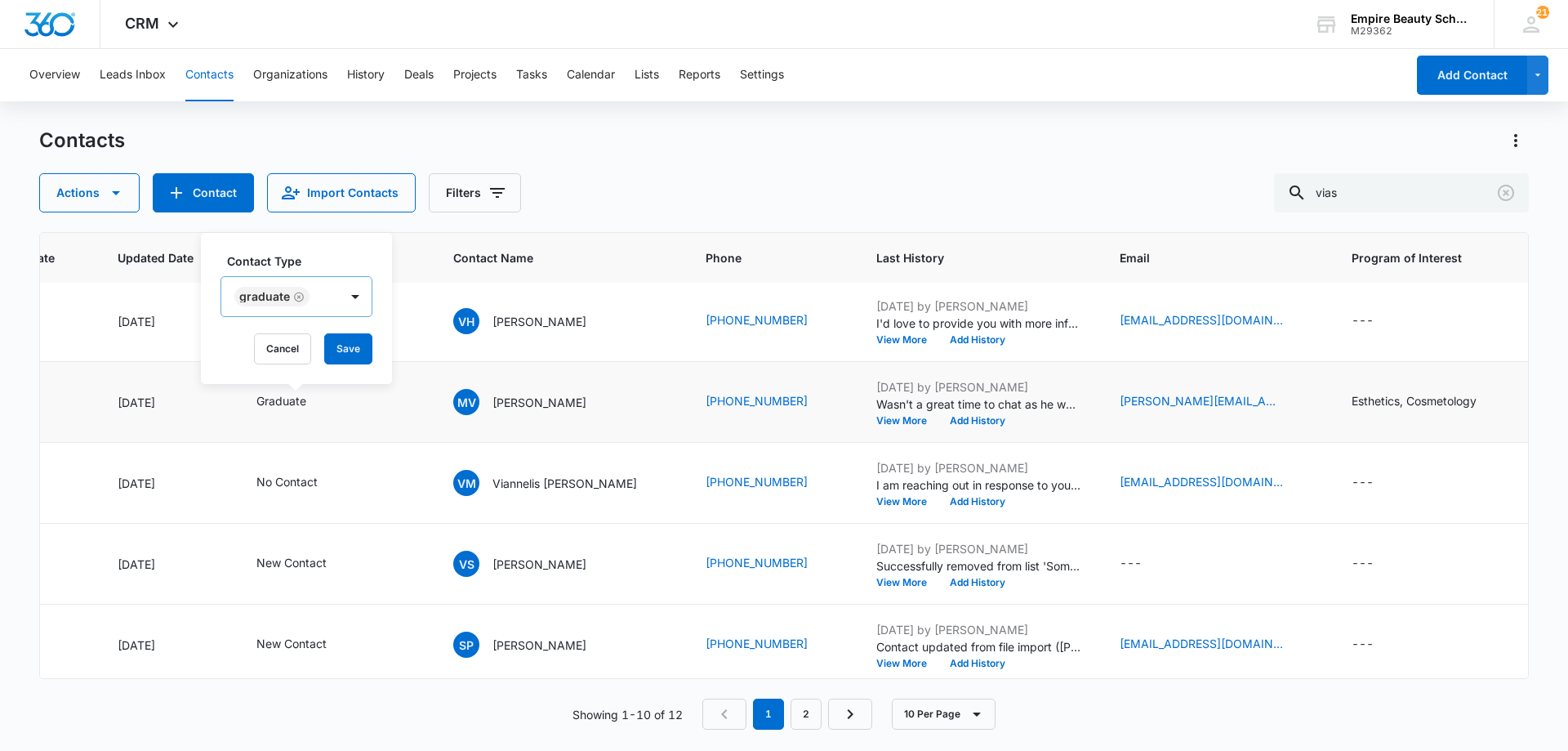
click at [337, 293] on div "Graduate" at bounding box center [280, 296] width 117 height 39
click at [294, 473] on div "APPT" at bounding box center [295, 476] width 110 height 17
drag, startPoint x: 332, startPoint y: 266, endPoint x: 366, endPoint y: 325, distance: 68.1
click at [332, 267] on label "Contact Type" at bounding box center [329, 261] width 205 height 17
click at [375, 337] on div "Cancel Save" at bounding box center [323, 348] width 205 height 31
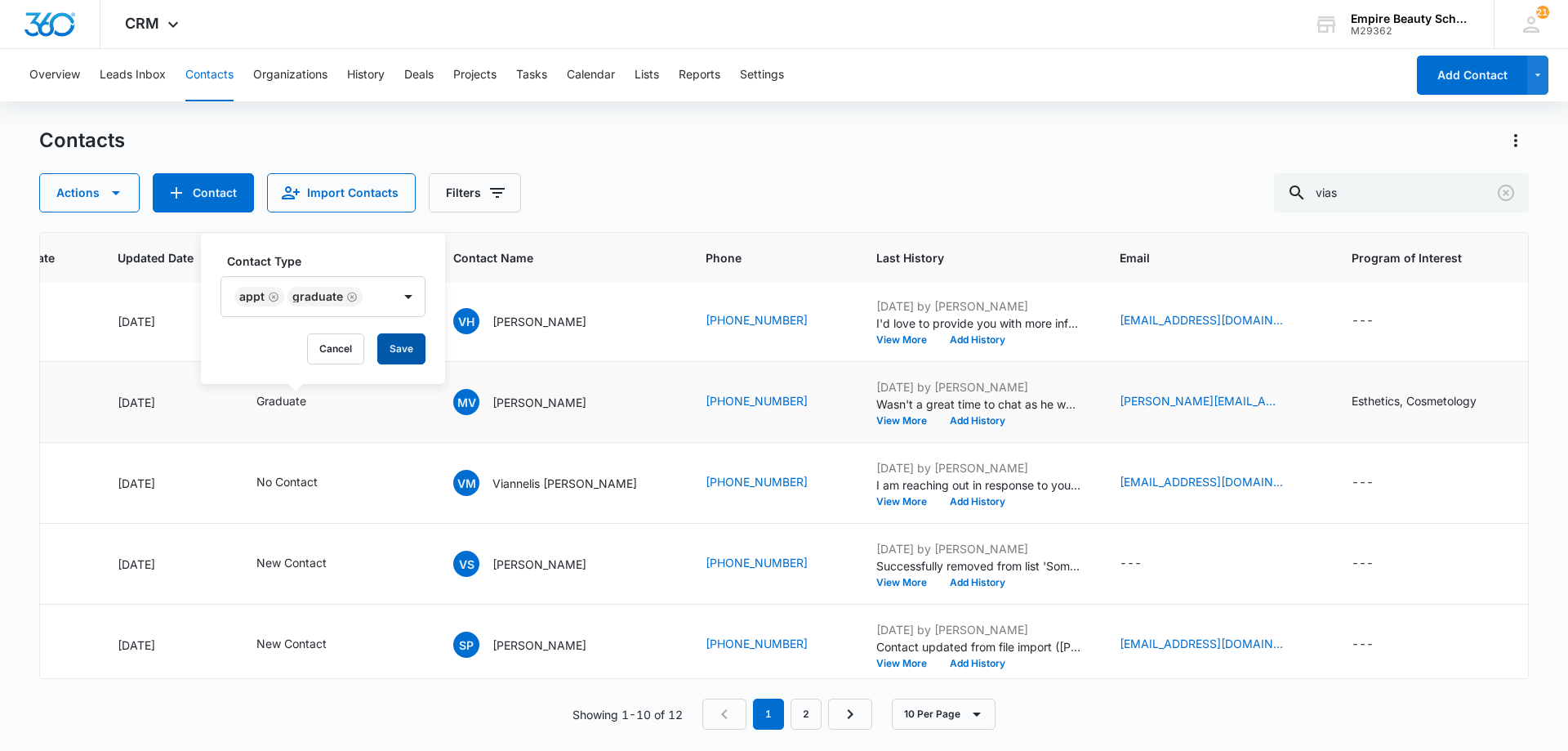
click at [394, 347] on button "Save" at bounding box center [401, 348] width 48 height 31
drag, startPoint x: 491, startPoint y: 400, endPoint x: 773, endPoint y: 404, distance: 282.0
click at [773, 404] on tr "10504 [DATE] [DATE] Graduate, APPT MV [PERSON_NAME] (978) 302-6917 [DATE] by [P…" at bounding box center [1100, 402] width 2554 height 81
copy tr "[PERSON_NAME] [PHONE_NUMBER]"
click at [941, 418] on button "Add History" at bounding box center [977, 421] width 78 height 10
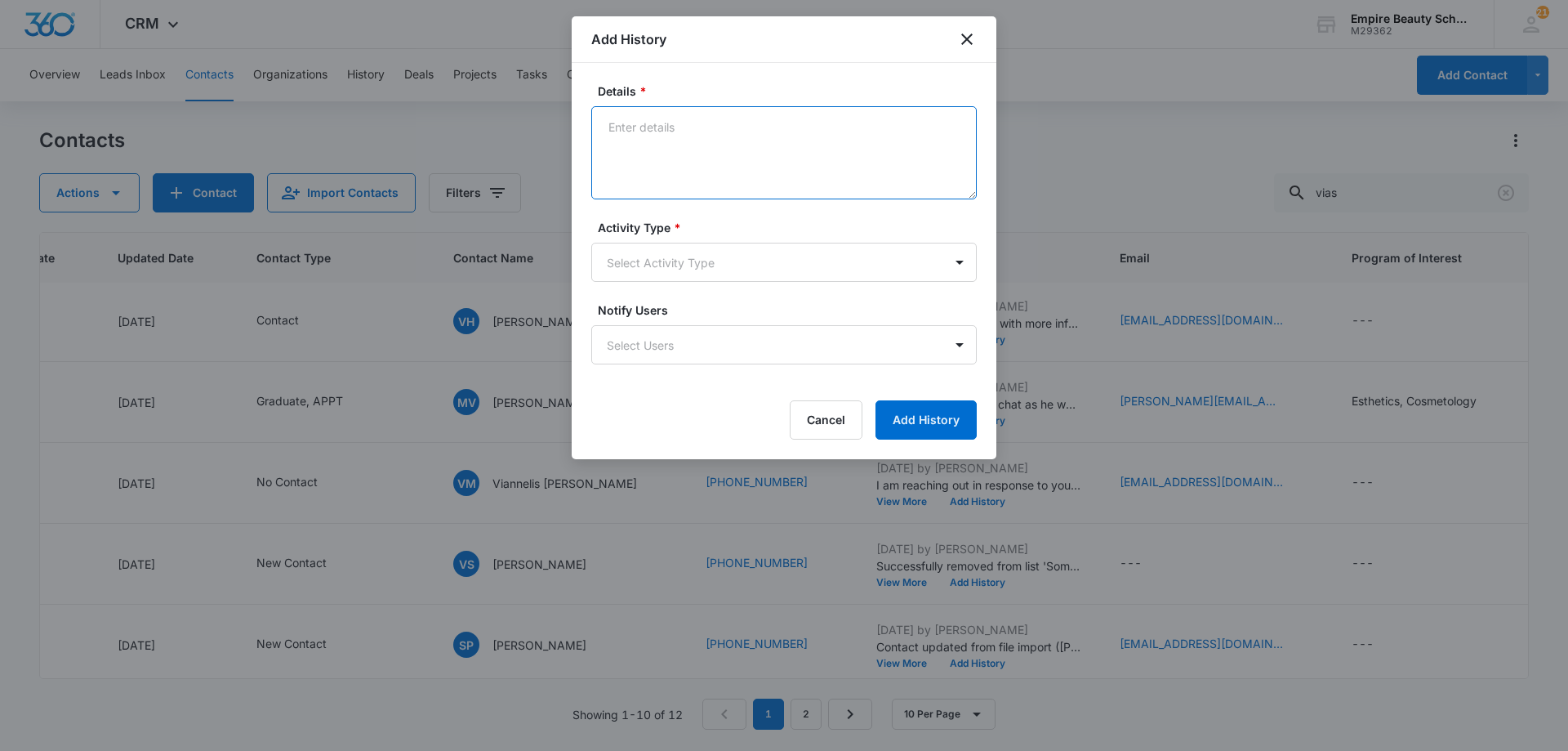
click at [686, 135] on textarea "Details *" at bounding box center [784, 153] width 386 height 94
type textarea "s"
type textarea "D"
type textarea "Set APPT for [DATE] 12pm for DEC COS"
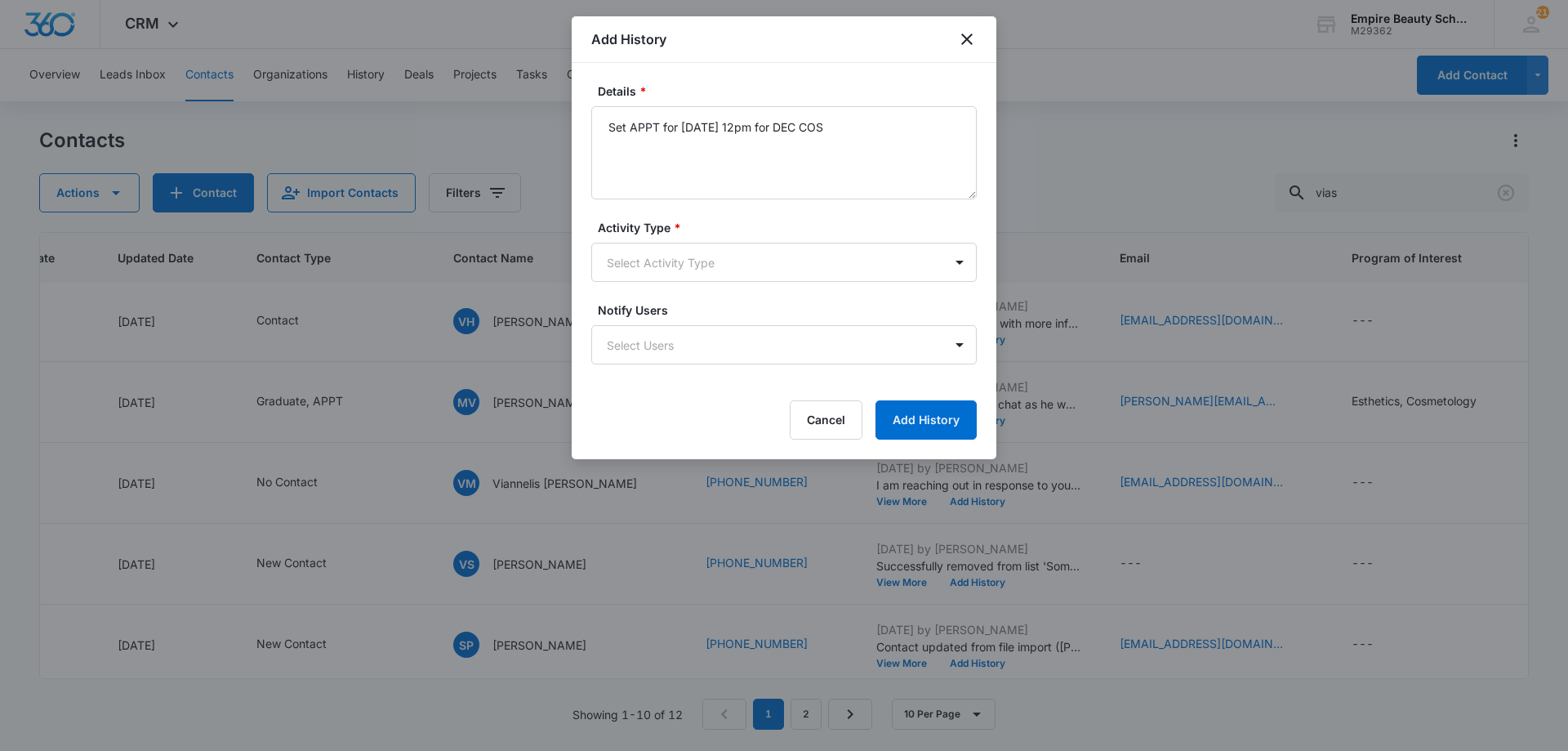
click at [773, 229] on label "Activity Type *" at bounding box center [790, 227] width 386 height 17
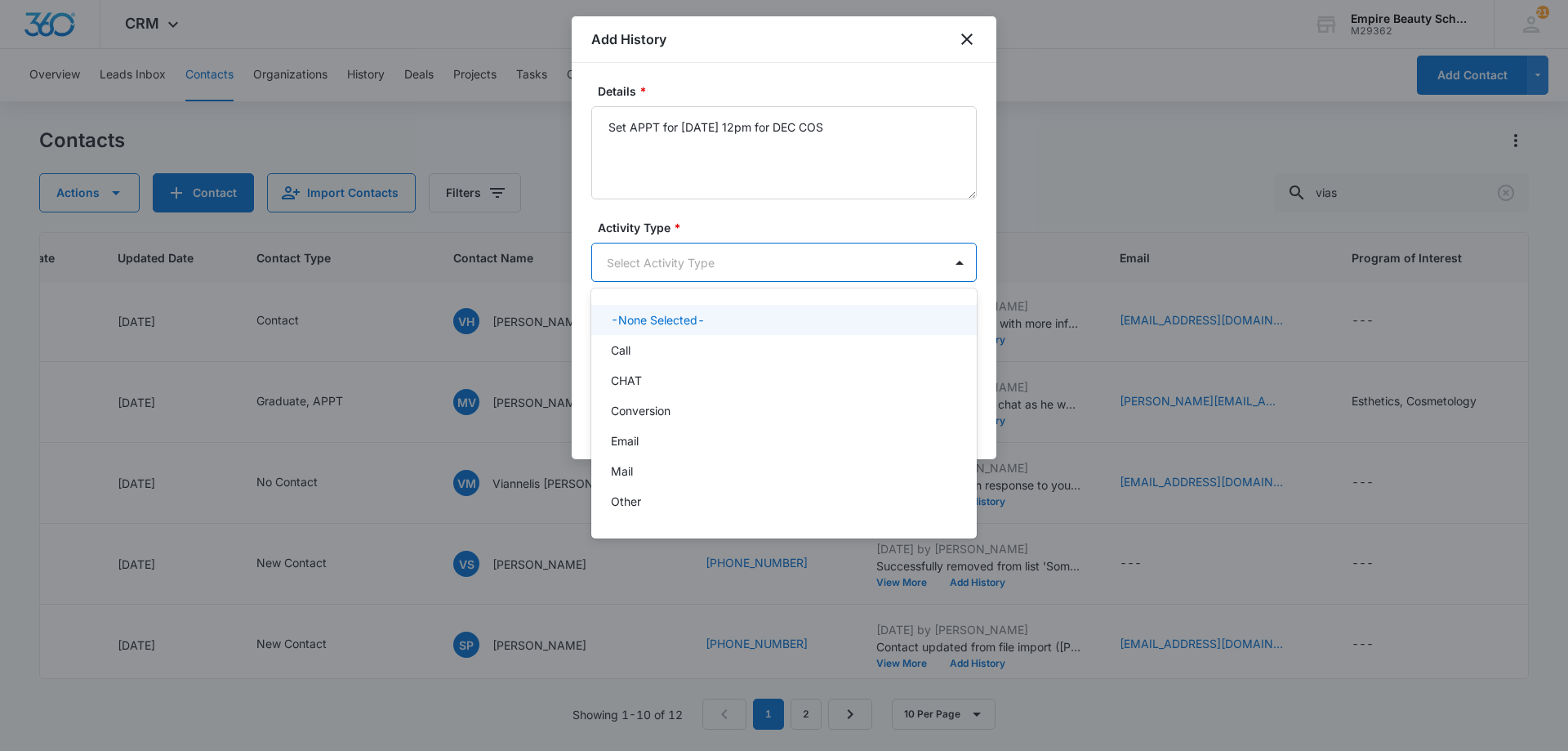
click at [758, 263] on body "CRM Apps Forms CRM Email Shop Payments POS Files Brand Settings AI Assistant Em…" at bounding box center [784, 375] width 1568 height 751
click at [647, 359] on div "Call" at bounding box center [784, 350] width 386 height 31
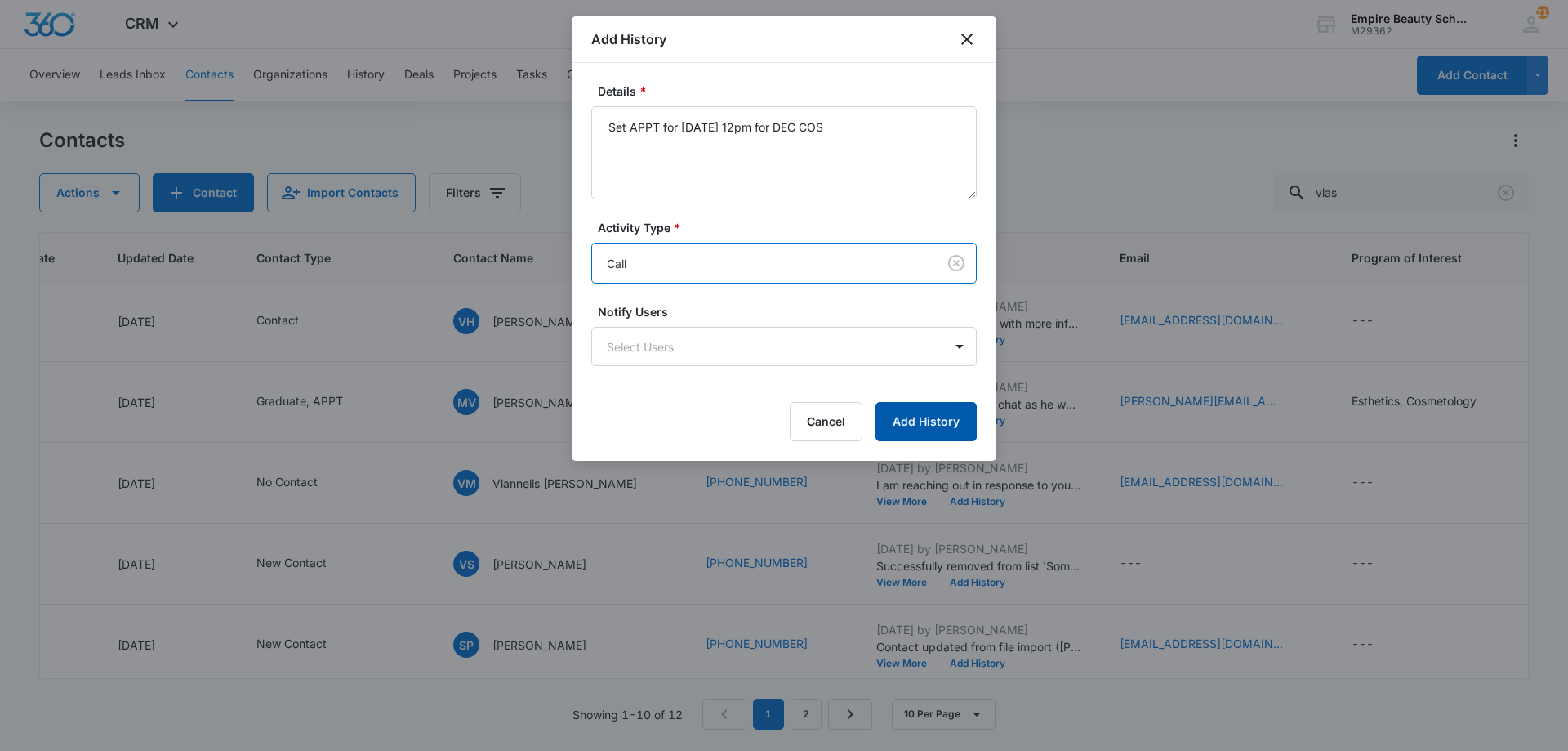
click at [947, 416] on button "Add History" at bounding box center [926, 421] width 101 height 39
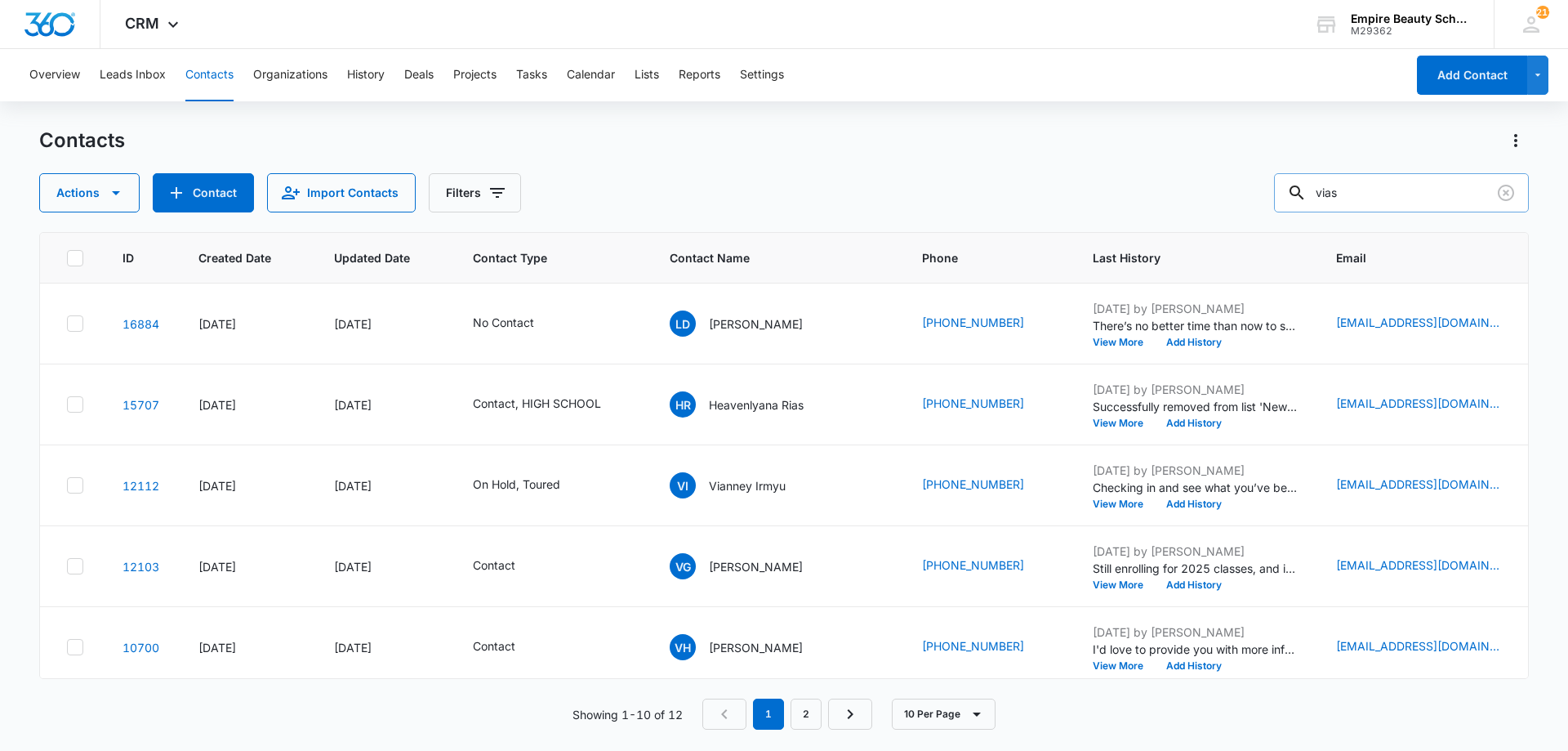
click at [1422, 187] on input "vias" at bounding box center [1401, 192] width 255 height 39
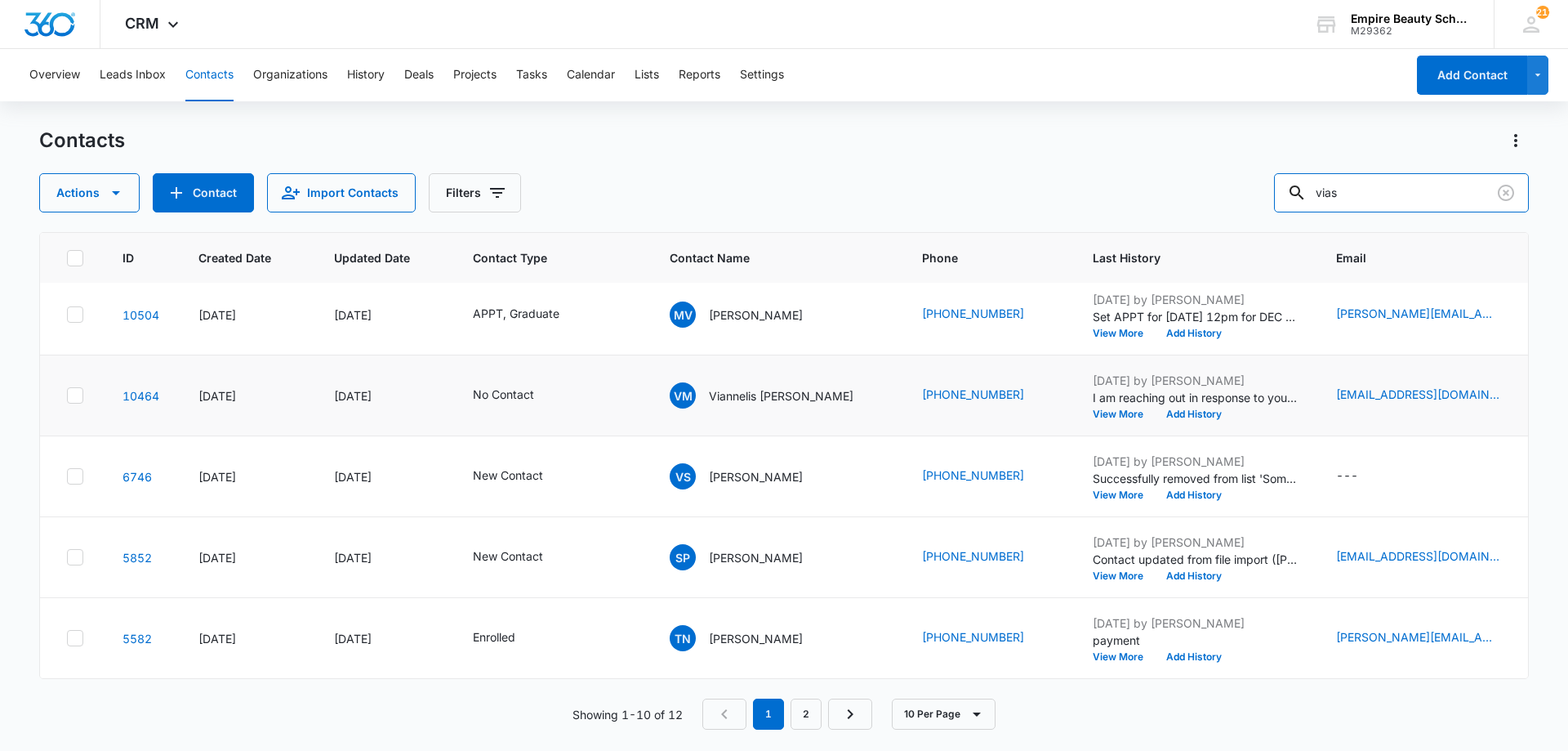
scroll to position [426, 0]
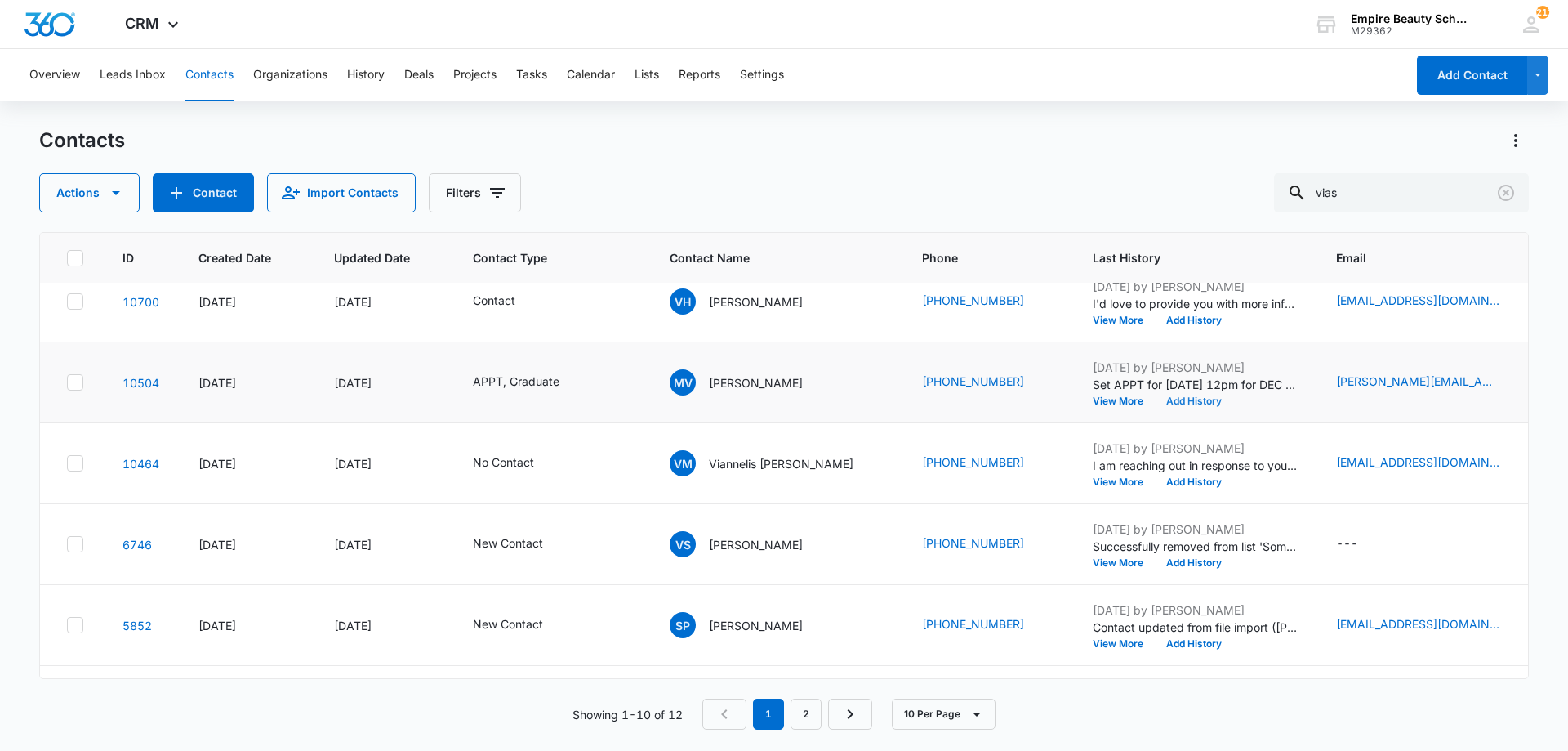
click at [1155, 399] on button "Add History" at bounding box center [1194, 401] width 78 height 10
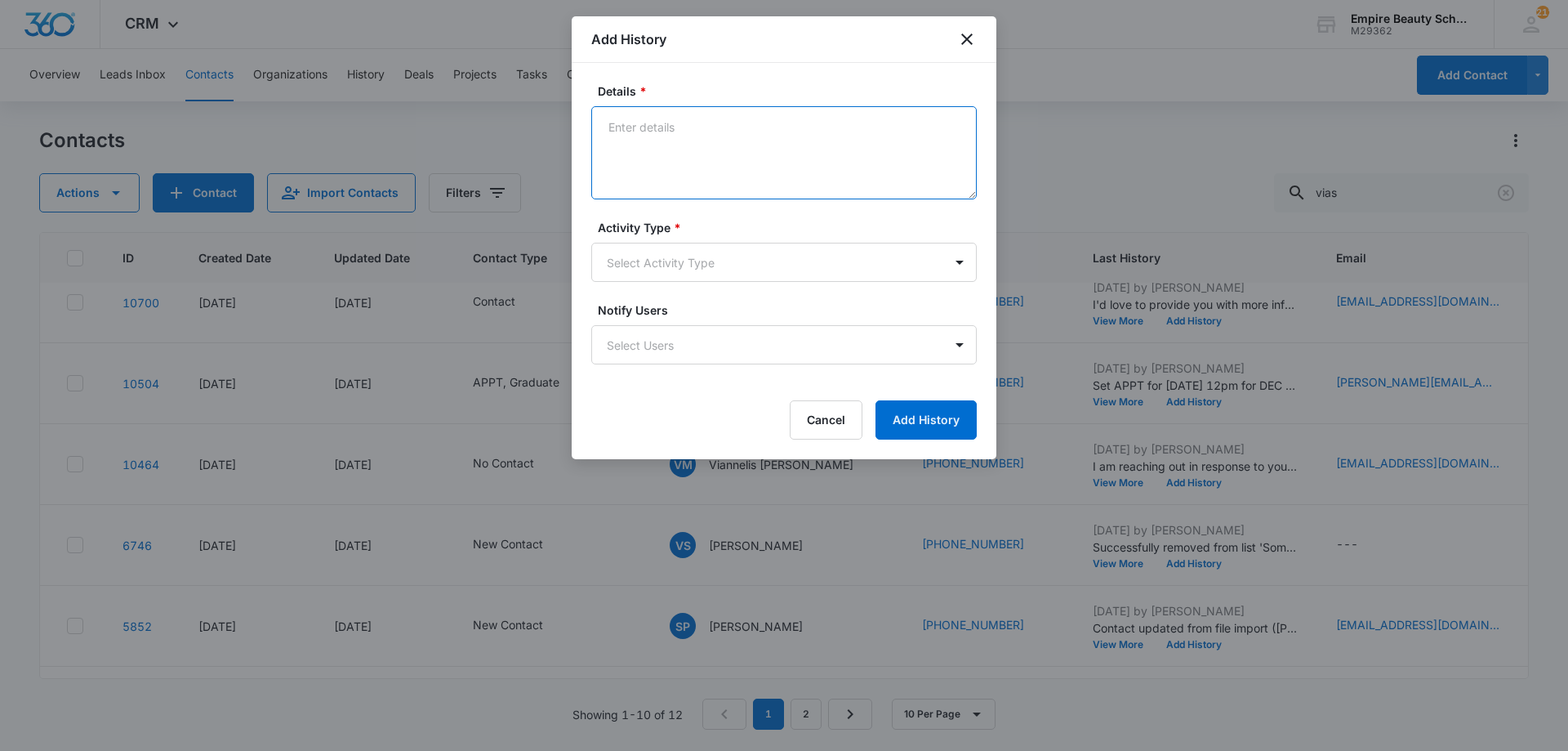
click at [724, 144] on textarea "Details *" at bounding box center [784, 153] width 386 height 94
type textarea "APPT confirmation with link/code to FAFSA"
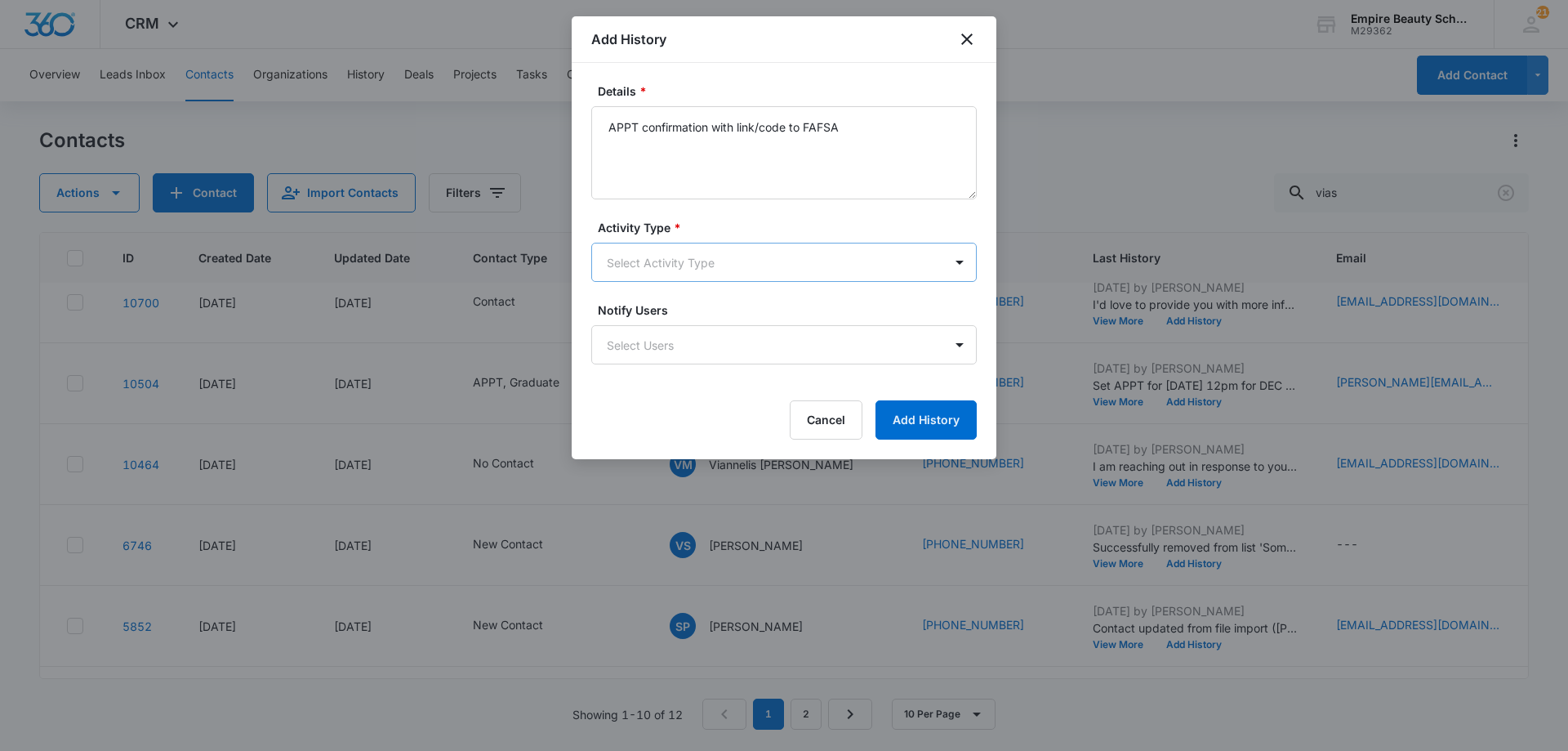
click at [629, 252] on body "CRM Apps Forms CRM Email Shop Payments POS Files Brand Settings AI Assistant Em…" at bounding box center [784, 375] width 1568 height 751
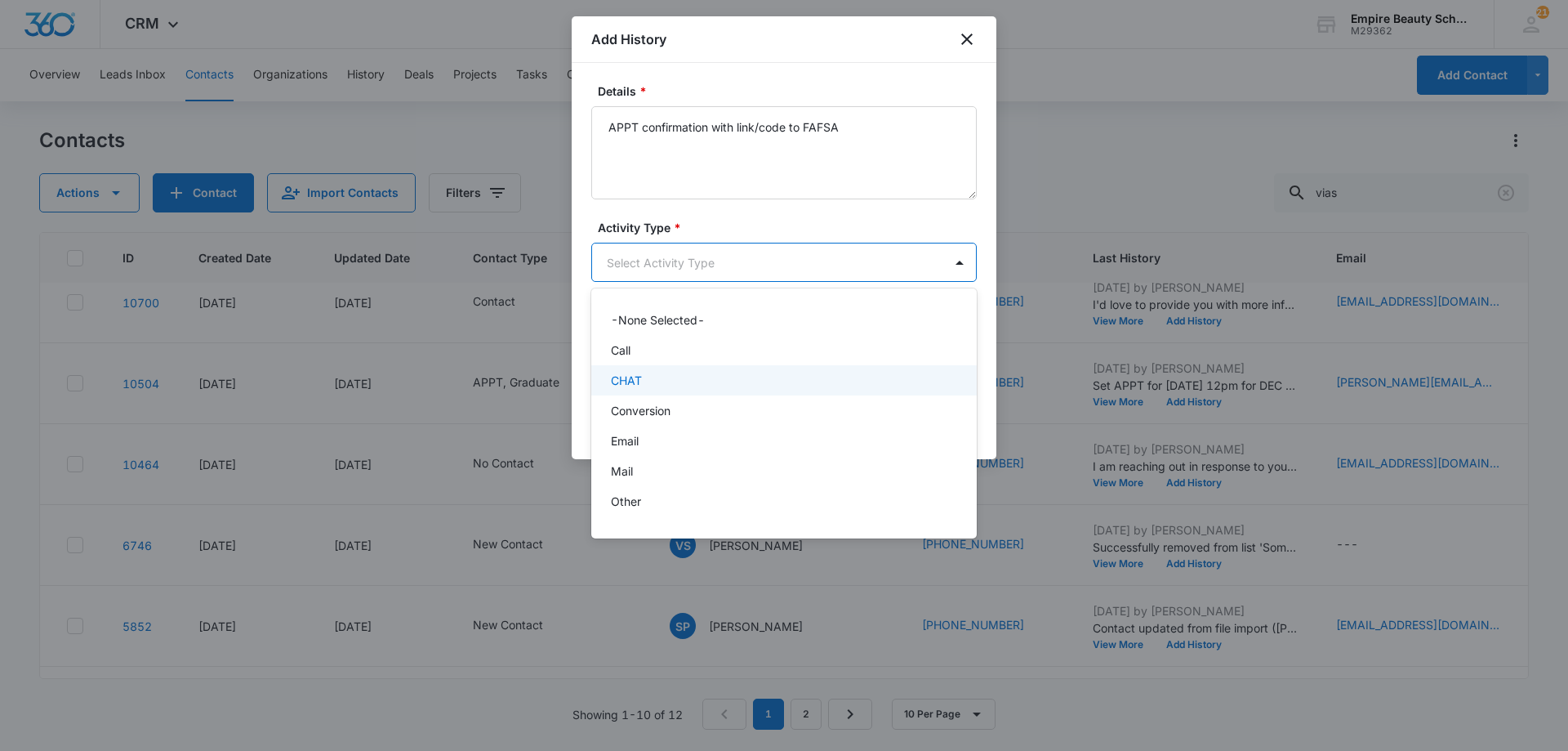
scroll to position [85, 0]
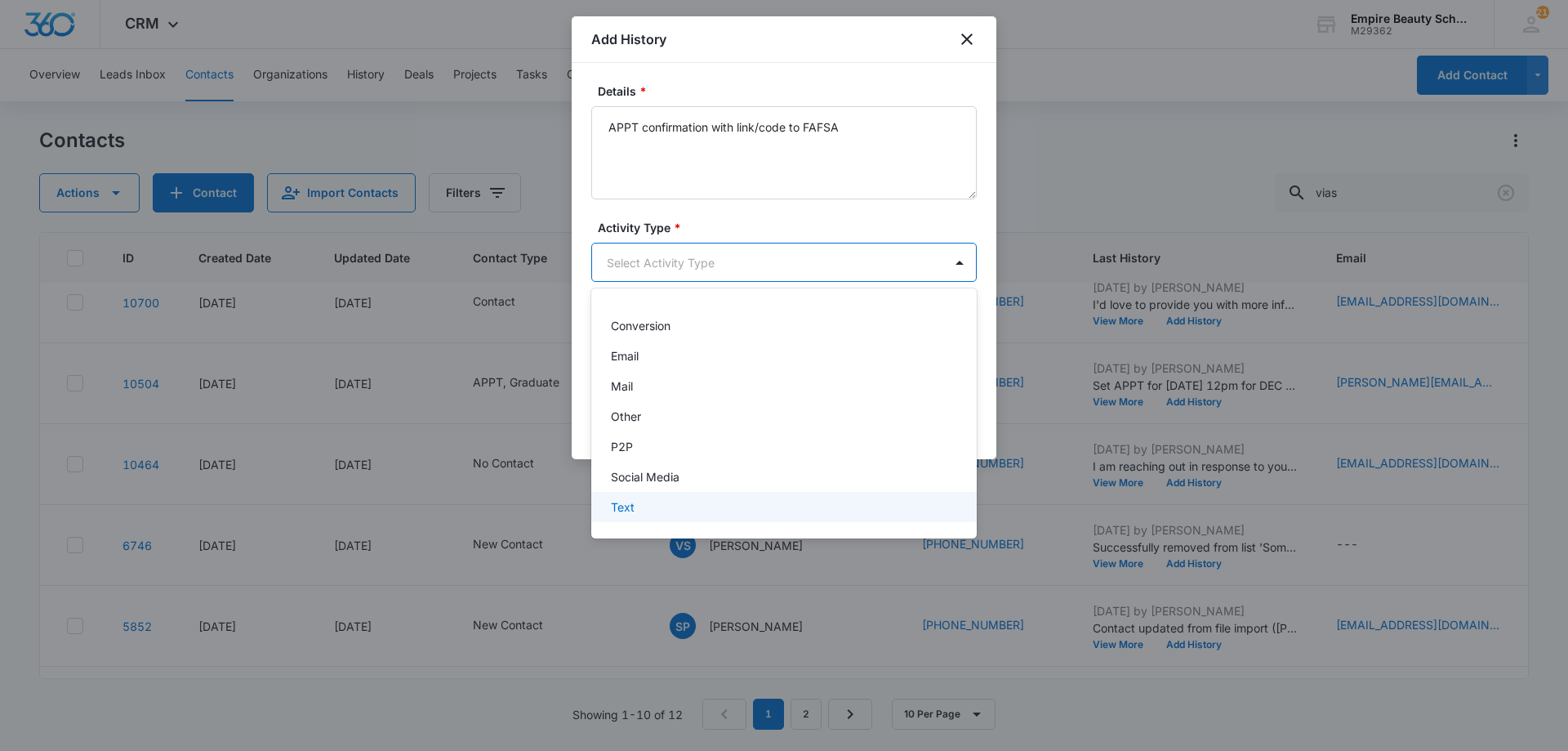
click at [651, 500] on div "Text" at bounding box center [782, 507] width 343 height 17
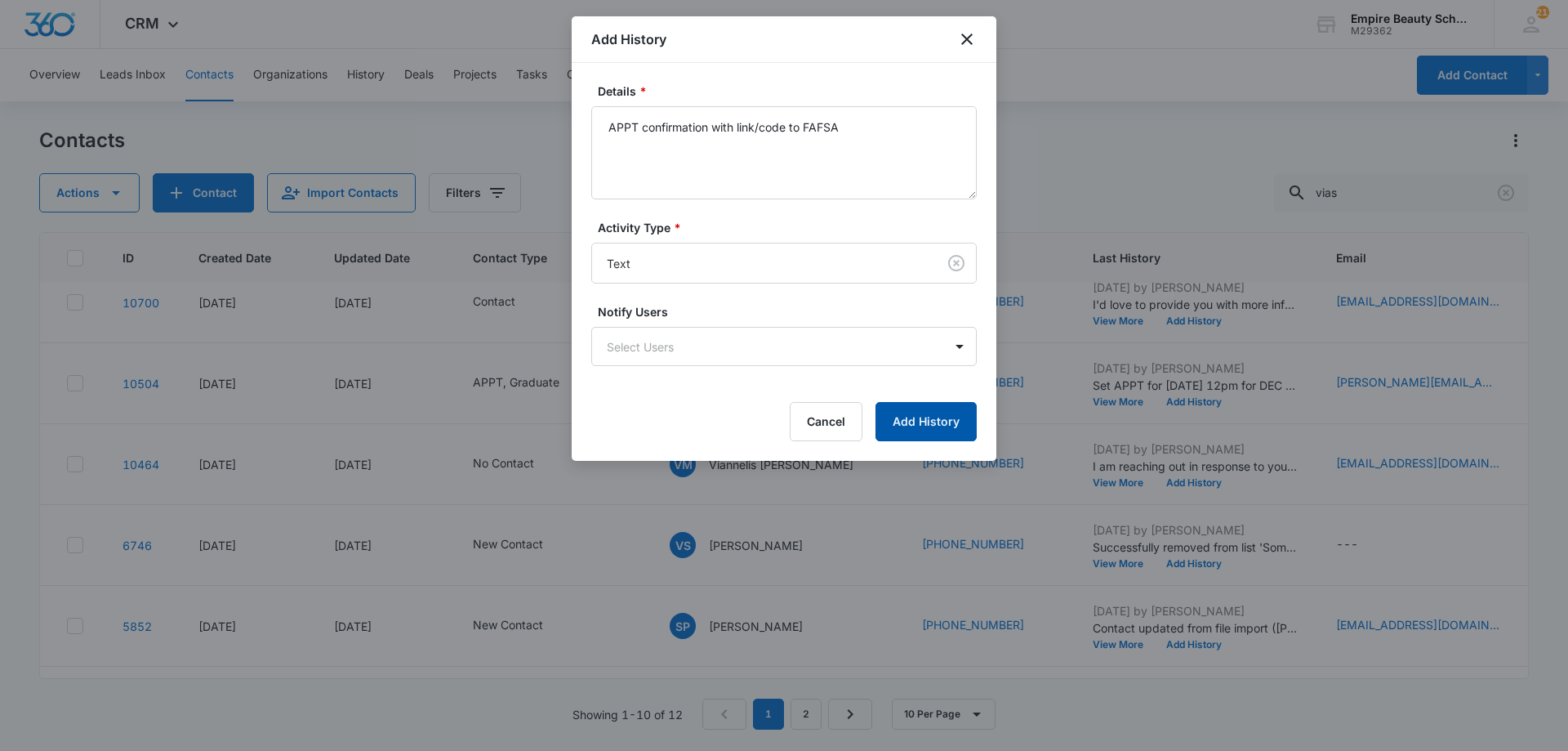
click at [940, 408] on button "Add History" at bounding box center [926, 421] width 101 height 39
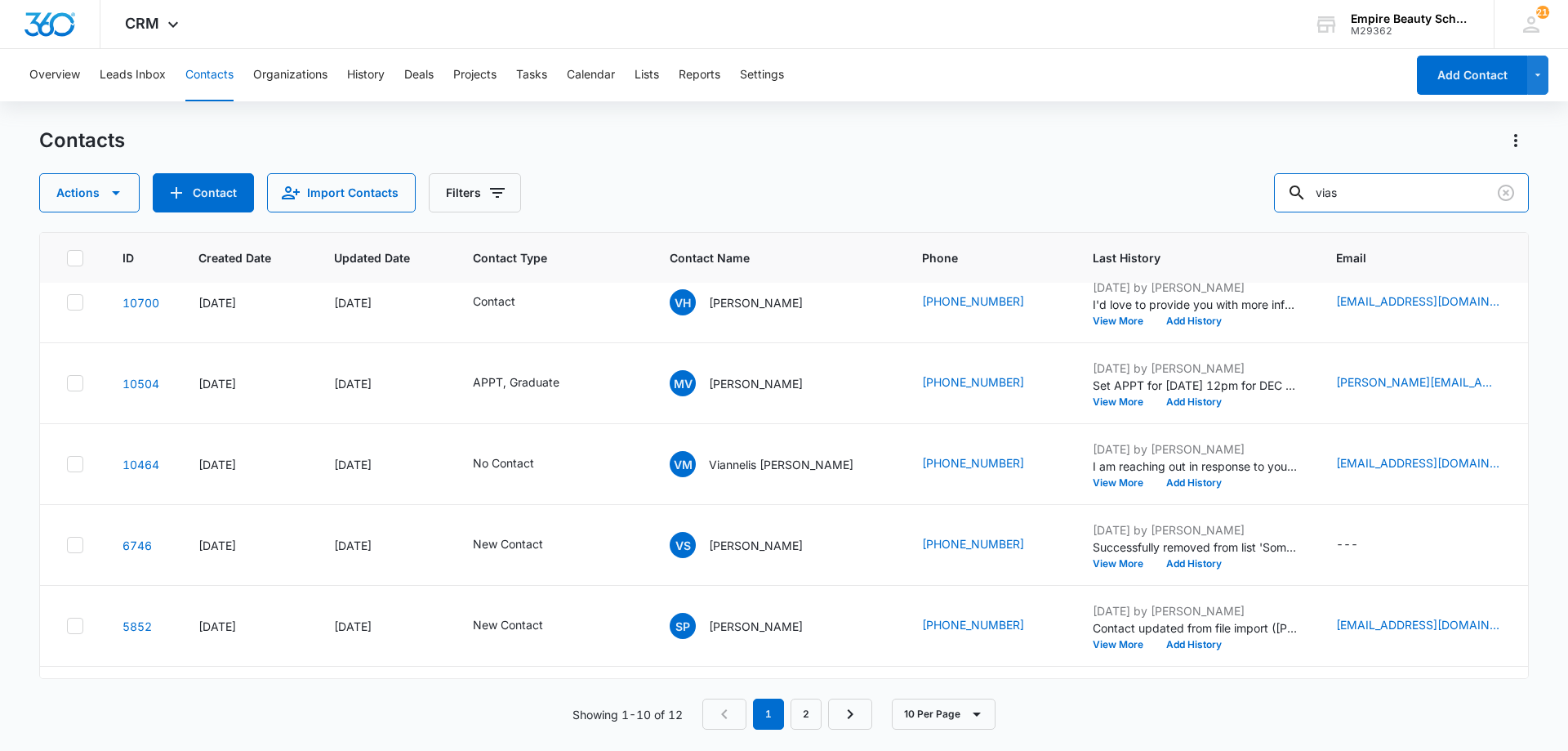
drag, startPoint x: 1234, startPoint y: 173, endPoint x: 1087, endPoint y: 207, distance: 150.9
click at [1178, 178] on div "Actions Contact Import Contacts Filters vias" at bounding box center [784, 192] width 1490 height 39
type input "antonia"
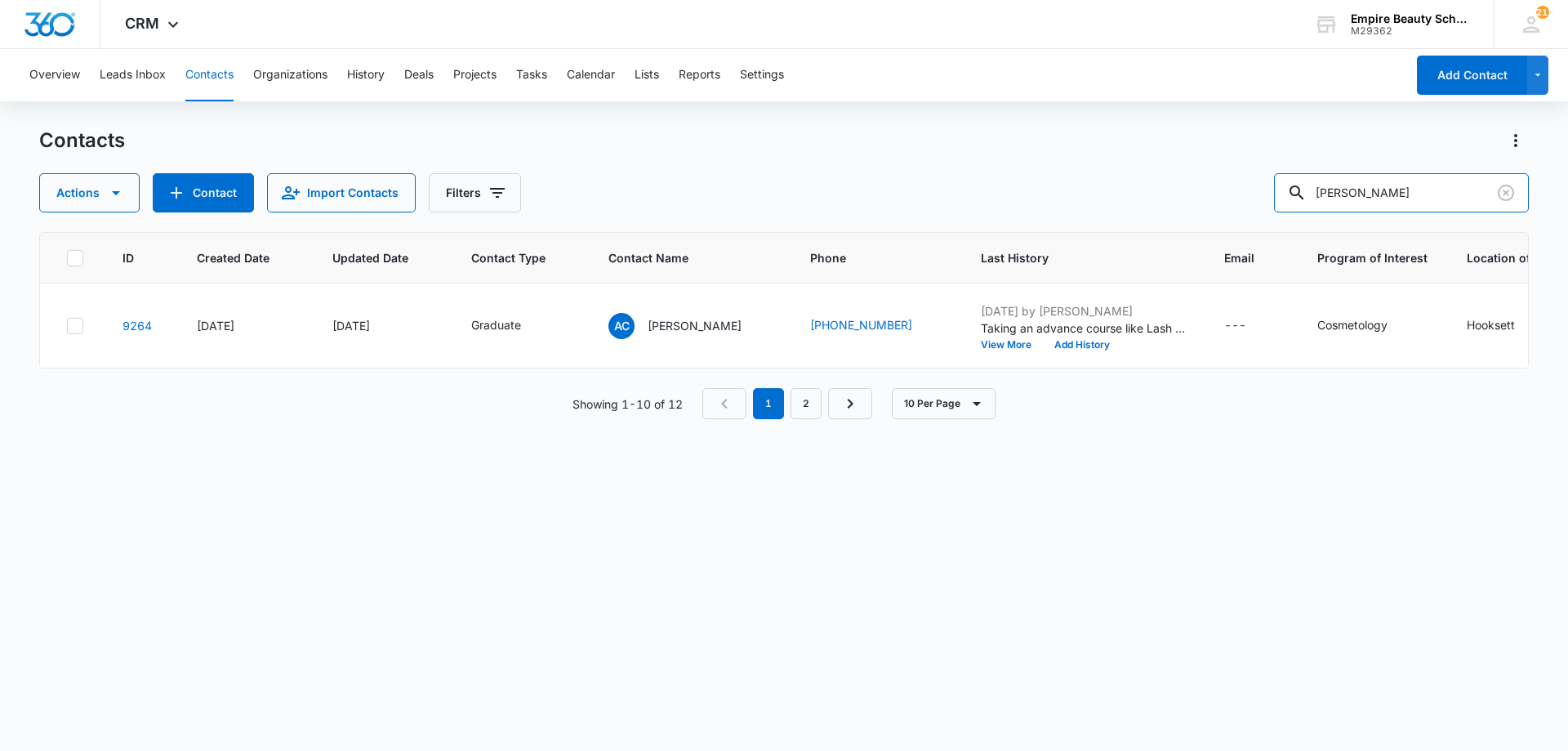
scroll to position [0, 0]
click at [1509, 198] on icon "Clear" at bounding box center [1506, 193] width 20 height 20
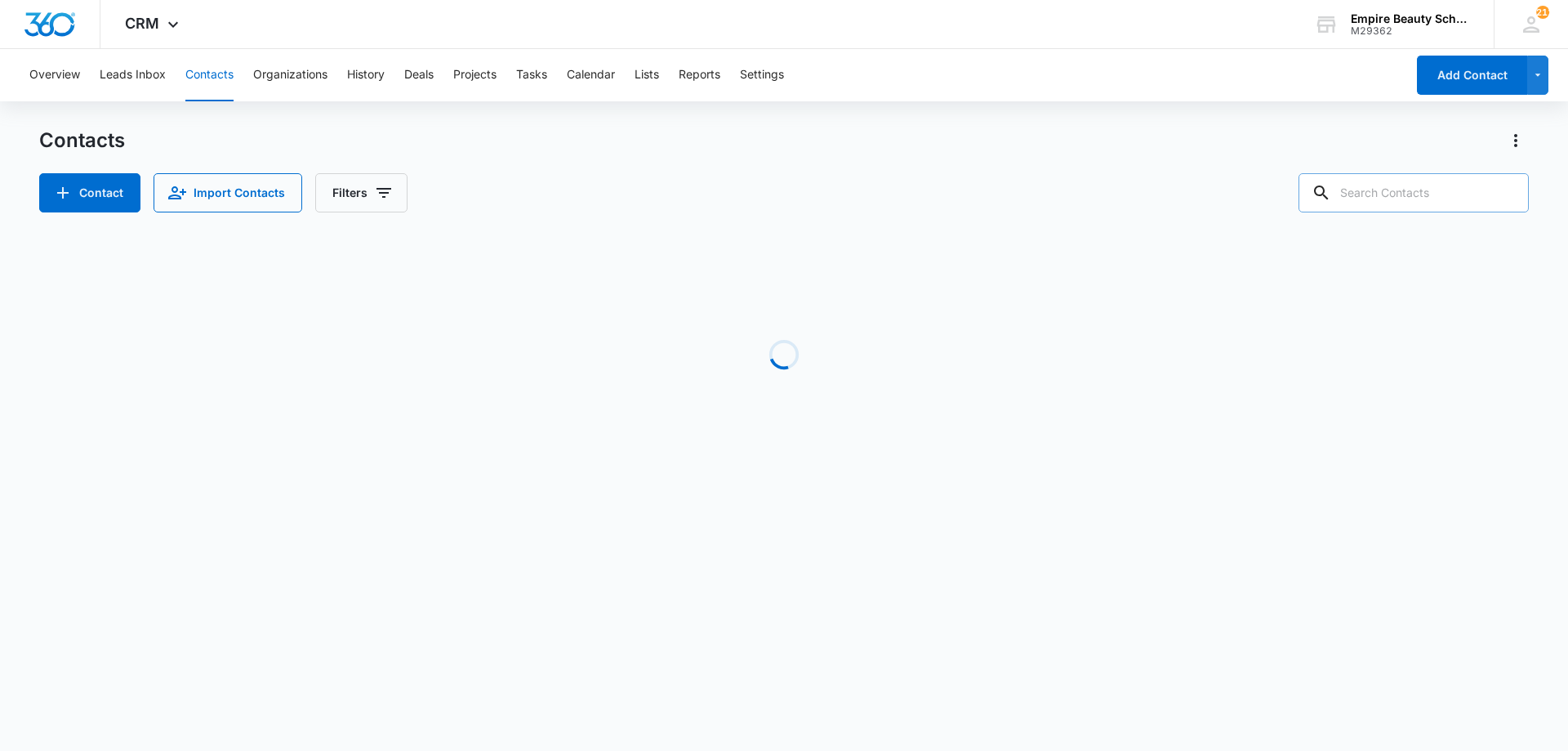
click at [1353, 210] on input "text" at bounding box center [1413, 192] width 230 height 39
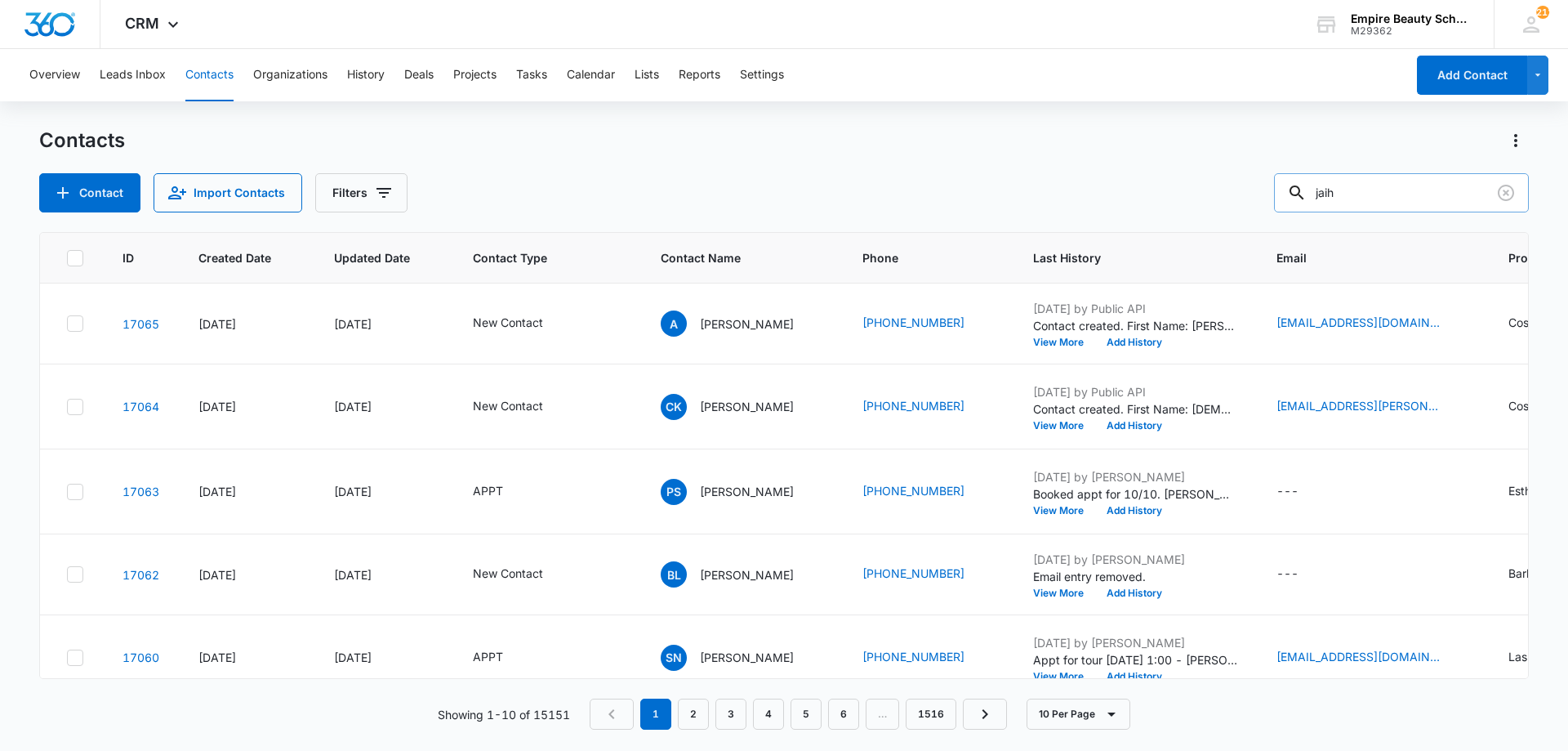
type input "jaih"
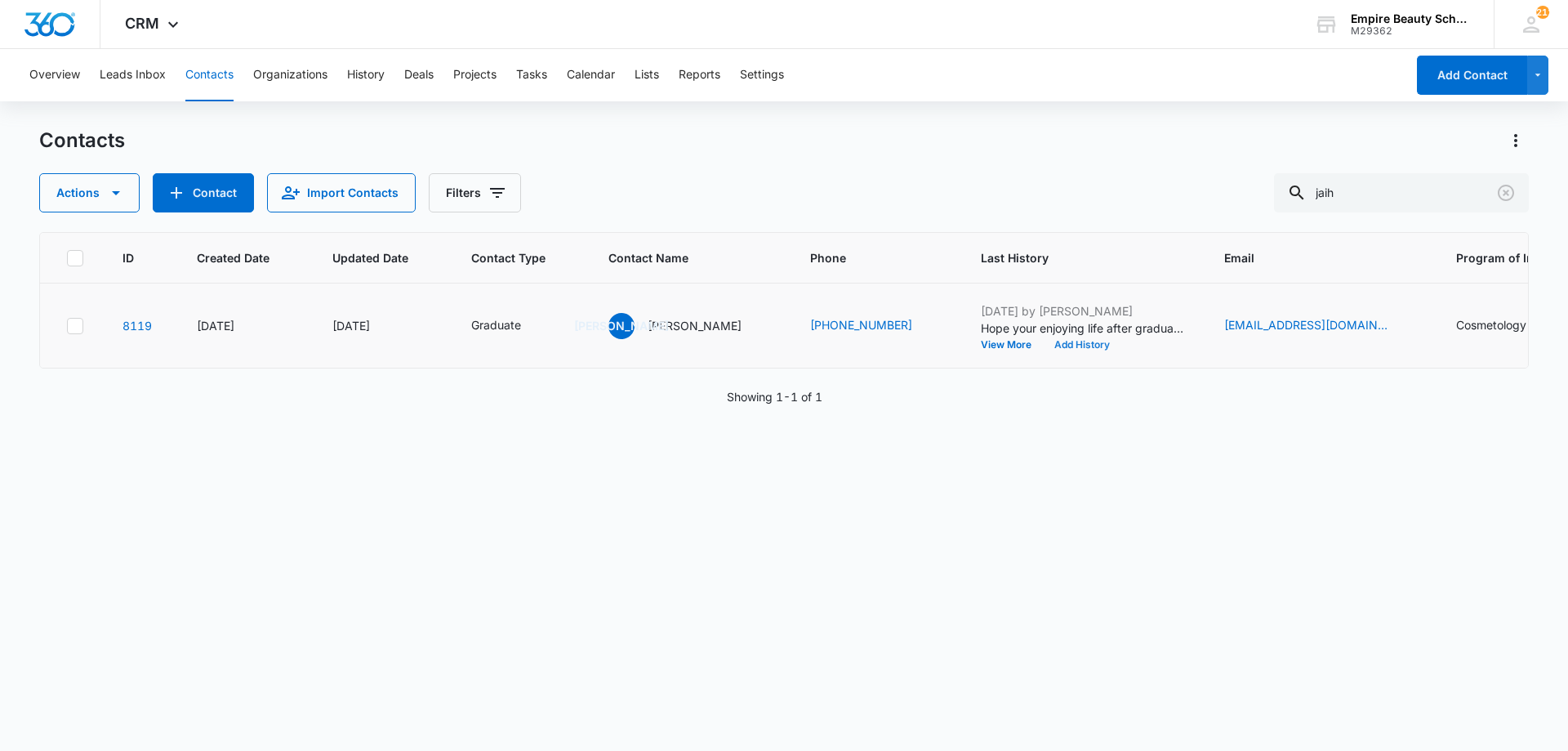
click at [1057, 346] on button "Add History" at bounding box center [1082, 344] width 78 height 10
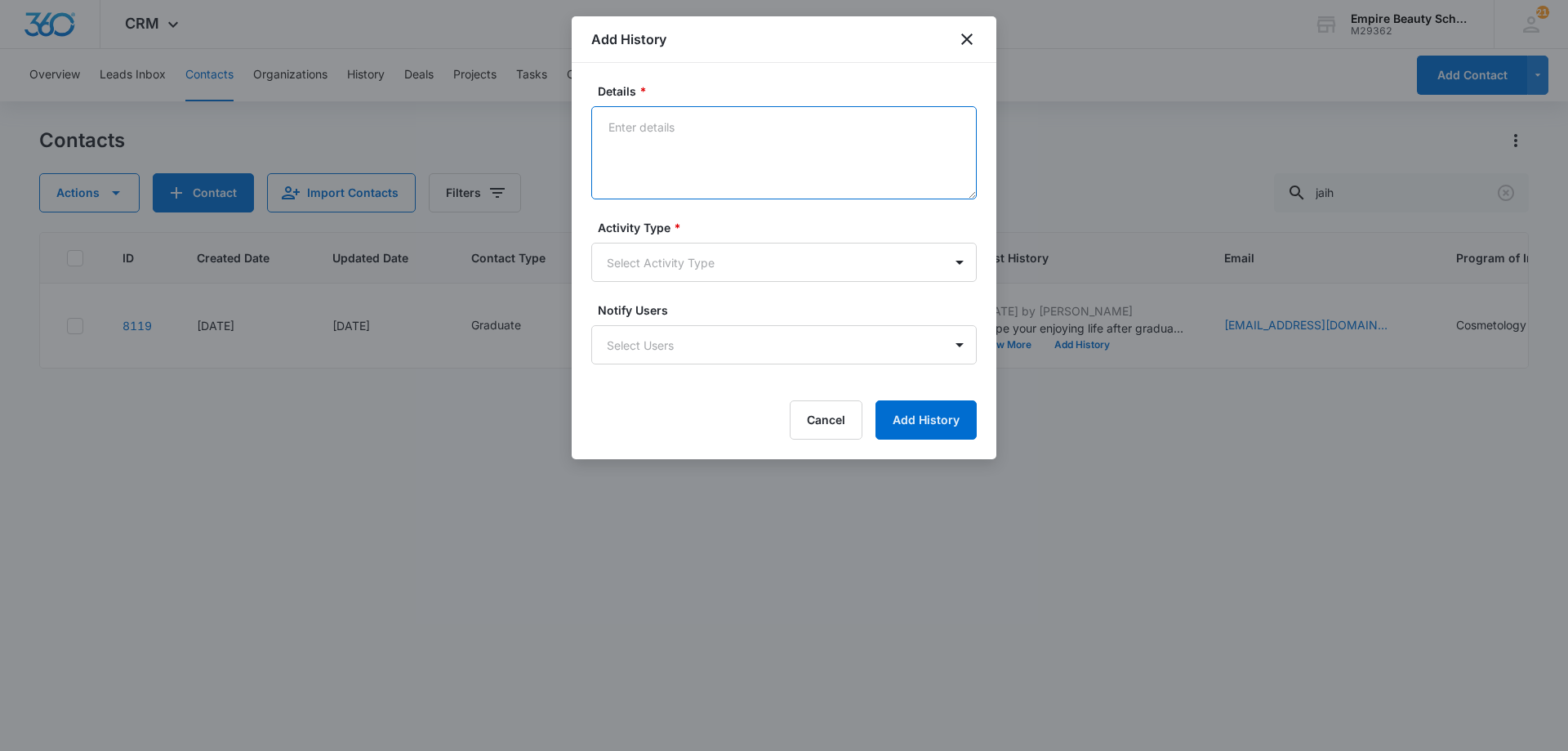
paste textarea "Michael Viaes (978) 302-6917"
type textarea "Michael Viaes (978) 302-6917"
drag, startPoint x: 714, startPoint y: 175, endPoint x: 558, endPoint y: 95, distance: 175.3
click at [558, 95] on body "CRM Apps Forms CRM Email Shop Payments POS Files Brand Settings AI Assistant Em…" at bounding box center [784, 375] width 1568 height 751
paste textarea "Taking an advance course like Lash Extensions, Advanced Makeup or Master [PERSO…"
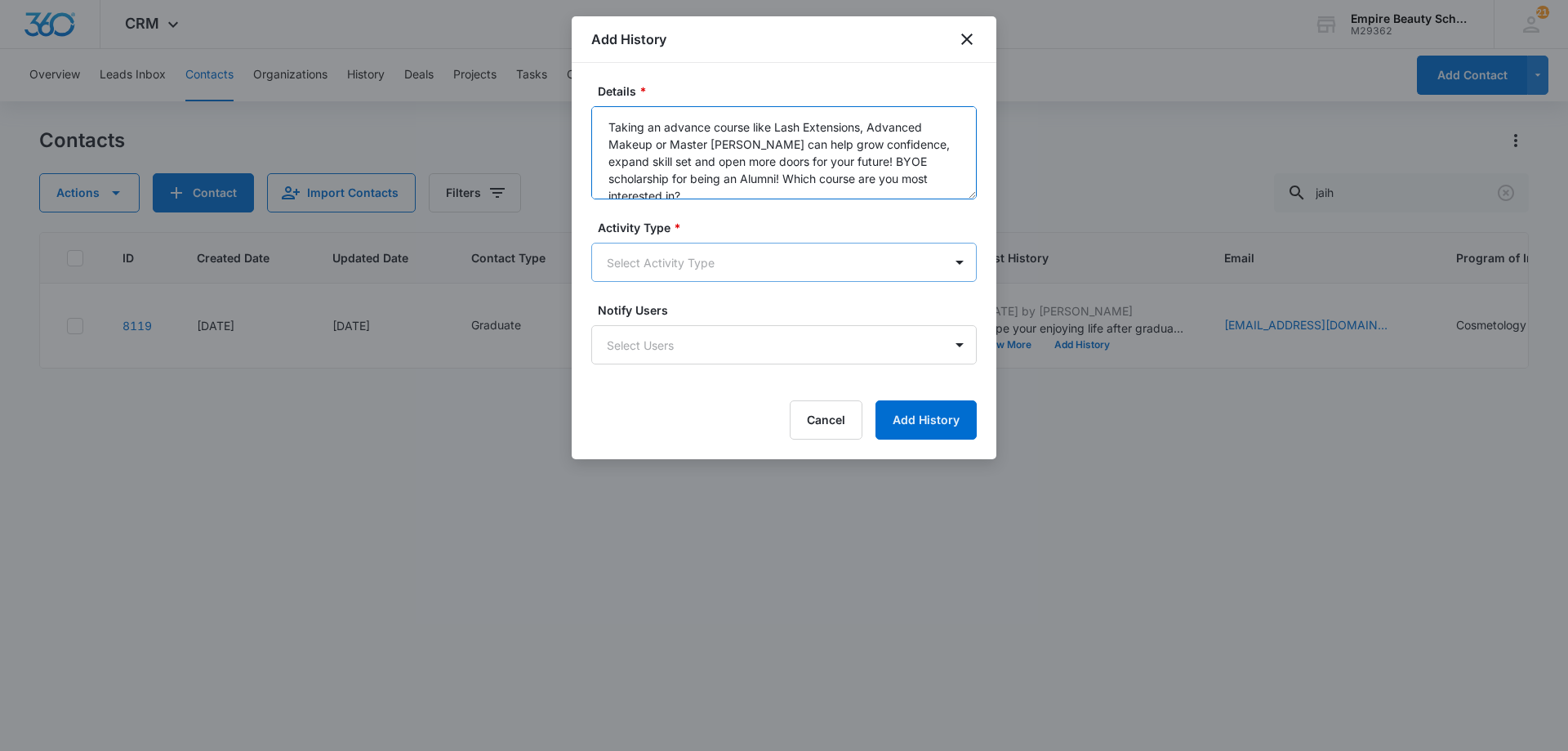
type textarea "Taking an advance course like Lash Extensions, Advanced Makeup or Master [PERSO…"
click at [720, 260] on body "CRM Apps Forms CRM Email Shop Payments POS Files Brand Settings AI Assistant Em…" at bounding box center [784, 375] width 1568 height 751
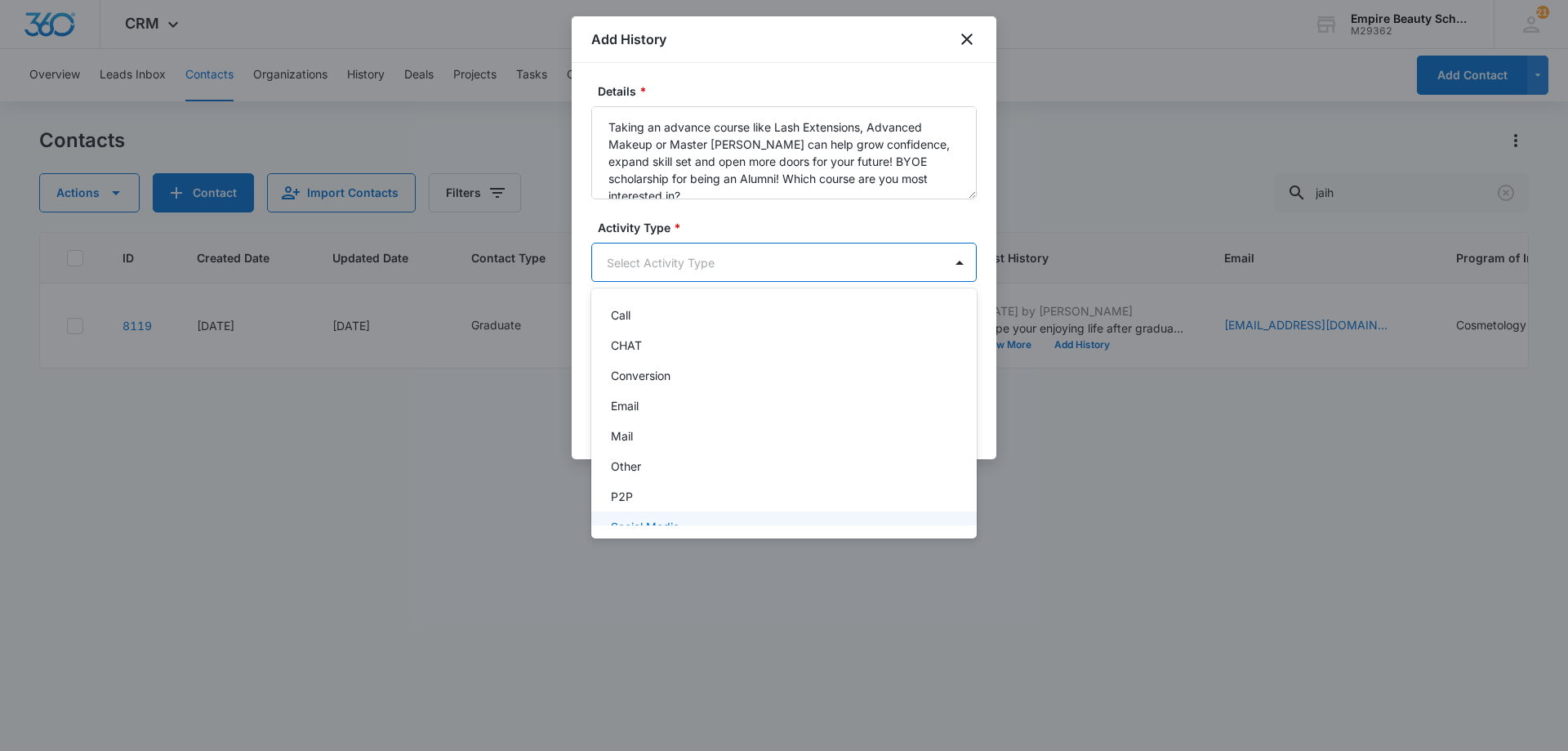
scroll to position [85, 0]
click at [674, 509] on div "Text" at bounding box center [782, 507] width 343 height 17
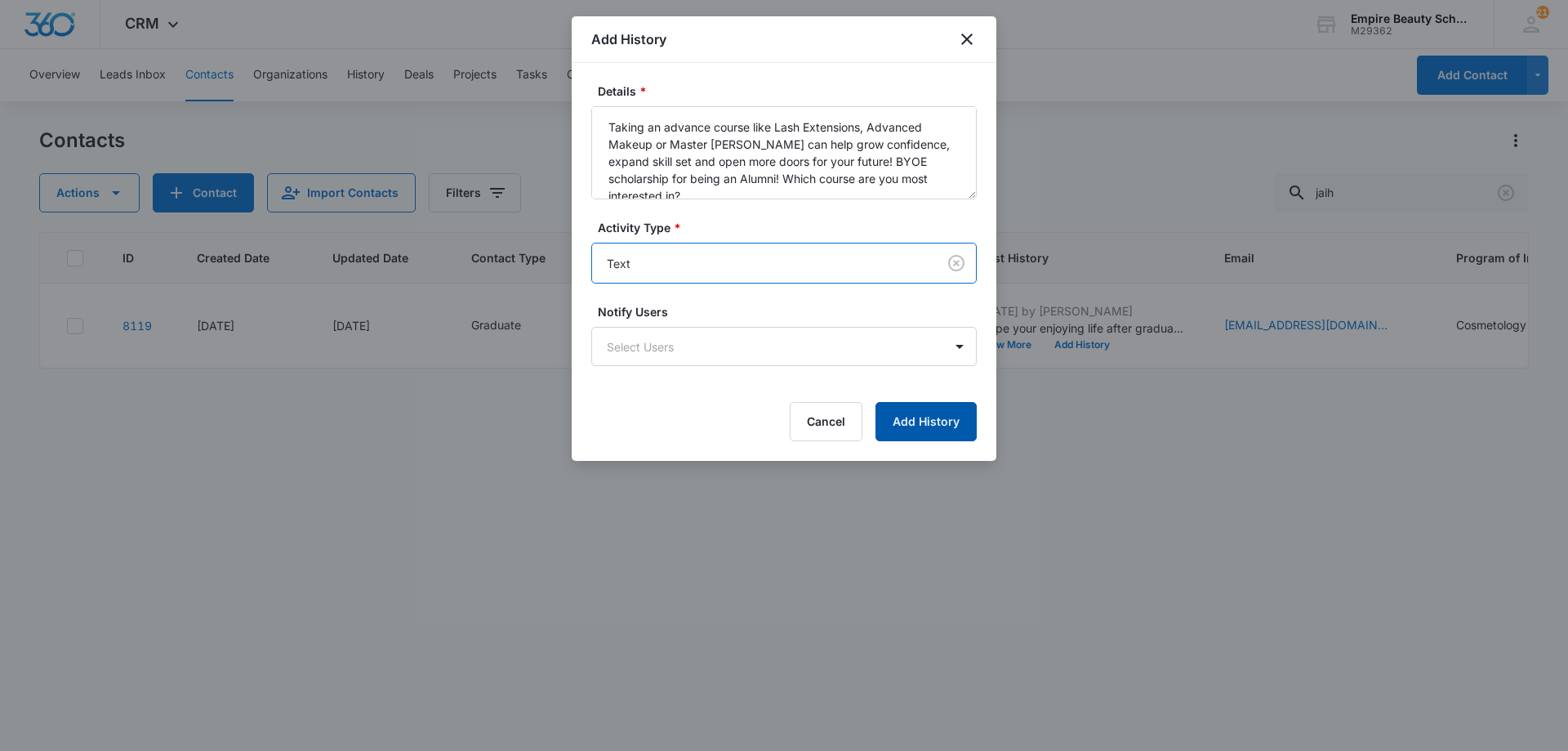
click at [905, 419] on button "Add History" at bounding box center [926, 421] width 101 height 39
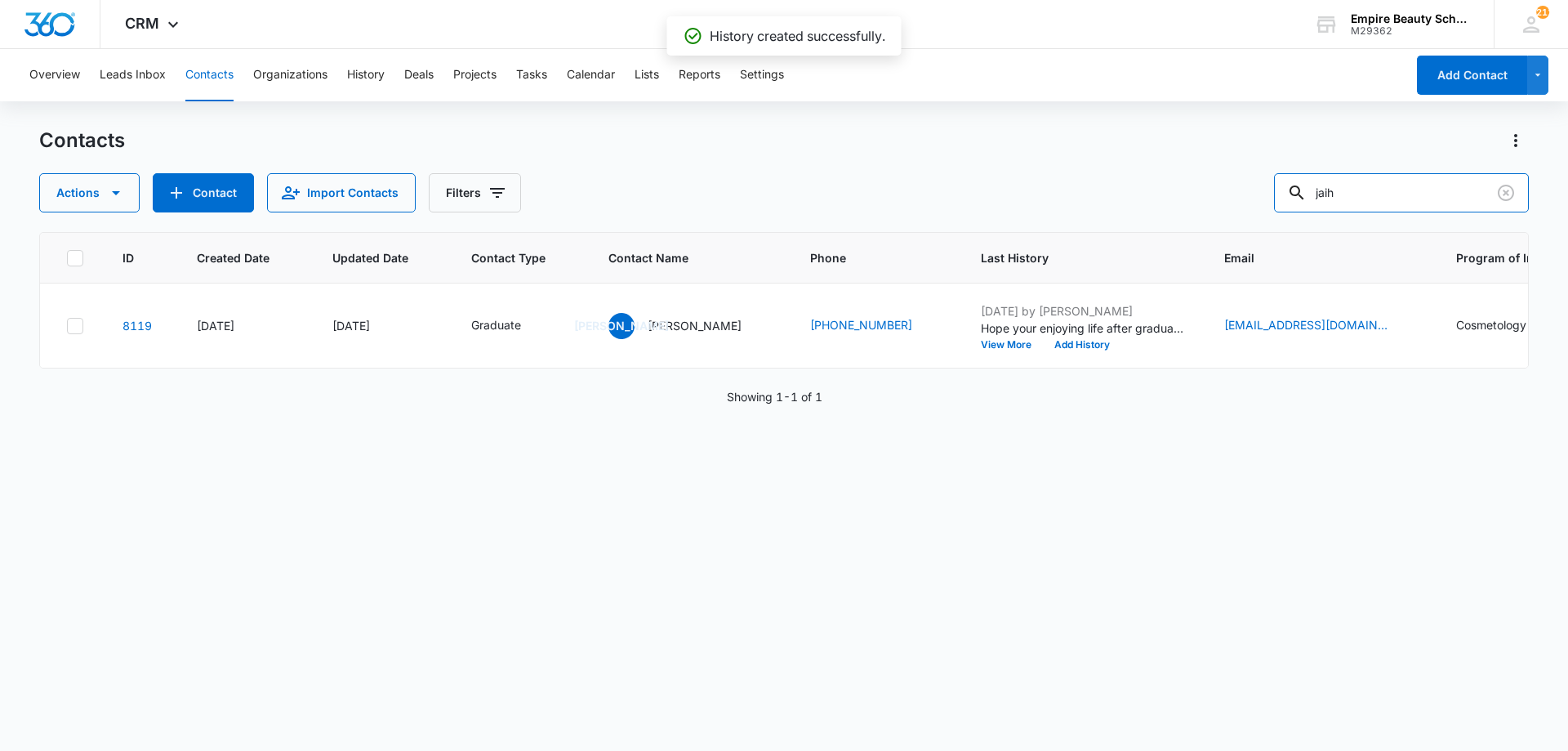
drag, startPoint x: 1390, startPoint y: 213, endPoint x: 1172, endPoint y: 178, distance: 220.8
click at [1172, 178] on div "Actions Contact Import Contacts Filters jaih" at bounding box center [784, 192] width 1490 height 39
type input "alexis rom"
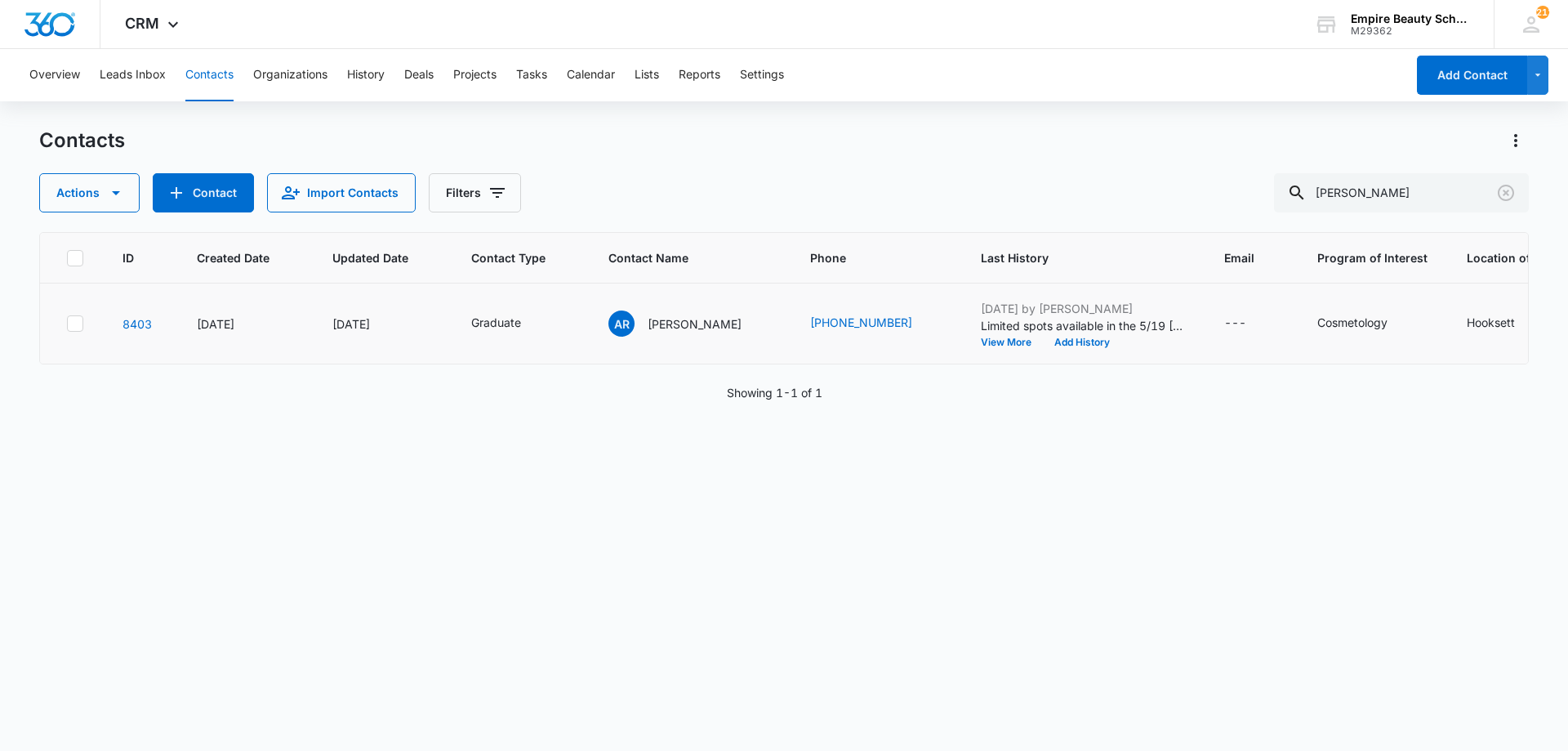
click at [1074, 348] on td "May 8, 2025 by Jess Peltonovich Limited spots available in the 5/19 Barb X clas…" at bounding box center [1082, 323] width 243 height 81
click at [1066, 338] on button "Add History" at bounding box center [1082, 342] width 78 height 10
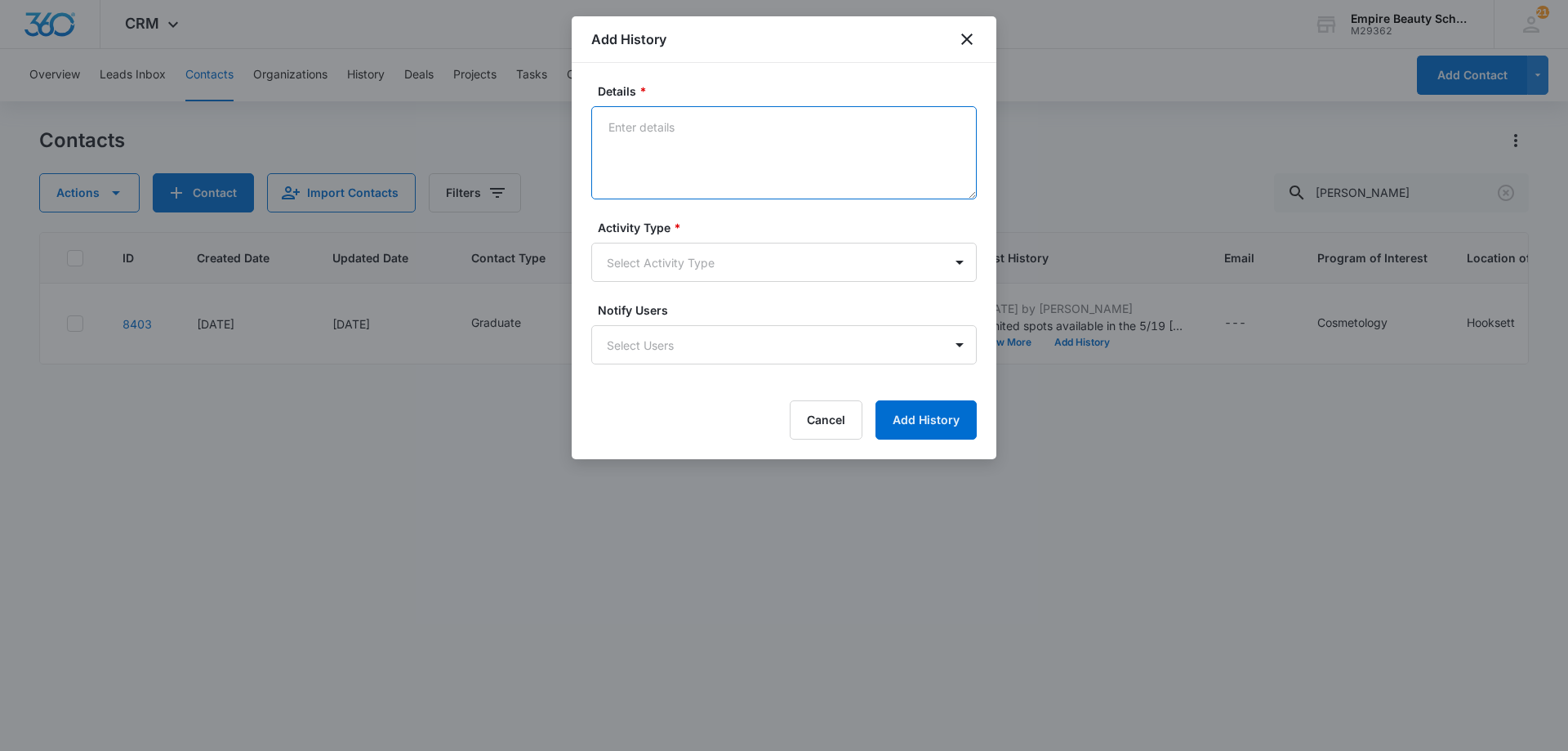
paste textarea "Taking an advance course like Lash Extensions, Advanced Makeup or Master [PERSO…"
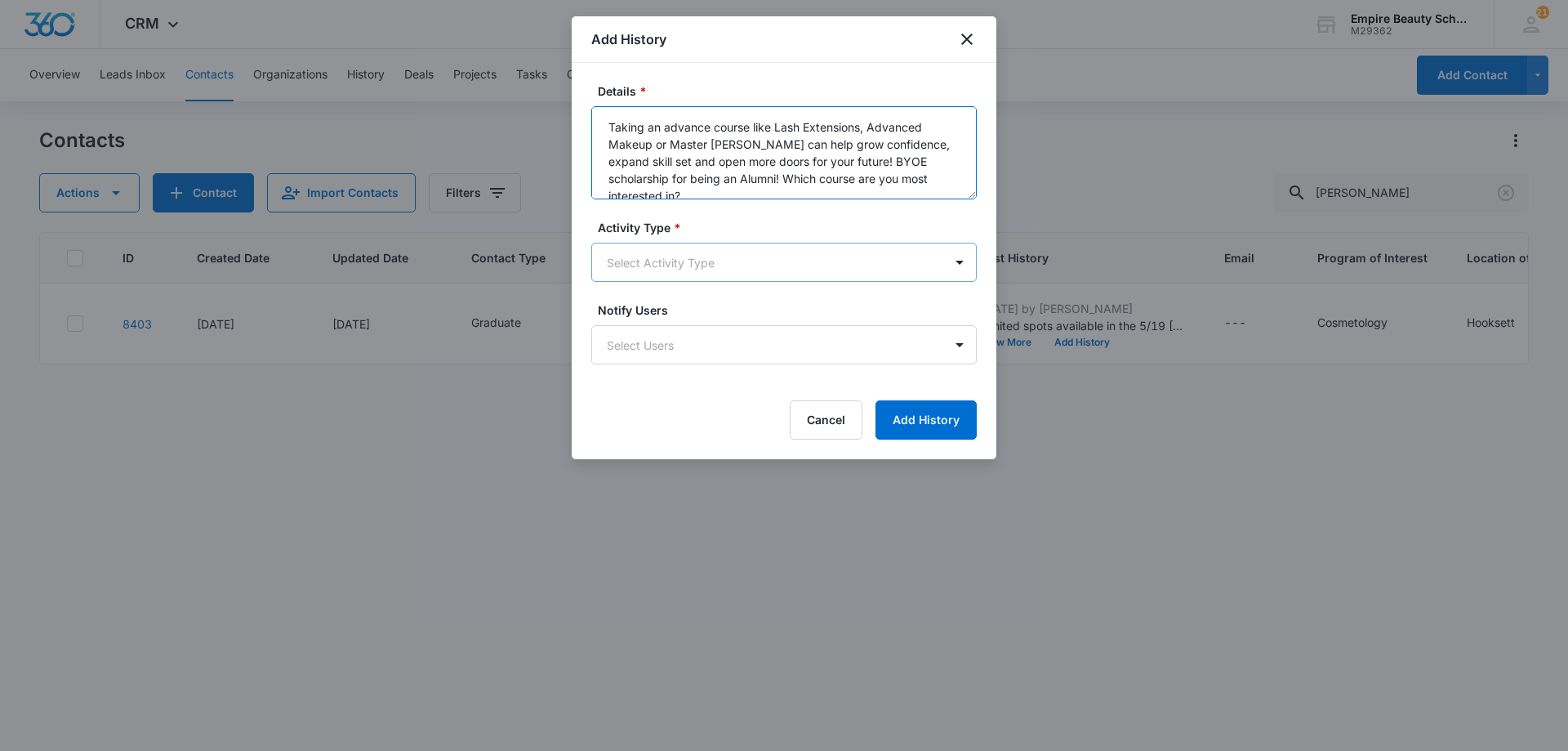
type textarea "Taking an advance course like Lash Extensions, Advanced Makeup or Master [PERSO…"
click at [751, 272] on body "CRM Apps Forms CRM Email Shop Payments POS Files Brand Settings AI Assistant Em…" at bounding box center [784, 375] width 1568 height 751
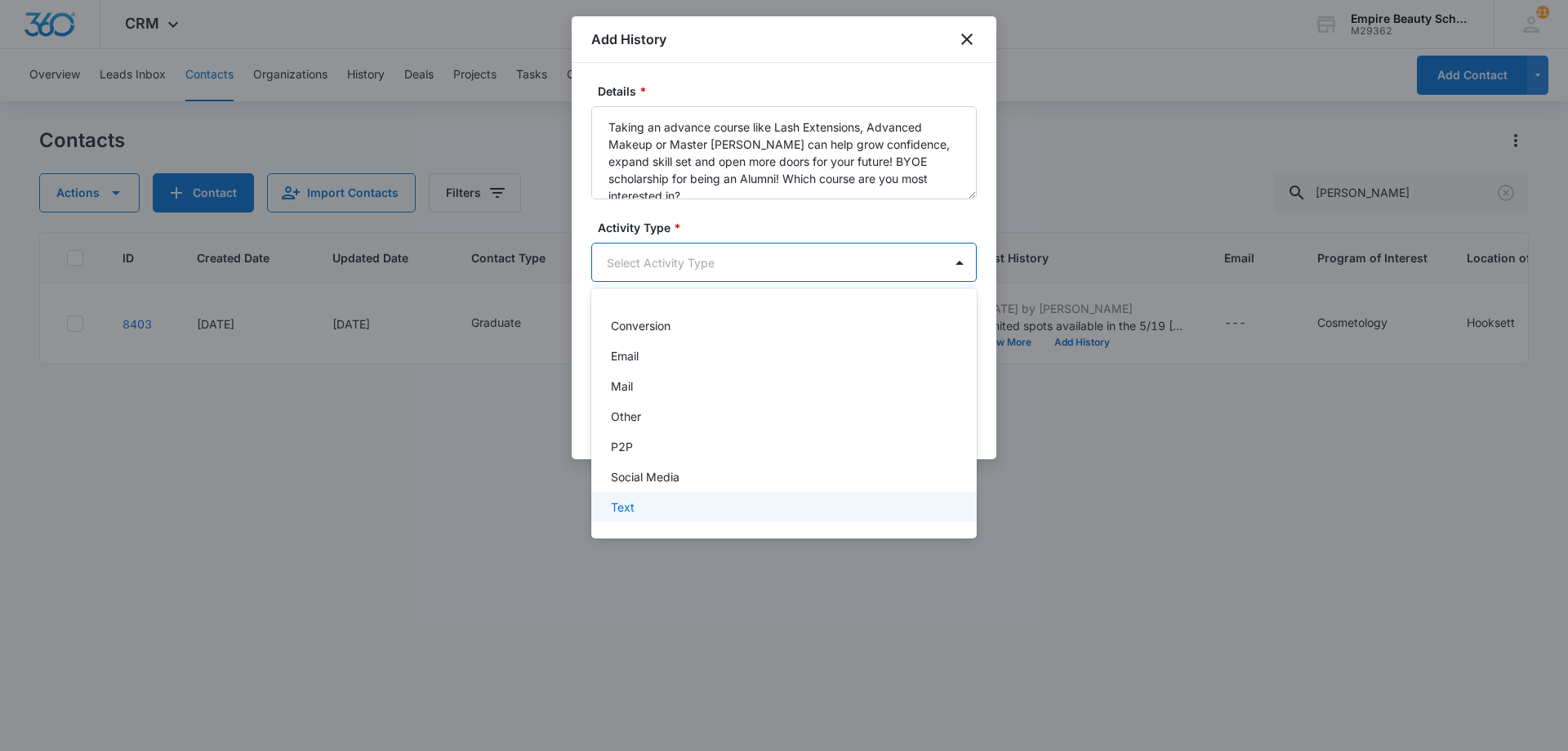
click at [673, 511] on div "Text" at bounding box center [782, 507] width 343 height 17
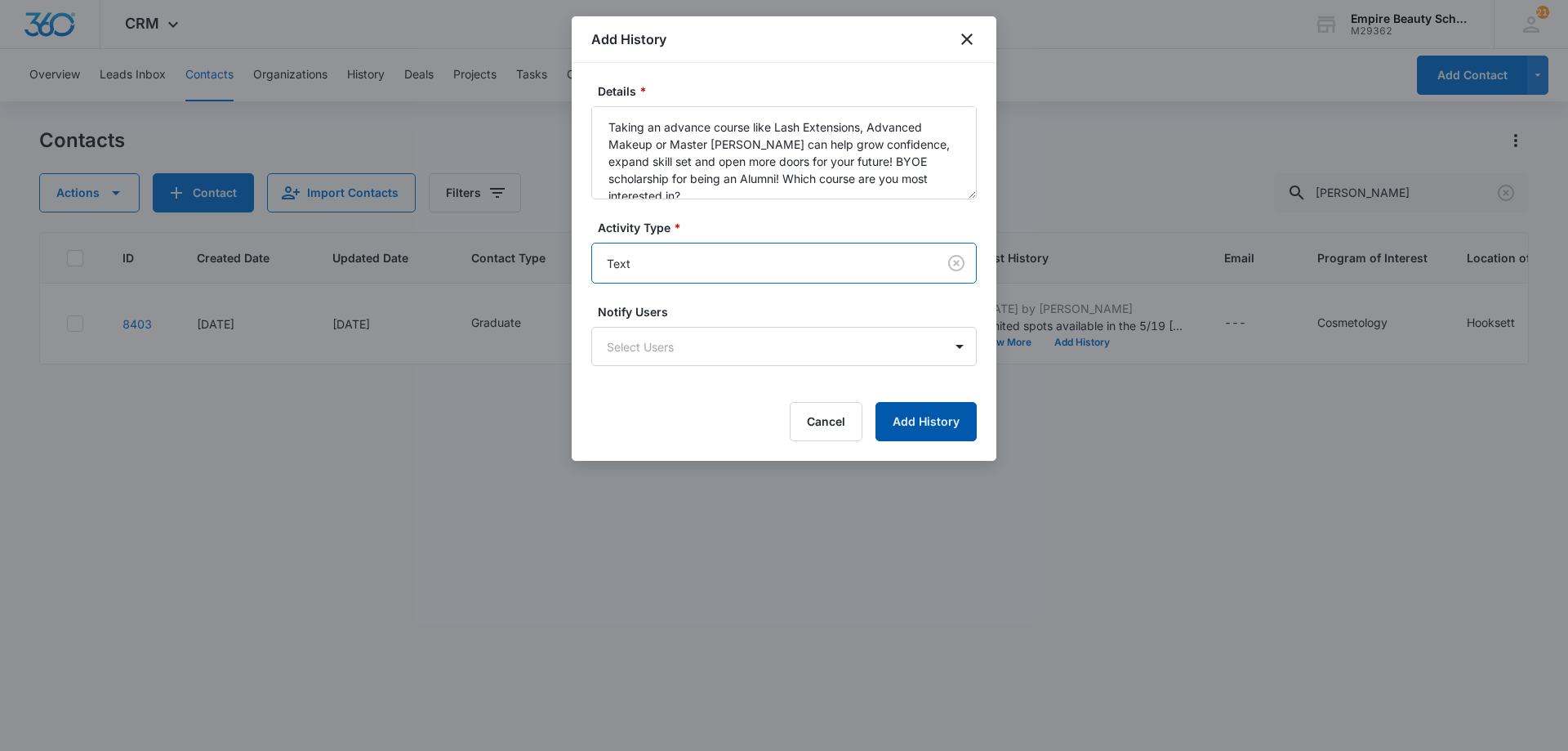
click at [920, 422] on button "Add History" at bounding box center [926, 421] width 101 height 39
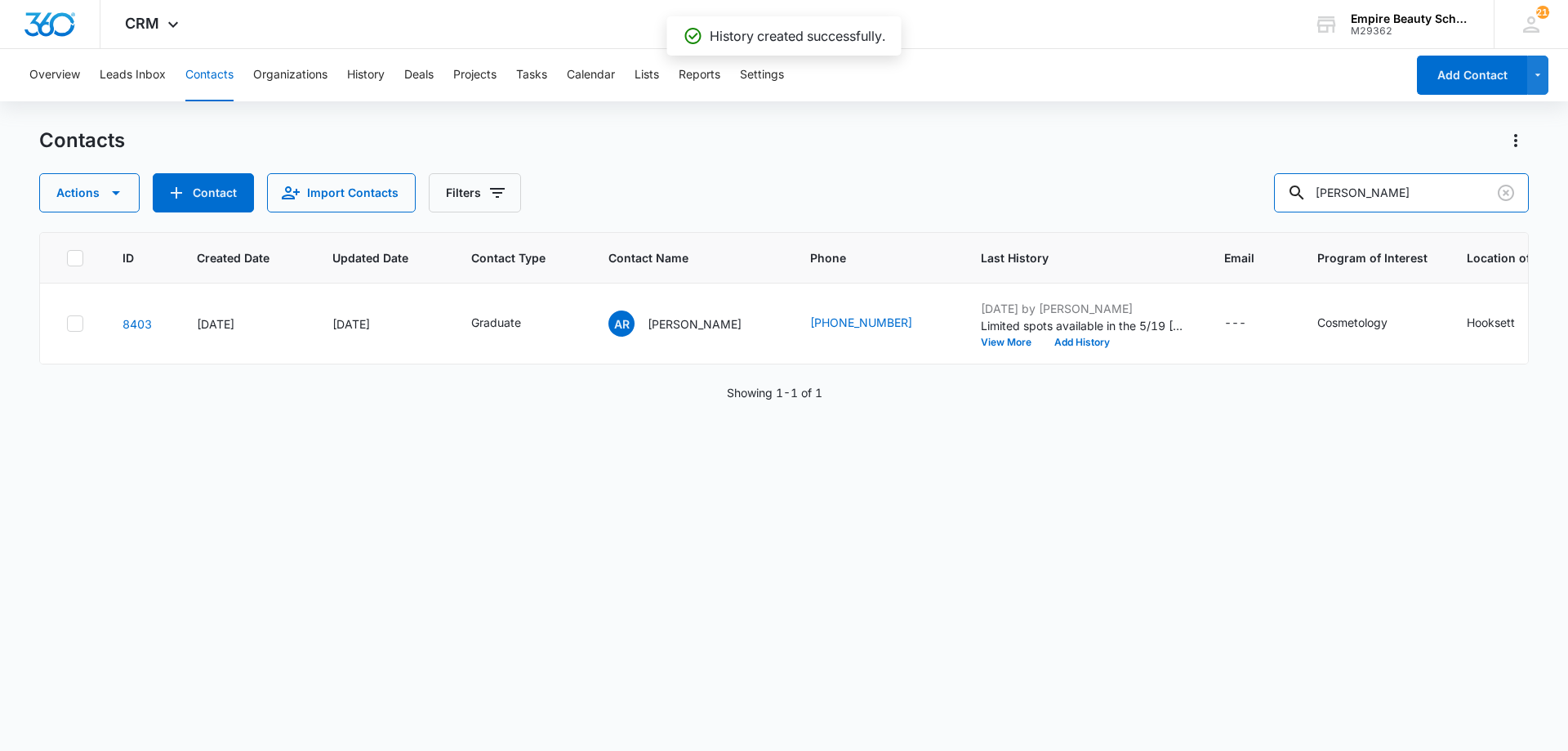
drag, startPoint x: 1450, startPoint y: 196, endPoint x: 1029, endPoint y: 124, distance: 427.1
click at [1029, 124] on div "Overview Leads Inbox Contacts Organizations History Deals Projects Tasks Calend…" at bounding box center [784, 398] width 1568 height 699
type input "tucker"
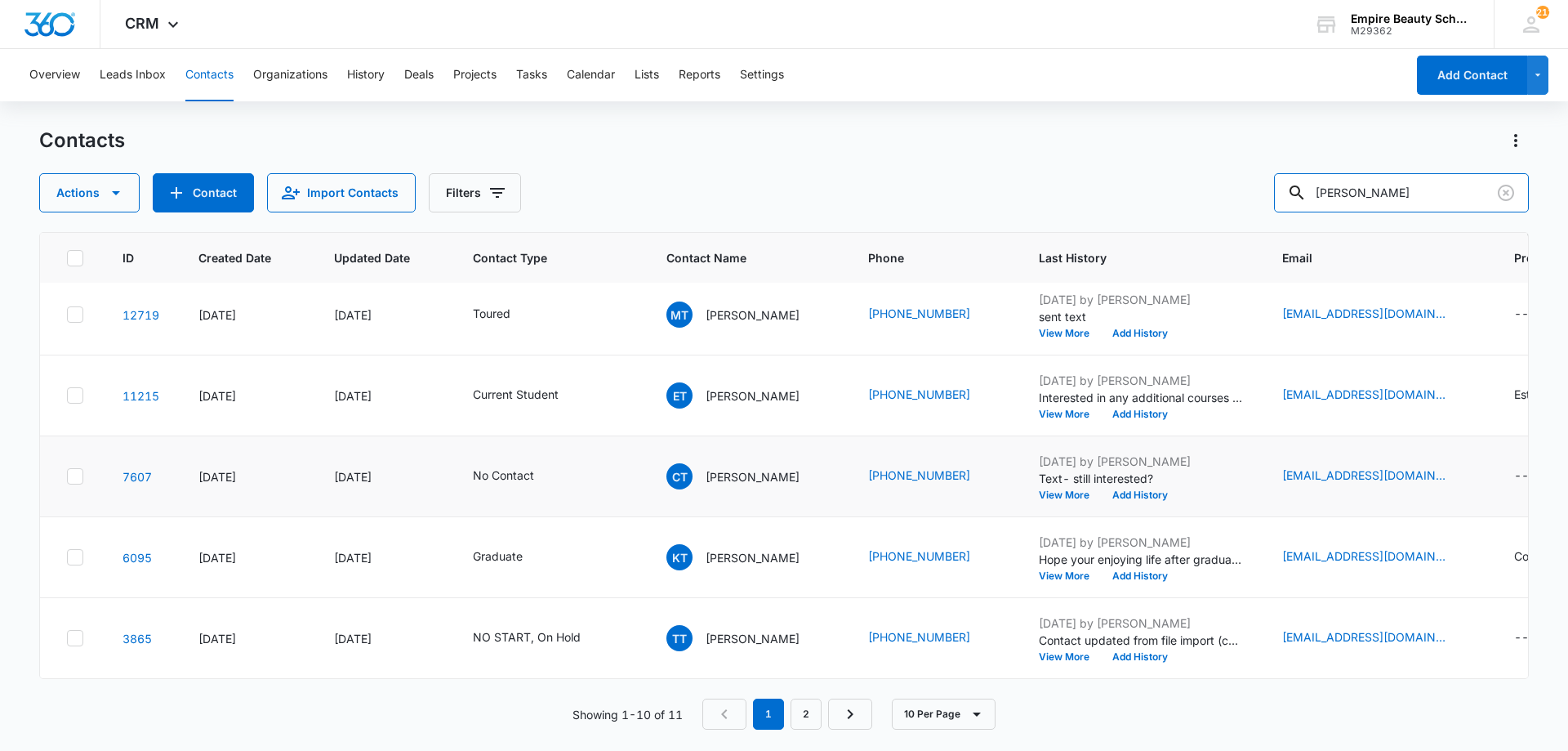
scroll to position [426, 0]
click at [1044, 572] on td "Jan 30, 2025 by Amelia Gauthier Hope your enjoying life after graduation, inter…" at bounding box center [1140, 557] width 243 height 81
click at [1044, 571] on button "View More" at bounding box center [1070, 575] width 62 height 10
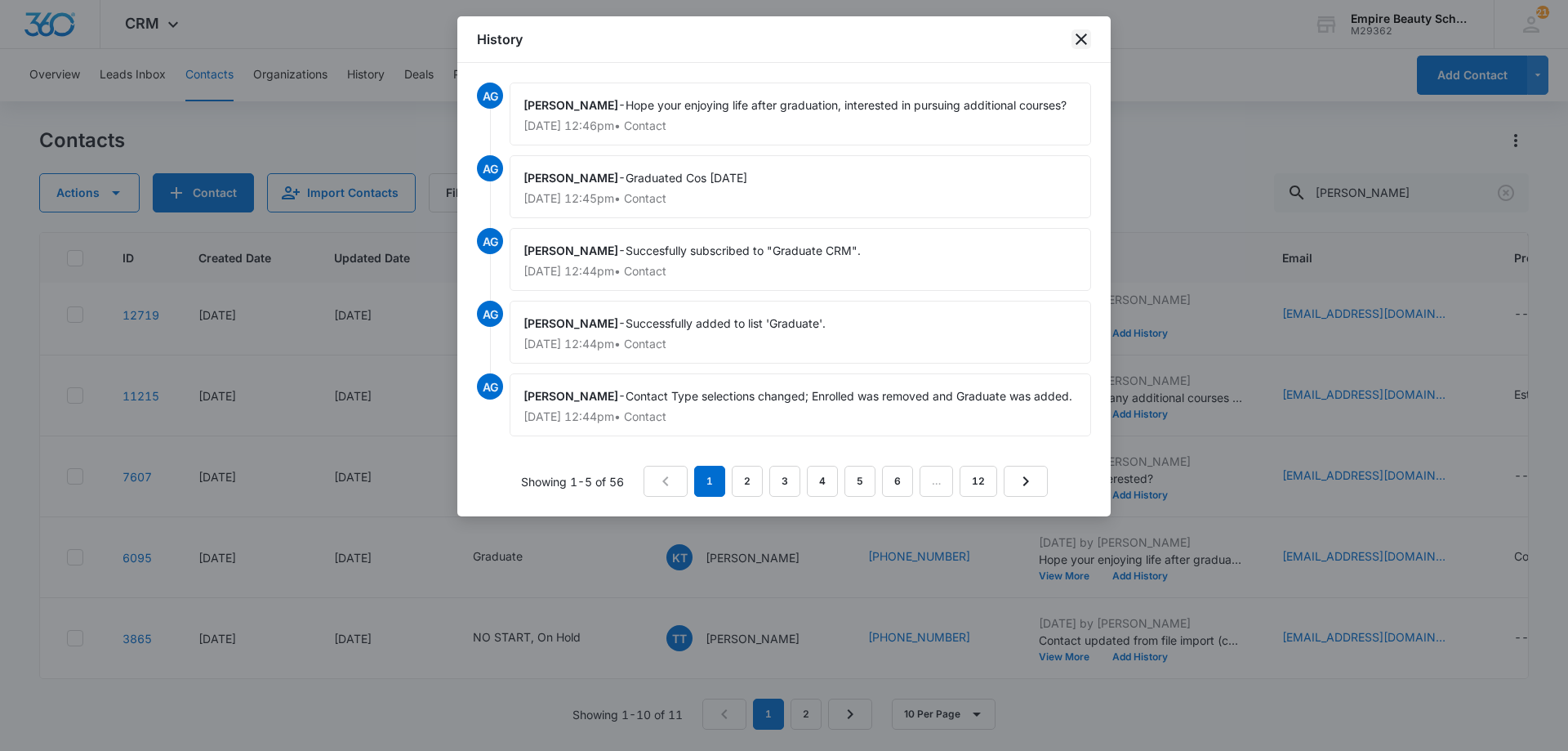
click at [1079, 42] on icon "close" at bounding box center [1081, 39] width 11 height 11
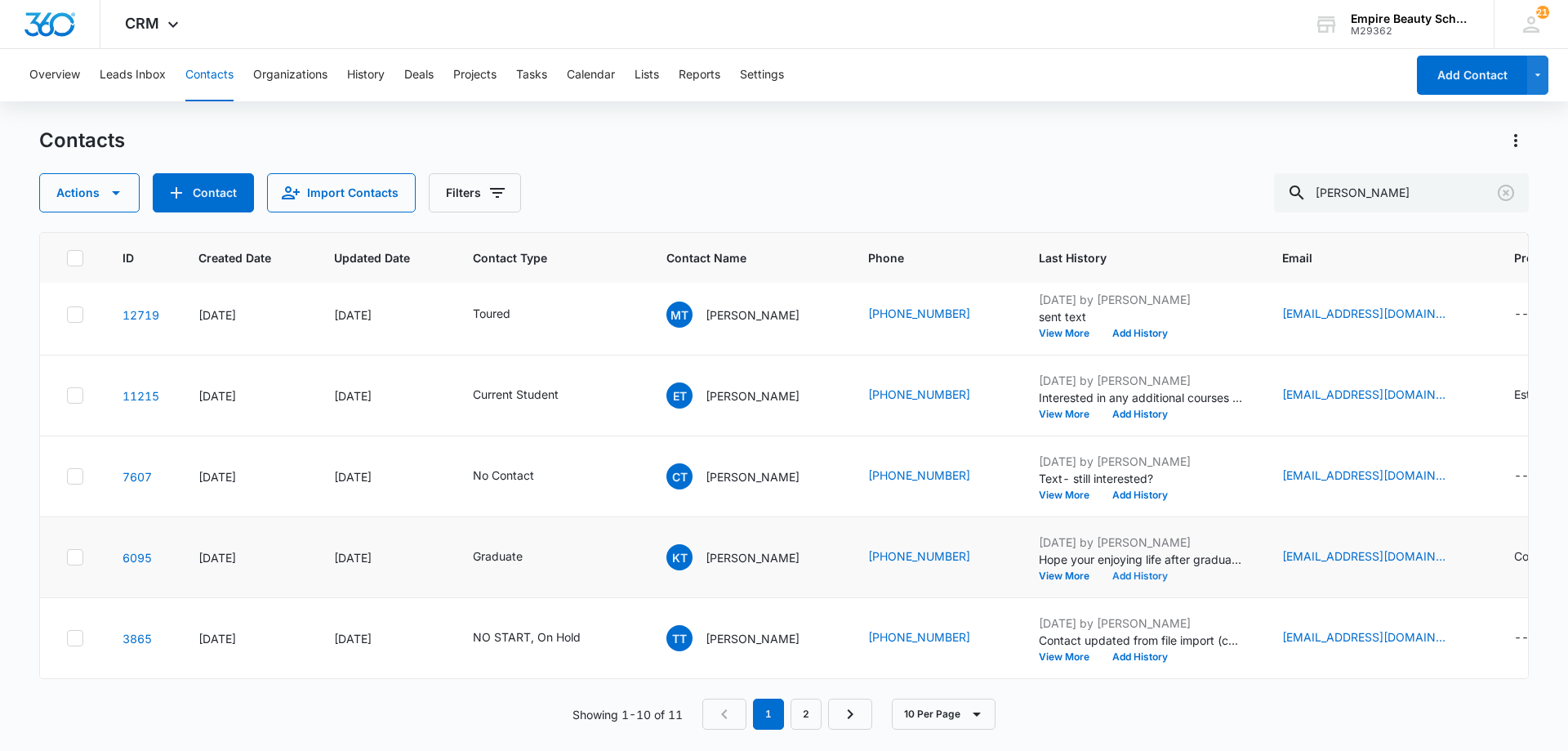
click at [1124, 571] on button "Add History" at bounding box center [1140, 575] width 78 height 10
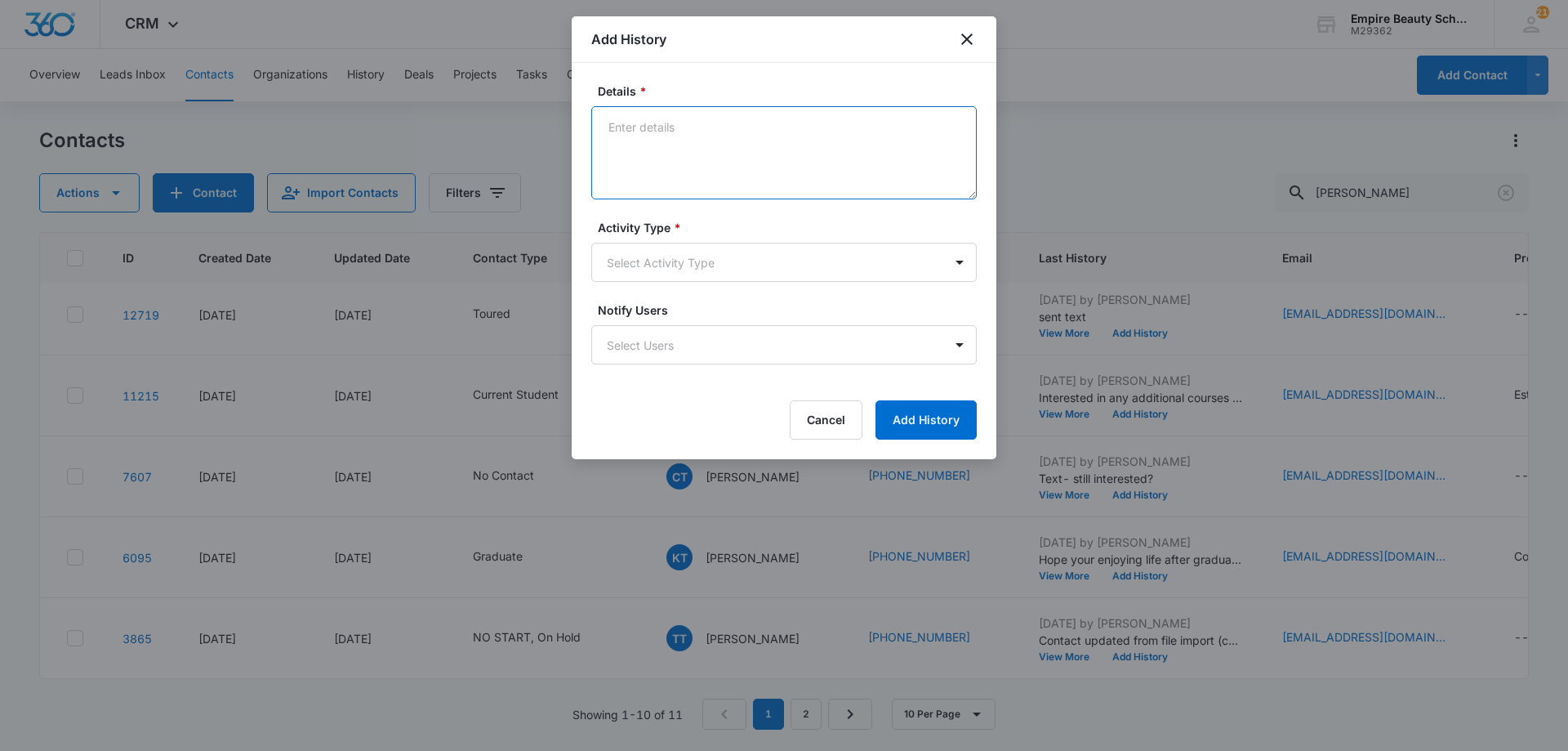
paste textarea "Taking an advance course like Lash Extensions, Advanced Makeup or Master [PERSO…"
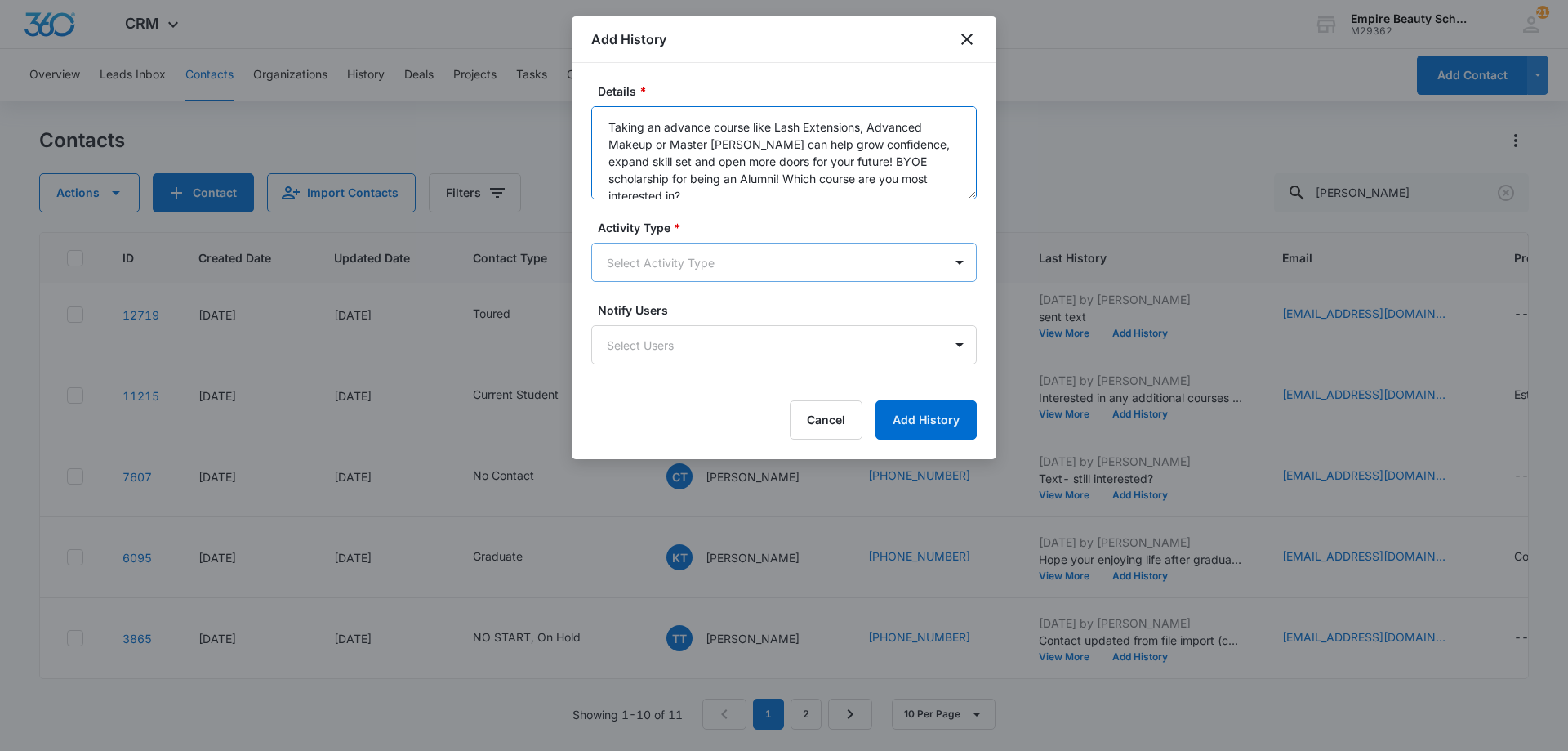
type textarea "Taking an advance course like Lash Extensions, Advanced Makeup or Master [PERSO…"
click at [750, 261] on body "CRM Apps Forms CRM Email Shop Payments POS Files Brand Settings AI Assistant Em…" at bounding box center [784, 375] width 1568 height 751
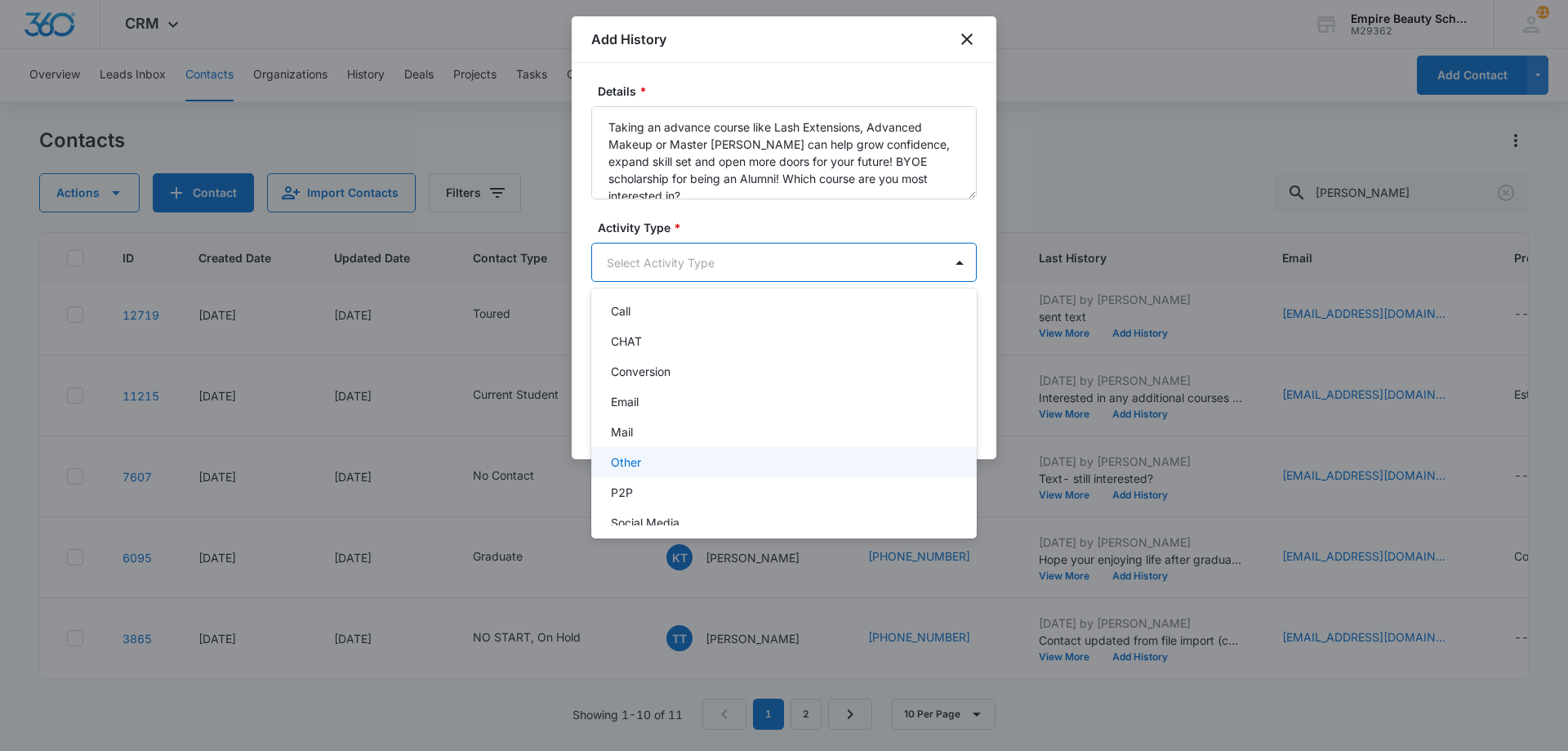
scroll to position [85, 0]
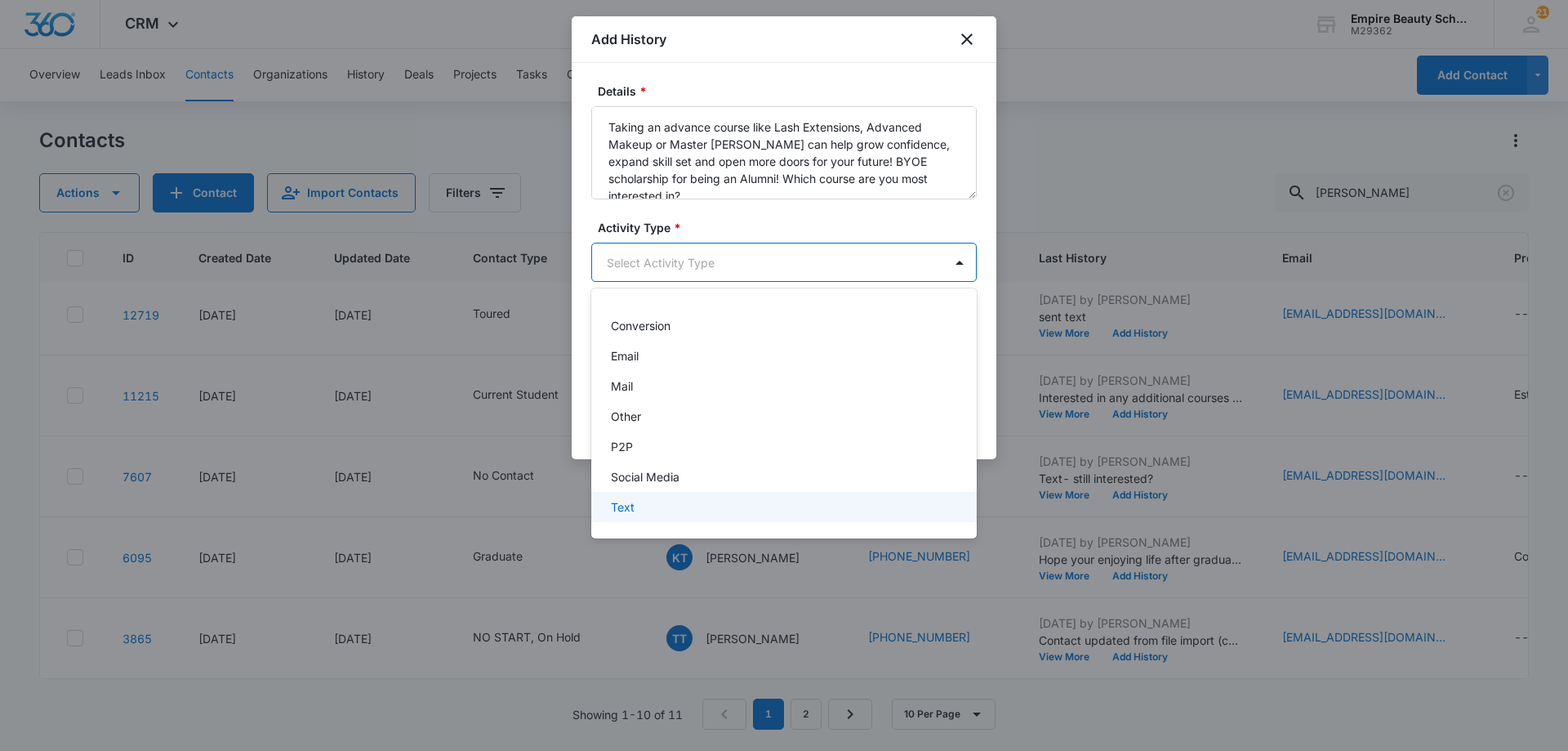
click at [672, 501] on div "Text" at bounding box center [782, 507] width 343 height 17
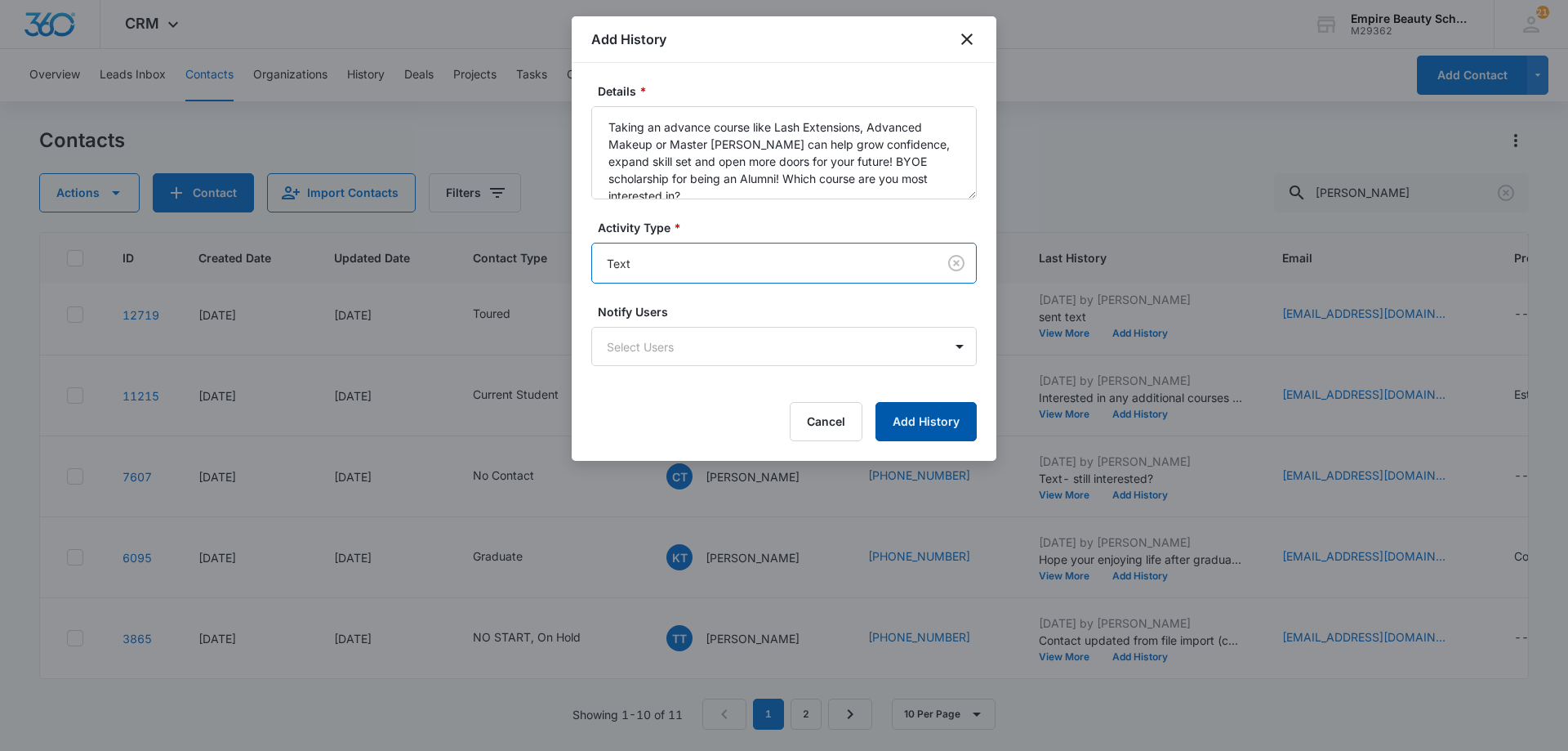
click at [922, 405] on button "Add History" at bounding box center [926, 421] width 101 height 39
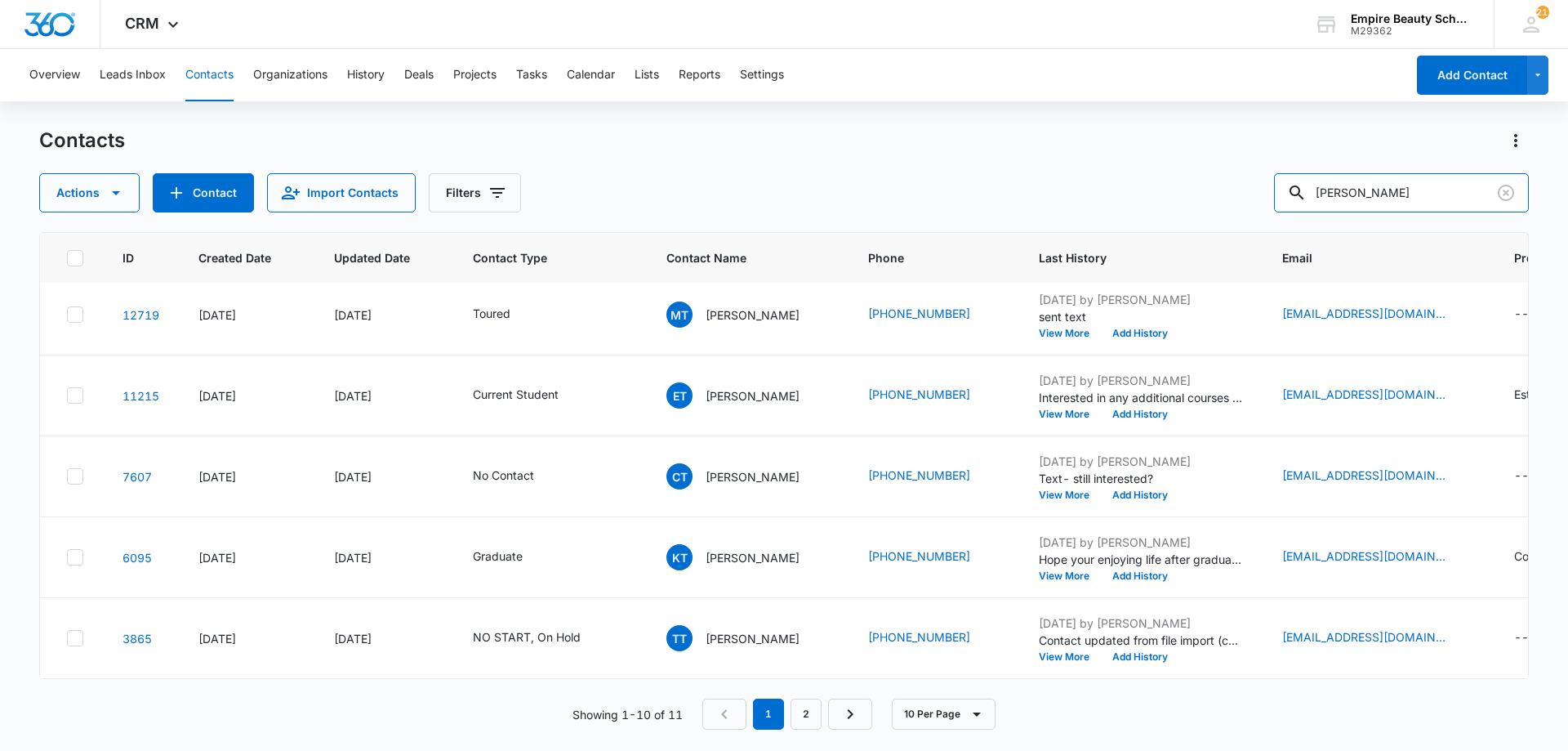
drag, startPoint x: 1401, startPoint y: 195, endPoint x: 977, endPoint y: 132, distance: 428.7
click at [978, 136] on div "Contacts Actions Contact Import Contacts Filters tucker" at bounding box center [784, 170] width 1490 height 85
type input "frank ni"
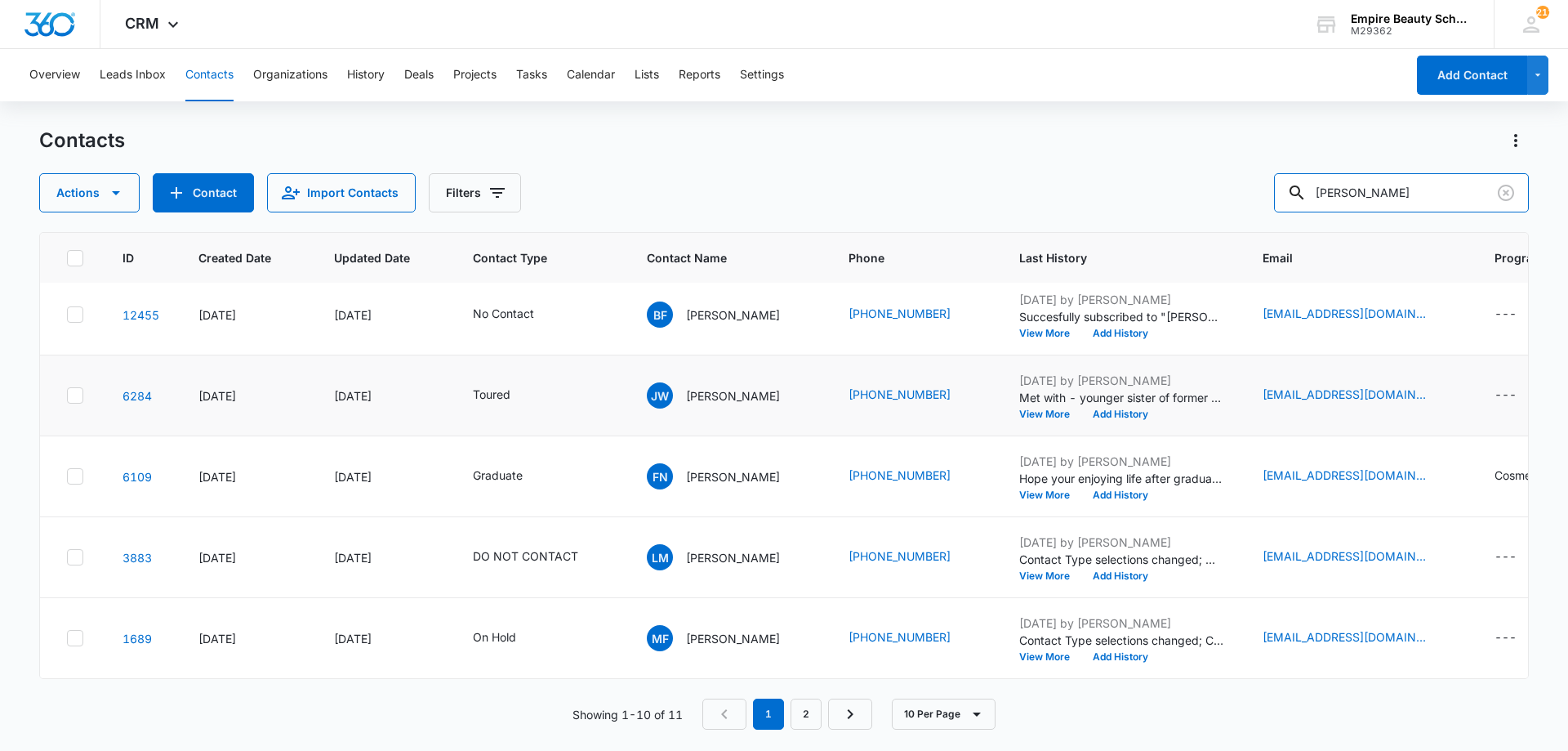
scroll to position [0, 0]
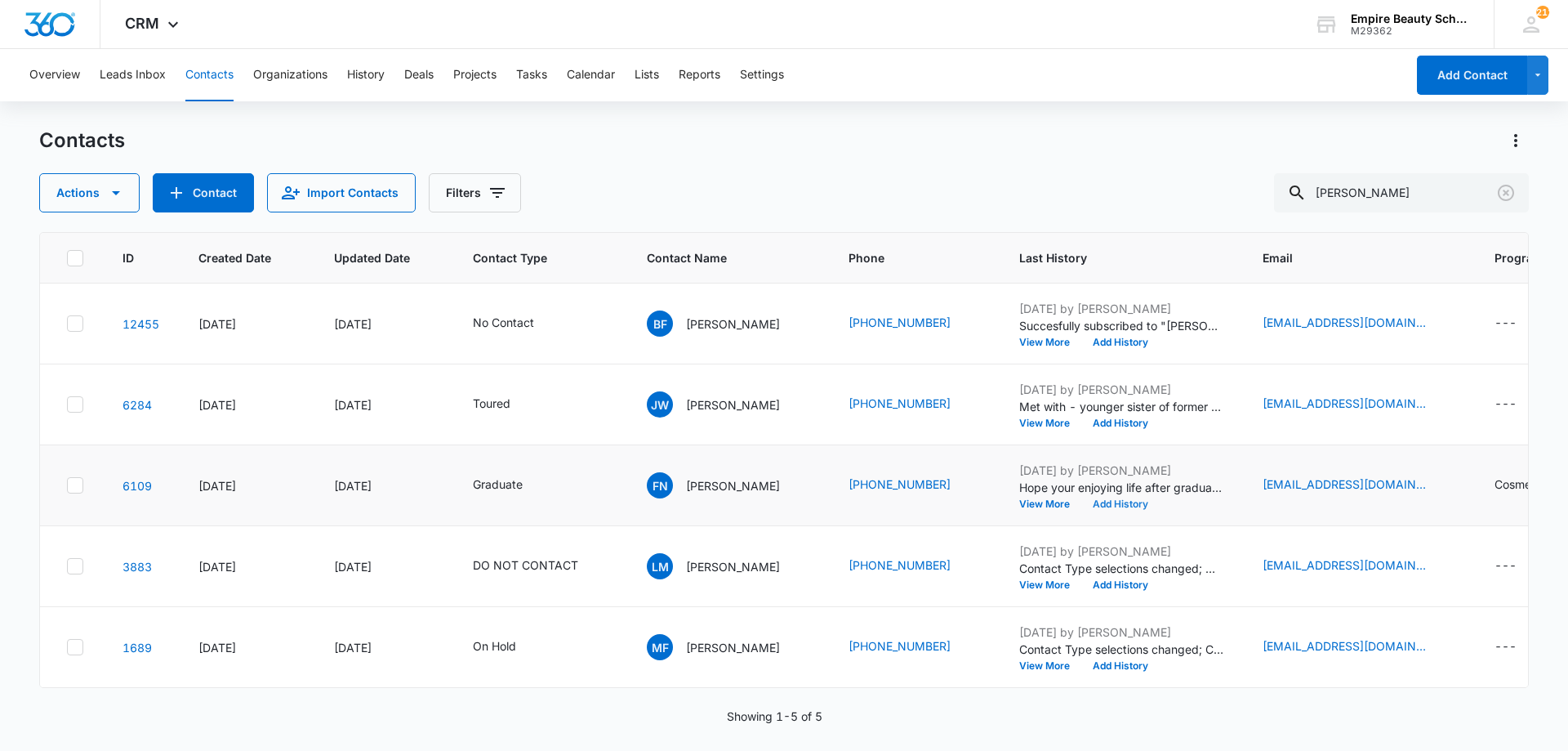
click at [1127, 502] on button "Add History" at bounding box center [1120, 504] width 78 height 10
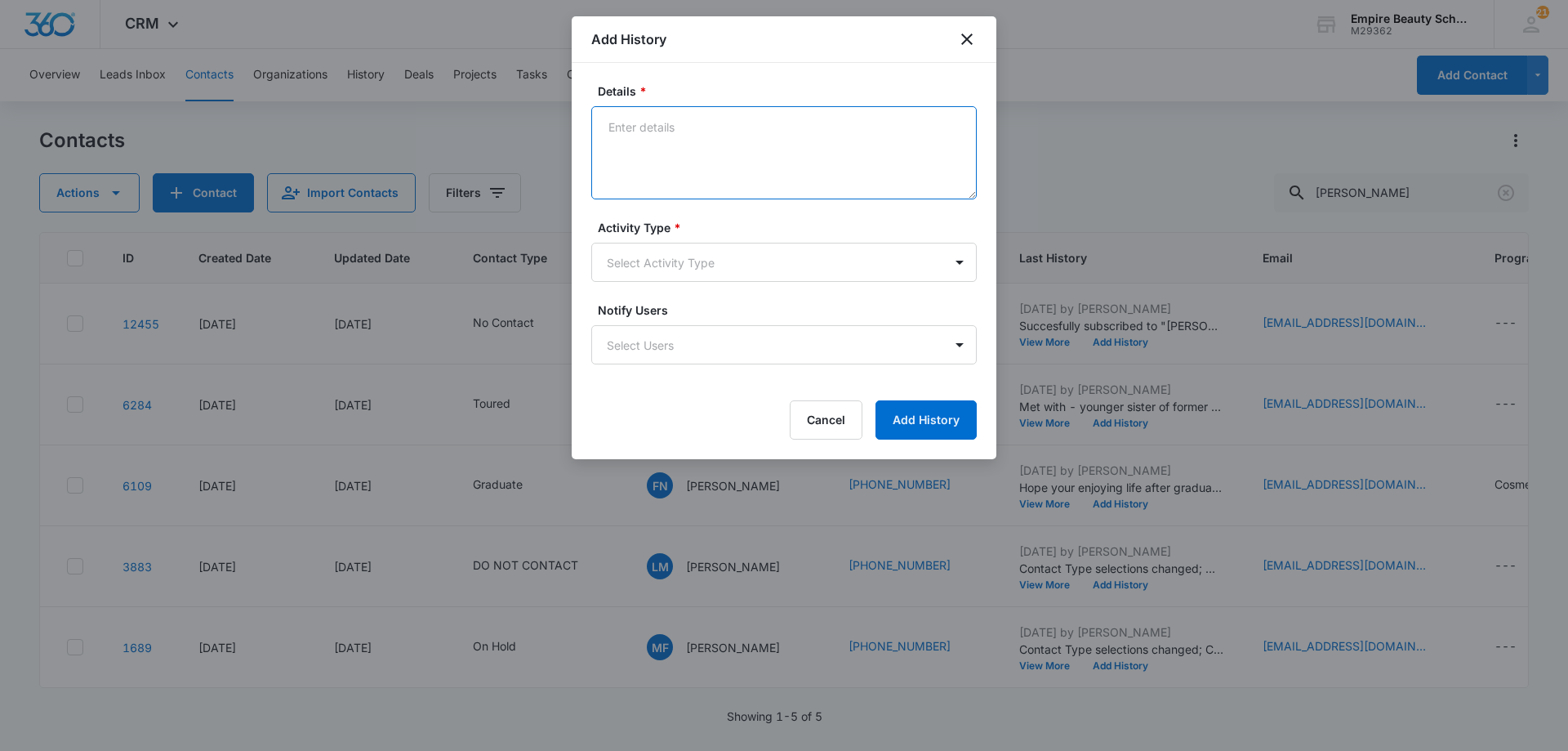
paste textarea "Taking an advance course like Lash Extensions, Advanced Makeup or Master [PERSO…"
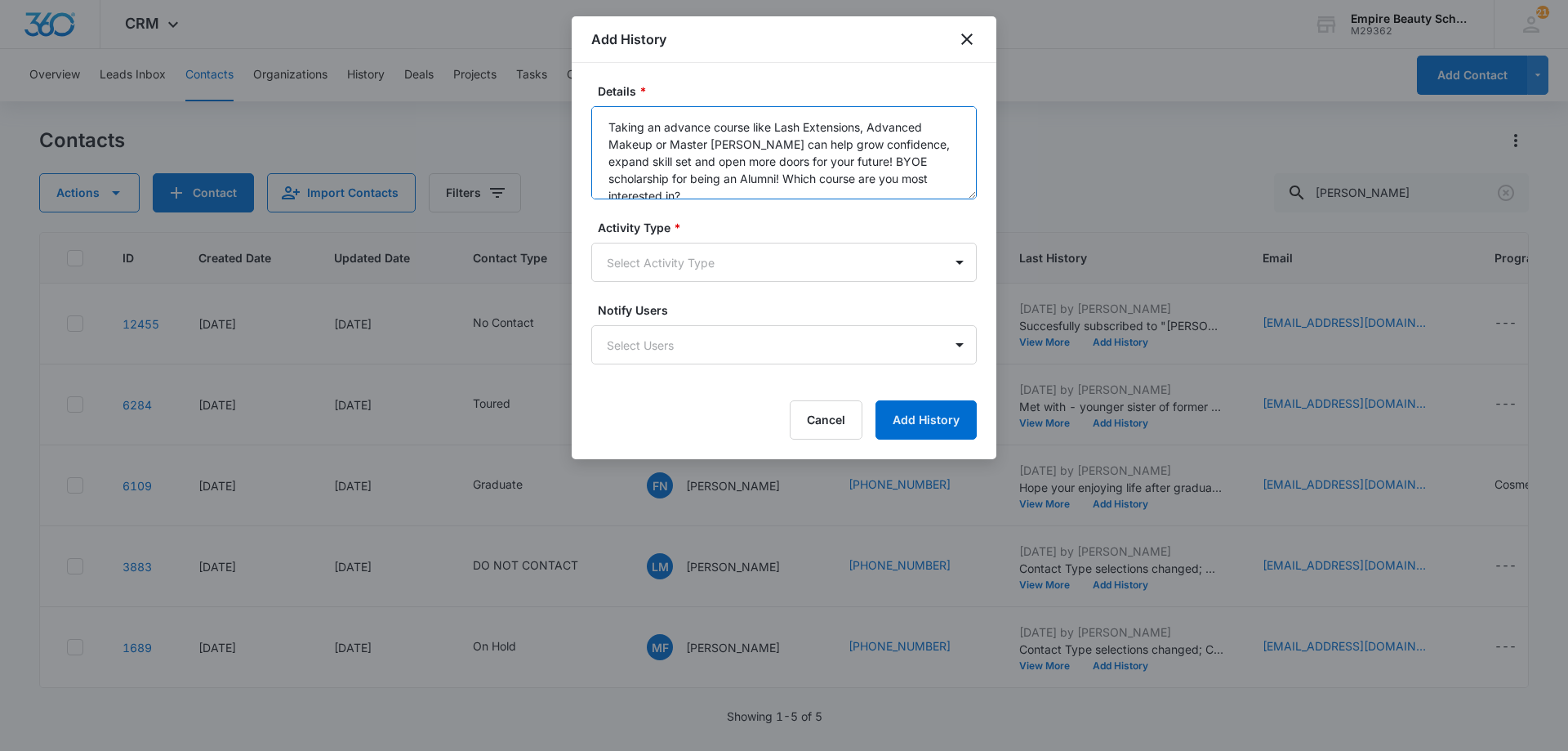
type textarea "Taking an advance course like Lash Extensions, Advanced Makeup or Master [PERSO…"
click at [723, 238] on div "Activity Type * Select Activity Type" at bounding box center [784, 250] width 386 height 63
click at [709, 261] on body "CRM Apps Forms CRM Email Shop Payments POS Files Brand Settings AI Assistant Em…" at bounding box center [784, 375] width 1568 height 751
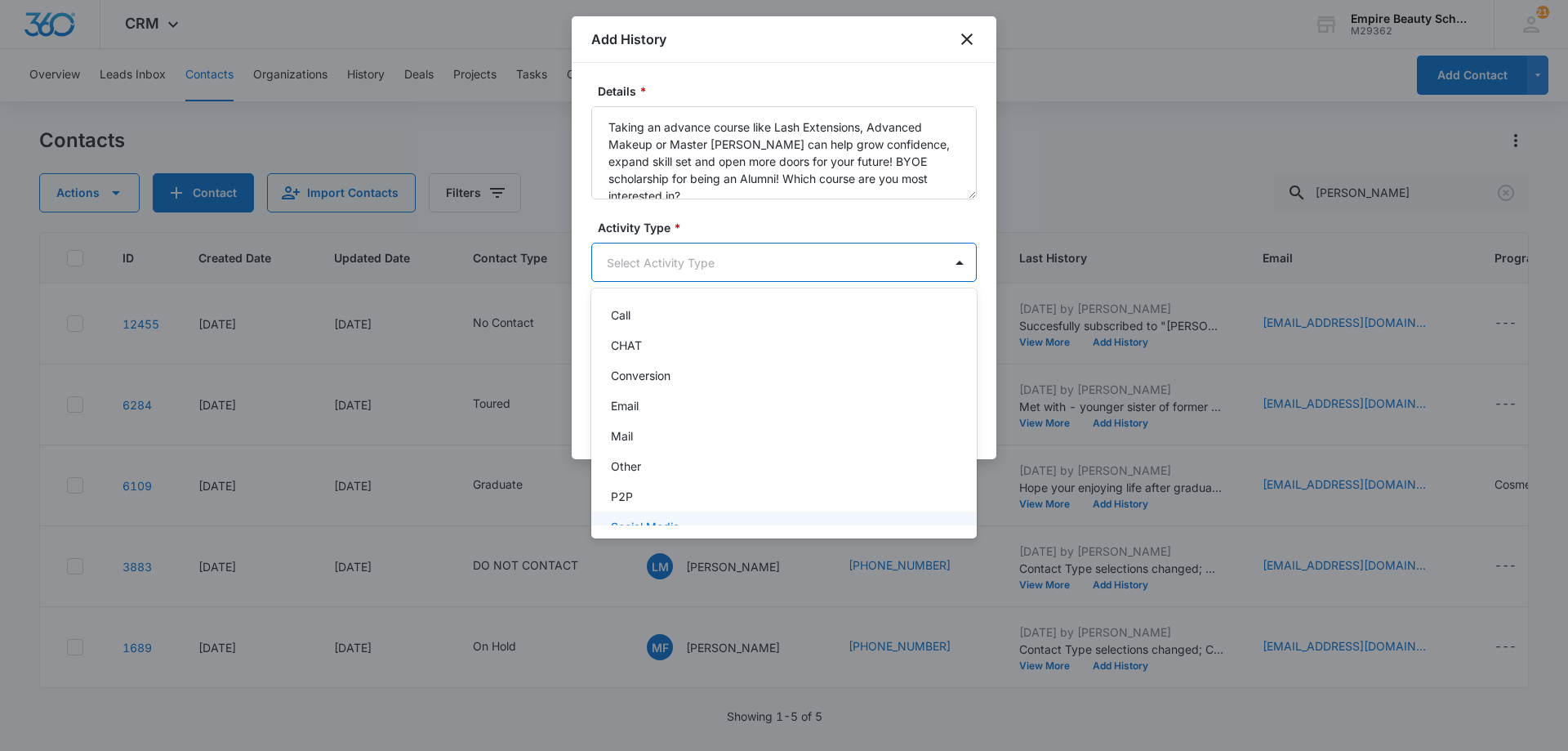
scroll to position [85, 0]
click at [670, 503] on div "Text" at bounding box center [782, 507] width 343 height 17
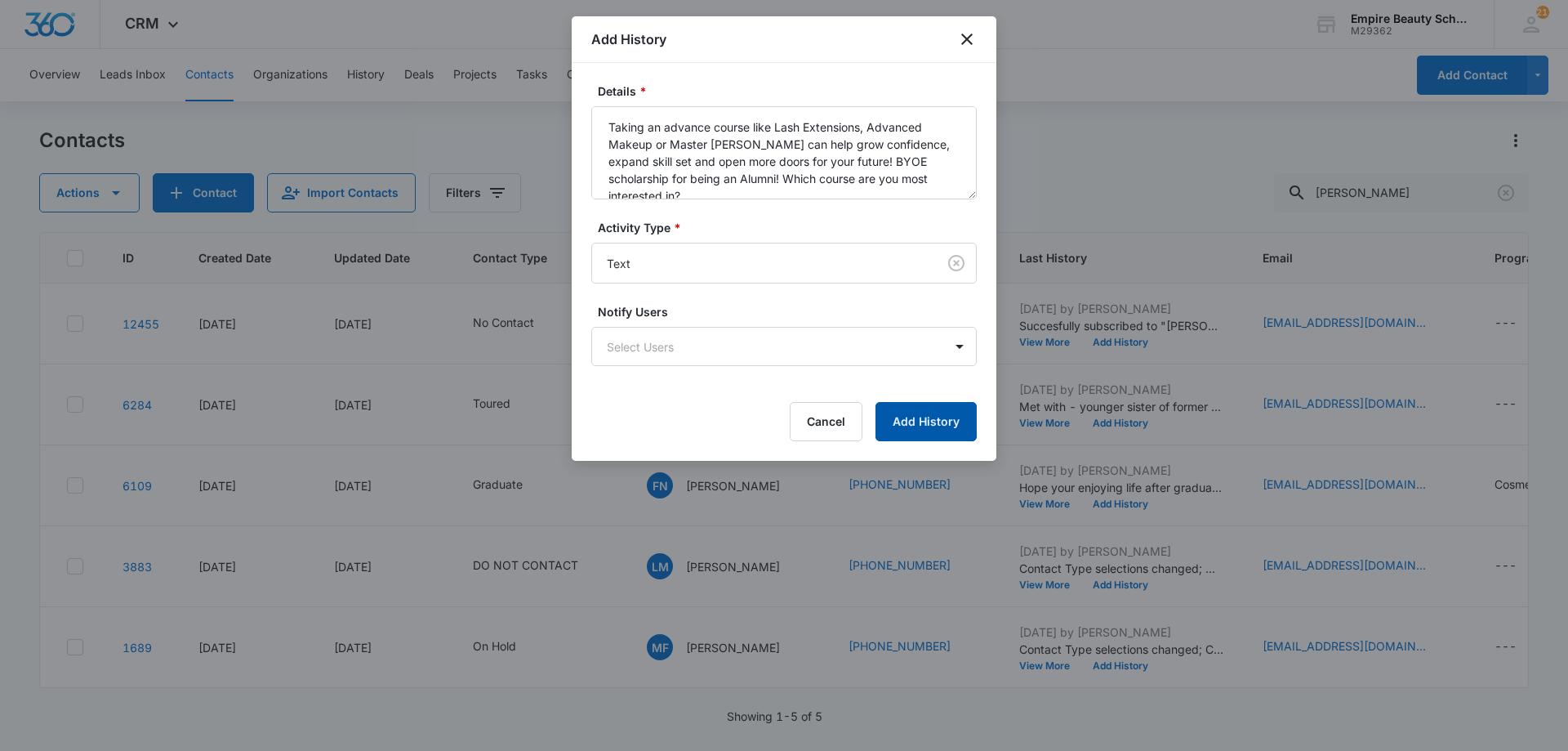
click at [956, 421] on button "Add History" at bounding box center [926, 421] width 101 height 39
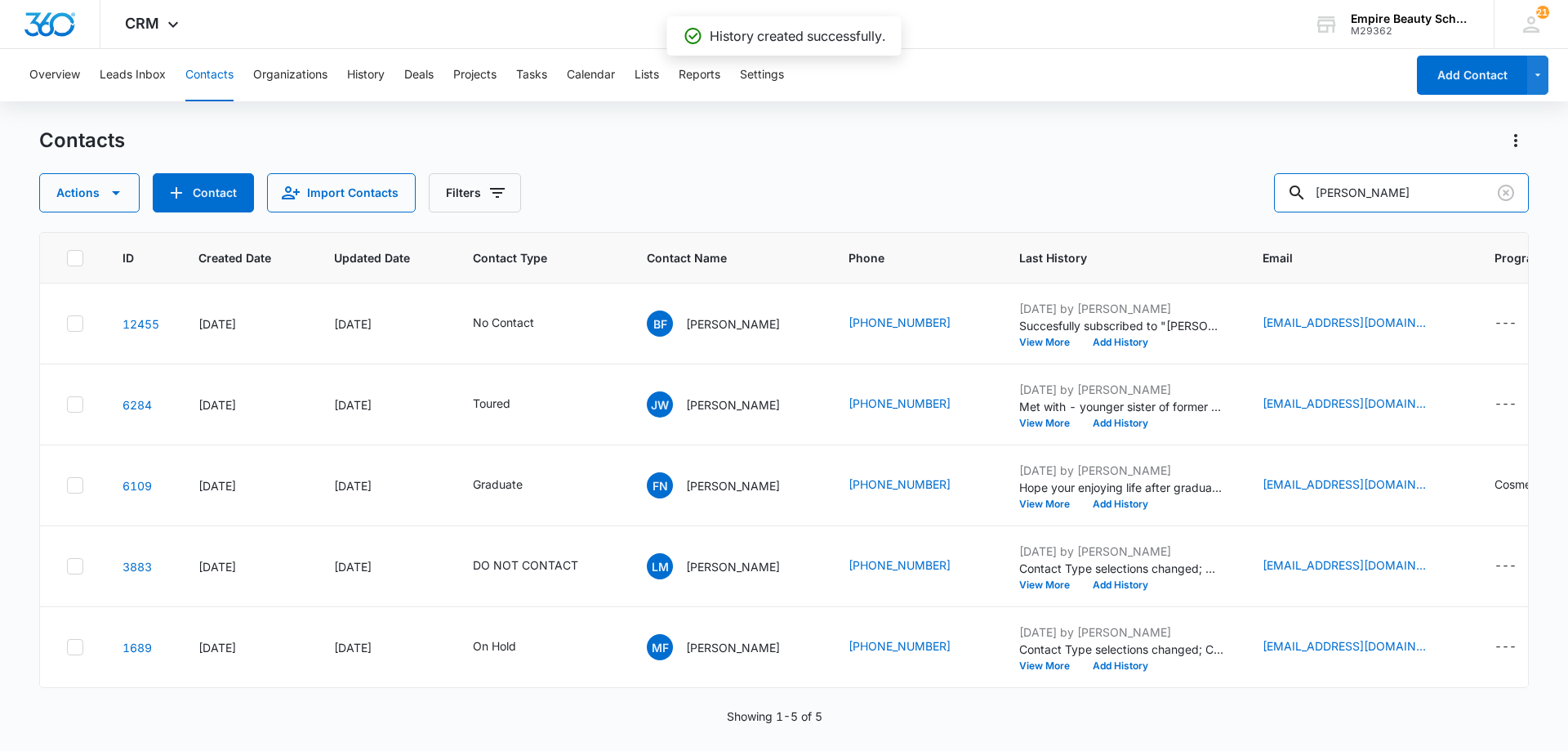
drag, startPoint x: 1417, startPoint y: 196, endPoint x: 803, endPoint y: 63, distance: 628.2
click at [819, 68] on div "Overview Leads Inbox Contacts Organizations History Deals Projects Tasks Calend…" at bounding box center [784, 398] width 1568 height 699
type input "amanda cham"
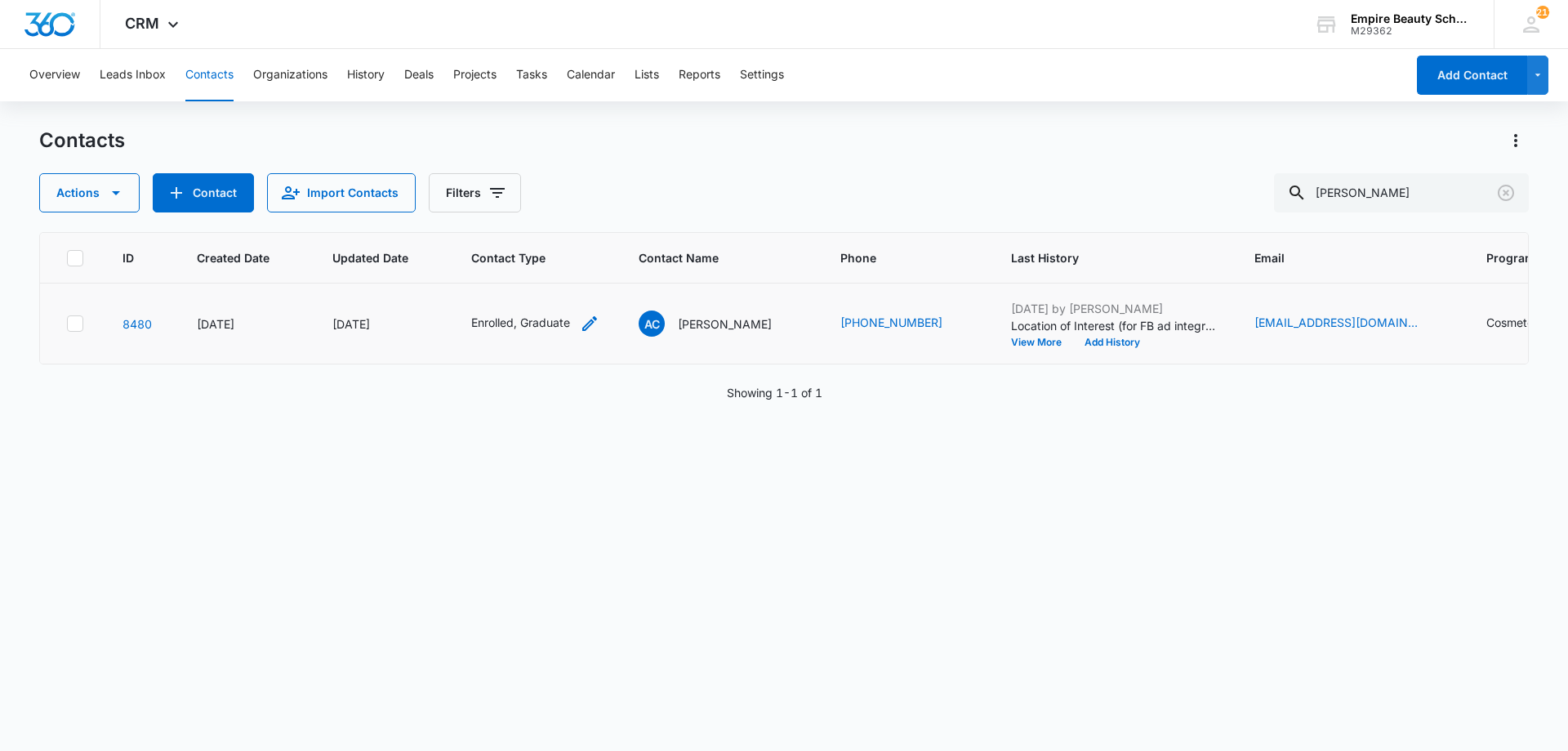
click at [587, 319] on icon "Contact Type - Enrolled, Graduate - Select to Edit Field" at bounding box center [590, 323] width 20 height 20
click at [497, 219] on icon "Remove Enrolled" at bounding box center [498, 218] width 10 height 10
click at [555, 275] on button "Save" at bounding box center [552, 270] width 48 height 31
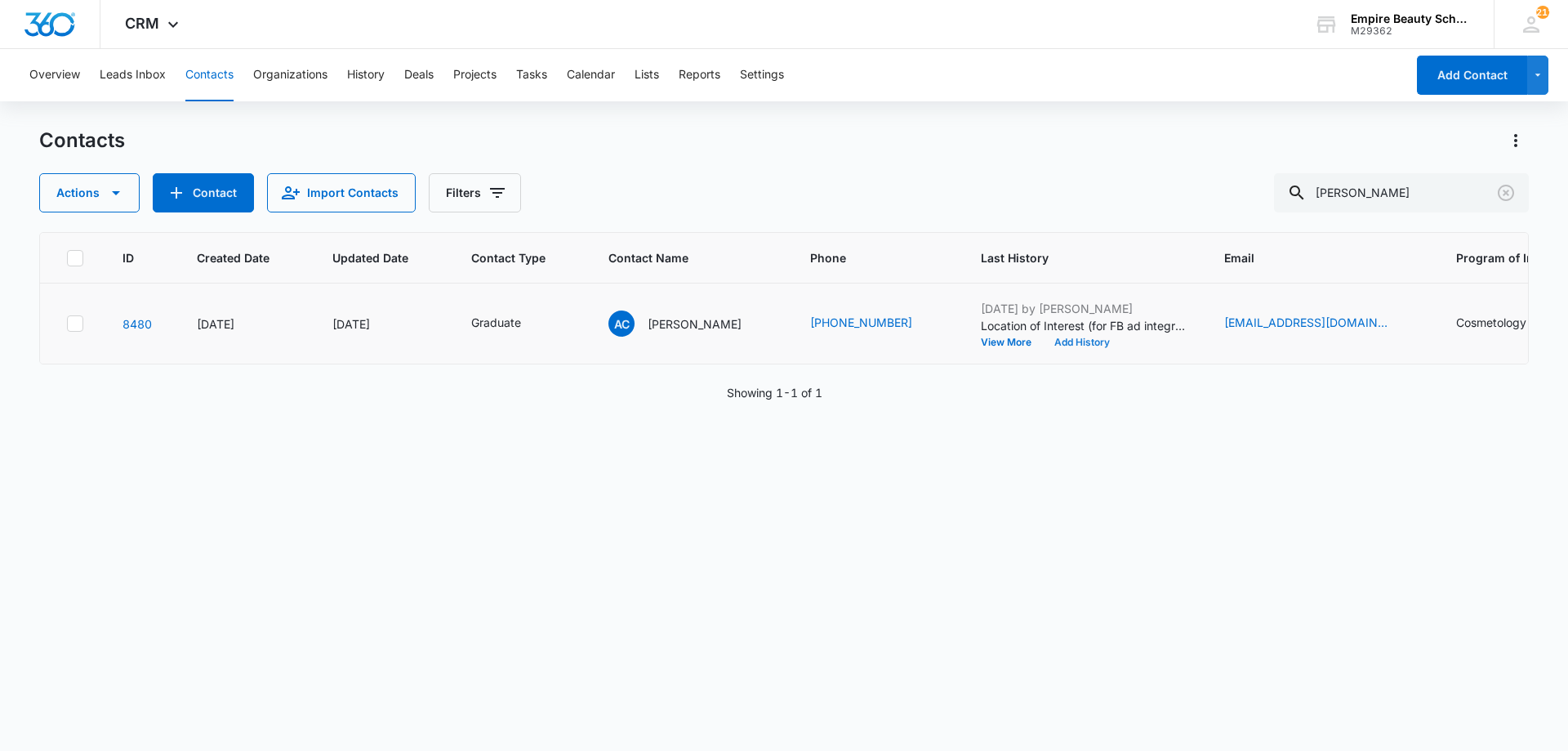
click at [1097, 341] on button "Add History" at bounding box center [1082, 342] width 78 height 10
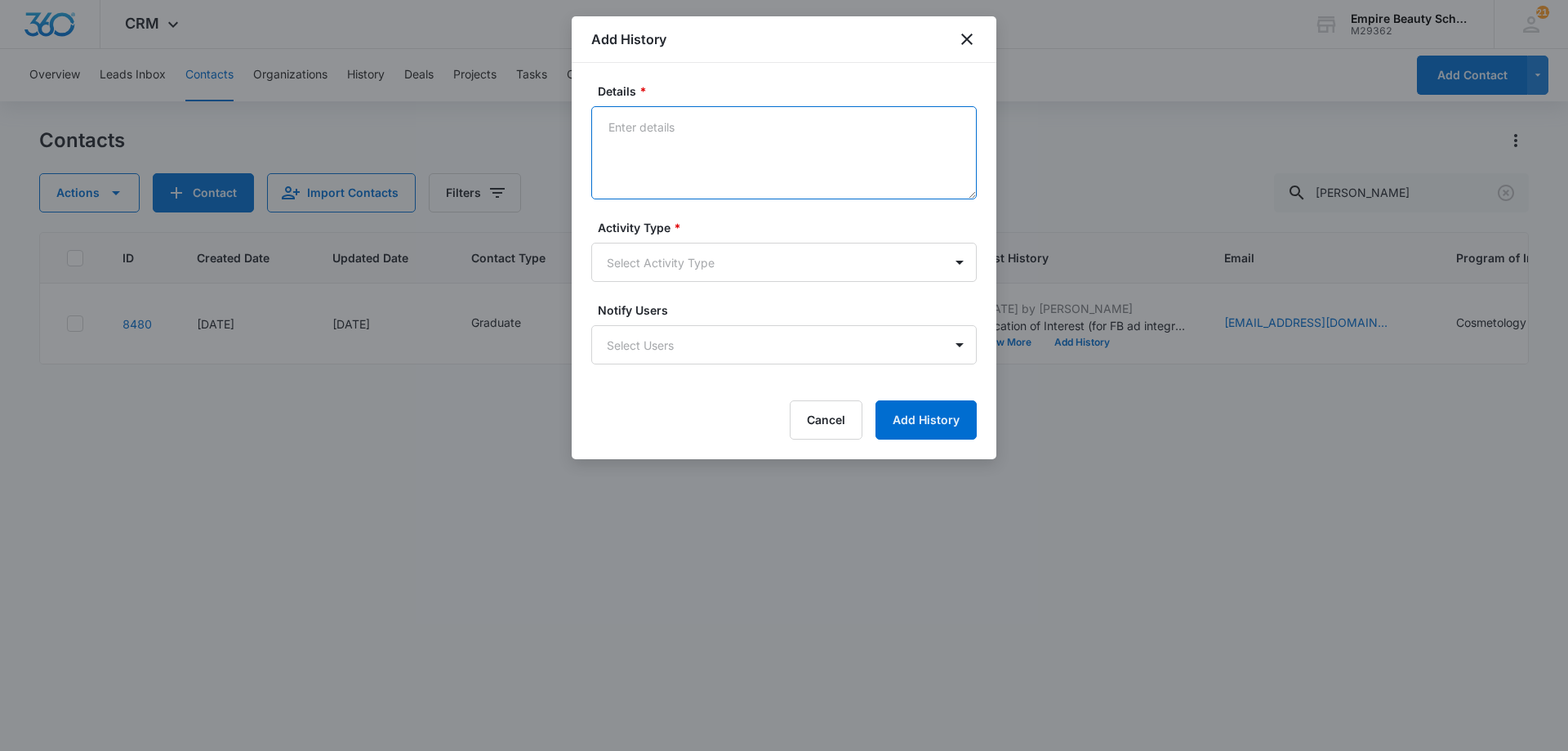
paste textarea "Taking an advance course like Lash Extensions, Advanced Makeup or Master [PERSO…"
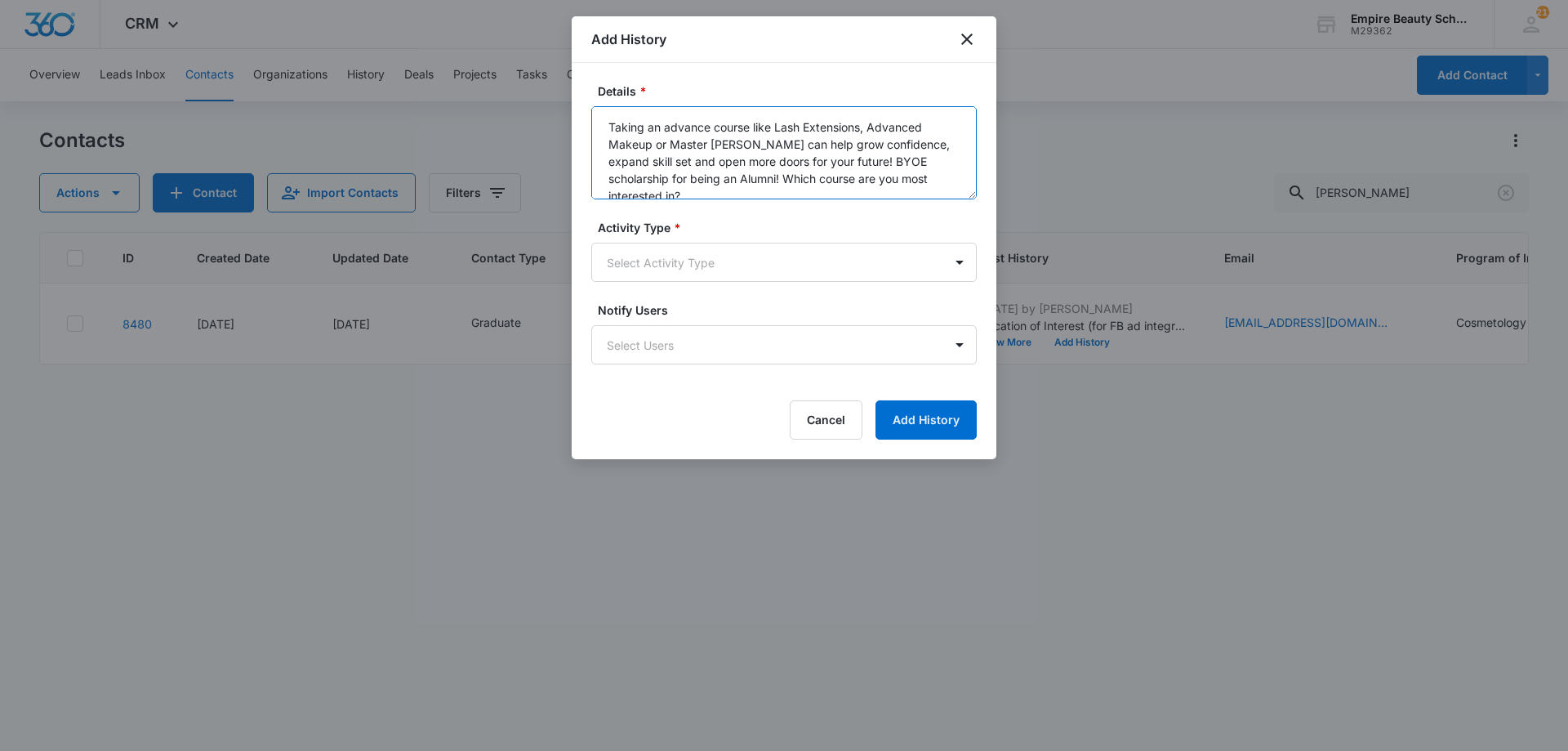
drag, startPoint x: 751, startPoint y: 144, endPoint x: 653, endPoint y: 150, distance: 98.2
click at [653, 150] on textarea "Taking an advance course like Lash Extensions, Advanced Makeup or Master [PERSO…" at bounding box center [784, 153] width 386 height 94
type textarea "Taking an advance course like Lash Extensions, Advanced Makeup can help grow co…"
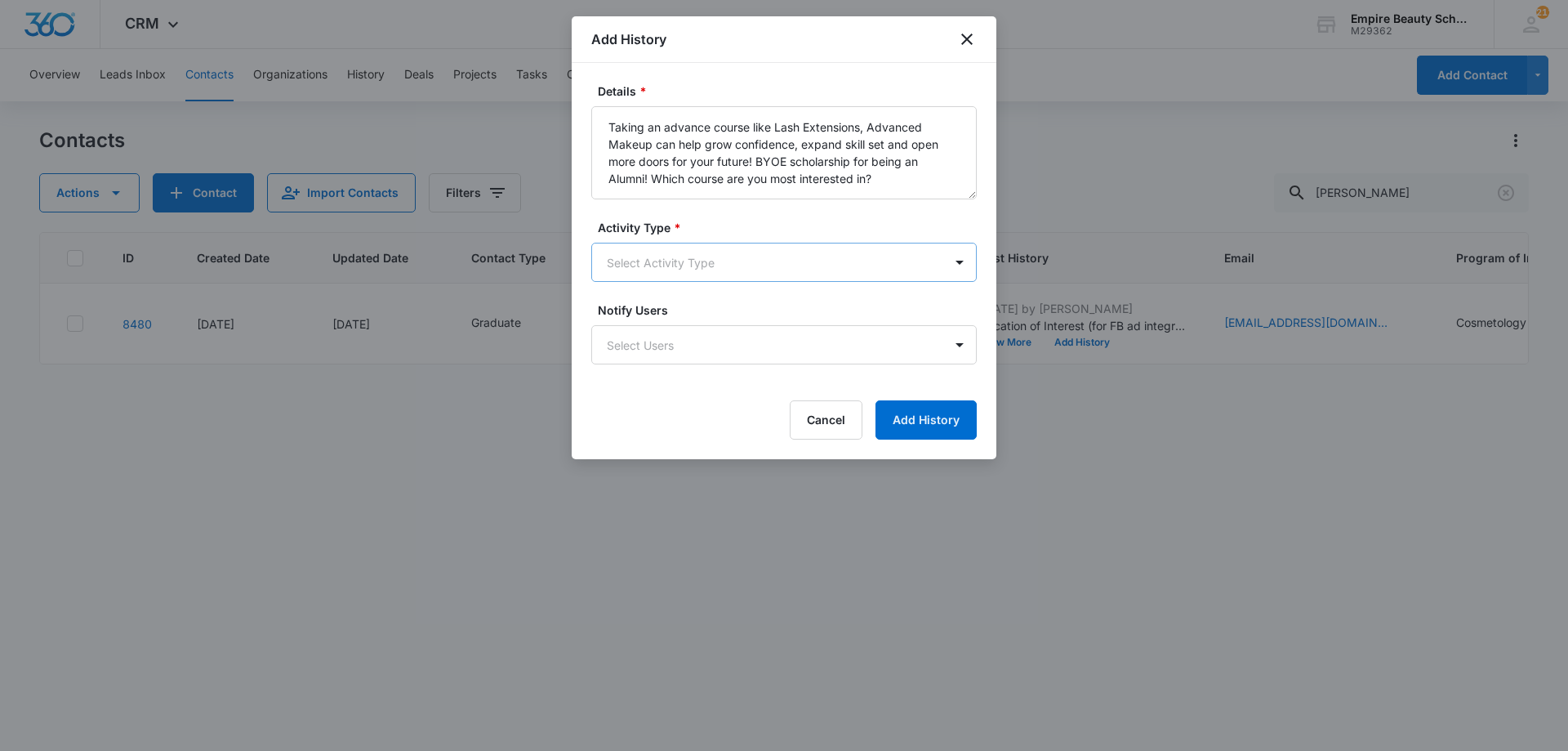
click at [745, 261] on body "CRM Apps Forms CRM Email Shop Payments POS Files Brand Settings AI Assistant Em…" at bounding box center [784, 375] width 1568 height 751
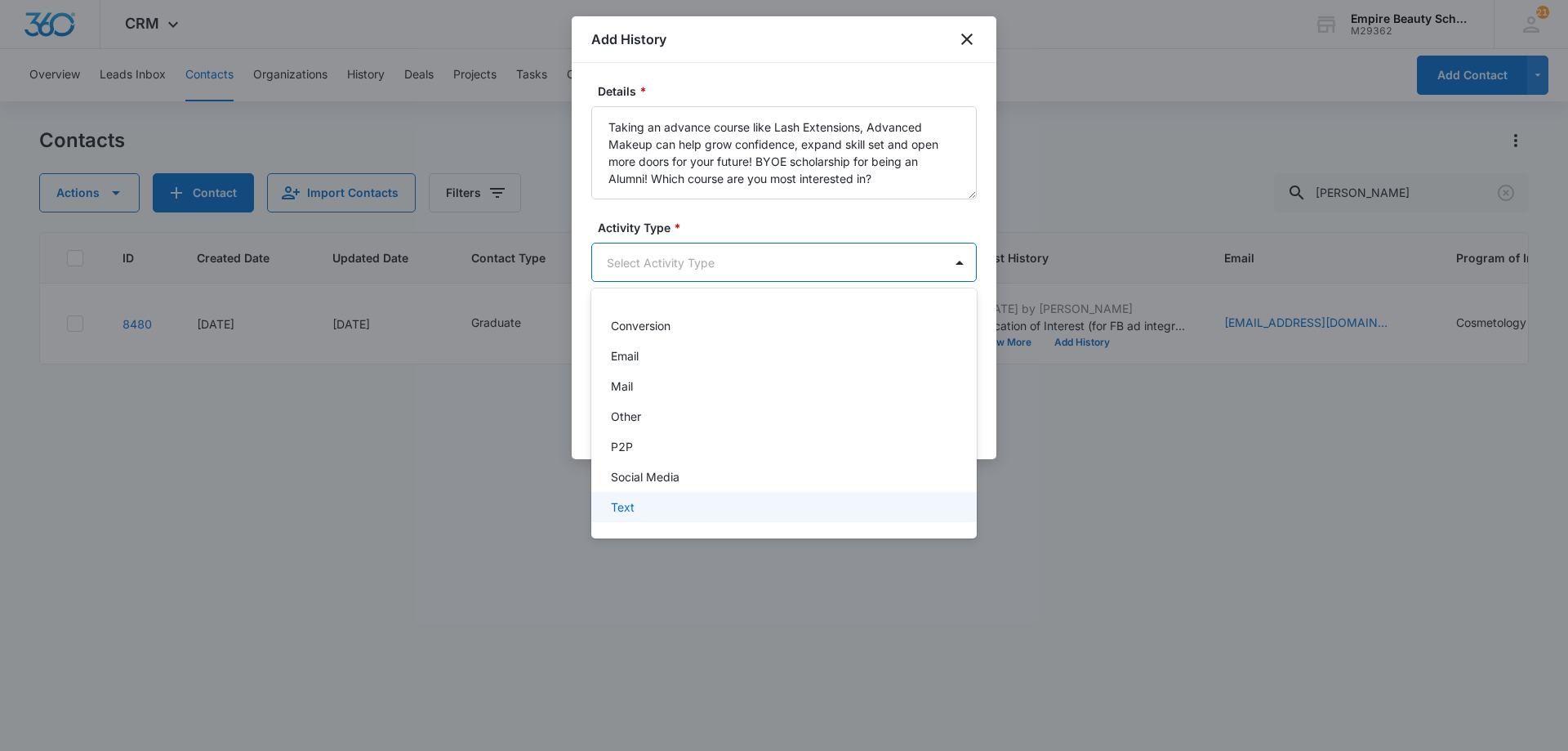
click at [645, 502] on div "Text" at bounding box center [782, 507] width 343 height 17
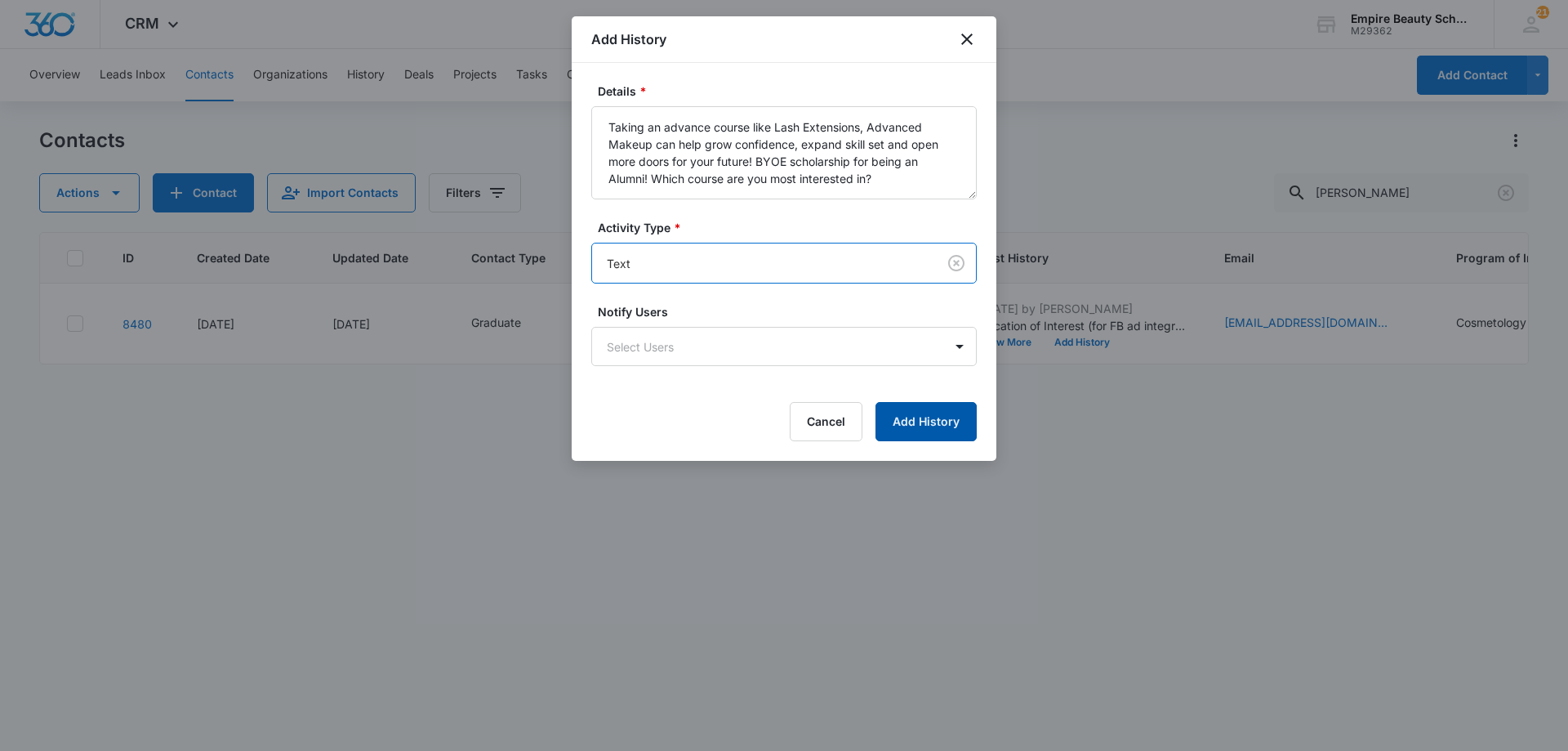
click at [915, 418] on button "Add History" at bounding box center [926, 421] width 101 height 39
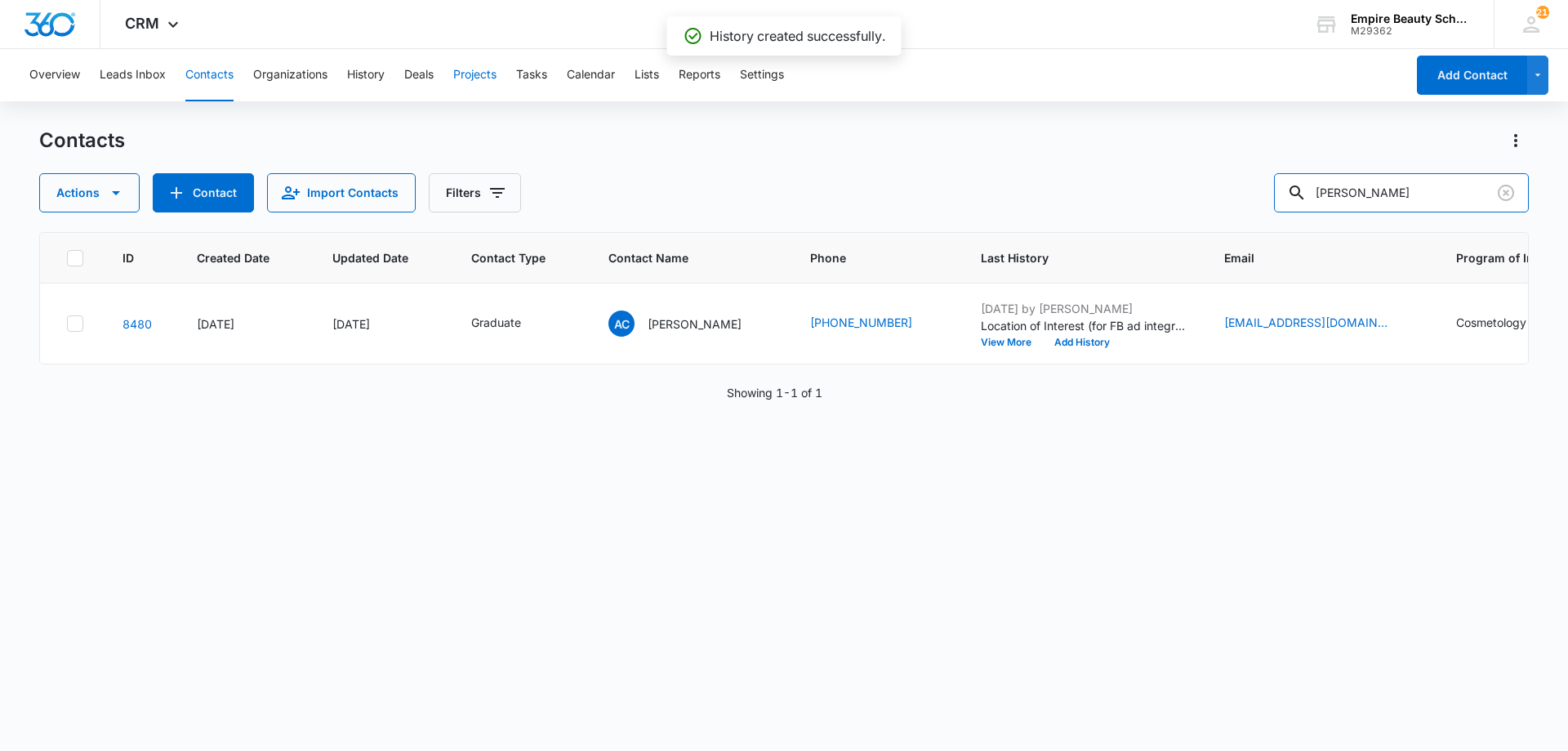
drag, startPoint x: 1430, startPoint y: 211, endPoint x: 456, endPoint y: 76, distance: 983.3
click at [643, 137] on div "Contacts Actions Contact Import Contacts Filters amanda cham" at bounding box center [784, 170] width 1490 height 85
type input "chipch"
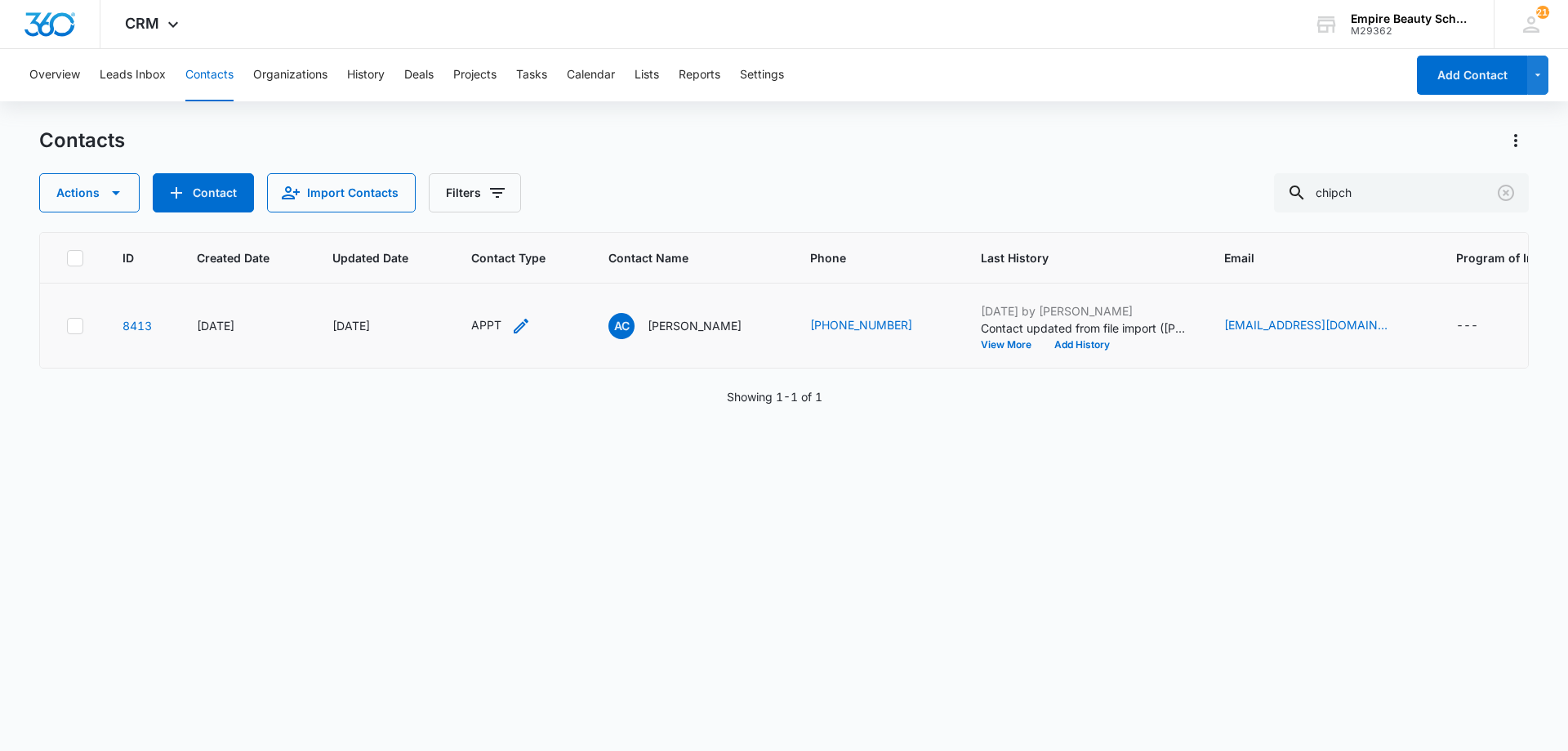
click at [527, 323] on icon "Contact Type - APPT - Select to Edit Field" at bounding box center [521, 325] width 20 height 20
click at [482, 221] on div "Remove APPT" at bounding box center [489, 220] width 14 height 11
click at [482, 221] on div at bounding box center [490, 221] width 73 height 20
click at [486, 463] on p "Graduate" at bounding box center [482, 462] width 50 height 17
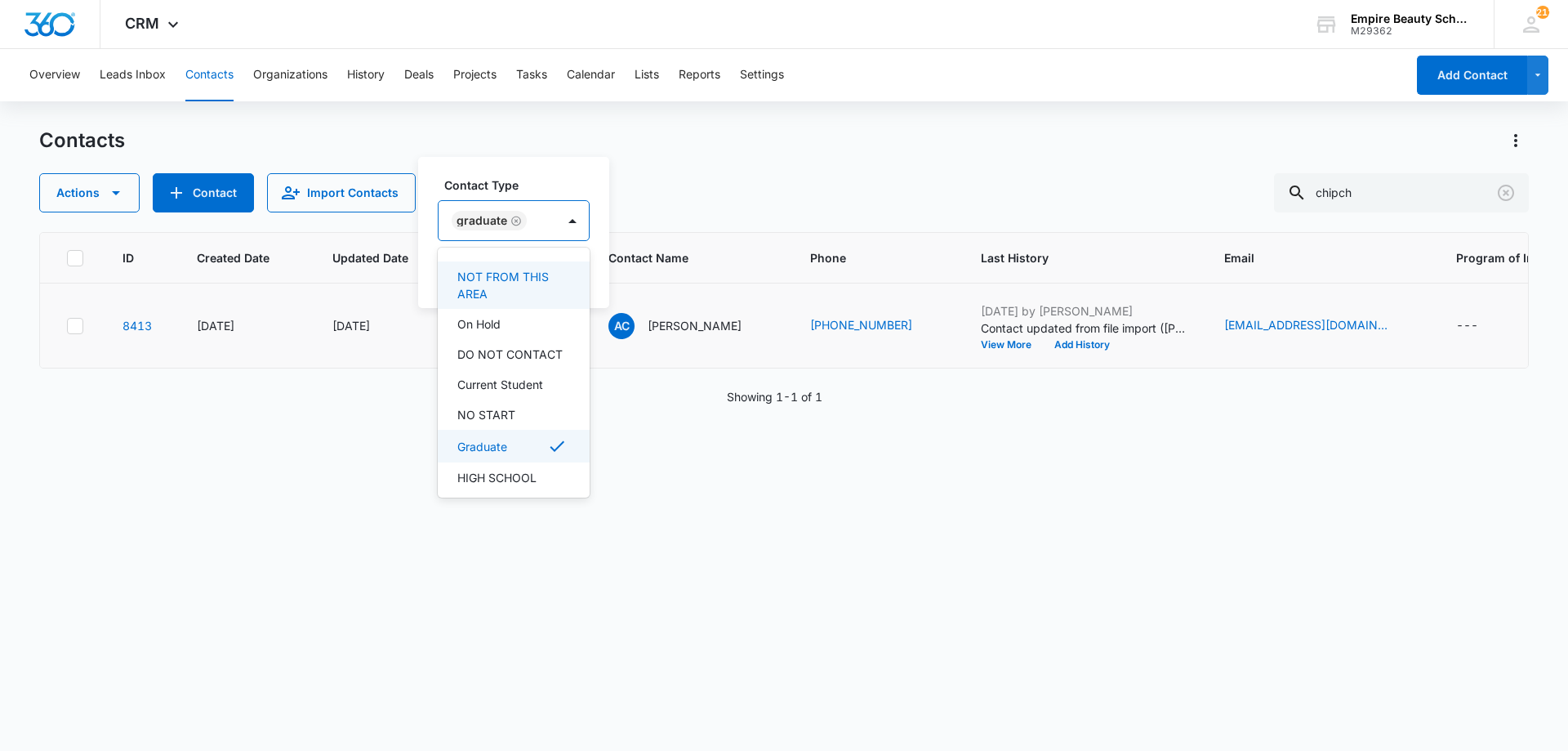
click at [512, 186] on label "Contact Type" at bounding box center [520, 185] width 152 height 17
click at [558, 261] on button "Save" at bounding box center [565, 273] width 48 height 31
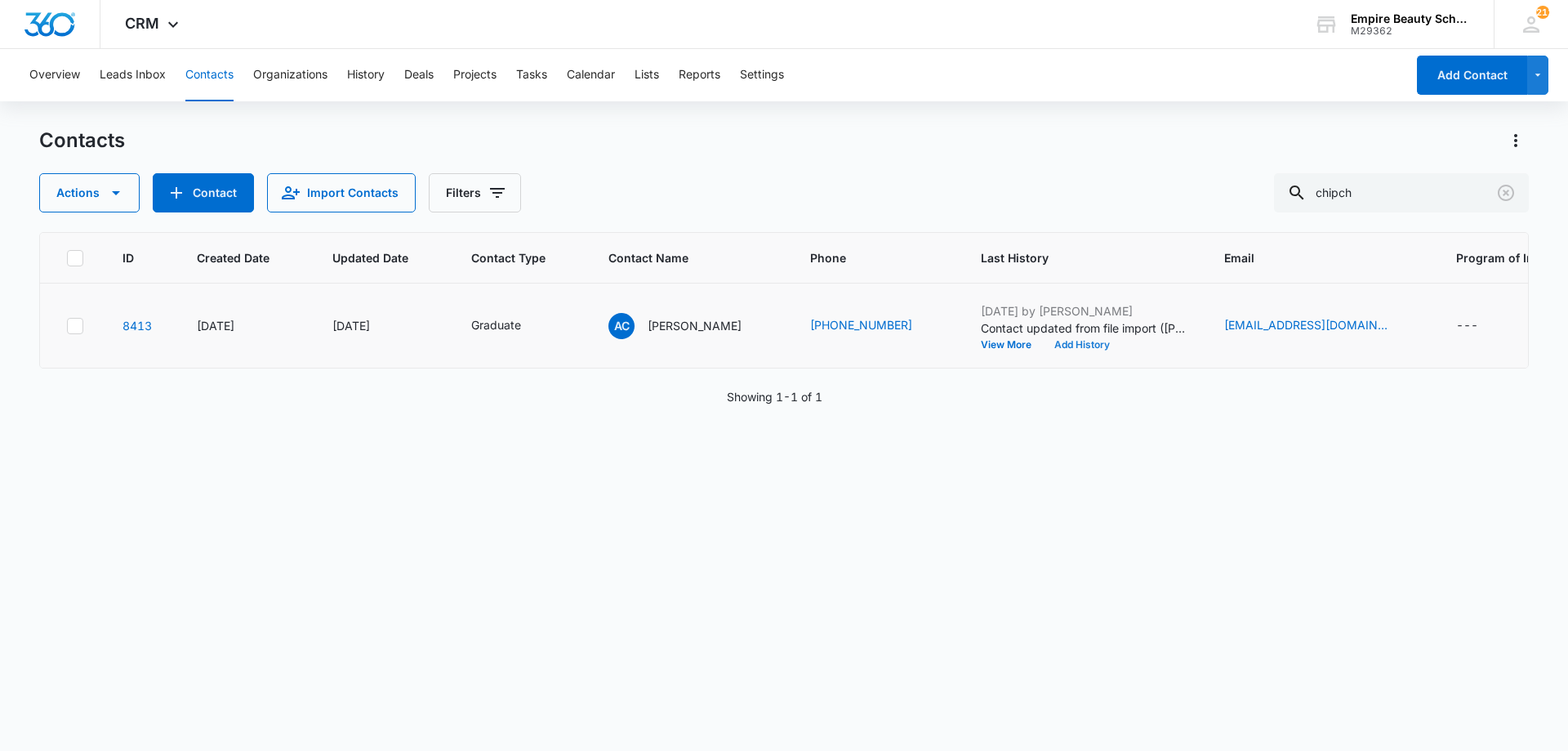
click at [1068, 341] on button "Add History" at bounding box center [1082, 344] width 78 height 10
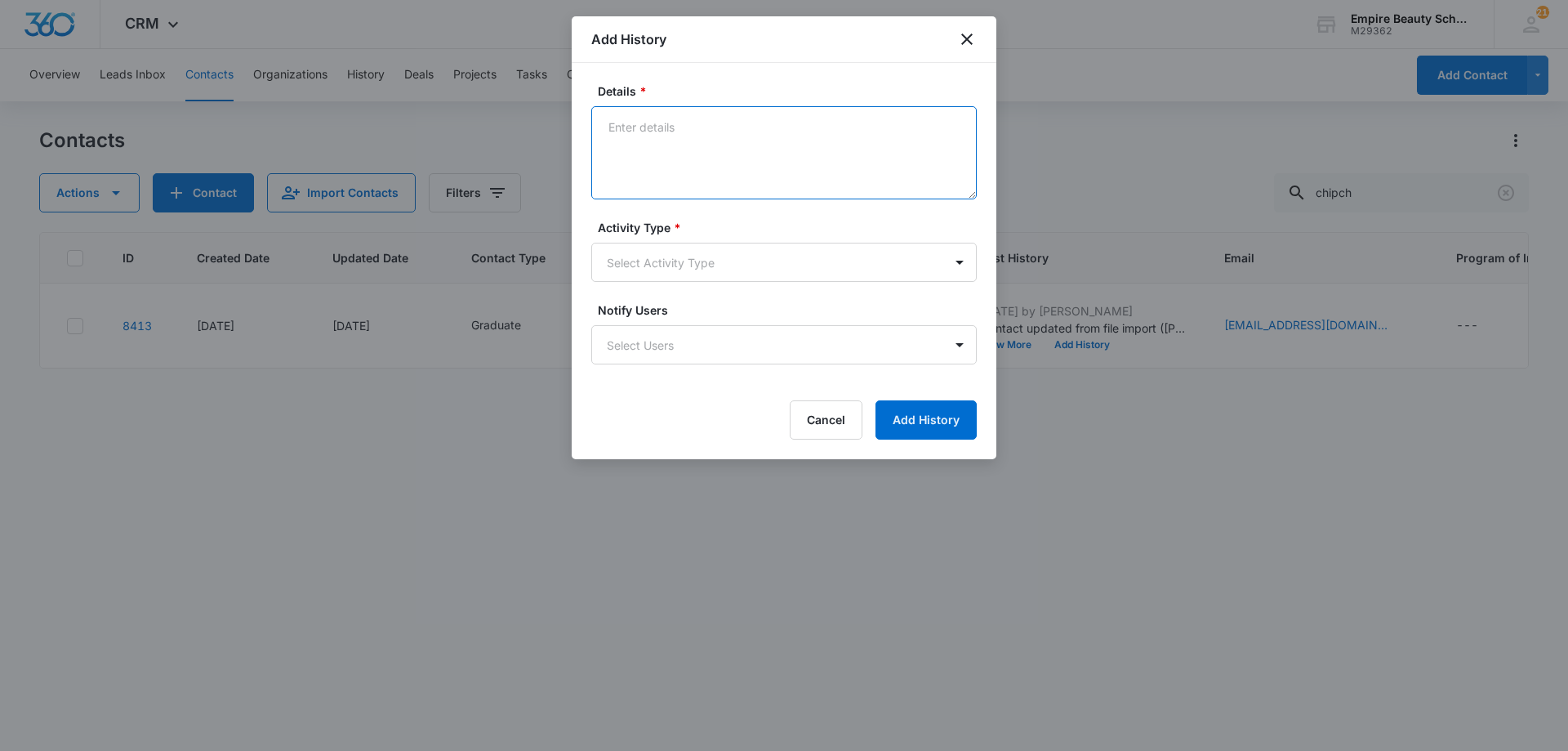
paste textarea "Taking an advance course like Lash Extensions, Advanced Makeup or Master [PERSO…"
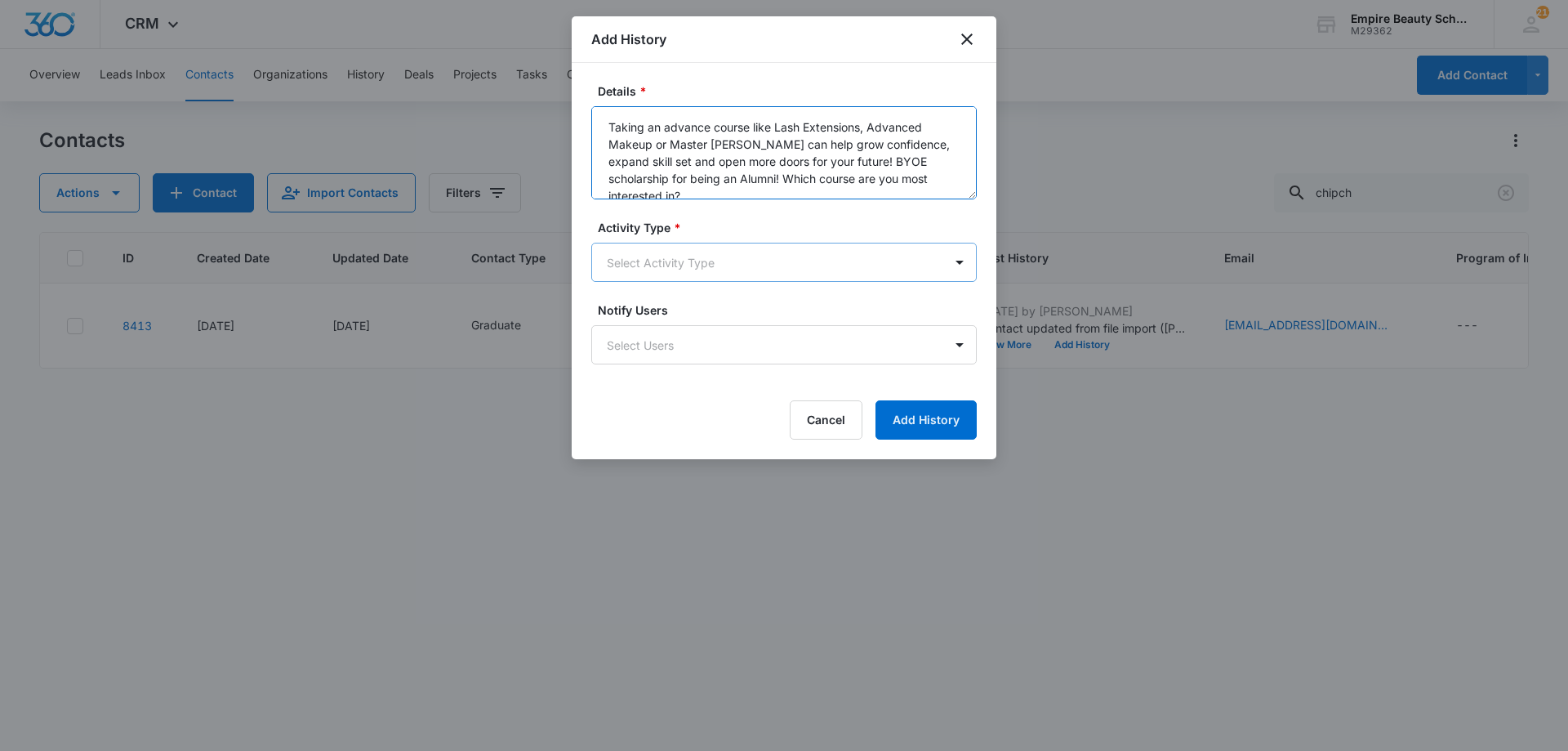
type textarea "Taking an advance course like Lash Extensions, Advanced Makeup or Master [PERSO…"
click at [725, 277] on body "CRM Apps Forms CRM Email Shop Payments POS Files Brand Settings AI Assistant Em…" at bounding box center [784, 375] width 1568 height 751
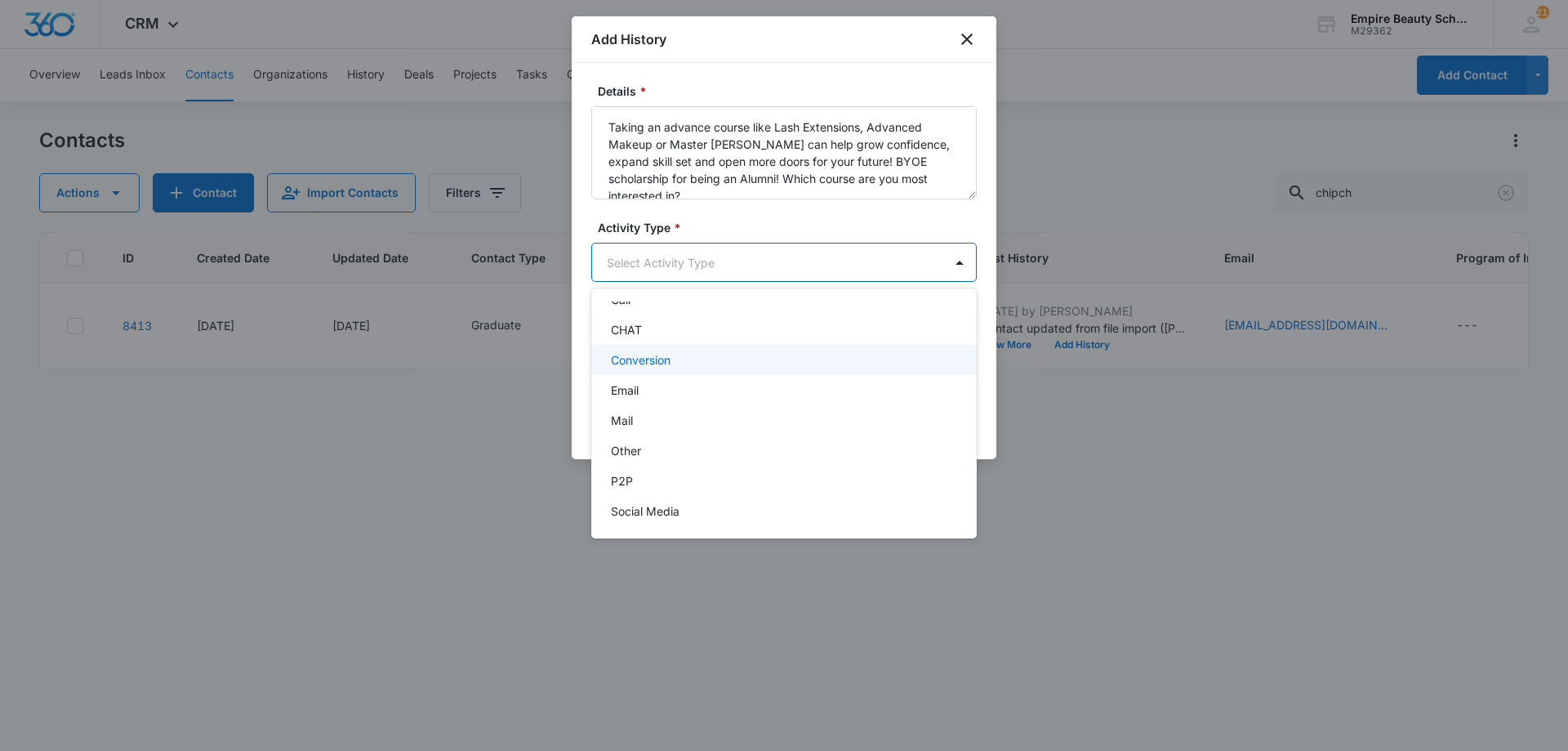
scroll to position [85, 0]
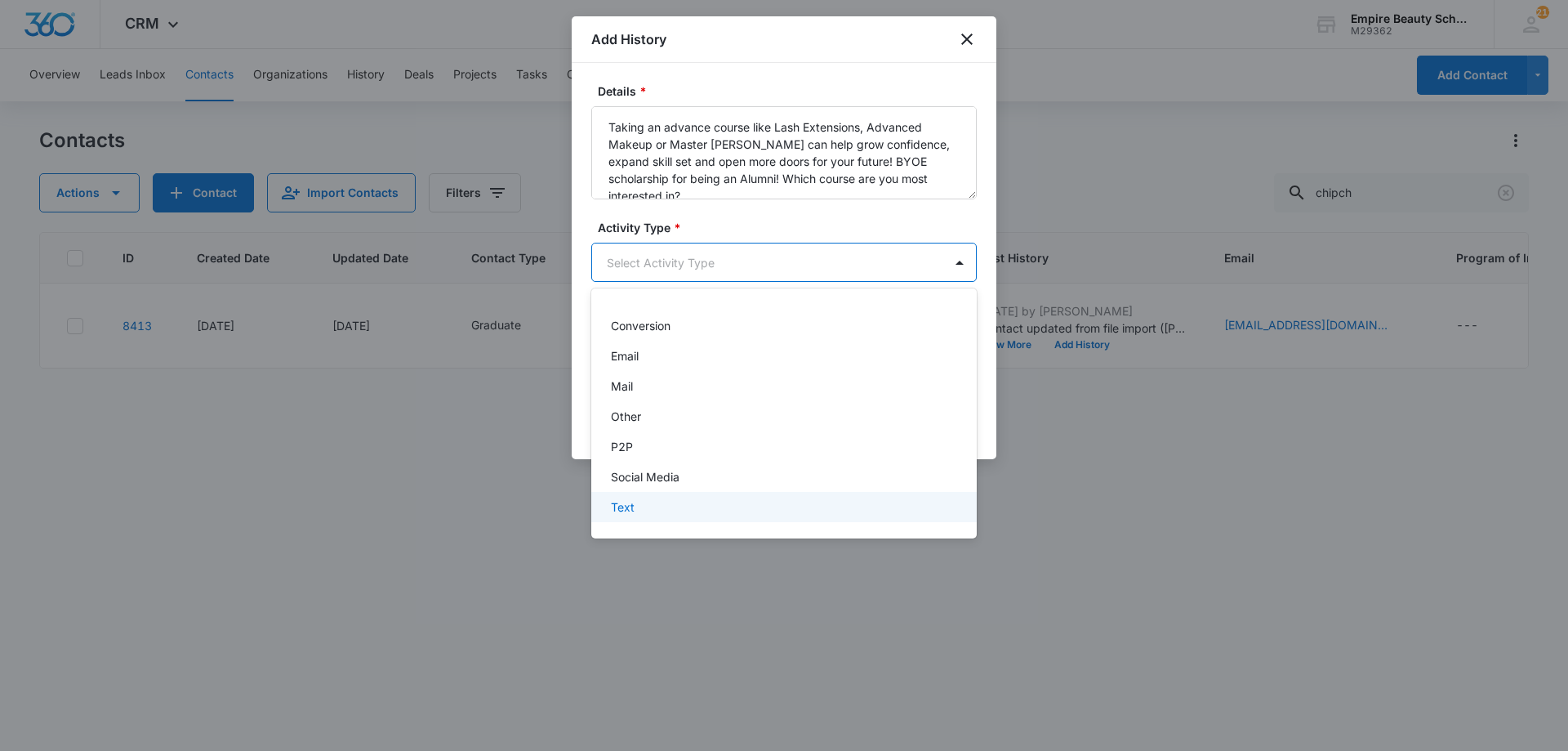
click at [665, 513] on div "Text" at bounding box center [782, 507] width 343 height 17
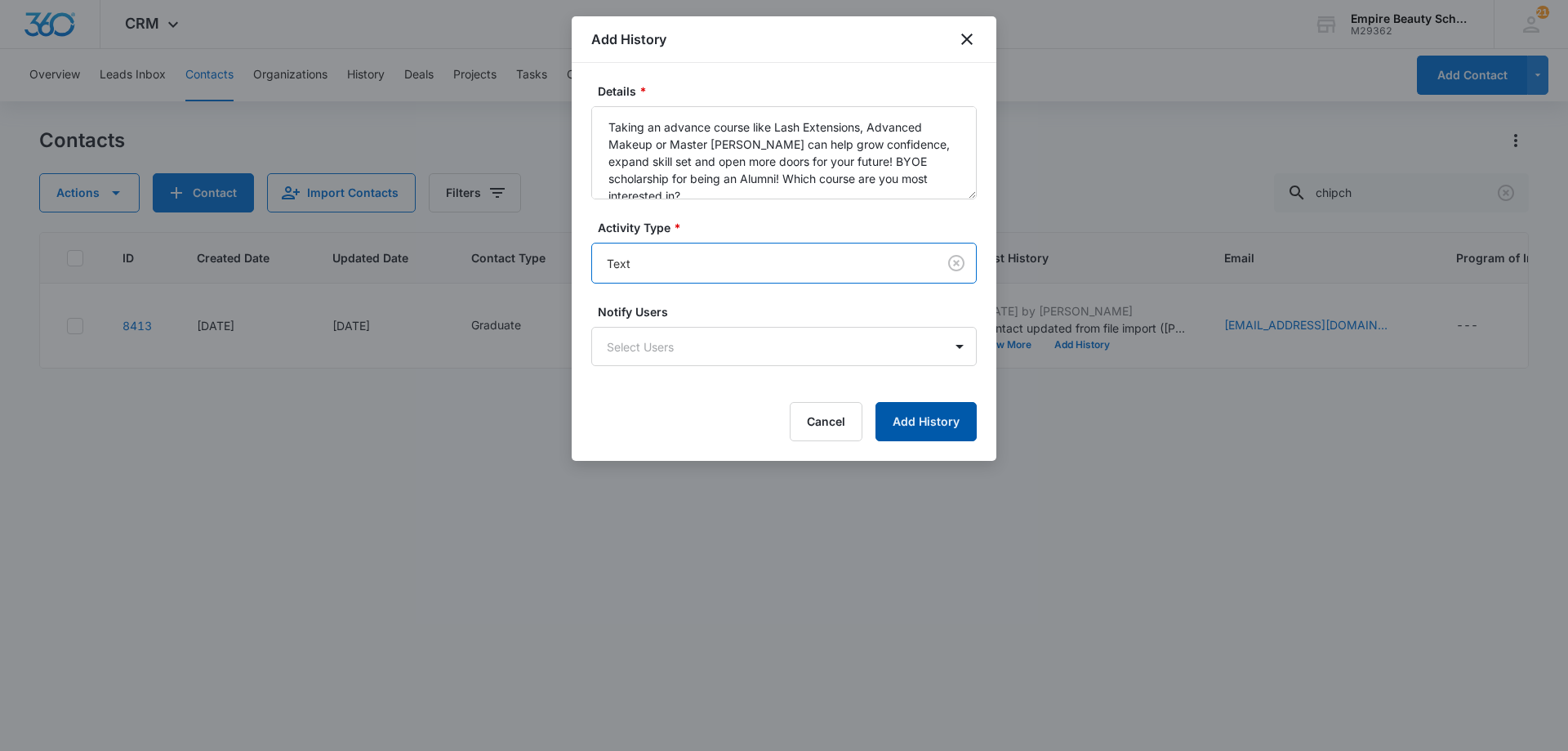
click at [924, 422] on button "Add History" at bounding box center [926, 421] width 101 height 39
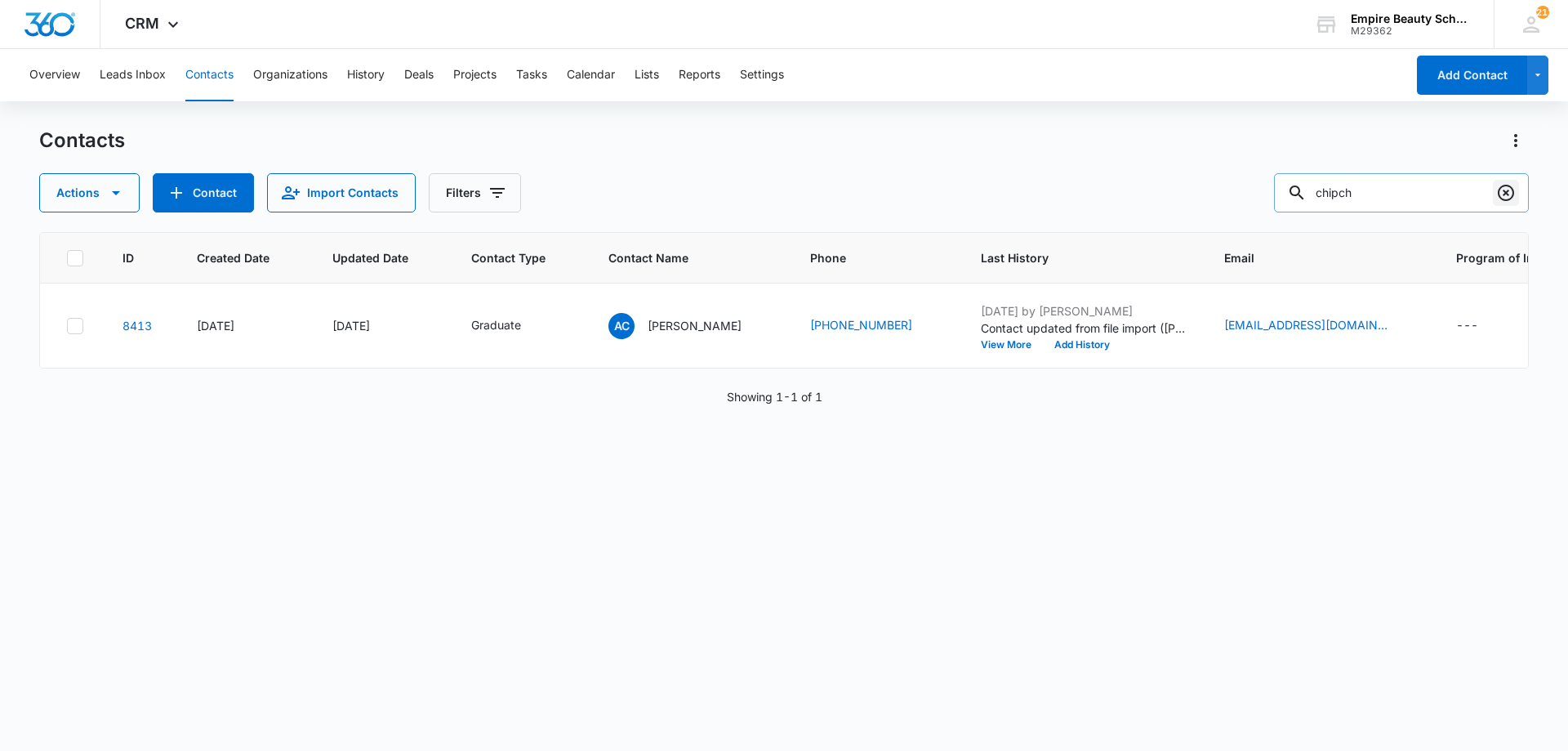
click at [1495, 199] on button "Clear" at bounding box center [1505, 192] width 26 height 26
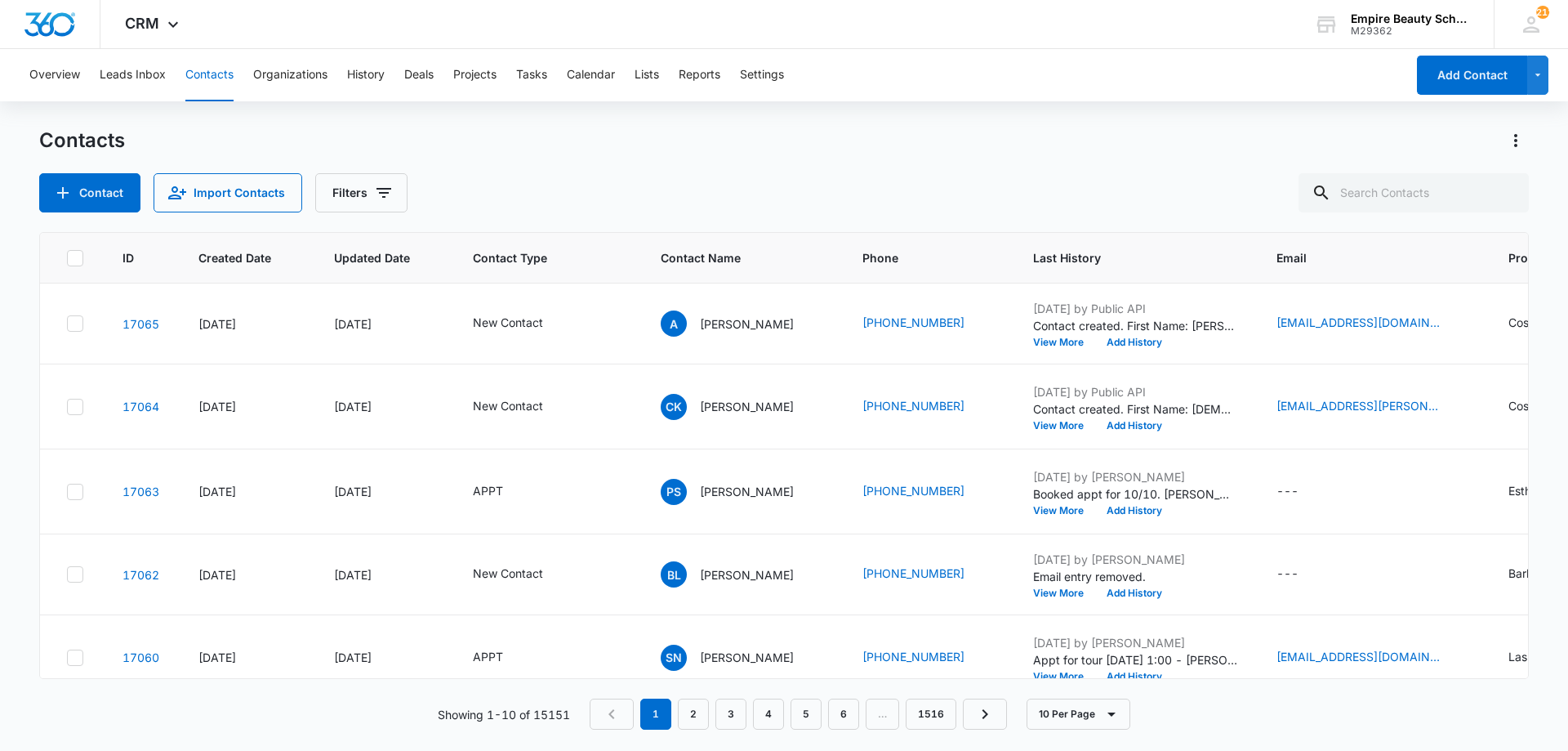
click at [1193, 156] on div "Contacts Contact Import Contacts Filters" at bounding box center [784, 170] width 1490 height 85
click at [382, 192] on icon "Filters" at bounding box center [384, 193] width 14 height 10
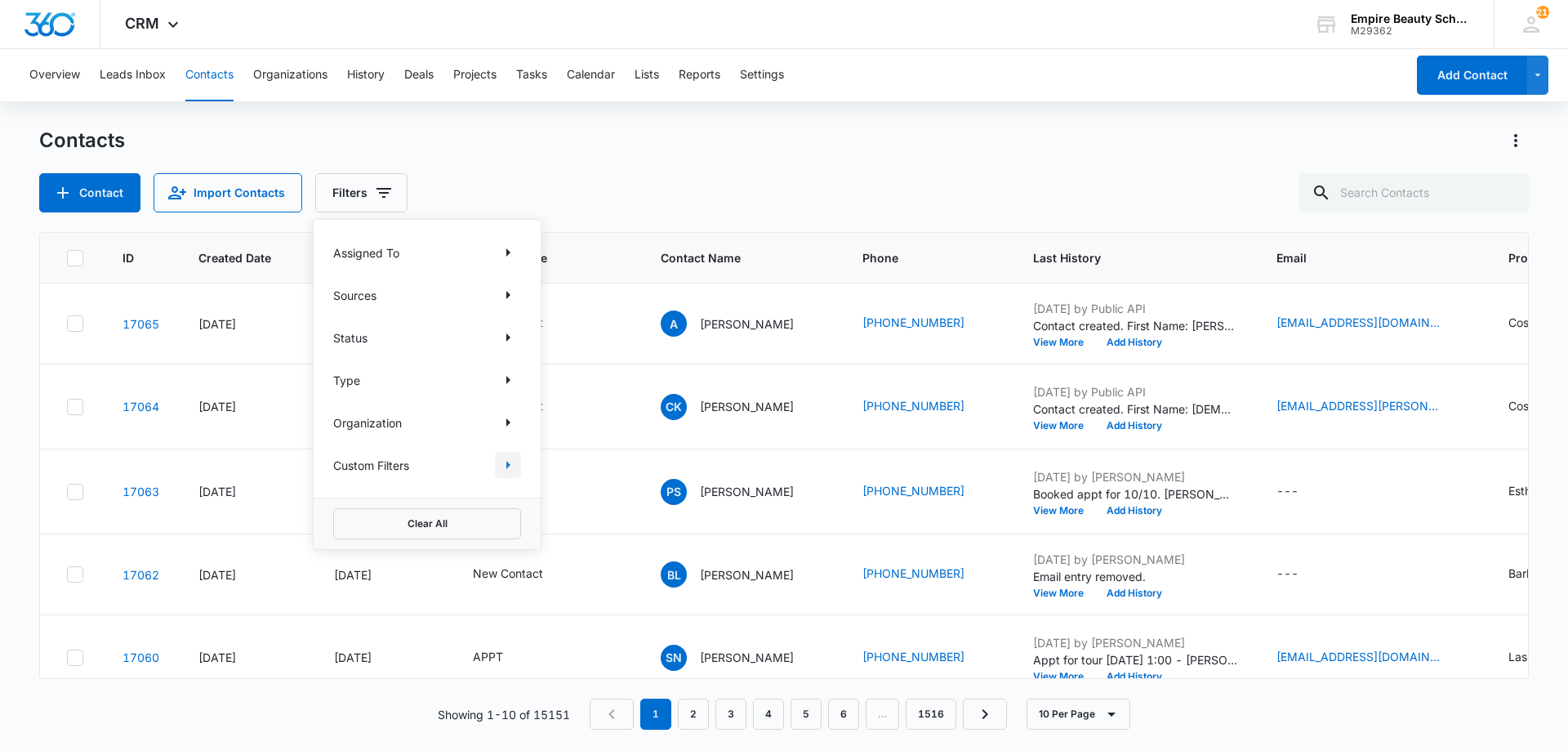
click at [501, 461] on icon "Show Custom Filters filters" at bounding box center [508, 465] width 20 height 20
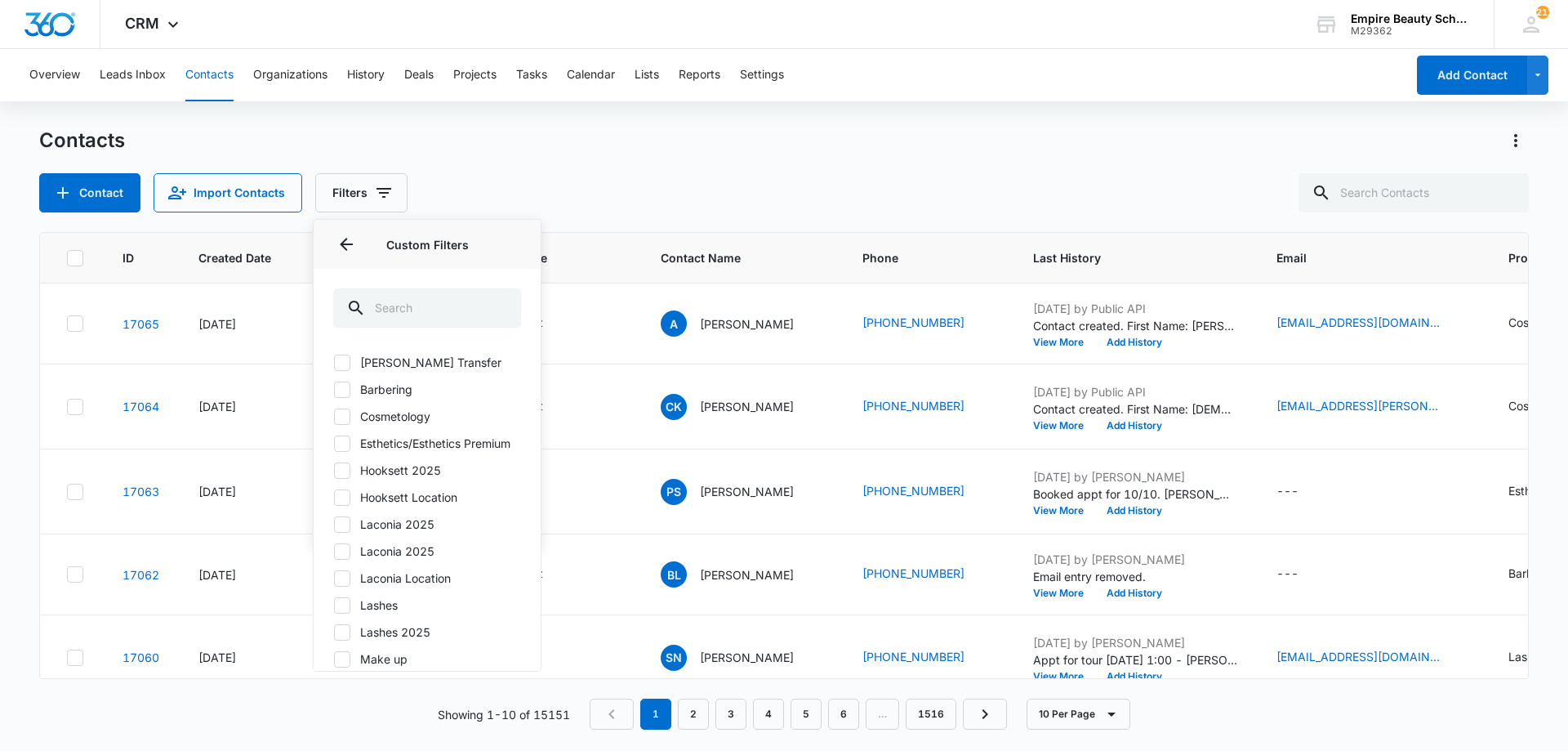
click at [420, 479] on label "Hooksett 2025" at bounding box center [427, 470] width 188 height 17
click at [334, 470] on input "Hooksett 2025" at bounding box center [333, 469] width 1 height 1
checkbox input "true"
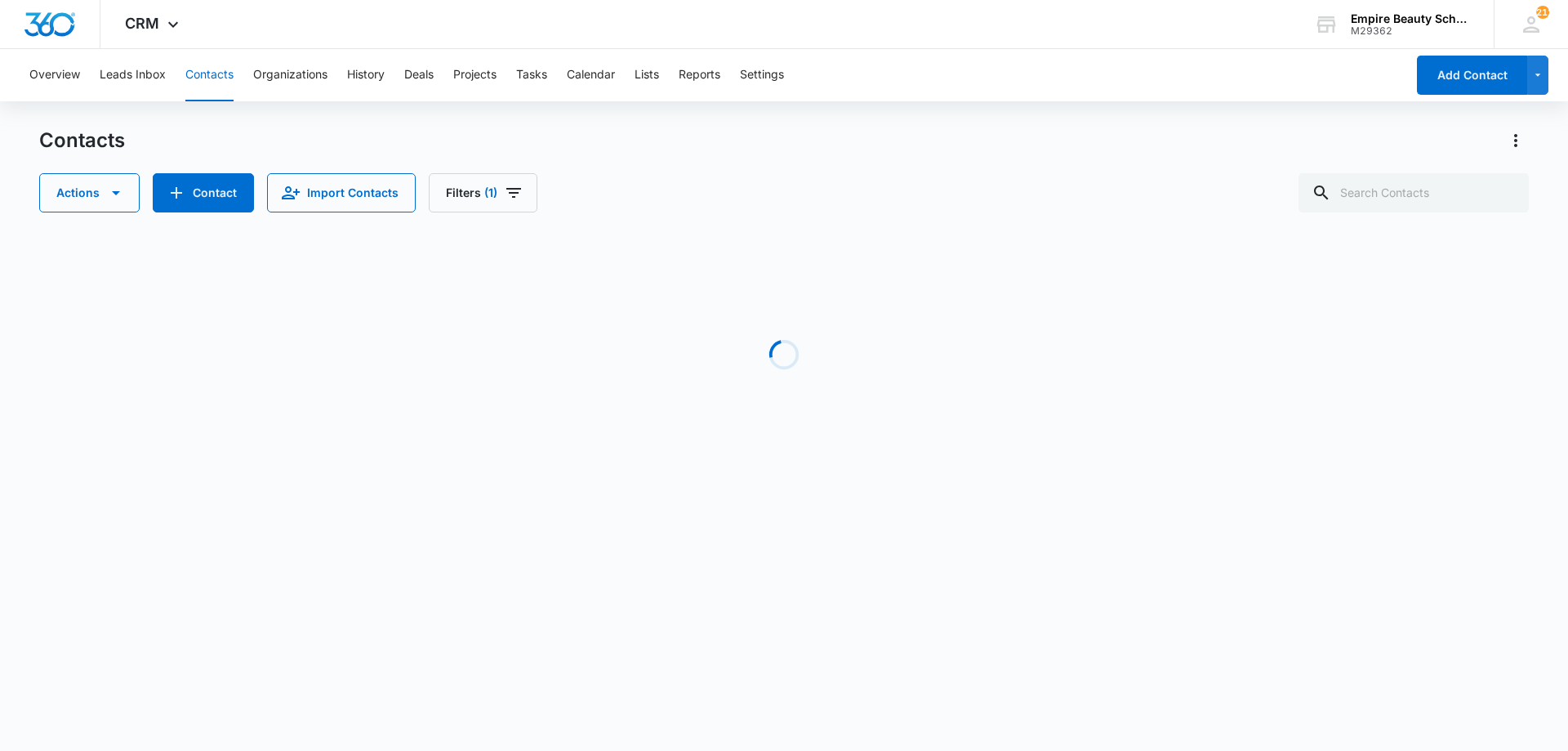
click at [766, 151] on div "Contacts" at bounding box center [784, 140] width 1490 height 26
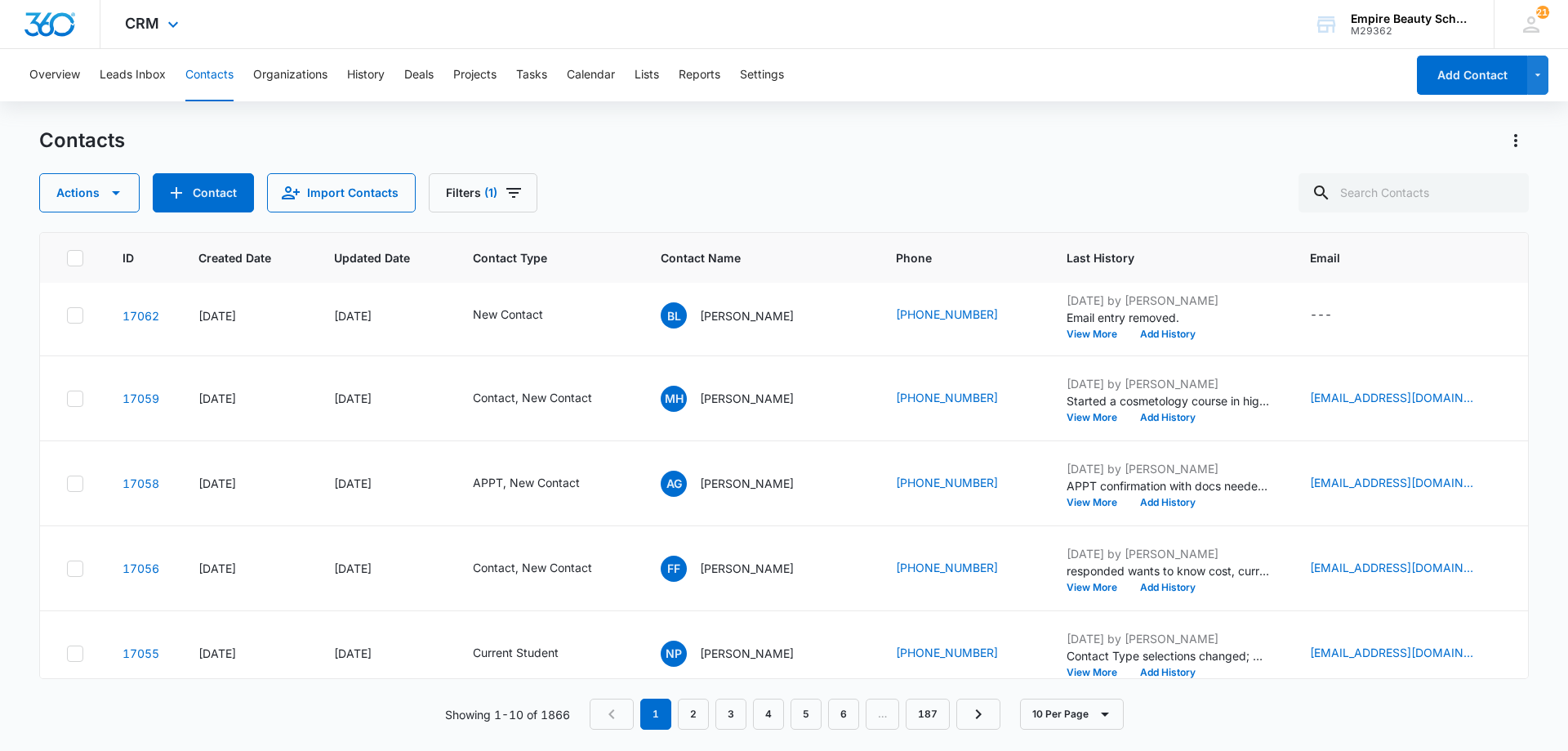
scroll to position [0, 0]
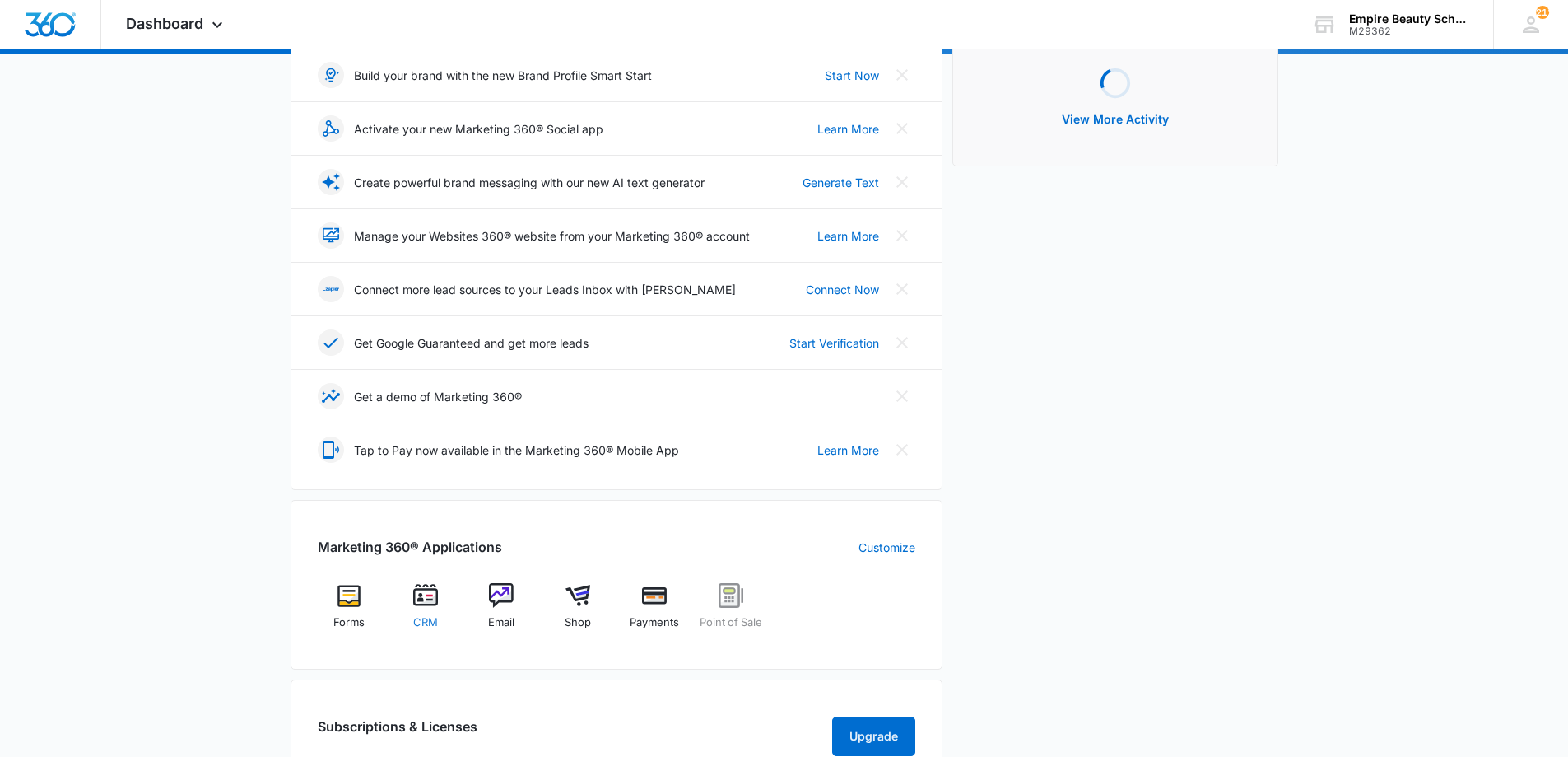
scroll to position [245, 0]
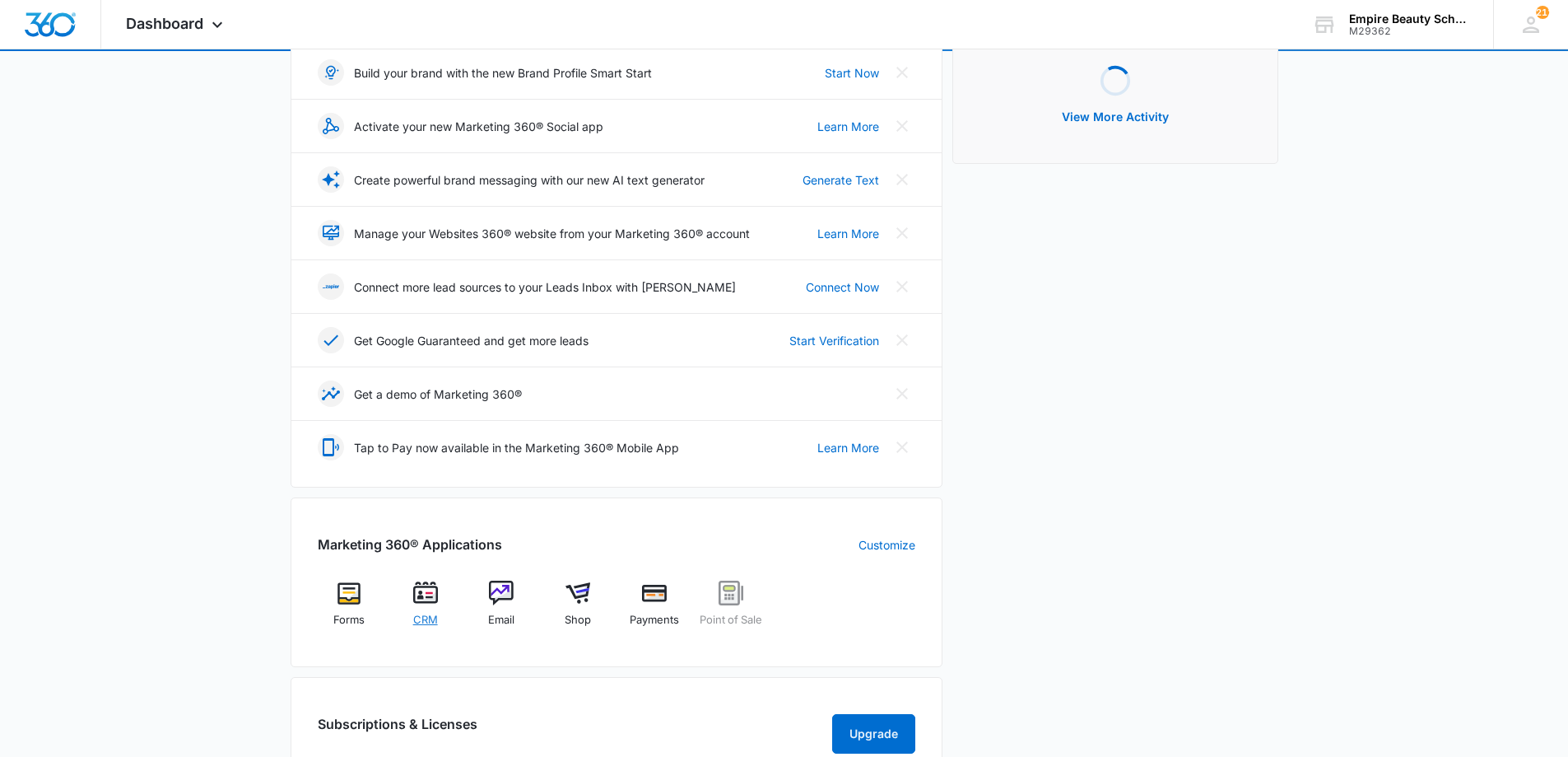
click at [419, 592] on img at bounding box center [426, 593] width 25 height 25
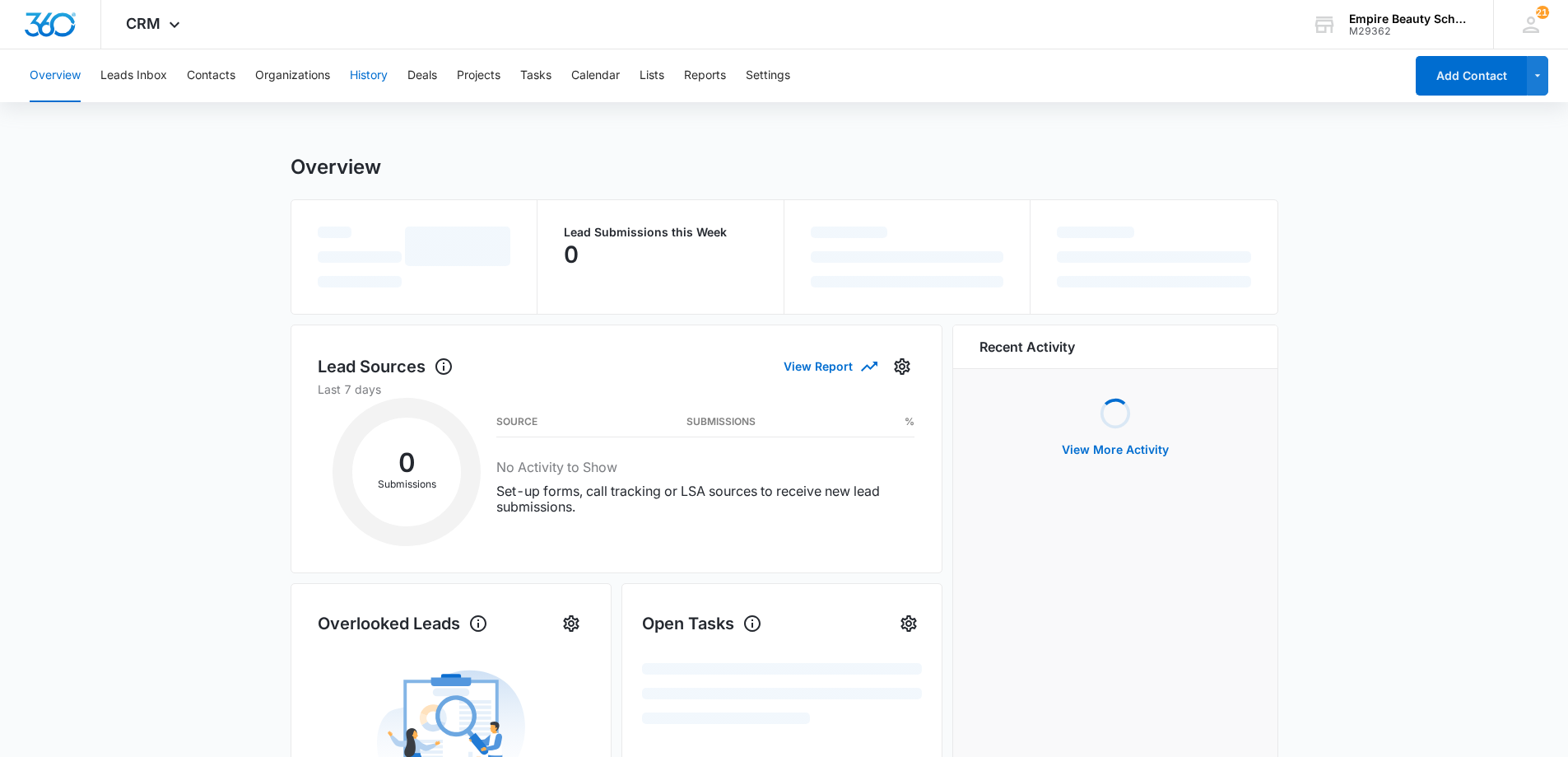
click at [363, 76] on button "History" at bounding box center [368, 75] width 38 height 53
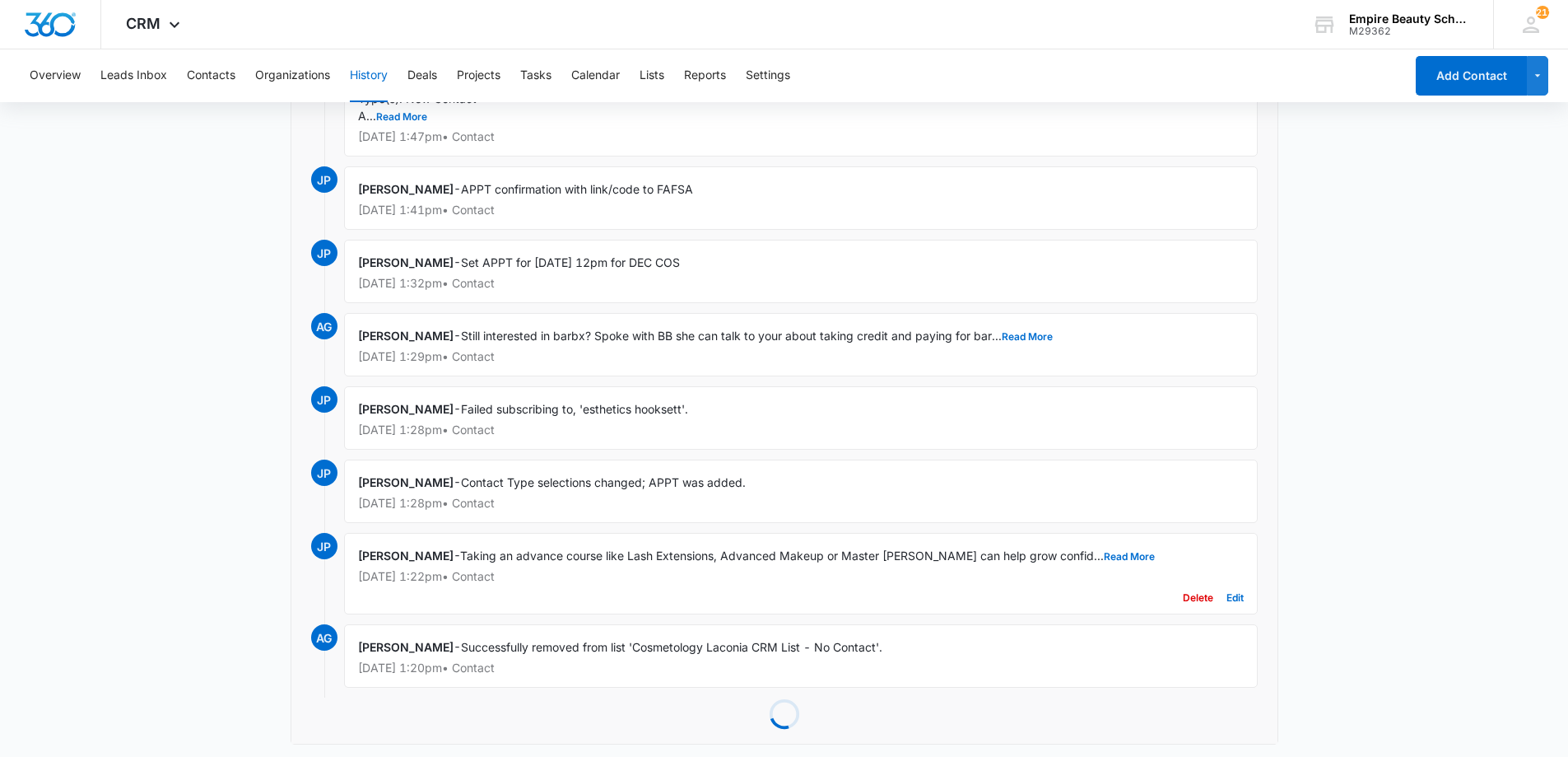
scroll to position [562, 0]
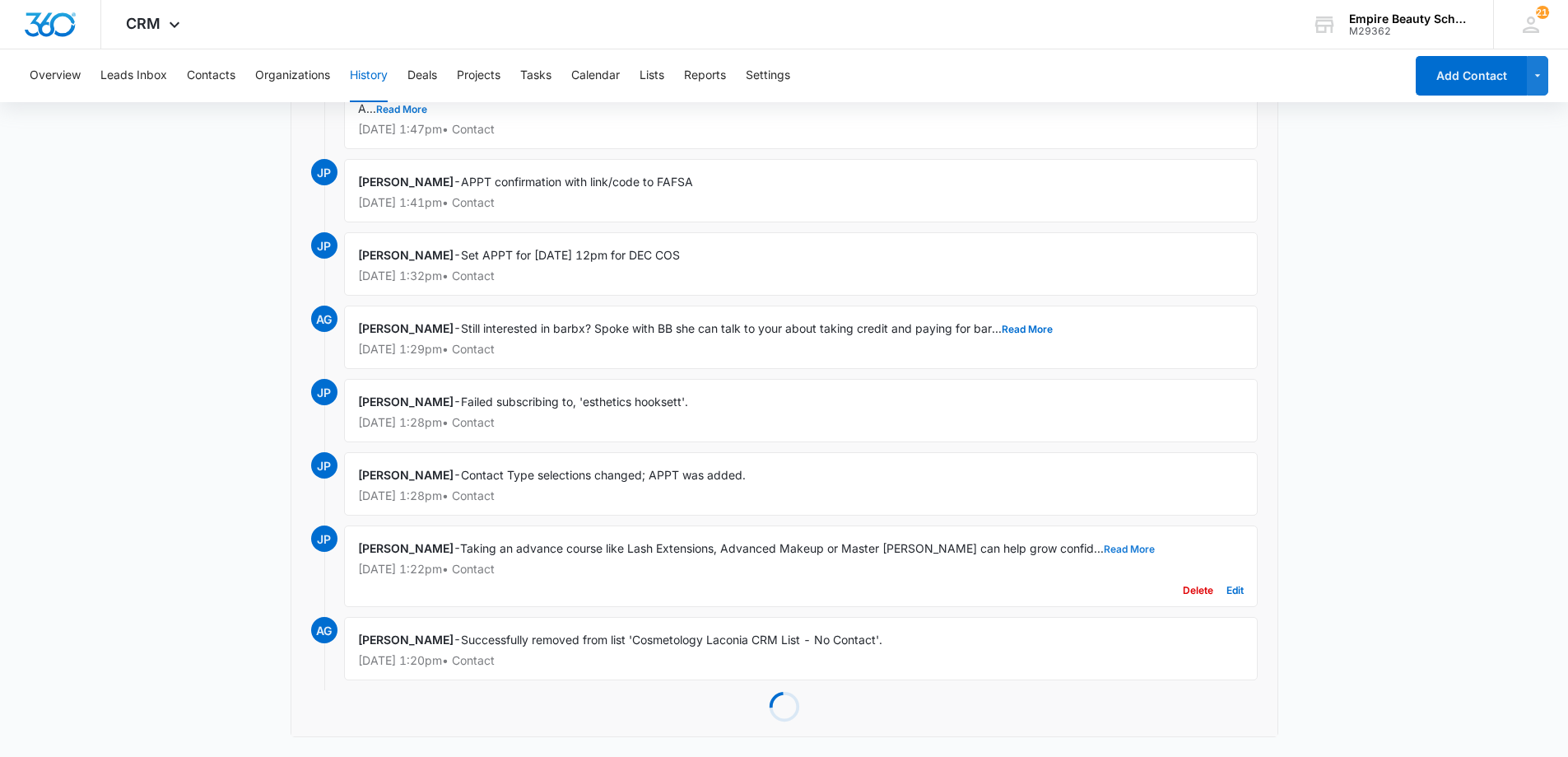
click at [1104, 545] on button "Read More" at bounding box center [1129, 549] width 51 height 10
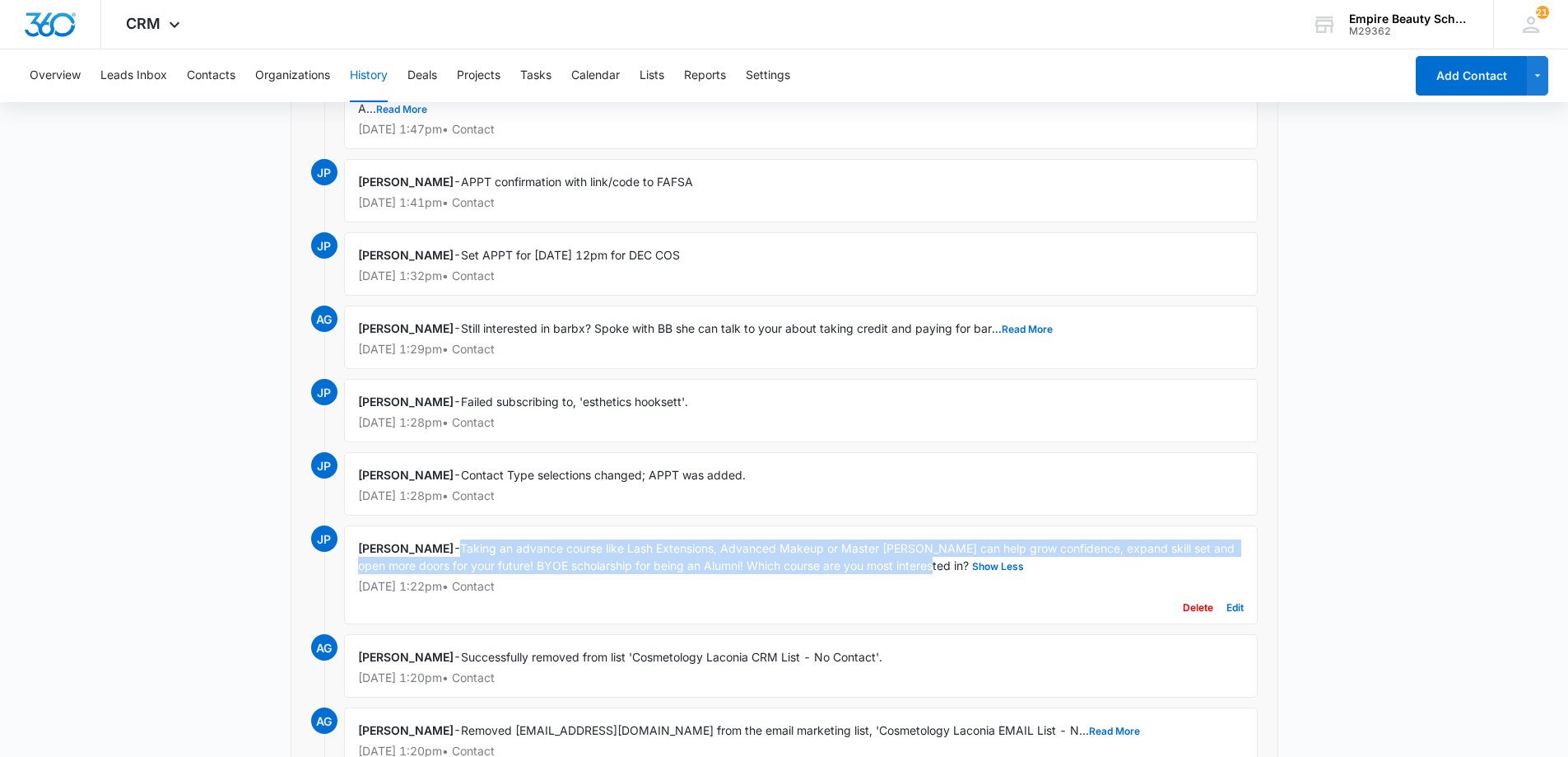
drag, startPoint x: 466, startPoint y: 545, endPoint x: 944, endPoint y: 571, distance: 478.7
click at [944, 571] on div "[PERSON_NAME] - Taking an advance course like Lash Extensions, Advanced Makeup …" at bounding box center [801, 574] width 914 height 99
copy span "Taking an advance course like Lash Extensions, Advanced Makeup or Master [PERSO…"
